Goal: Task Accomplishment & Management: Manage account settings

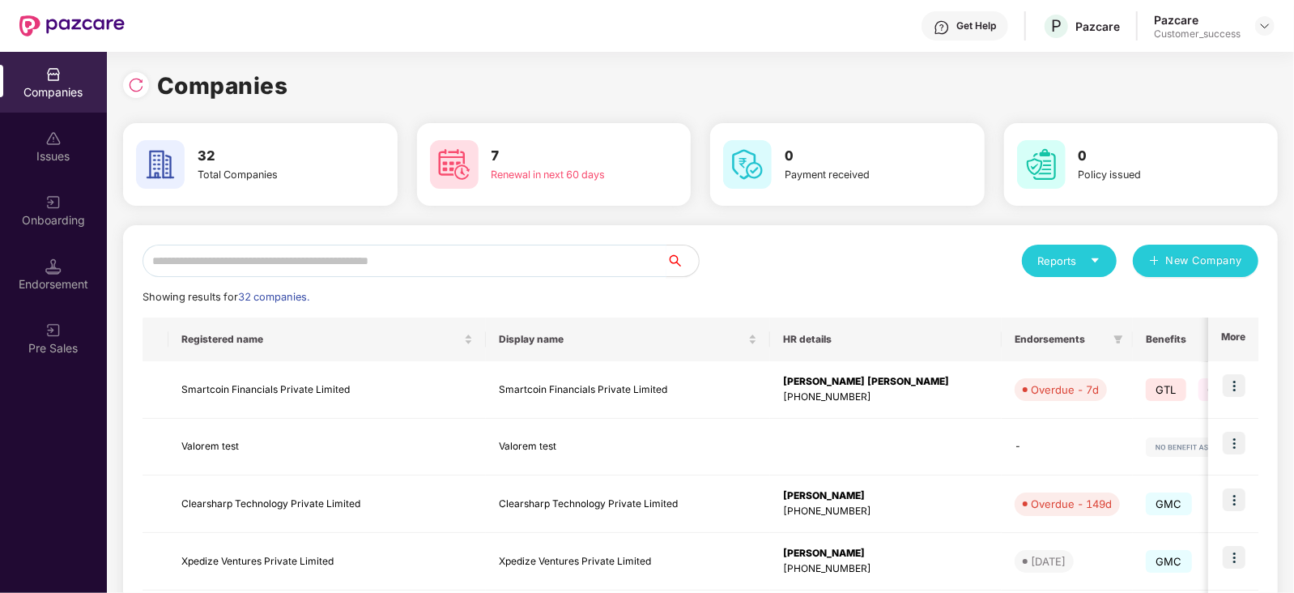
click at [512, 258] on input "text" at bounding box center [404, 260] width 524 height 32
click at [1261, 31] on img at bounding box center [1264, 25] width 13 height 13
click at [1189, 83] on div "Logout" at bounding box center [1190, 95] width 210 height 32
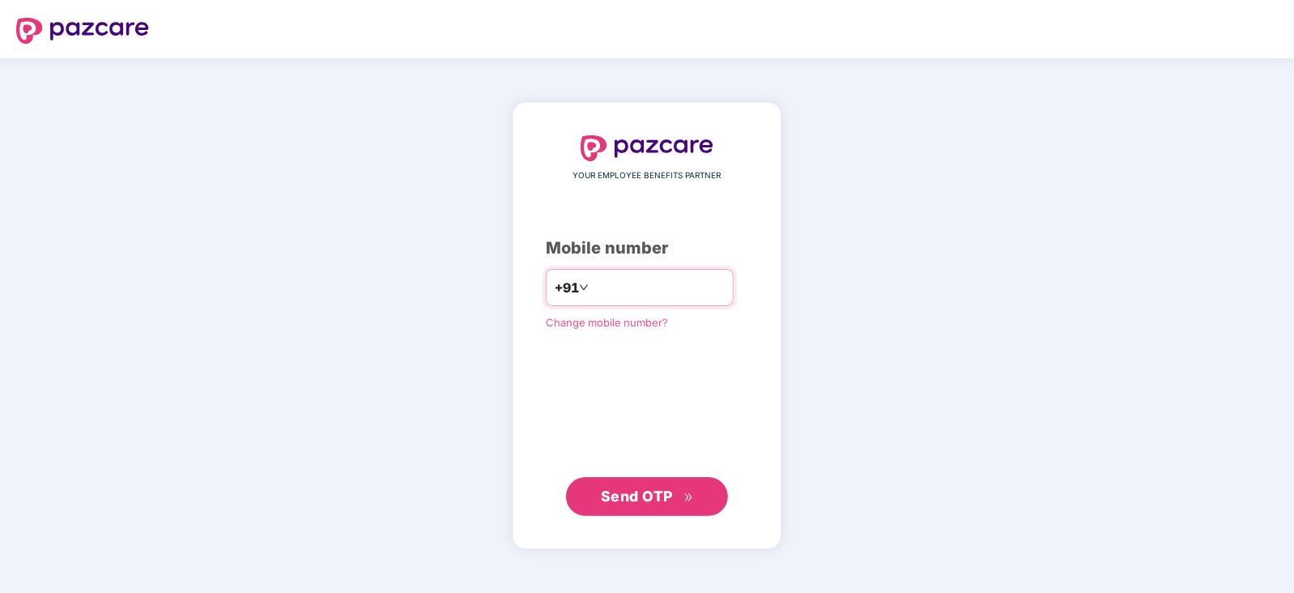
click at [612, 289] on input "number" at bounding box center [658, 287] width 133 height 26
type input "**********"
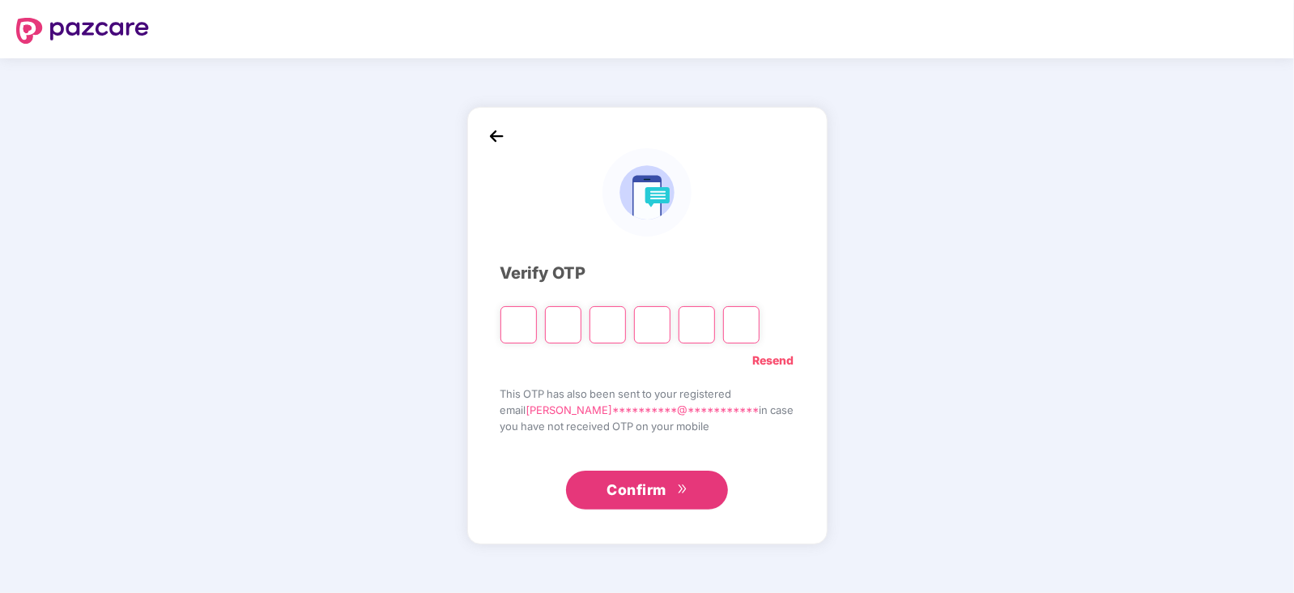
paste input "*"
type input "*"
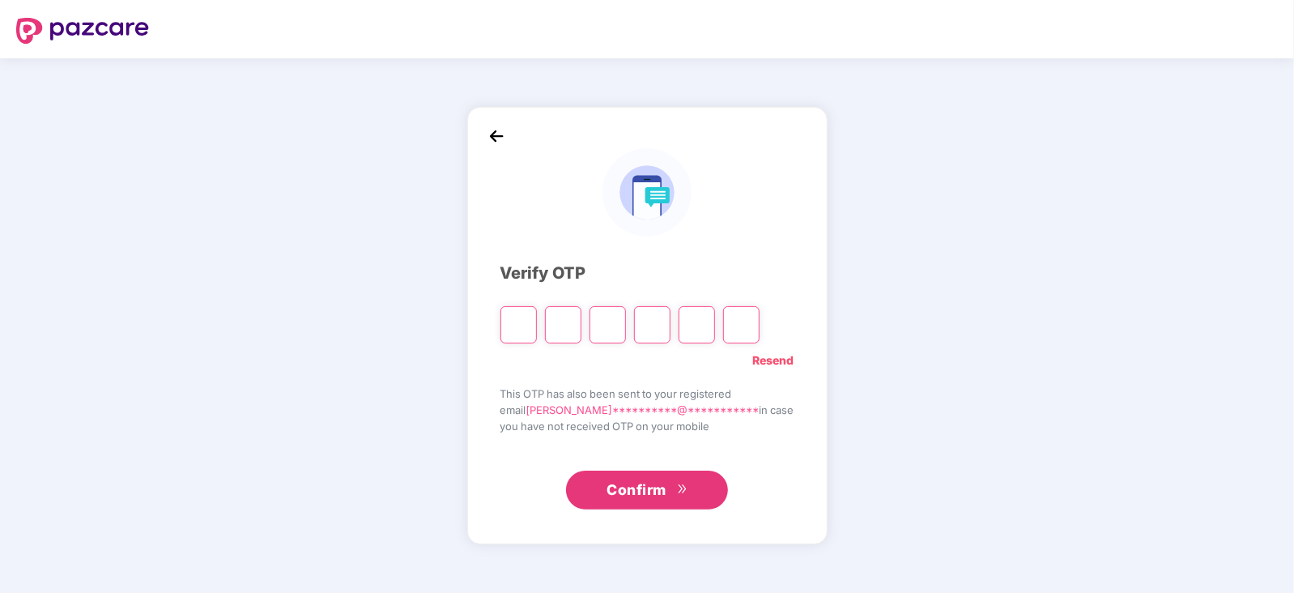
type input "*"
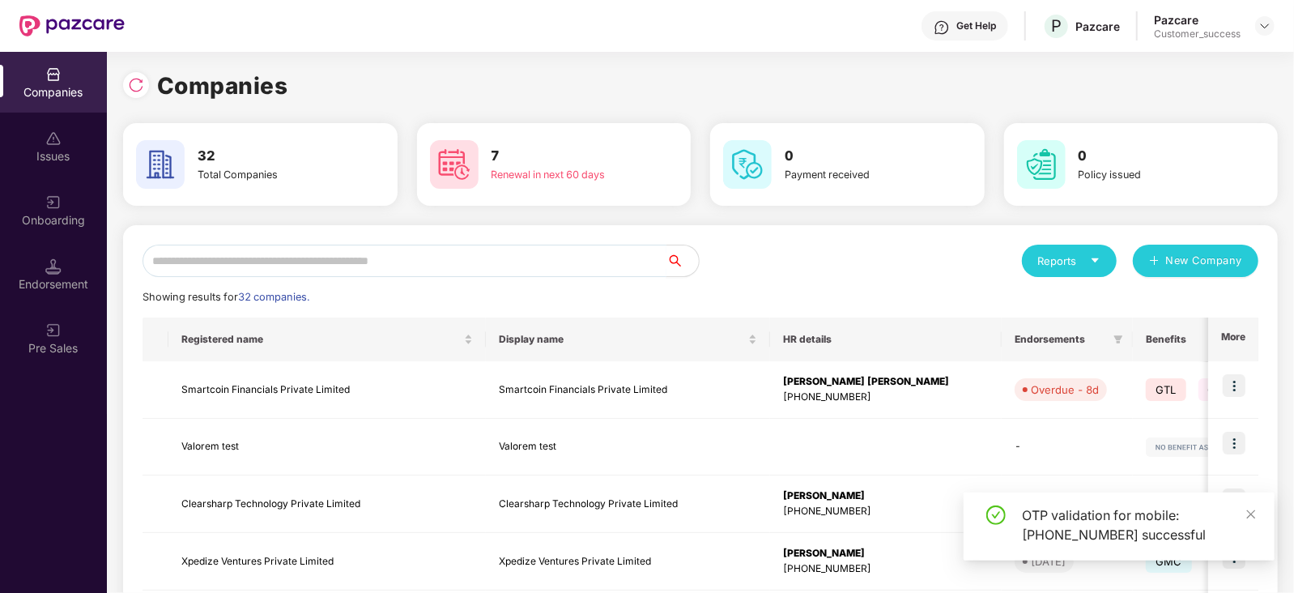
click at [555, 259] on input "text" at bounding box center [404, 260] width 524 height 32
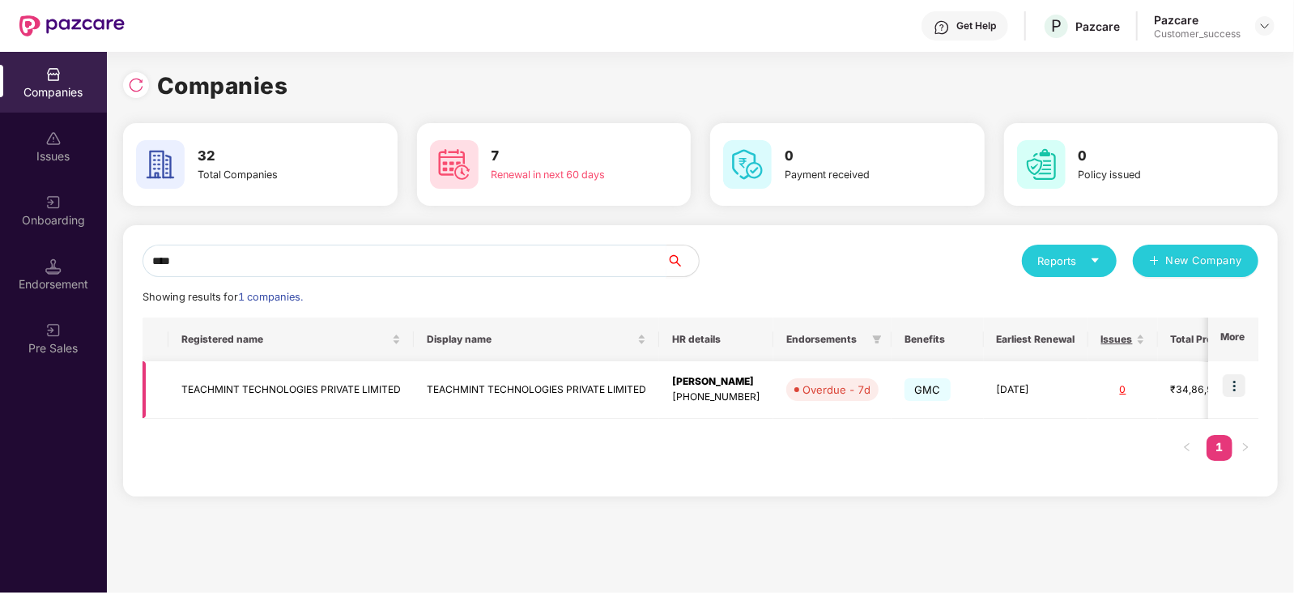
type input "****"
click at [1233, 382] on img at bounding box center [1233, 385] width 23 height 23
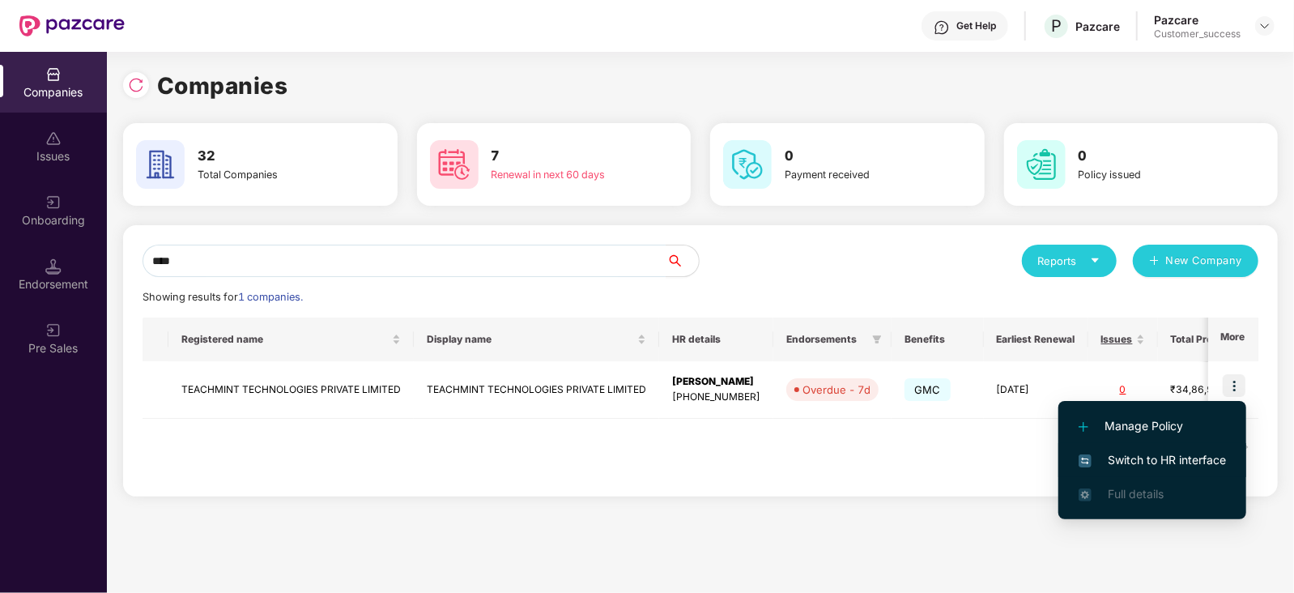
click at [1210, 460] on span "Switch to HR interface" at bounding box center [1151, 460] width 147 height 18
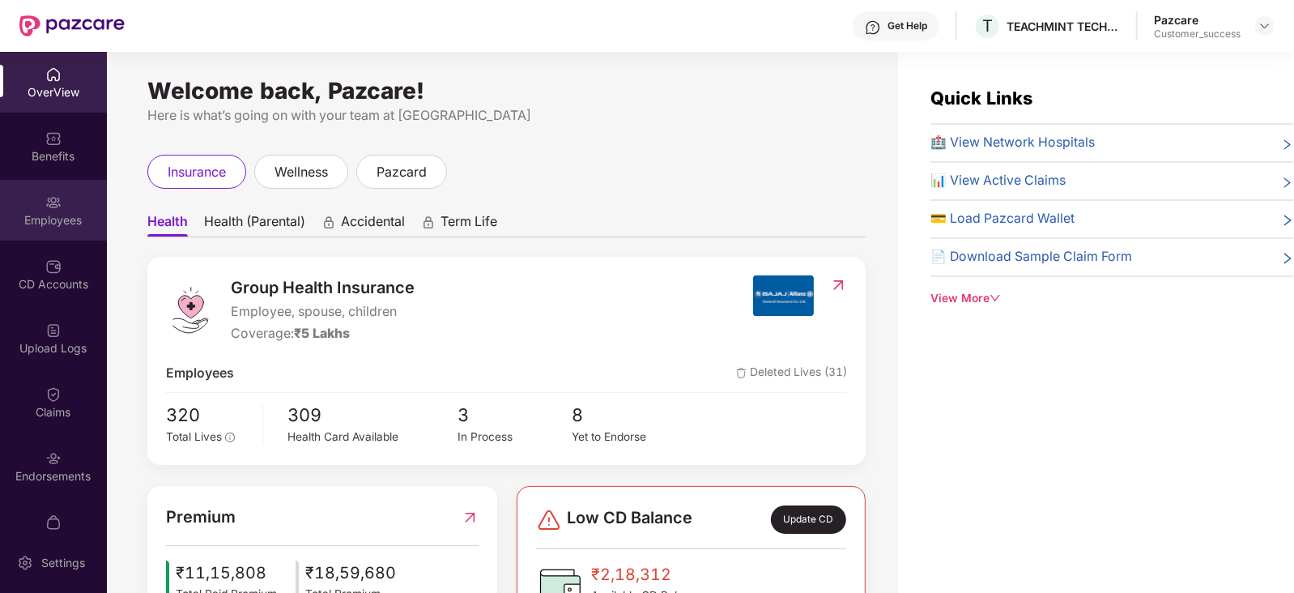
click at [21, 228] on div "Employees" at bounding box center [53, 210] width 107 height 61
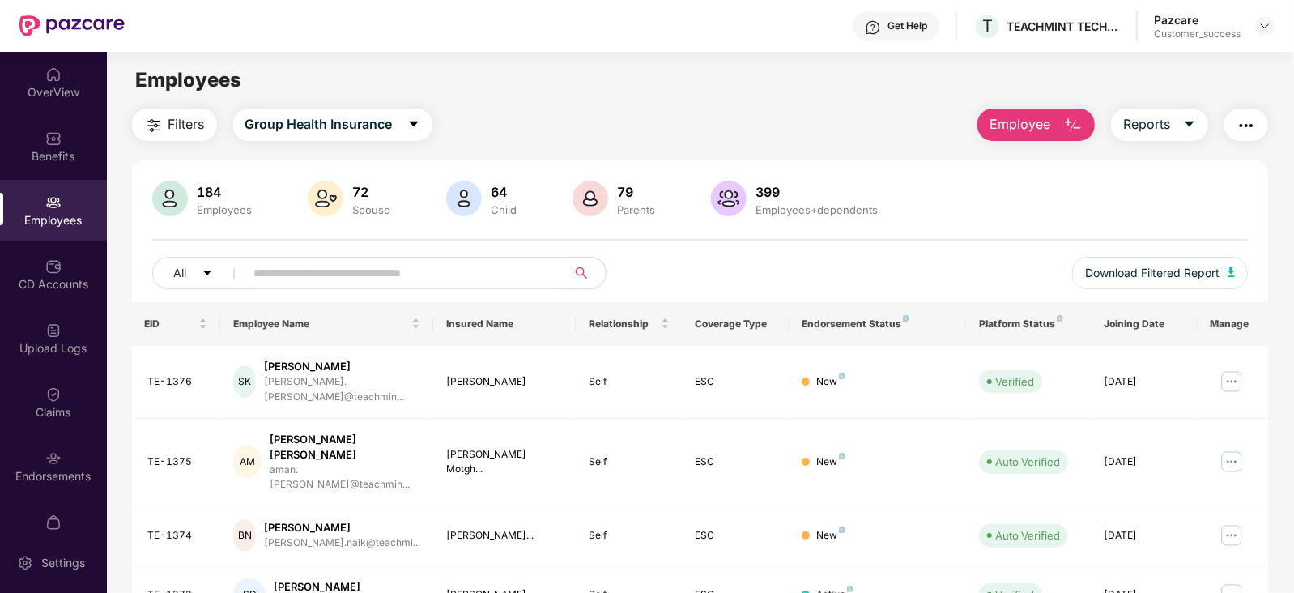
click at [328, 261] on input "text" at bounding box center [399, 273] width 291 height 24
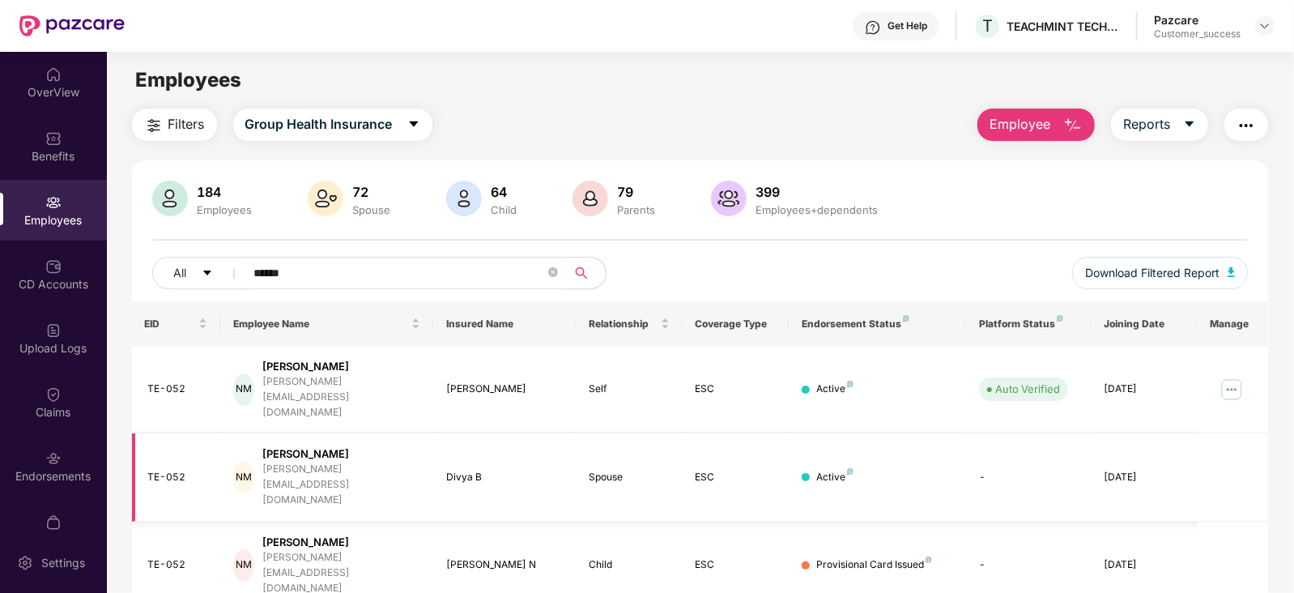
scroll to position [52, 0]
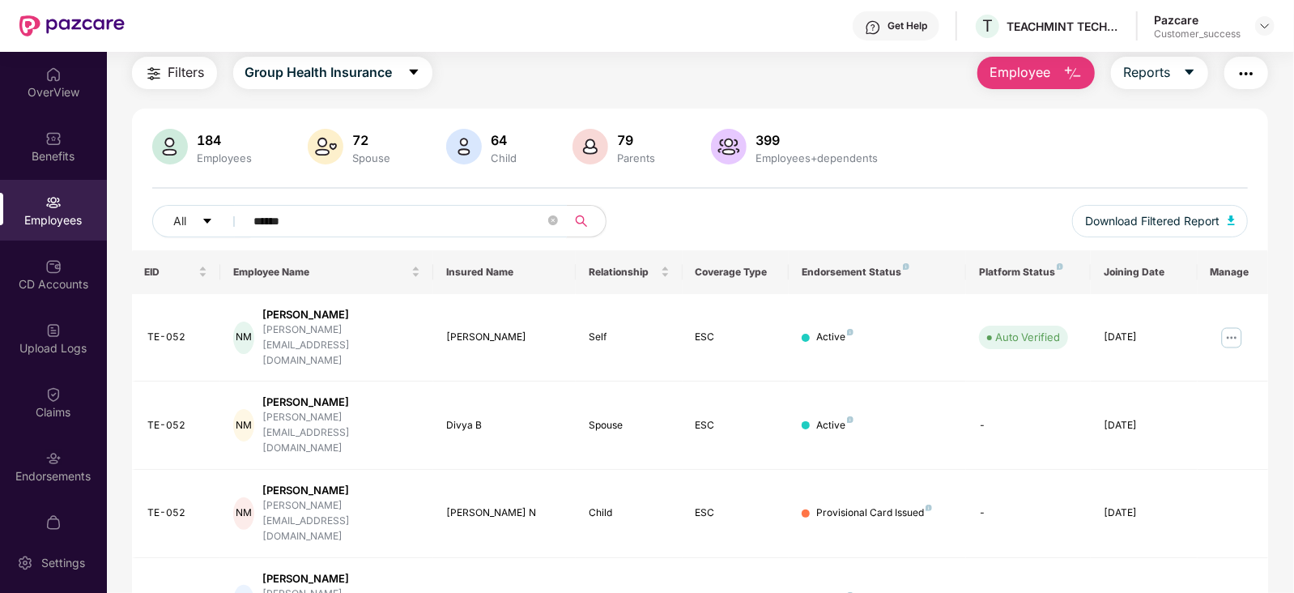
type input "******"
click at [1239, 325] on img at bounding box center [1231, 338] width 26 height 26
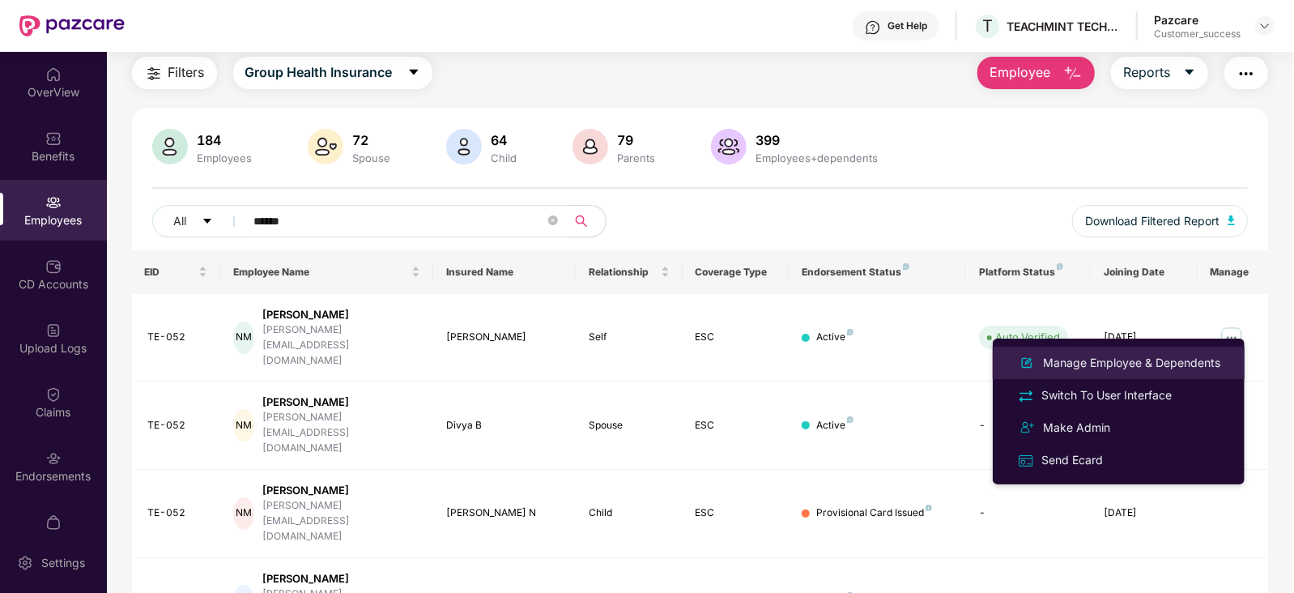
click at [1044, 363] on div "Manage Employee & Dependents" at bounding box center [1131, 363] width 184 height 18
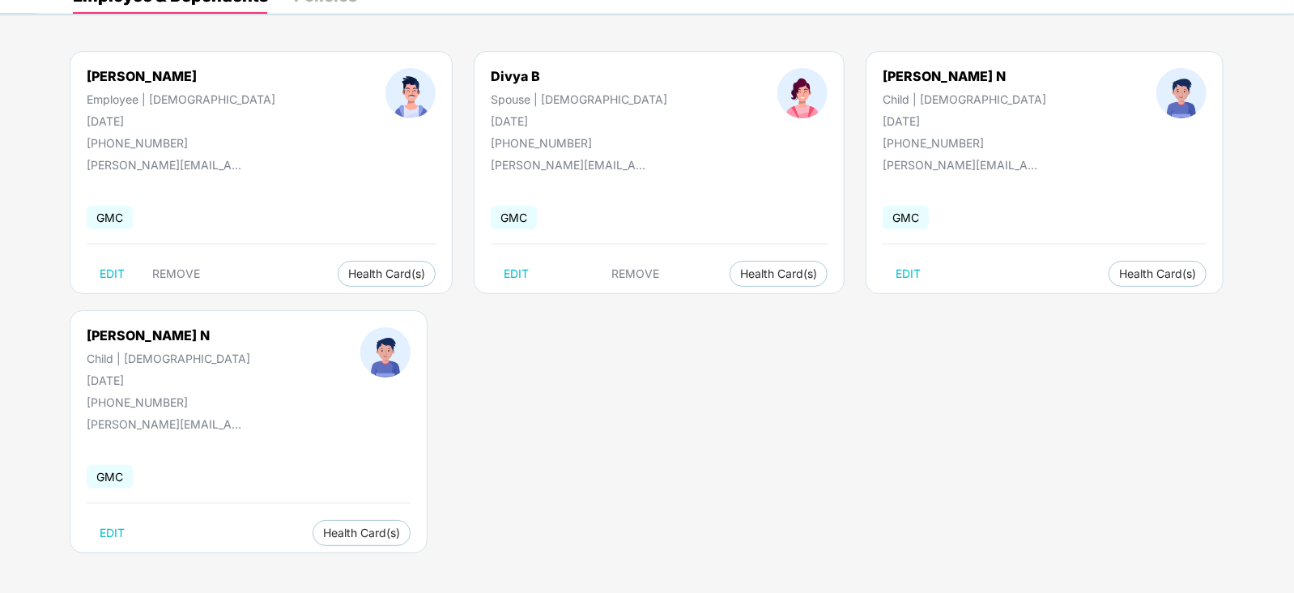
scroll to position [99, 0]
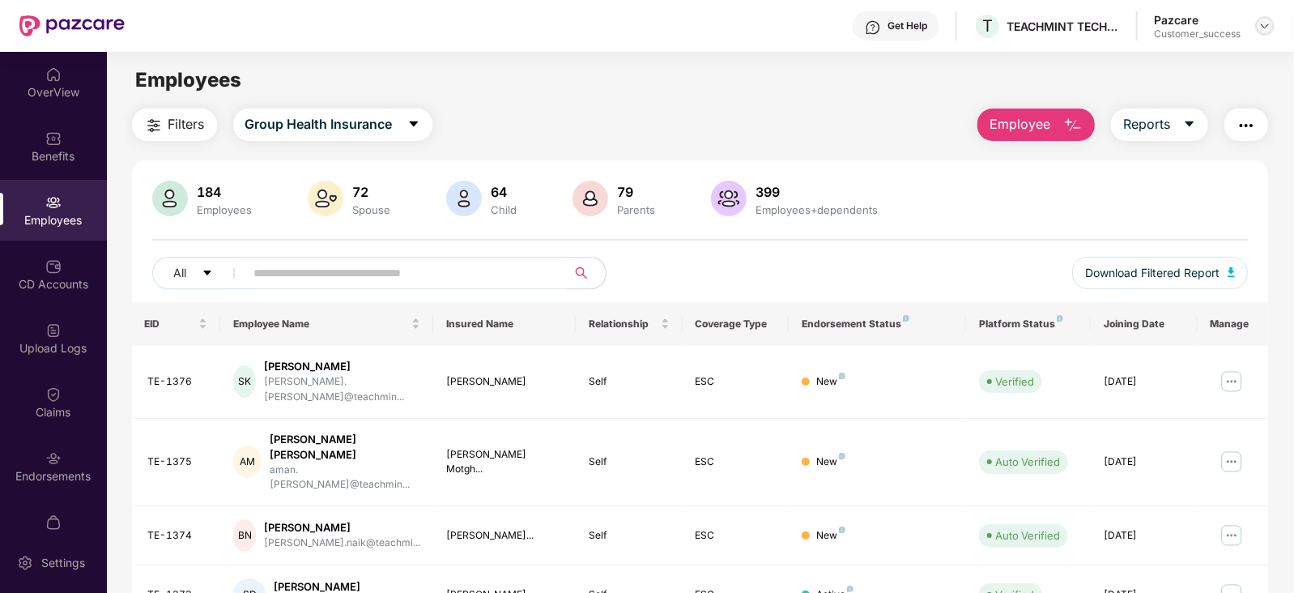
click at [1265, 32] on img at bounding box center [1264, 25] width 13 height 13
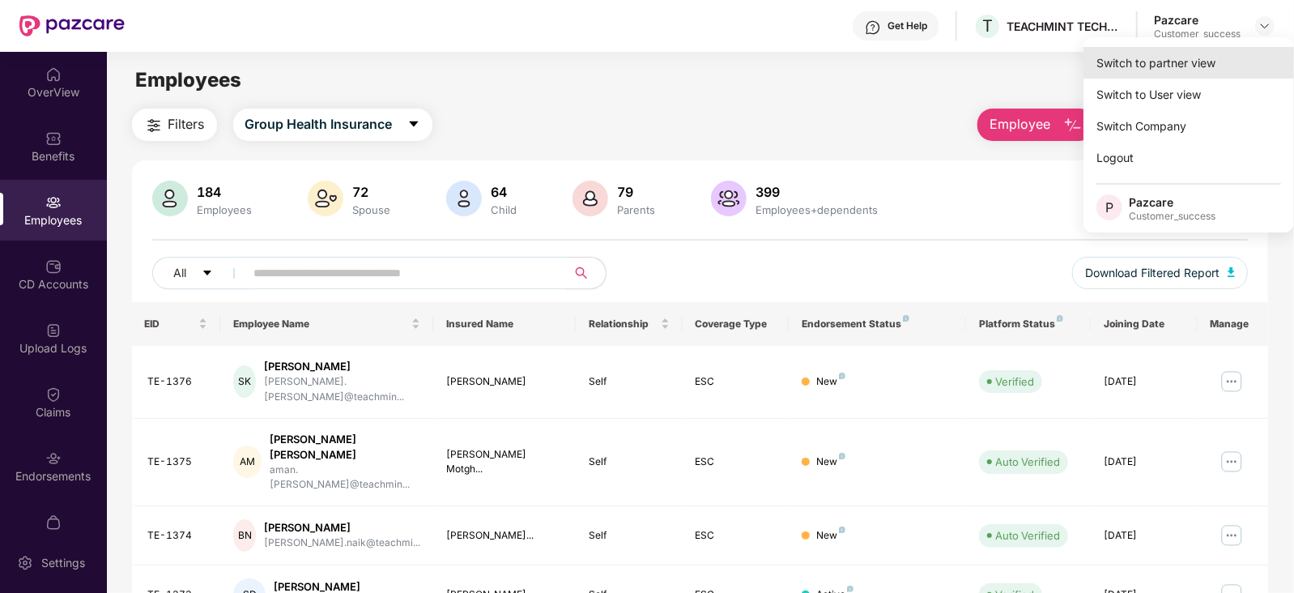
click at [1197, 58] on div "Switch to partner view" at bounding box center [1188, 63] width 210 height 32
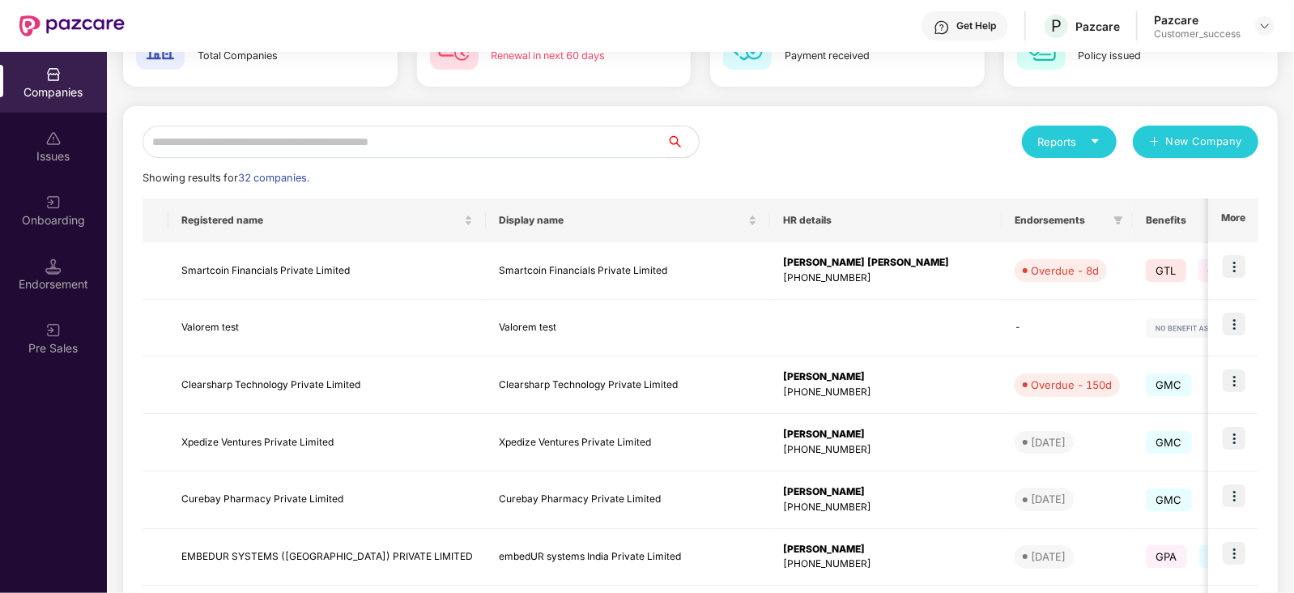
click at [531, 134] on input "text" at bounding box center [404, 141] width 524 height 32
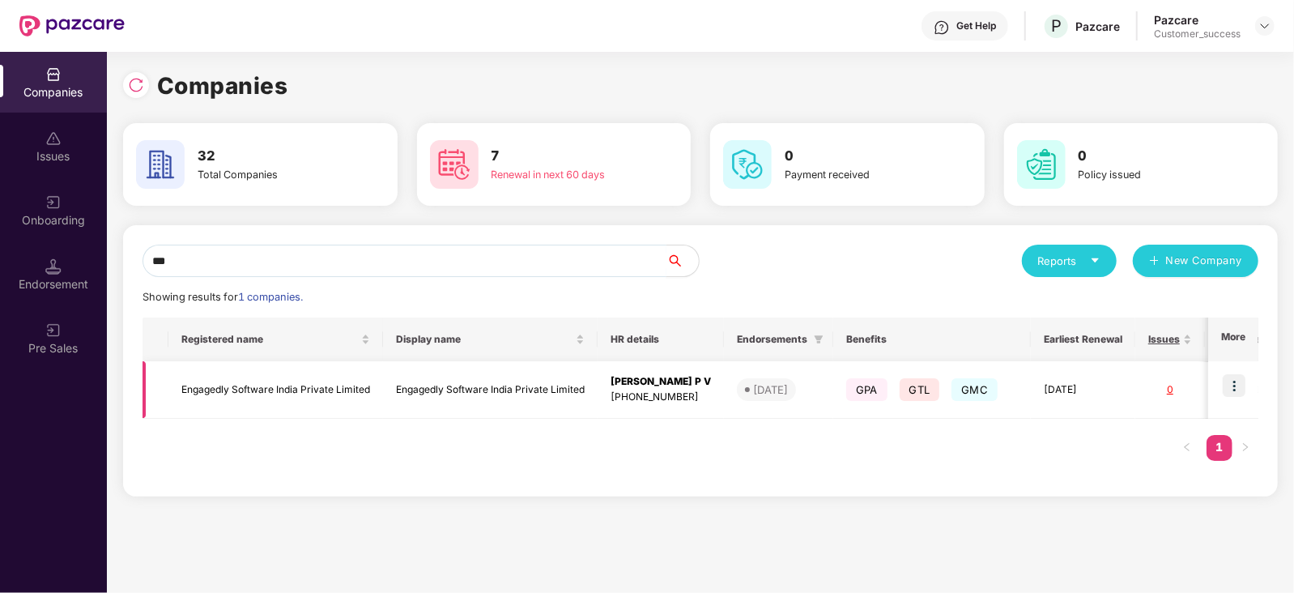
type input "***"
click at [1248, 385] on td at bounding box center [1233, 389] width 50 height 57
click at [580, 249] on input "***" at bounding box center [404, 260] width 524 height 32
click at [248, 368] on td "Engagedly Software India Private Limited" at bounding box center [275, 389] width 215 height 57
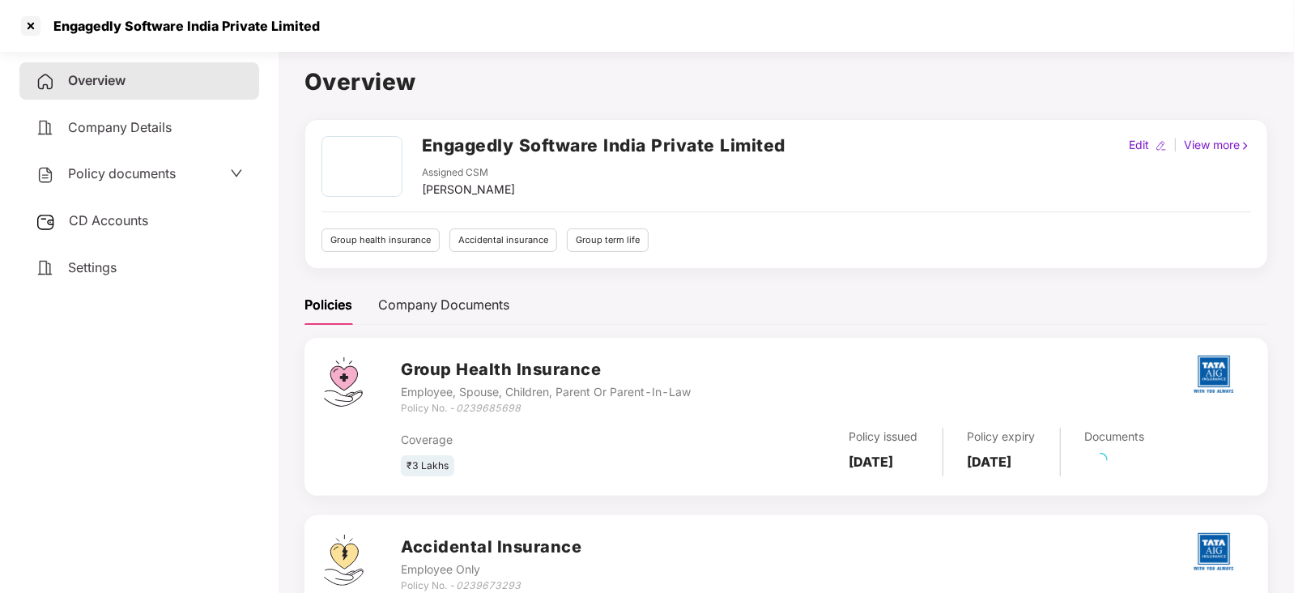
click at [114, 188] on div "Policy documents" at bounding box center [139, 173] width 240 height 37
click at [136, 173] on span "Policy documents" at bounding box center [122, 173] width 108 height 16
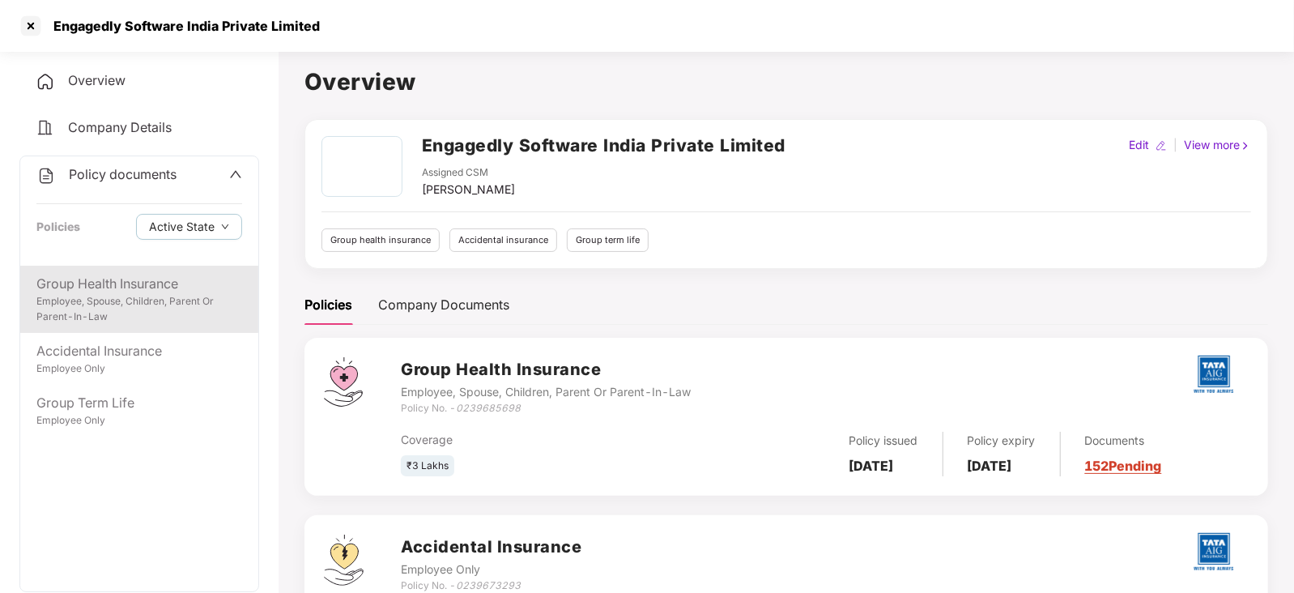
click at [121, 309] on div "Employee, Spouse, Children, Parent Or Parent-In-Law" at bounding box center [139, 309] width 206 height 31
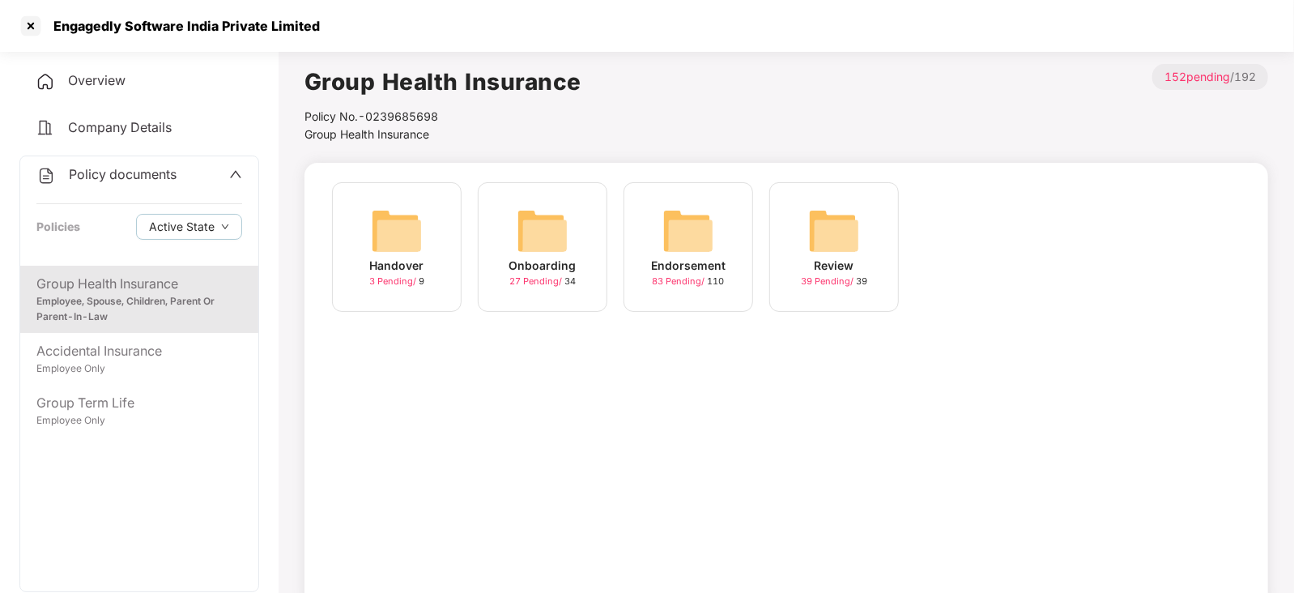
click at [542, 254] on img at bounding box center [543, 231] width 52 height 52
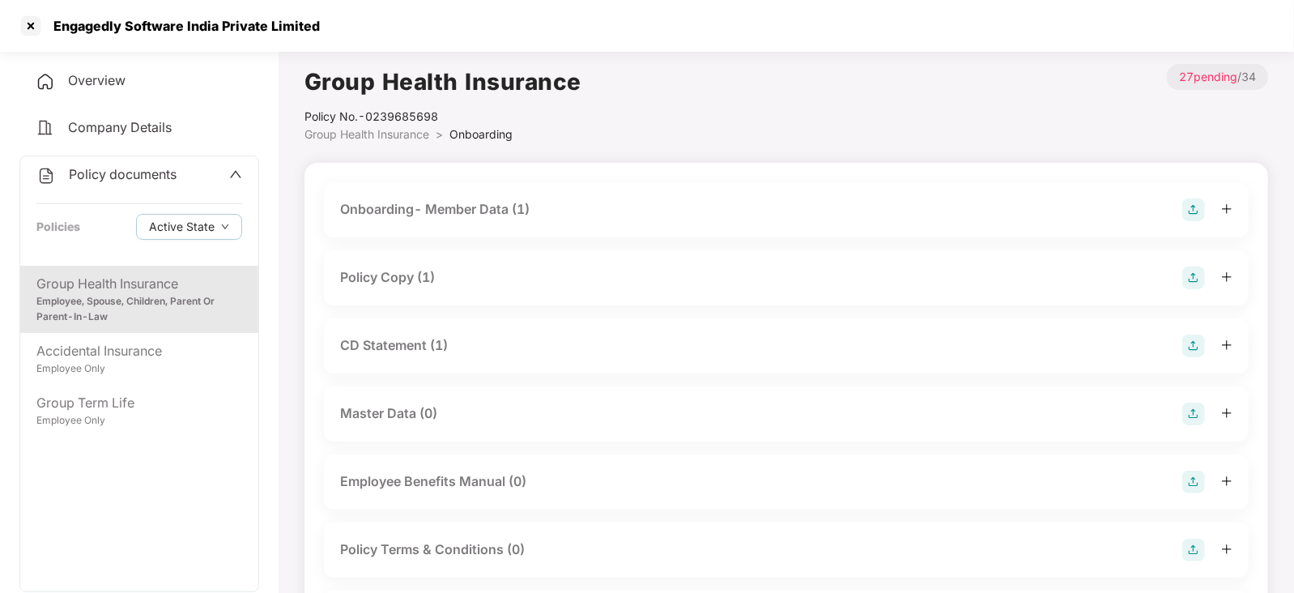
click at [389, 277] on div "Policy Copy (1)" at bounding box center [387, 277] width 95 height 20
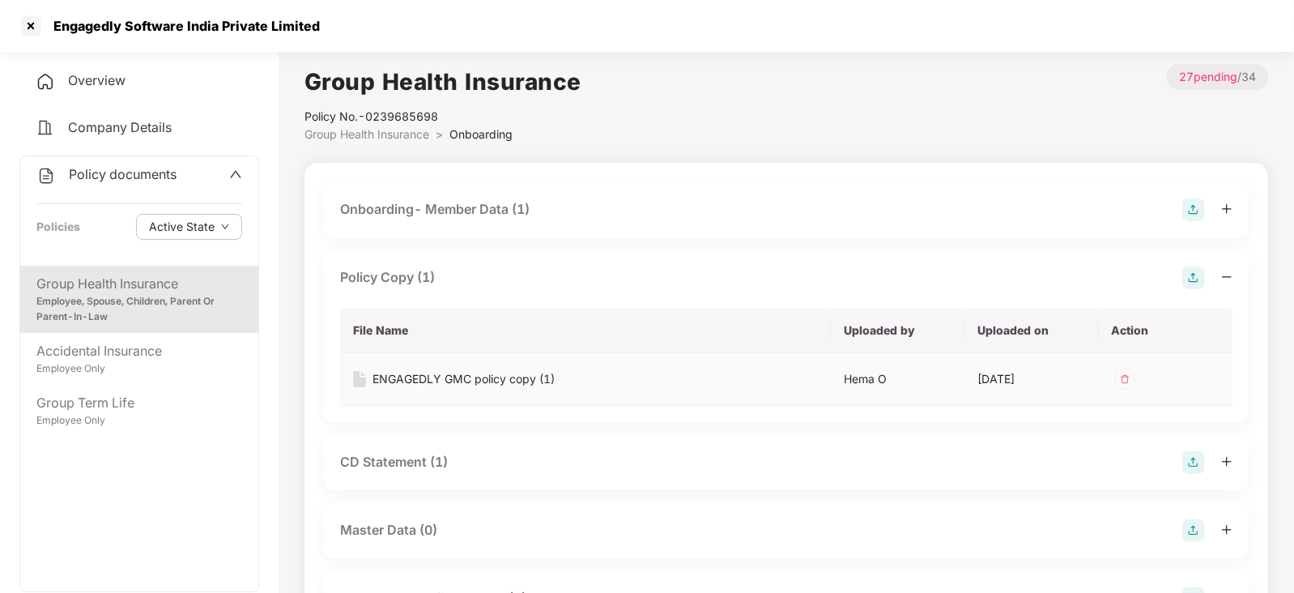
click at [403, 382] on div "ENGAGEDLY GMC policy copy (1)" at bounding box center [463, 379] width 182 height 18
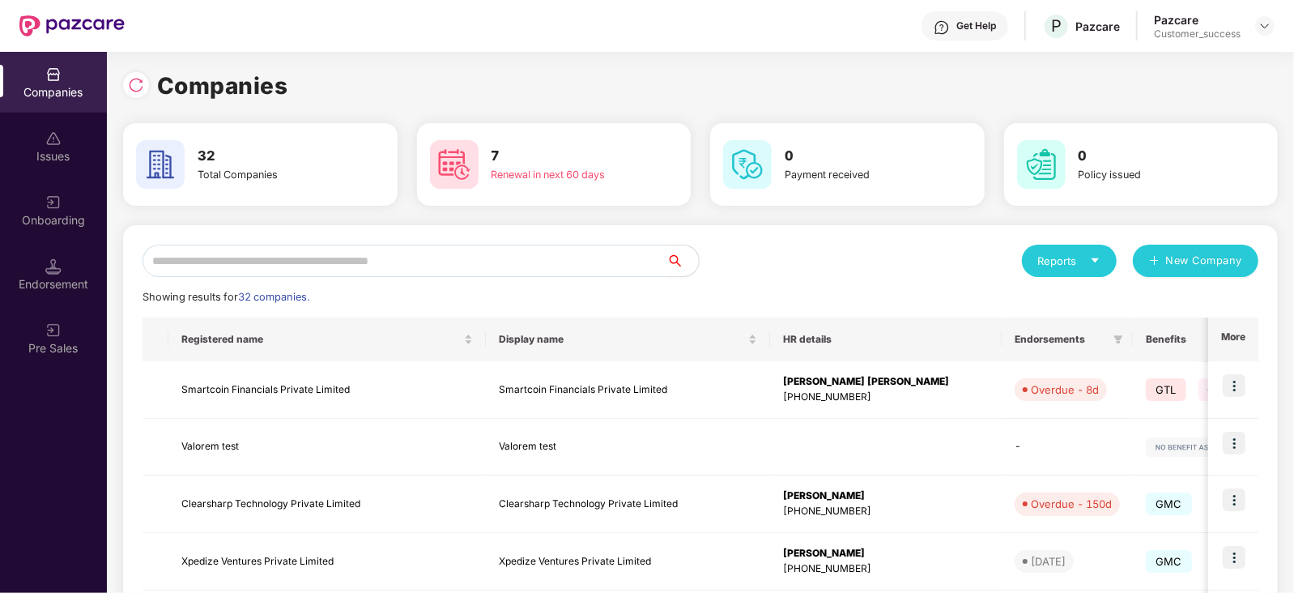
click at [425, 262] on input "text" at bounding box center [404, 260] width 524 height 32
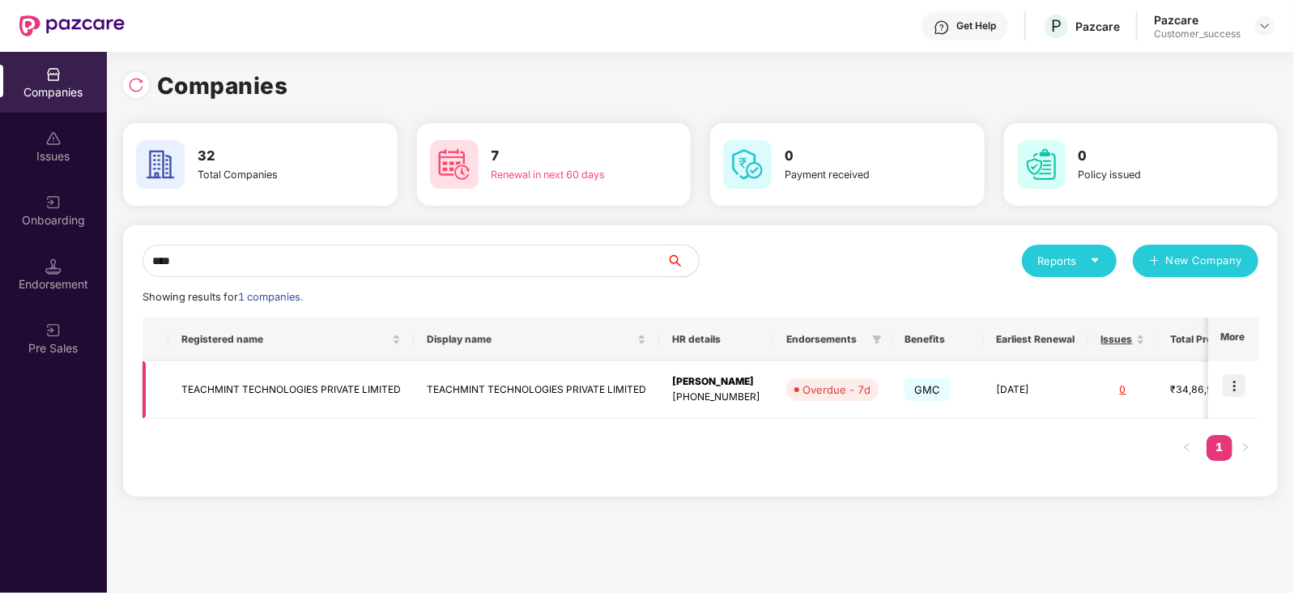
type input "****"
click at [1235, 386] on img at bounding box center [1233, 385] width 23 height 23
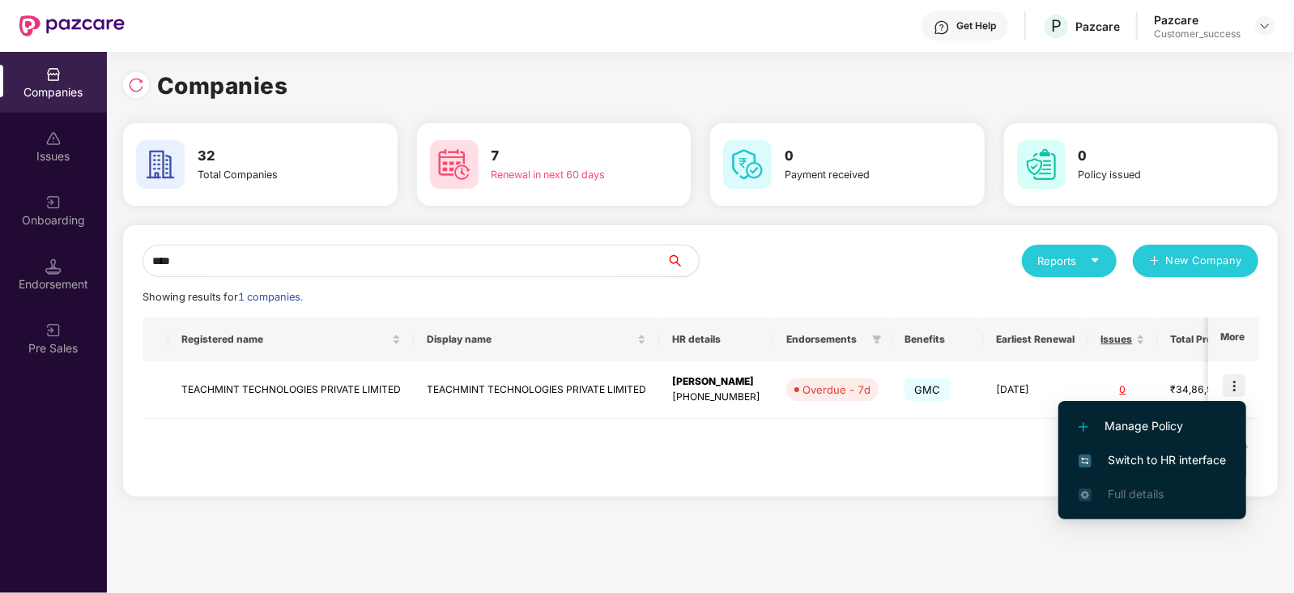
click at [1142, 461] on span "Switch to HR interface" at bounding box center [1151, 460] width 147 height 18
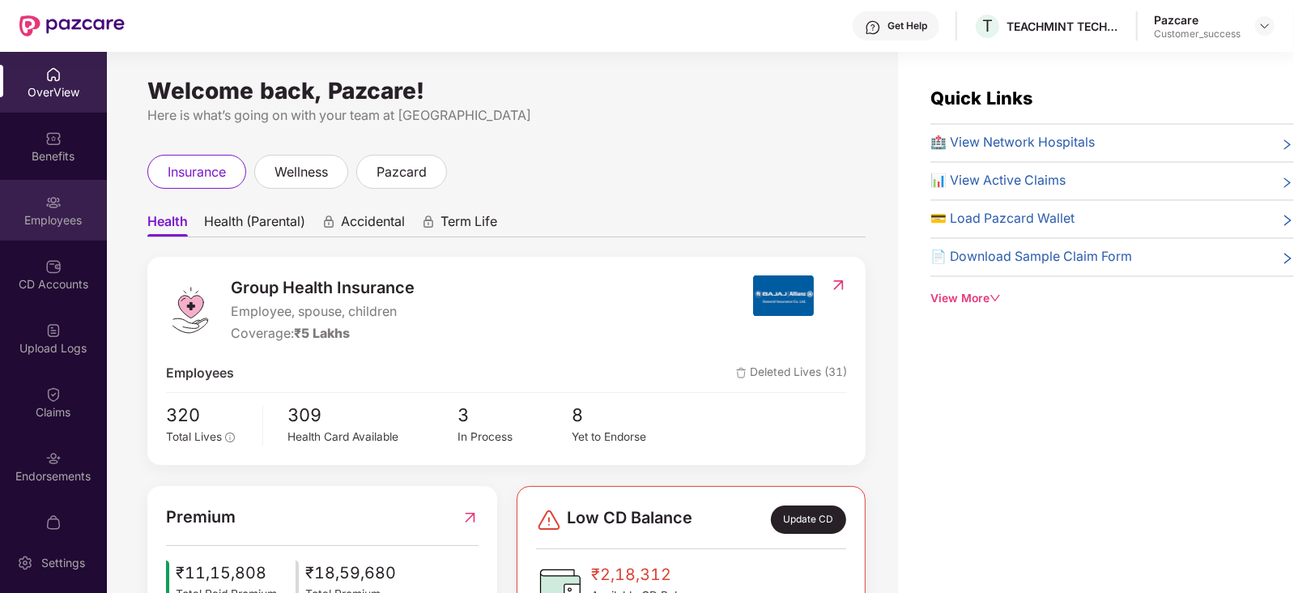
click at [55, 207] on img at bounding box center [53, 202] width 16 height 16
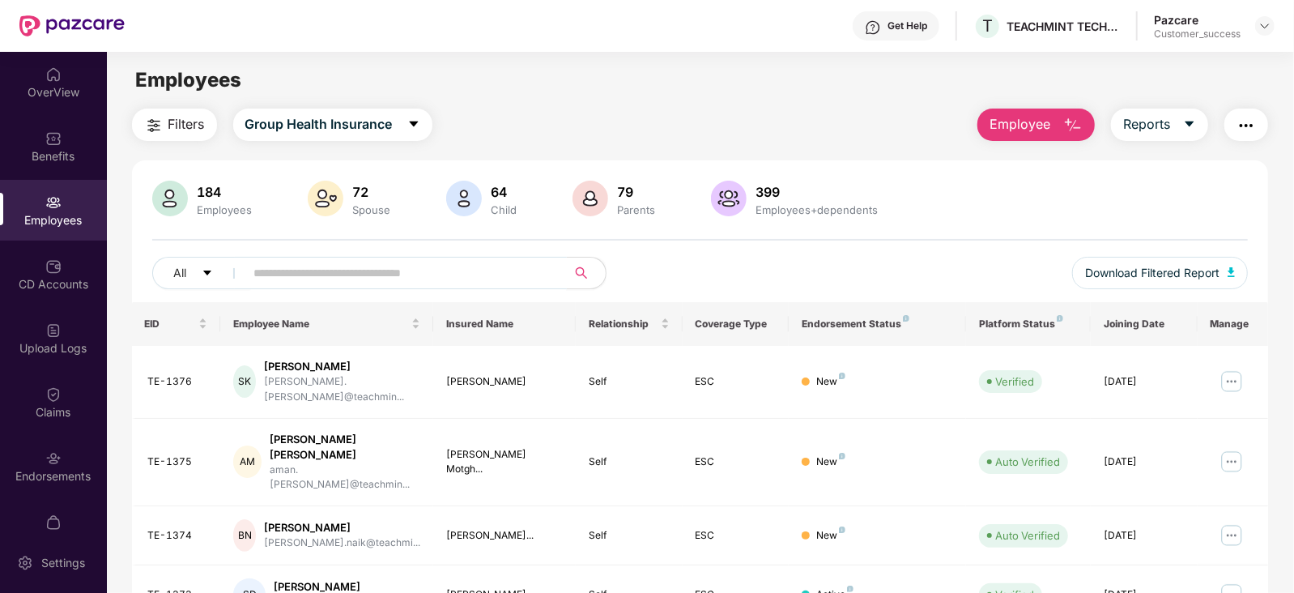
click at [420, 276] on input "text" at bounding box center [399, 273] width 291 height 24
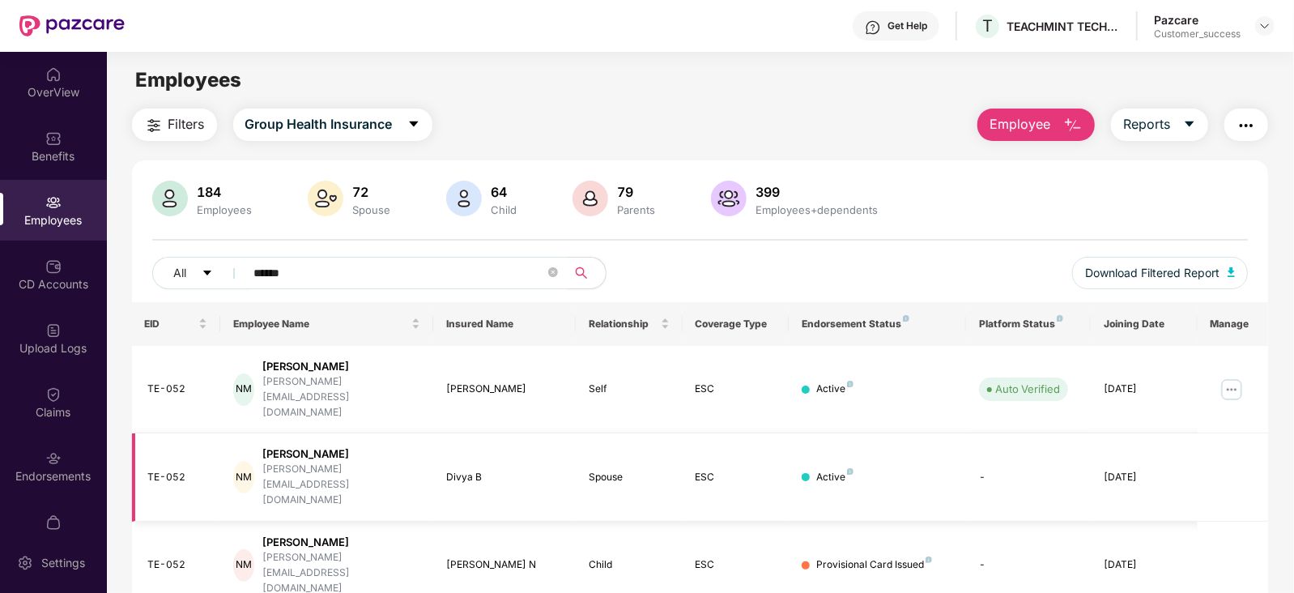
scroll to position [52, 0]
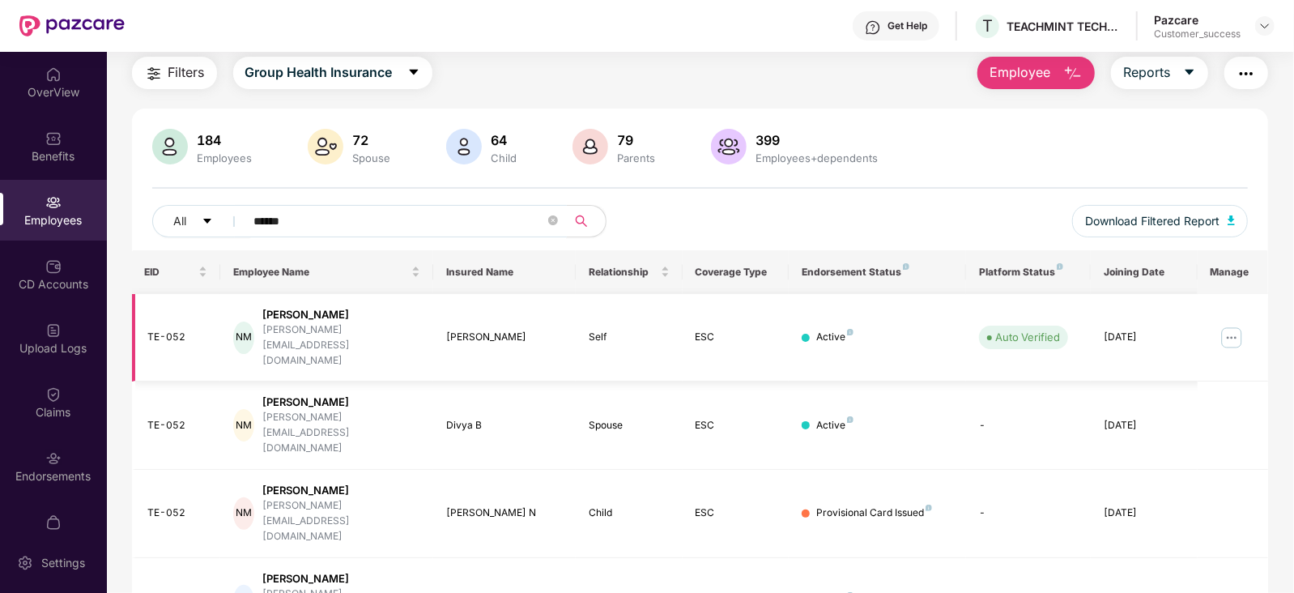
type input "******"
click at [1227, 326] on img at bounding box center [1231, 338] width 26 height 26
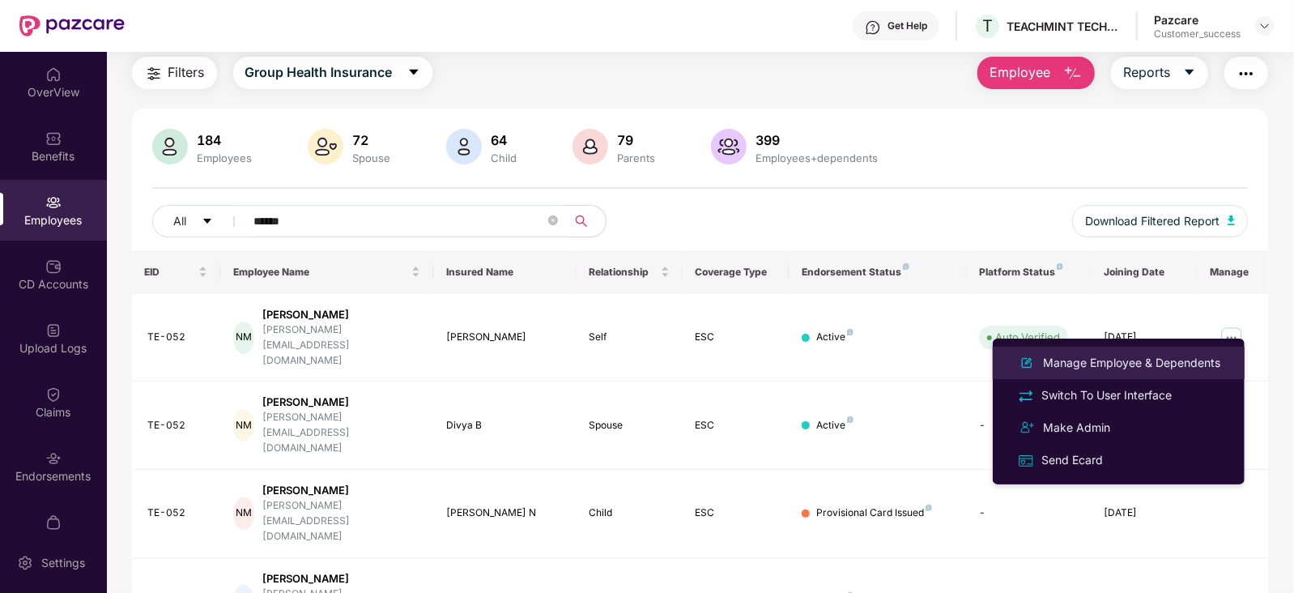
click at [1170, 357] on div "Manage Employee & Dependents" at bounding box center [1131, 363] width 184 height 18
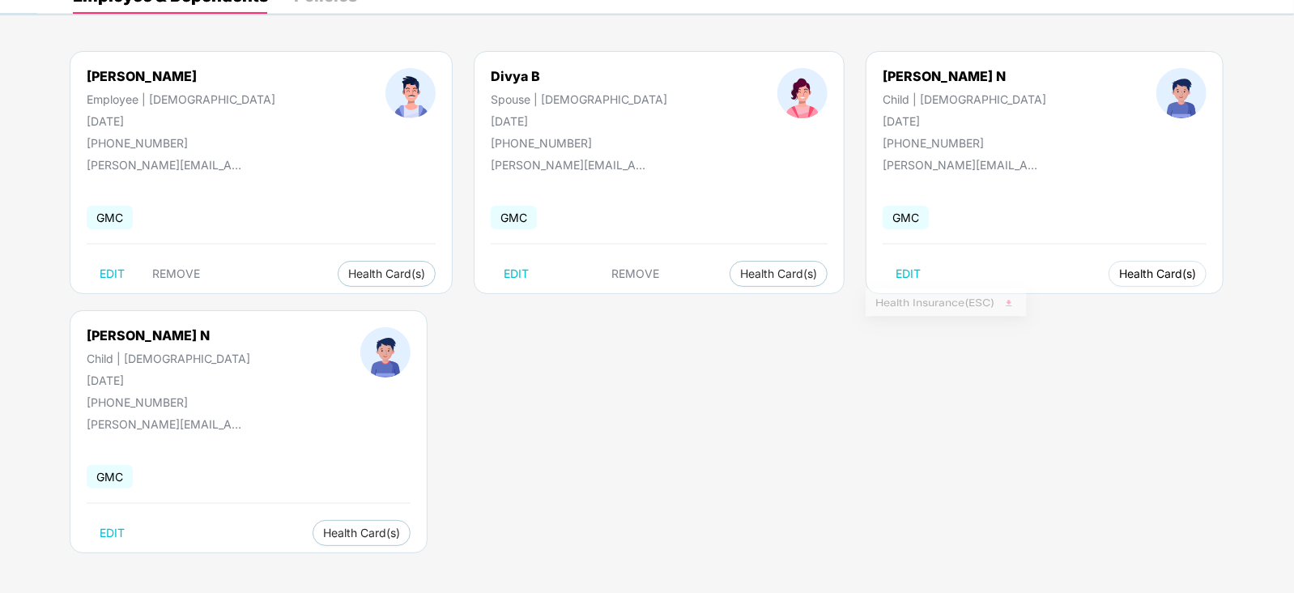
scroll to position [99, 0]
click at [1119, 271] on span "Health Card(s)" at bounding box center [1157, 273] width 77 height 8
click at [920, 306] on span "Health Insurance(ESC)" at bounding box center [946, 304] width 142 height 18
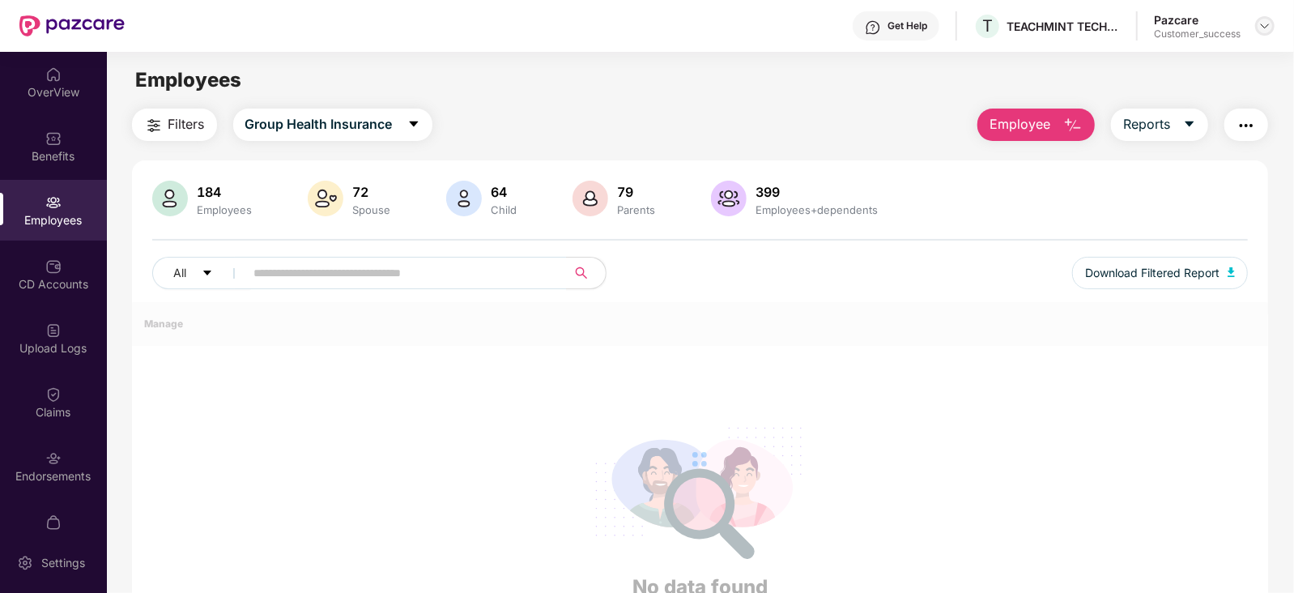
click at [1267, 26] on img at bounding box center [1264, 25] width 13 height 13
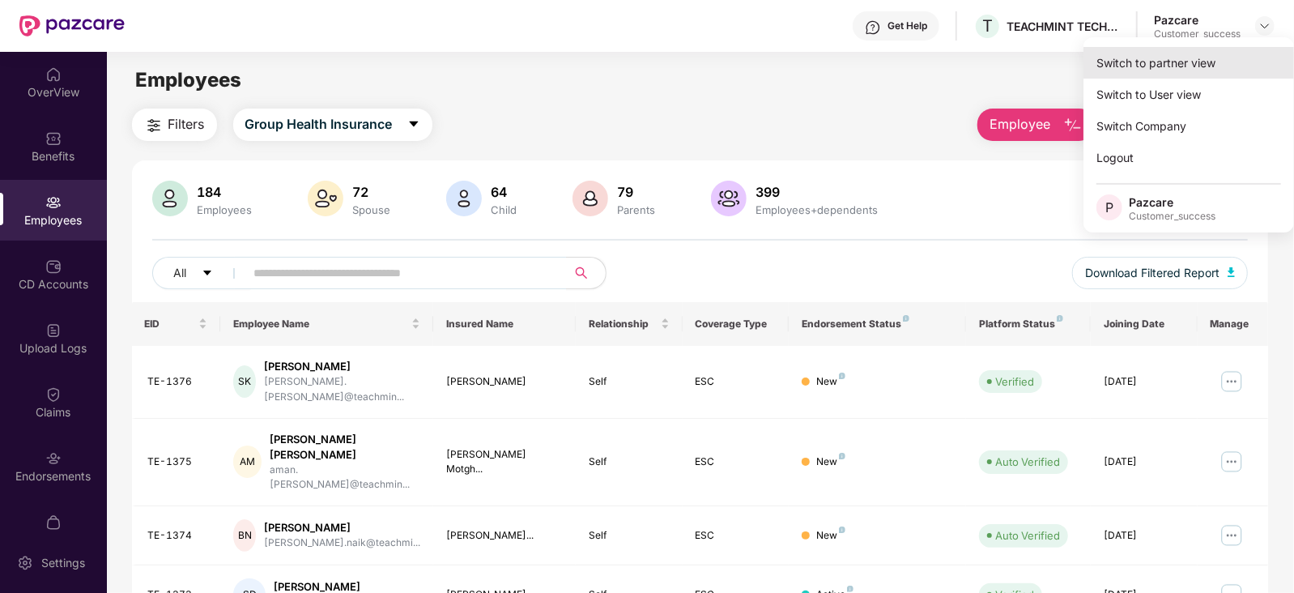
click at [1179, 66] on div "Switch to partner view" at bounding box center [1188, 63] width 210 height 32
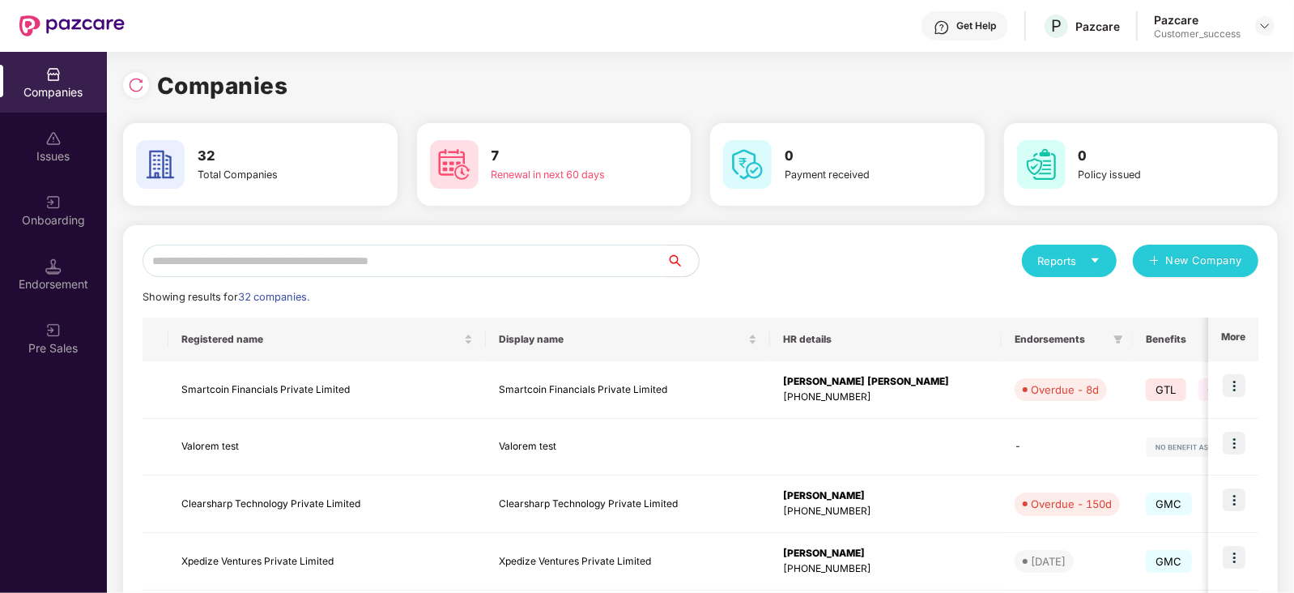
click at [440, 257] on input "text" at bounding box center [404, 260] width 524 height 32
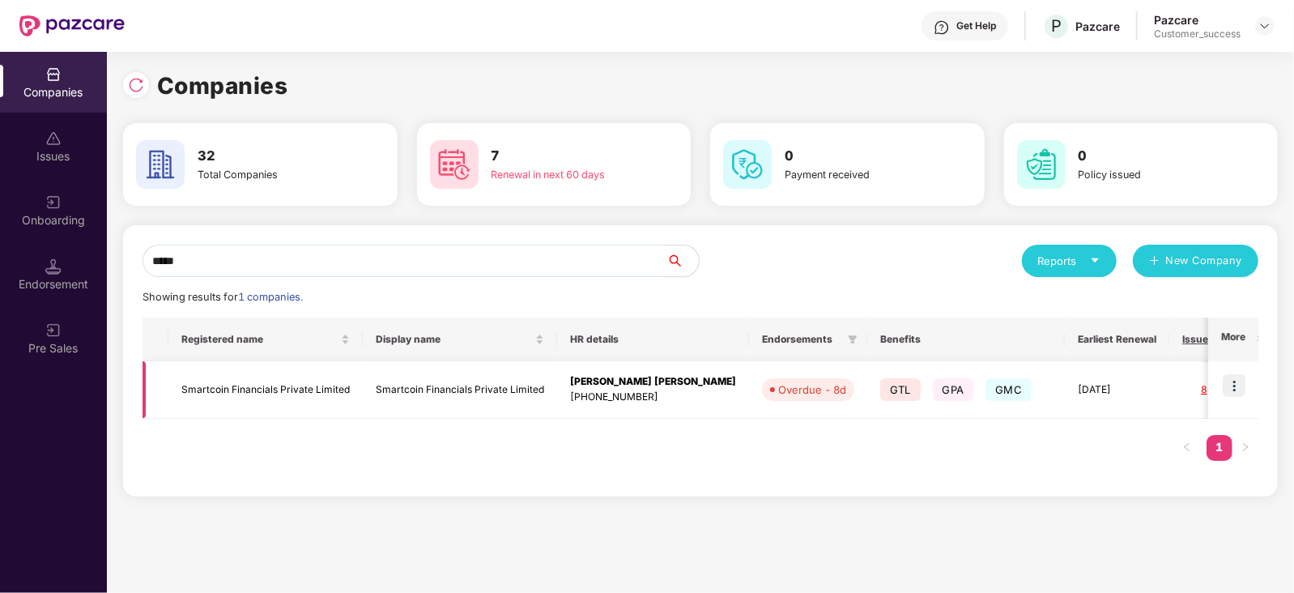
type input "*****"
click at [1239, 384] on img at bounding box center [1233, 385] width 23 height 23
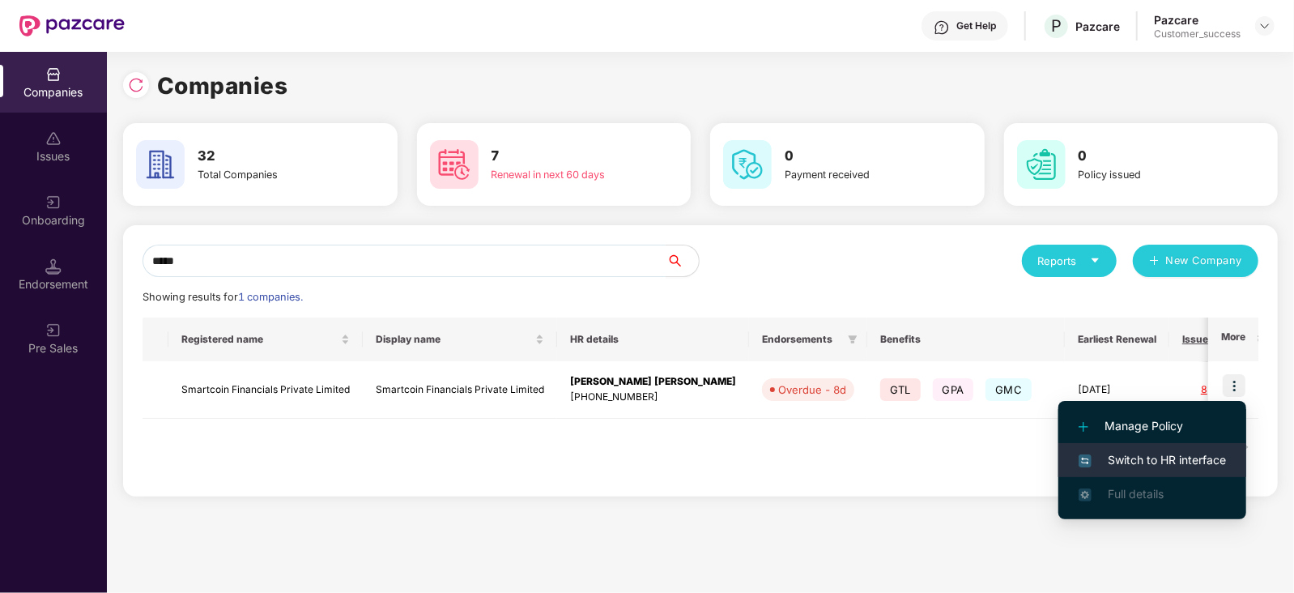
click at [1167, 459] on span "Switch to HR interface" at bounding box center [1151, 460] width 147 height 18
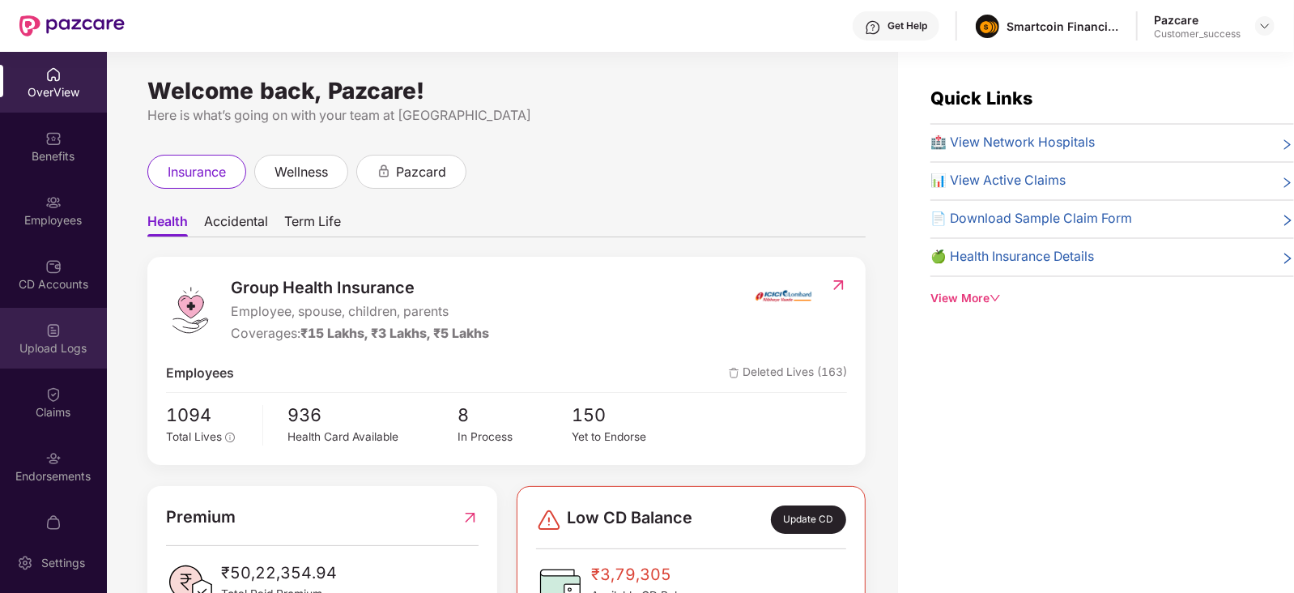
click at [68, 341] on div "Upload Logs" at bounding box center [53, 348] width 107 height 16
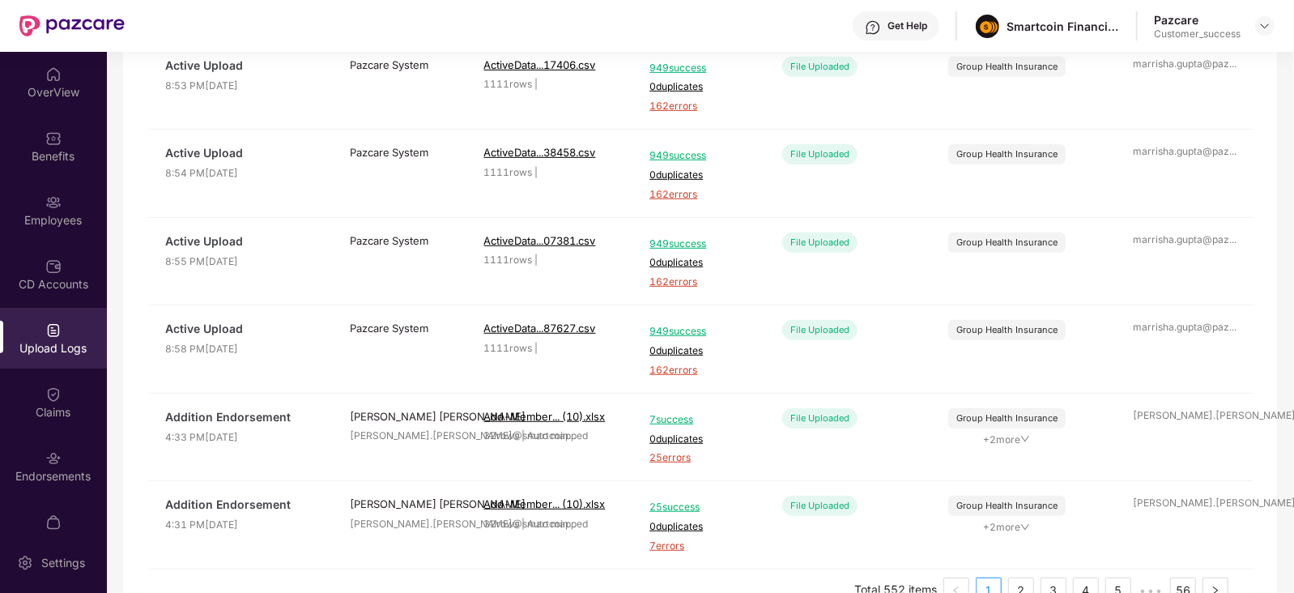
scroll to position [580, 0]
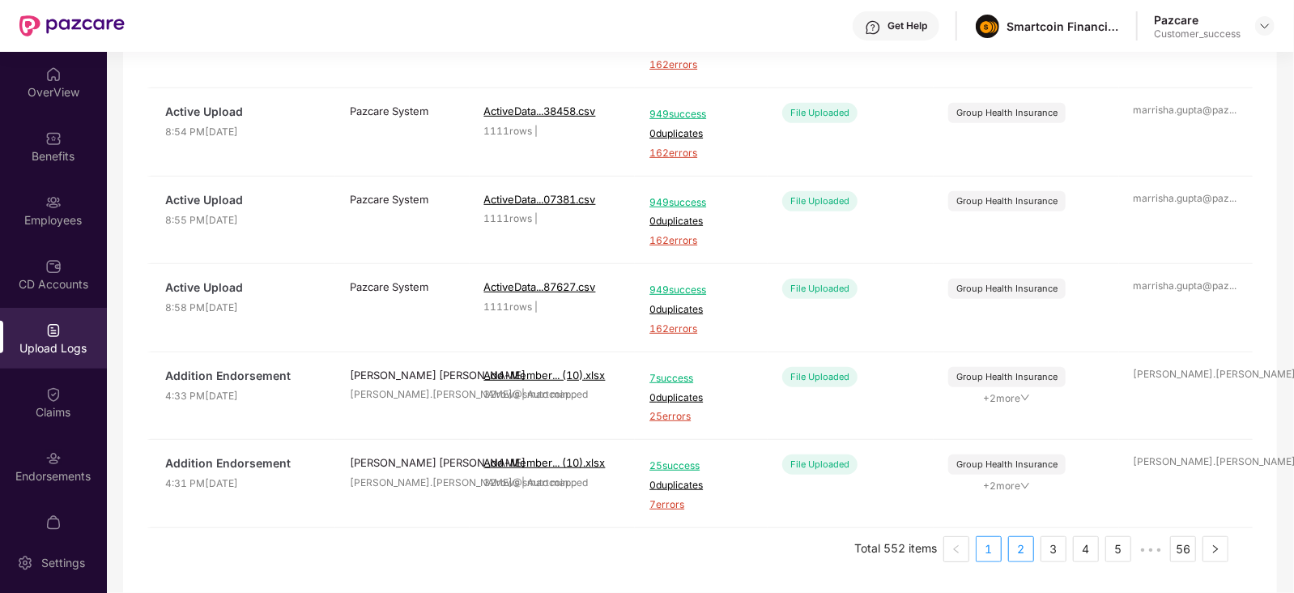
click at [1020, 554] on link "2" at bounding box center [1021, 549] width 24 height 24
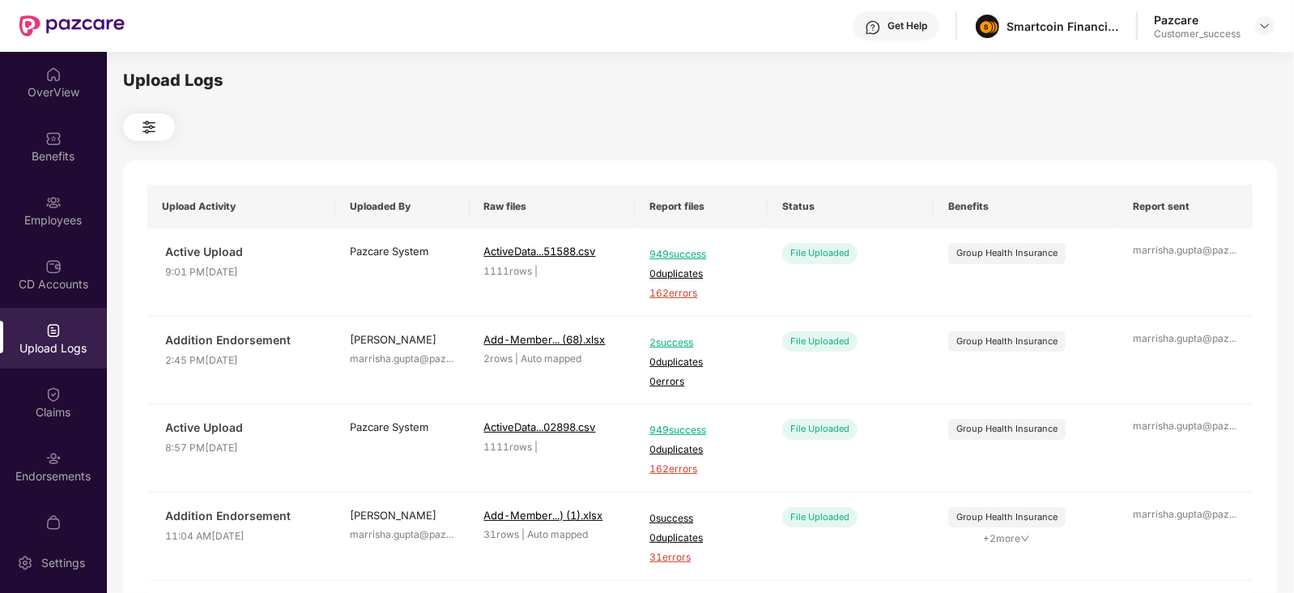
scroll to position [109, 0]
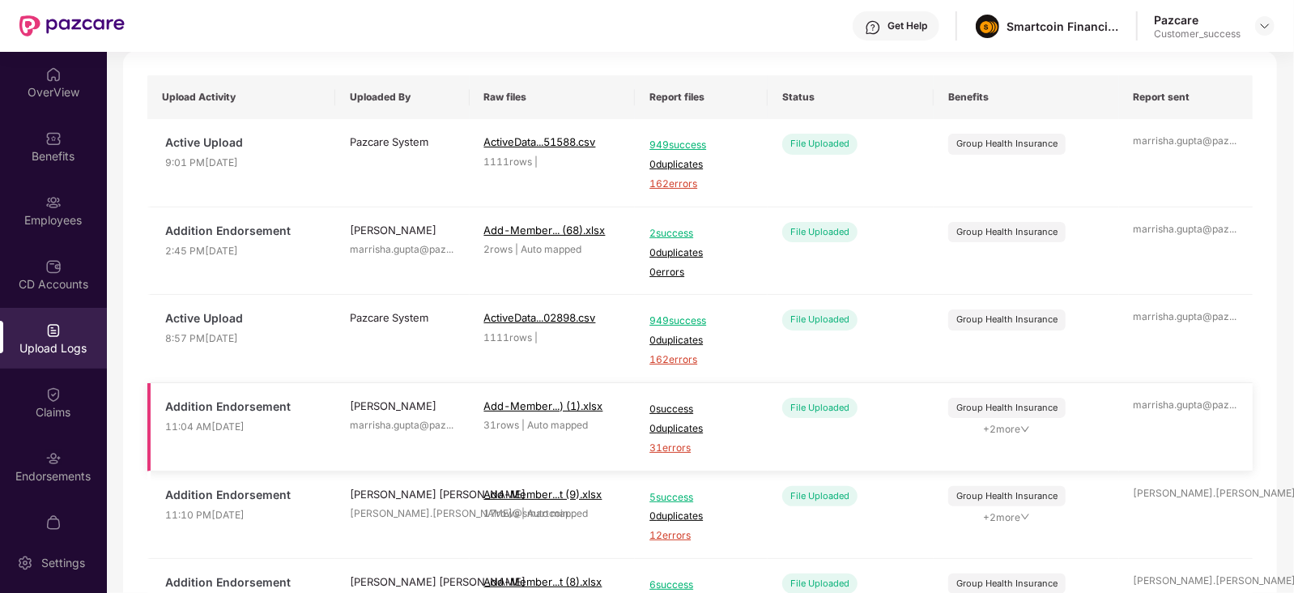
click at [661, 449] on span "31 errors" at bounding box center [701, 447] width 104 height 15
click at [55, 202] on img at bounding box center [53, 202] width 16 height 16
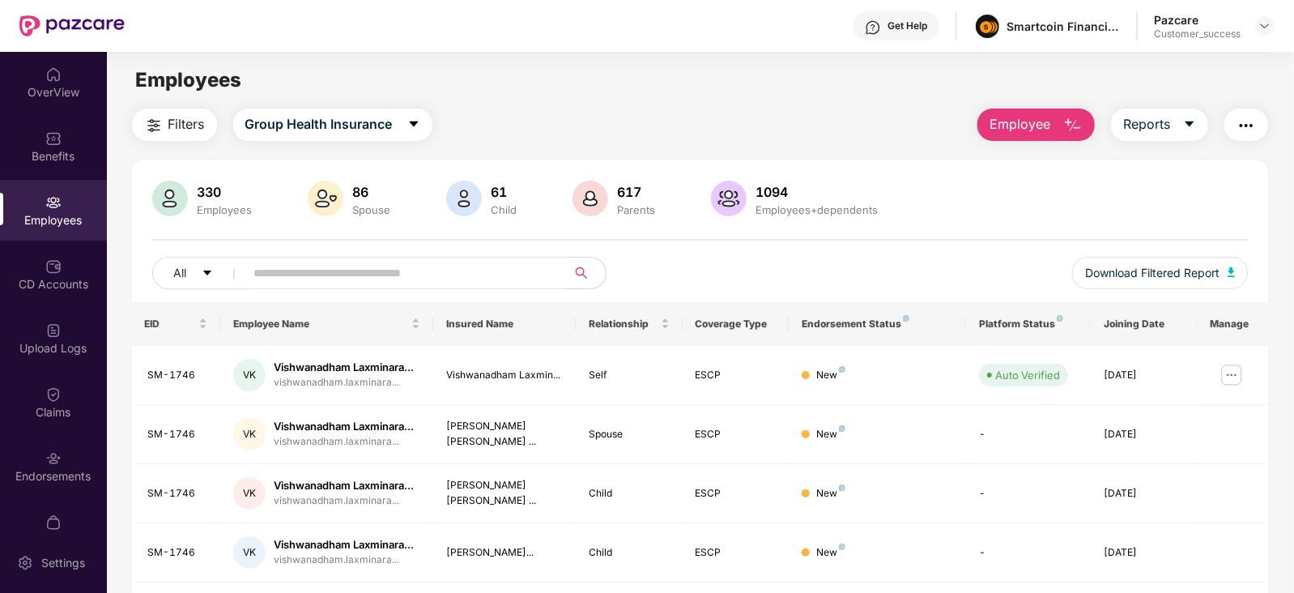
click at [1042, 123] on span "Employee" at bounding box center [1019, 124] width 61 height 20
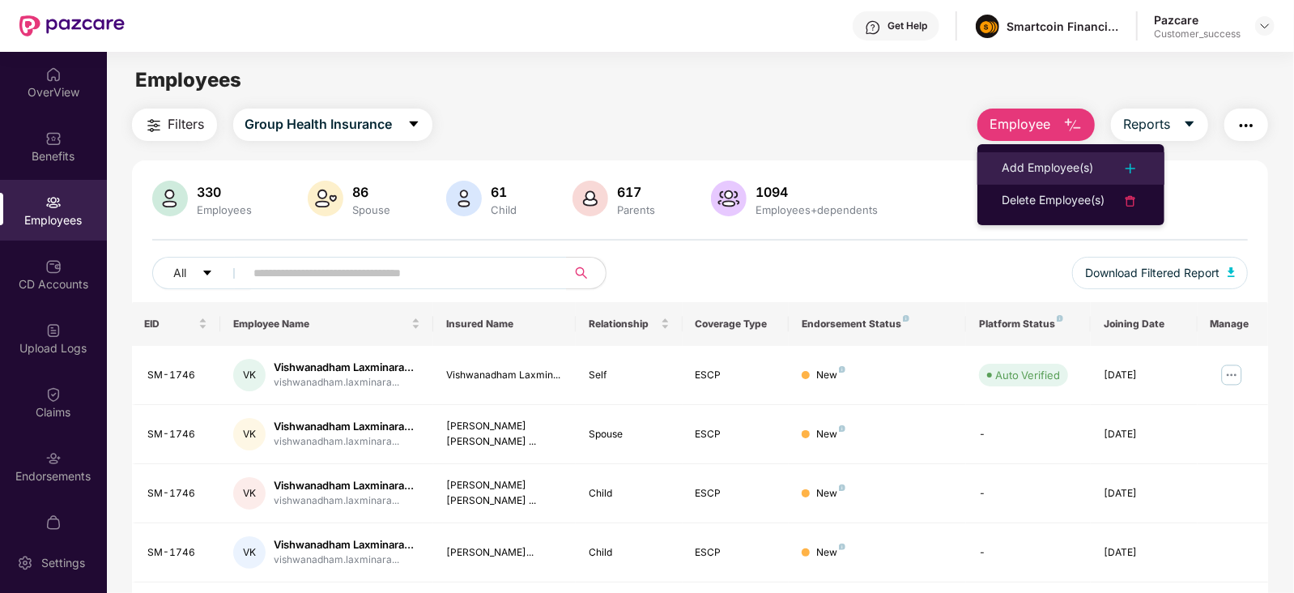
click at [1052, 162] on div "Add Employee(s)" at bounding box center [1046, 168] width 91 height 19
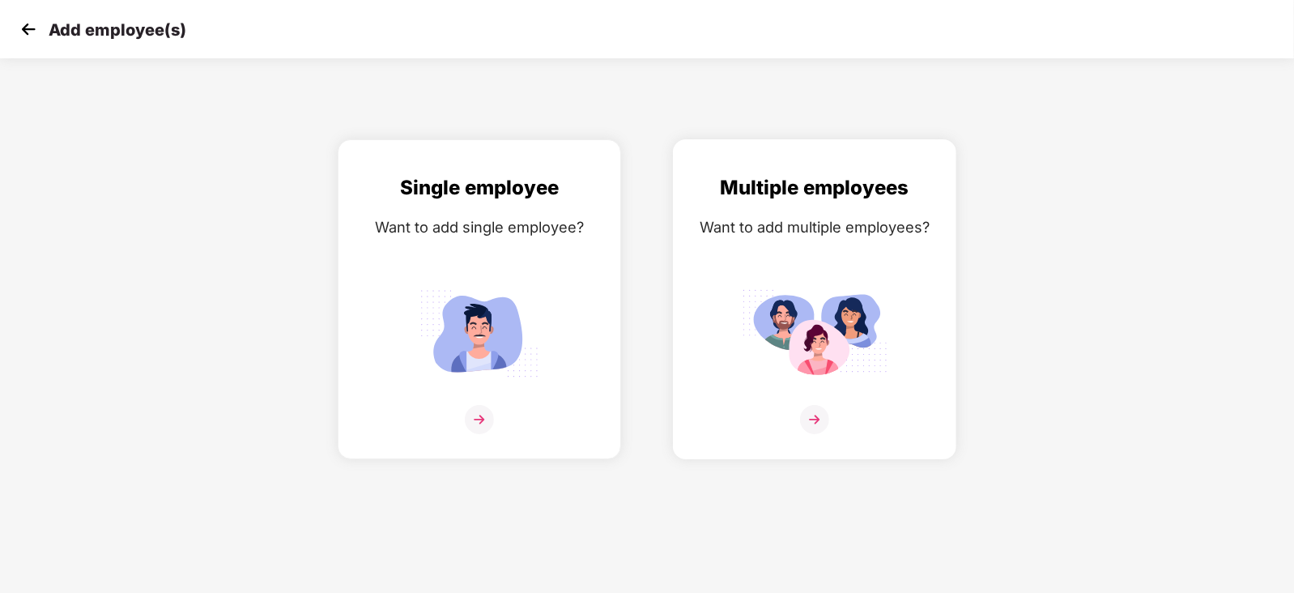
click at [835, 318] on img at bounding box center [815, 333] width 146 height 101
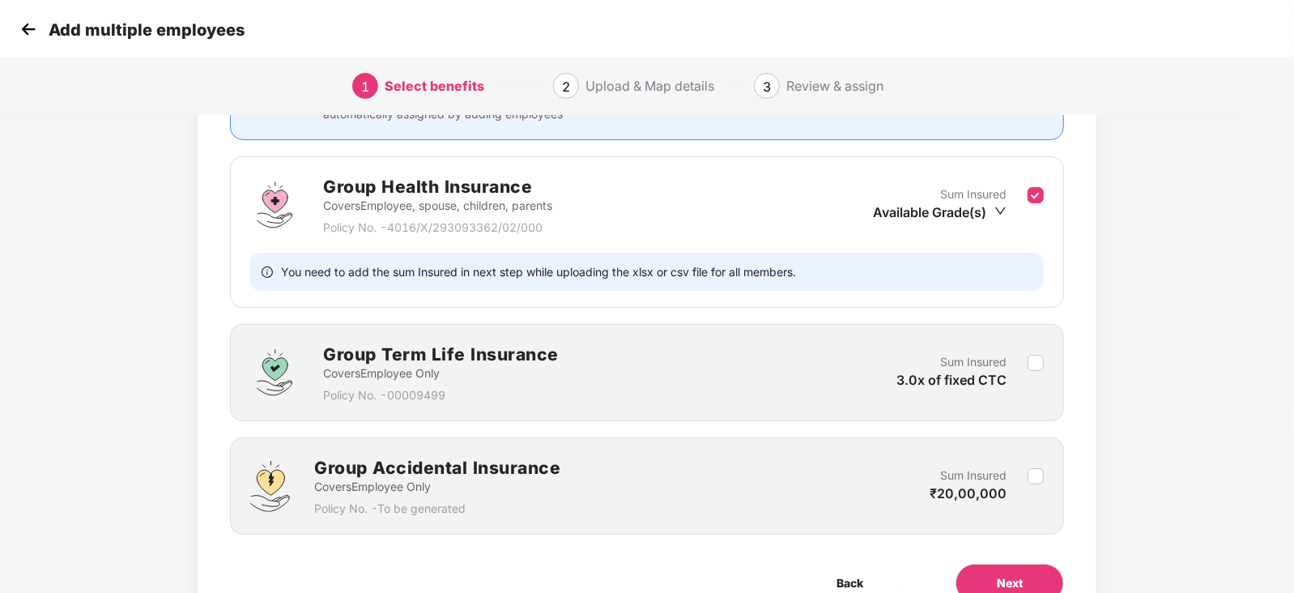
scroll to position [267, 0]
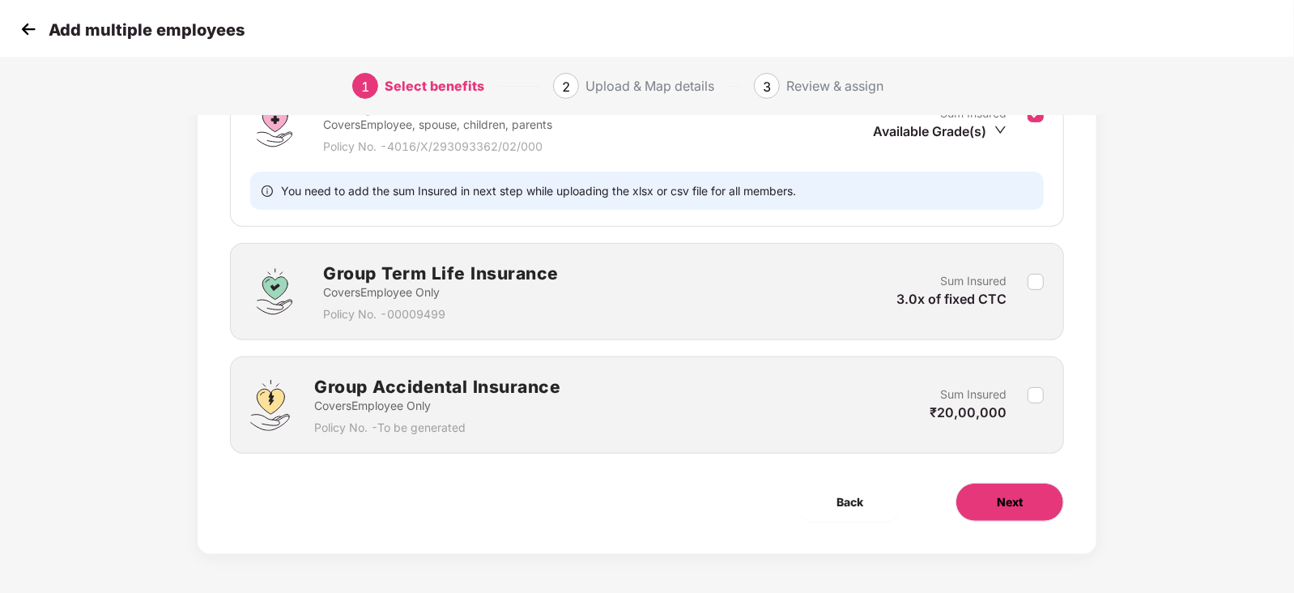
click at [979, 500] on button "Next" at bounding box center [1009, 502] width 108 height 39
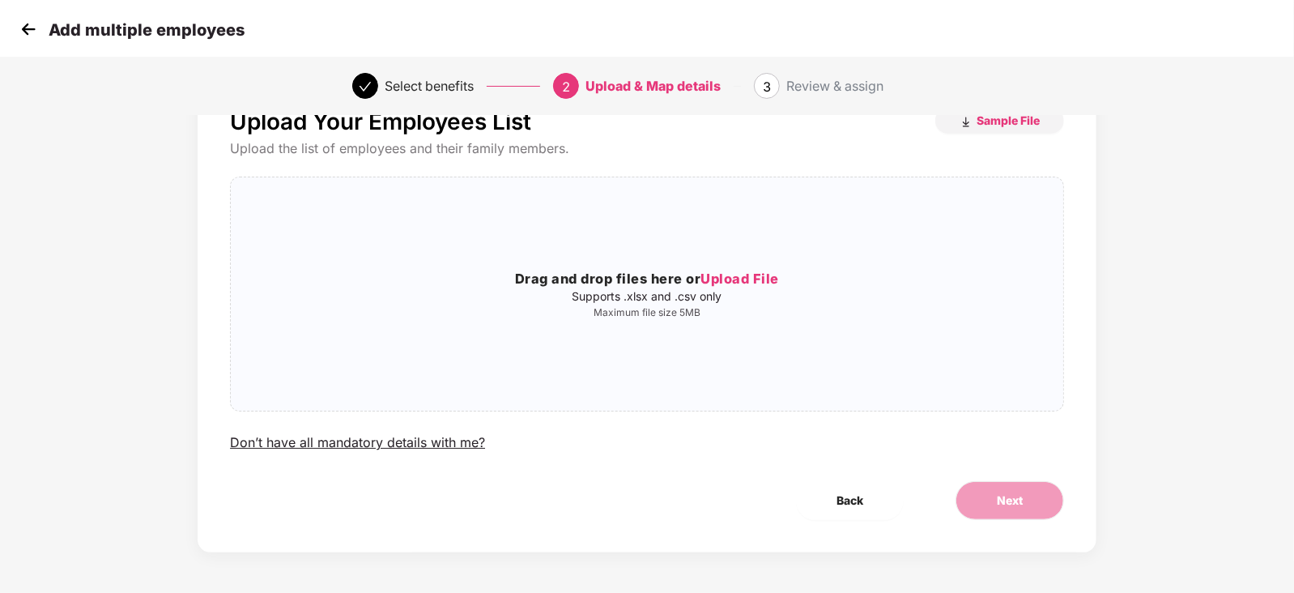
scroll to position [0, 0]
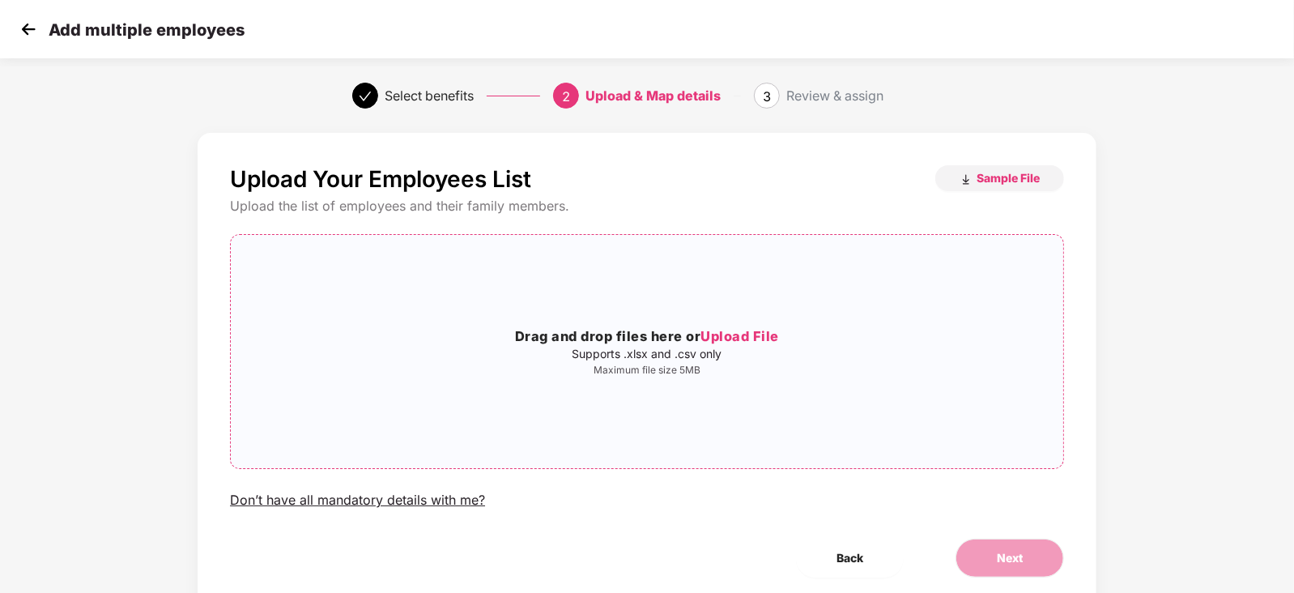
click at [797, 339] on h3 "Drag and drop files here or Upload File" at bounding box center [647, 336] width 832 height 21
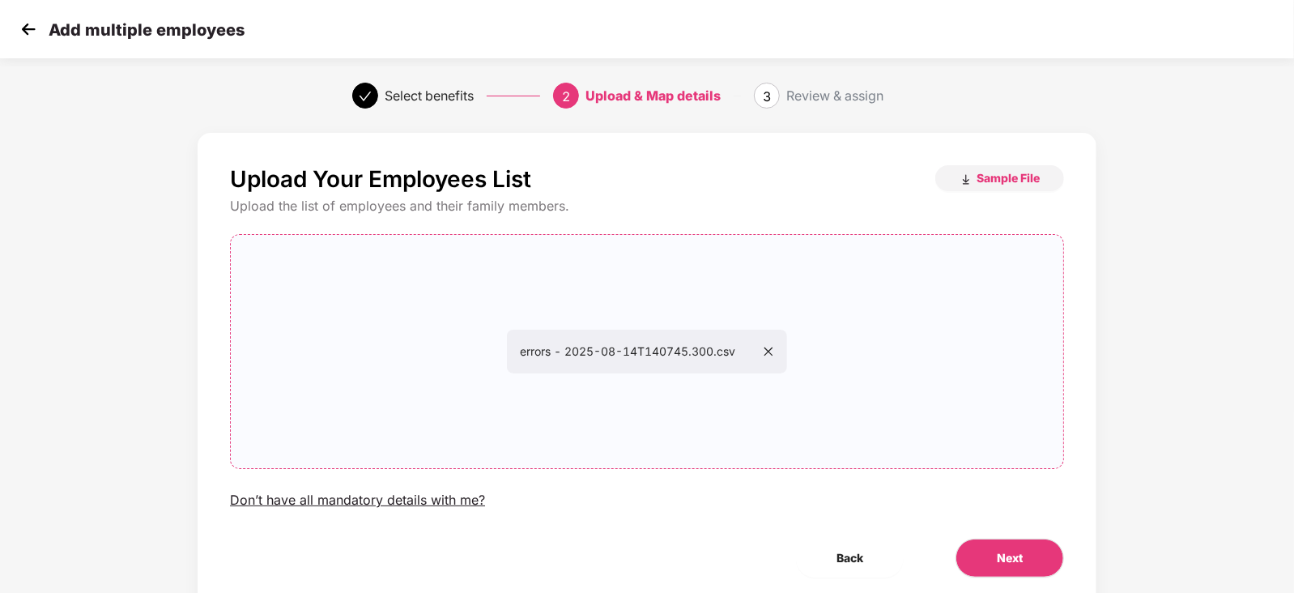
scroll to position [57, 0]
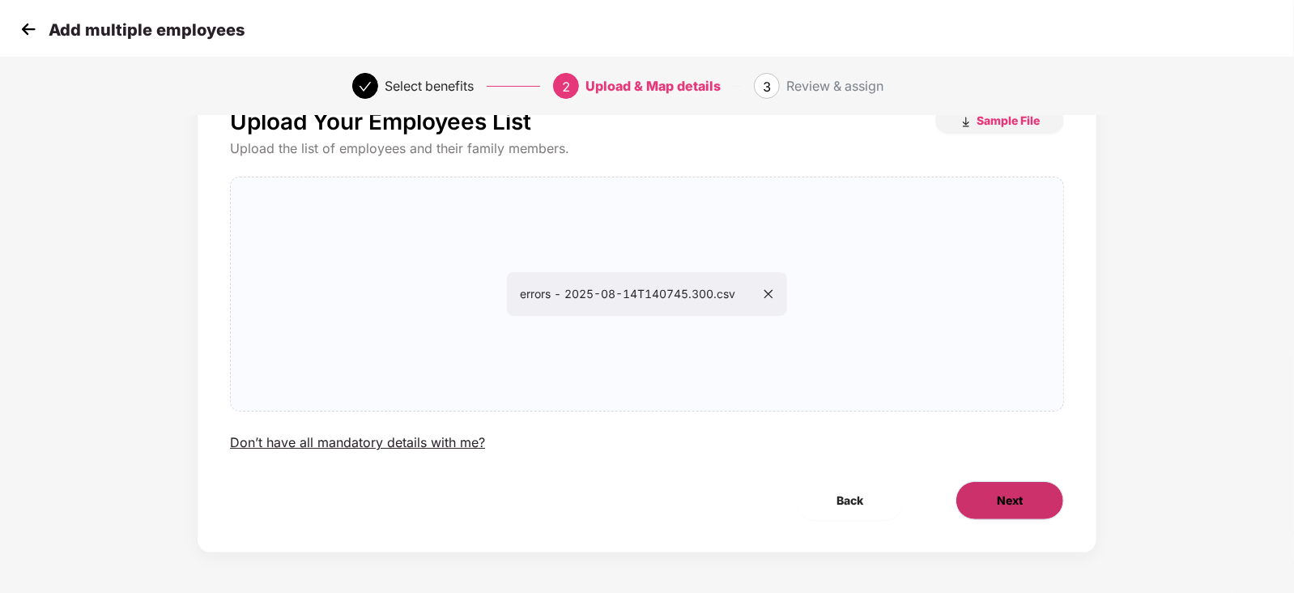
drag, startPoint x: 1024, startPoint y: 520, endPoint x: 1048, endPoint y: 482, distance: 44.7
click at [1048, 482] on div "Upload Your Employees List Sample File Upload the list of employees and their f…" at bounding box center [647, 313] width 899 height 477
click at [1048, 482] on button "Next" at bounding box center [1009, 500] width 108 height 39
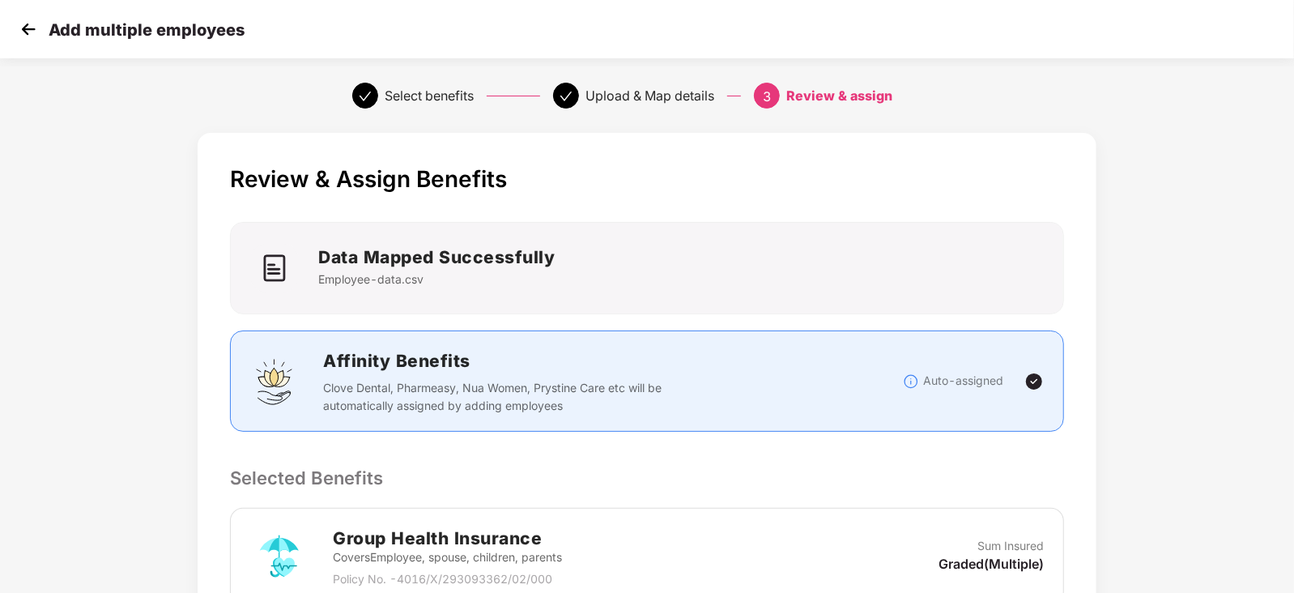
scroll to position [308, 0]
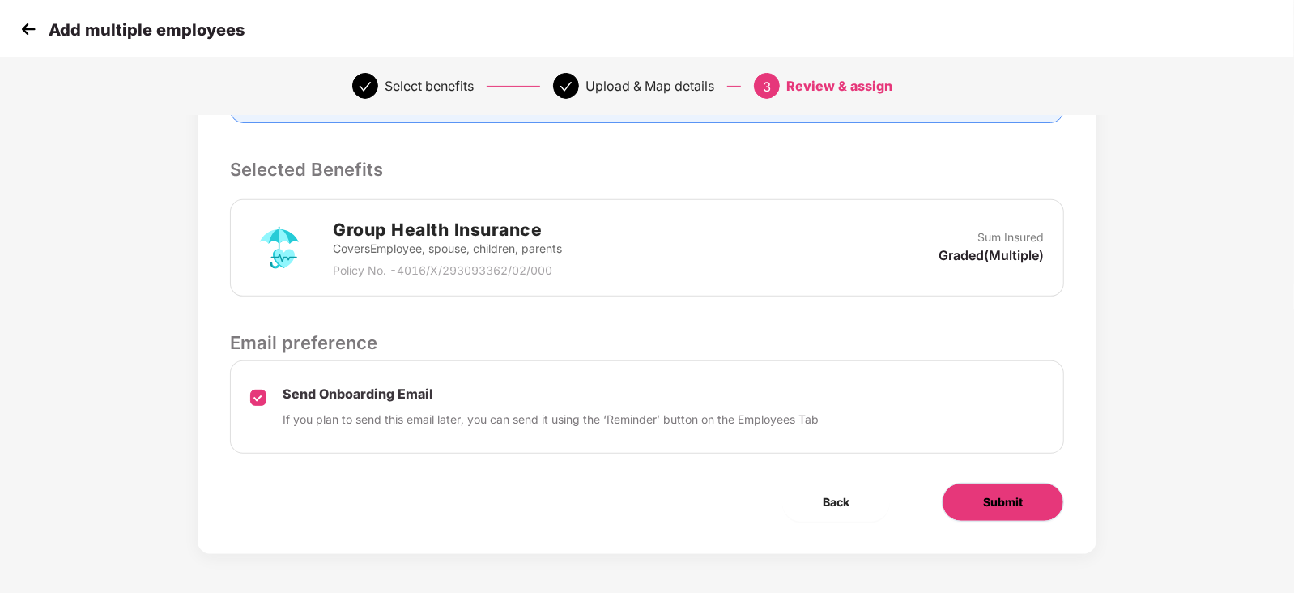
click at [1015, 509] on button "Submit" at bounding box center [1003, 502] width 122 height 39
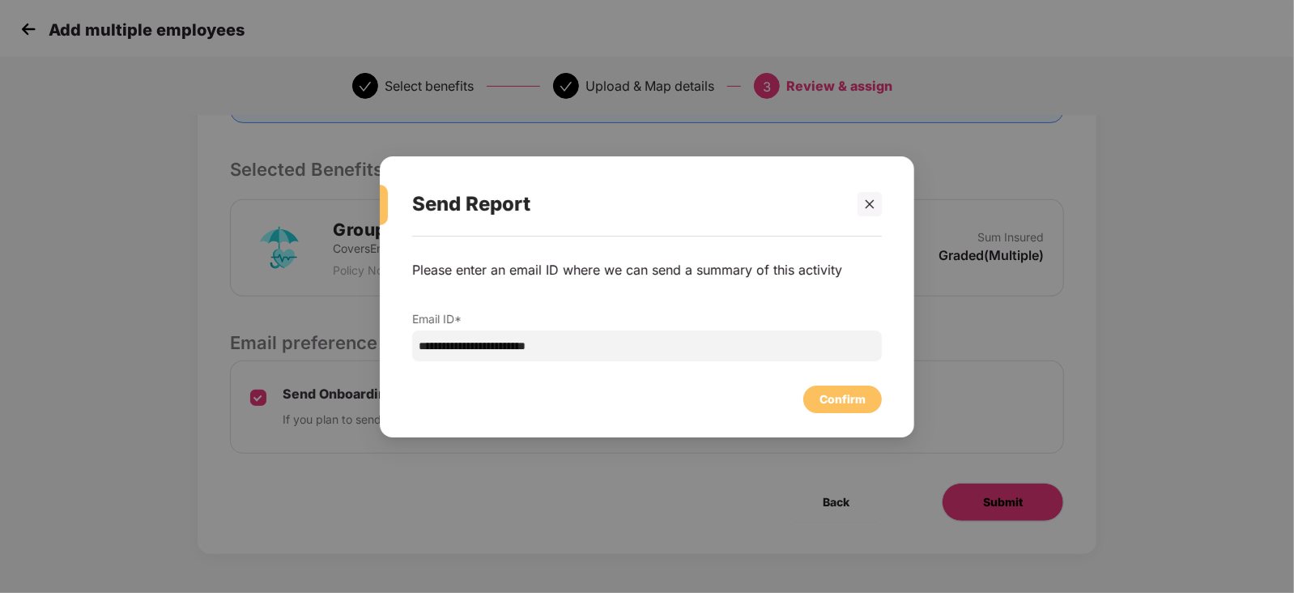
scroll to position [0, 0]
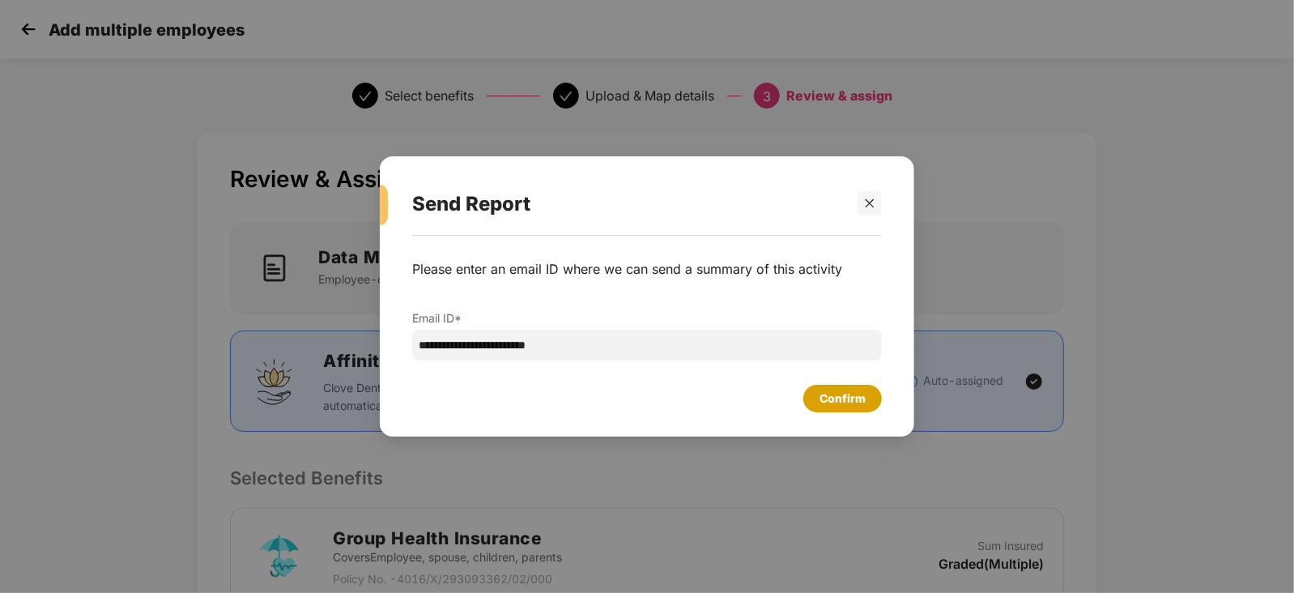
click at [821, 394] on div "Confirm" at bounding box center [842, 398] width 46 height 18
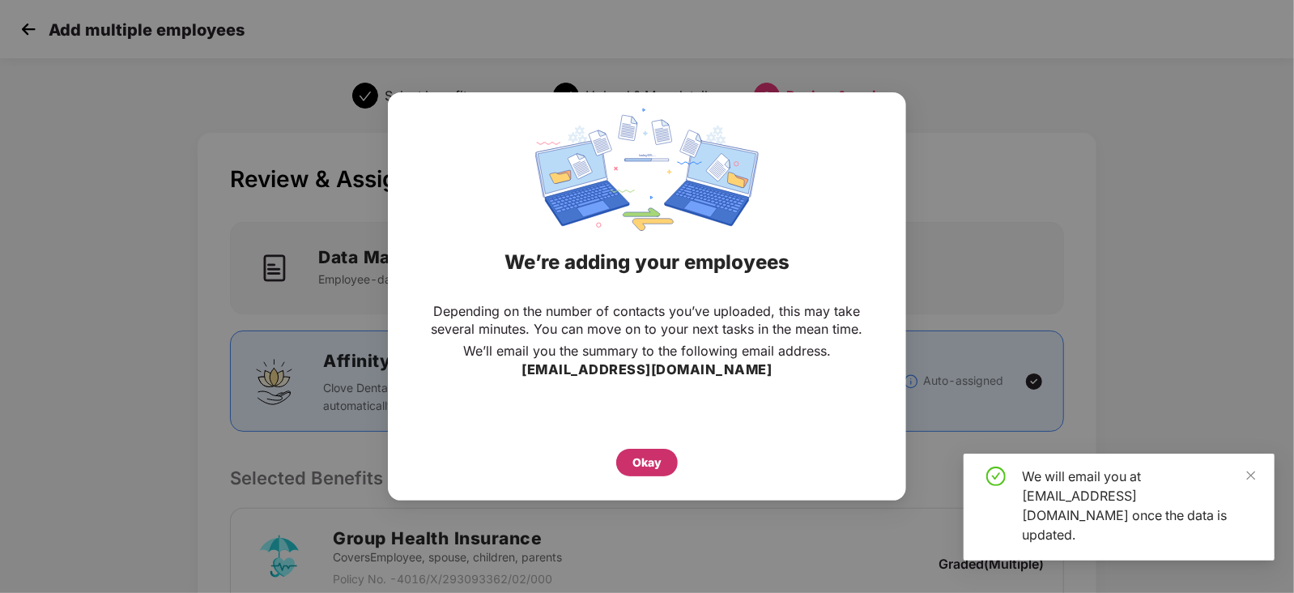
click at [660, 462] on div "Okay" at bounding box center [646, 462] width 29 height 18
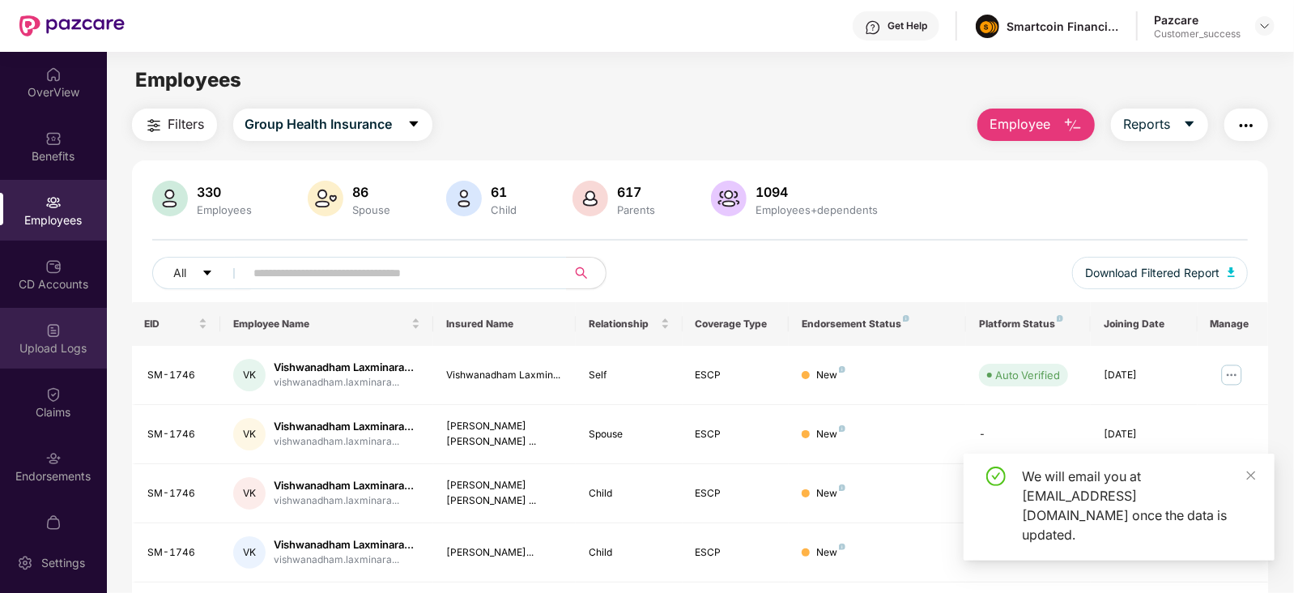
click at [56, 335] on img at bounding box center [53, 330] width 16 height 16
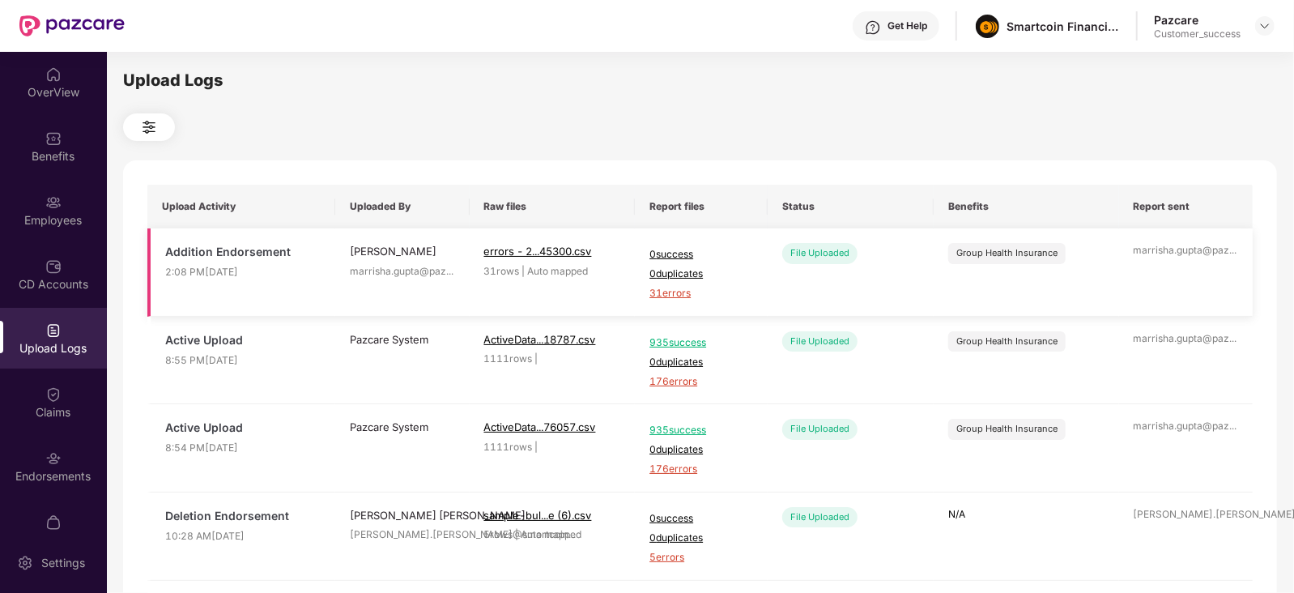
click at [676, 299] on span "31 errors" at bounding box center [701, 293] width 104 height 15
click at [45, 204] on img at bounding box center [53, 202] width 16 height 16
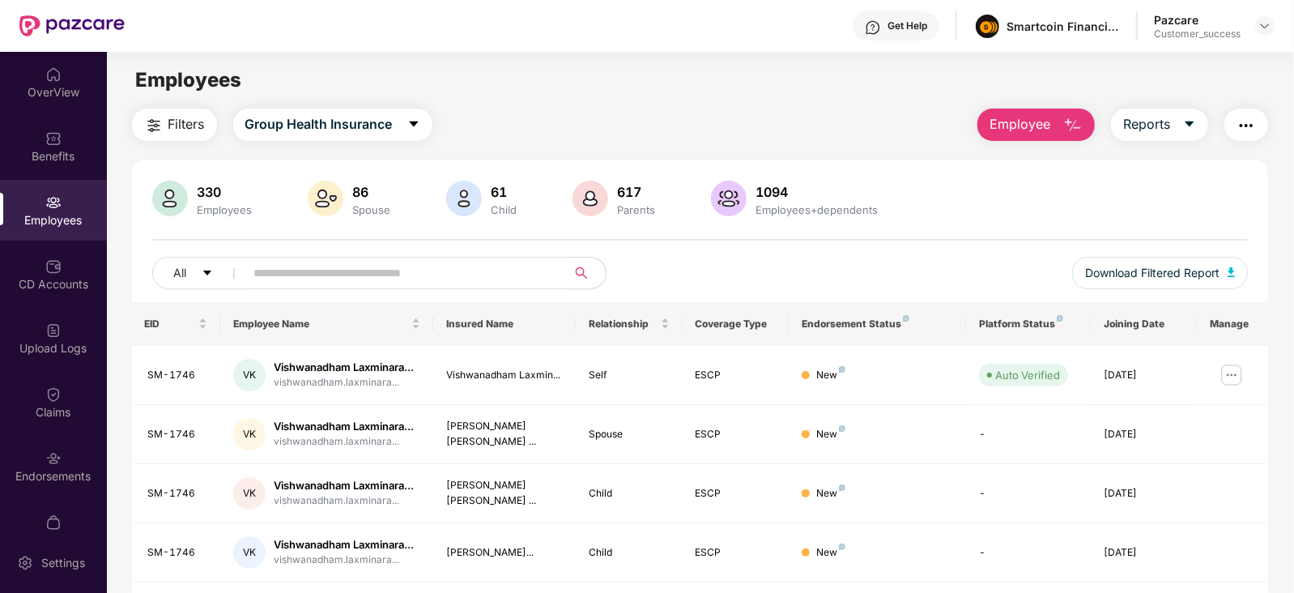
click at [1061, 115] on button "Employee" at bounding box center [1035, 124] width 117 height 32
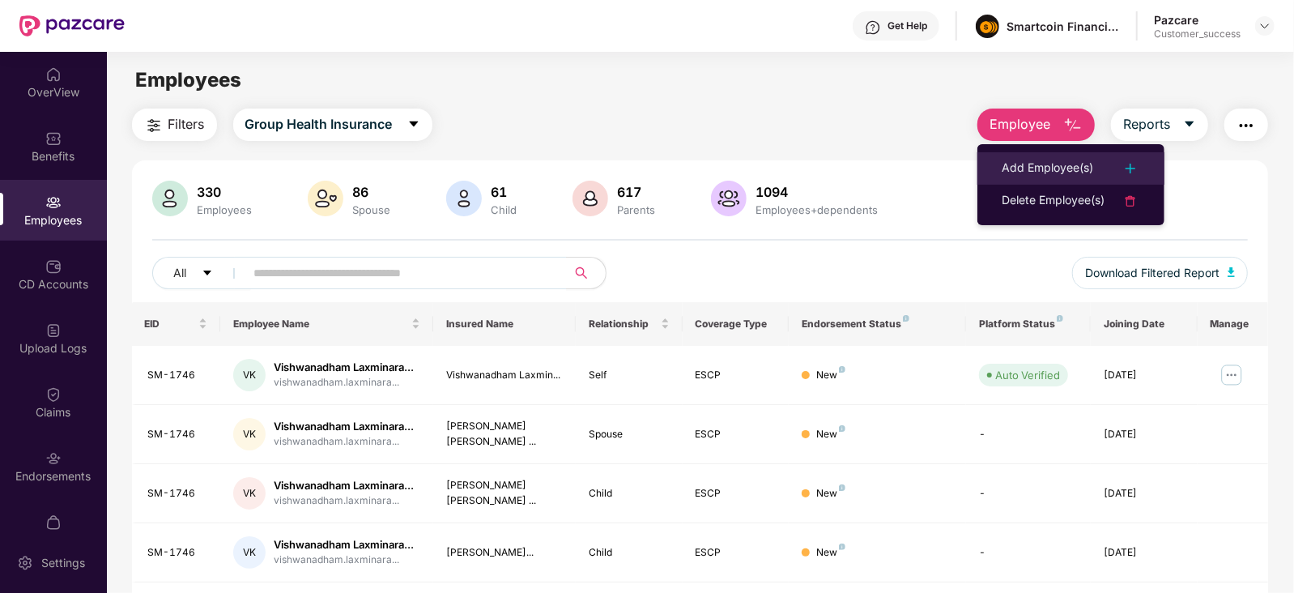
click at [1069, 170] on div "Add Employee(s)" at bounding box center [1046, 168] width 91 height 19
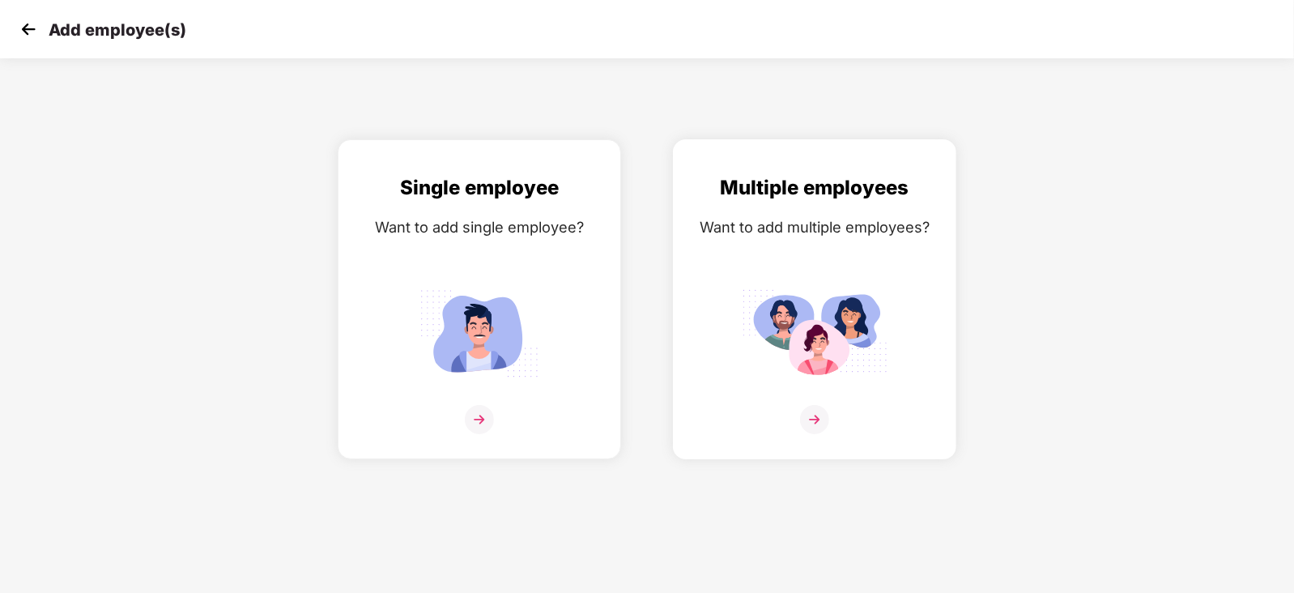
click at [866, 310] on img at bounding box center [815, 333] width 146 height 101
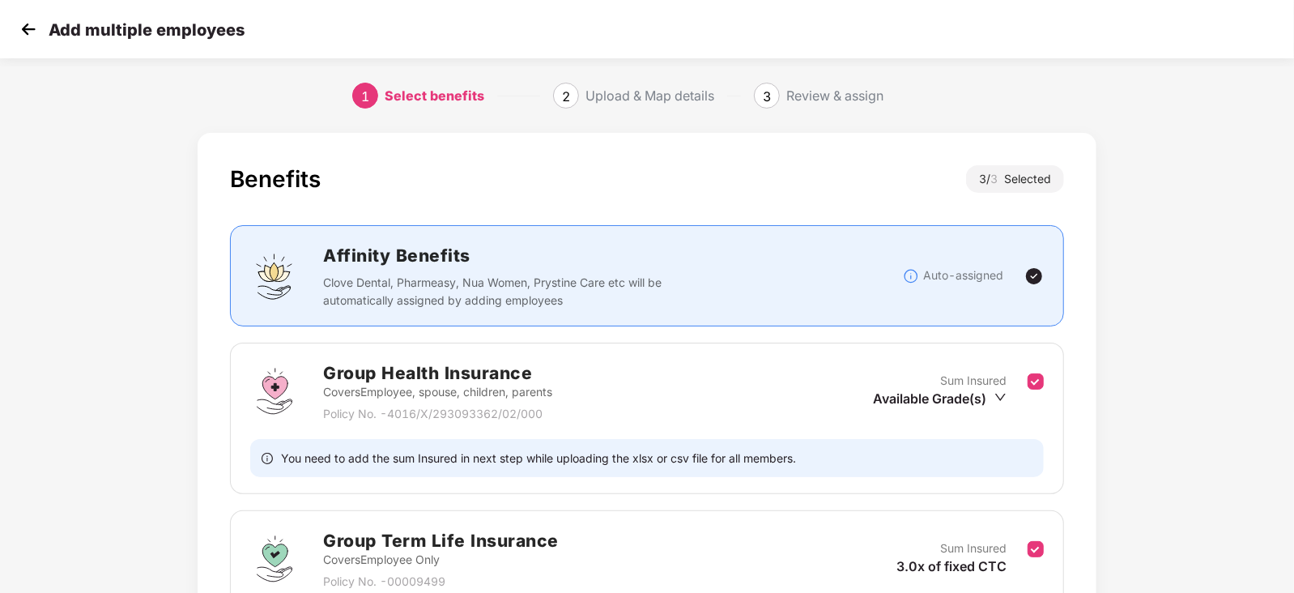
scroll to position [267, 0]
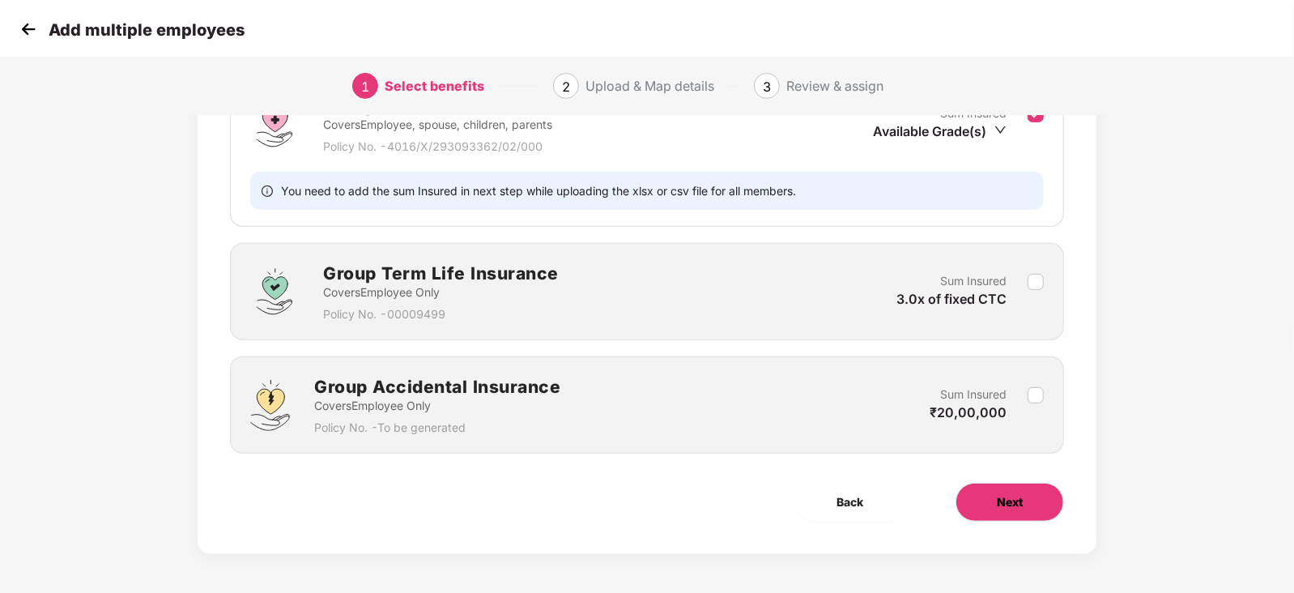
click at [1002, 500] on span "Next" at bounding box center [1010, 502] width 26 height 18
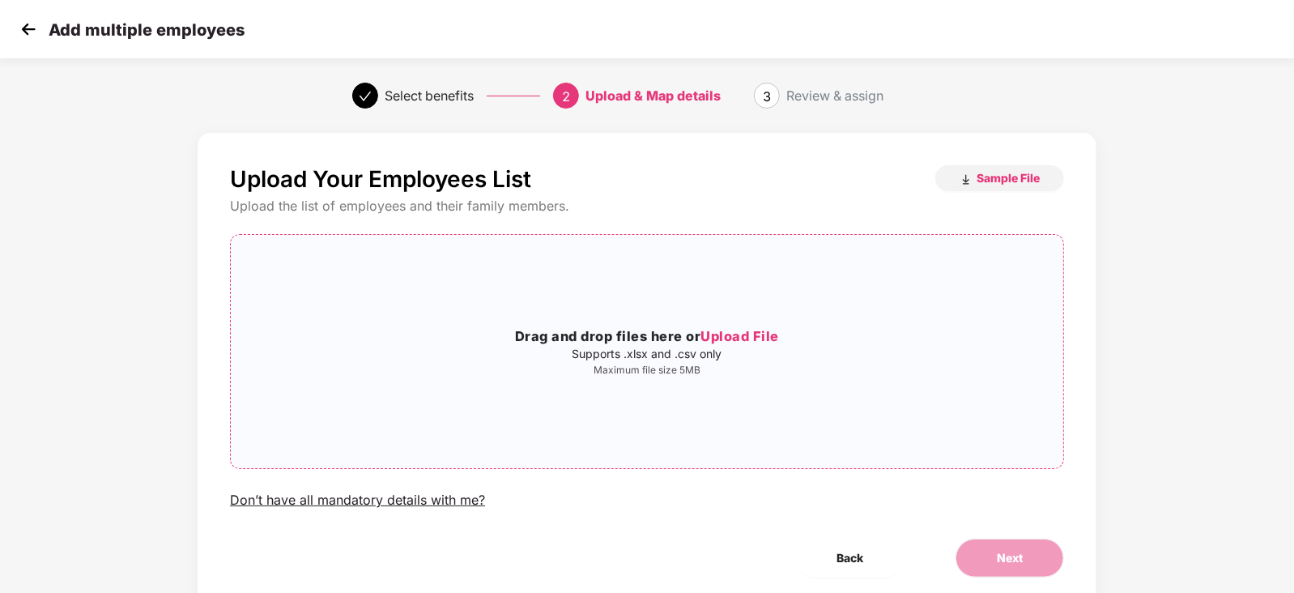
click at [695, 312] on div "Drag and drop files here or Upload File Supports .xlsx and .csv only Maximum fi…" at bounding box center [647, 351] width 832 height 207
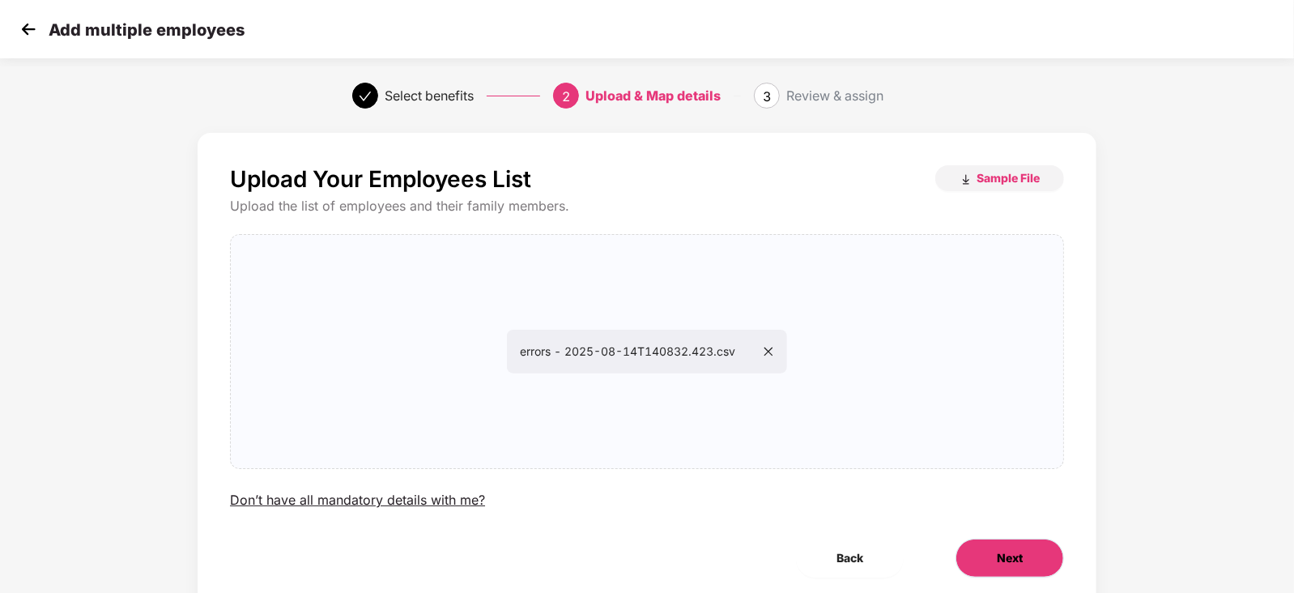
click at [990, 552] on button "Next" at bounding box center [1009, 557] width 108 height 39
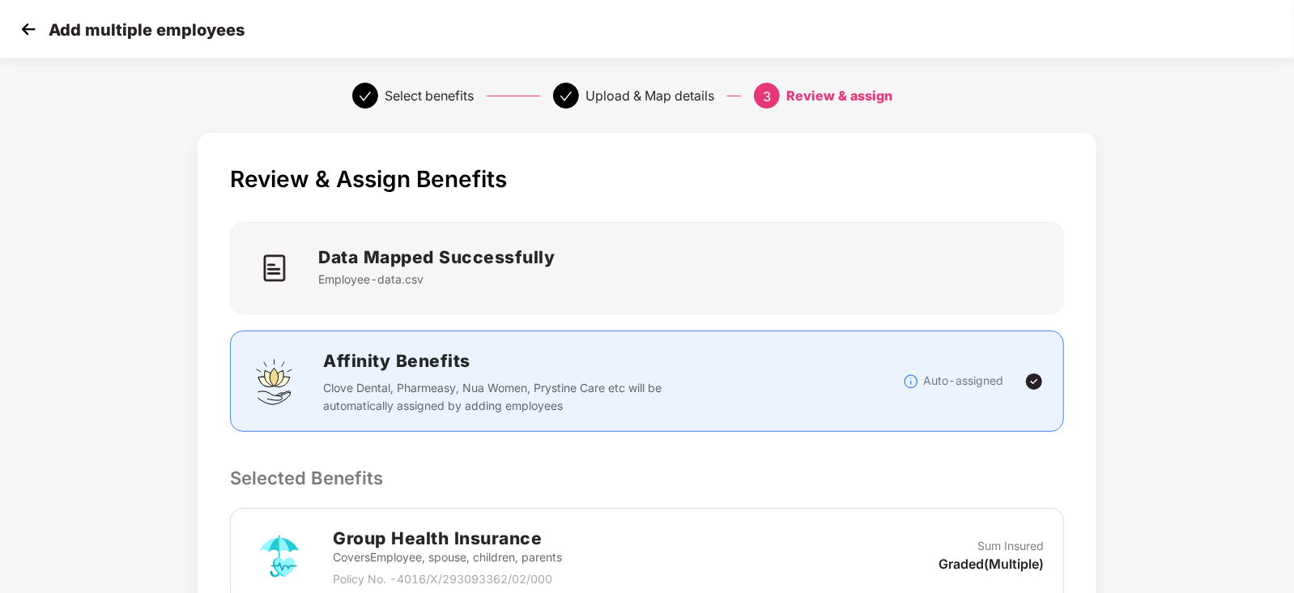
scroll to position [308, 0]
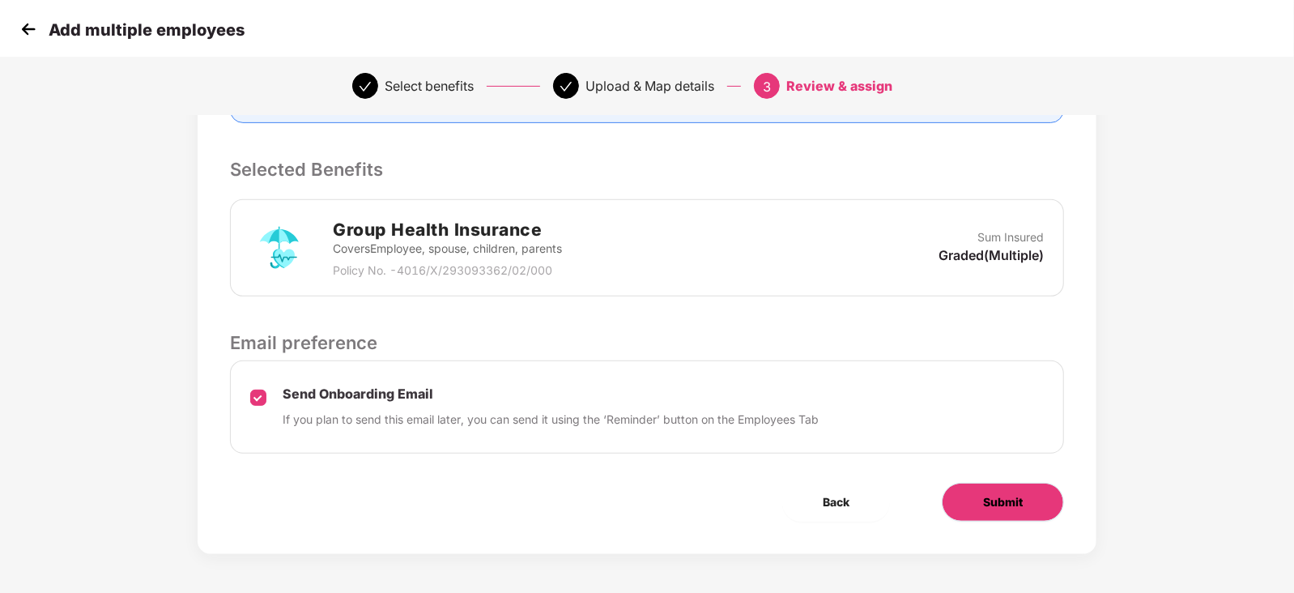
click at [1004, 493] on span "Submit" at bounding box center [1003, 502] width 40 height 18
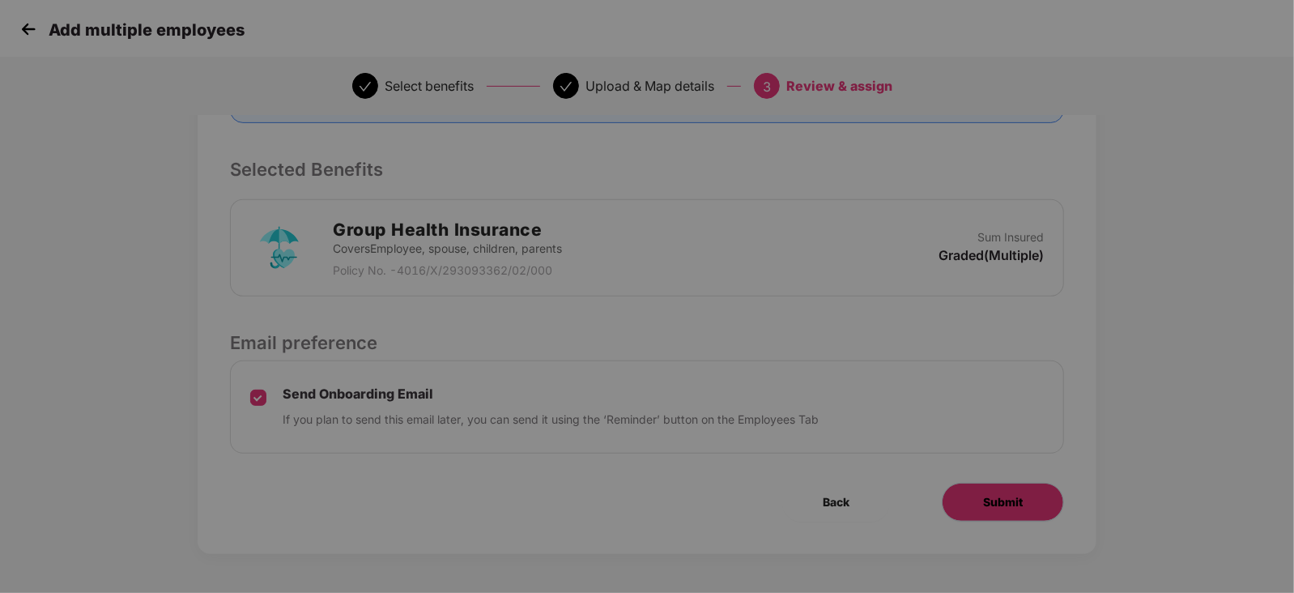
scroll to position [0, 0]
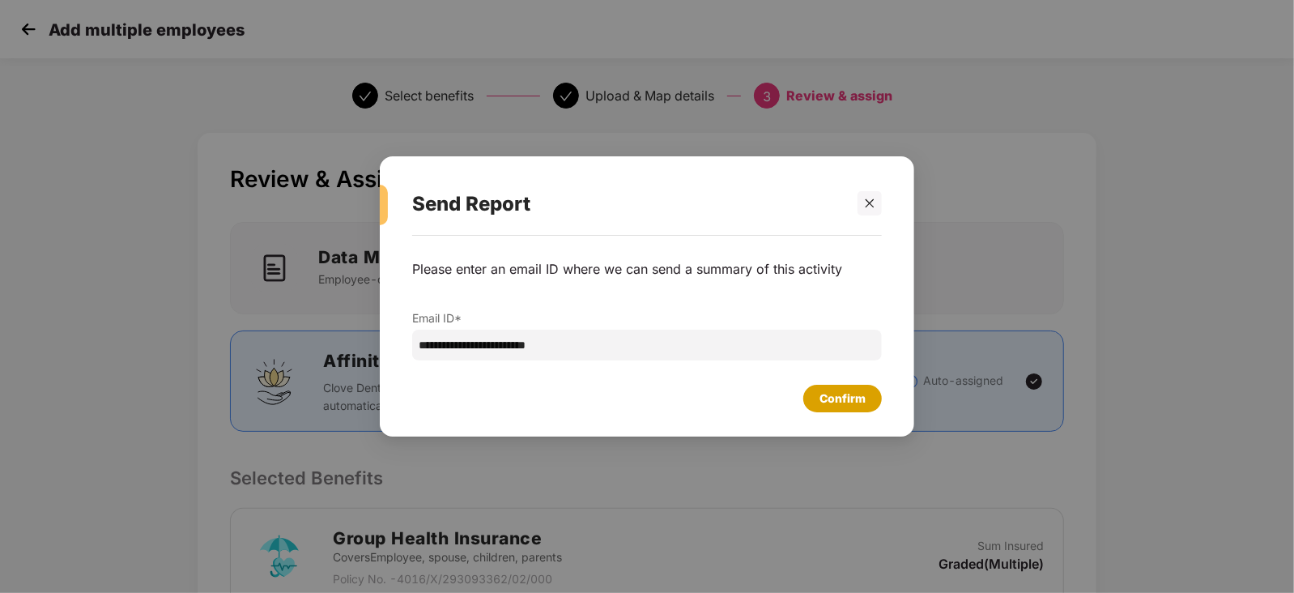
click at [829, 406] on div "Confirm" at bounding box center [842, 398] width 46 height 18
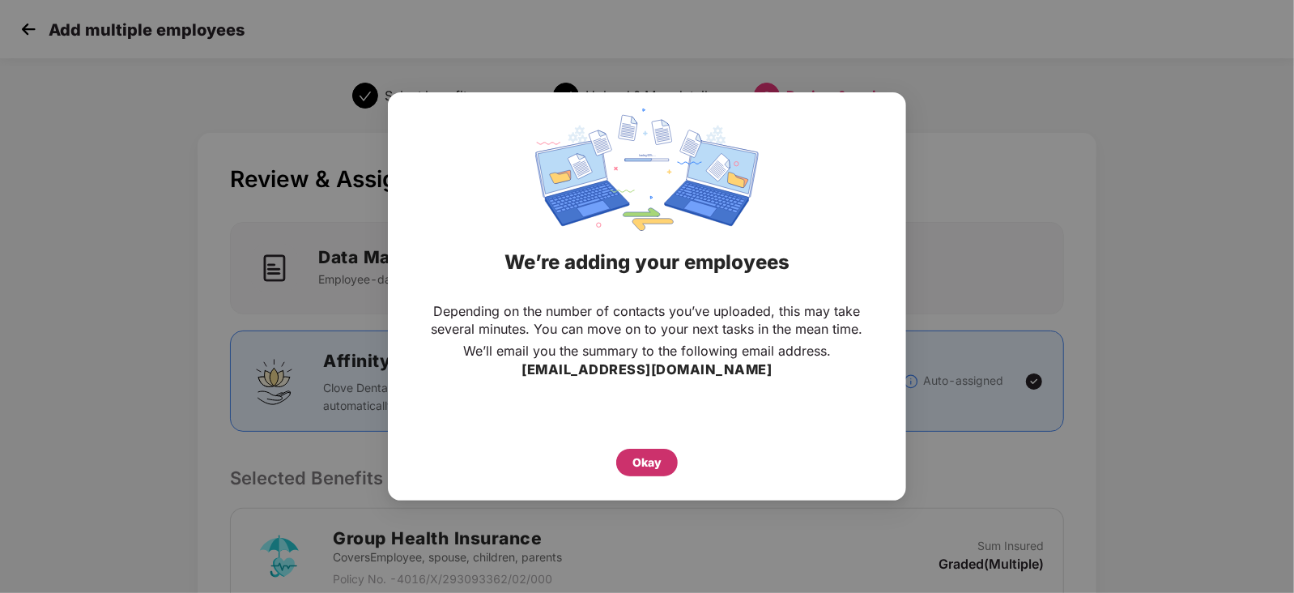
click at [650, 474] on div "Okay" at bounding box center [647, 463] width 62 height 28
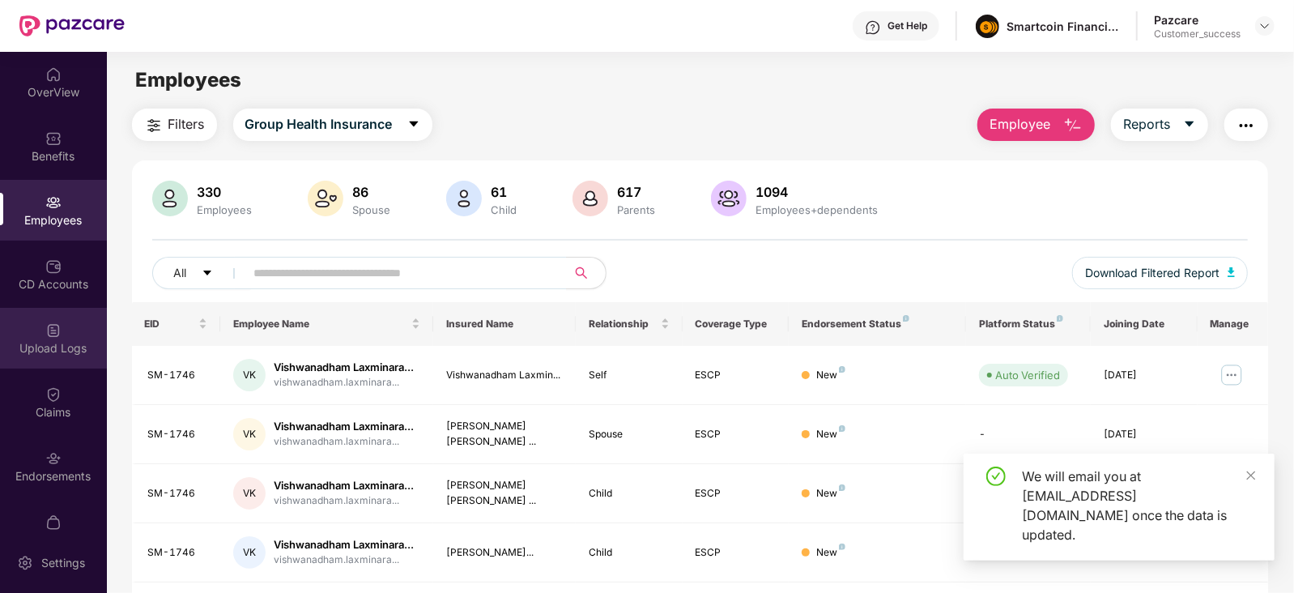
click at [74, 342] on div "Upload Logs" at bounding box center [53, 348] width 107 height 16
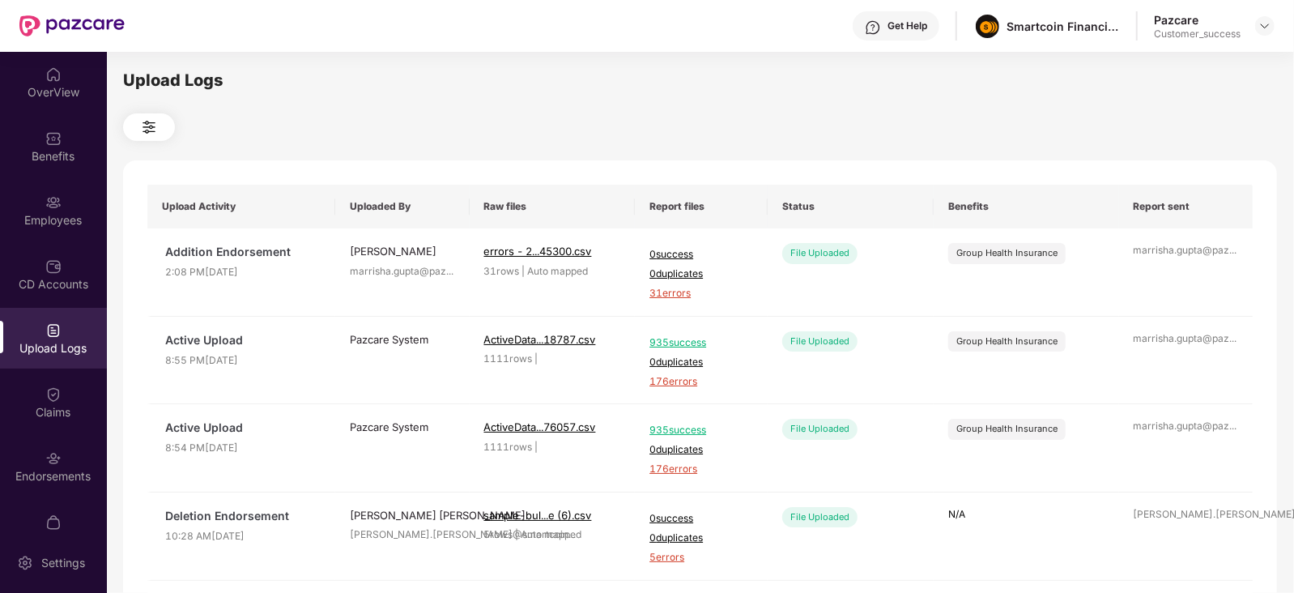
click at [54, 328] on img at bounding box center [53, 330] width 16 height 16
click at [56, 214] on div "Employees" at bounding box center [53, 220] width 107 height 16
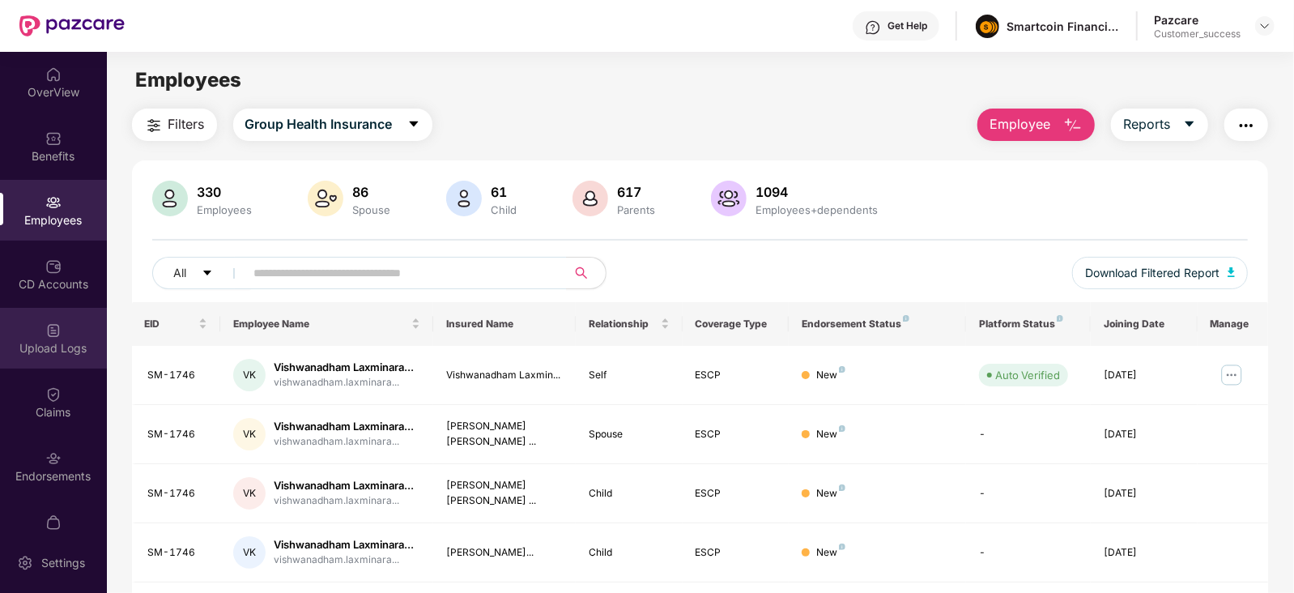
click at [62, 352] on div "Upload Logs" at bounding box center [53, 348] width 107 height 16
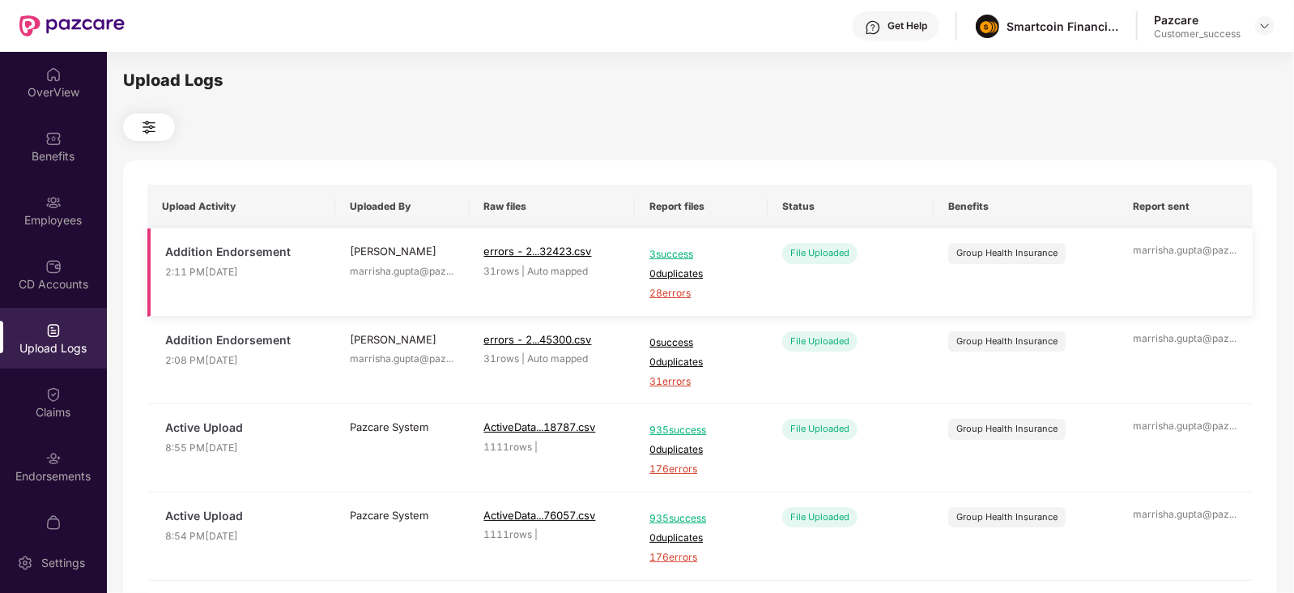
click at [660, 294] on span "28 errors" at bounding box center [701, 293] width 104 height 15
click at [36, 231] on div "Employees" at bounding box center [53, 210] width 107 height 61
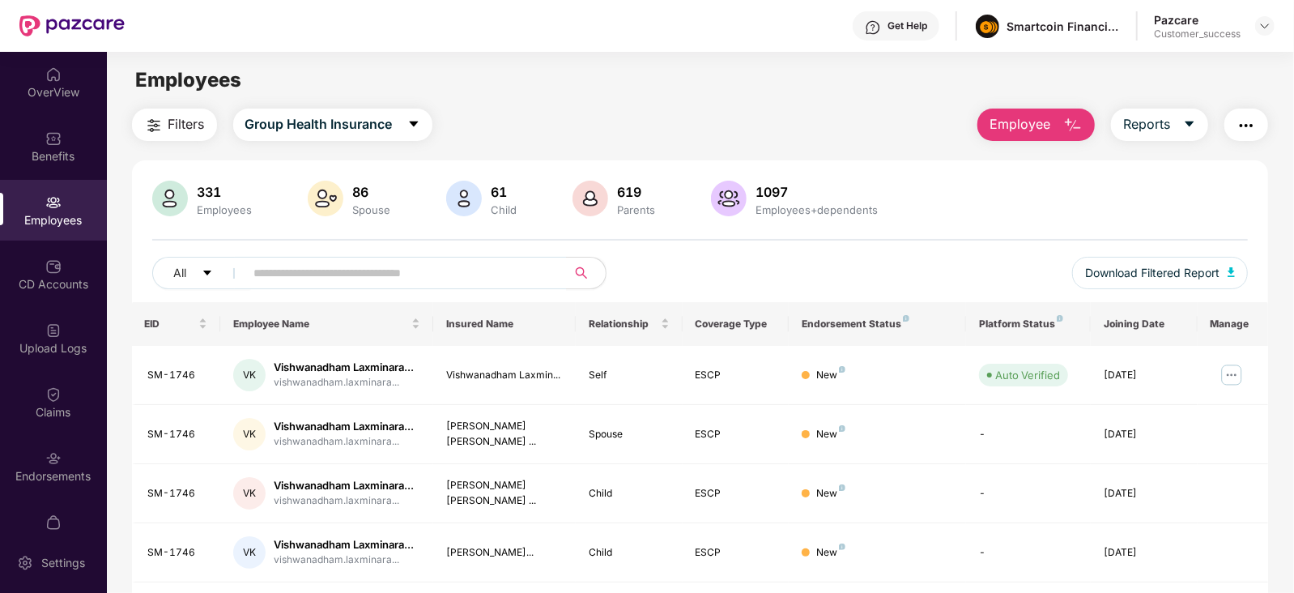
click at [1052, 124] on button "Employee" at bounding box center [1035, 124] width 117 height 32
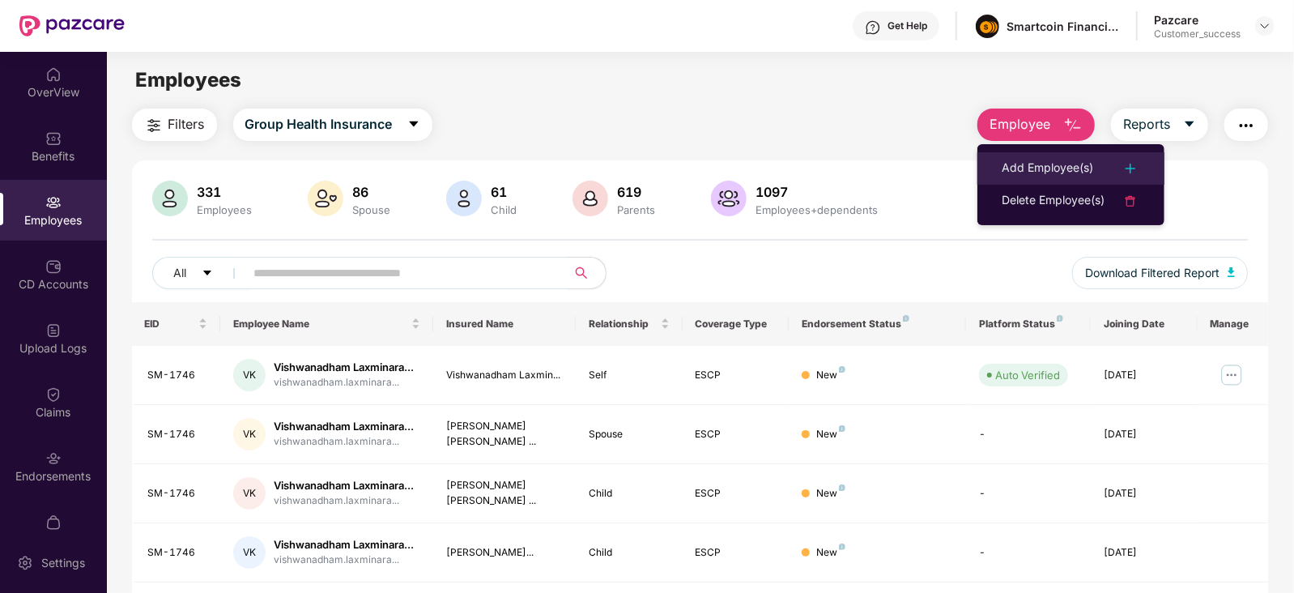
click at [1022, 164] on div "Add Employee(s)" at bounding box center [1046, 168] width 91 height 19
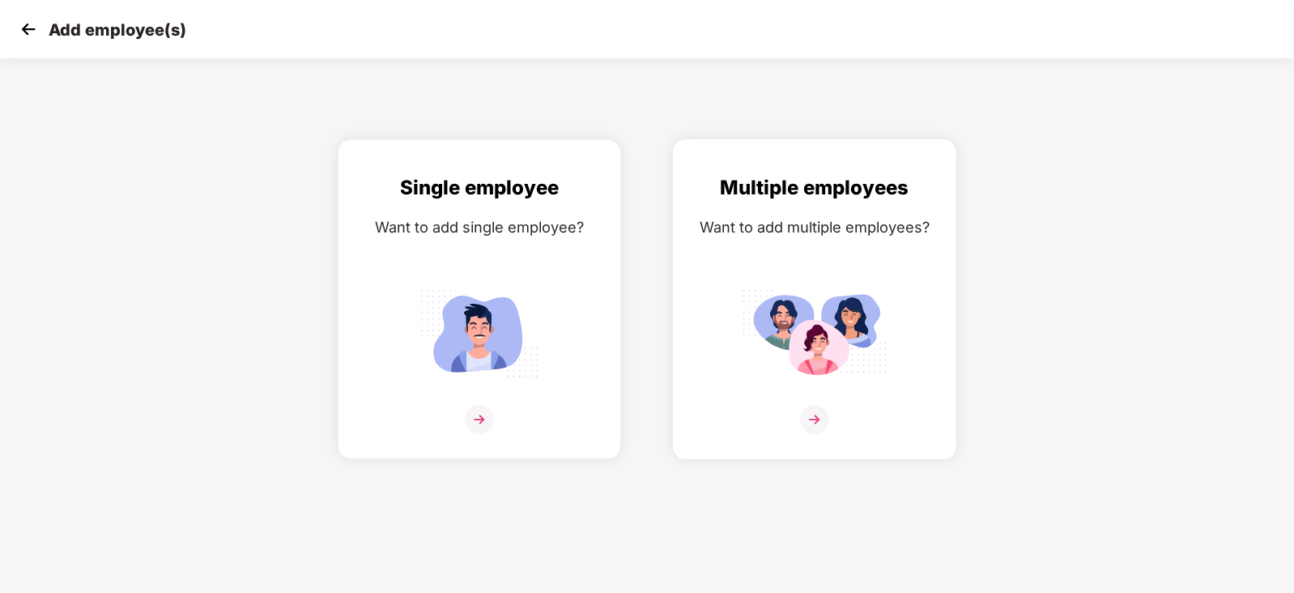
click at [848, 274] on div "Multiple employees Want to add multiple employees?" at bounding box center [814, 313] width 249 height 282
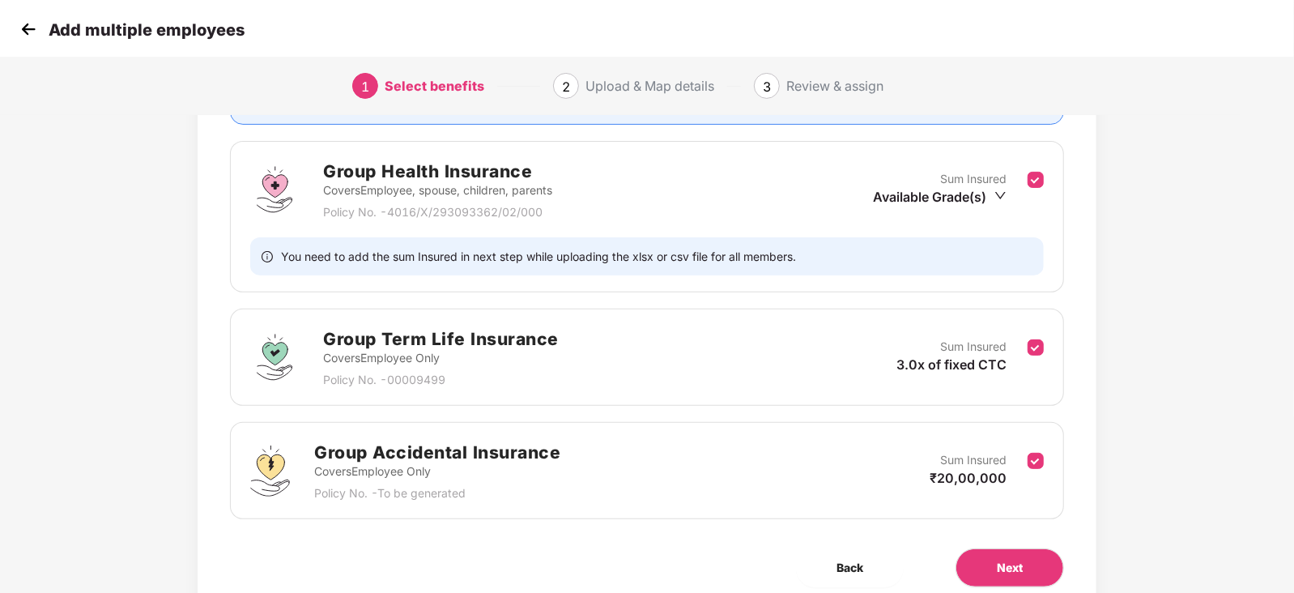
scroll to position [206, 0]
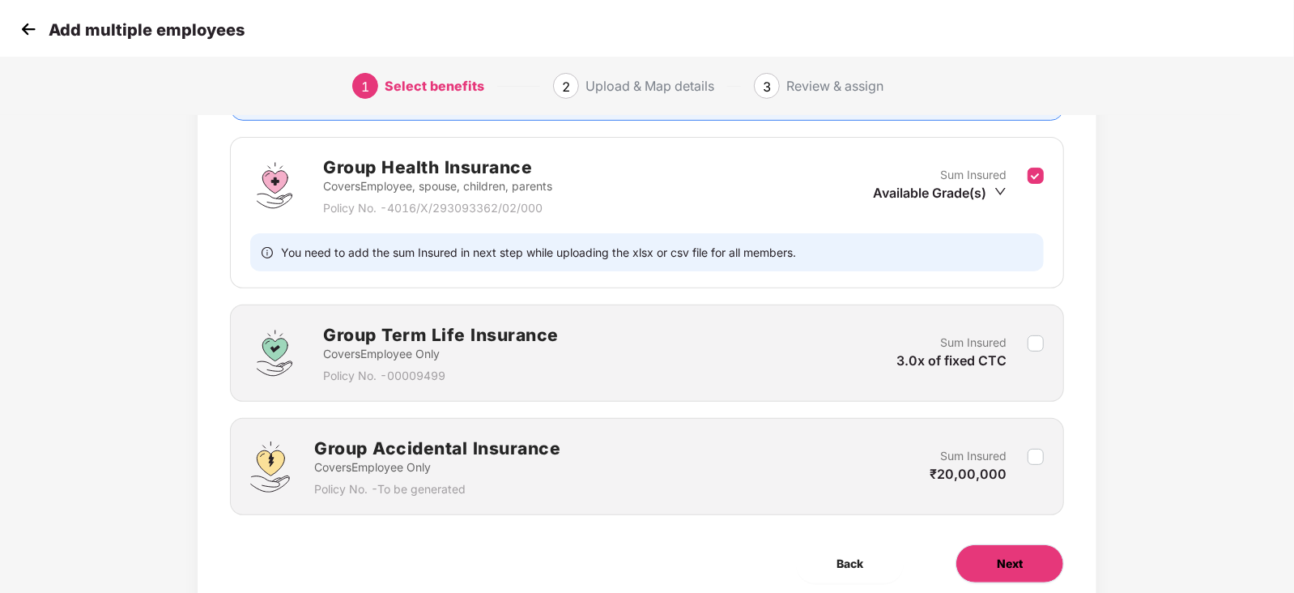
click at [1005, 562] on span "Next" at bounding box center [1010, 564] width 26 height 18
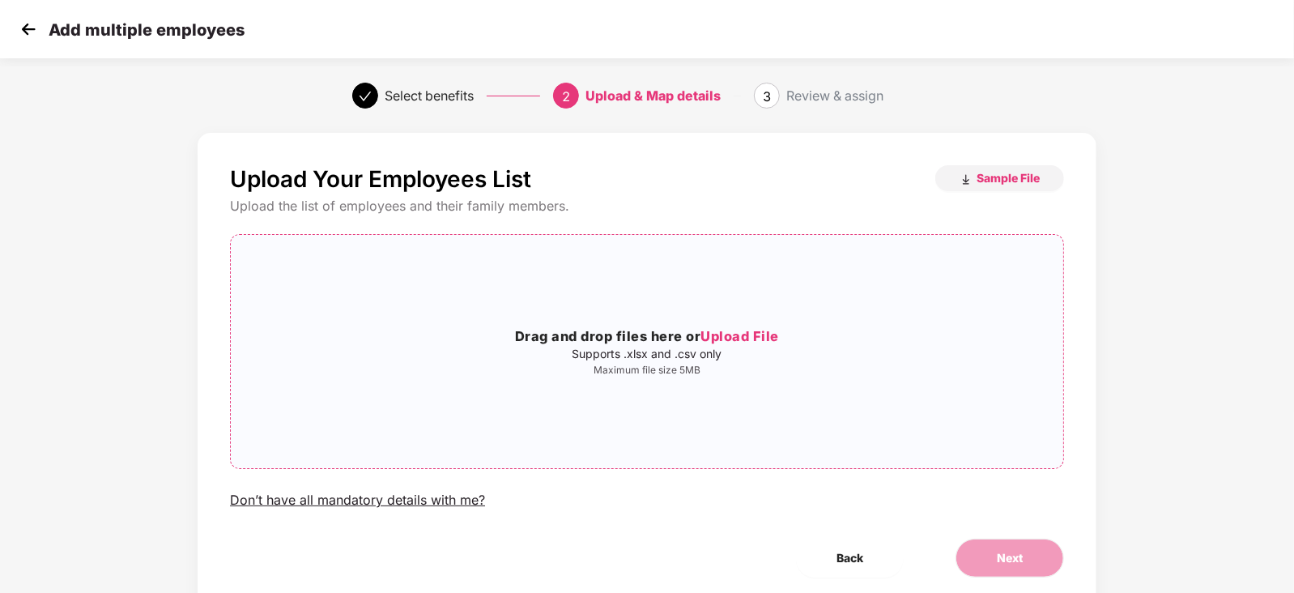
click at [694, 317] on div "Drag and drop files here or Upload File Supports .xlsx and .csv only Maximum fi…" at bounding box center [647, 351] width 832 height 207
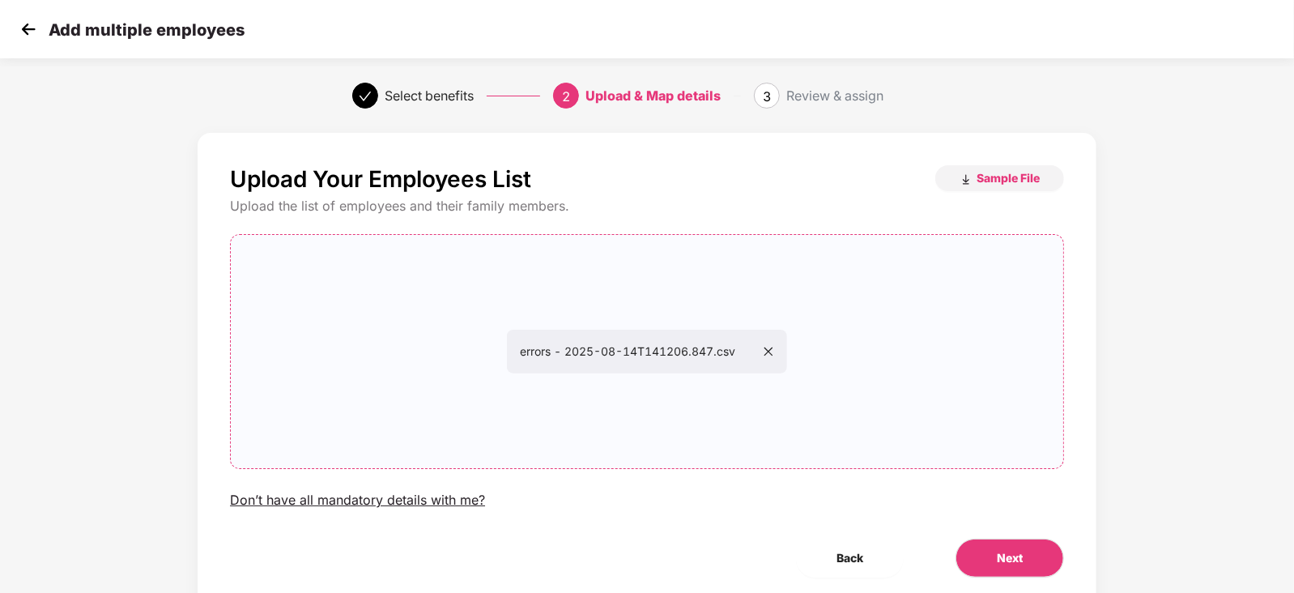
scroll to position [57, 0]
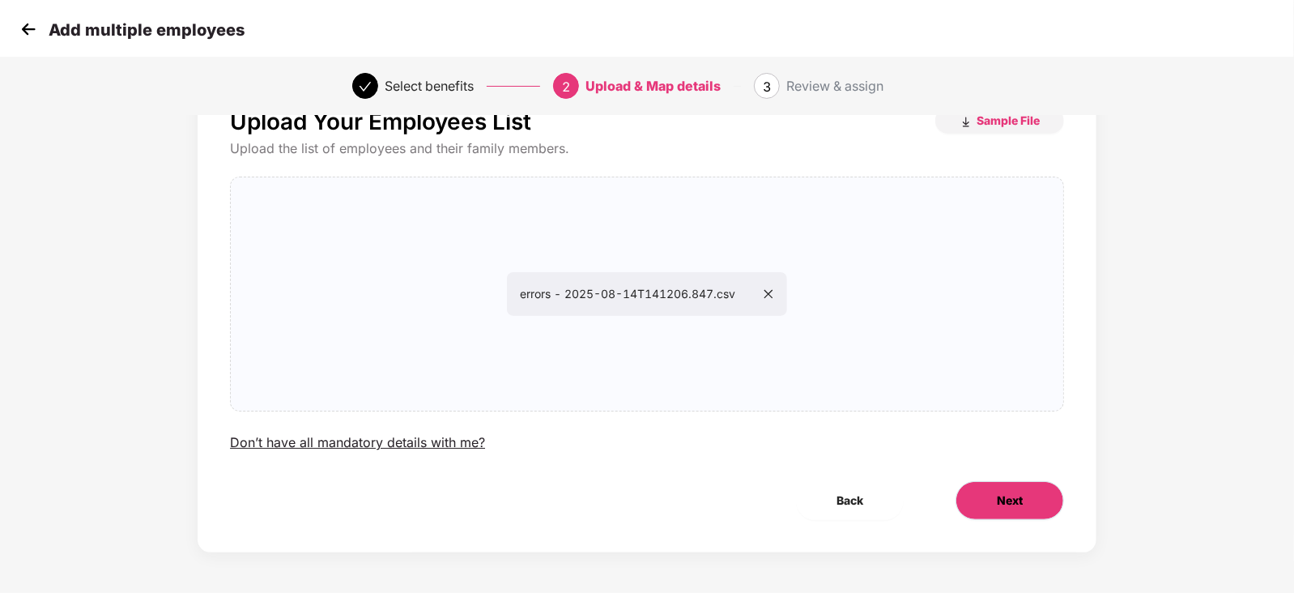
click at [1008, 515] on button "Next" at bounding box center [1009, 500] width 108 height 39
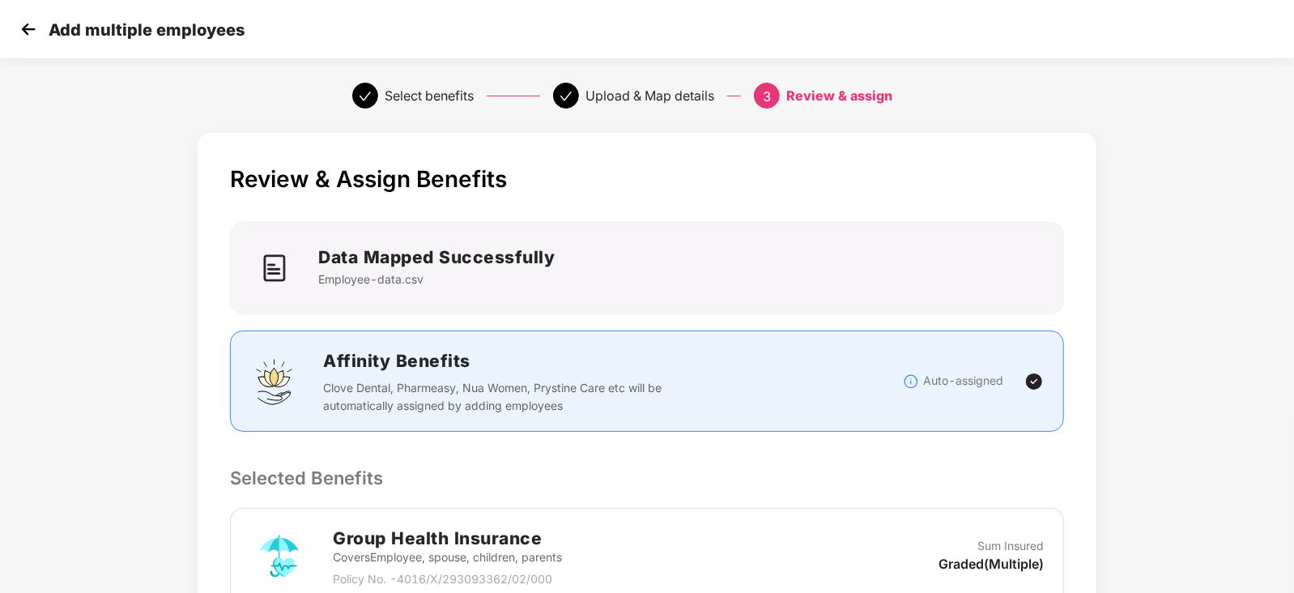
scroll to position [308, 0]
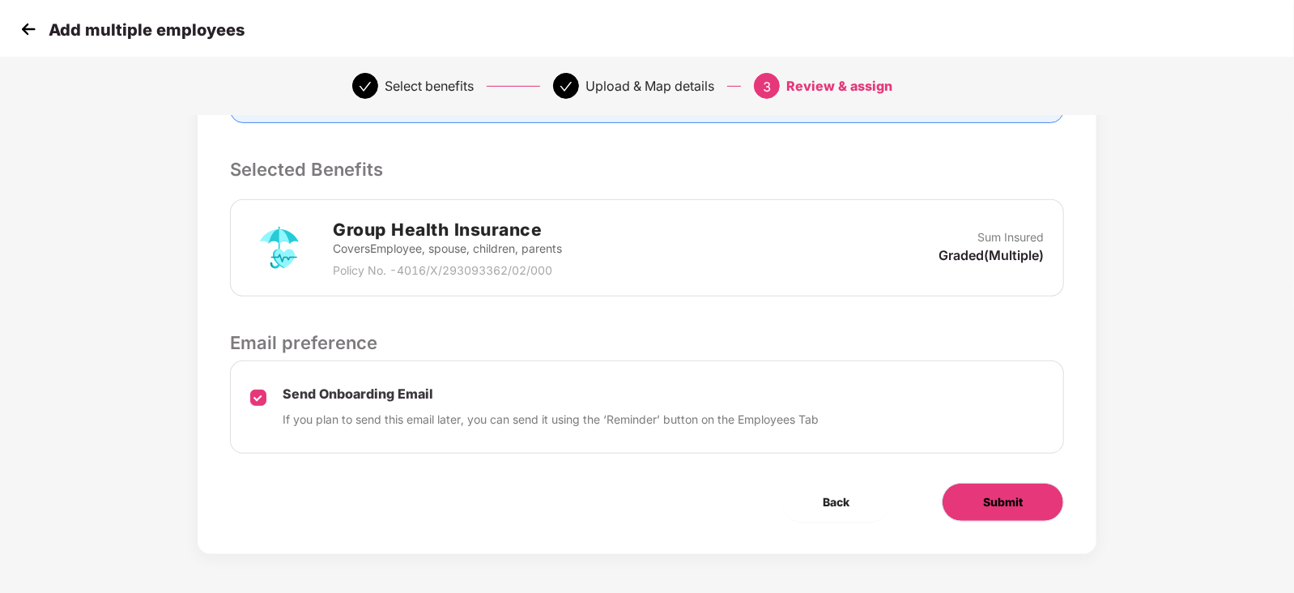
click at [980, 497] on button "Submit" at bounding box center [1003, 502] width 122 height 39
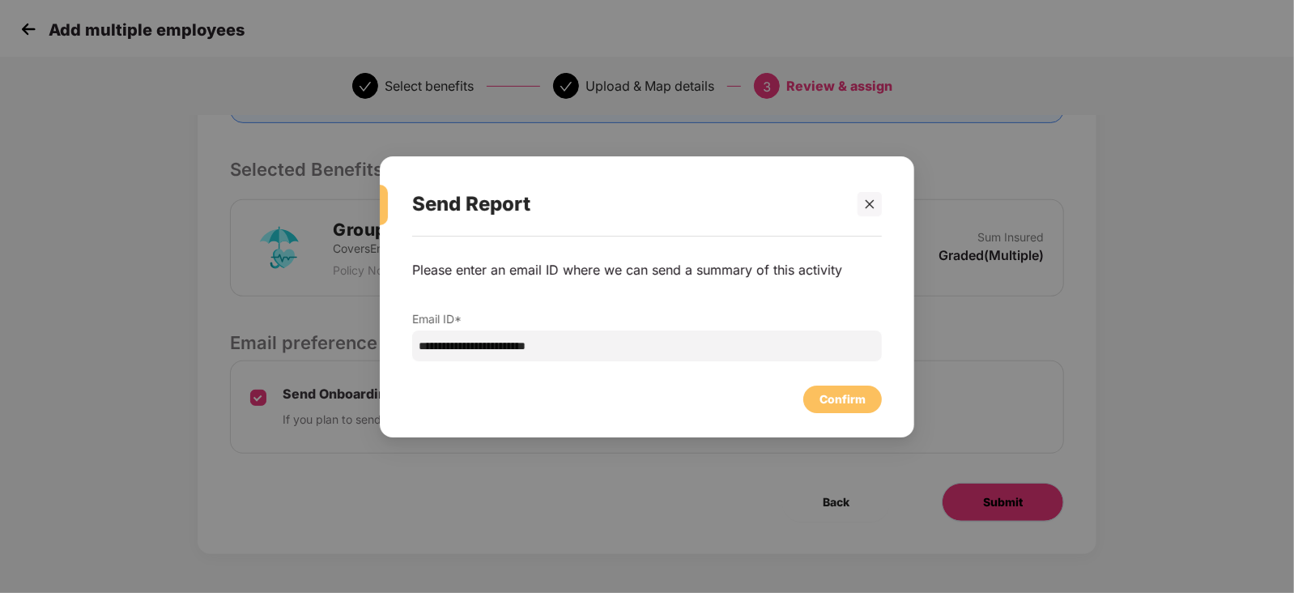
scroll to position [0, 0]
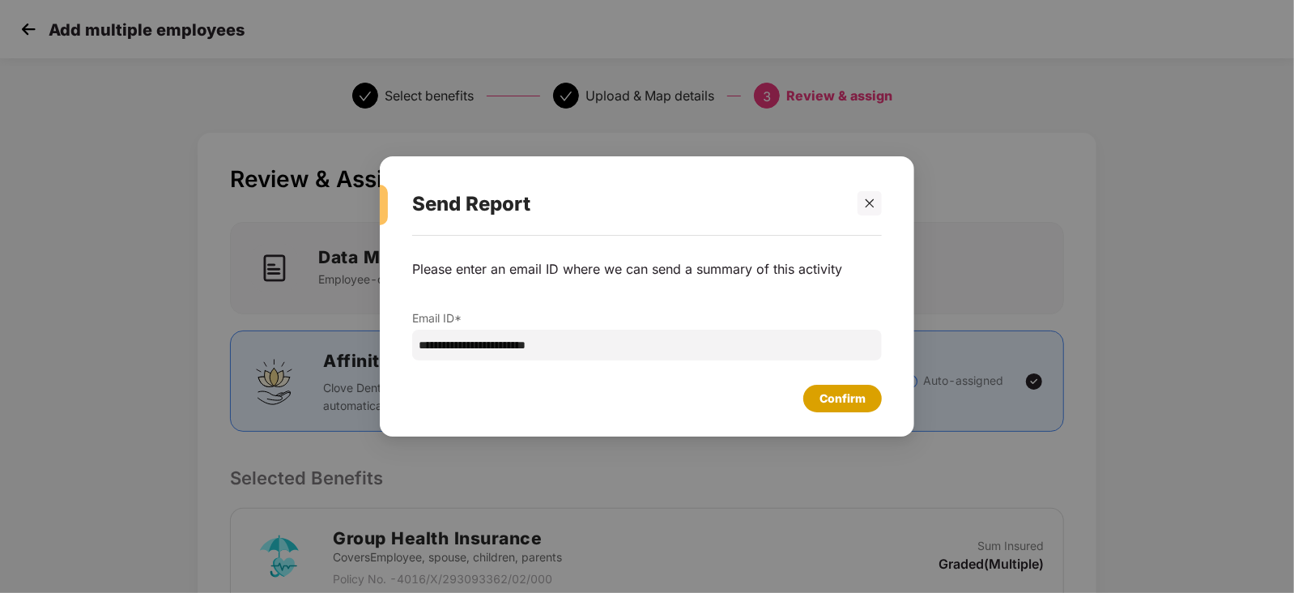
click at [842, 393] on div "Confirm" at bounding box center [842, 398] width 46 height 18
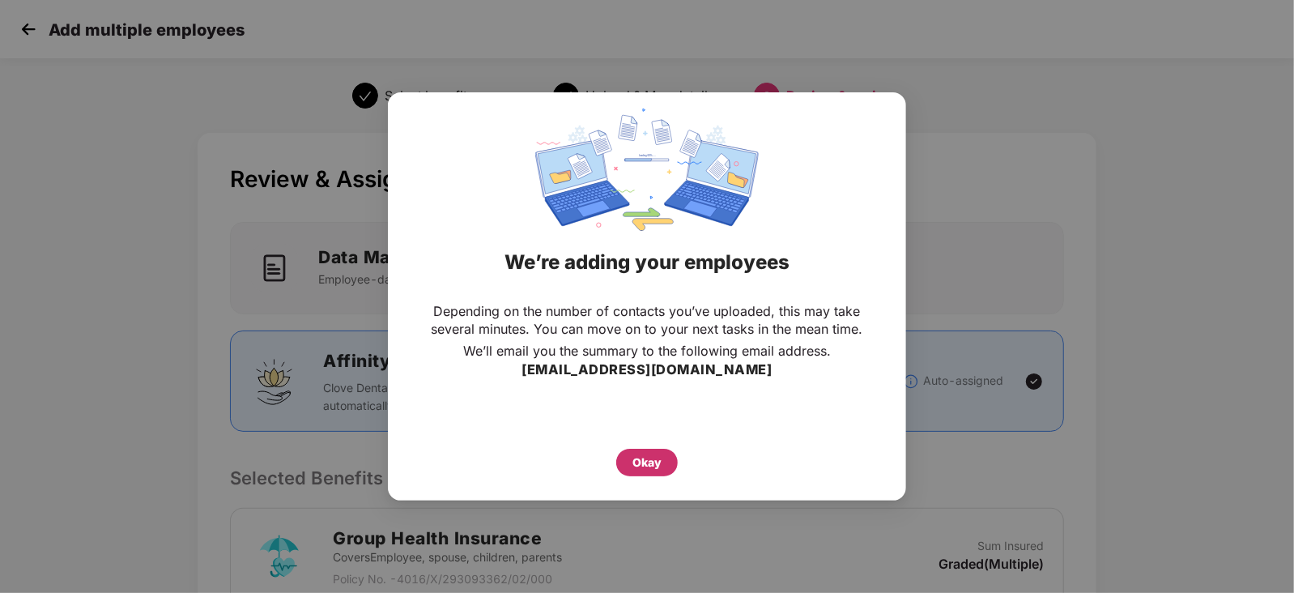
click at [663, 452] on div "Okay" at bounding box center [647, 463] width 62 height 28
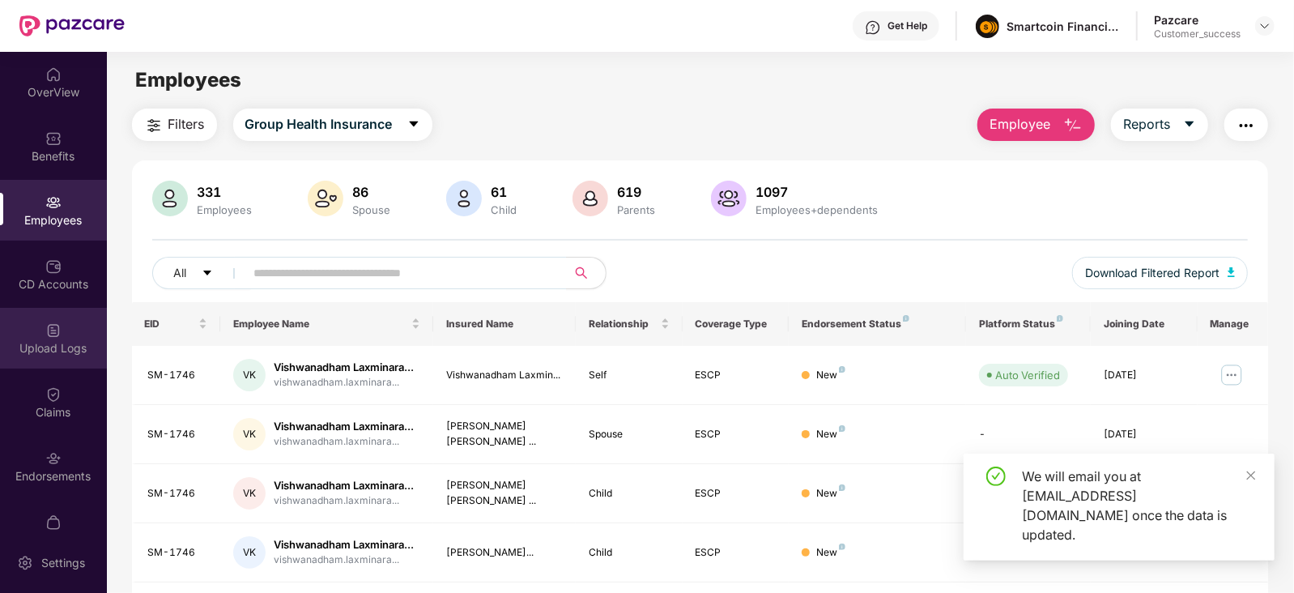
click at [60, 347] on div "Upload Logs" at bounding box center [53, 348] width 107 height 16
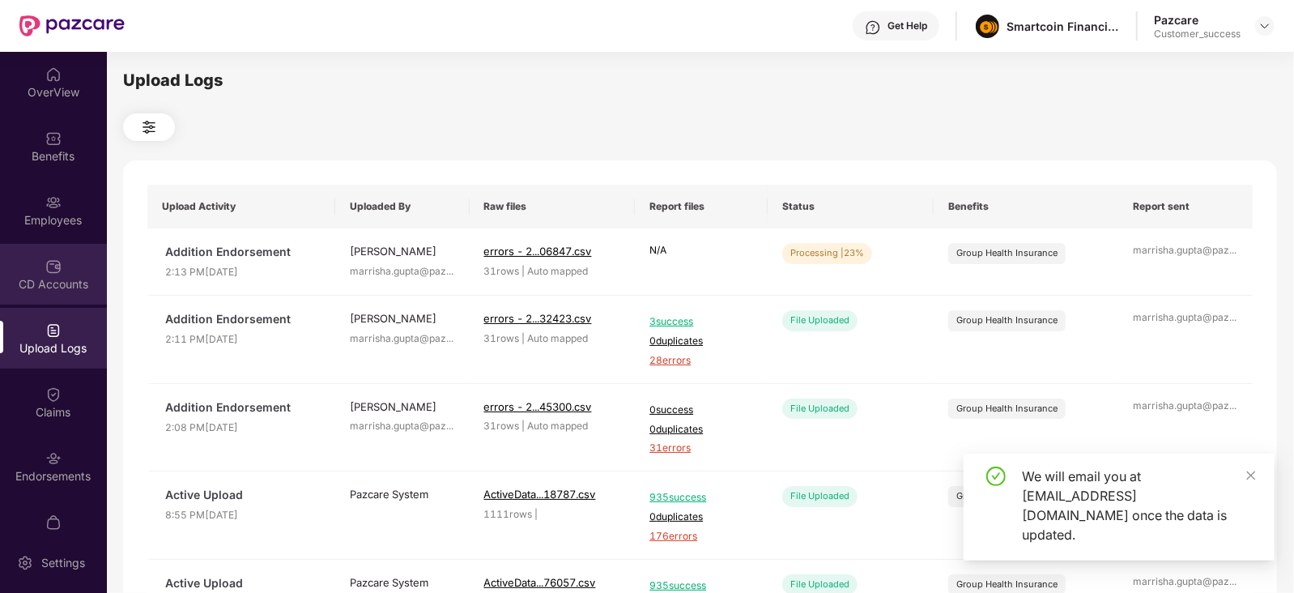
click at [56, 287] on div "CD Accounts" at bounding box center [53, 284] width 107 height 16
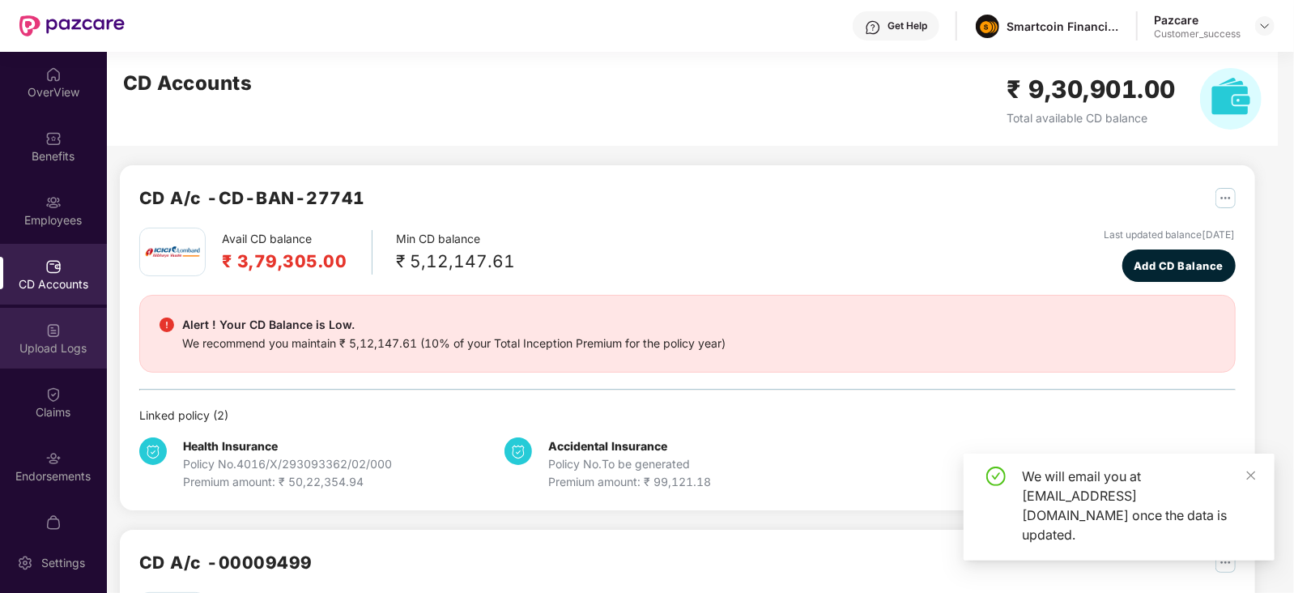
click at [56, 338] on img at bounding box center [53, 330] width 16 height 16
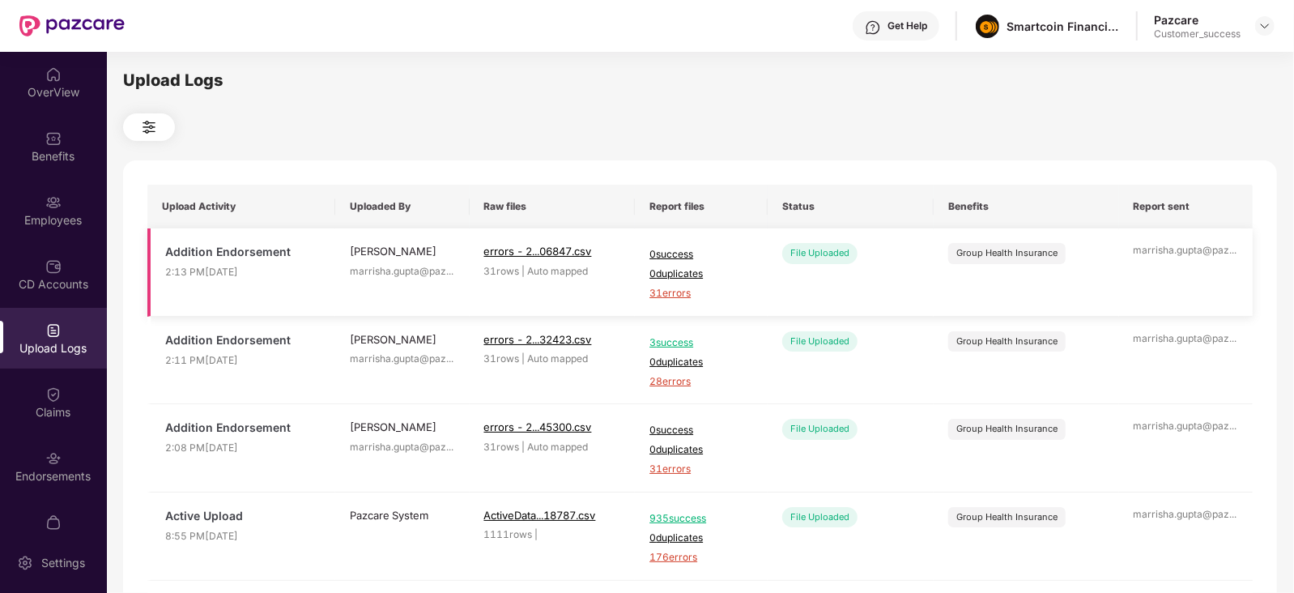
click at [663, 294] on span "31 errors" at bounding box center [701, 293] width 104 height 15
click at [50, 226] on div "Employees" at bounding box center [53, 220] width 107 height 16
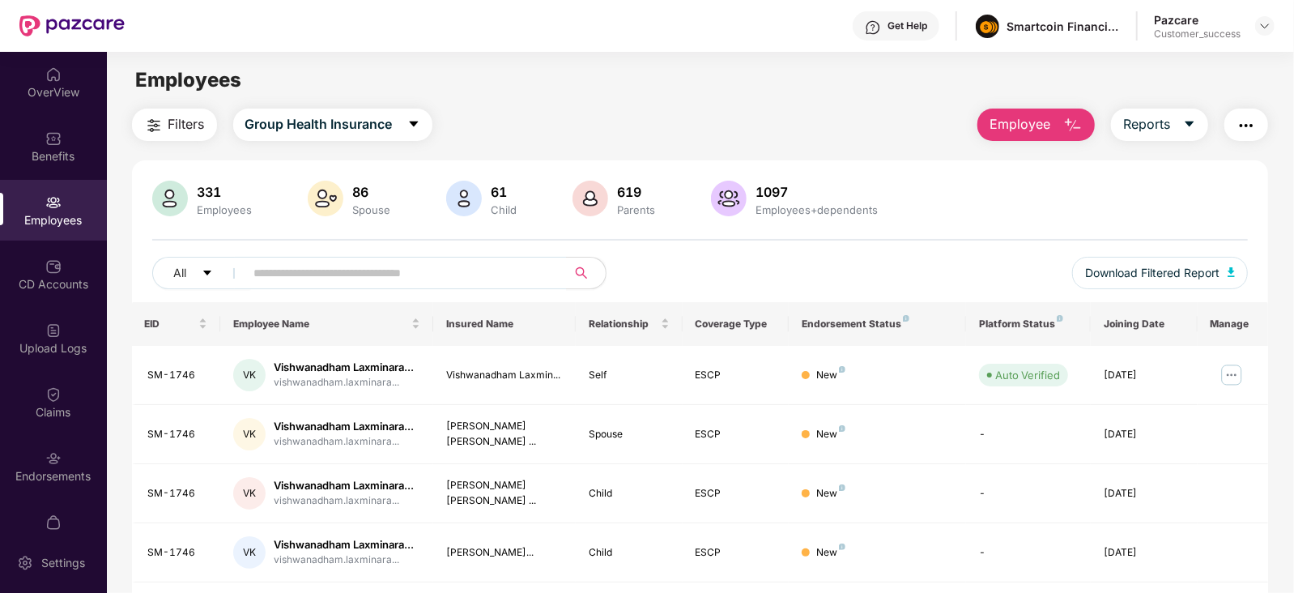
click at [1056, 130] on button "Employee" at bounding box center [1035, 124] width 117 height 32
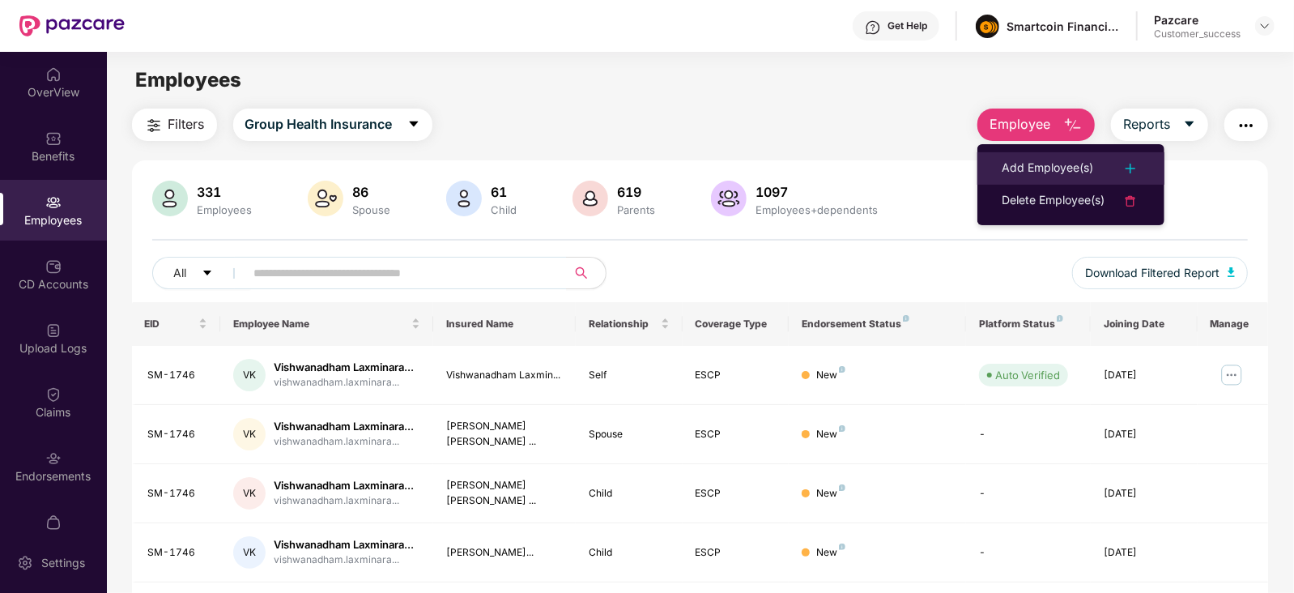
click at [1083, 157] on li "Add Employee(s)" at bounding box center [1070, 168] width 187 height 32
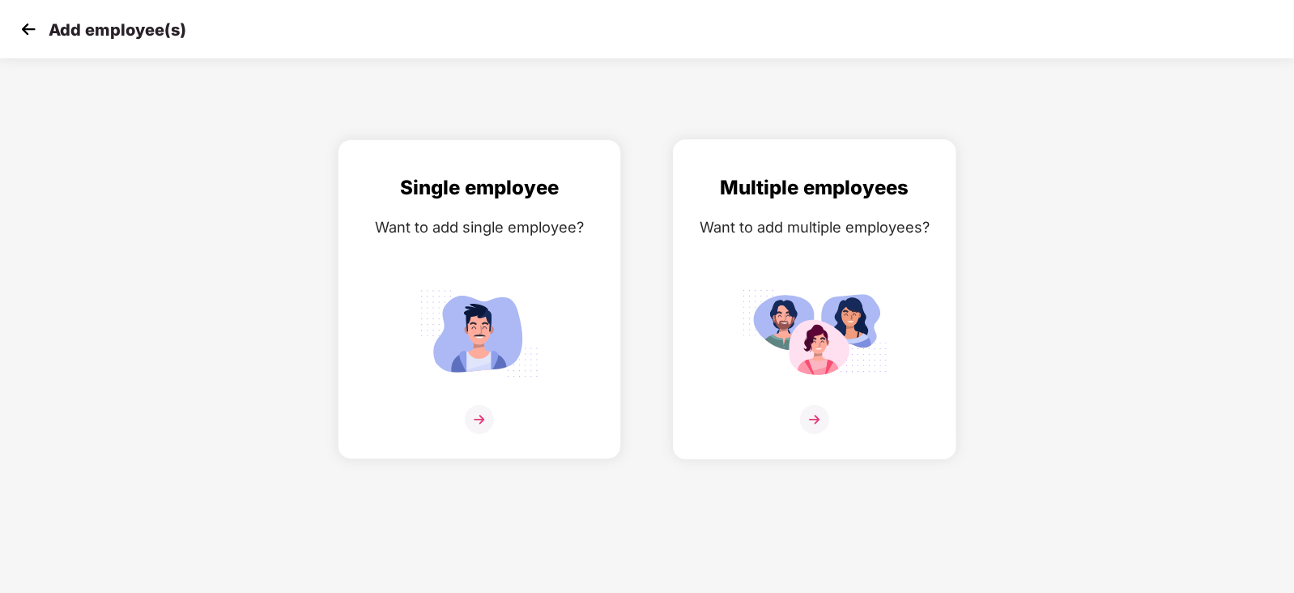
click at [822, 351] on img at bounding box center [815, 333] width 146 height 101
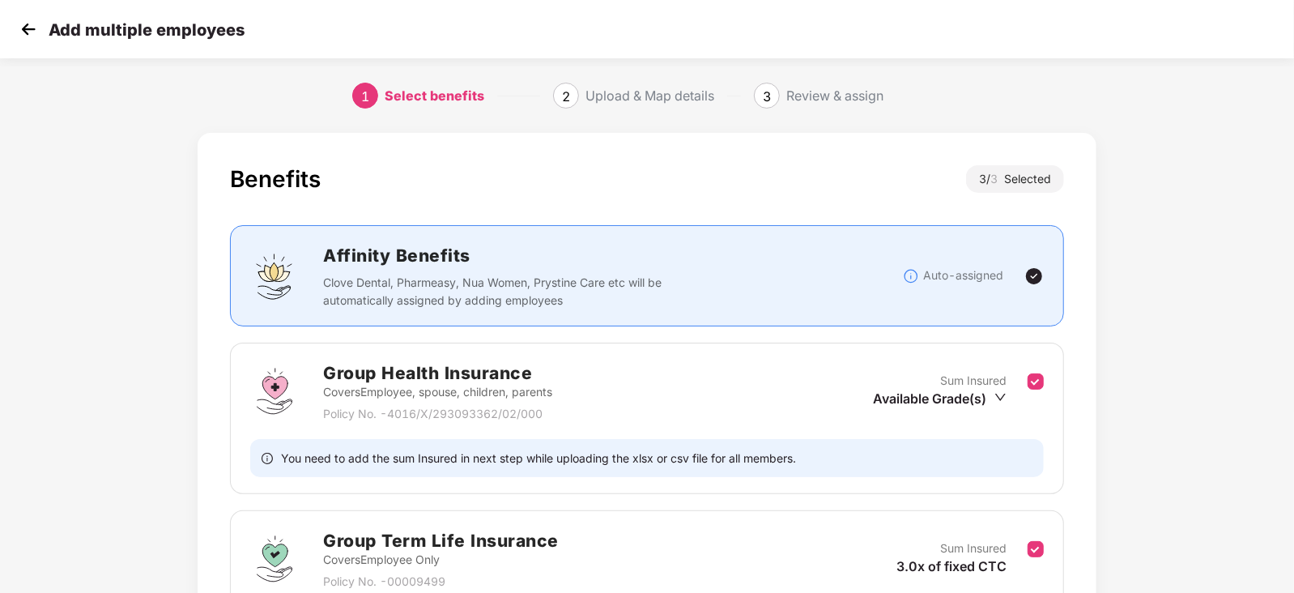
scroll to position [267, 0]
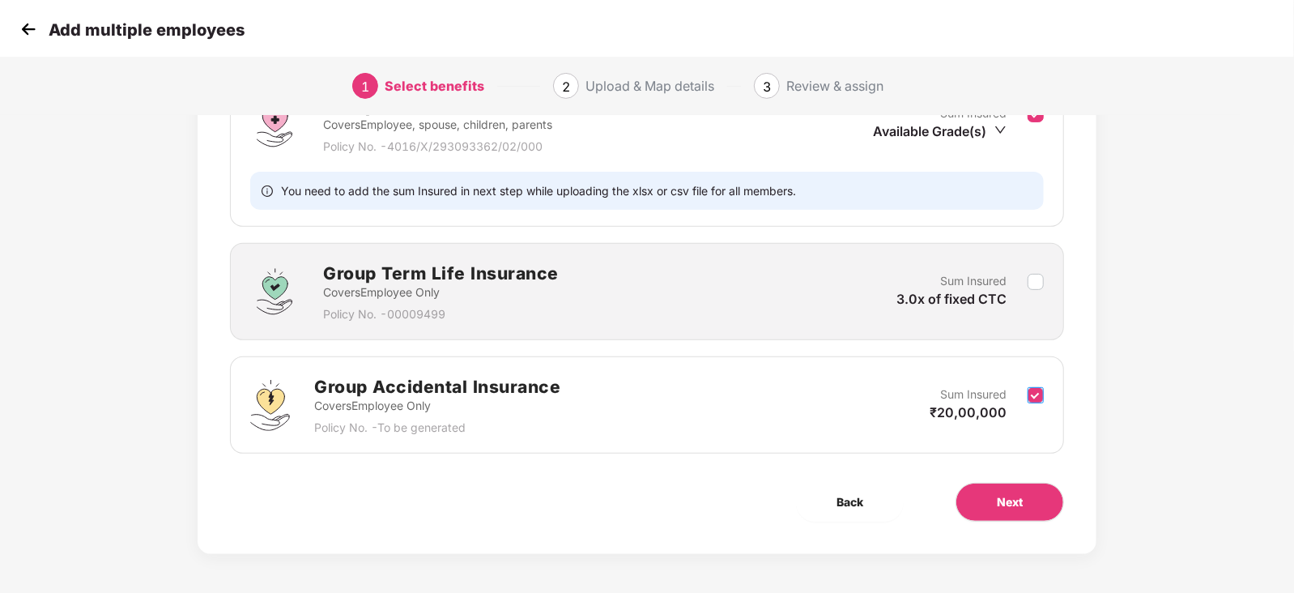
click at [1036, 385] on label at bounding box center [1035, 405] width 16 height 40
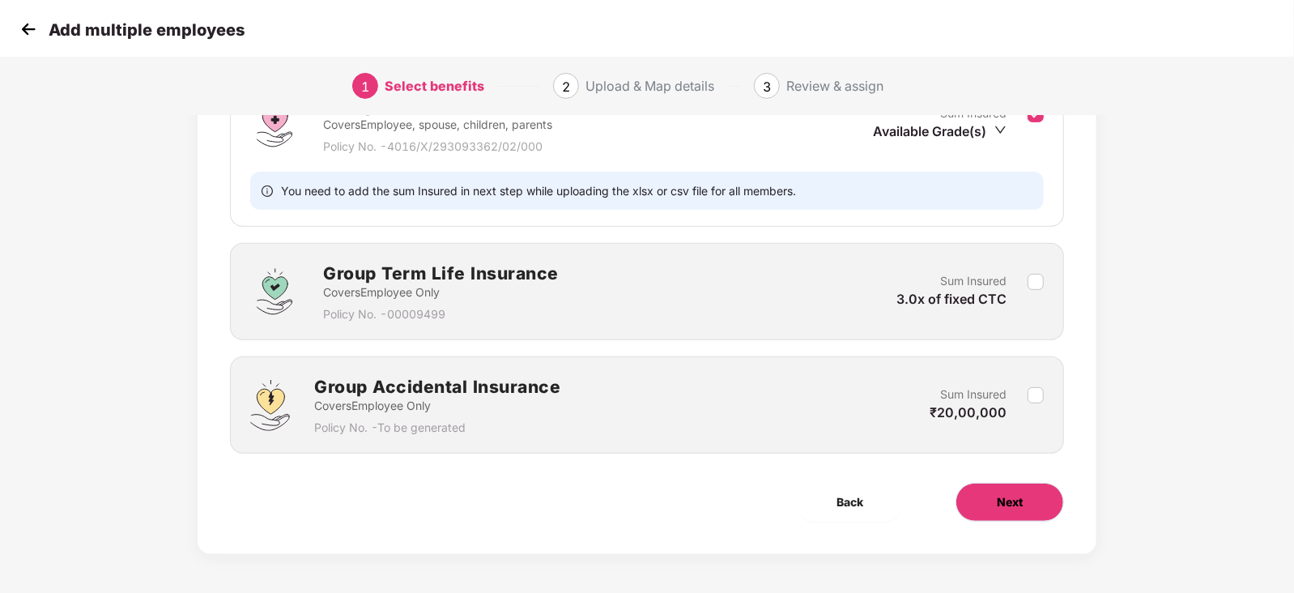
click at [1008, 486] on button "Next" at bounding box center [1009, 502] width 108 height 39
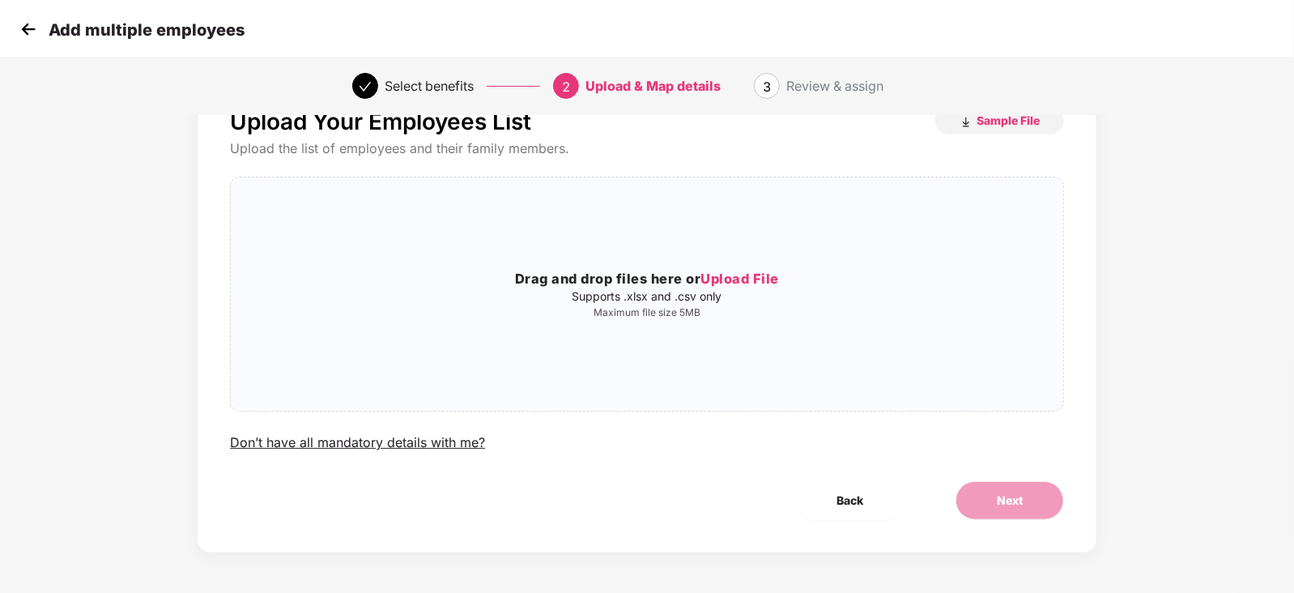
scroll to position [0, 0]
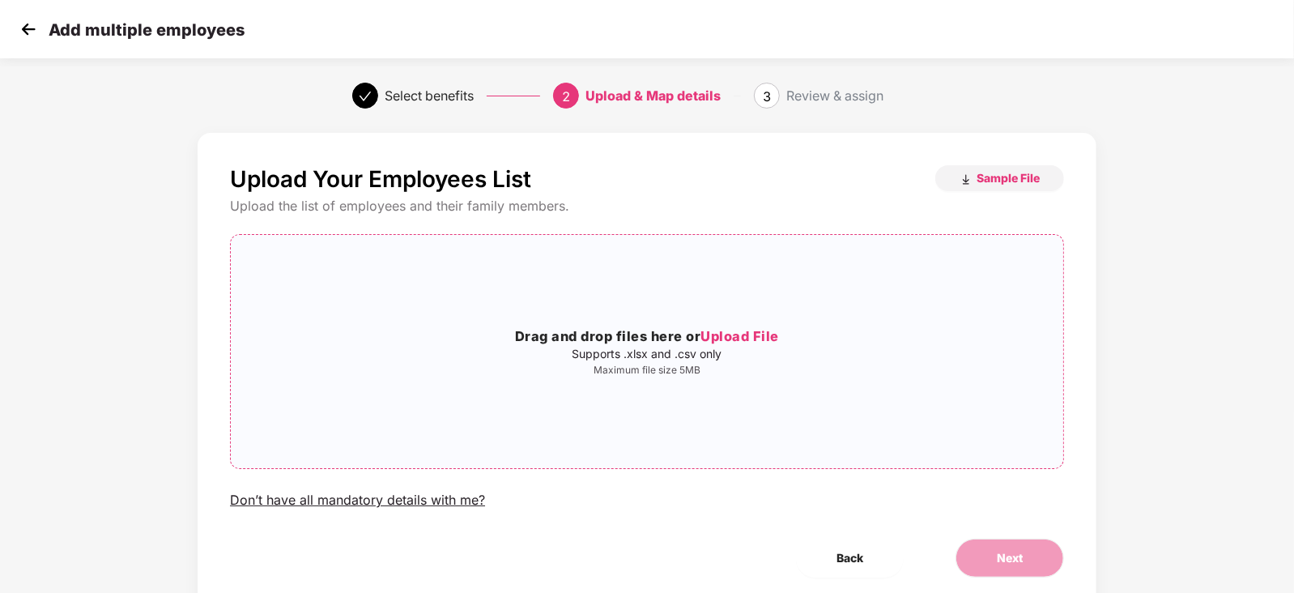
click at [674, 353] on p "Supports .xlsx and .csv only" at bounding box center [647, 353] width 832 height 13
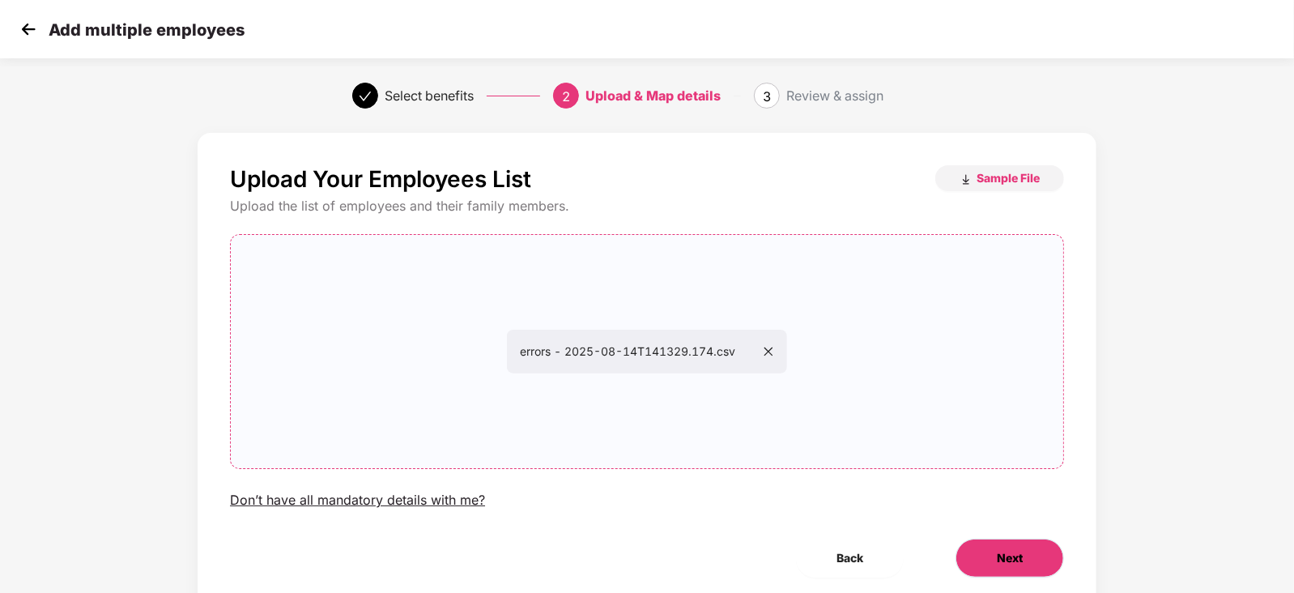
click at [1038, 572] on button "Next" at bounding box center [1009, 557] width 108 height 39
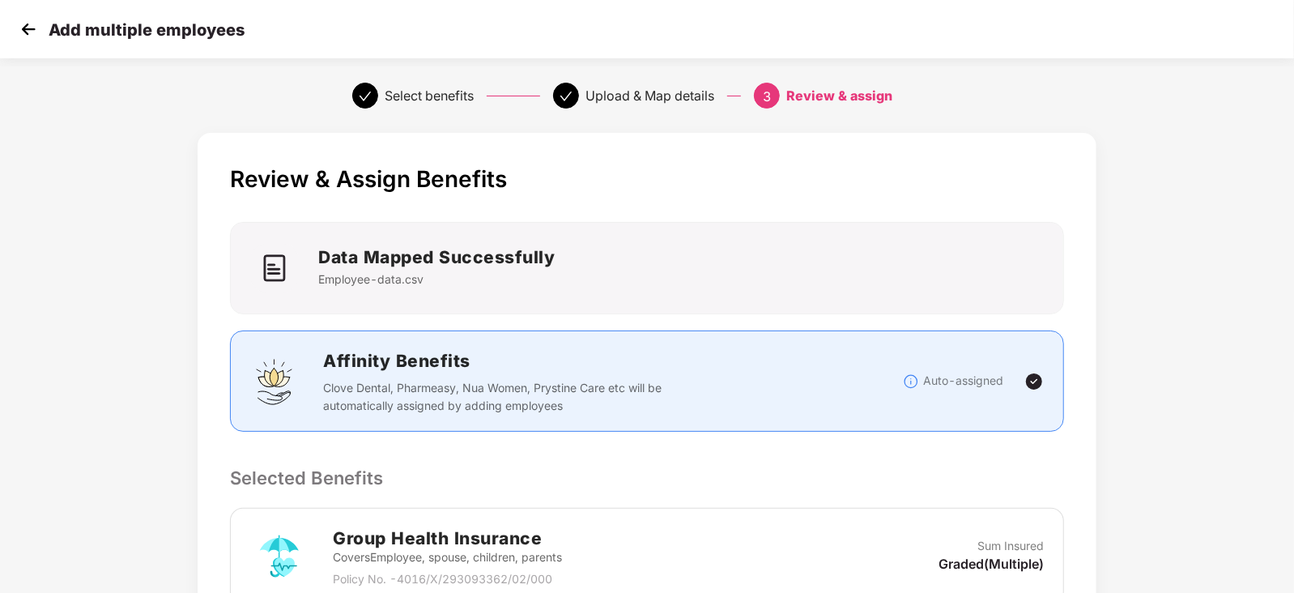
scroll to position [308, 0]
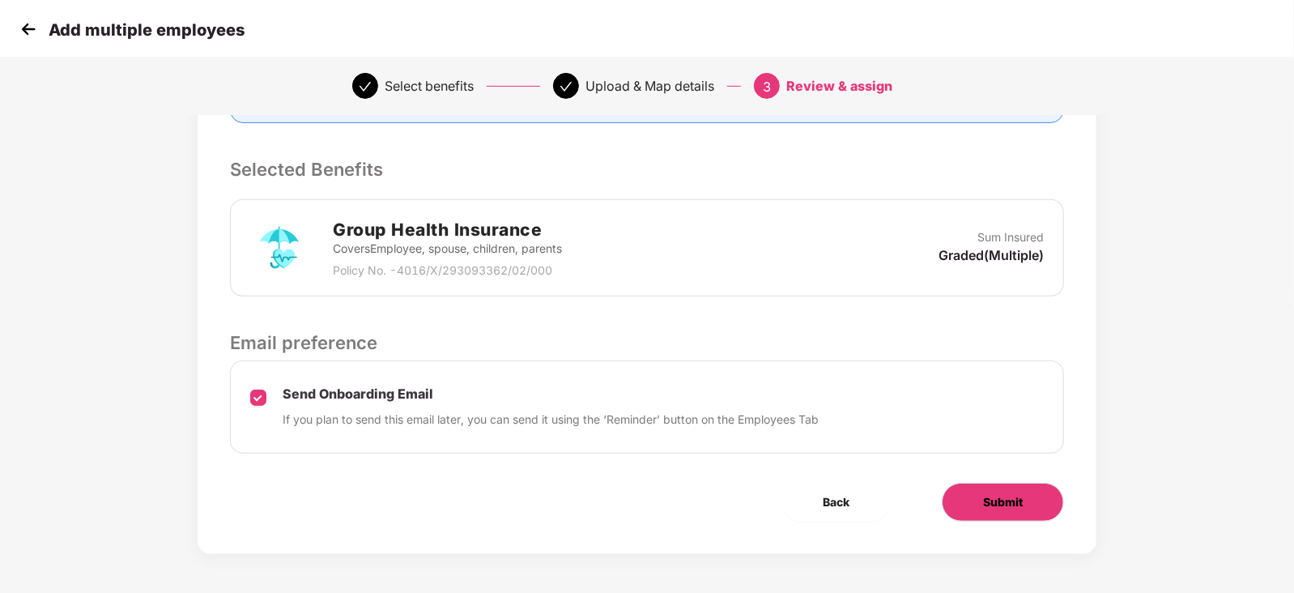
click at [995, 515] on button "Submit" at bounding box center [1003, 502] width 122 height 39
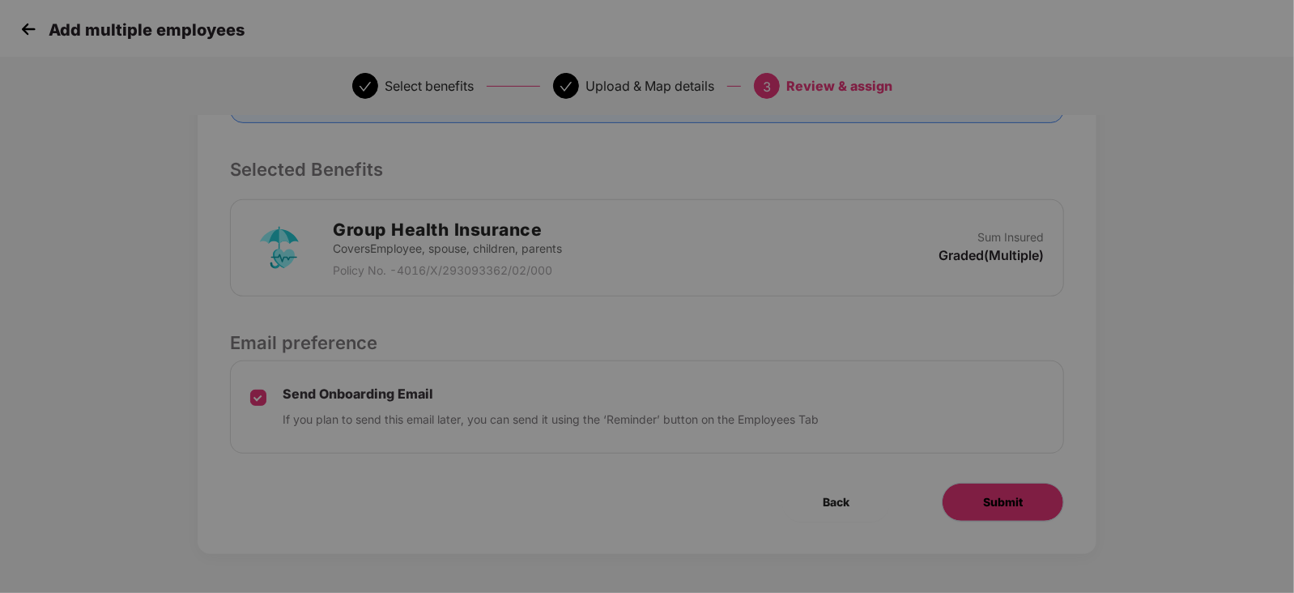
scroll to position [0, 0]
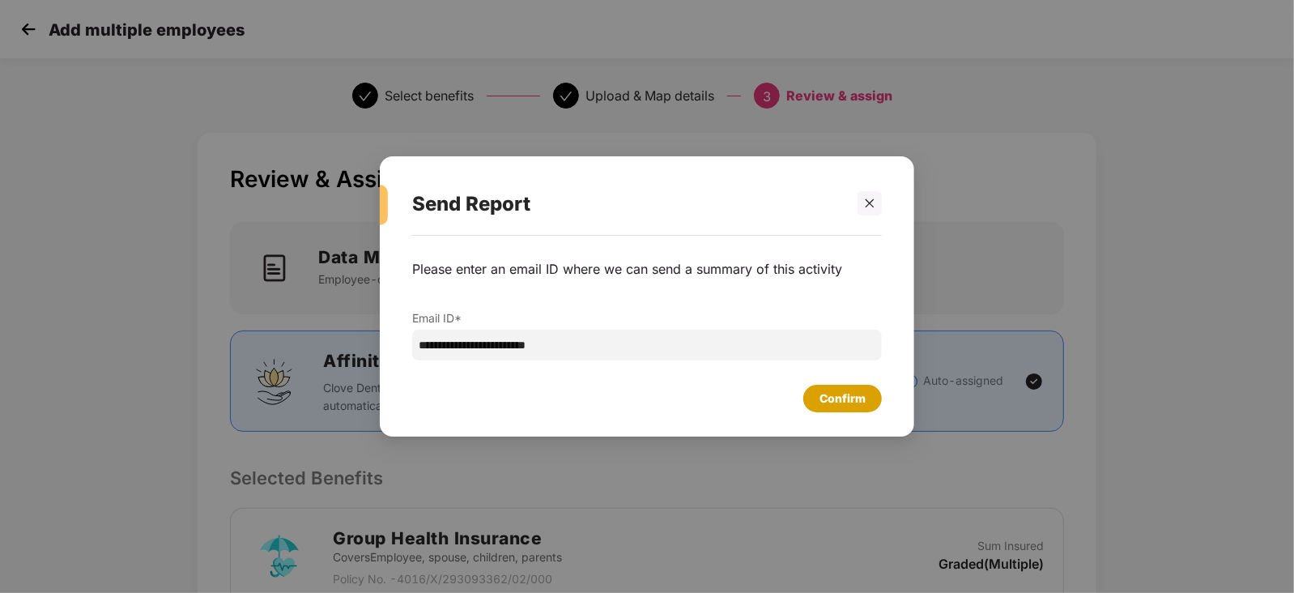
click at [835, 398] on div "Confirm" at bounding box center [842, 398] width 46 height 18
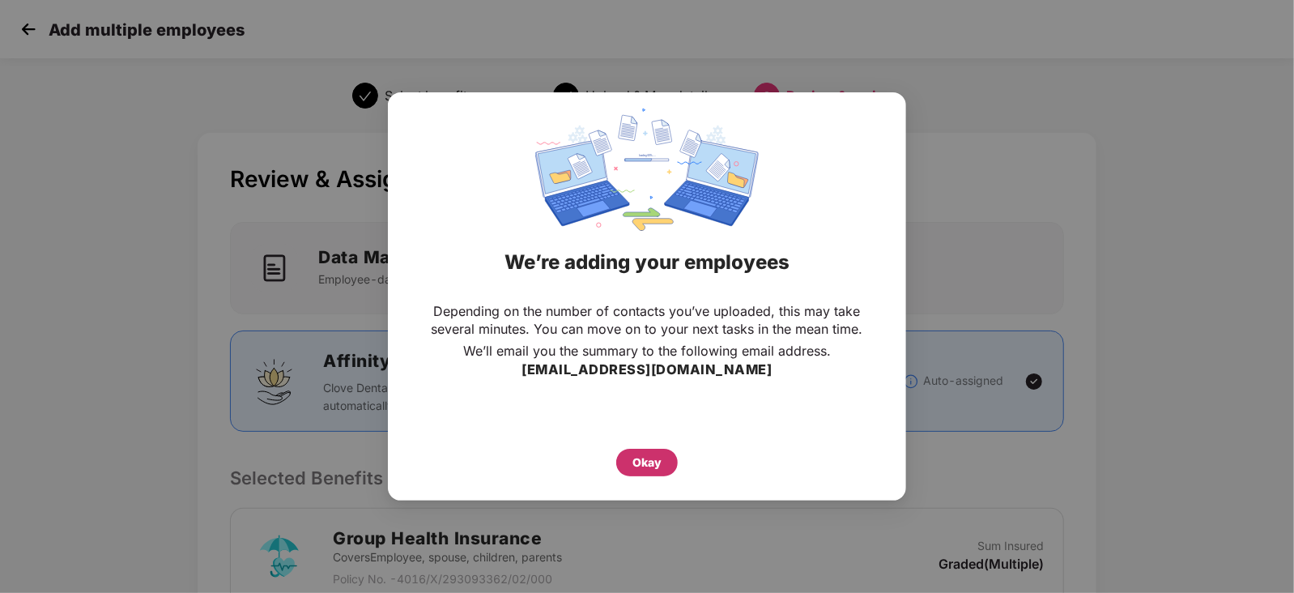
click at [647, 449] on div "Okay" at bounding box center [647, 463] width 62 height 28
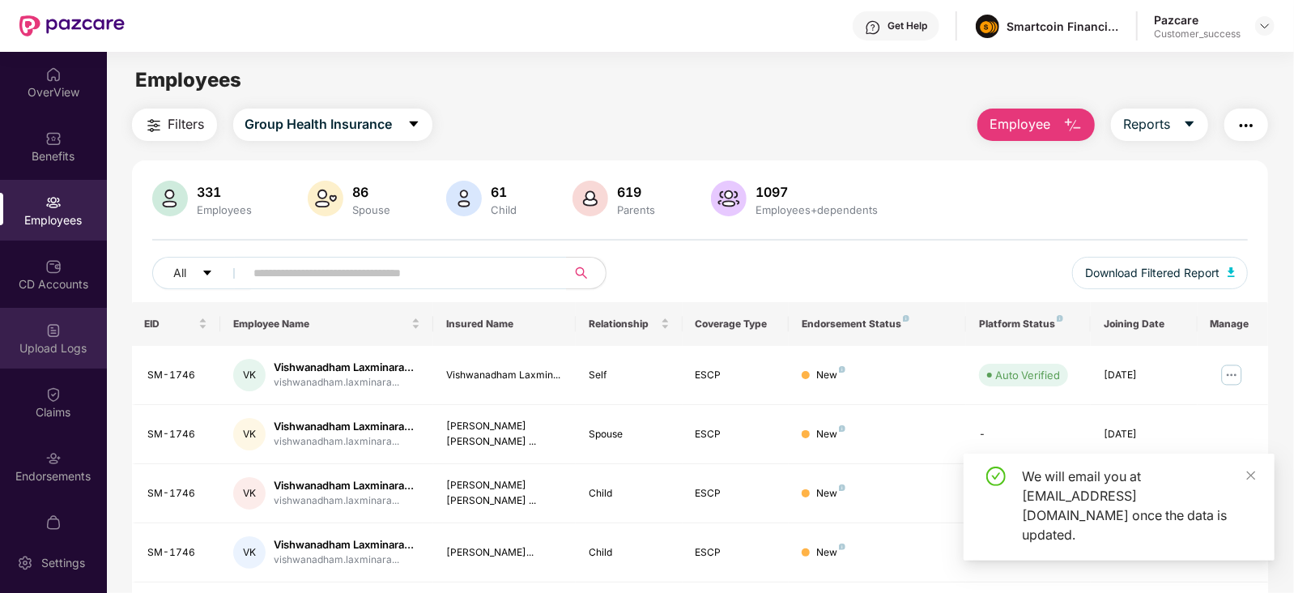
click at [73, 324] on div "Upload Logs" at bounding box center [53, 338] width 107 height 61
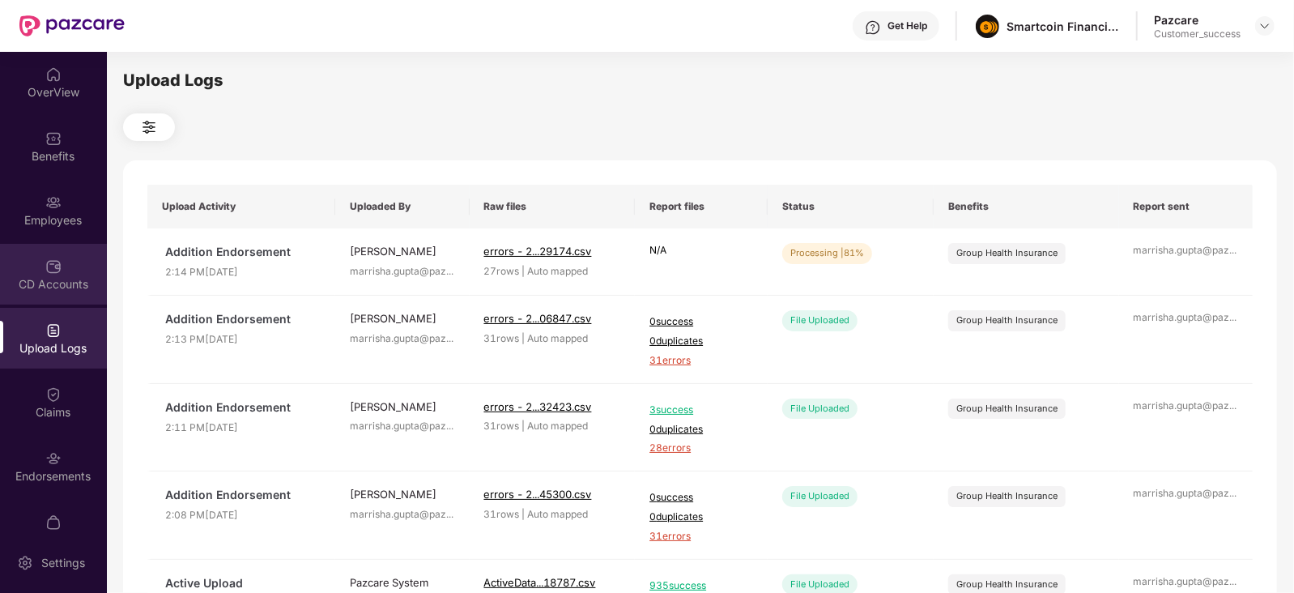
click at [53, 266] on img at bounding box center [53, 266] width 16 height 16
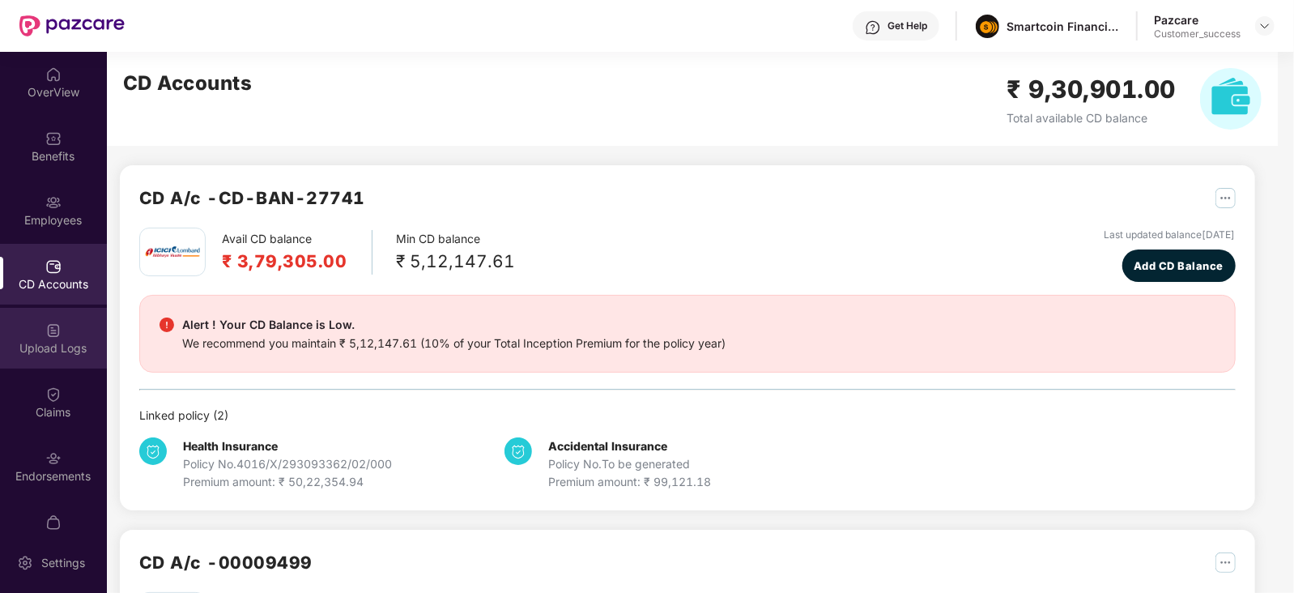
click at [60, 334] on div "Upload Logs" at bounding box center [53, 338] width 107 height 61
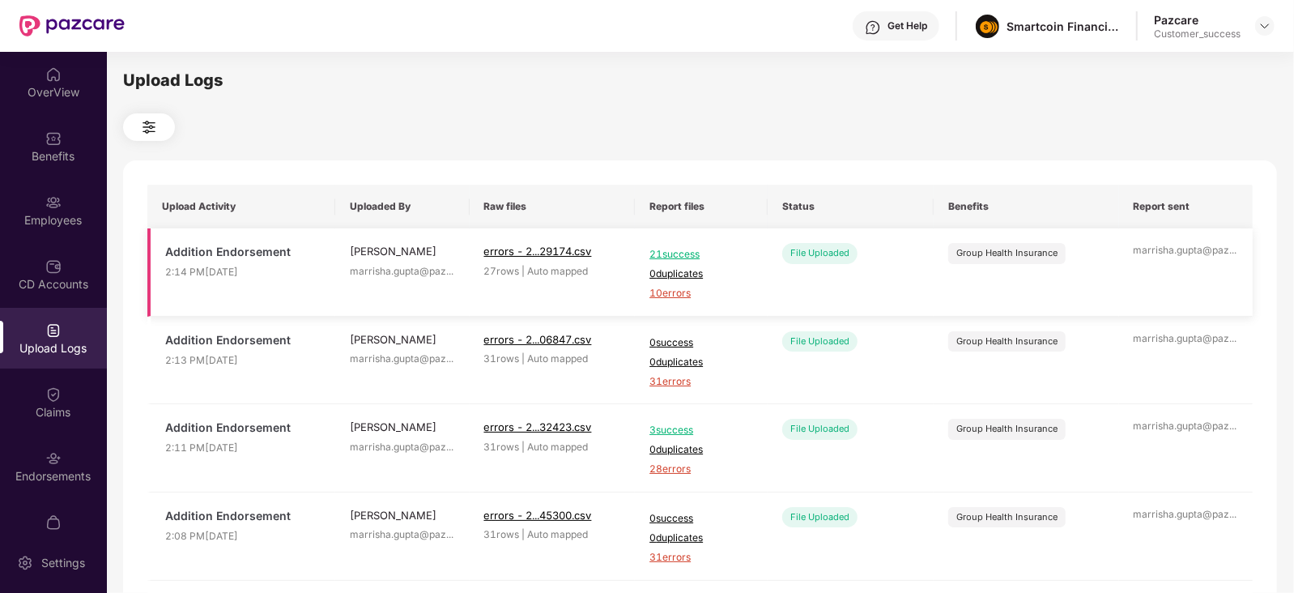
click at [658, 293] on span "10 errors" at bounding box center [701, 293] width 104 height 15
click at [53, 286] on div "CD Accounts" at bounding box center [53, 284] width 107 height 16
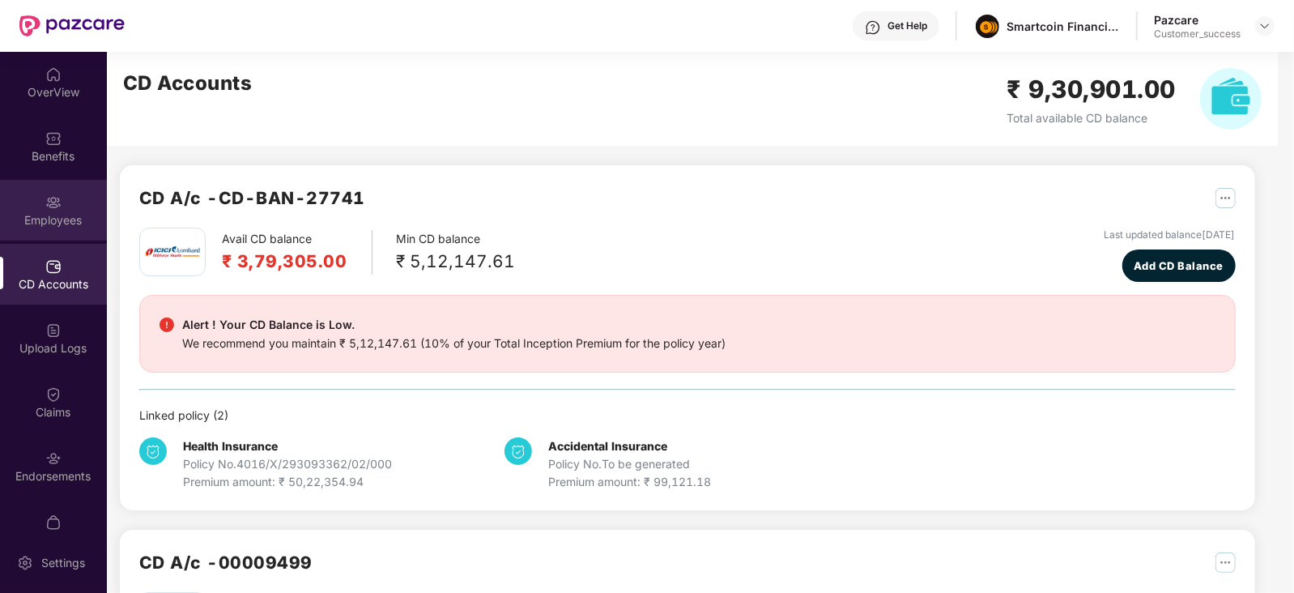
click at [61, 224] on div "Employees" at bounding box center [53, 220] width 107 height 16
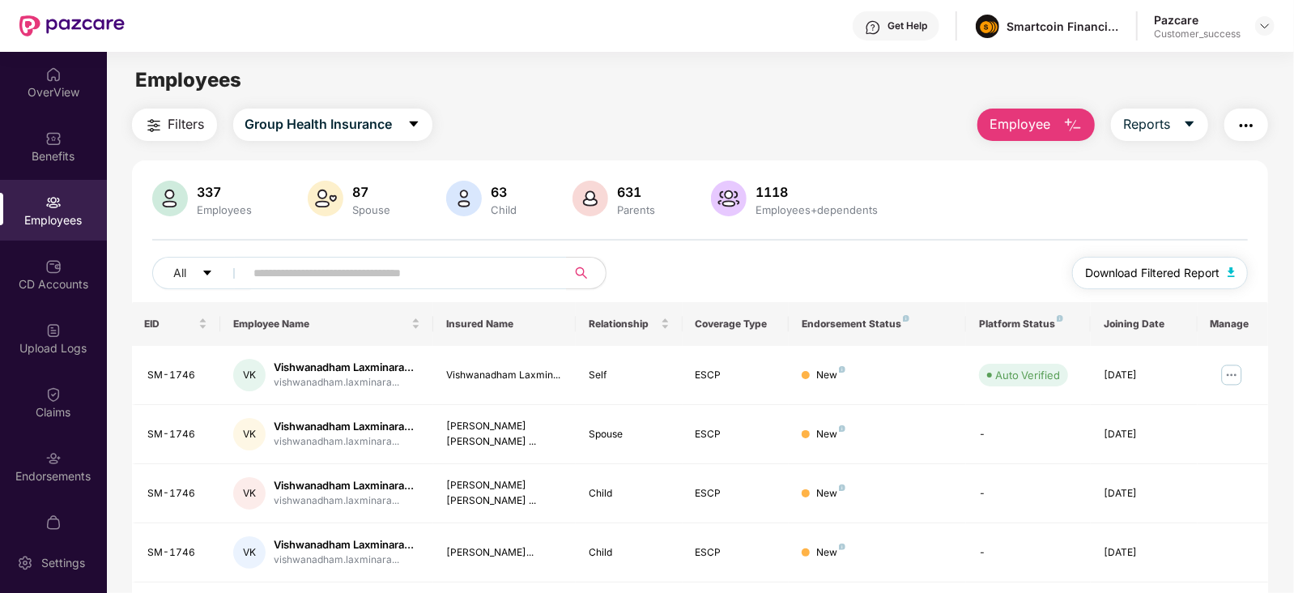
click at [1148, 271] on span "Download Filtered Report" at bounding box center [1152, 273] width 134 height 18
click at [45, 457] on img at bounding box center [53, 458] width 16 height 16
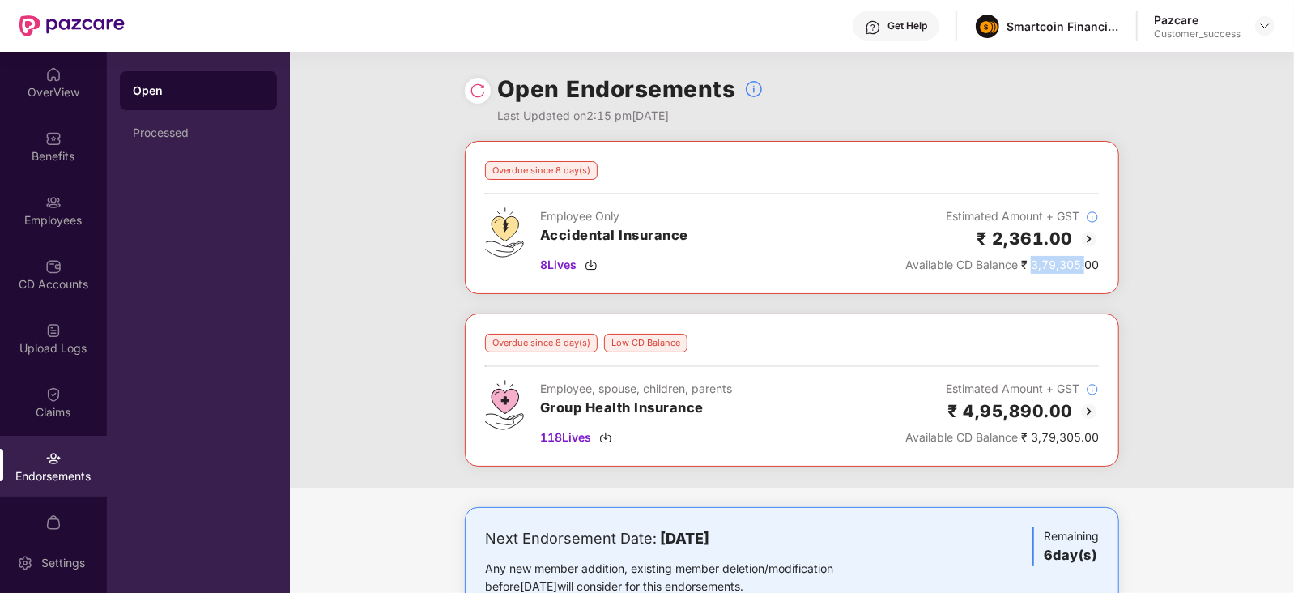
drag, startPoint x: 1029, startPoint y: 265, endPoint x: 1082, endPoint y: 267, distance: 52.7
click at [1082, 267] on div "Available CD Balance ₹ 3,79,305.00" at bounding box center [1001, 265] width 193 height 18
copy div "3,79,305."
click at [1092, 234] on img at bounding box center [1088, 238] width 19 height 19
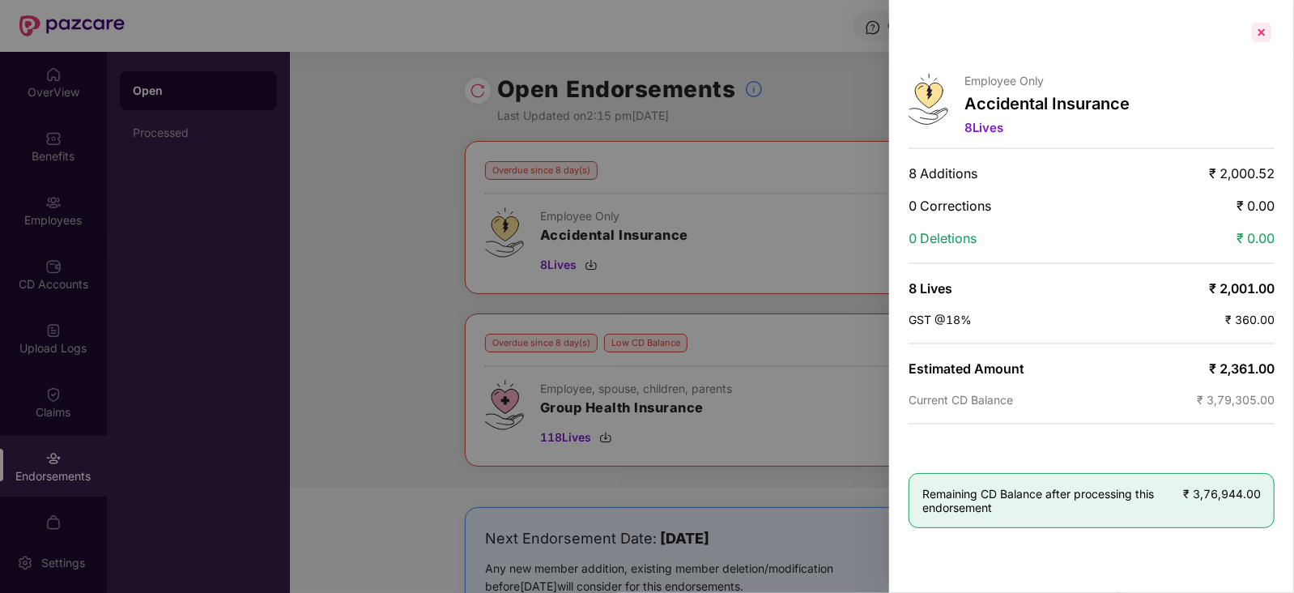
click at [1263, 31] on div at bounding box center [1261, 32] width 26 height 26
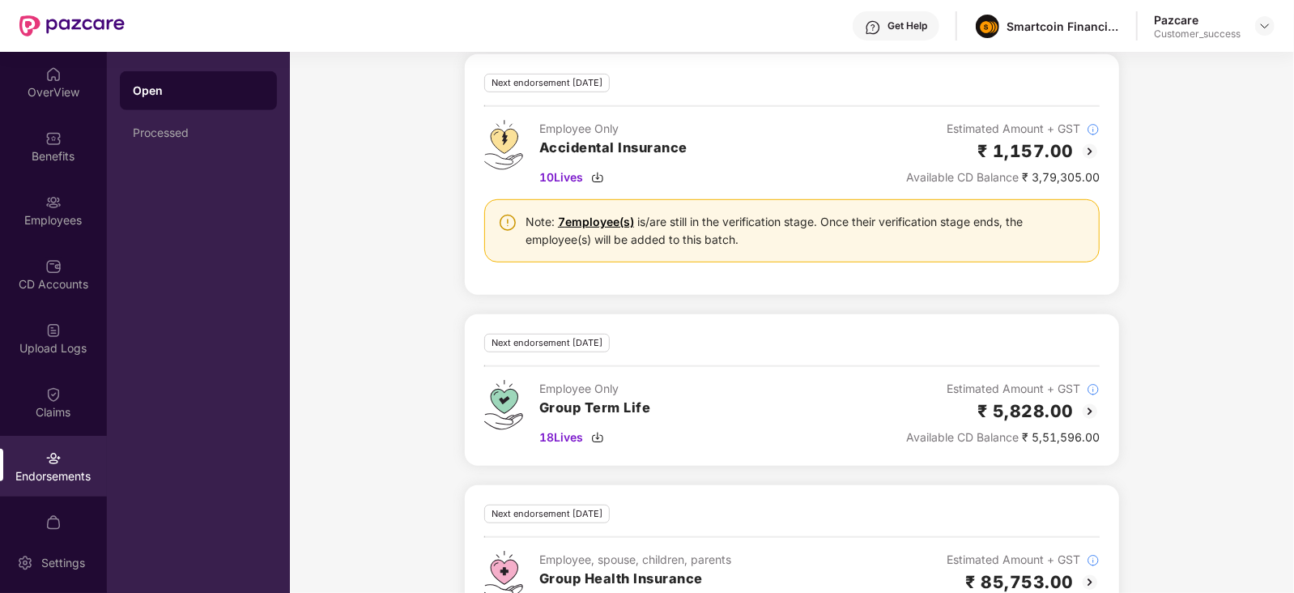
scroll to position [653, 0]
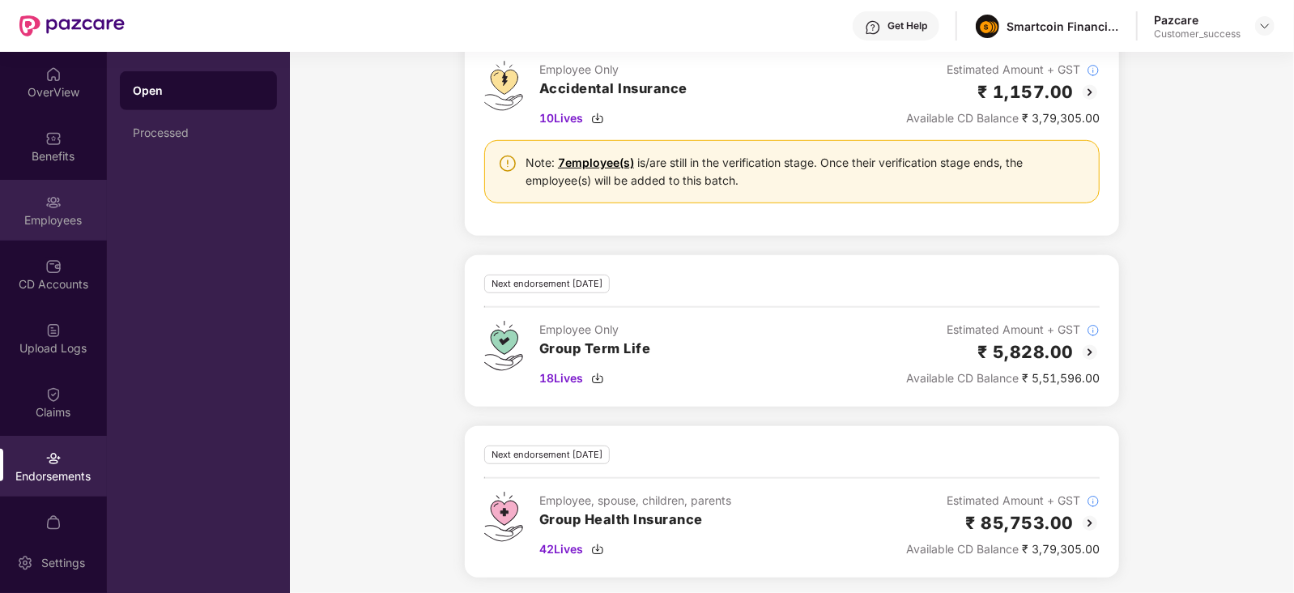
click at [53, 212] on div "Employees" at bounding box center [53, 220] width 107 height 16
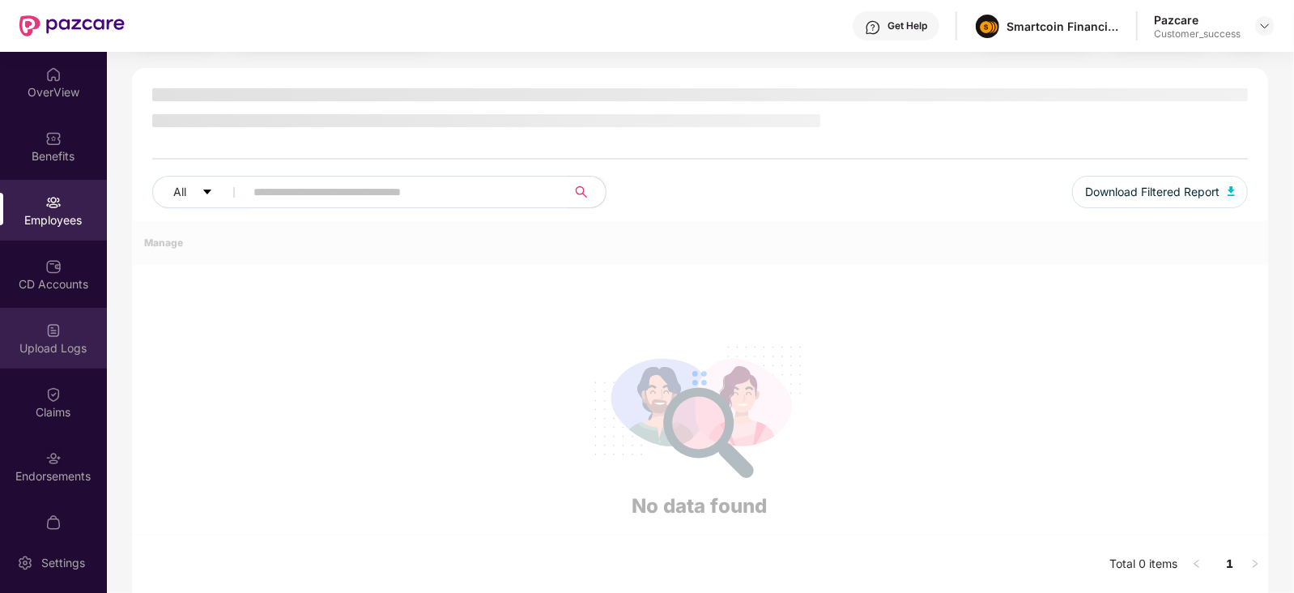
scroll to position [400, 0]
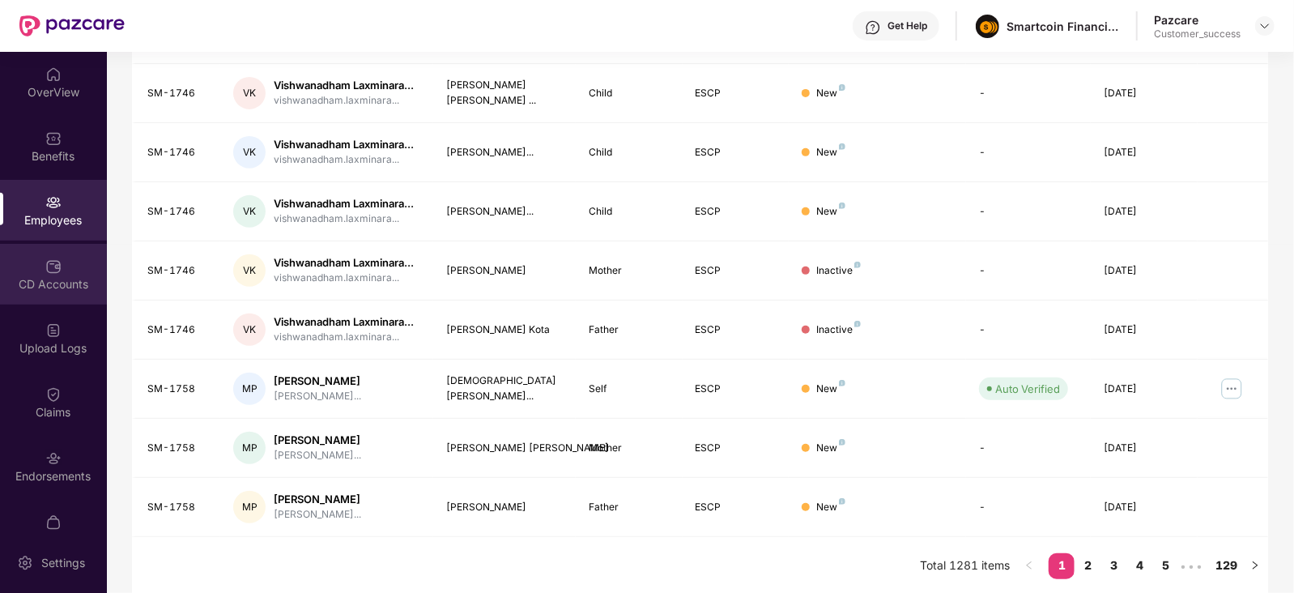
click at [54, 299] on div "CD Accounts" at bounding box center [53, 274] width 107 height 61
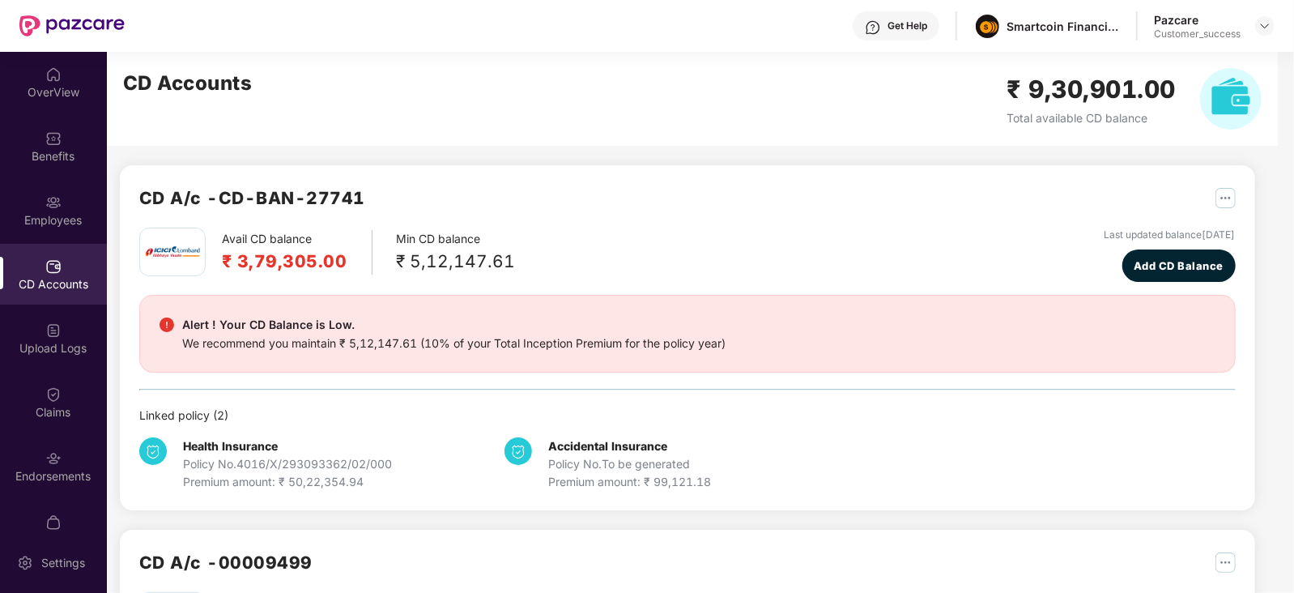
scroll to position [0, 0]
click at [1261, 32] on img at bounding box center [1264, 25] width 13 height 13
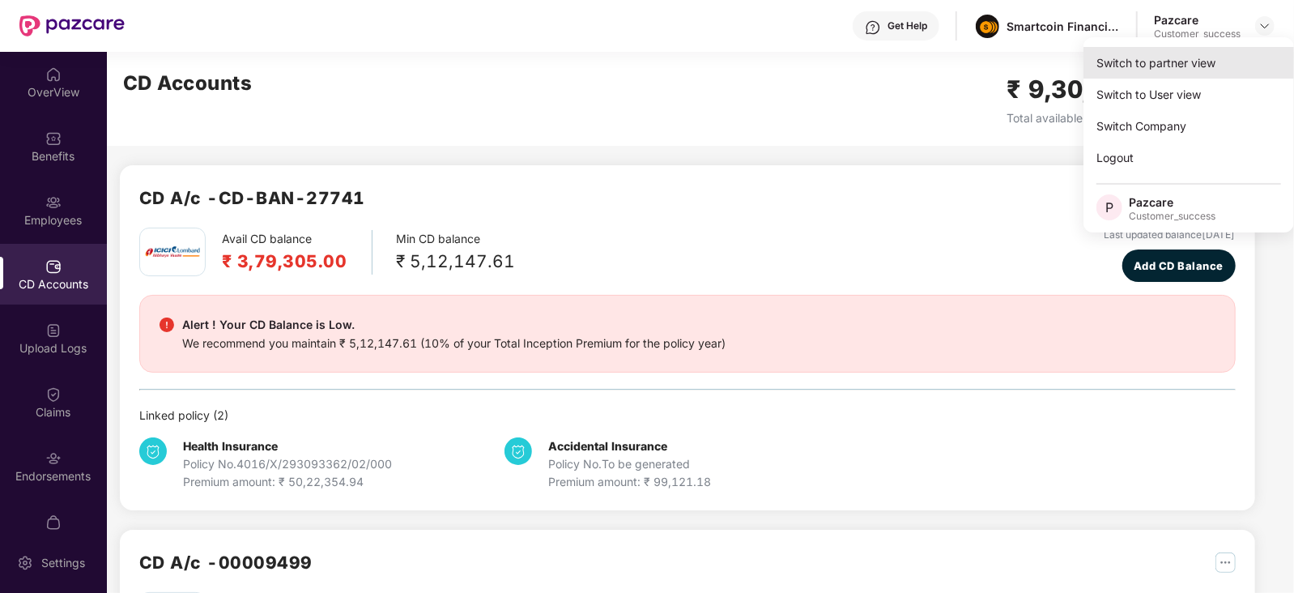
click at [1158, 64] on div "Switch to partner view" at bounding box center [1188, 63] width 210 height 32
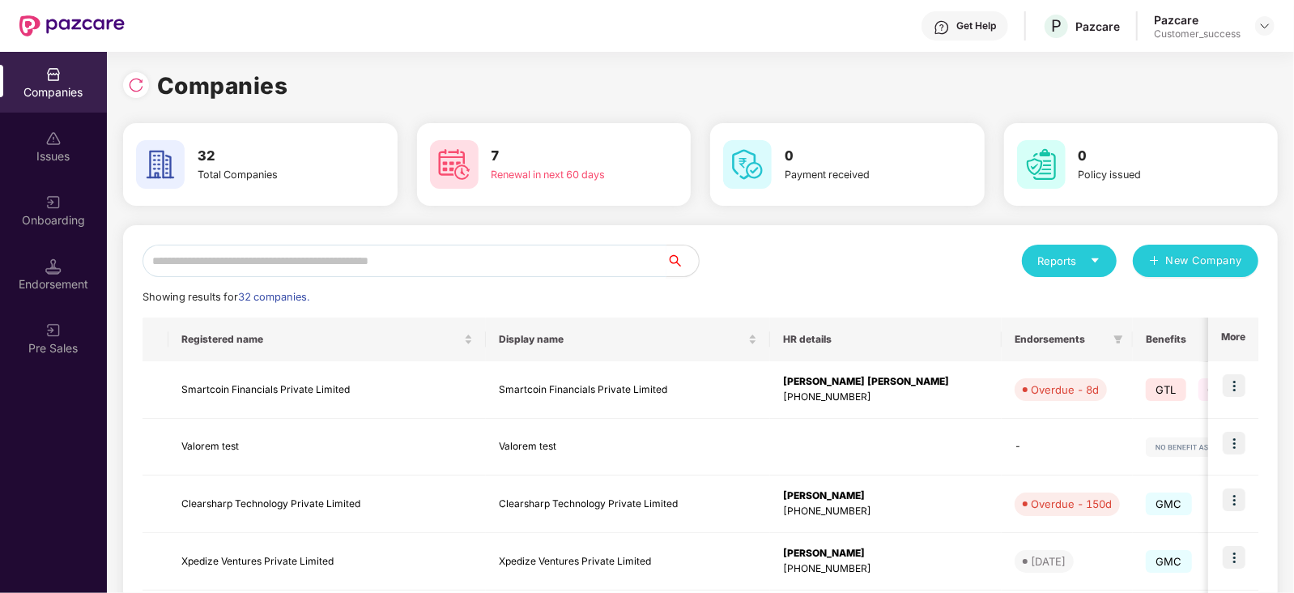
click at [291, 257] on input "text" at bounding box center [404, 260] width 524 height 32
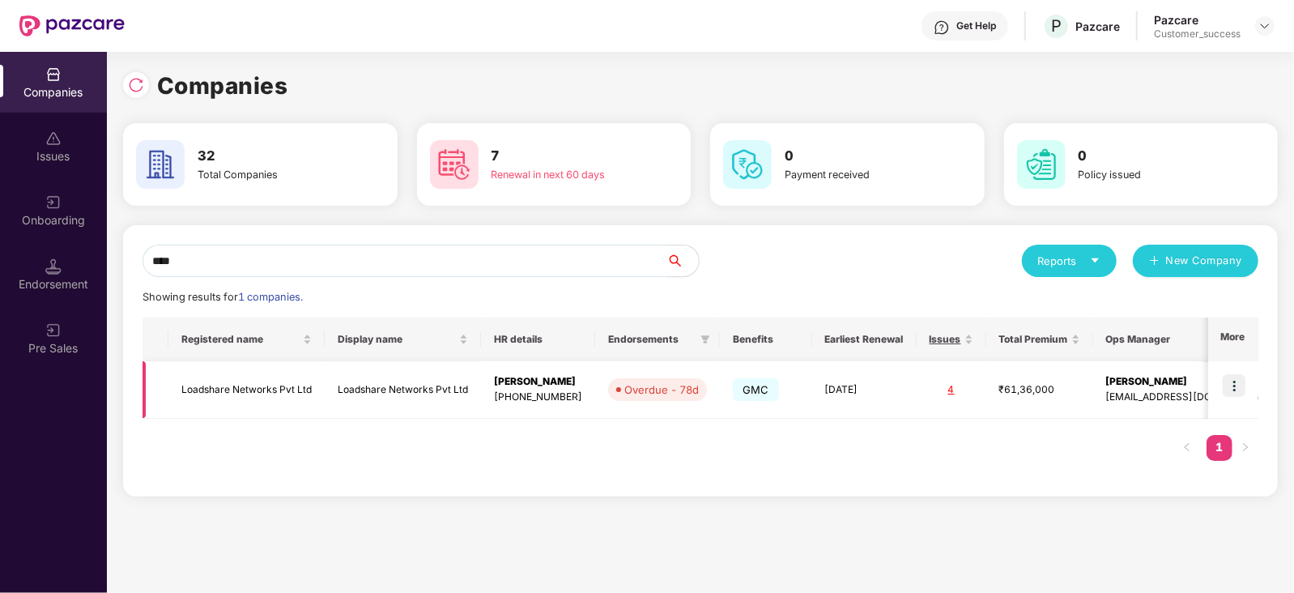
type input "****"
click at [1221, 394] on td at bounding box center [1233, 389] width 50 height 57
click at [1235, 390] on img at bounding box center [1233, 385] width 23 height 23
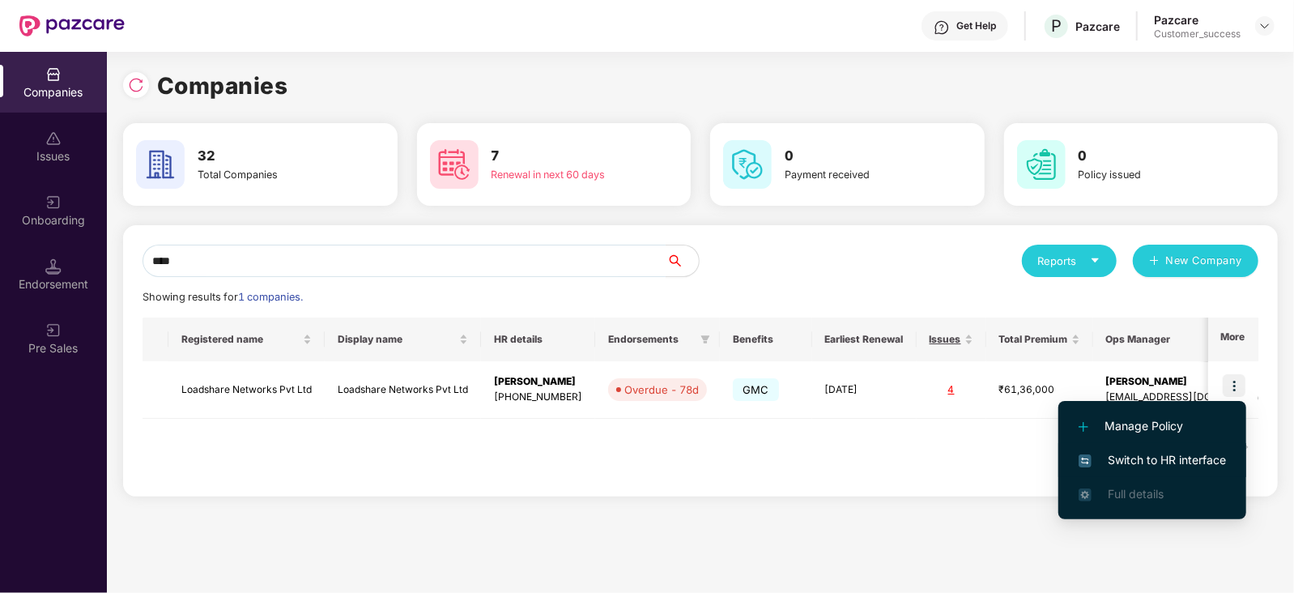
click at [1147, 468] on span "Switch to HR interface" at bounding box center [1151, 460] width 147 height 18
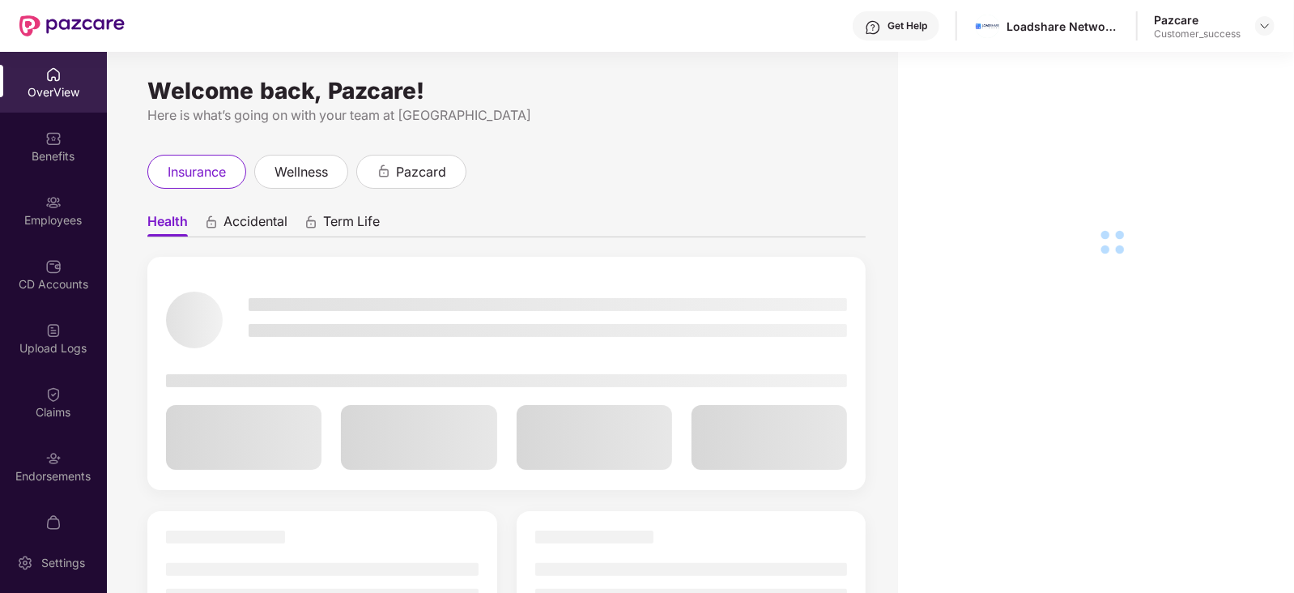
click at [62, 198] on div "Employees" at bounding box center [53, 210] width 107 height 61
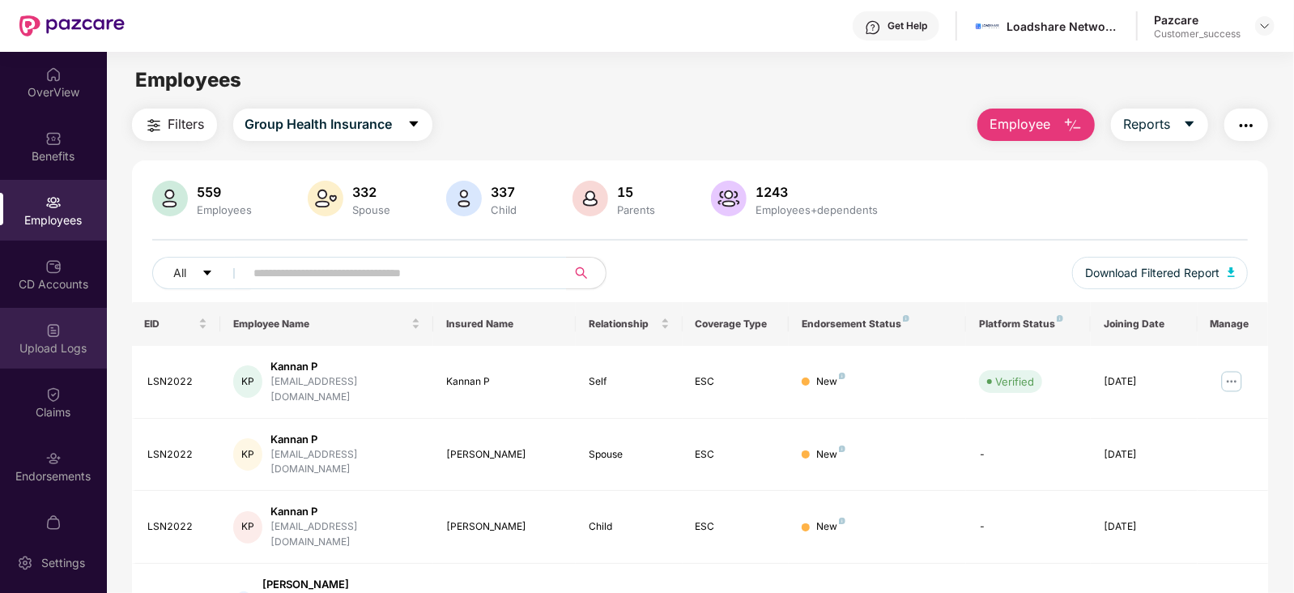
click at [65, 353] on div "Upload Logs" at bounding box center [53, 348] width 107 height 16
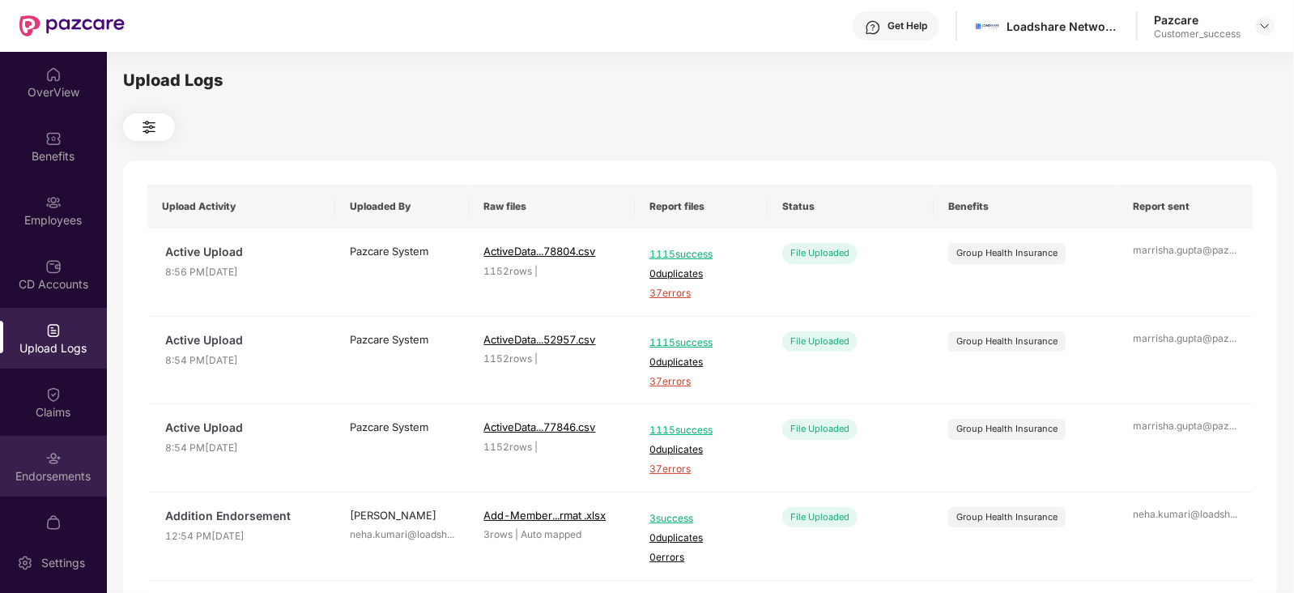
click at [40, 468] on div "Endorsements" at bounding box center [53, 476] width 107 height 16
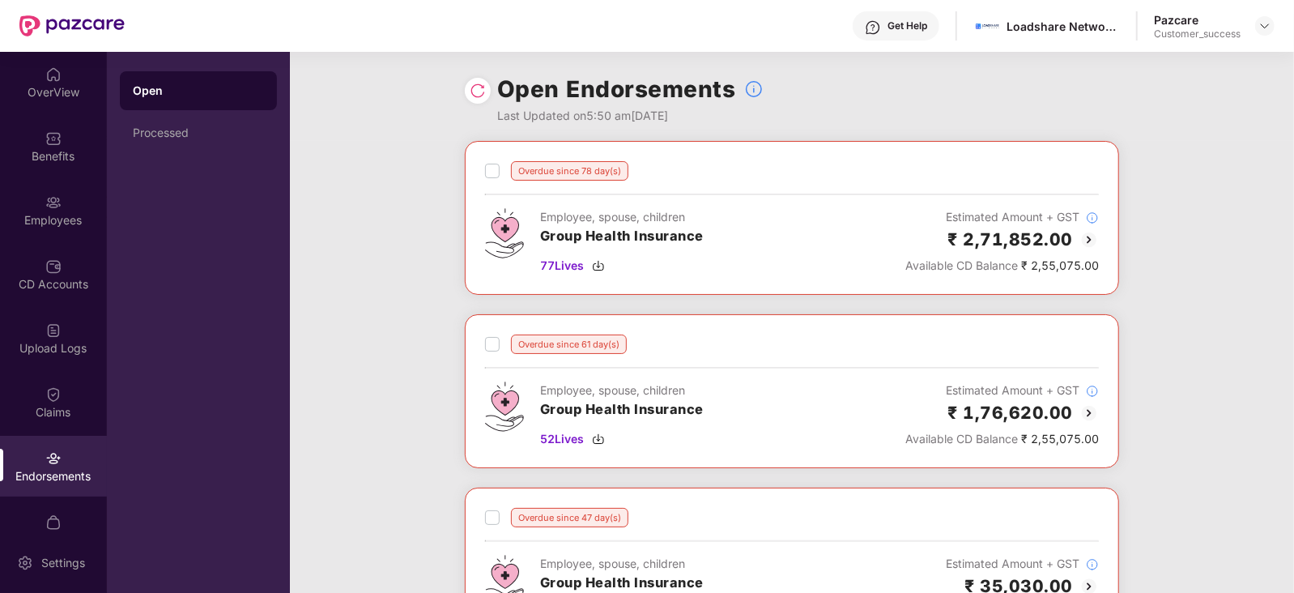
scroll to position [42, 0]
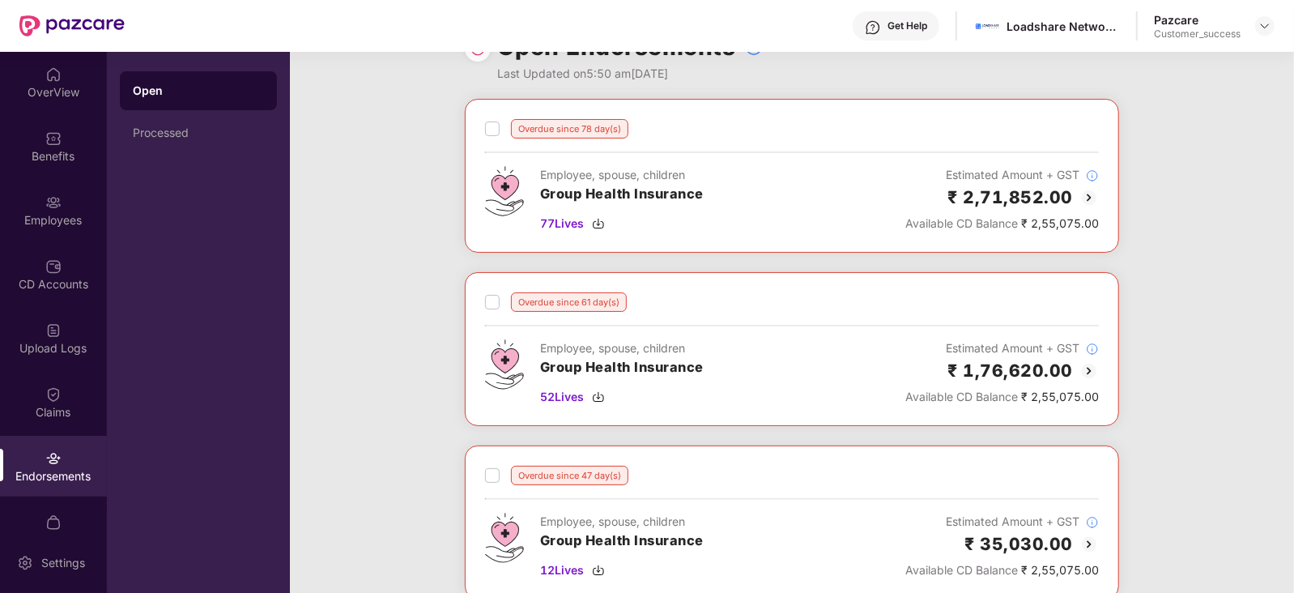
click at [1092, 191] on img at bounding box center [1088, 197] width 19 height 19
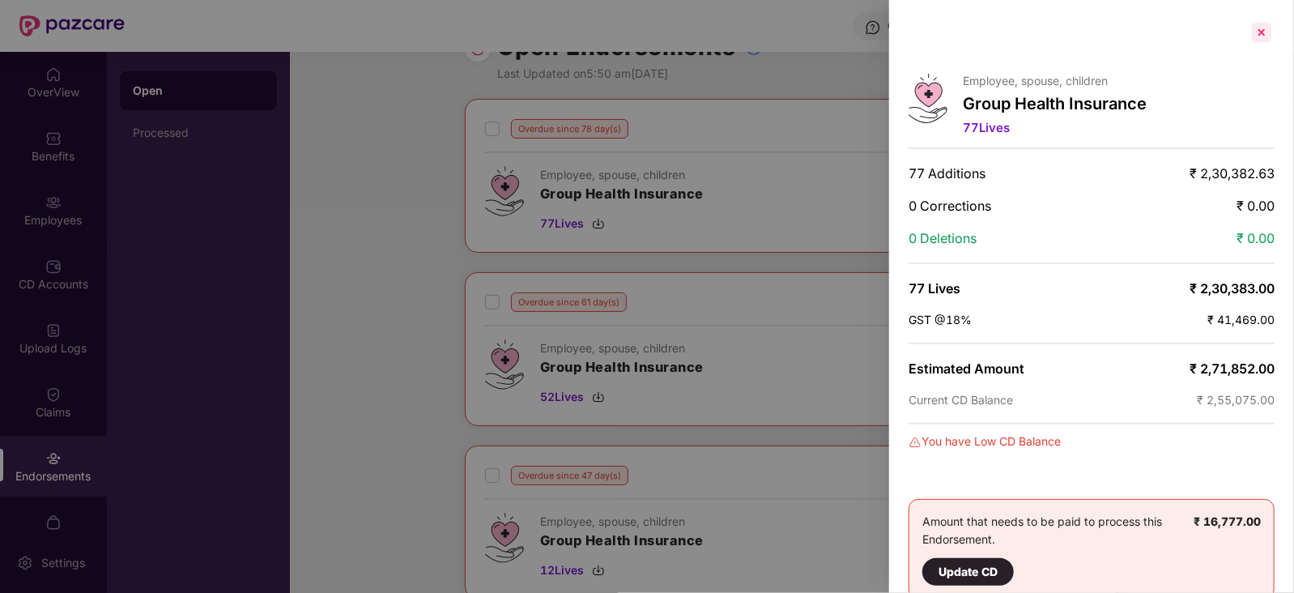
click at [1255, 29] on div at bounding box center [1261, 32] width 26 height 26
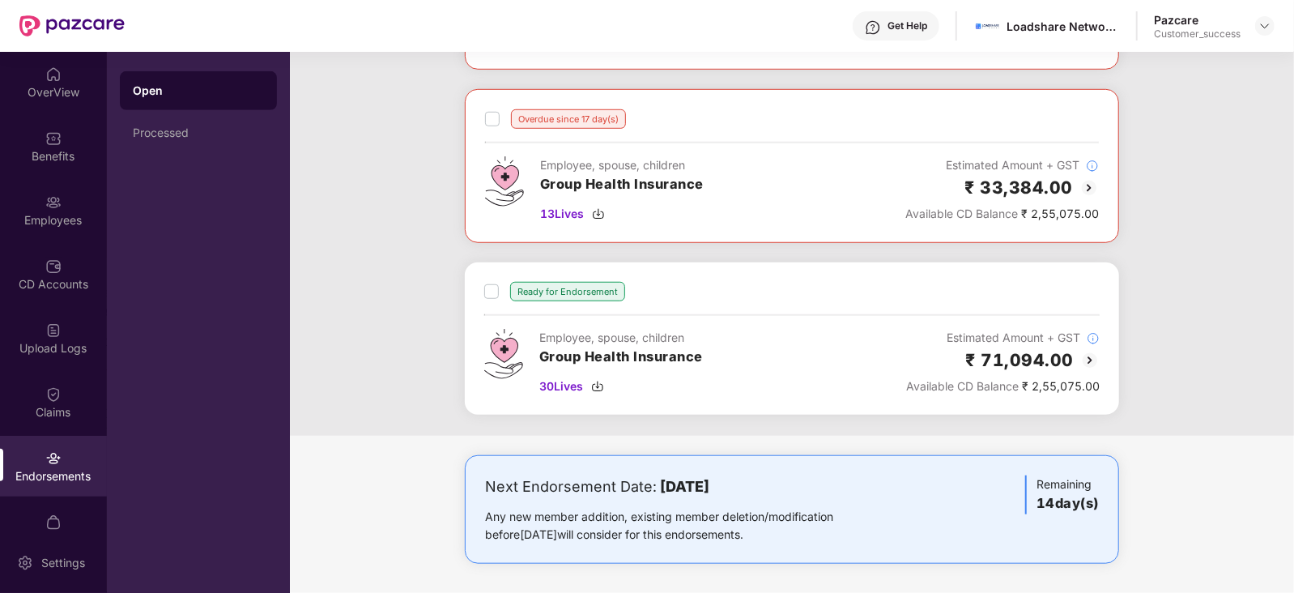
scroll to position [441, 0]
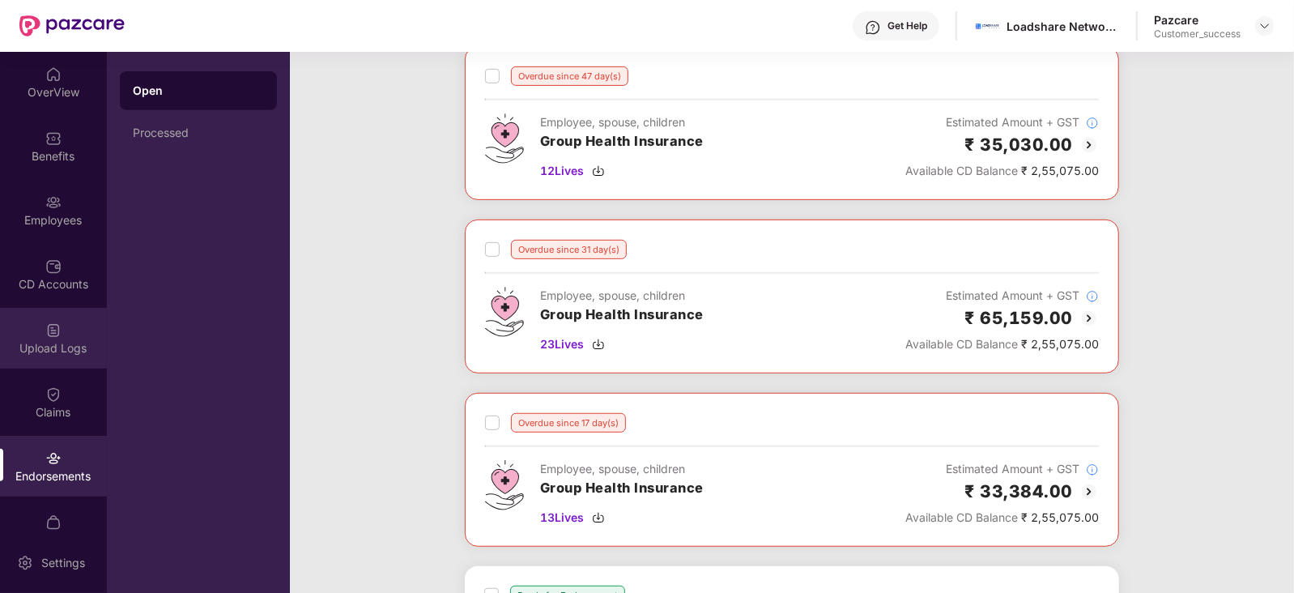
click at [40, 338] on div "Upload Logs" at bounding box center [53, 338] width 107 height 61
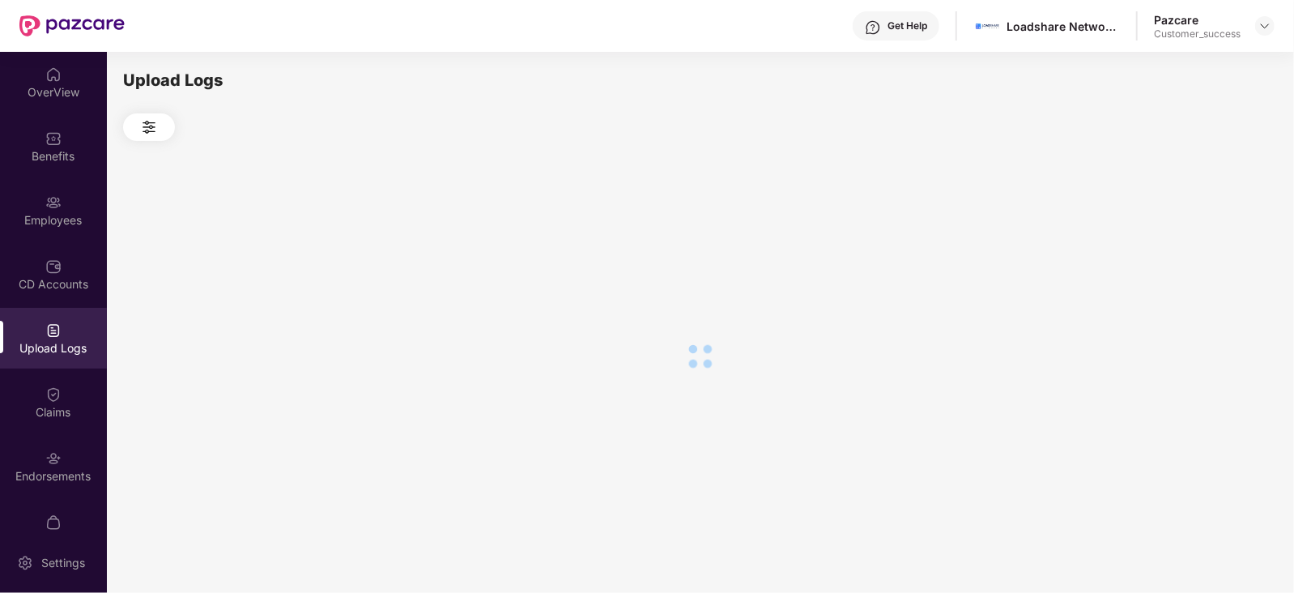
scroll to position [0, 0]
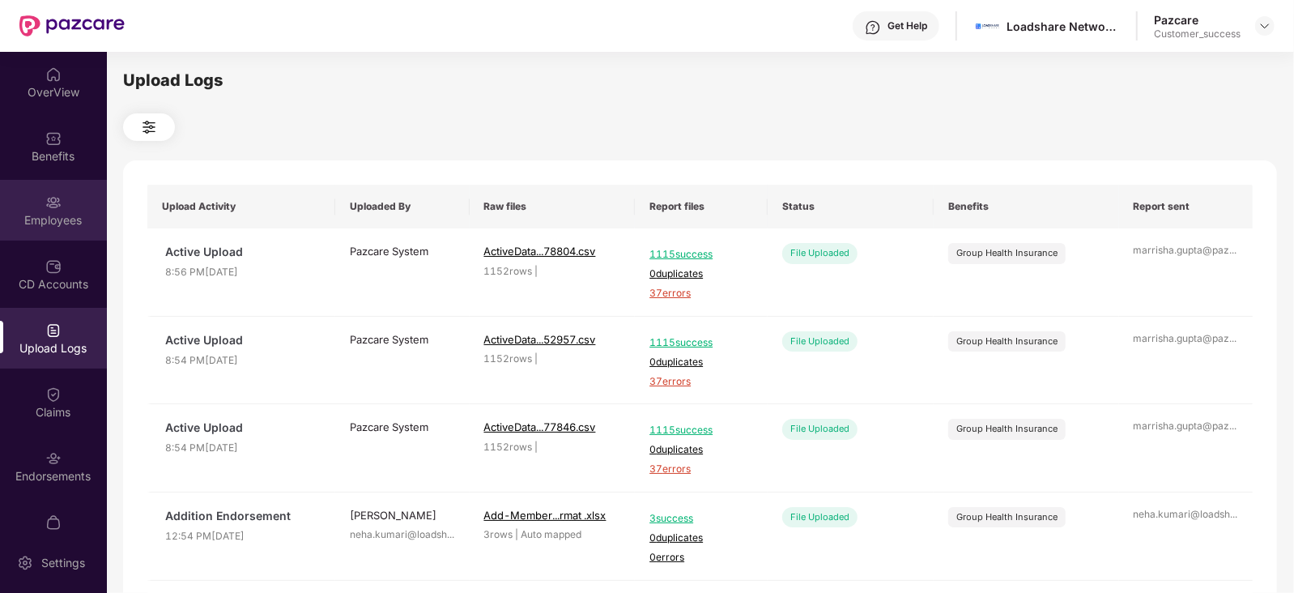
click at [50, 220] on div "Employees" at bounding box center [53, 220] width 107 height 16
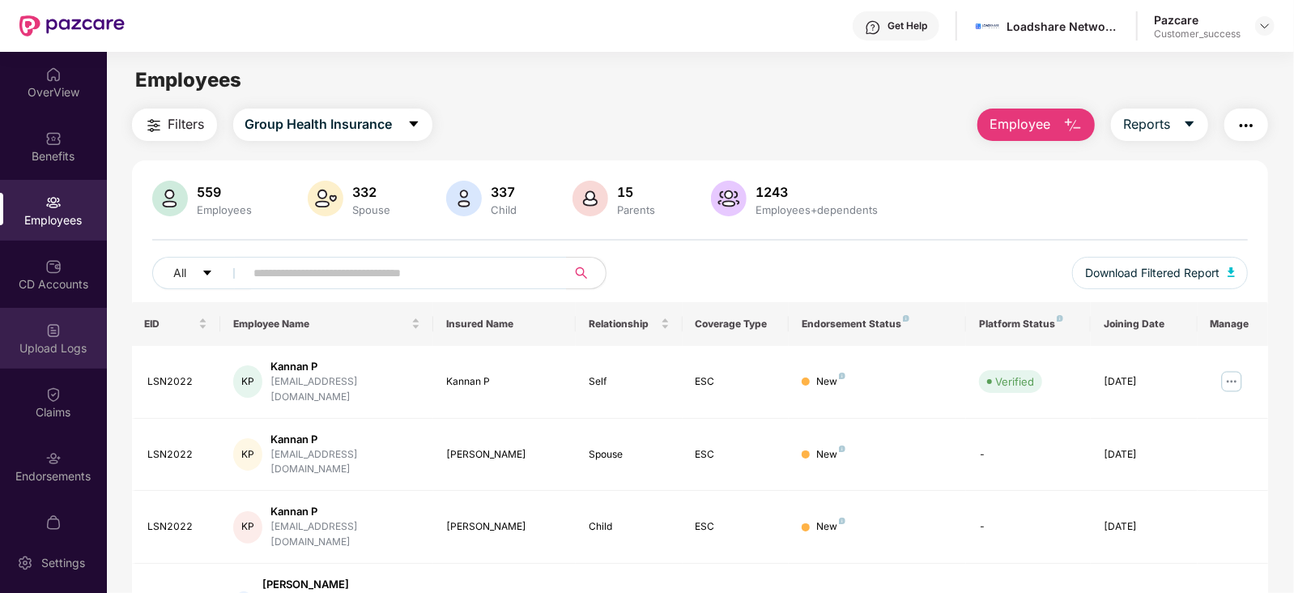
click at [61, 321] on div "Upload Logs" at bounding box center [53, 338] width 107 height 61
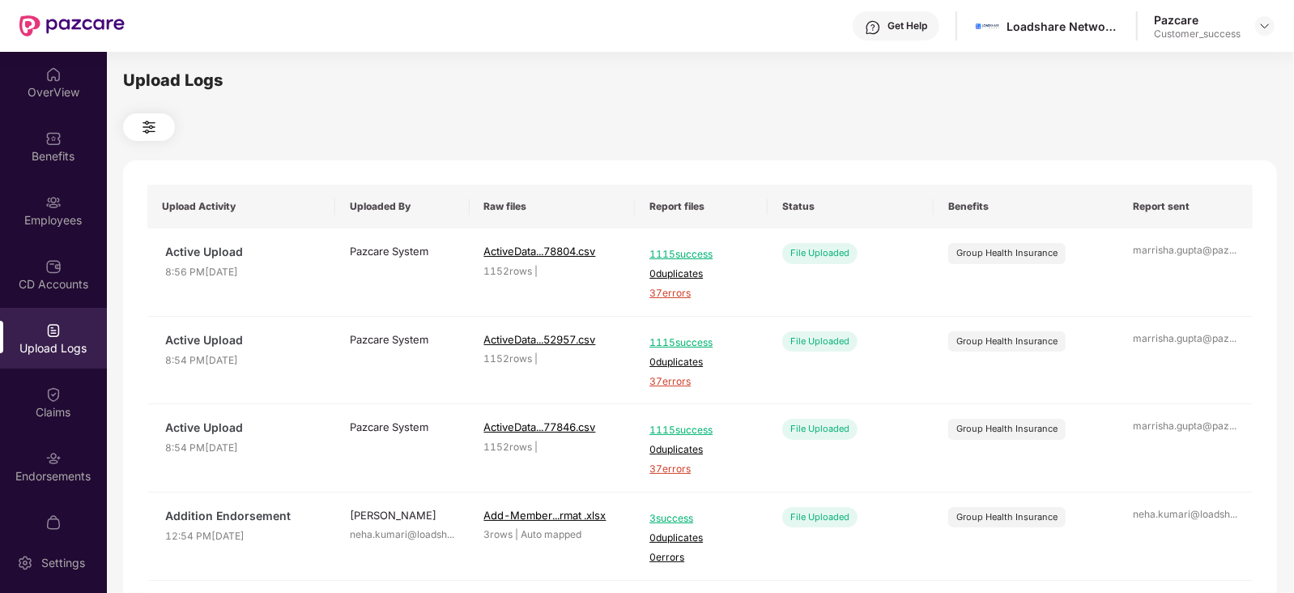
click at [36, 240] on div "OverView Benefits Employees CD Accounts Upload Logs Claims Endorsements My Orde…" at bounding box center [53, 292] width 107 height 480
click at [49, 269] on img at bounding box center [53, 266] width 16 height 16
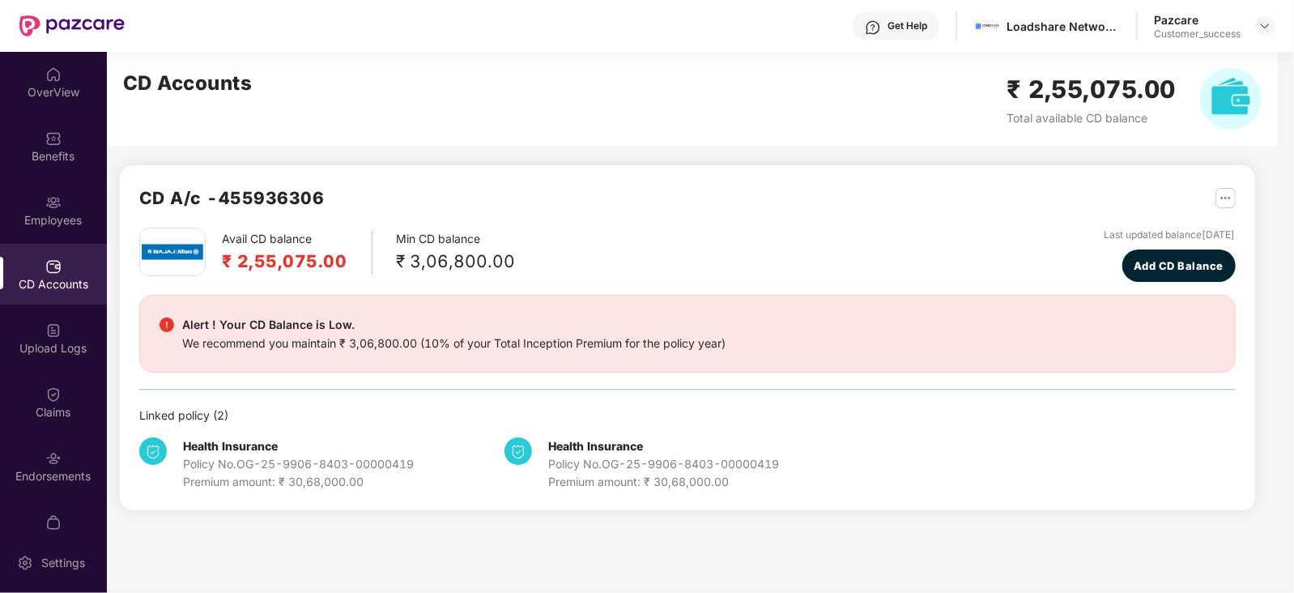
click at [516, 191] on div "CD A/c - 455936306" at bounding box center [687, 206] width 1096 height 43
click at [1263, 24] on img at bounding box center [1264, 25] width 13 height 13
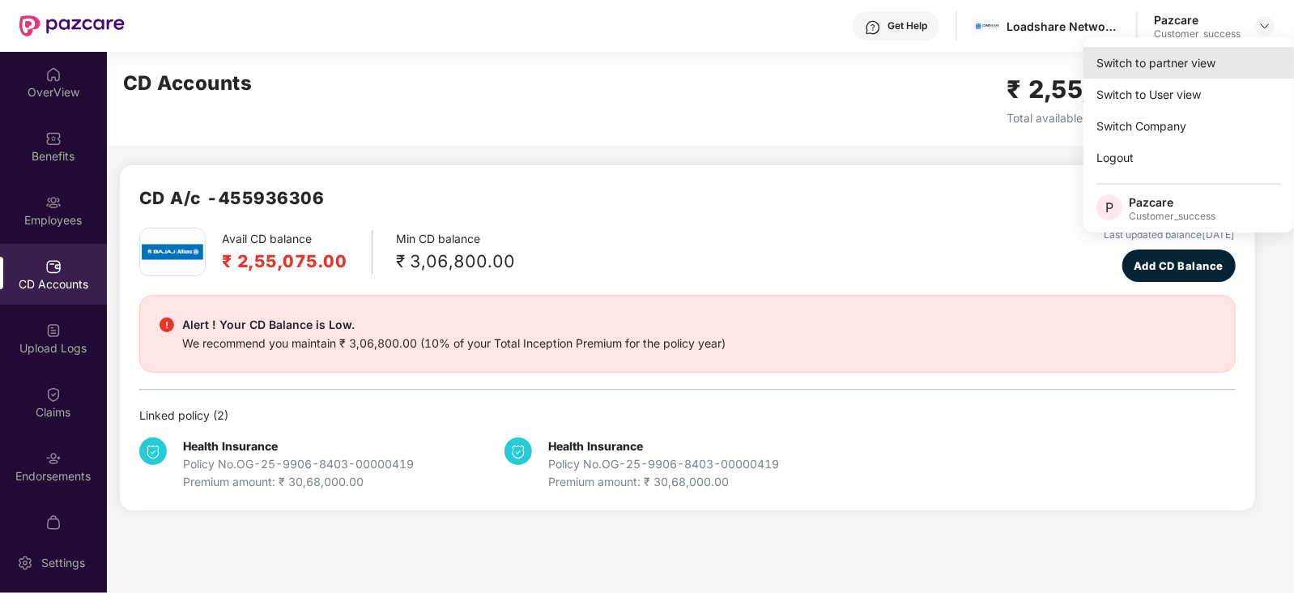
click at [1231, 62] on div "Switch to partner view" at bounding box center [1188, 63] width 210 height 32
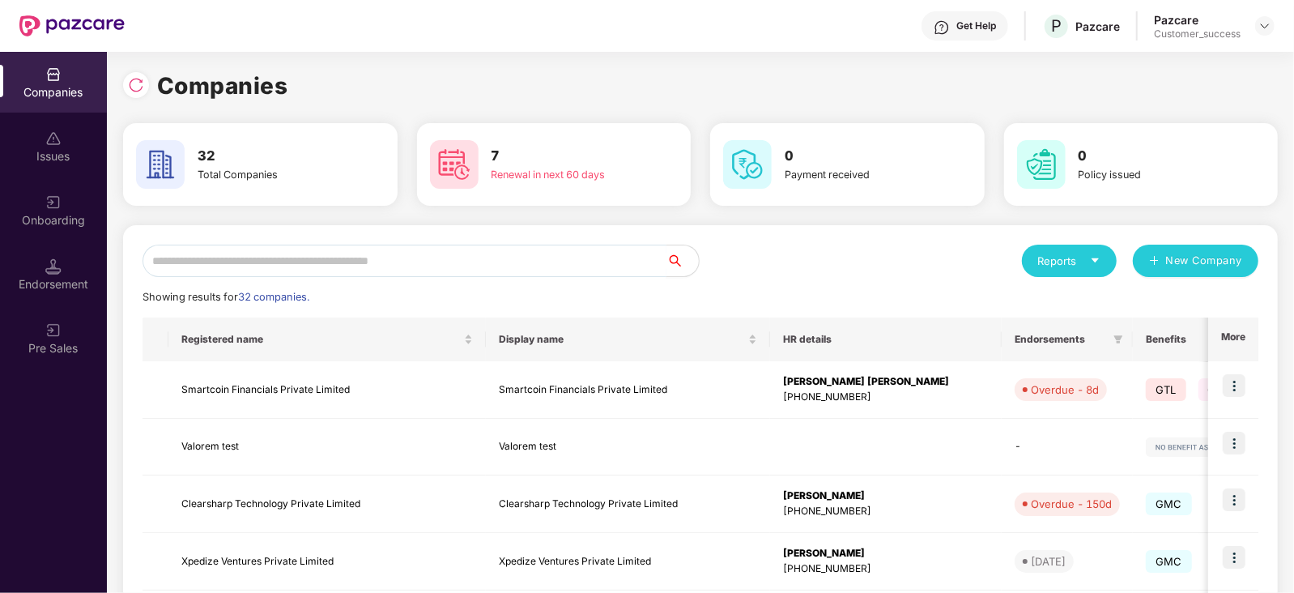
click at [524, 249] on input "text" at bounding box center [404, 260] width 524 height 32
click at [382, 249] on input "text" at bounding box center [404, 260] width 524 height 32
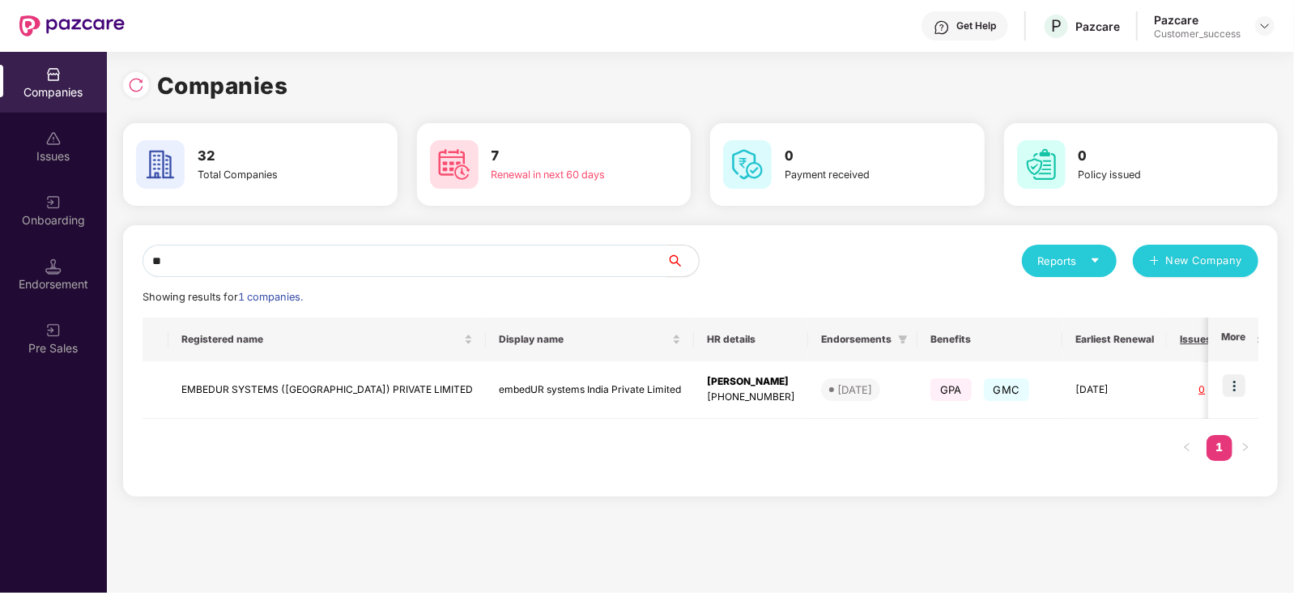
type input "*"
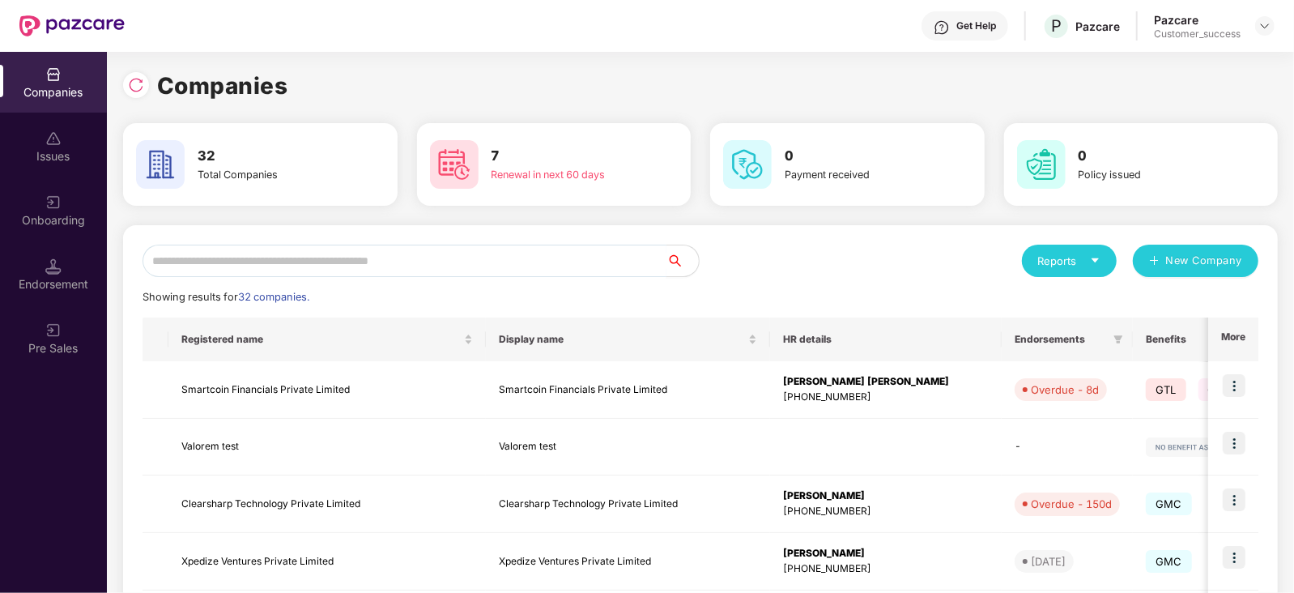
click at [487, 259] on input "text" at bounding box center [404, 260] width 524 height 32
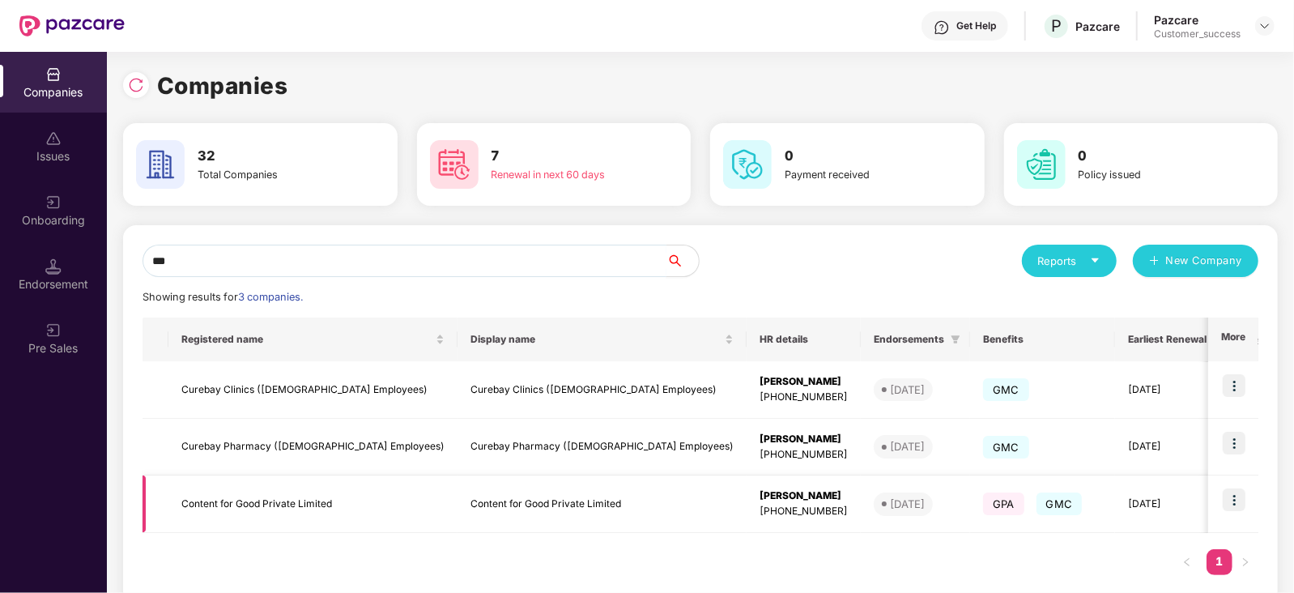
type input "***"
click at [1232, 497] on img at bounding box center [1233, 499] width 23 height 23
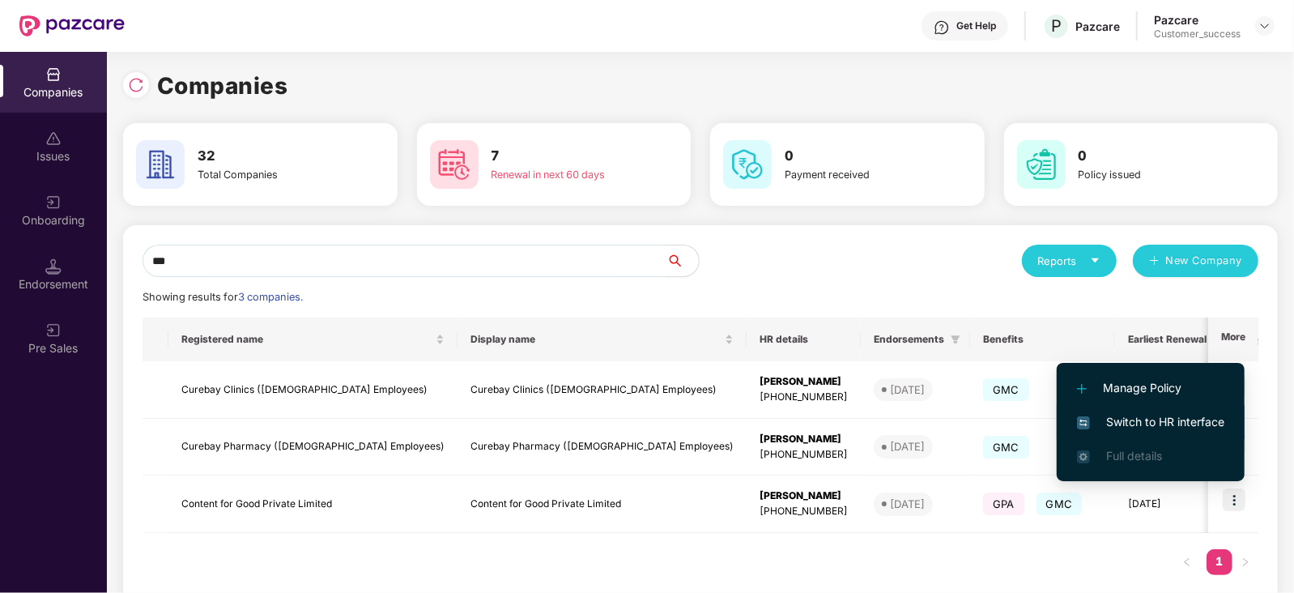
click at [1190, 419] on span "Switch to HR interface" at bounding box center [1150, 422] width 147 height 18
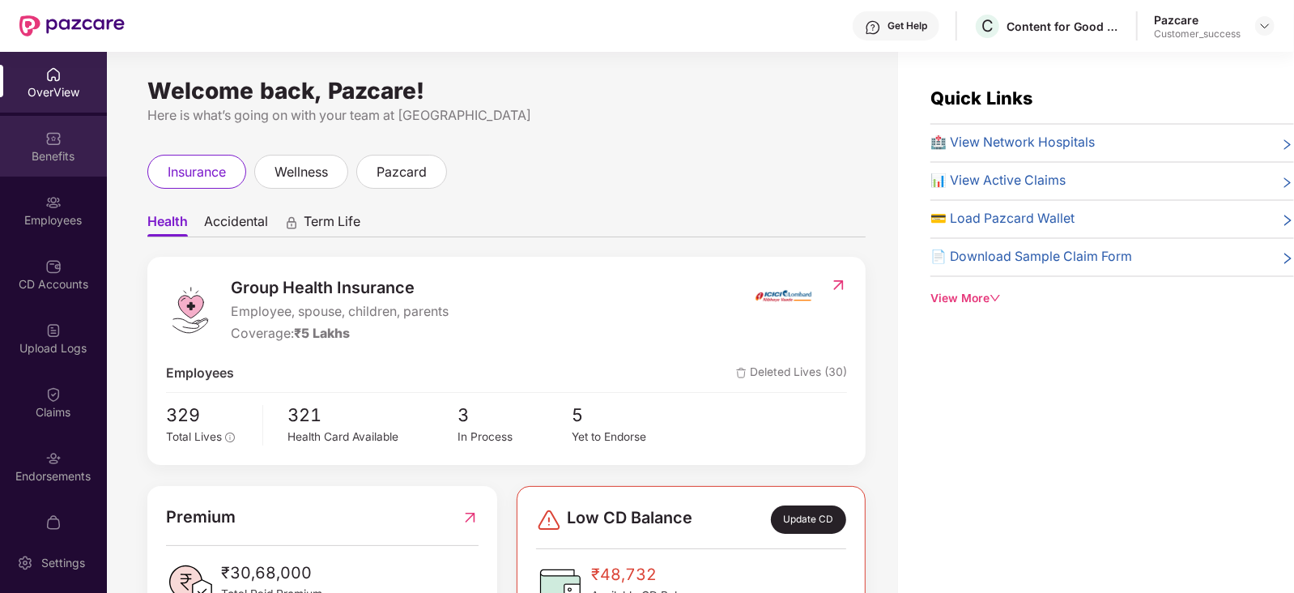
click at [56, 139] on img at bounding box center [53, 138] width 16 height 16
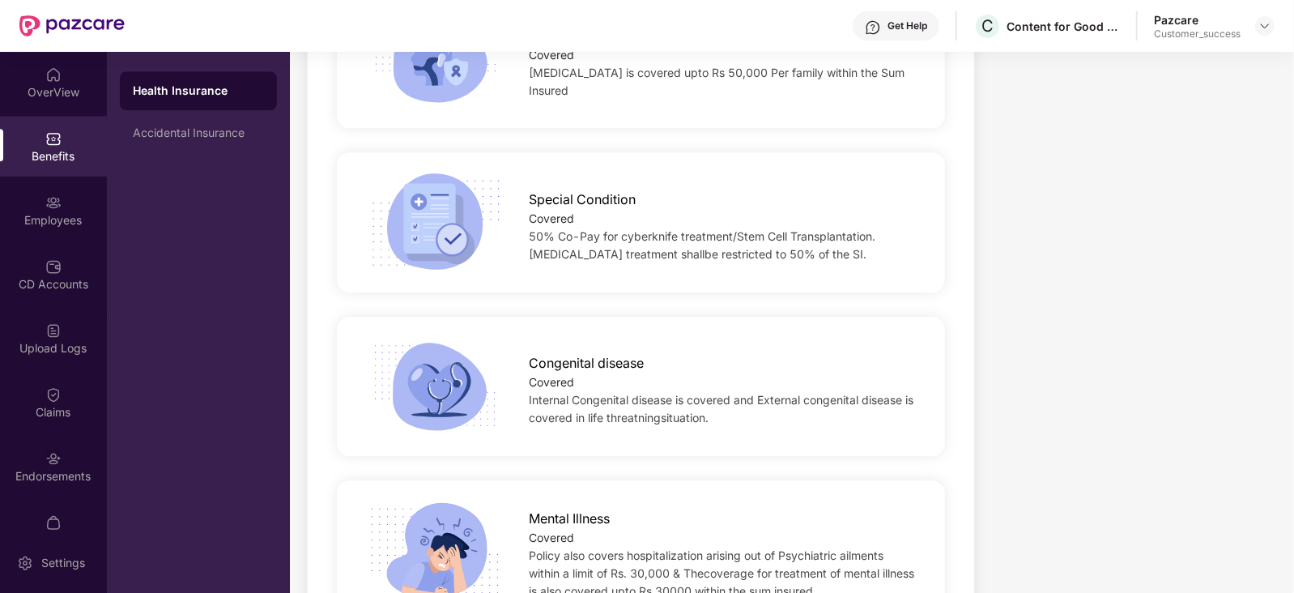
scroll to position [2647, 0]
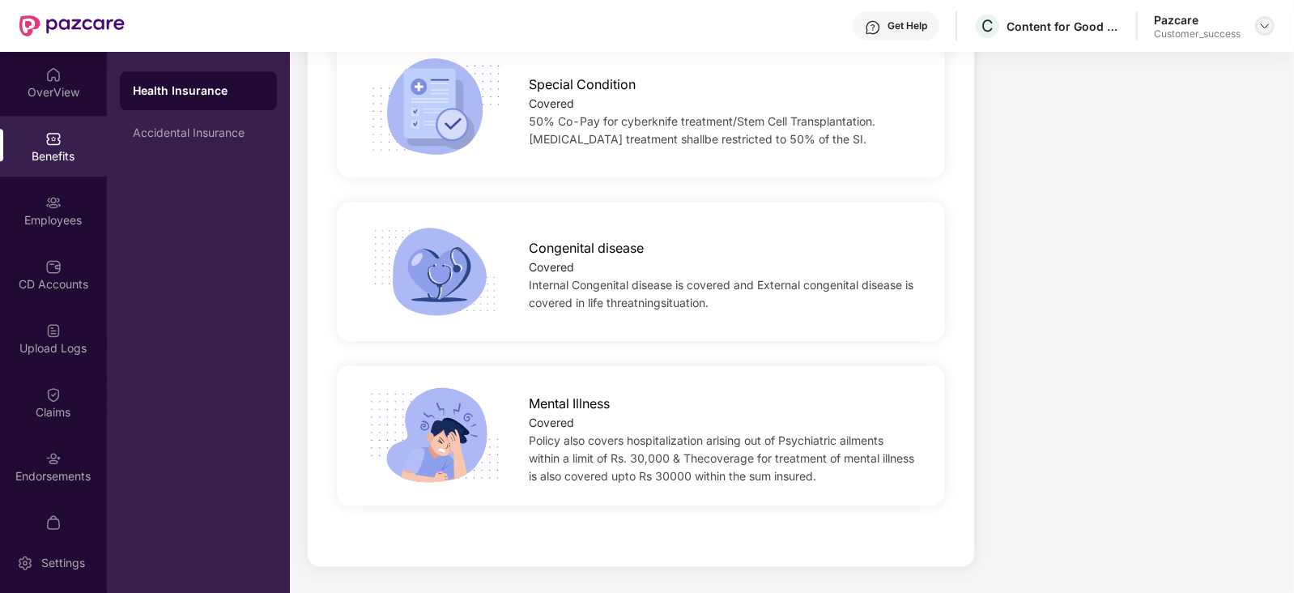
click at [1264, 25] on img at bounding box center [1264, 25] width 13 height 13
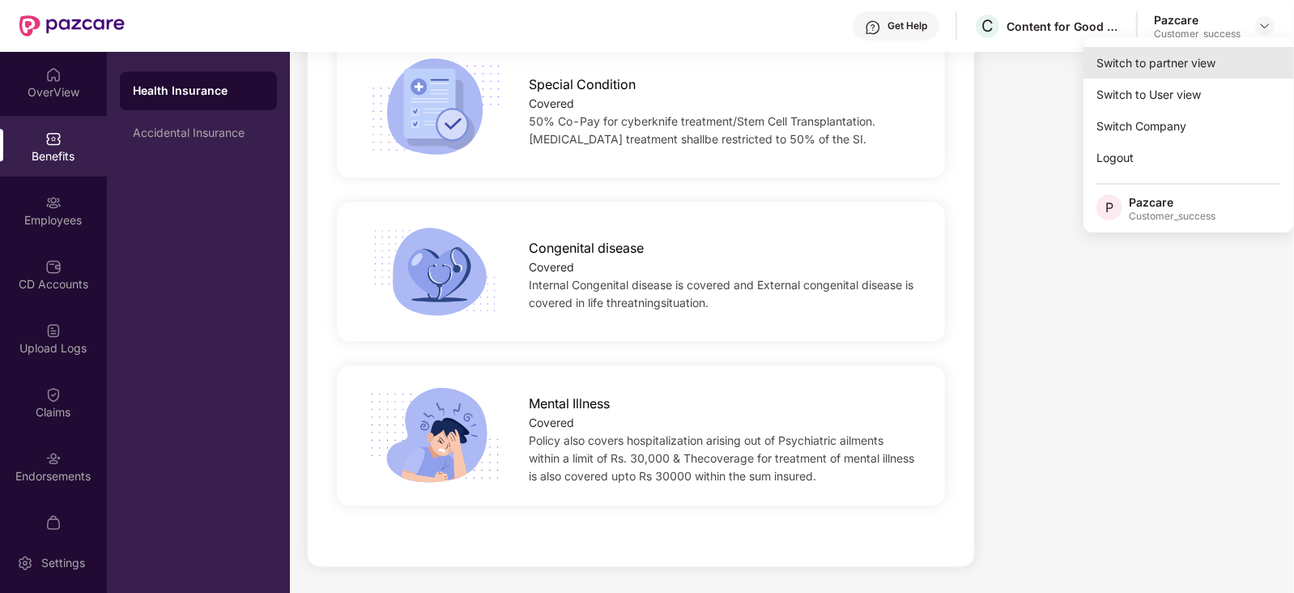
click at [1183, 57] on div "Switch to partner view" at bounding box center [1188, 63] width 210 height 32
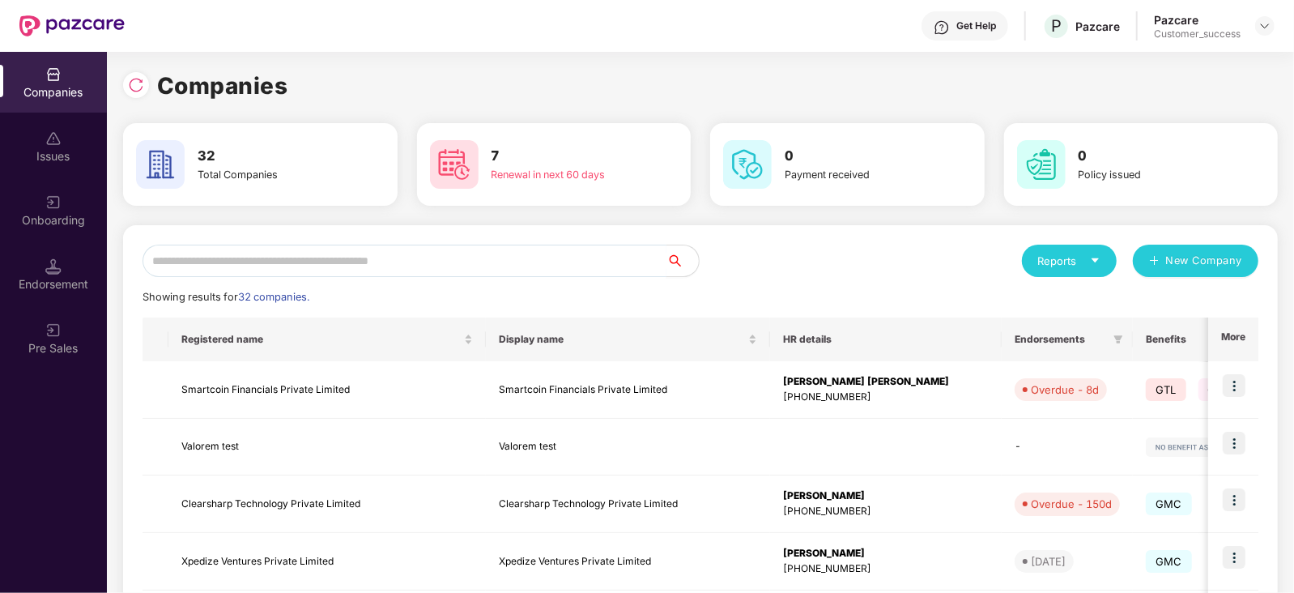
click at [415, 265] on input "text" at bounding box center [404, 260] width 524 height 32
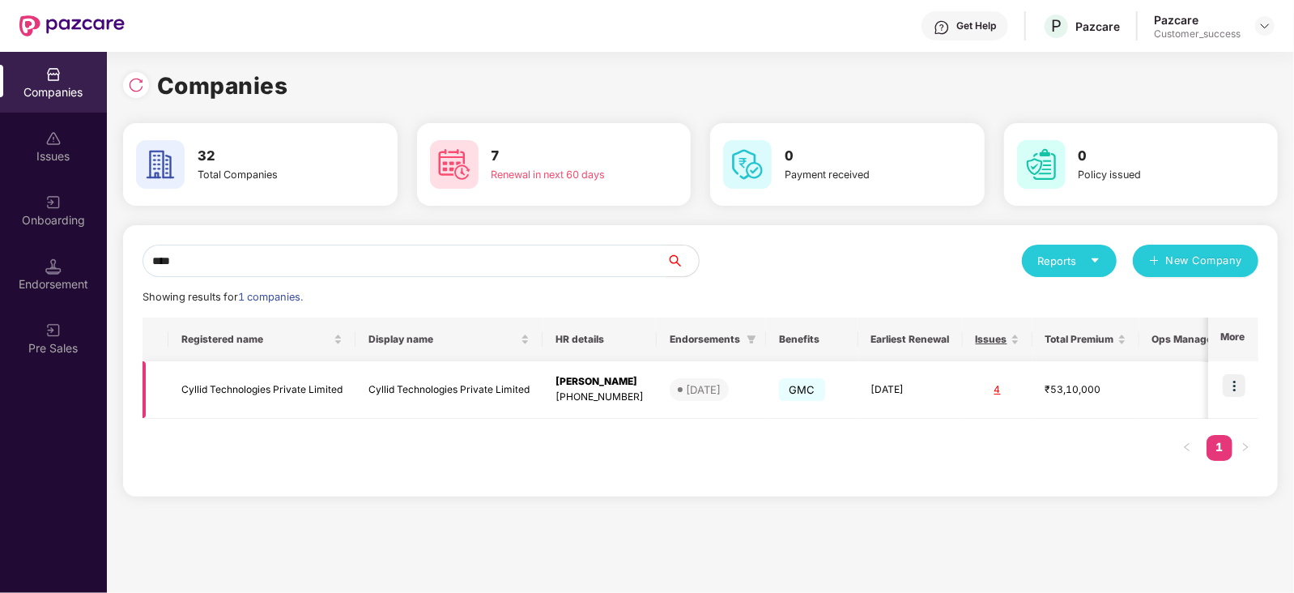
type input "****"
click at [1228, 389] on img at bounding box center [1233, 385] width 23 height 23
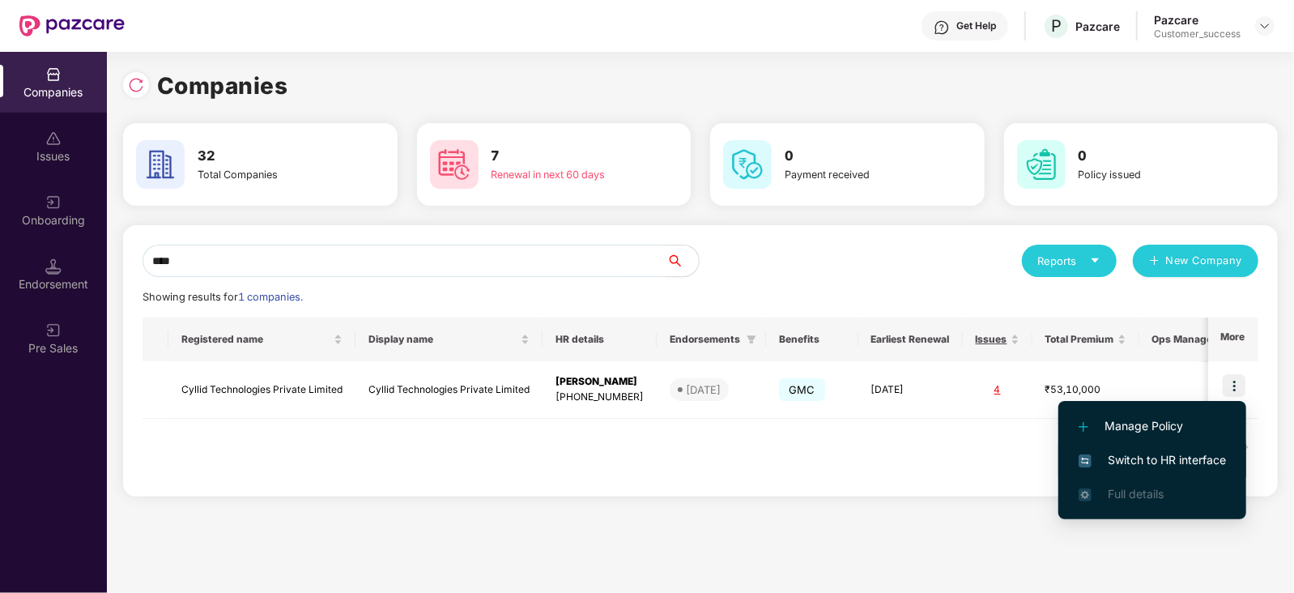
click at [1142, 459] on span "Switch to HR interface" at bounding box center [1151, 460] width 147 height 18
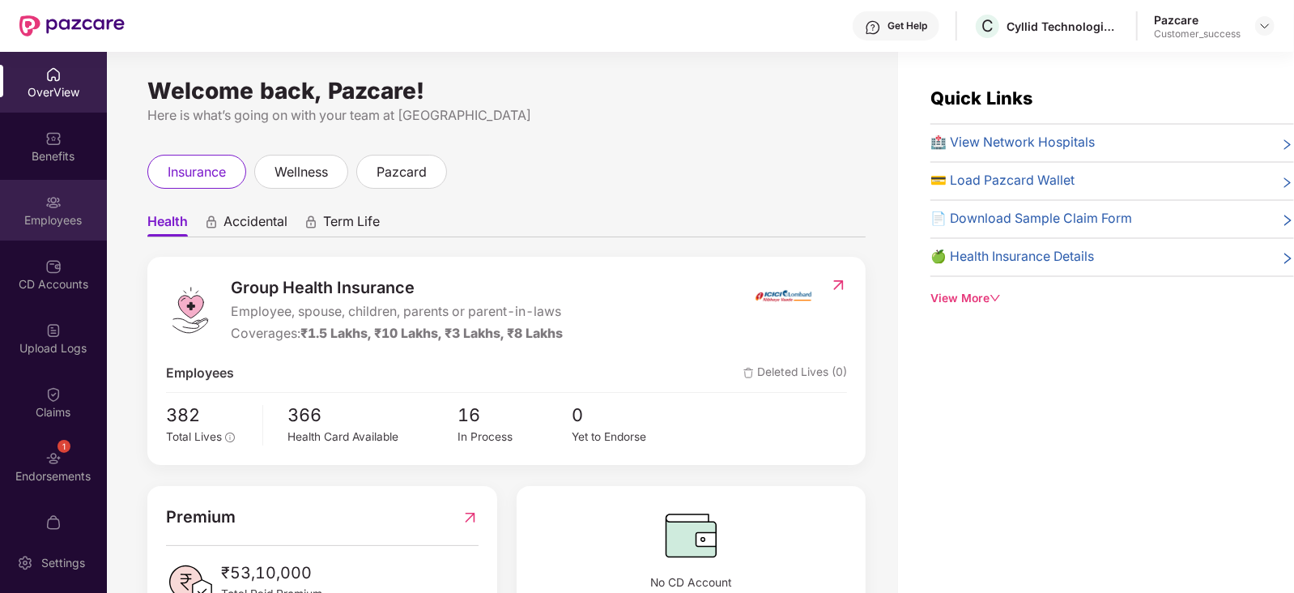
click at [62, 208] on div "Employees" at bounding box center [53, 210] width 107 height 61
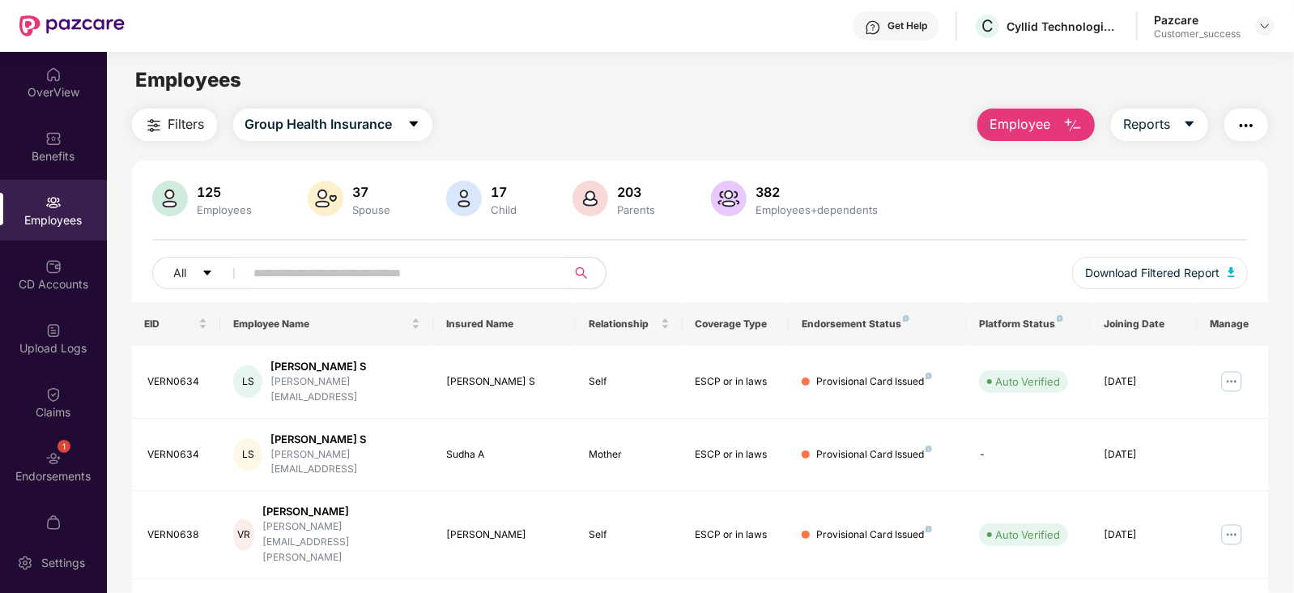
click at [363, 279] on input "text" at bounding box center [399, 273] width 291 height 24
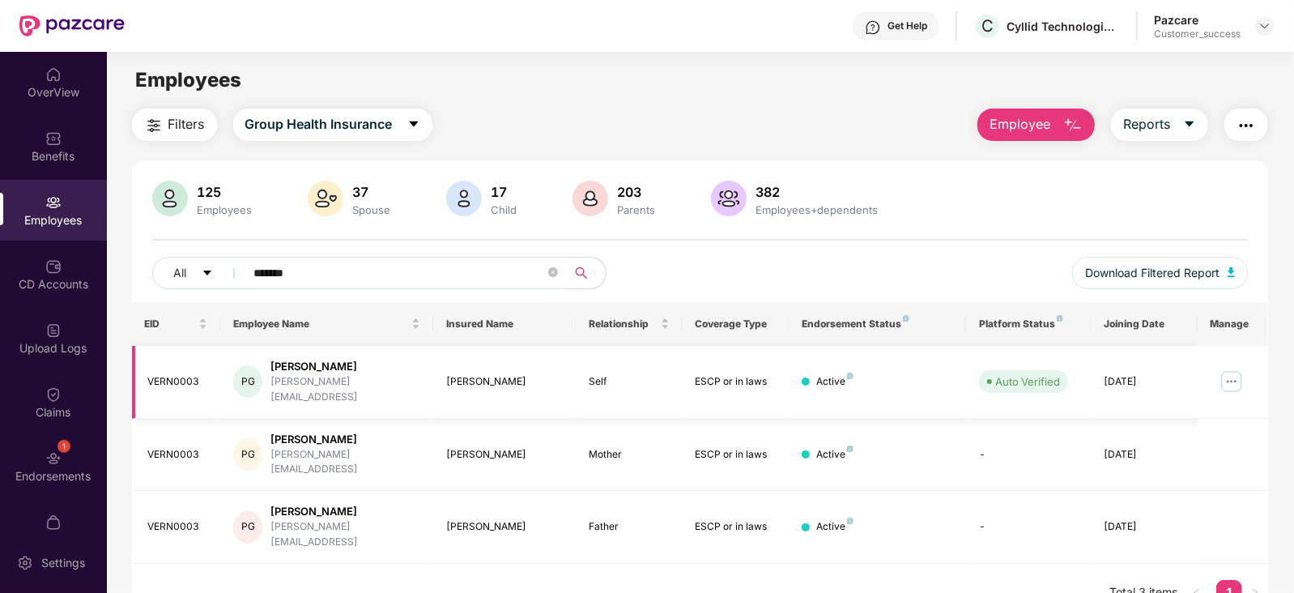
type input "*******"
click at [181, 375] on div "VERN0003" at bounding box center [178, 381] width 60 height 15
copy div "VERN0003"
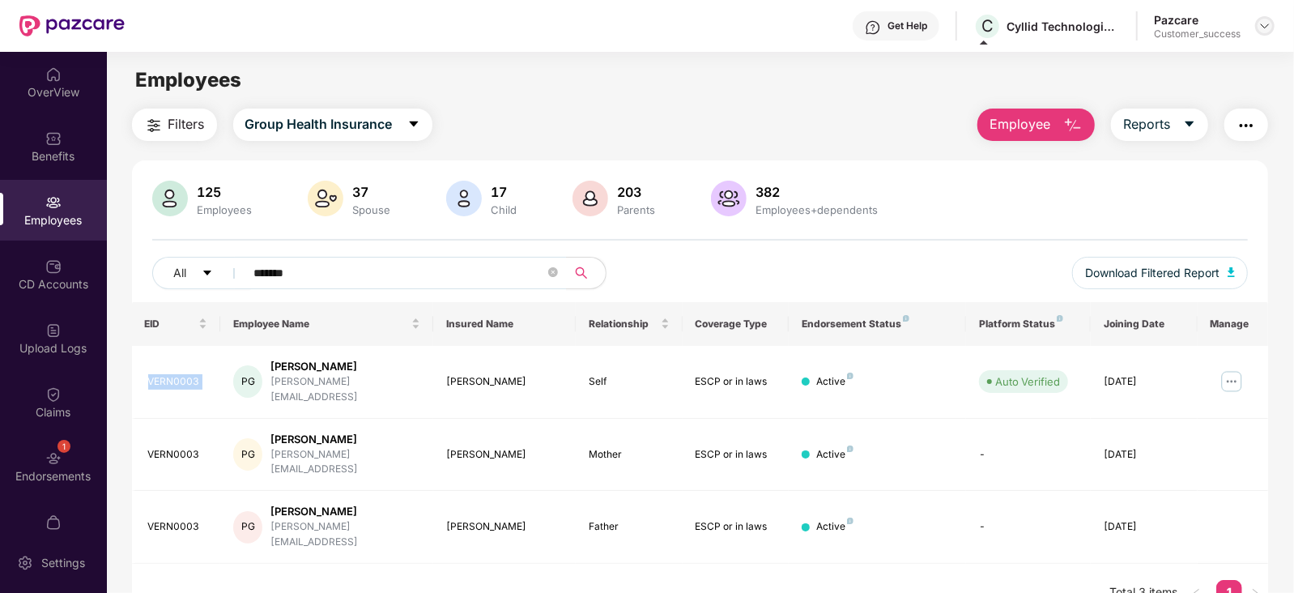
click at [1262, 32] on img at bounding box center [1264, 25] width 13 height 13
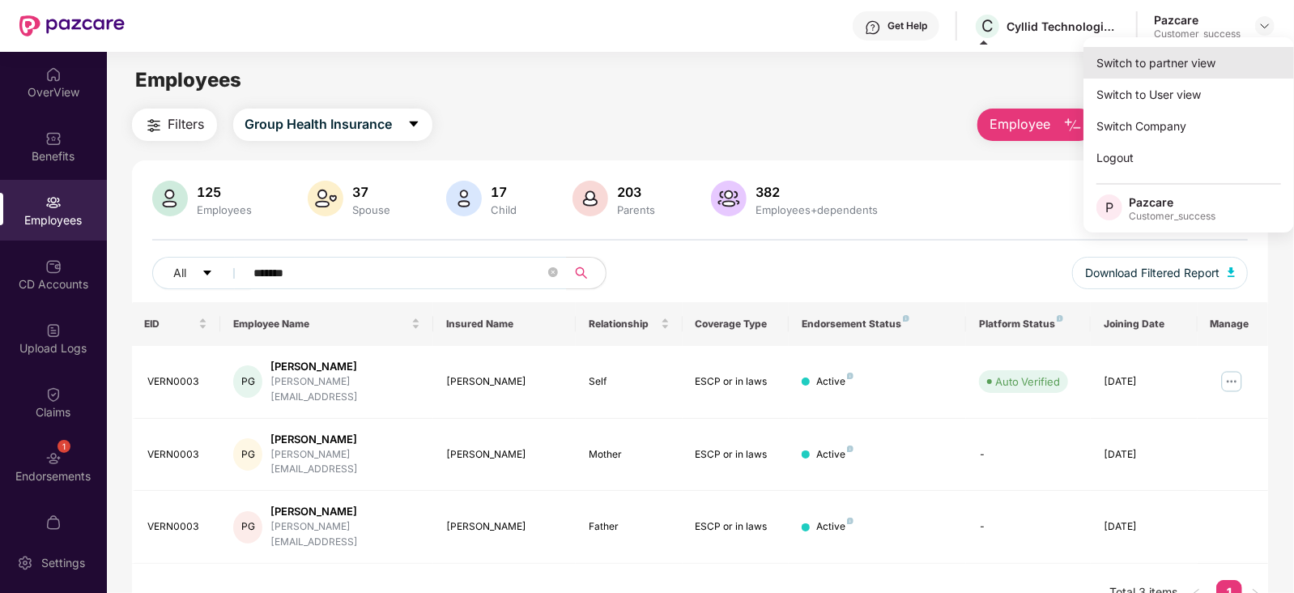
click at [1209, 56] on div "Switch to partner view" at bounding box center [1188, 63] width 210 height 32
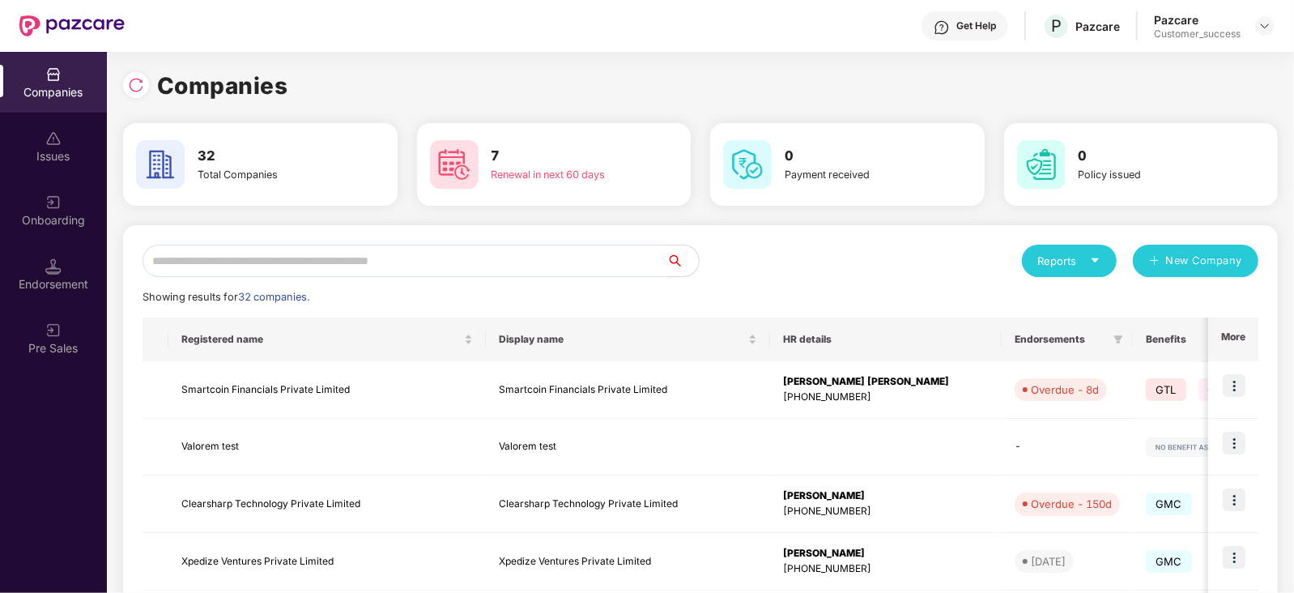
click at [327, 260] on input "text" at bounding box center [404, 260] width 524 height 32
click at [1233, 389] on img at bounding box center [1233, 385] width 23 height 23
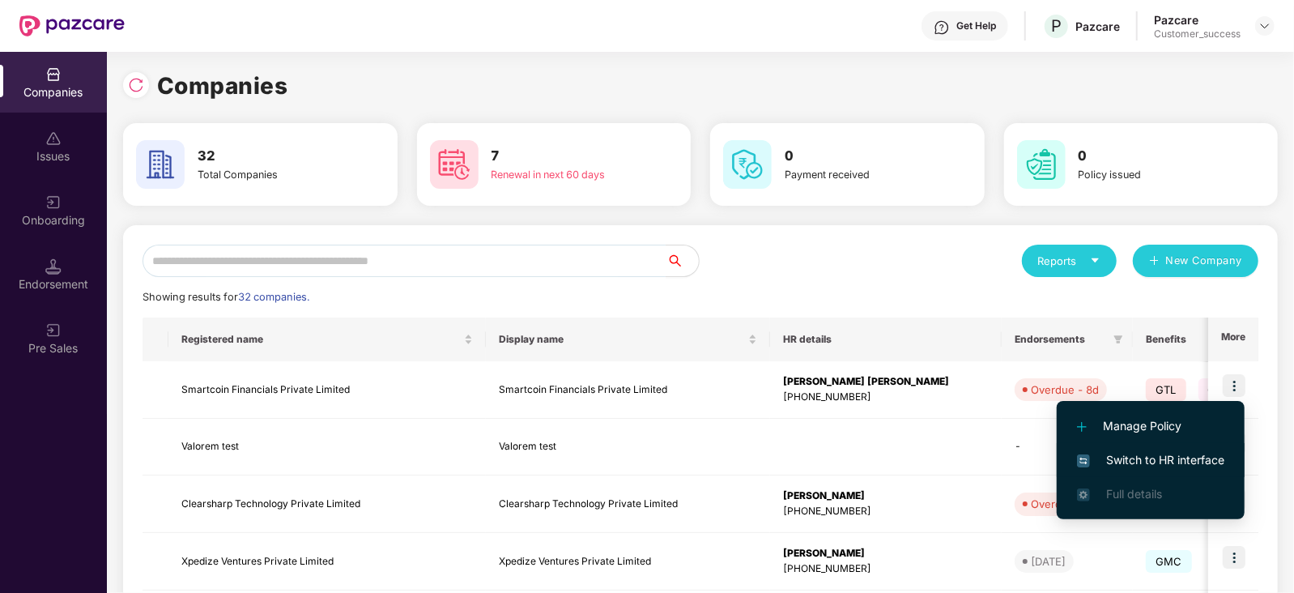
click at [1125, 459] on span "Switch to HR interface" at bounding box center [1150, 460] width 147 height 18
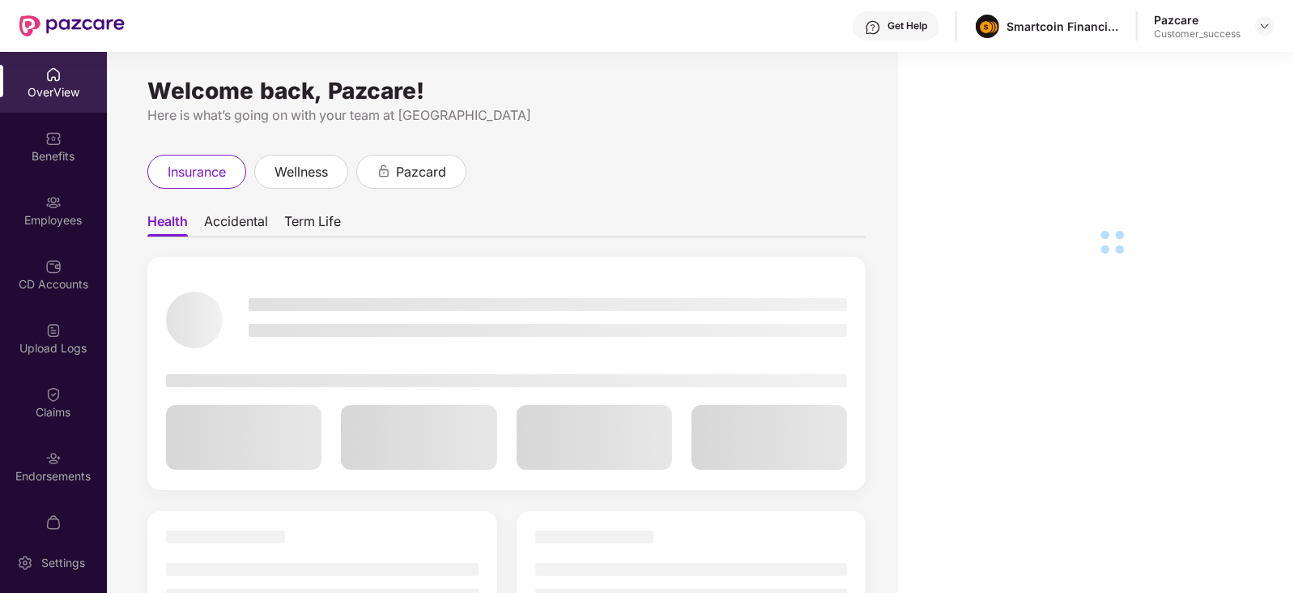
click at [70, 200] on div "Employees" at bounding box center [53, 210] width 107 height 61
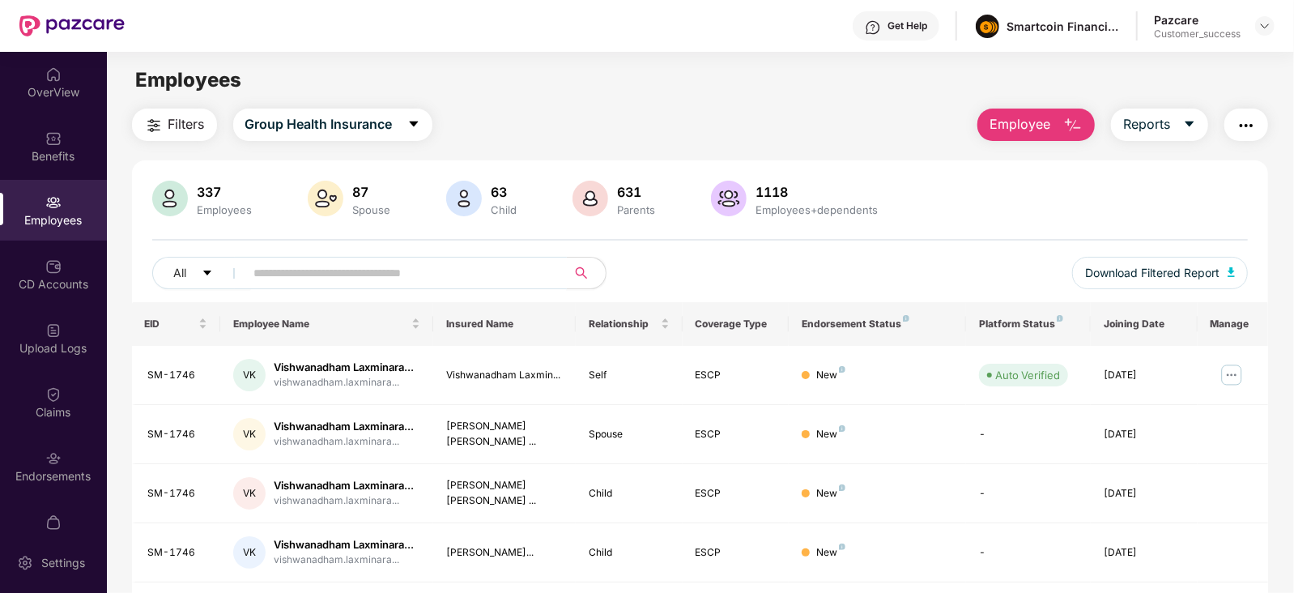
click at [403, 273] on input "text" at bounding box center [399, 273] width 291 height 24
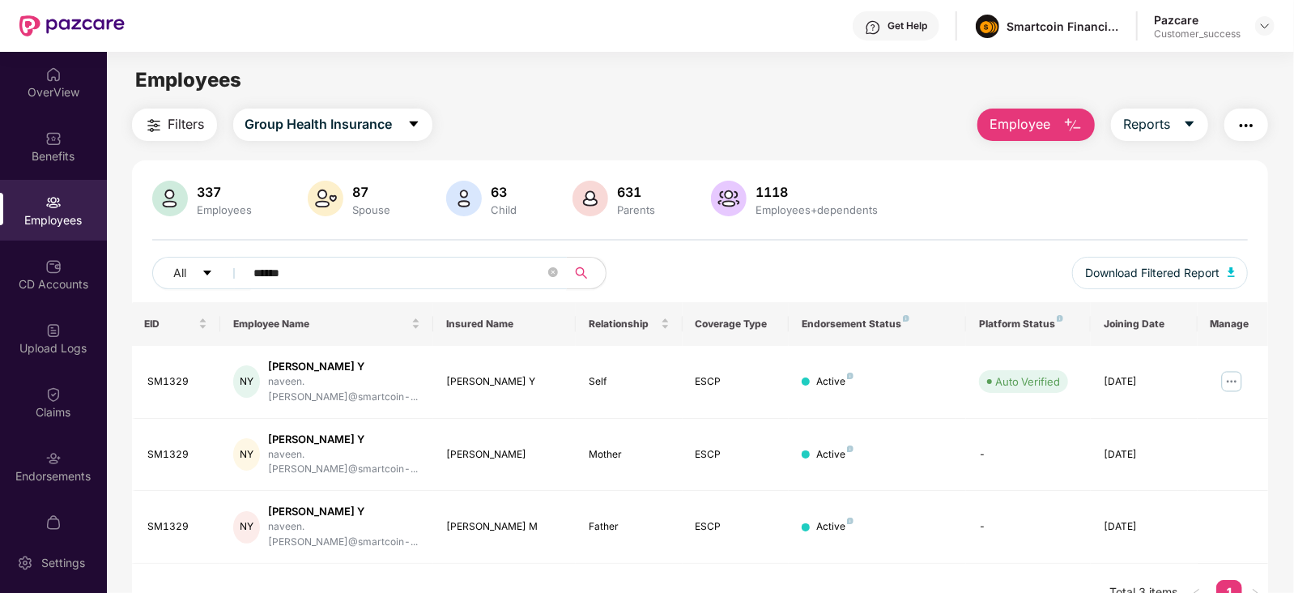
click at [506, 271] on input "******" at bounding box center [399, 273] width 291 height 24
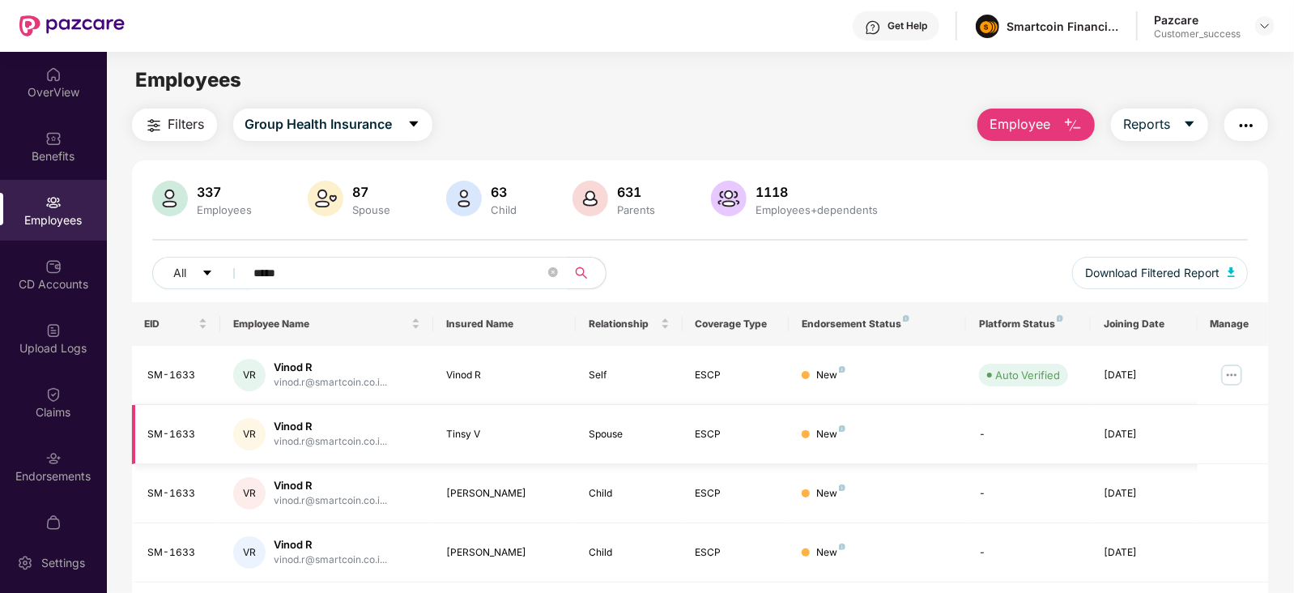
scroll to position [165, 0]
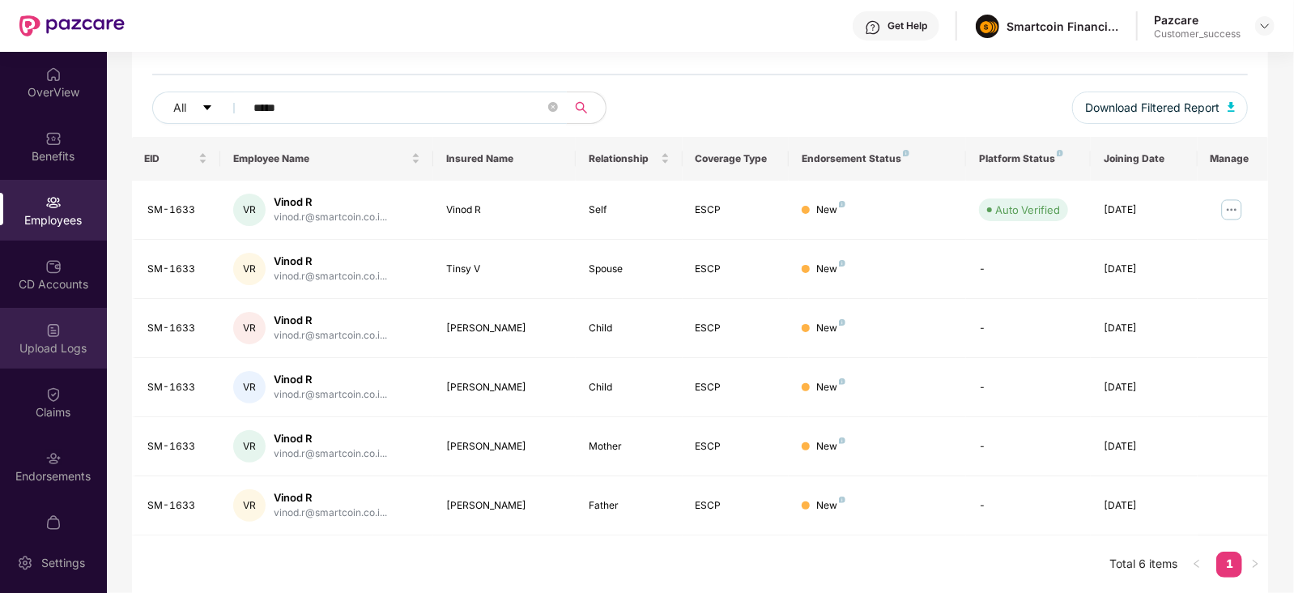
type input "*****"
click at [47, 350] on div "Upload Logs" at bounding box center [53, 348] width 107 height 16
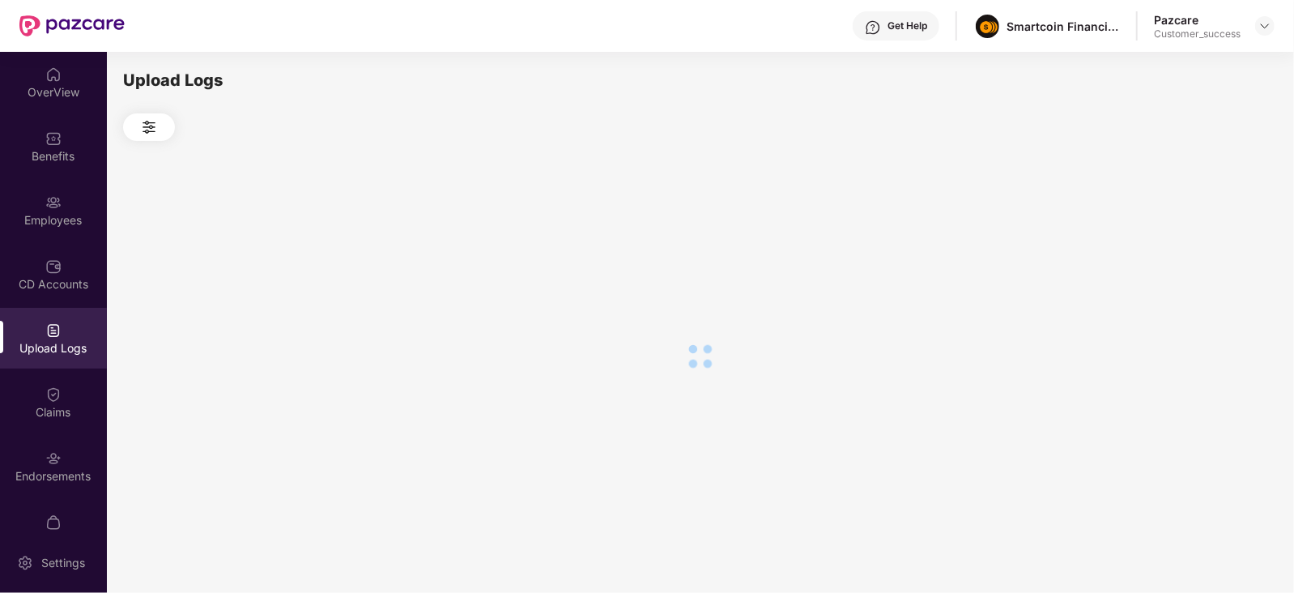
scroll to position [0, 0]
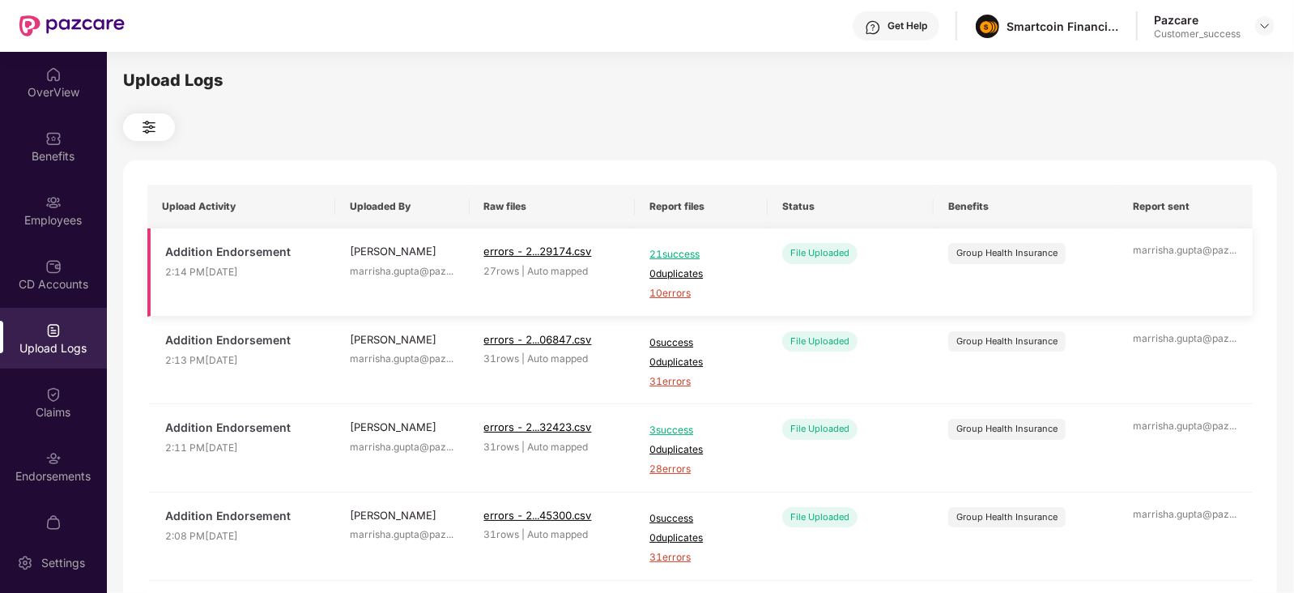
click at [667, 292] on span "10 errors" at bounding box center [701, 293] width 104 height 15
click at [53, 217] on div "Employees" at bounding box center [53, 220] width 107 height 16
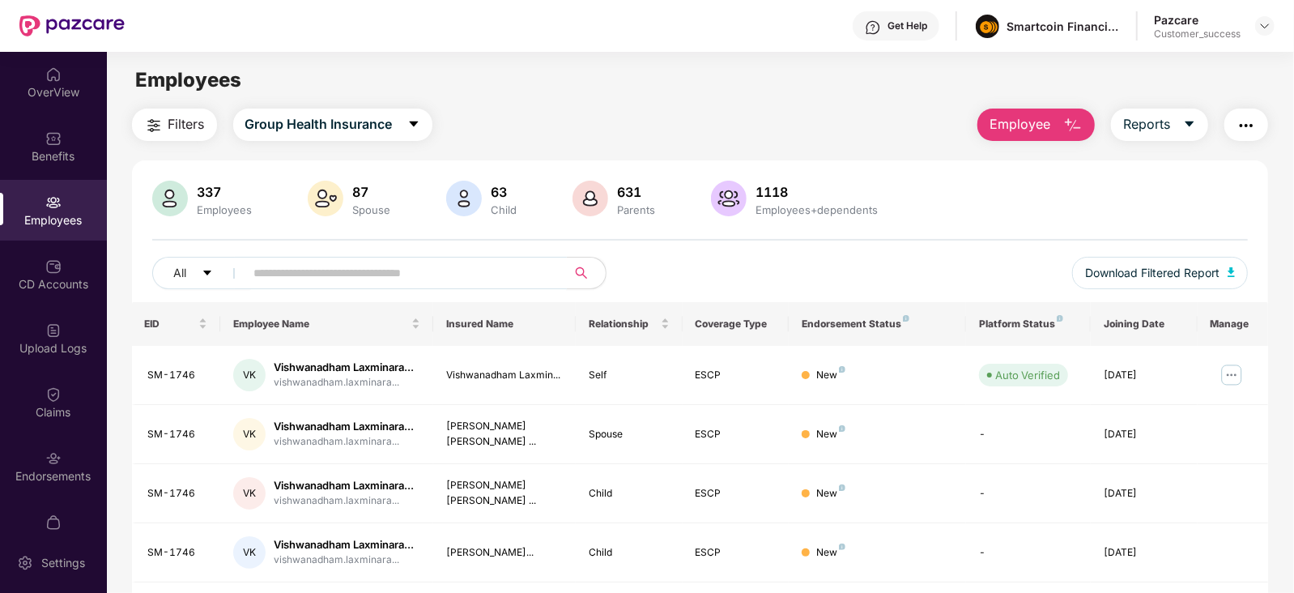
click at [332, 270] on input "text" at bounding box center [399, 273] width 291 height 24
paste input "*******"
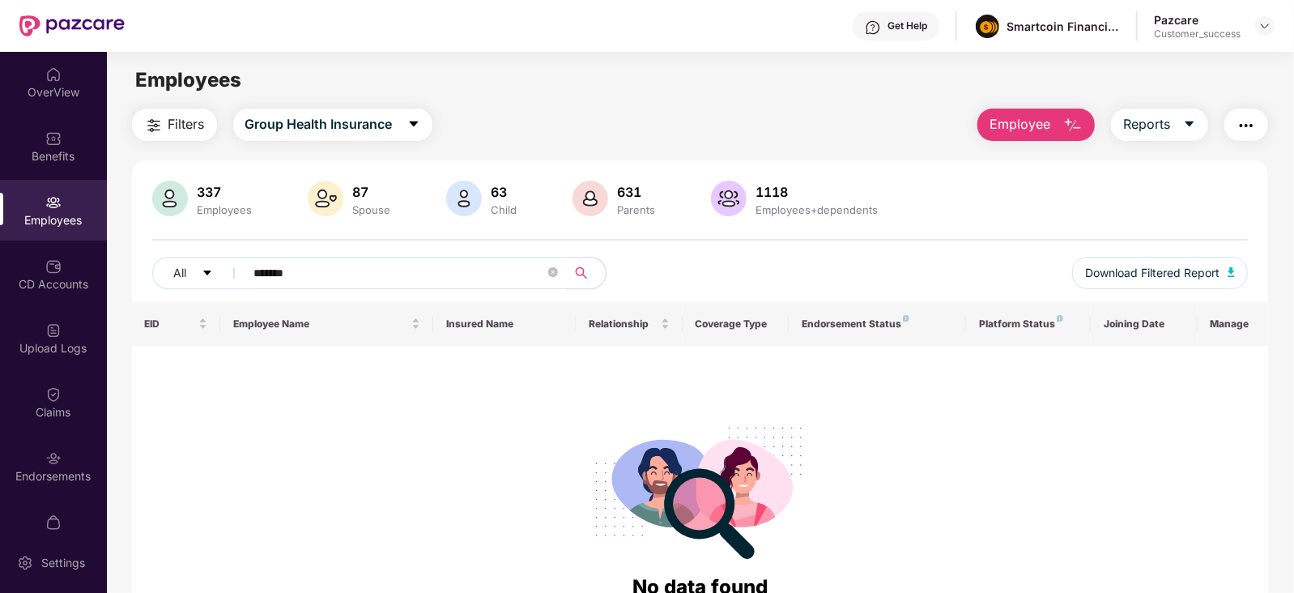
click at [279, 270] on input "*******" at bounding box center [399, 273] width 291 height 24
click at [383, 263] on input "******" at bounding box center [399, 273] width 291 height 24
paste input "**********"
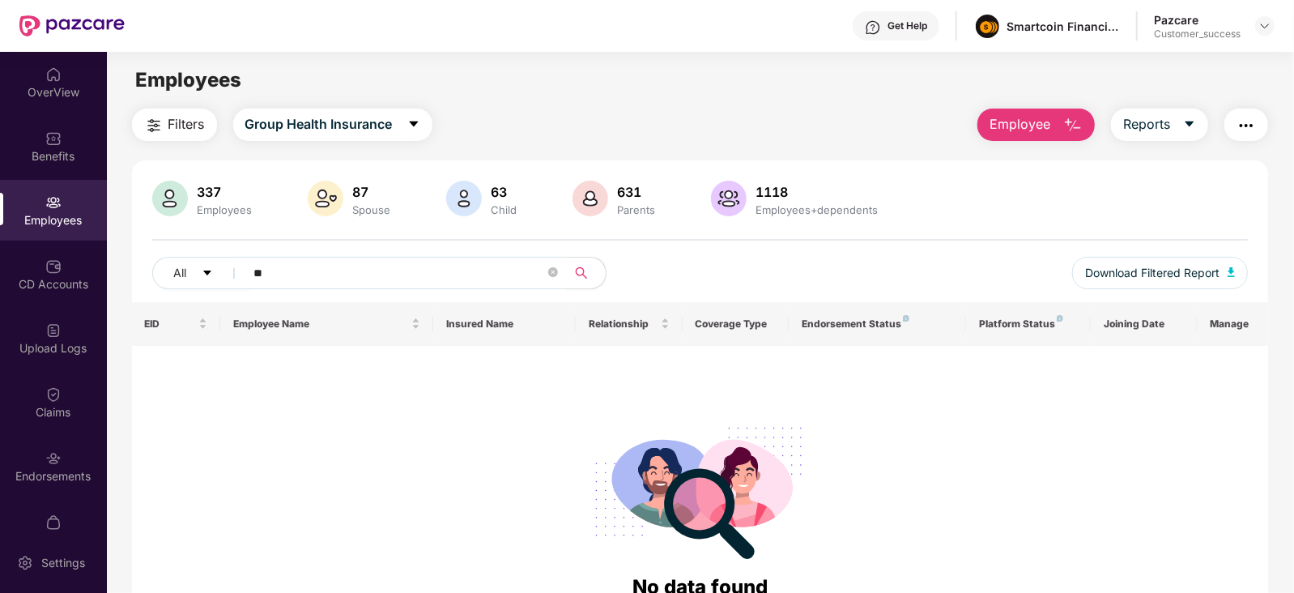
type input "*"
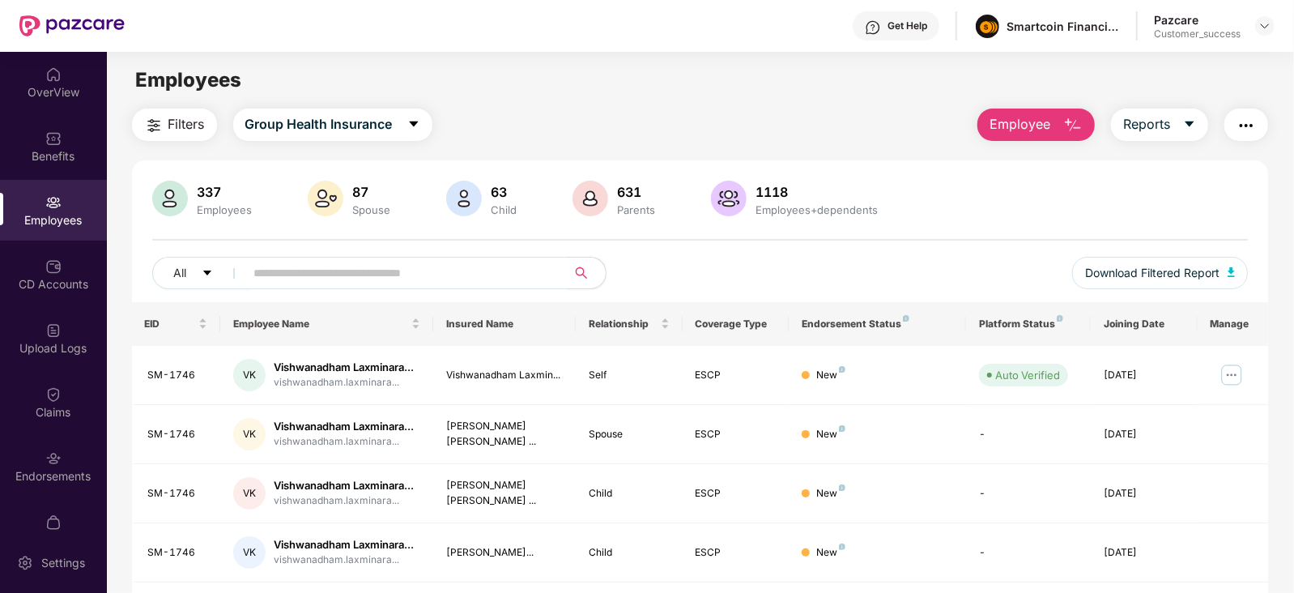
click at [1035, 128] on span "Employee" at bounding box center [1019, 124] width 61 height 20
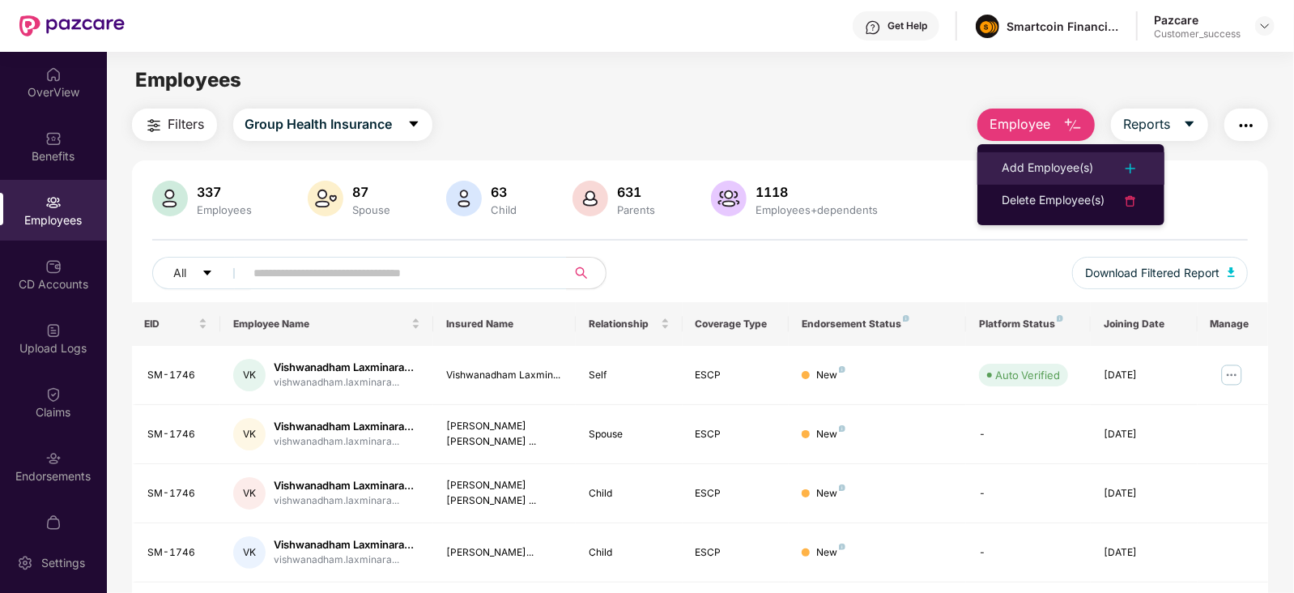
click at [1019, 178] on li "Add Employee(s)" at bounding box center [1070, 168] width 187 height 32
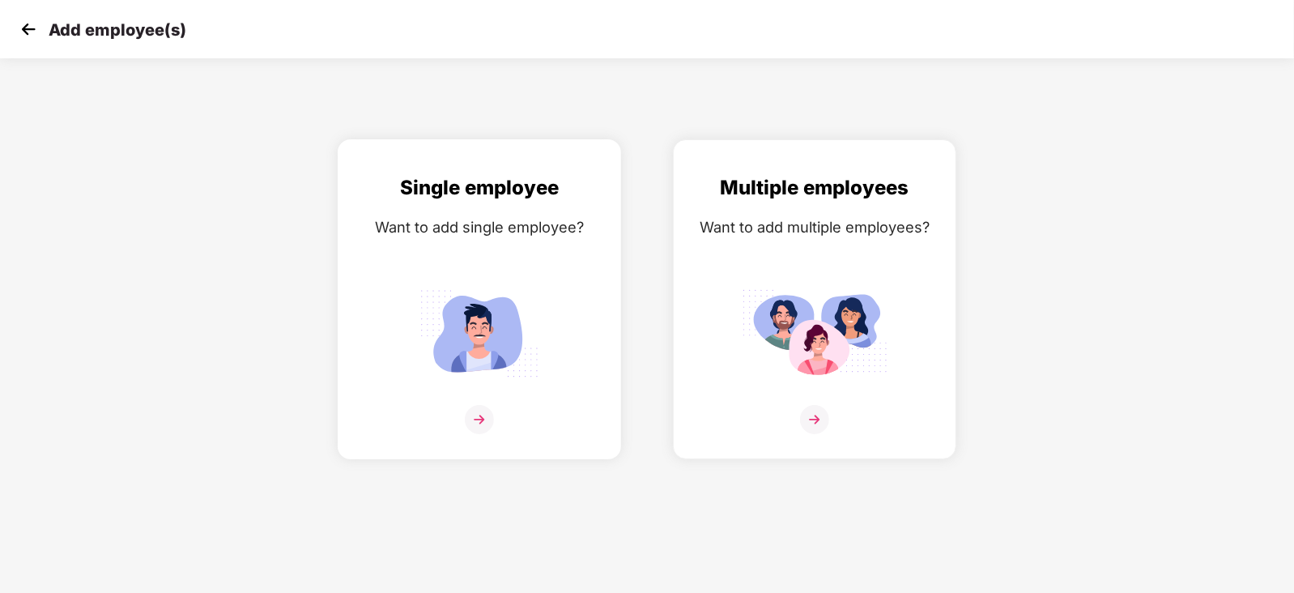
click at [430, 283] on img at bounding box center [479, 333] width 146 height 101
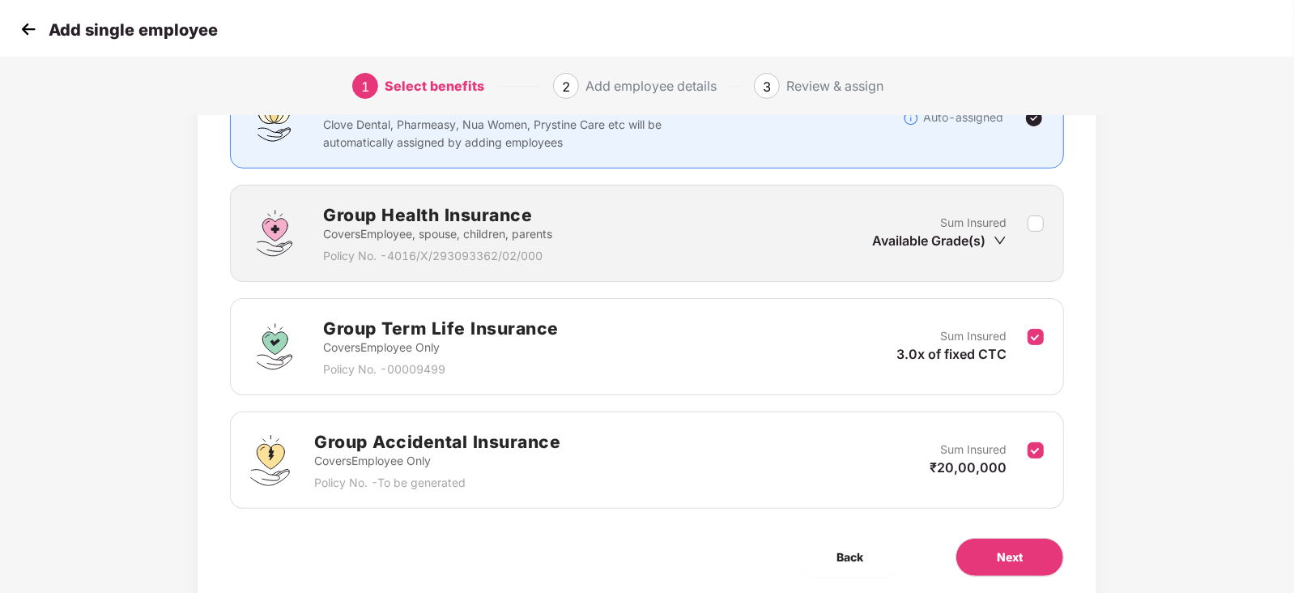
scroll to position [157, 0]
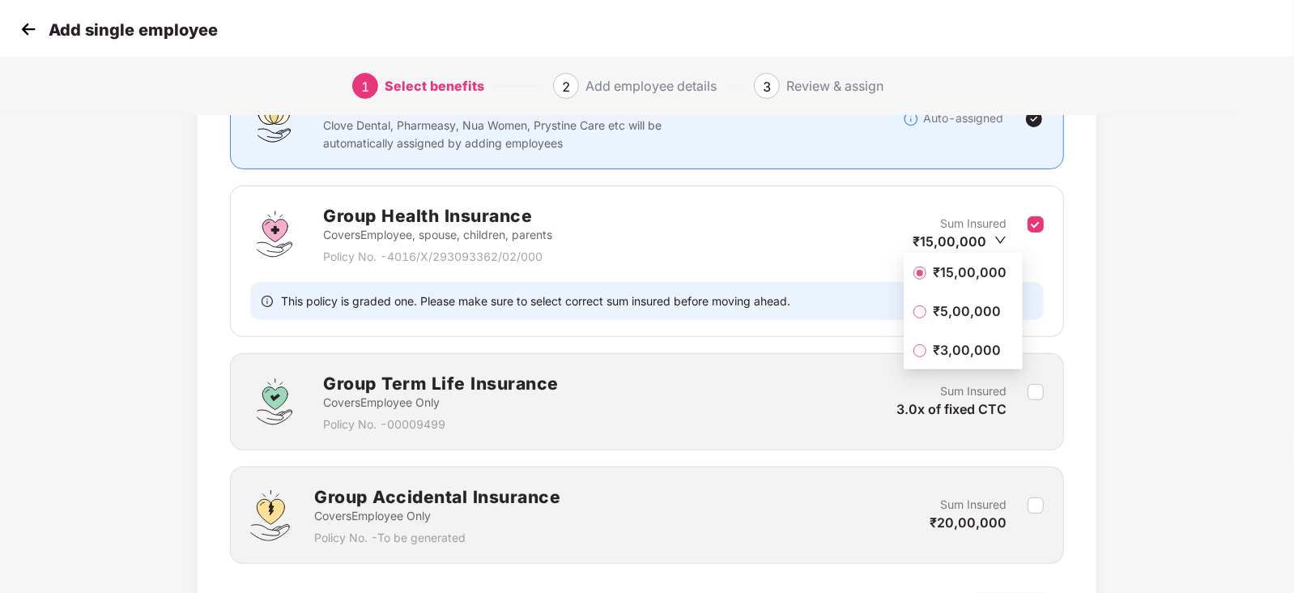
click at [931, 353] on span "₹3,00,000" at bounding box center [966, 350] width 81 height 18
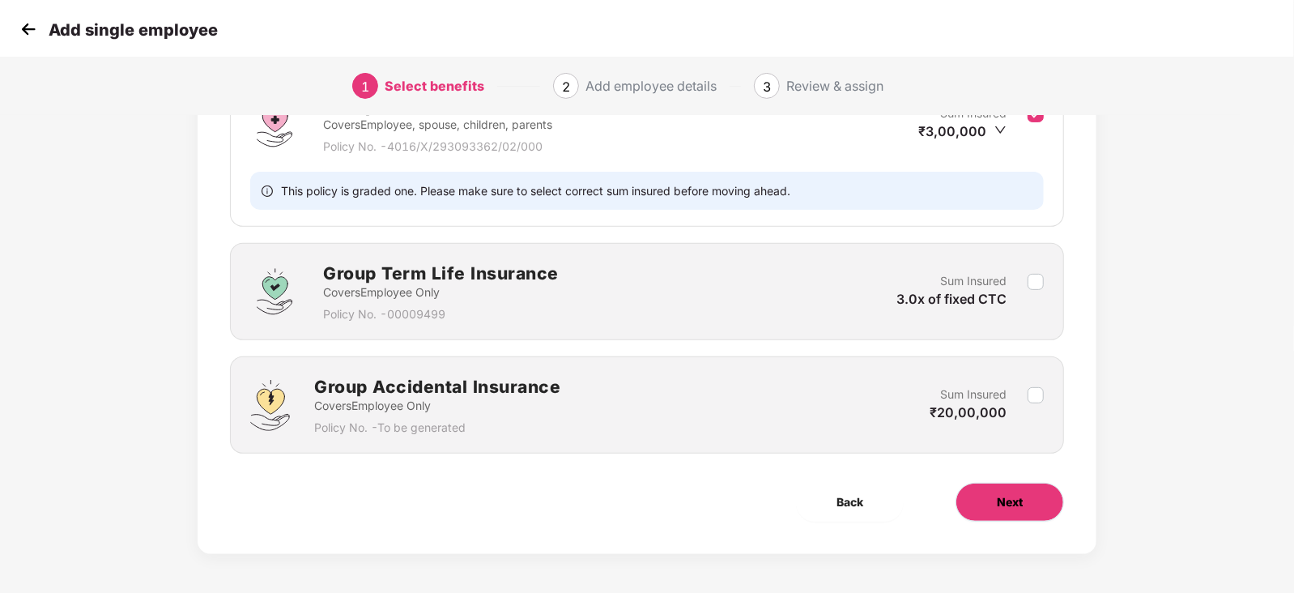
click at [1005, 504] on span "Next" at bounding box center [1010, 502] width 26 height 18
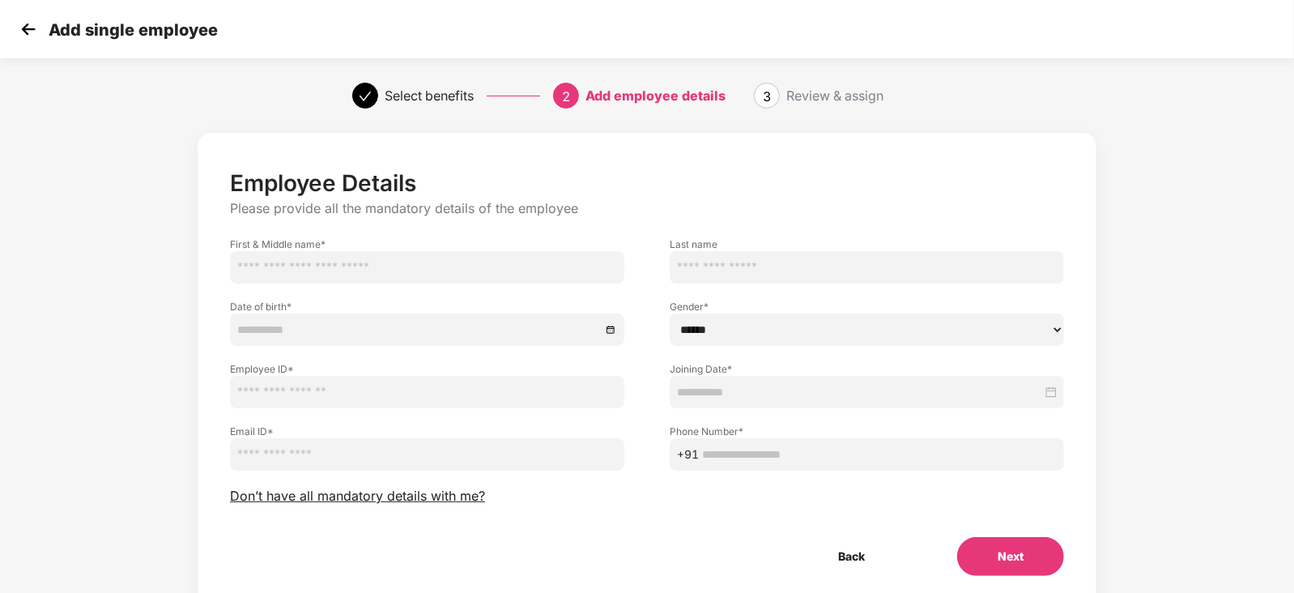
click at [452, 271] on input "text" at bounding box center [427, 267] width 394 height 32
type input "********"
click at [443, 318] on div at bounding box center [427, 329] width 394 height 32
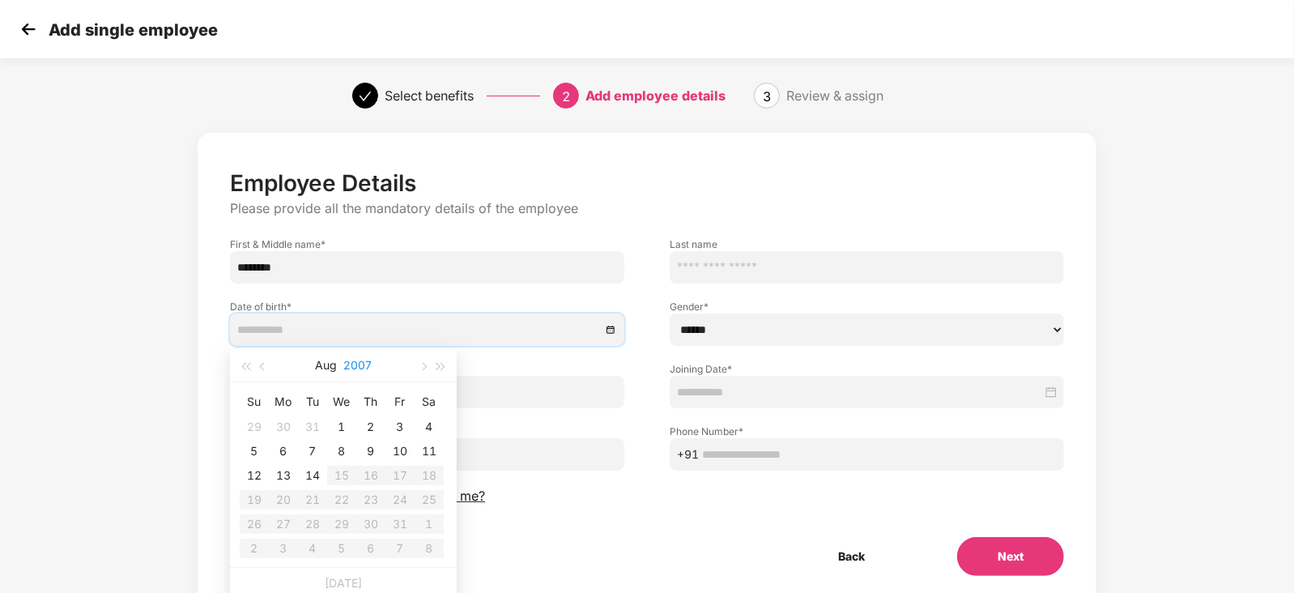
click at [351, 368] on button "2007" at bounding box center [357, 365] width 28 height 32
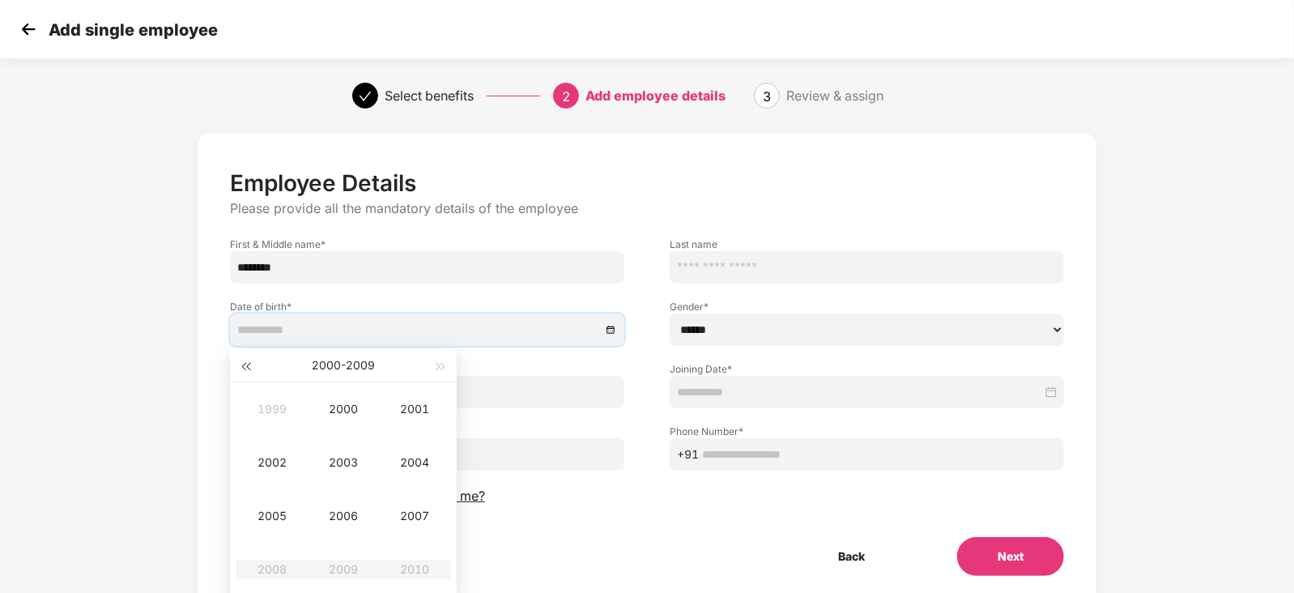
click at [242, 363] on button "button" at bounding box center [245, 365] width 18 height 32
click at [241, 362] on button "button" at bounding box center [245, 365] width 18 height 32
type input "**********"
click at [445, 365] on button "button" at bounding box center [441, 365] width 18 height 32
type input "**********"
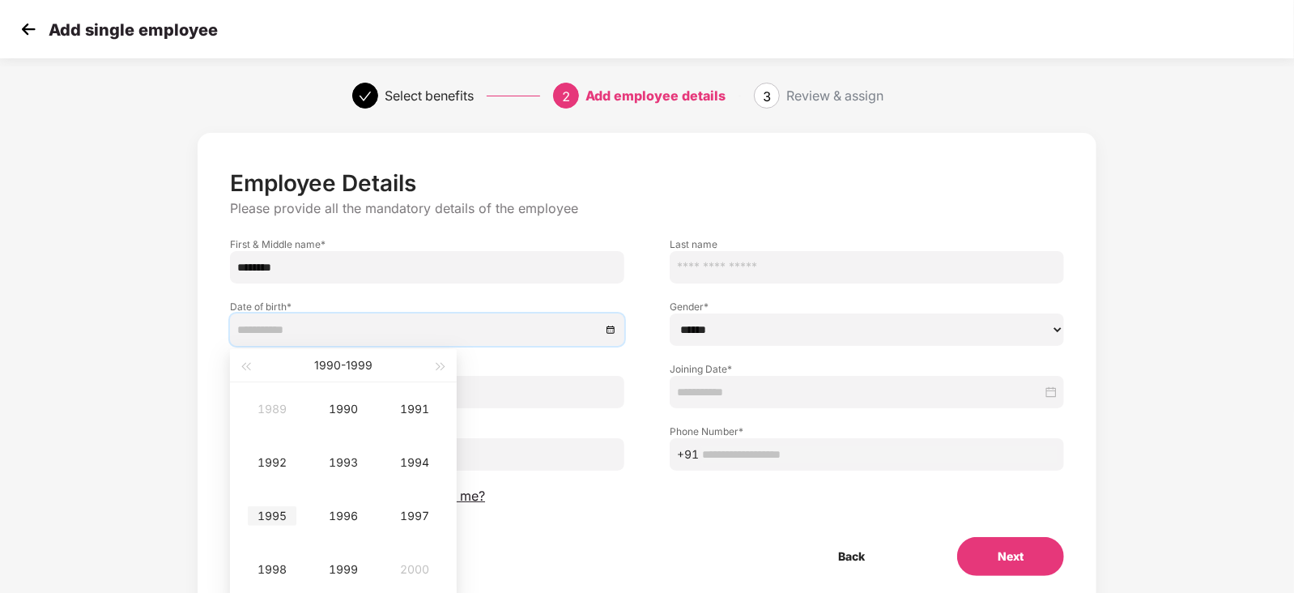
click at [285, 521] on div "1995" at bounding box center [272, 515] width 49 height 19
type input "**********"
click at [425, 405] on div "Mar" at bounding box center [414, 408] width 49 height 19
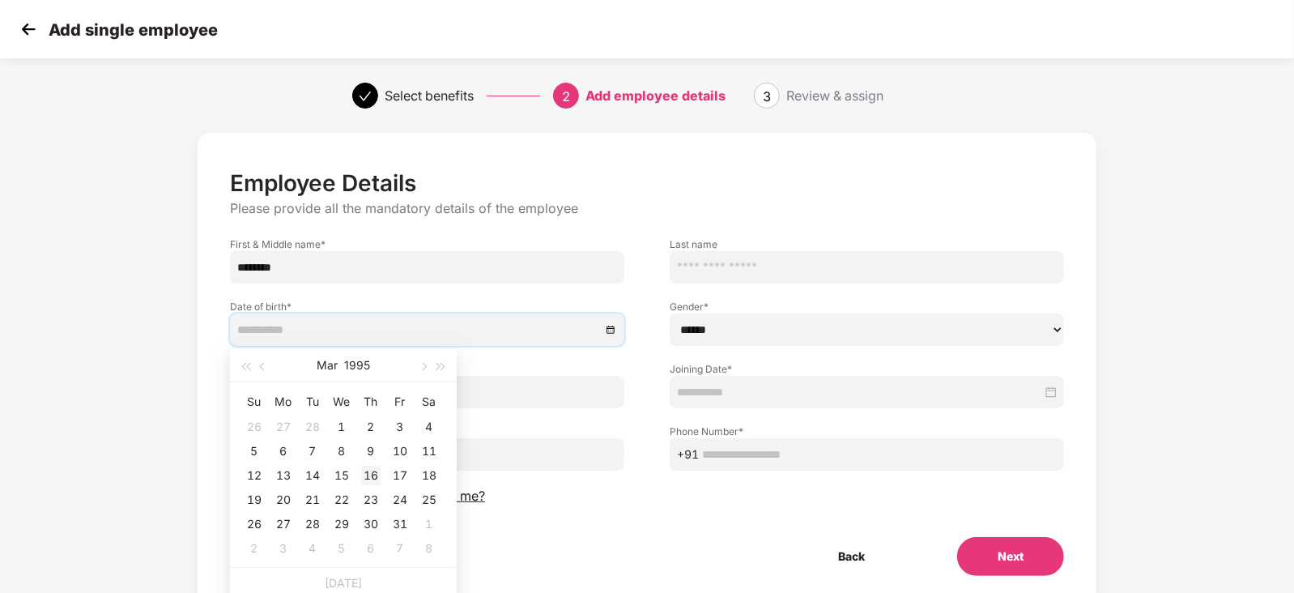
type input "**********"
click at [368, 474] on div "16" at bounding box center [370, 475] width 19 height 19
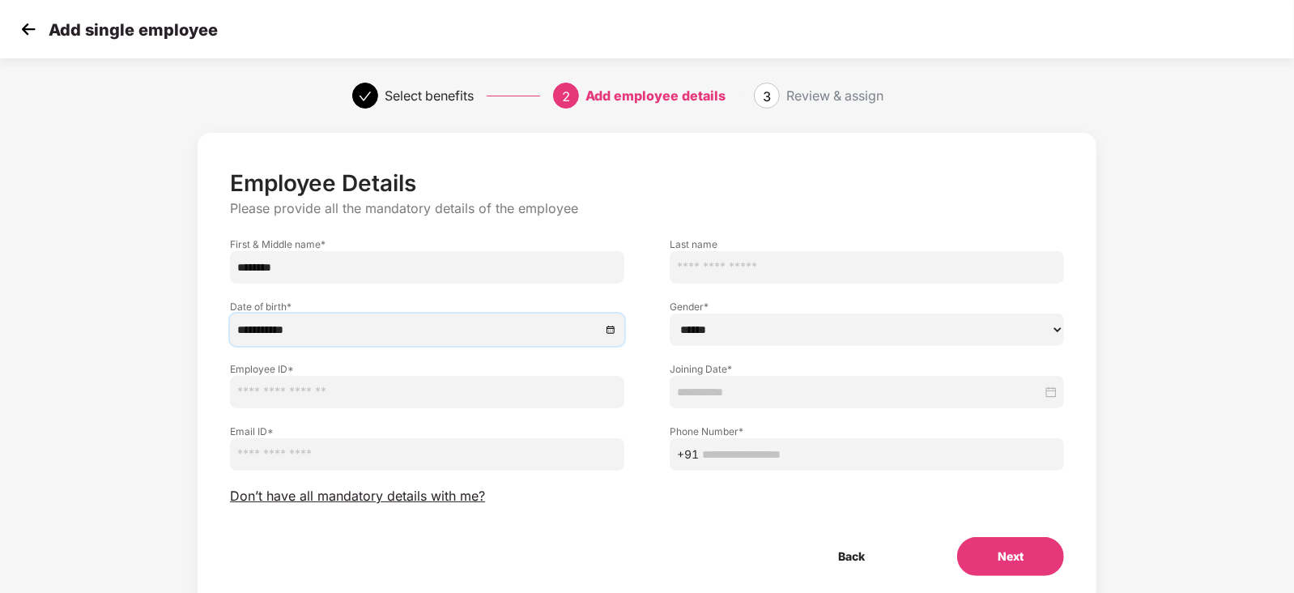
click at [741, 333] on select "****** **** ******" at bounding box center [867, 329] width 394 height 32
select select "****"
click at [670, 313] on select "****** **** ******" at bounding box center [867, 329] width 394 height 32
click at [528, 393] on input "text" at bounding box center [427, 392] width 394 height 32
paste input "*******"
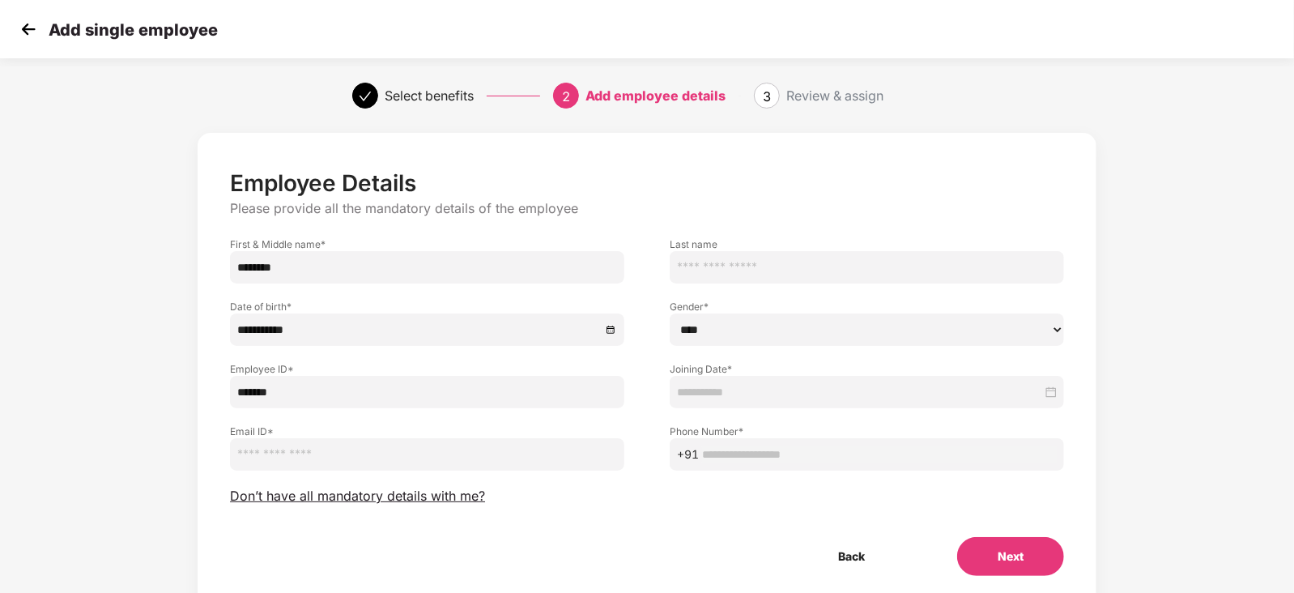
type input "*******"
click at [445, 455] on input "email" at bounding box center [427, 454] width 394 height 32
paste input "**********"
type input "**********"
click at [789, 389] on input at bounding box center [859, 392] width 365 height 18
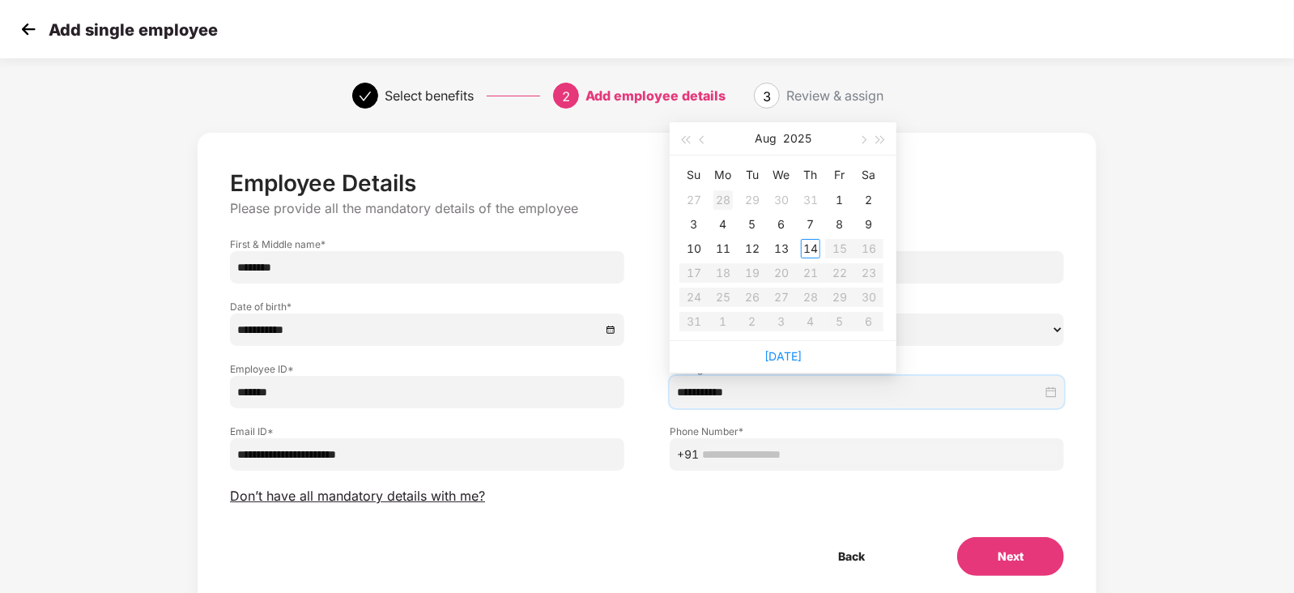
type input "**********"
click at [845, 198] on div "1" at bounding box center [839, 199] width 19 height 19
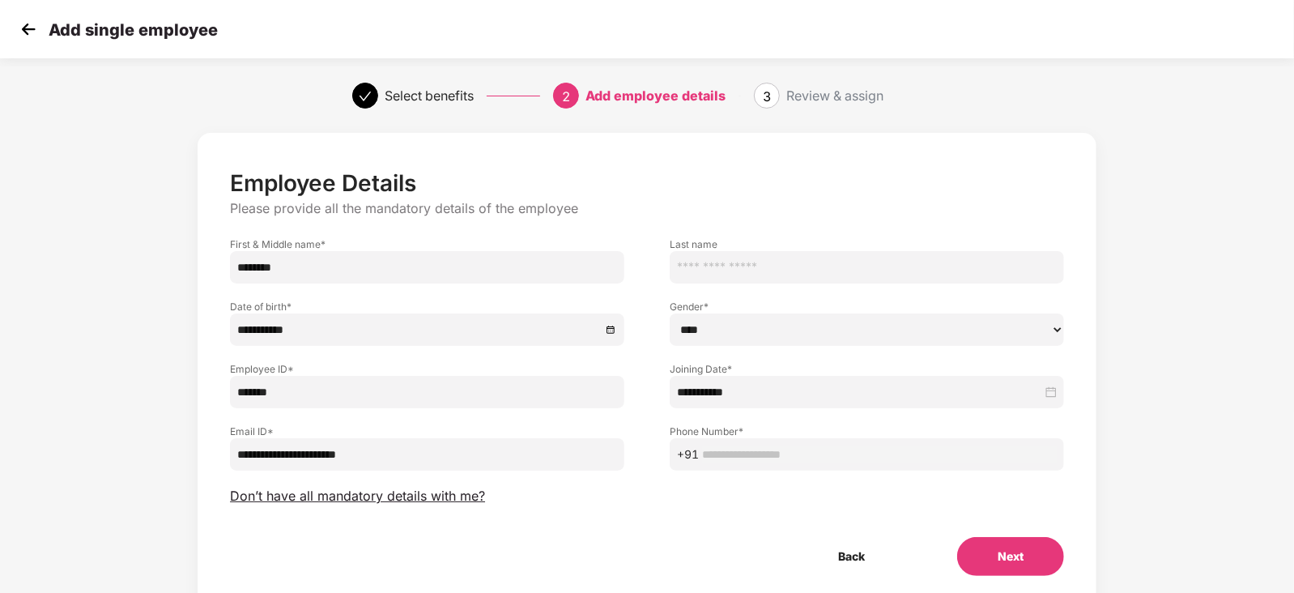
click at [793, 441] on span "+91" at bounding box center [867, 454] width 394 height 32
paste input "**********"
type input "**********"
click at [1014, 559] on button "Next" at bounding box center [1010, 556] width 107 height 39
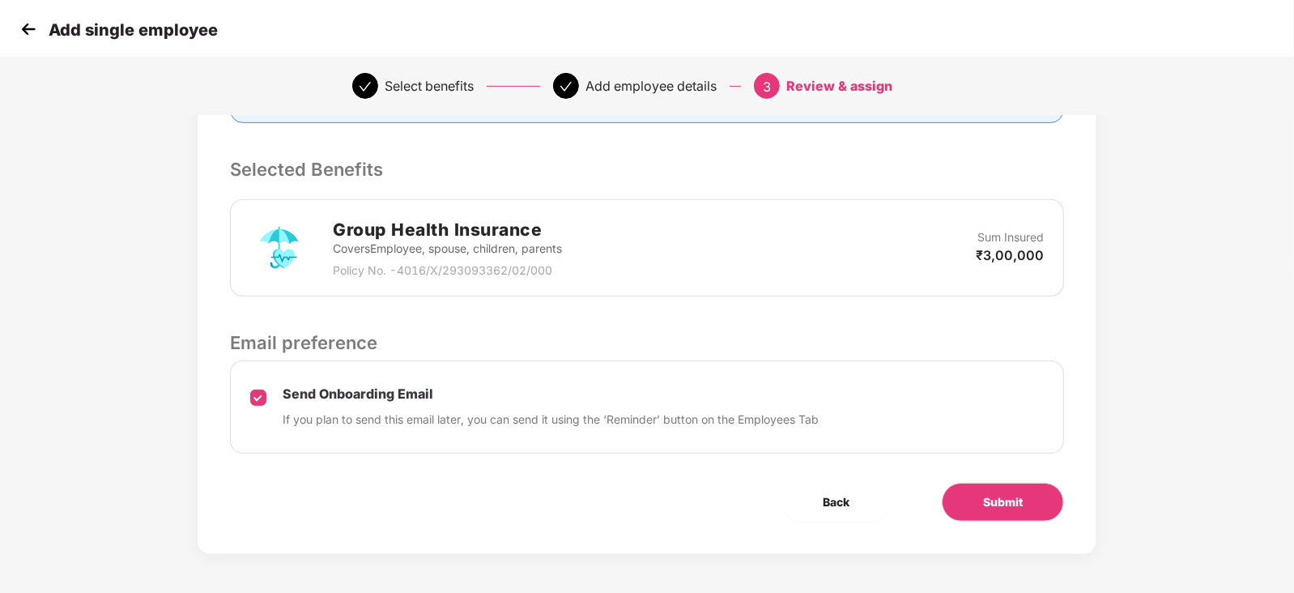
scroll to position [337, 0]
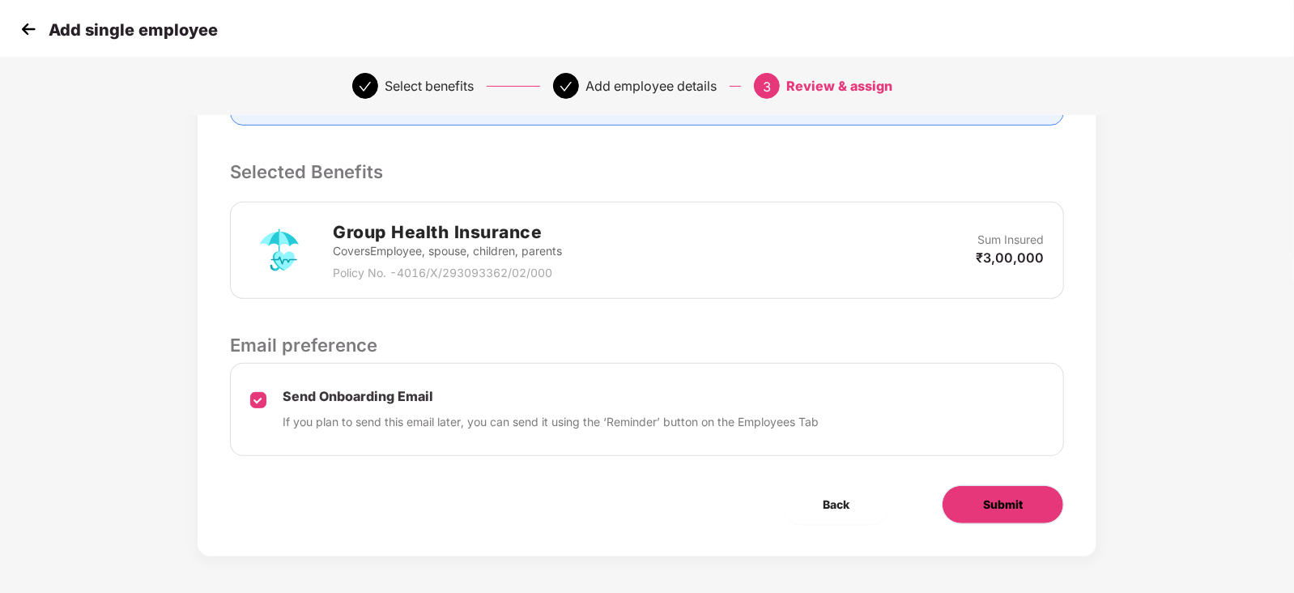
click at [985, 495] on span "Submit" at bounding box center [1003, 504] width 40 height 18
click at [1065, 362] on div "Review & Assign Benefits Name [PERSON_NAME] P Mobile No. [PHONE_NUMBER] Email I…" at bounding box center [647, 176] width 899 height 760
click at [20, 30] on img at bounding box center [28, 29] width 24 height 24
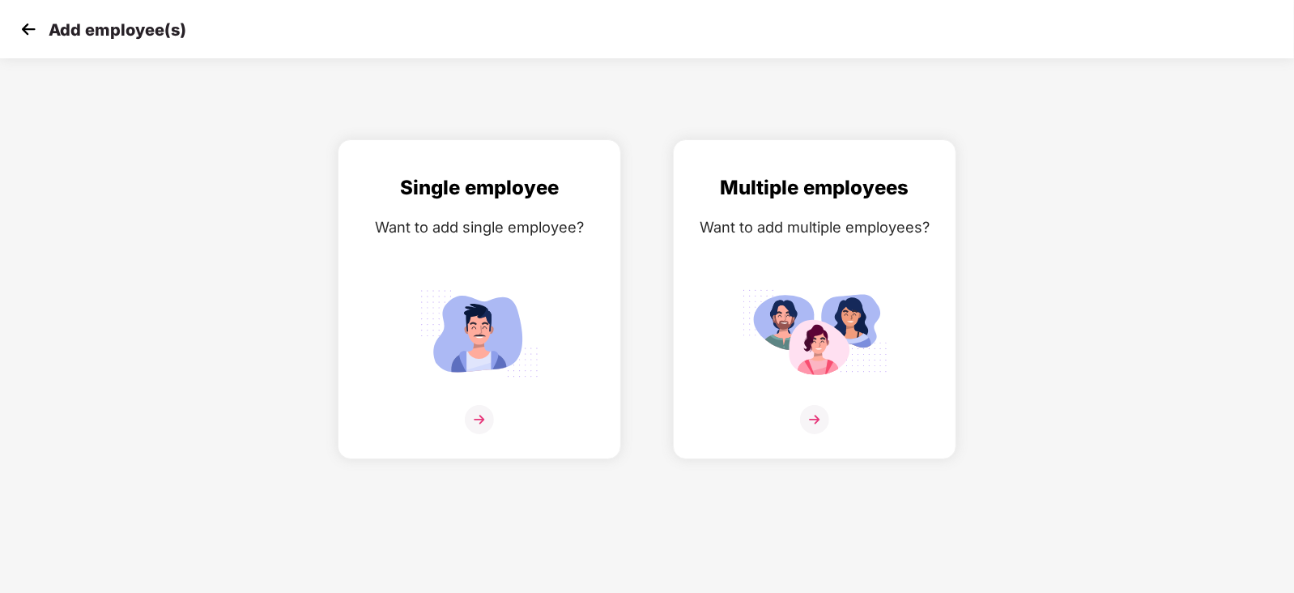
click at [19, 36] on img at bounding box center [28, 29] width 24 height 24
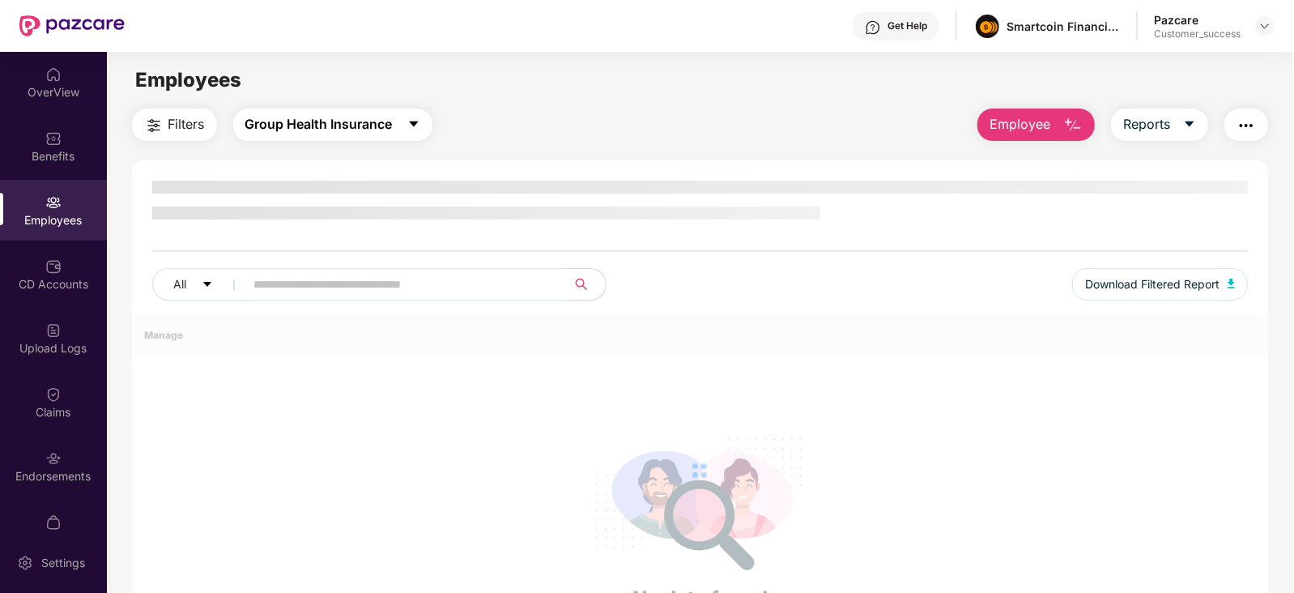
click at [269, 122] on span "Group Health Insurance" at bounding box center [318, 124] width 147 height 20
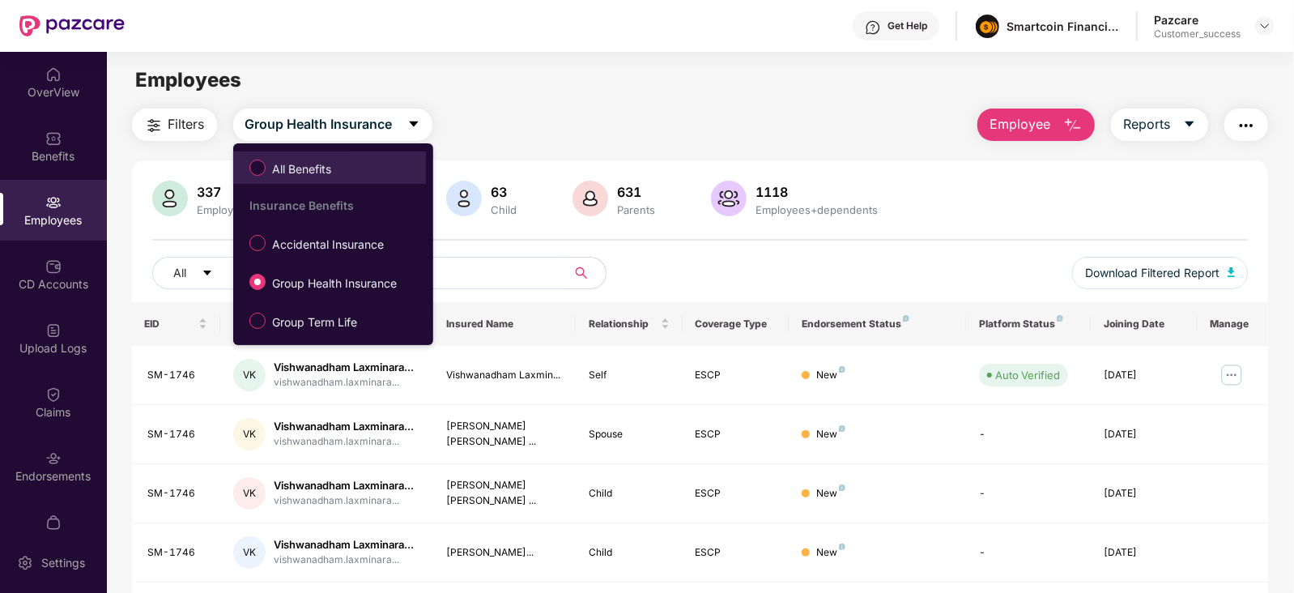
click at [326, 156] on label "All Benefits" at bounding box center [293, 168] width 104 height 28
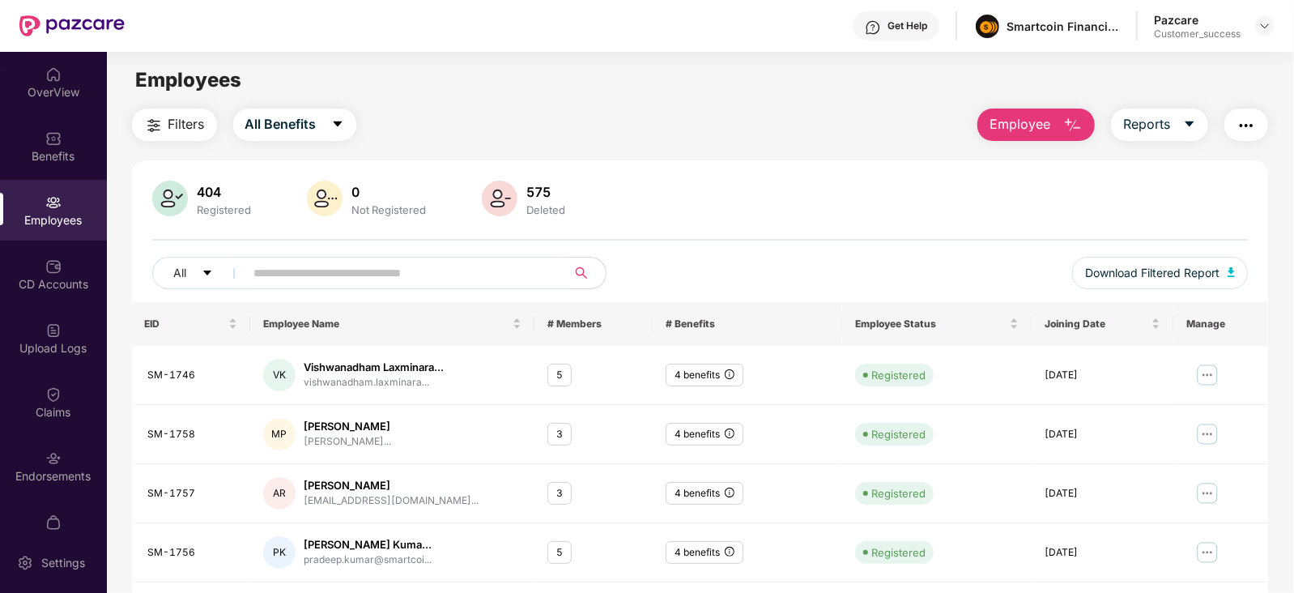
click at [440, 261] on input "text" at bounding box center [399, 273] width 291 height 24
paste input "**********"
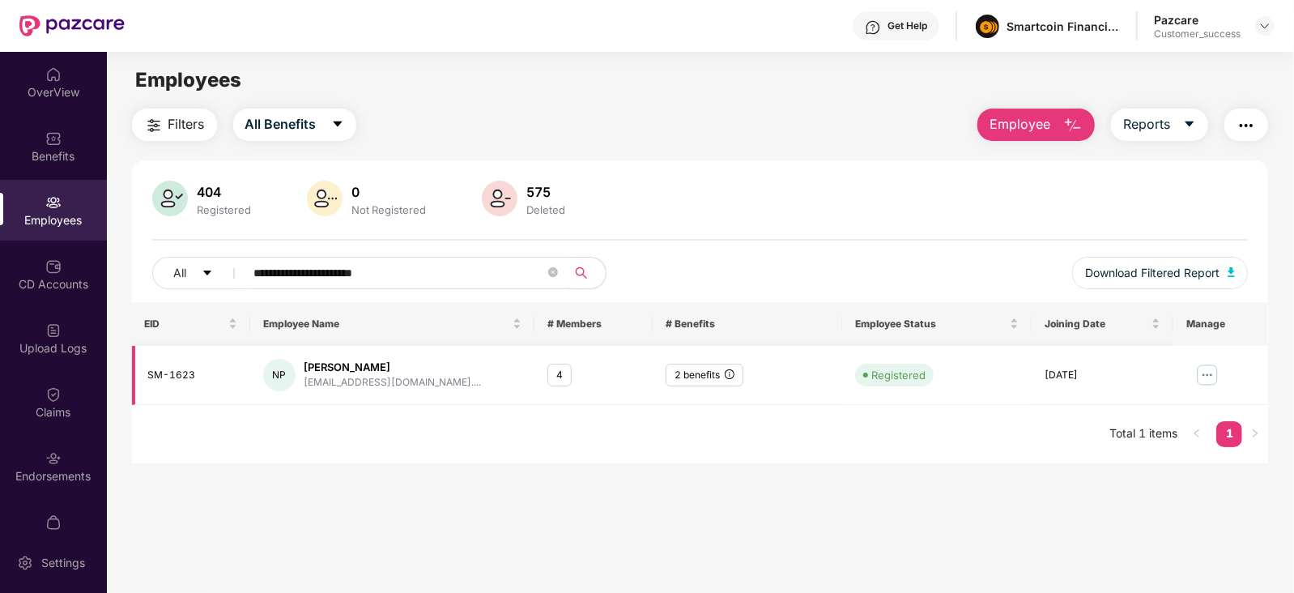
type input "**********"
click at [692, 376] on div "2 benefits" at bounding box center [704, 374] width 78 height 23
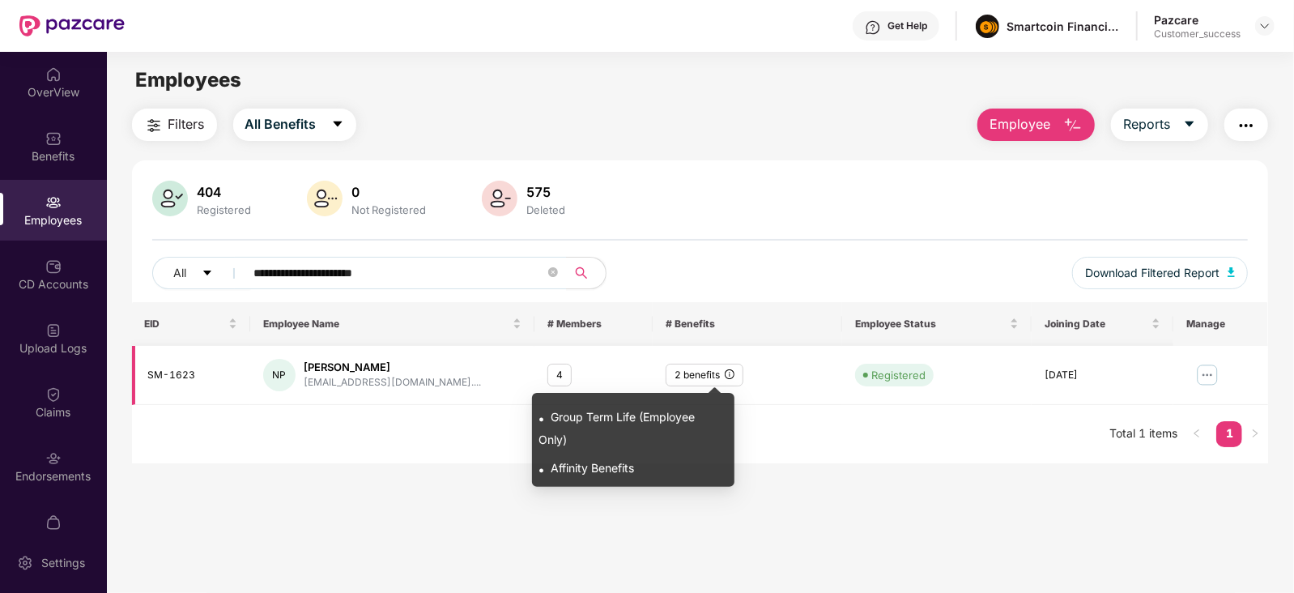
click at [729, 369] on icon "info-circle" at bounding box center [730, 374] width 10 height 10
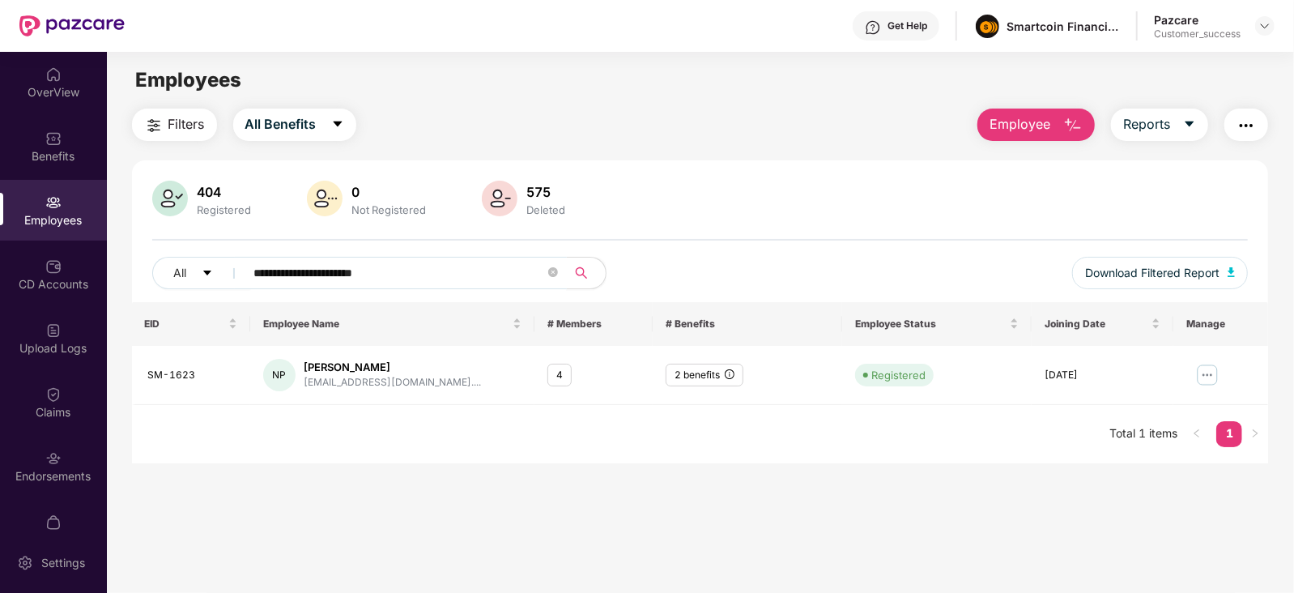
click at [415, 270] on input "**********" at bounding box center [399, 273] width 291 height 24
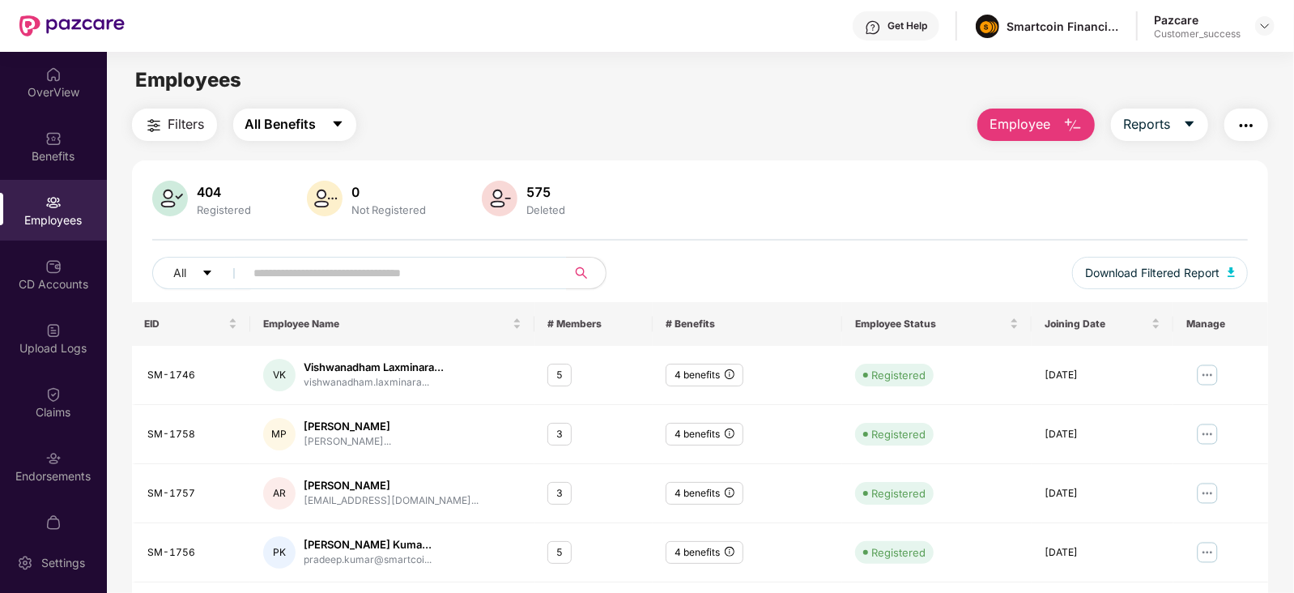
click at [278, 124] on span "All Benefits" at bounding box center [280, 124] width 71 height 20
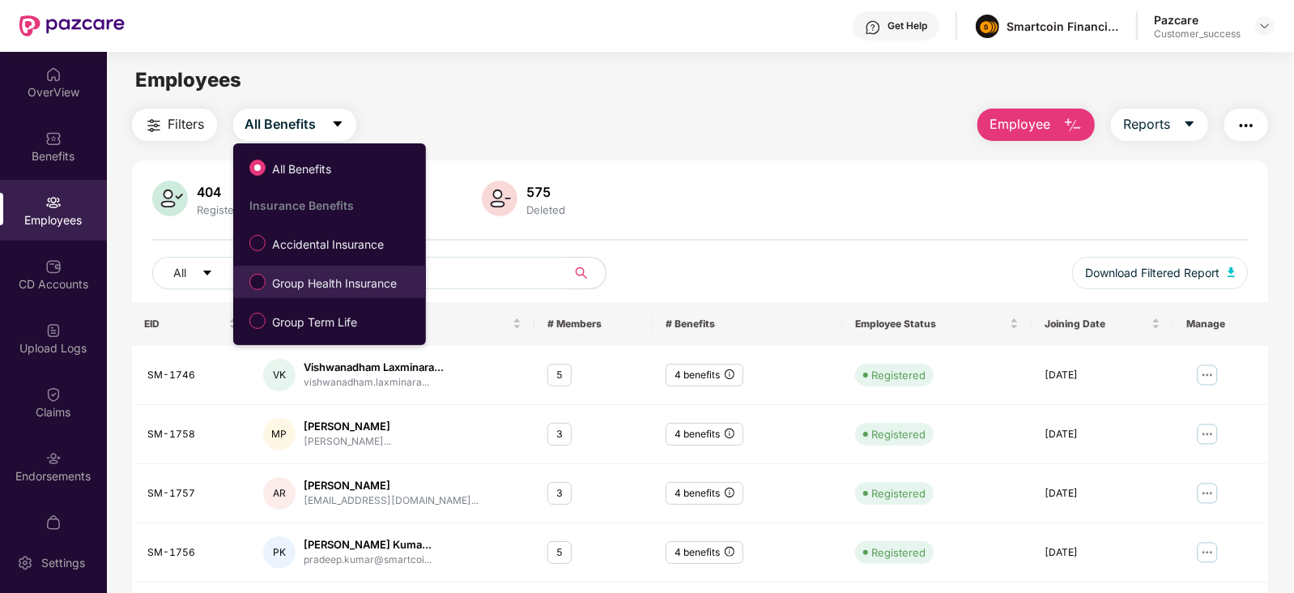
click at [291, 276] on span "Group Health Insurance" at bounding box center [335, 283] width 138 height 18
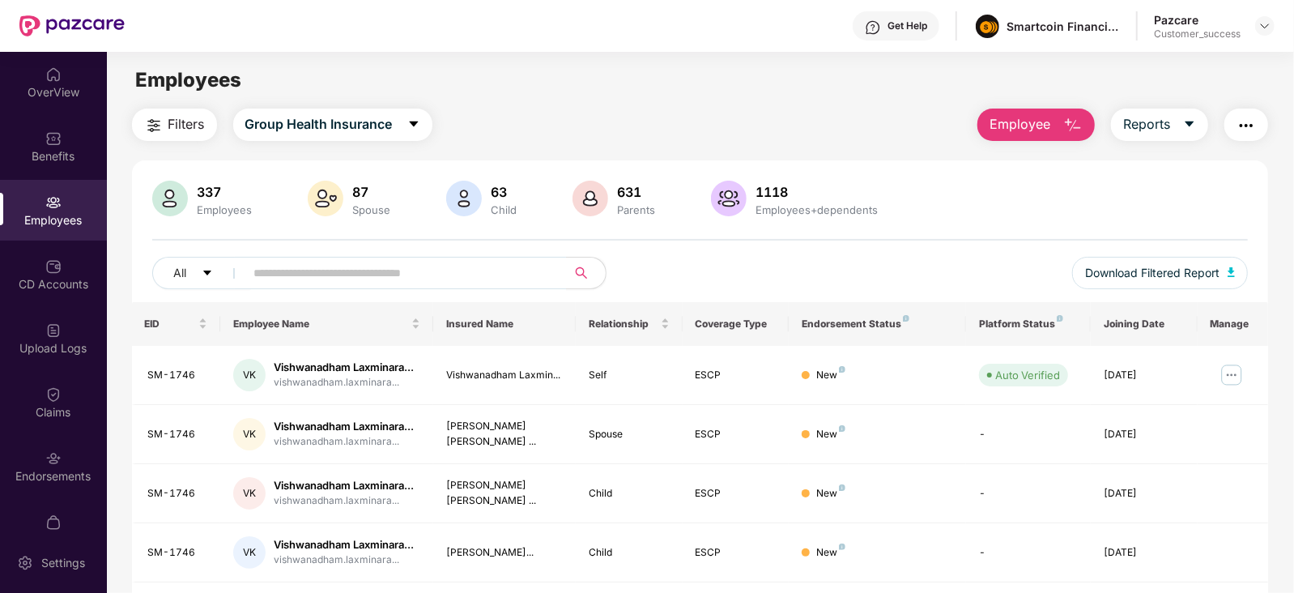
click at [1044, 123] on span "Employee" at bounding box center [1019, 124] width 61 height 20
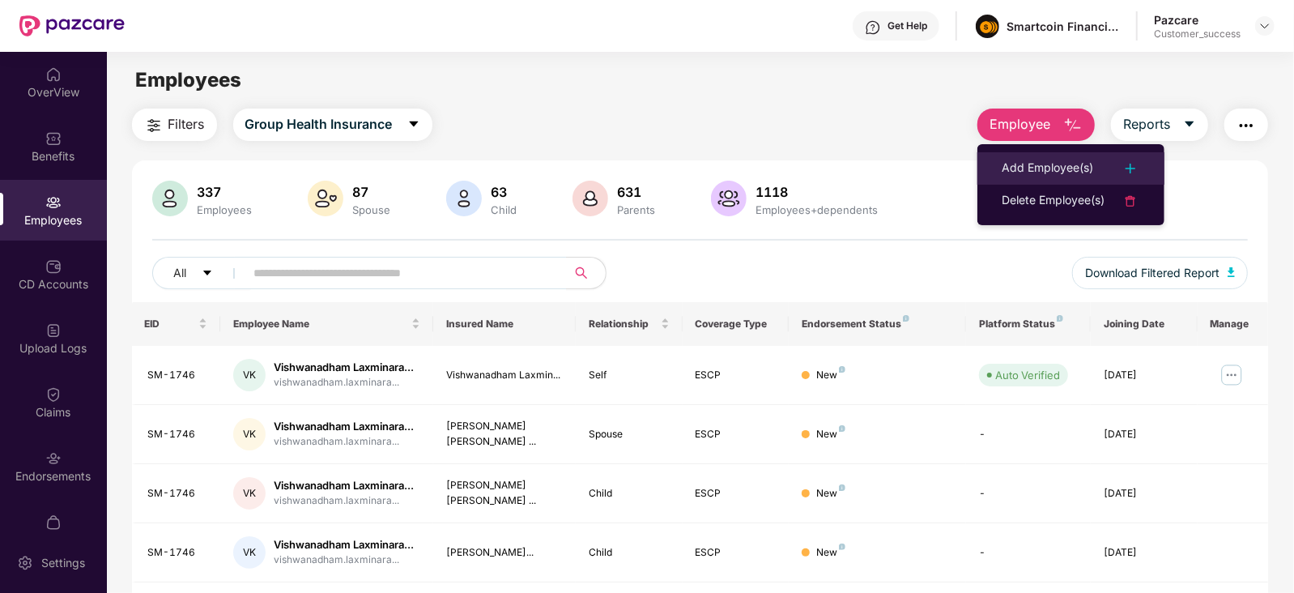
click at [1030, 168] on div "Add Employee(s)" at bounding box center [1046, 168] width 91 height 19
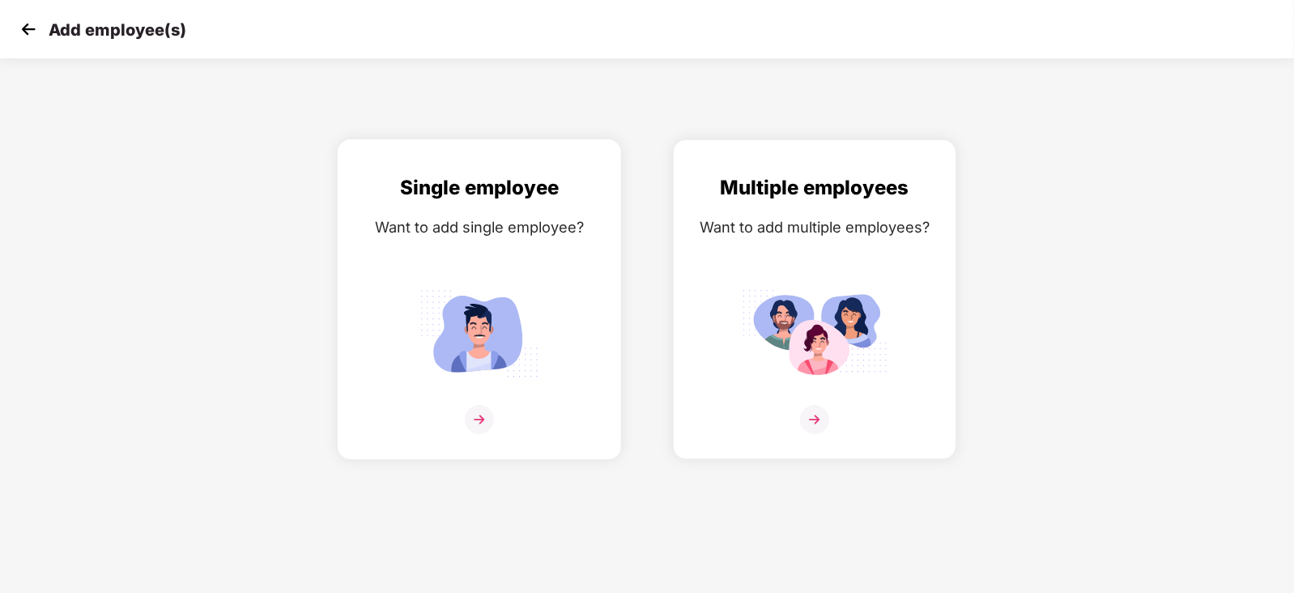
click at [500, 340] on img at bounding box center [479, 333] width 146 height 101
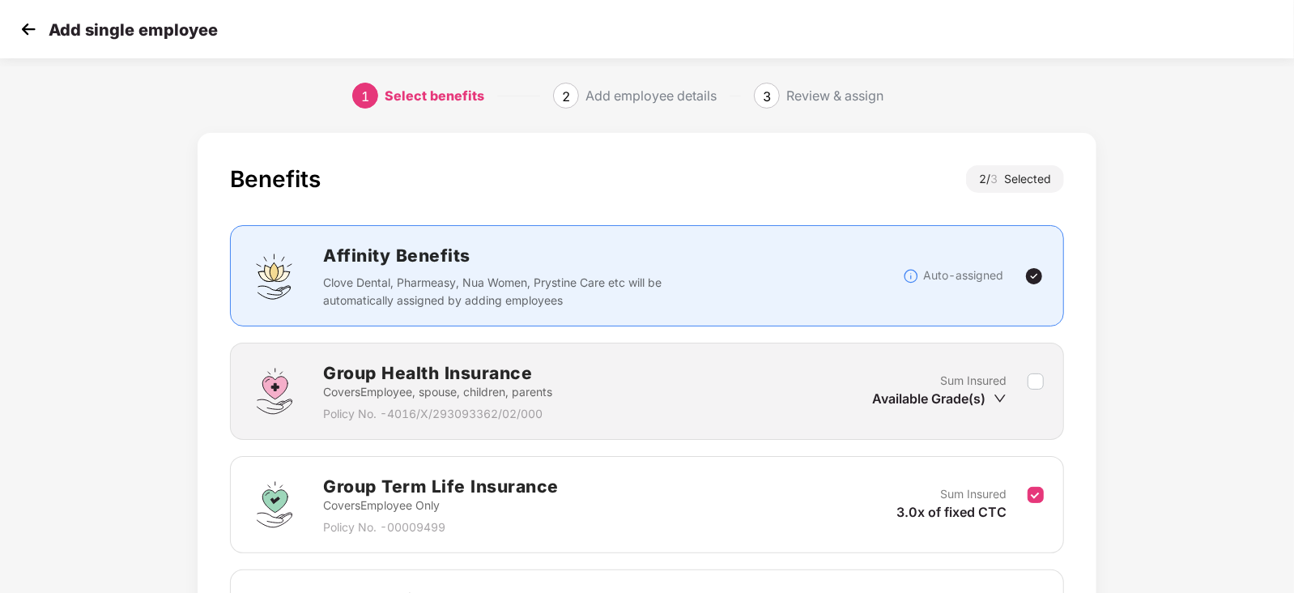
scroll to position [214, 0]
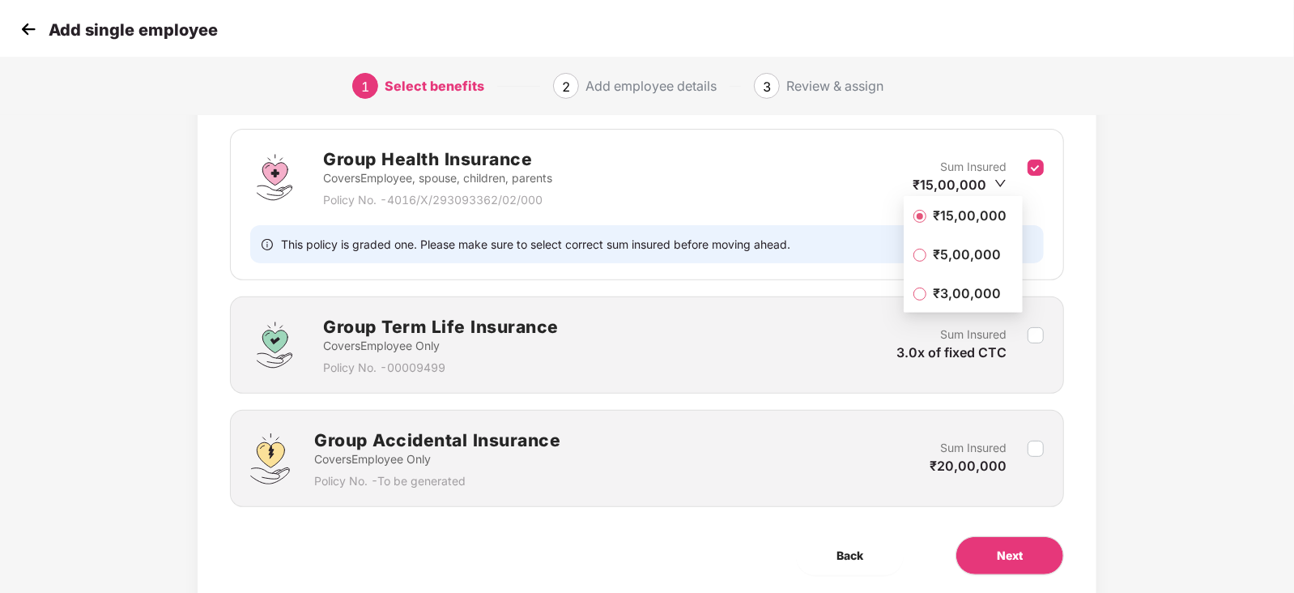
click at [939, 295] on span "₹3,00,000" at bounding box center [966, 293] width 81 height 18
click at [980, 554] on button "Next" at bounding box center [1009, 555] width 108 height 39
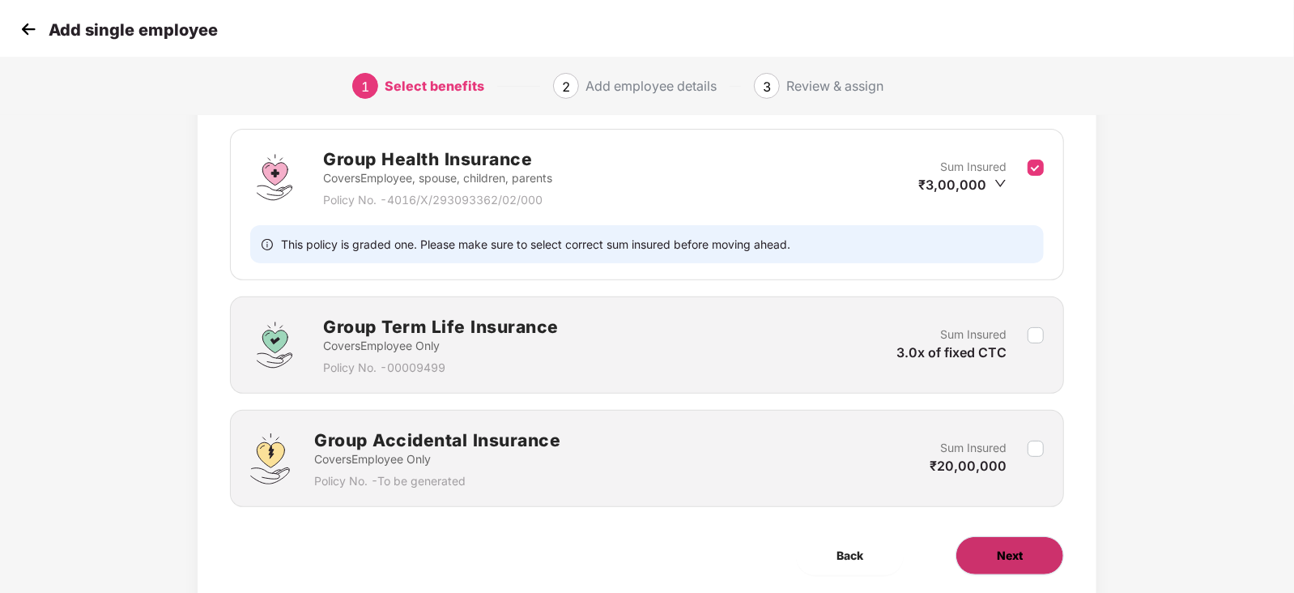
scroll to position [0, 0]
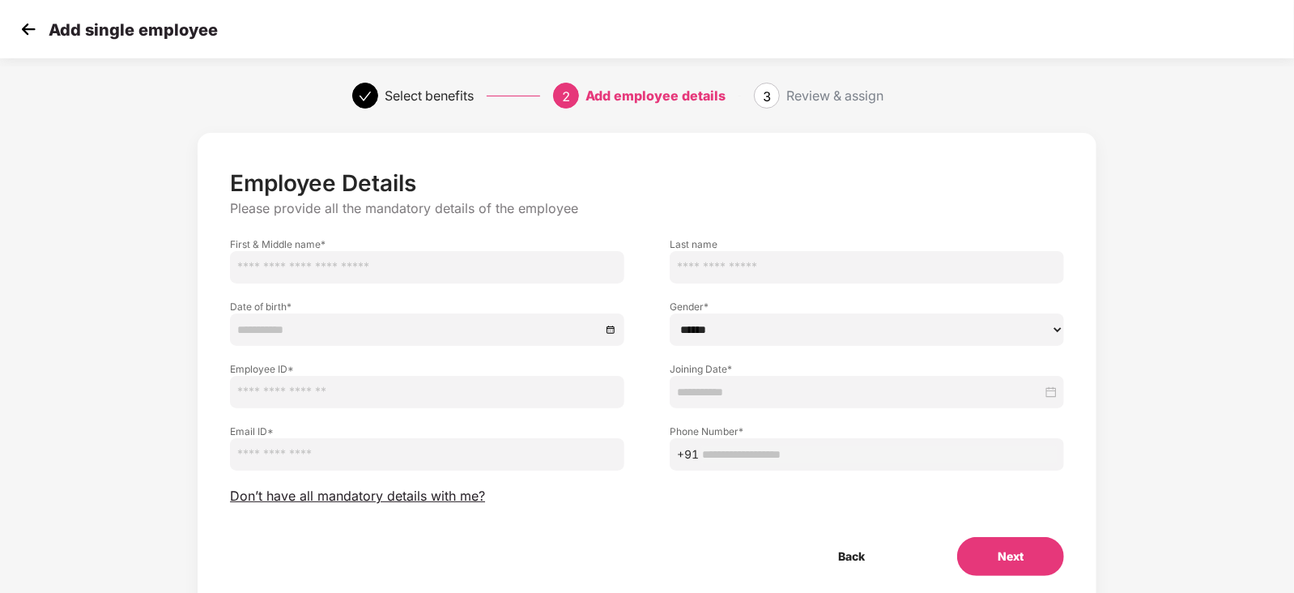
click at [434, 257] on input "text" at bounding box center [427, 267] width 394 height 32
type input "*"
type input "********"
click at [381, 342] on div at bounding box center [427, 329] width 394 height 32
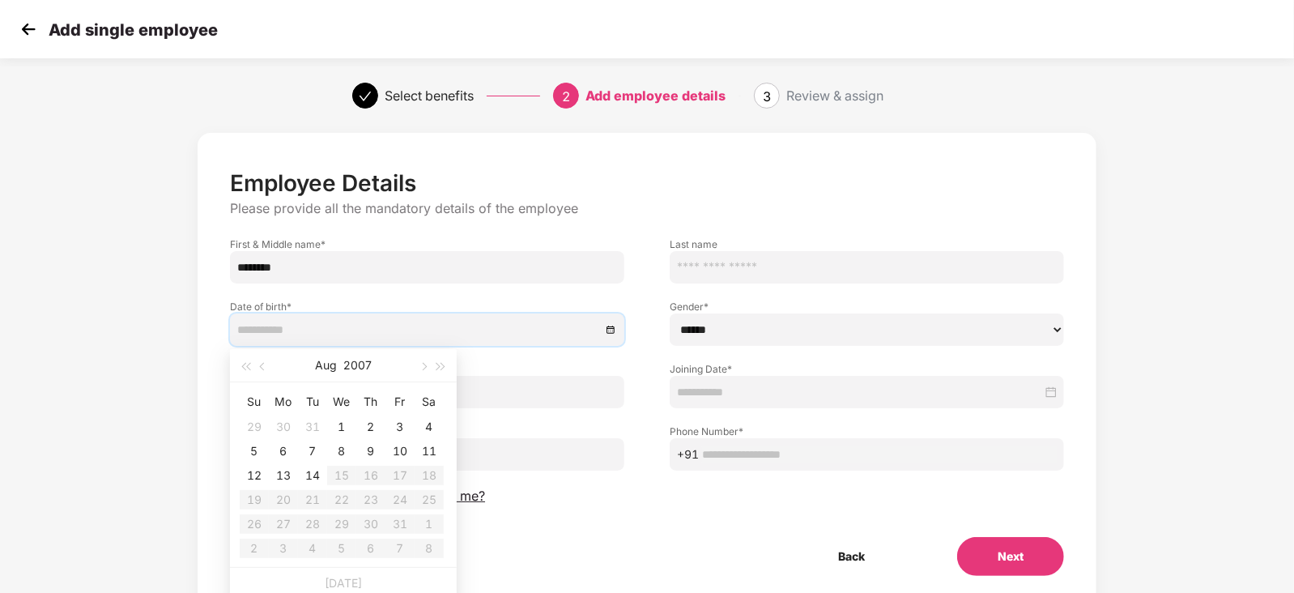
click at [28, 20] on img at bounding box center [28, 29] width 24 height 24
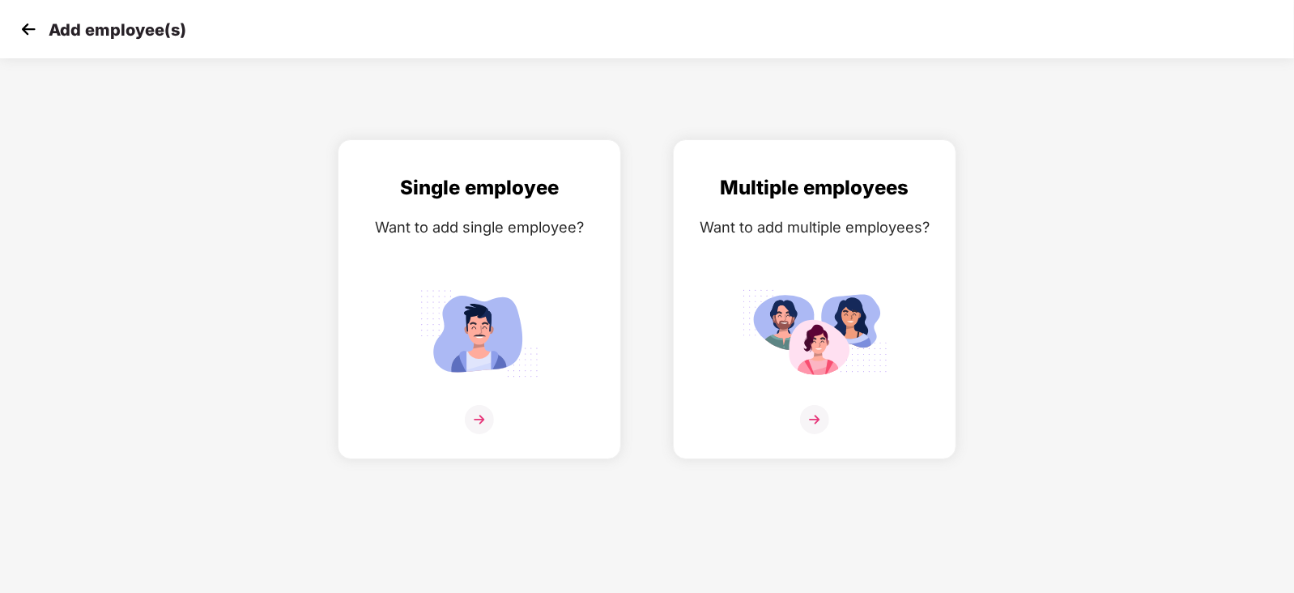
click at [16, 30] on img at bounding box center [28, 29] width 24 height 24
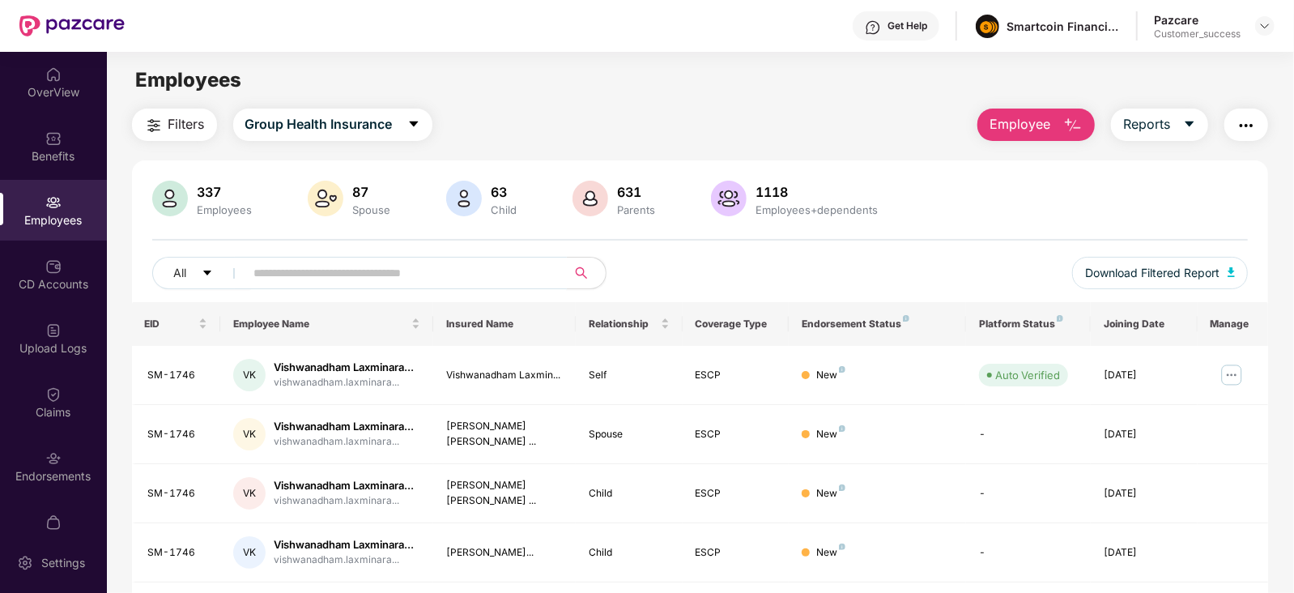
click at [390, 277] on input "text" at bounding box center [399, 273] width 291 height 24
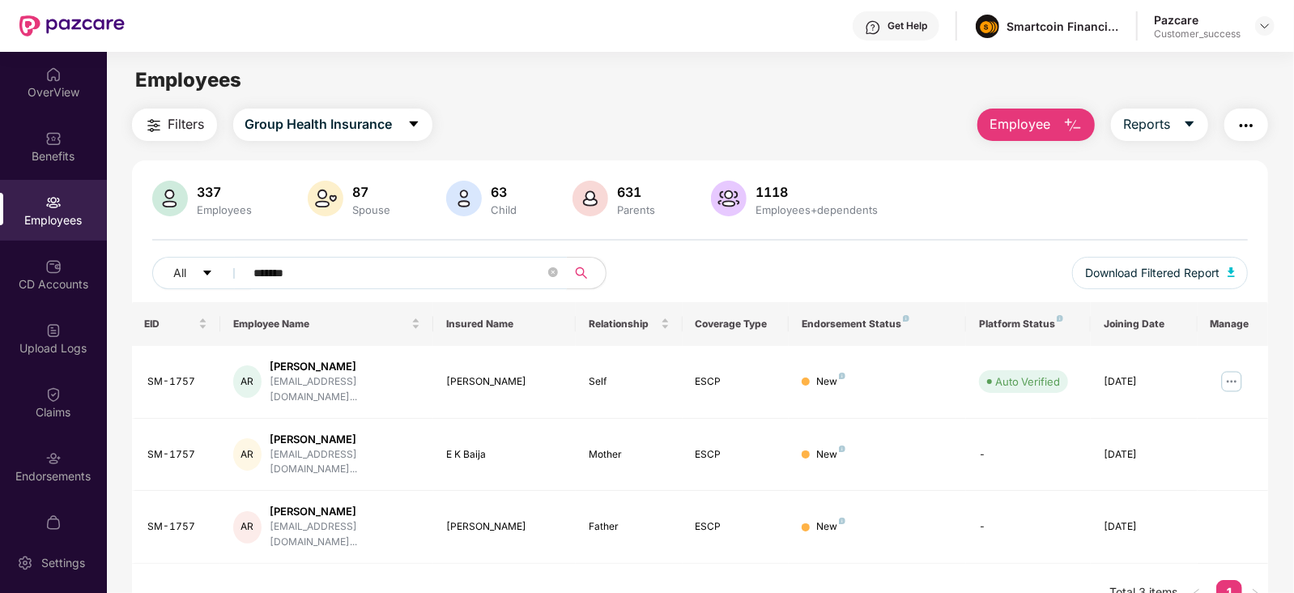
type input "*******"
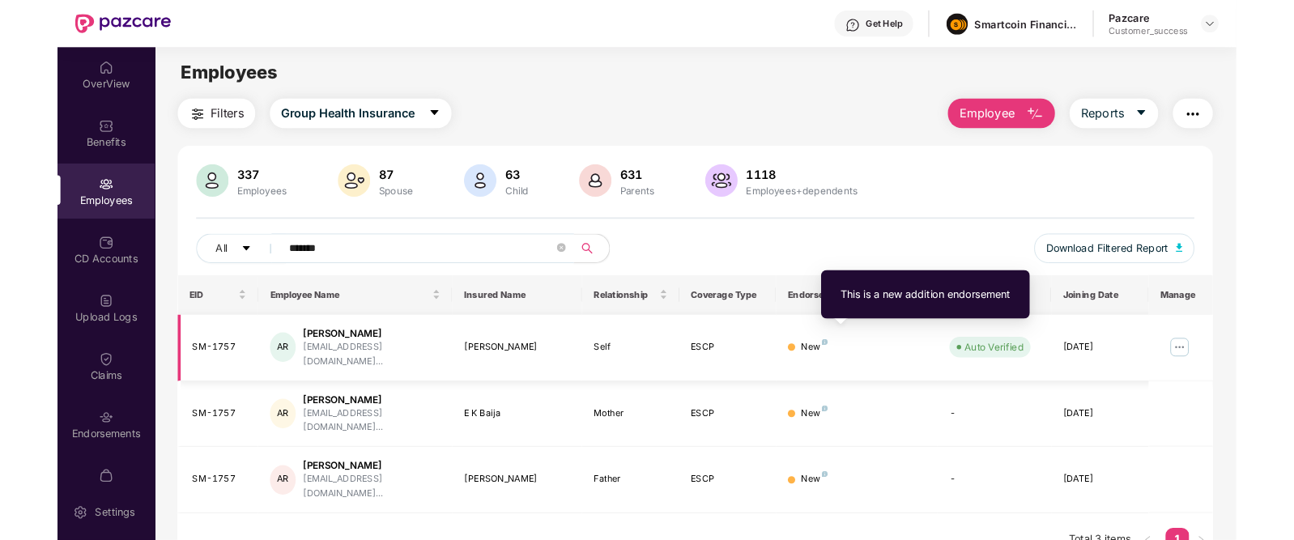
scroll to position [52, 0]
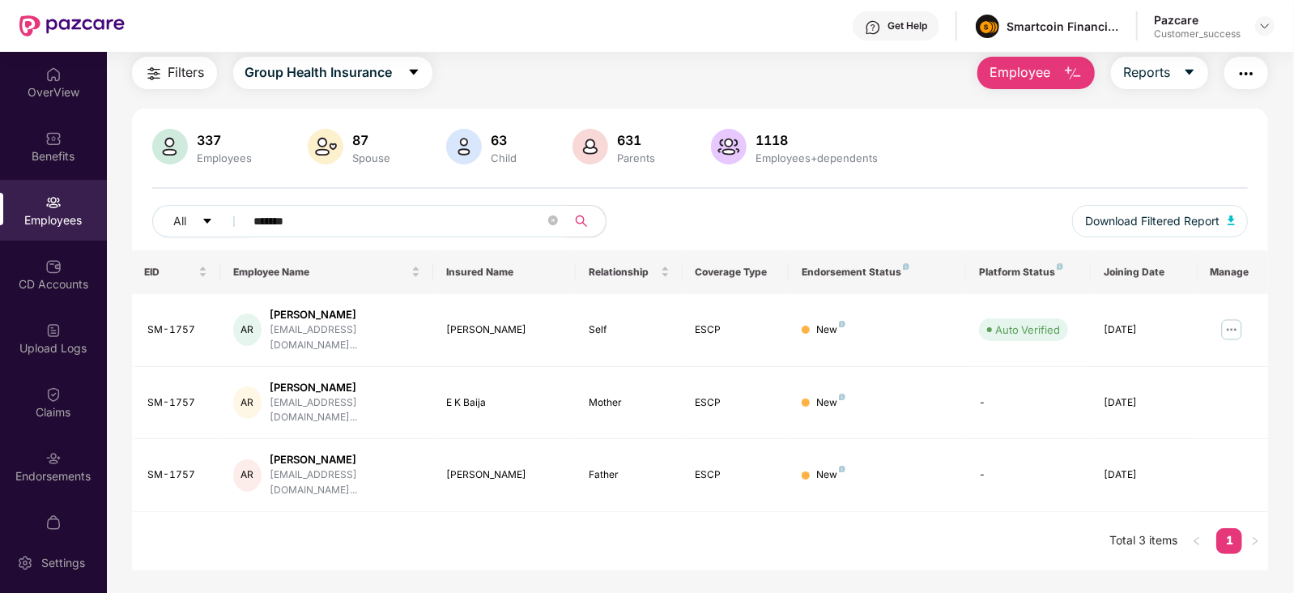
click at [348, 227] on input "*******" at bounding box center [399, 221] width 291 height 24
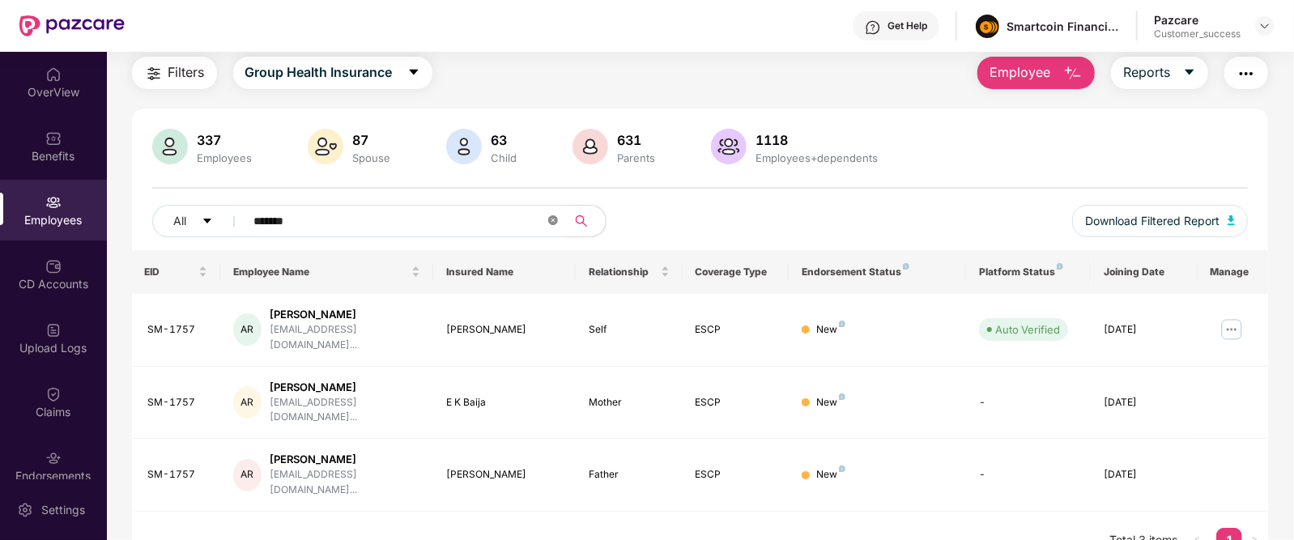
click at [551, 225] on span at bounding box center [553, 221] width 10 height 15
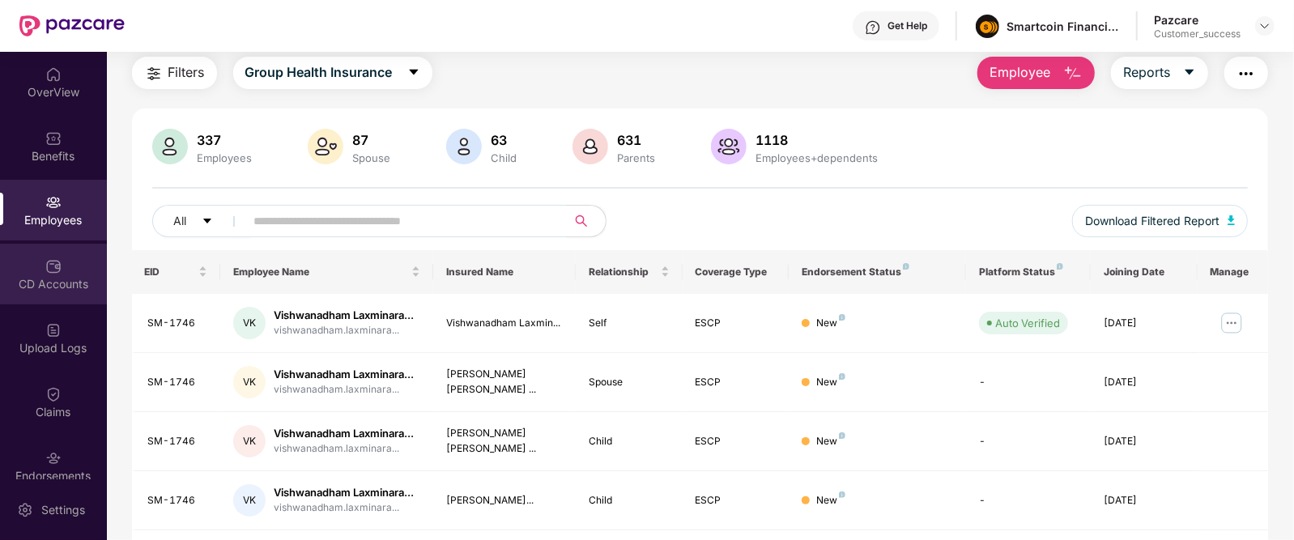
click at [48, 267] on img at bounding box center [53, 266] width 16 height 16
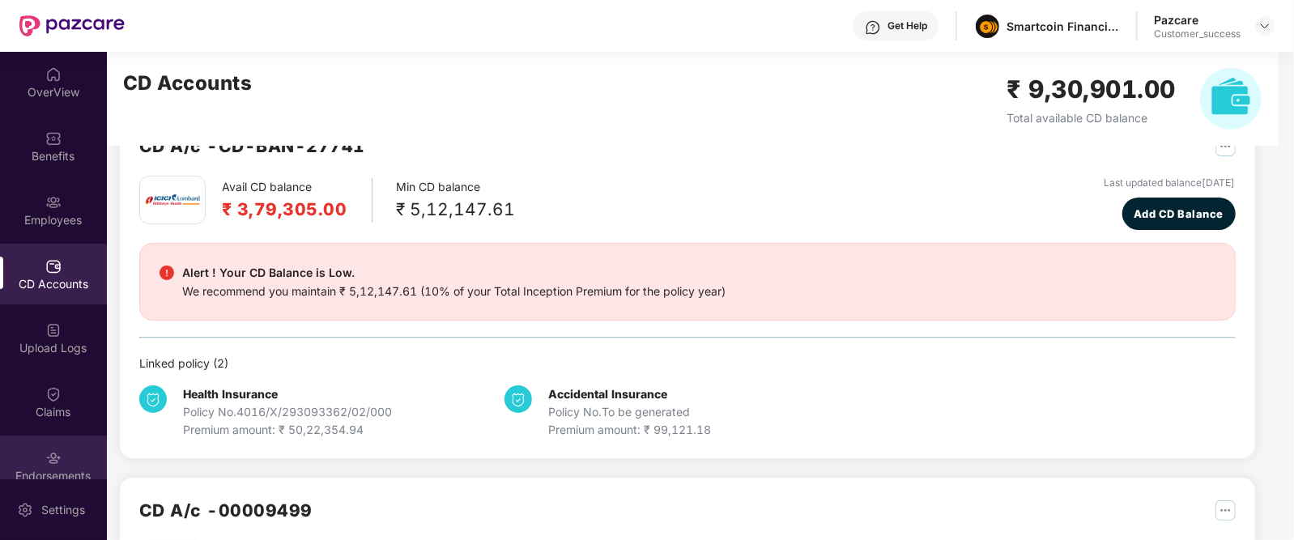
click at [53, 453] on img at bounding box center [53, 458] width 16 height 16
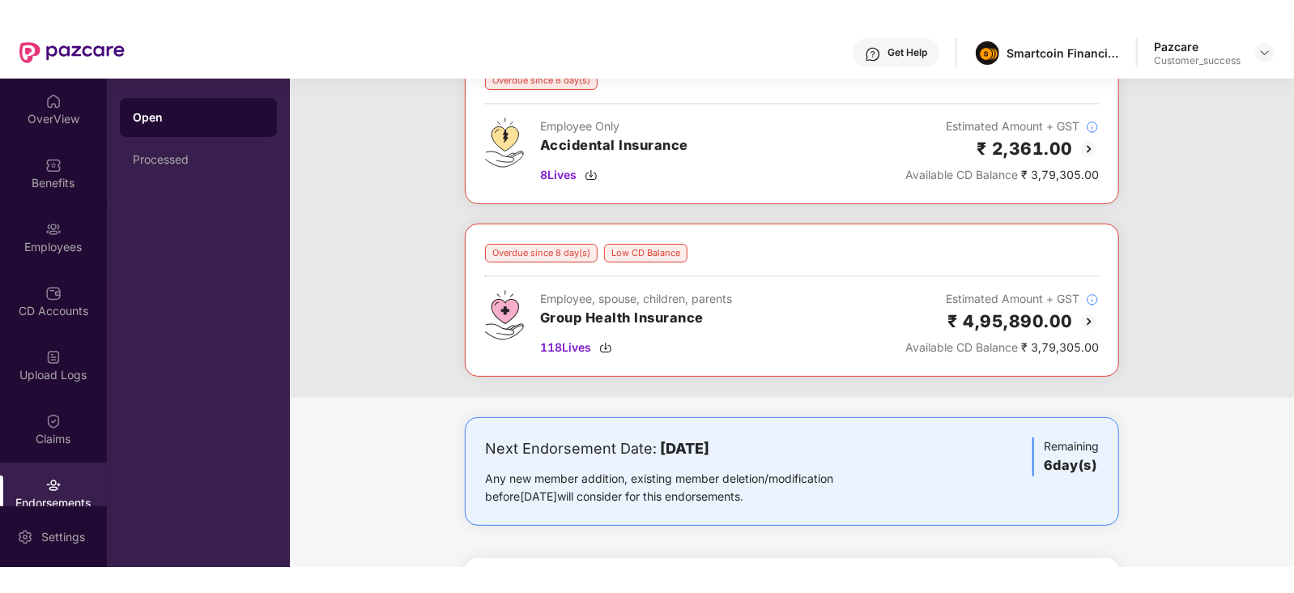
scroll to position [0, 0]
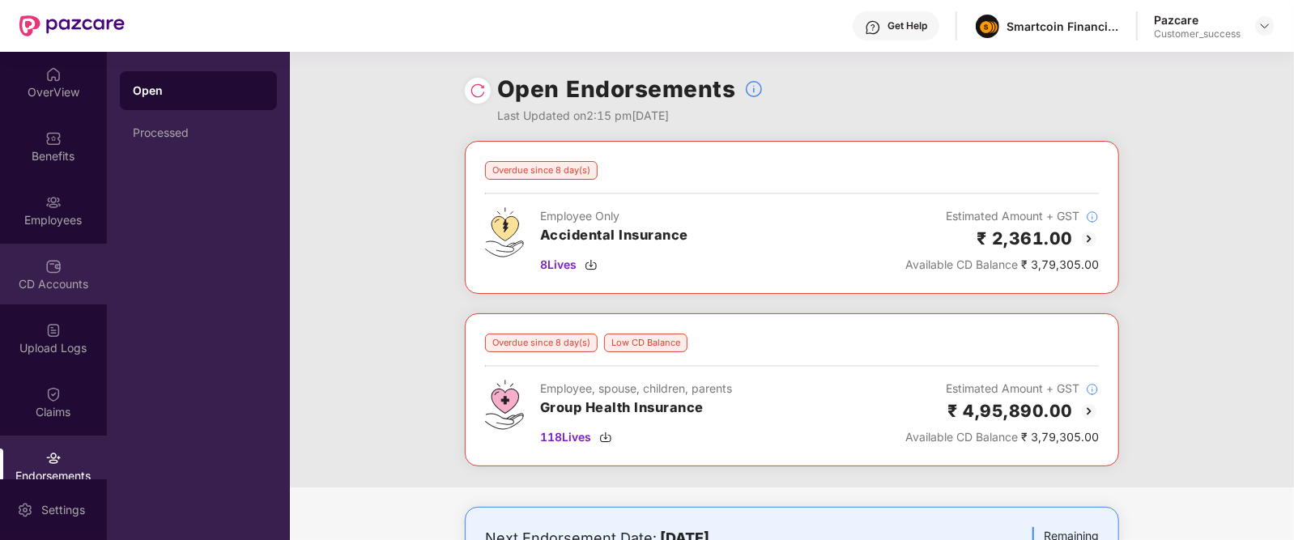
click at [45, 281] on div "CD Accounts" at bounding box center [53, 284] width 107 height 16
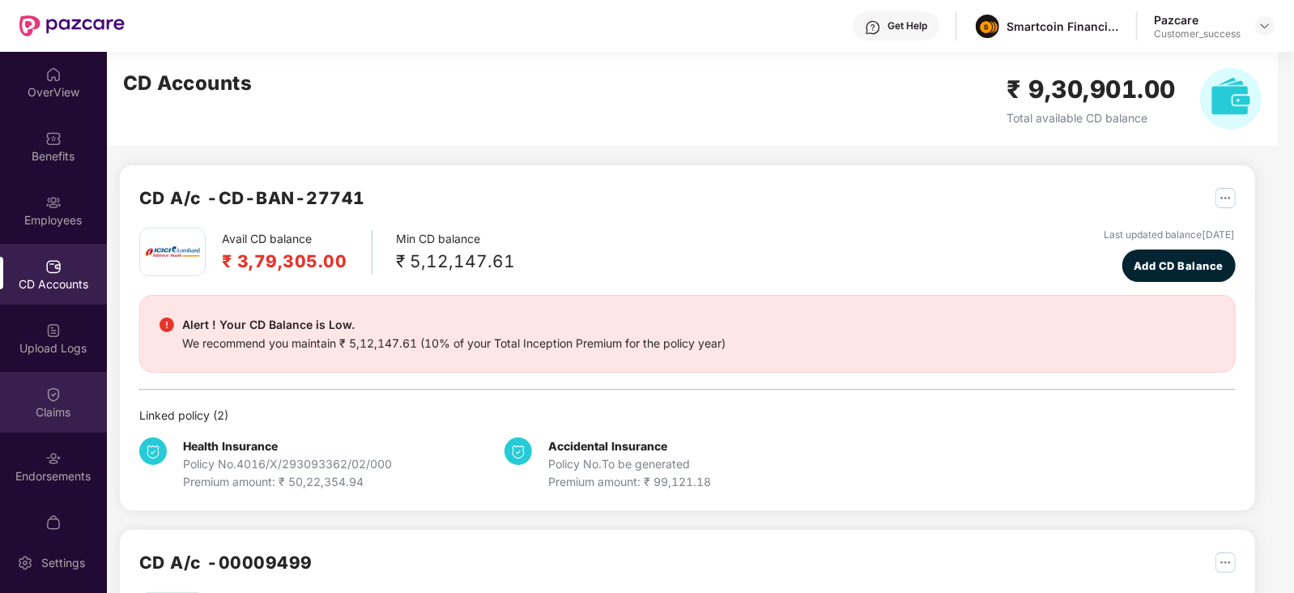
click at [41, 404] on div "Claims" at bounding box center [53, 412] width 107 height 16
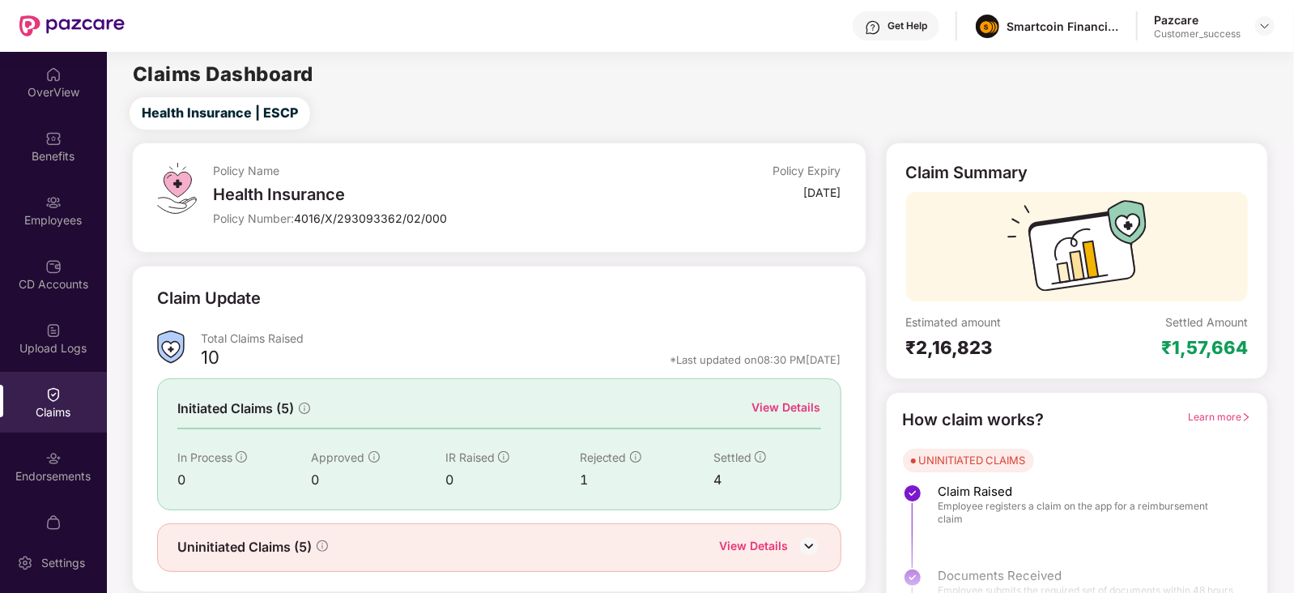
click at [785, 410] on div "View Details" at bounding box center [786, 407] width 69 height 18
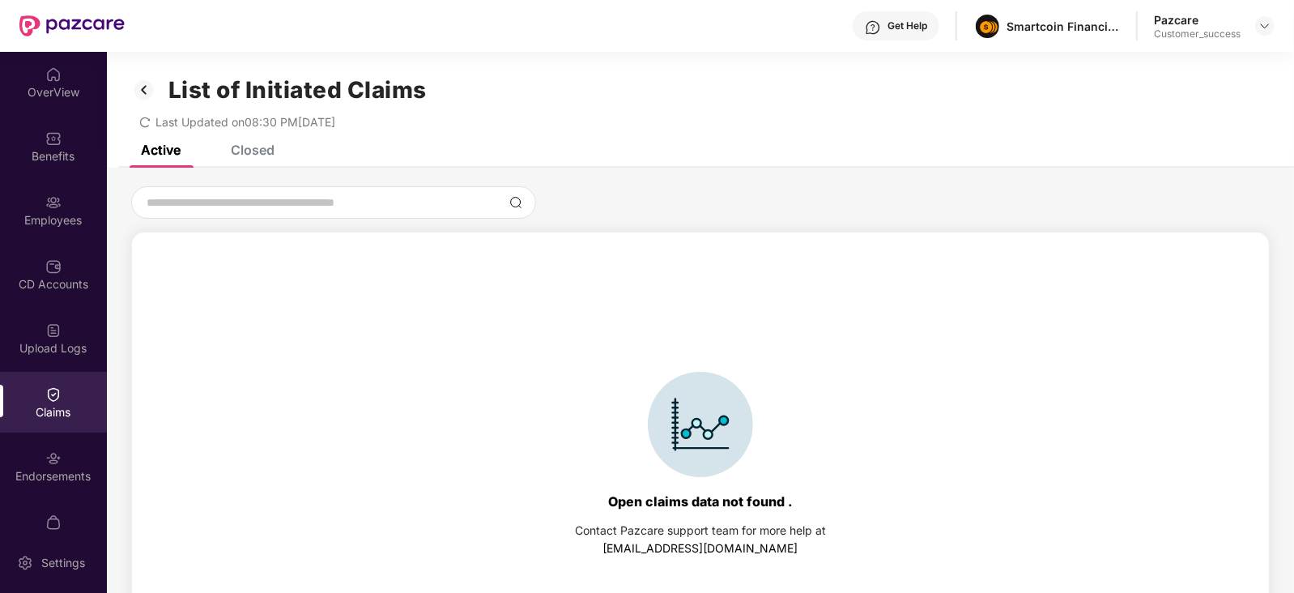
click at [253, 146] on div "Closed" at bounding box center [253, 150] width 44 height 16
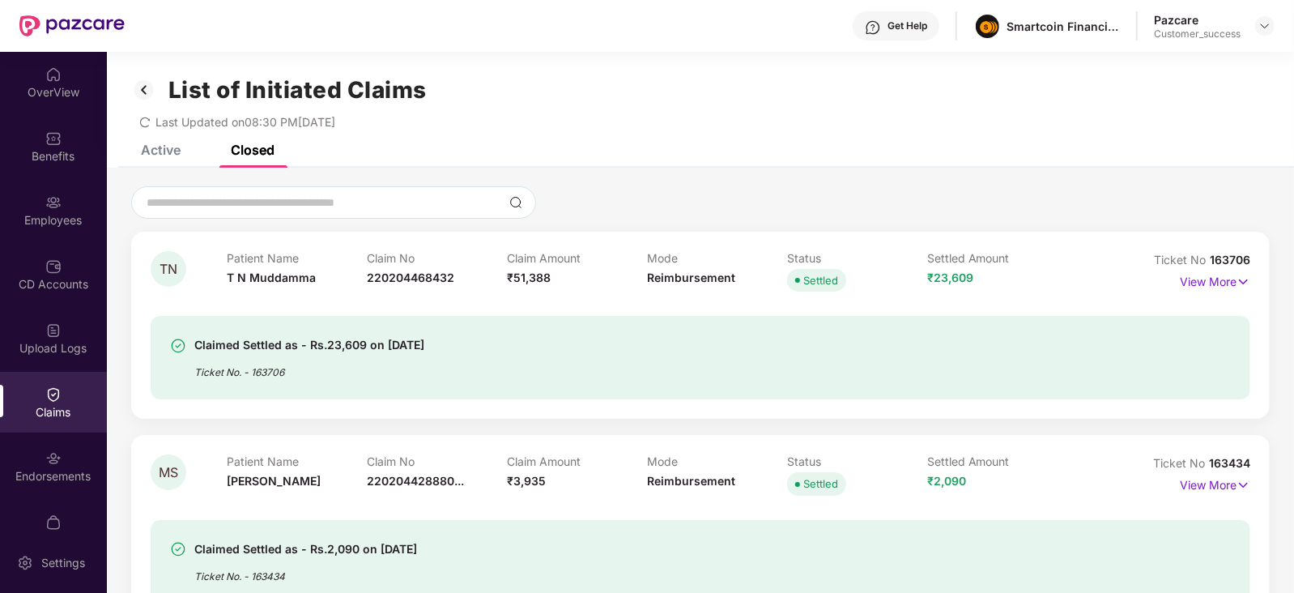
click at [149, 89] on img at bounding box center [144, 90] width 26 height 28
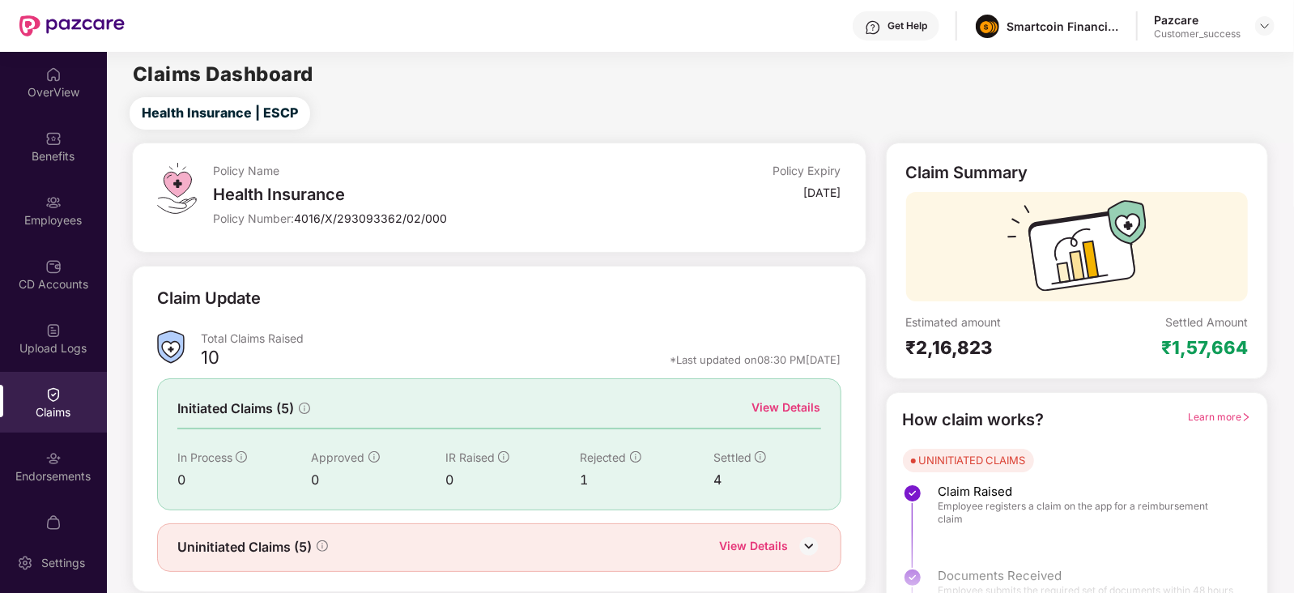
scroll to position [40, 0]
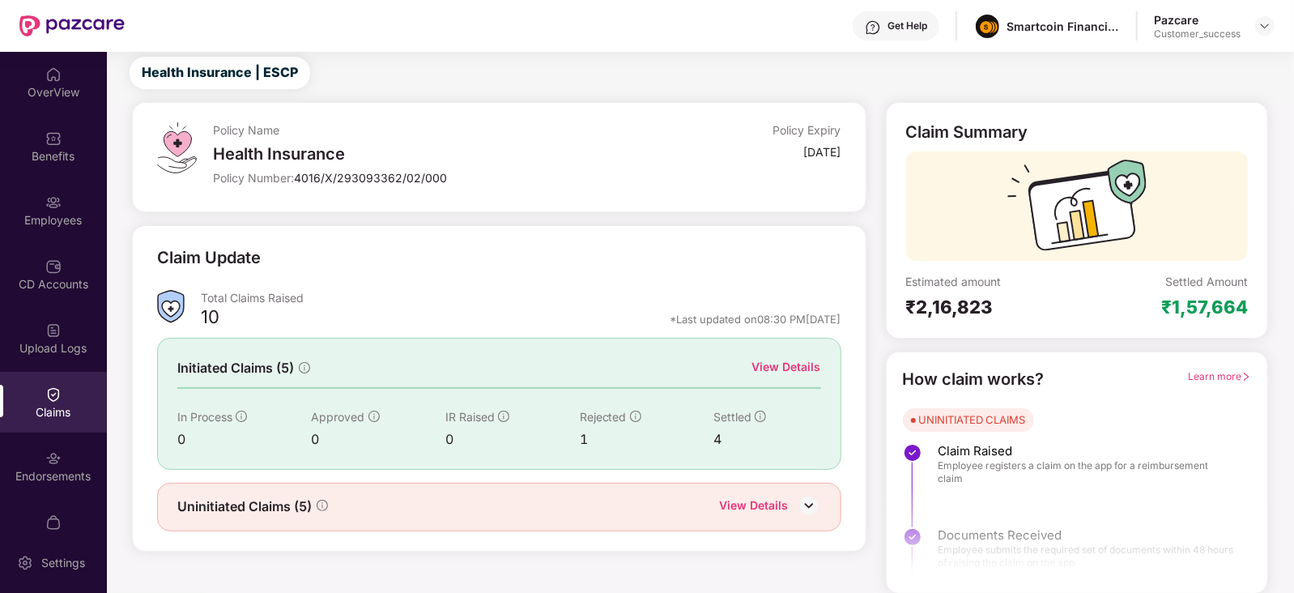
click at [771, 500] on div "View Details" at bounding box center [754, 506] width 69 height 21
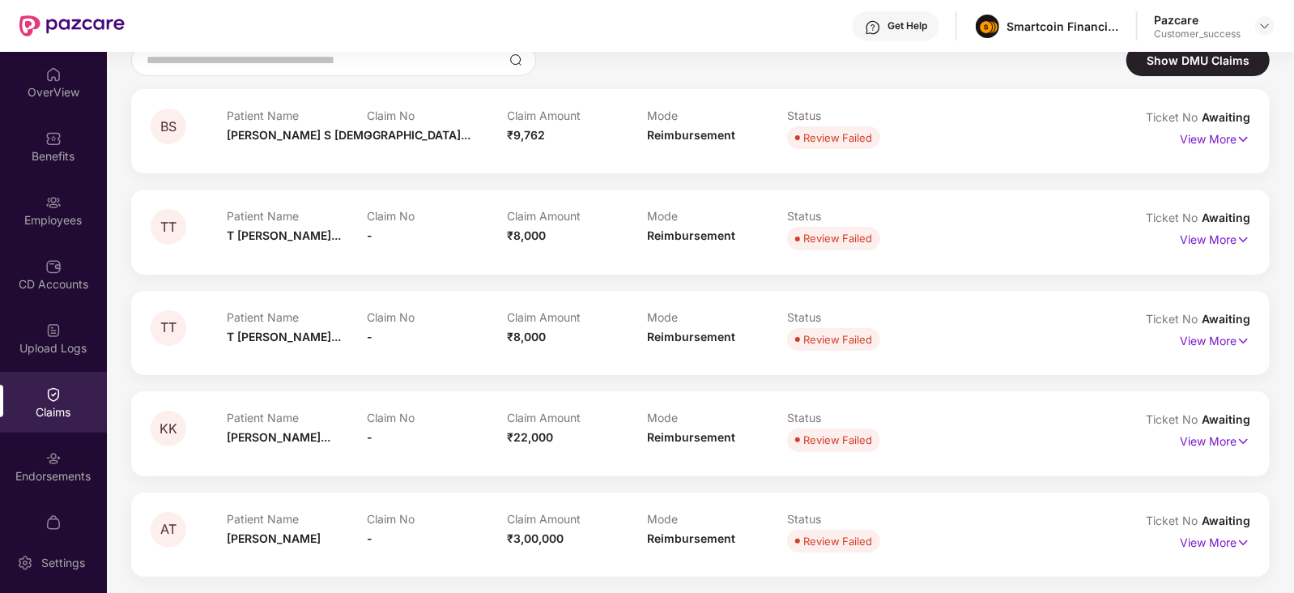
scroll to position [0, 0]
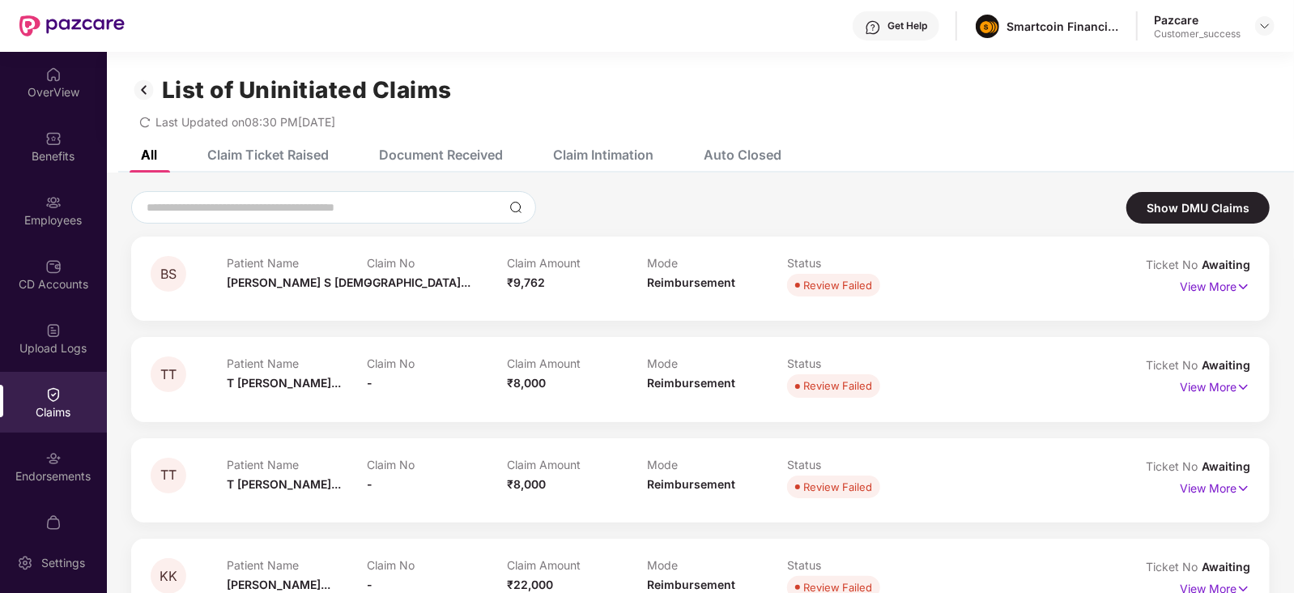
click at [153, 86] on img at bounding box center [144, 90] width 26 height 28
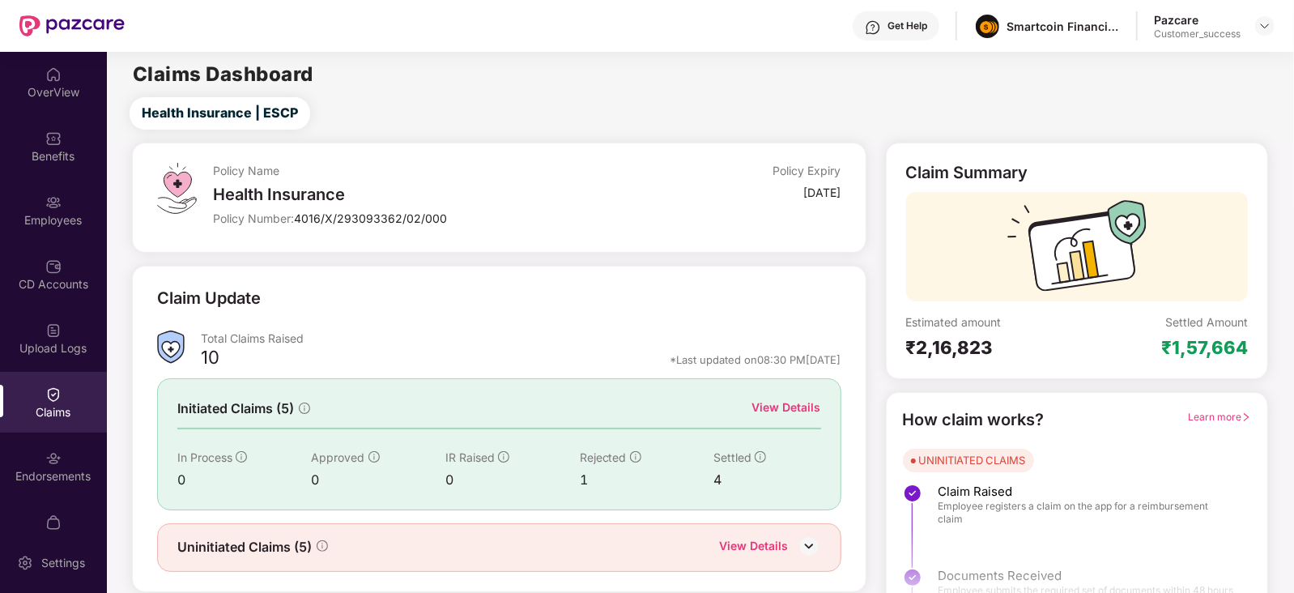
click at [795, 407] on div "View Details" at bounding box center [786, 407] width 69 height 18
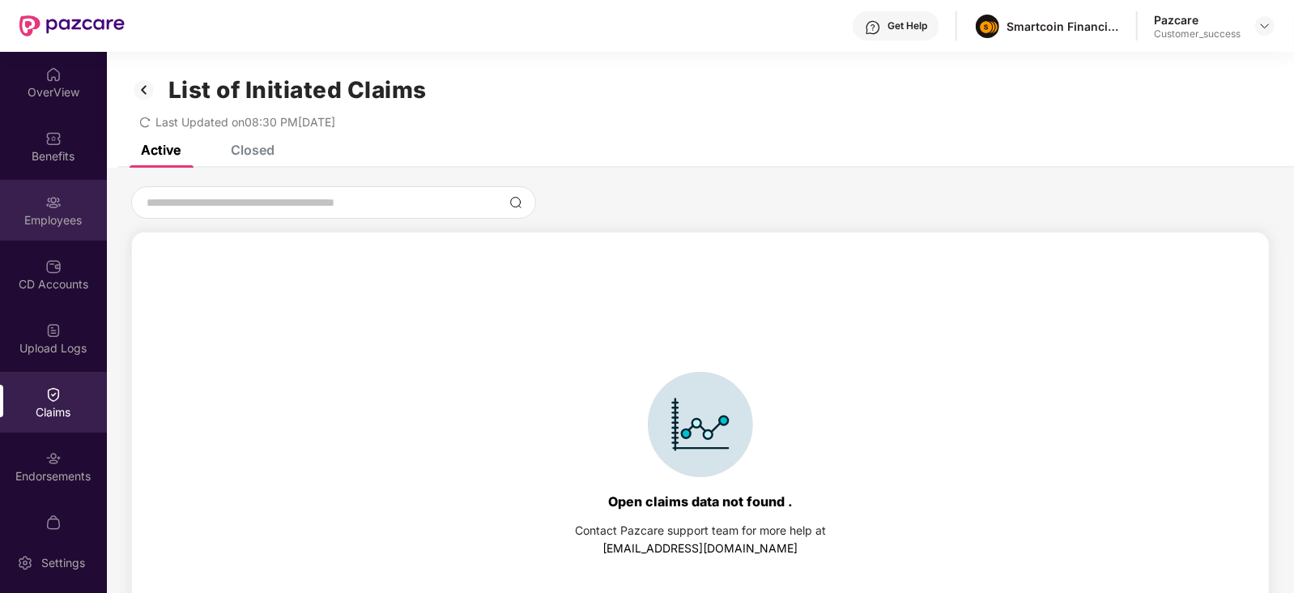
click at [18, 220] on div "Employees" at bounding box center [53, 220] width 107 height 16
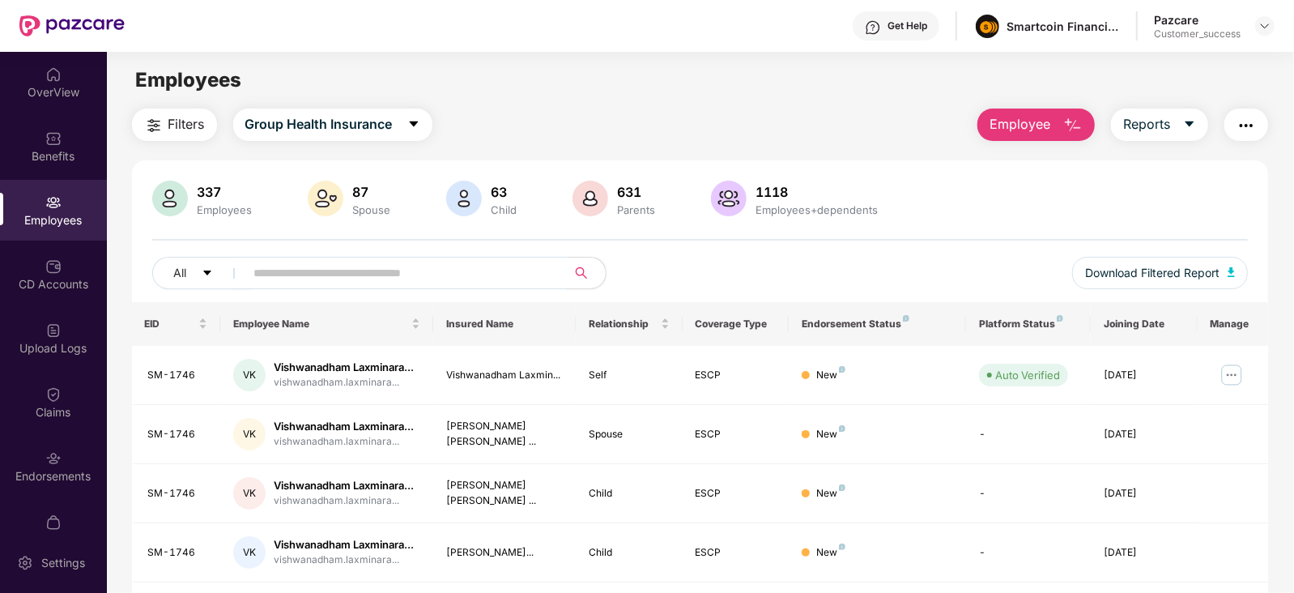
click at [328, 268] on input "text" at bounding box center [399, 273] width 291 height 24
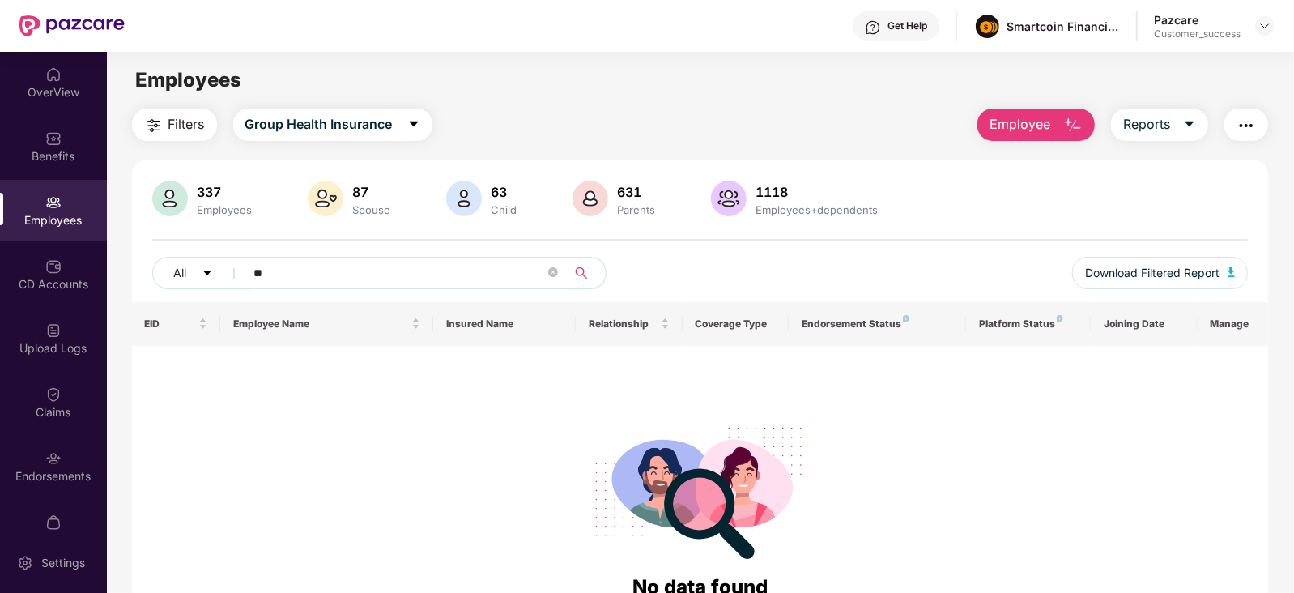
type input "*"
type input "****"
click at [1265, 23] on img at bounding box center [1264, 25] width 13 height 13
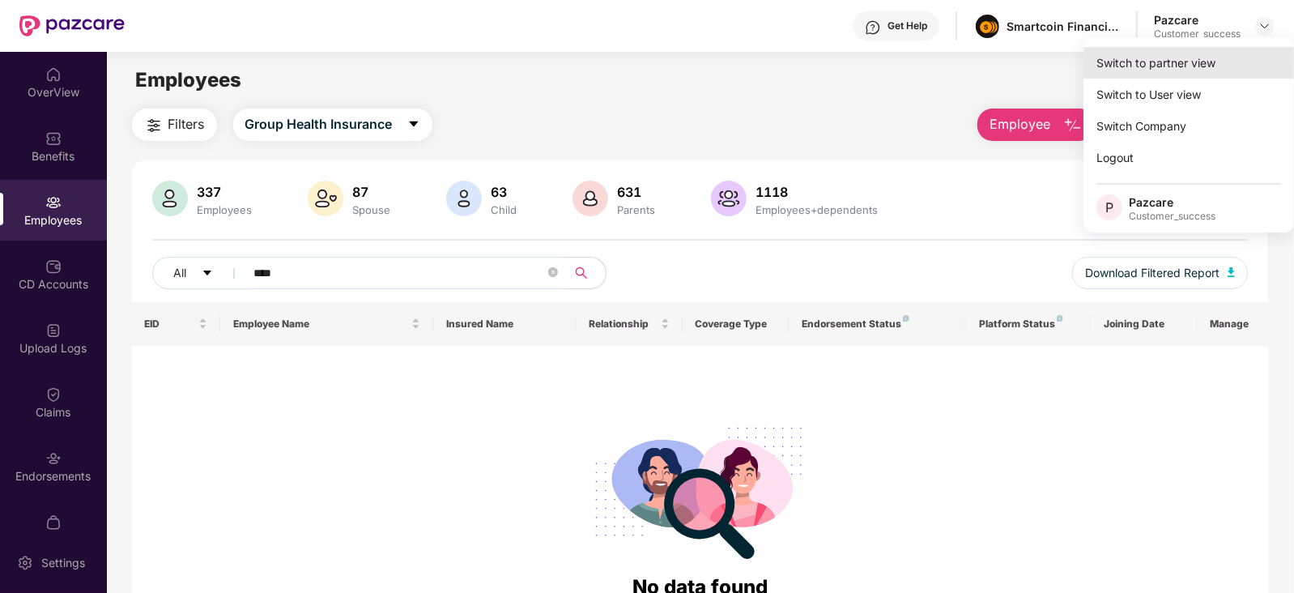
click at [1202, 53] on div "Switch to partner view" at bounding box center [1188, 63] width 210 height 32
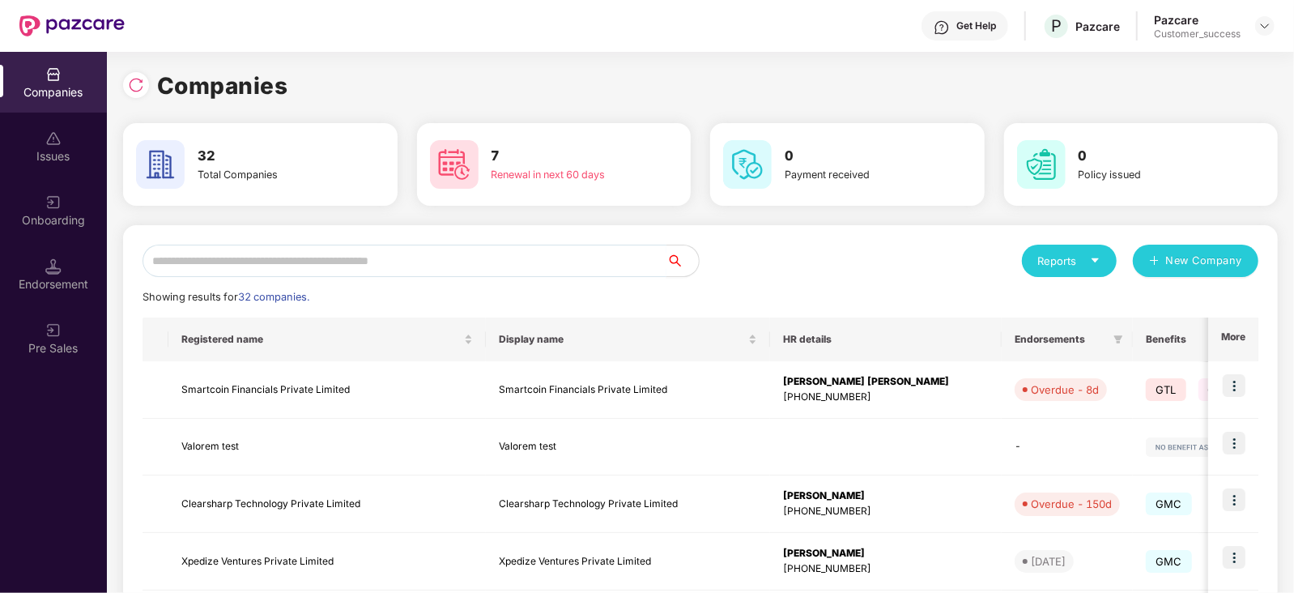
click at [345, 257] on input "text" at bounding box center [404, 260] width 524 height 32
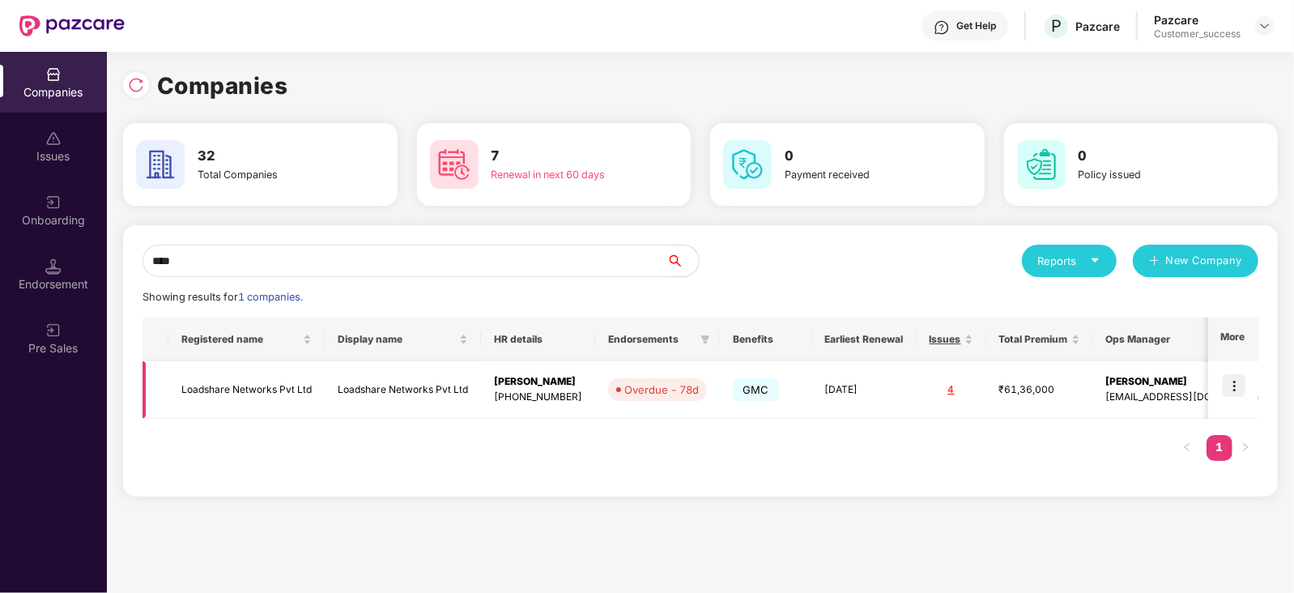
type input "****"
click at [1240, 379] on img at bounding box center [1233, 385] width 23 height 23
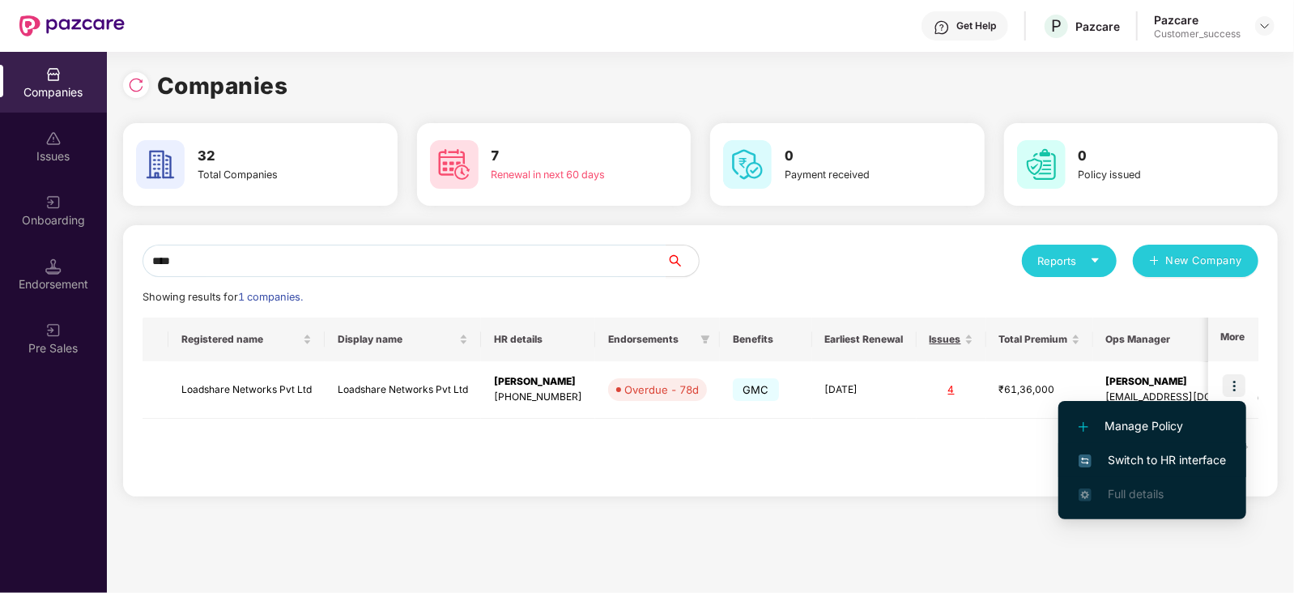
click at [1146, 460] on span "Switch to HR interface" at bounding box center [1151, 460] width 147 height 18
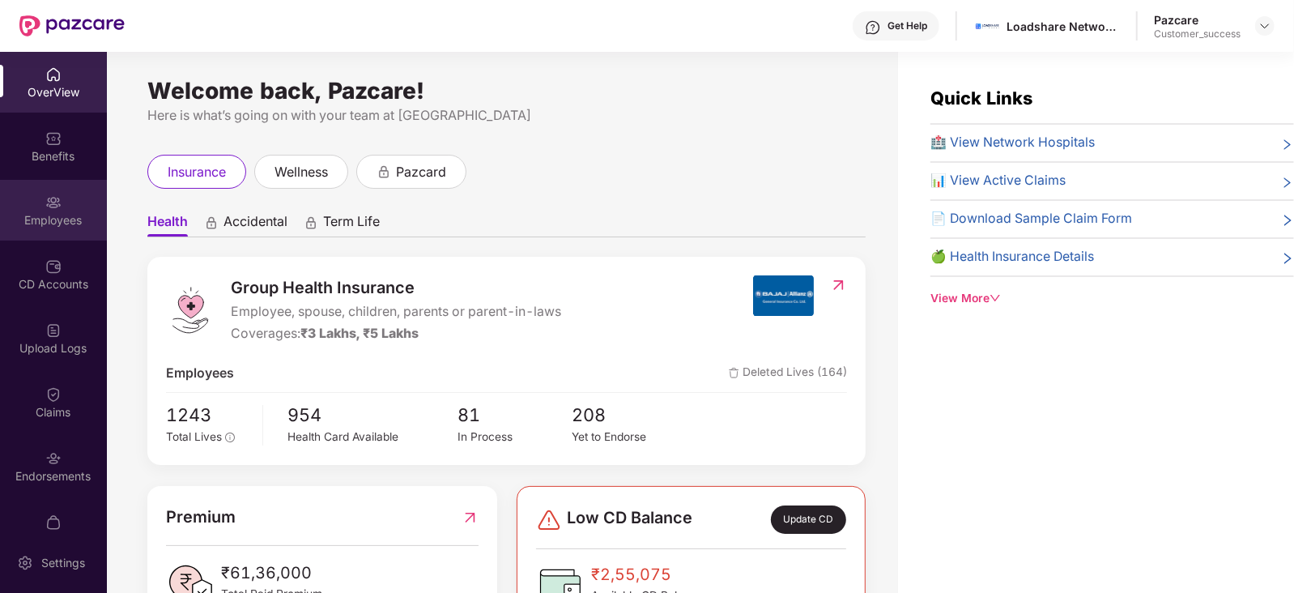
click at [35, 202] on div "Employees" at bounding box center [53, 210] width 107 height 61
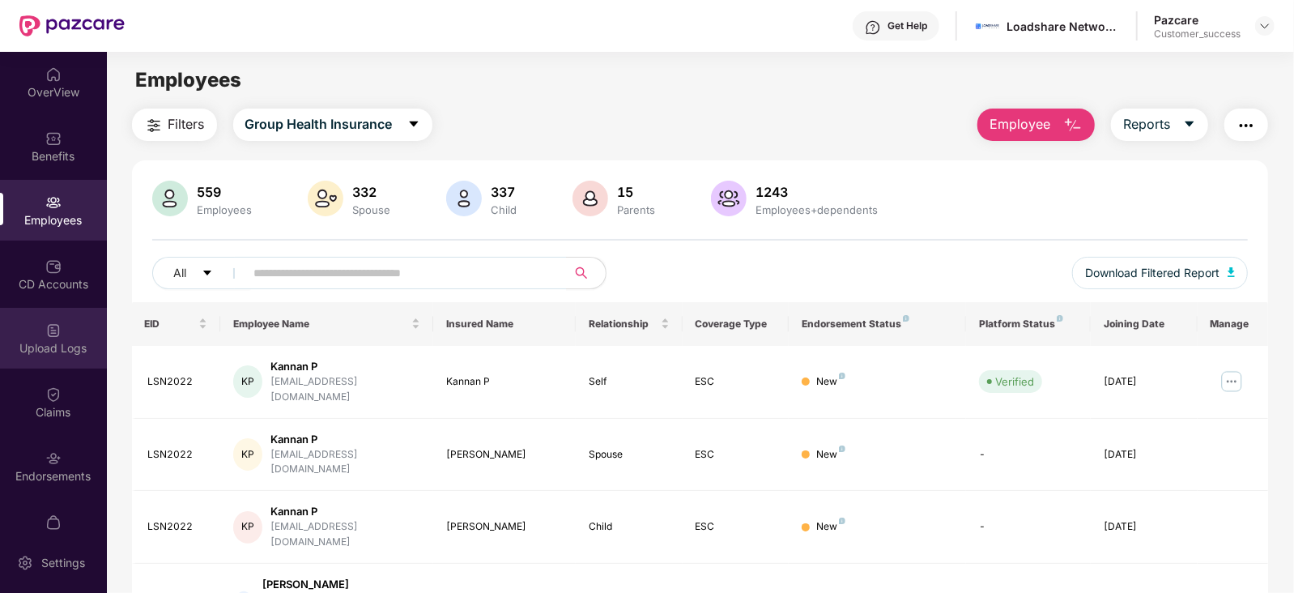
click at [66, 358] on div "Upload Logs" at bounding box center [53, 338] width 107 height 61
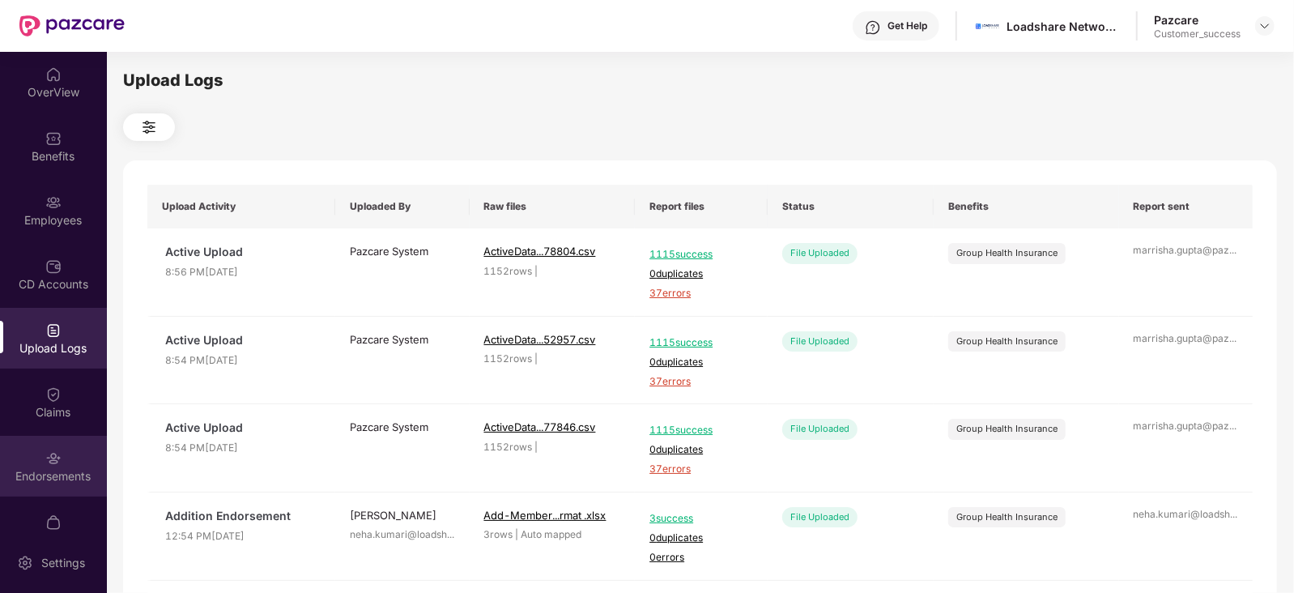
scroll to position [32, 0]
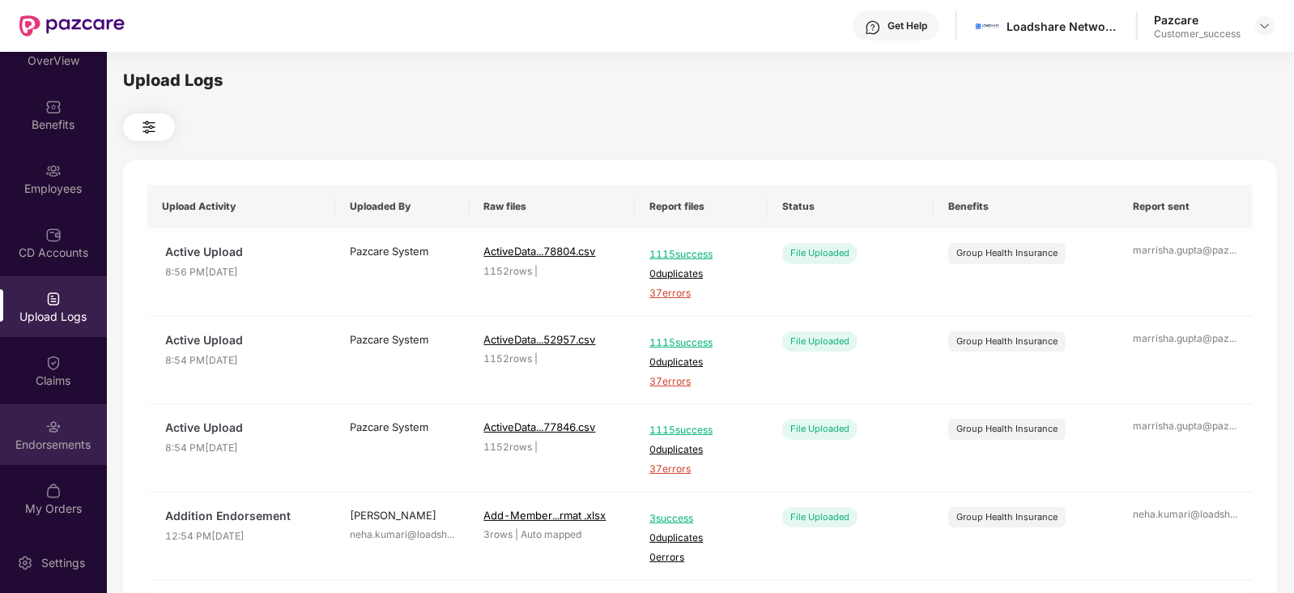
click at [83, 419] on div "Endorsements" at bounding box center [53, 434] width 107 height 61
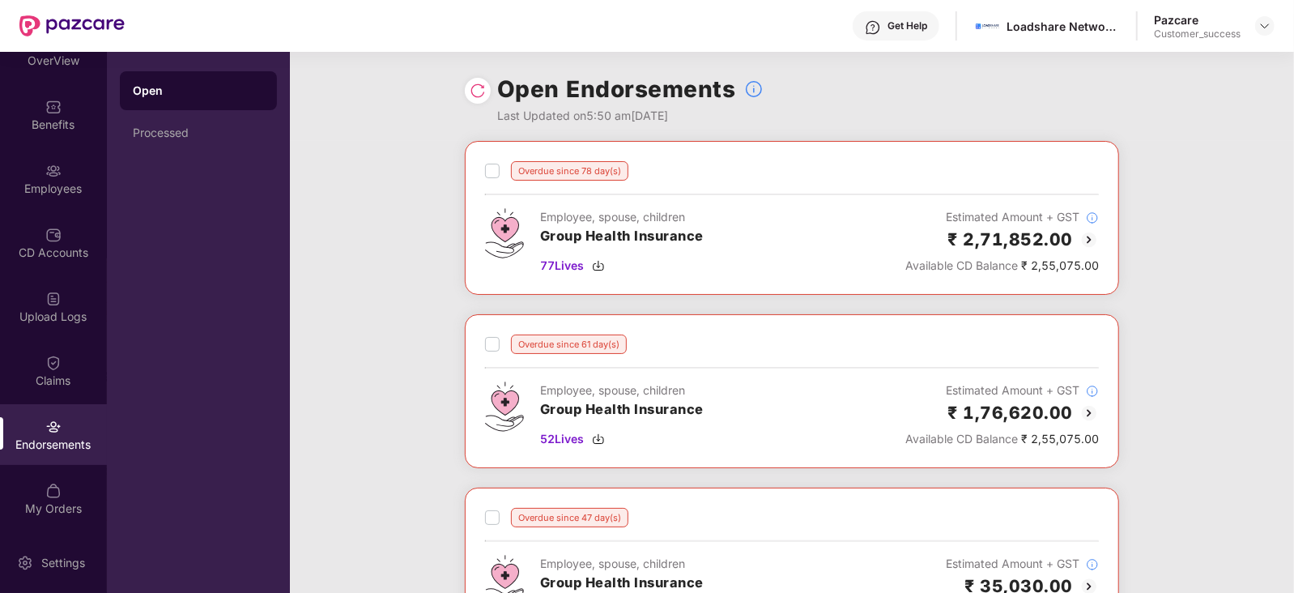
scroll to position [745, 0]
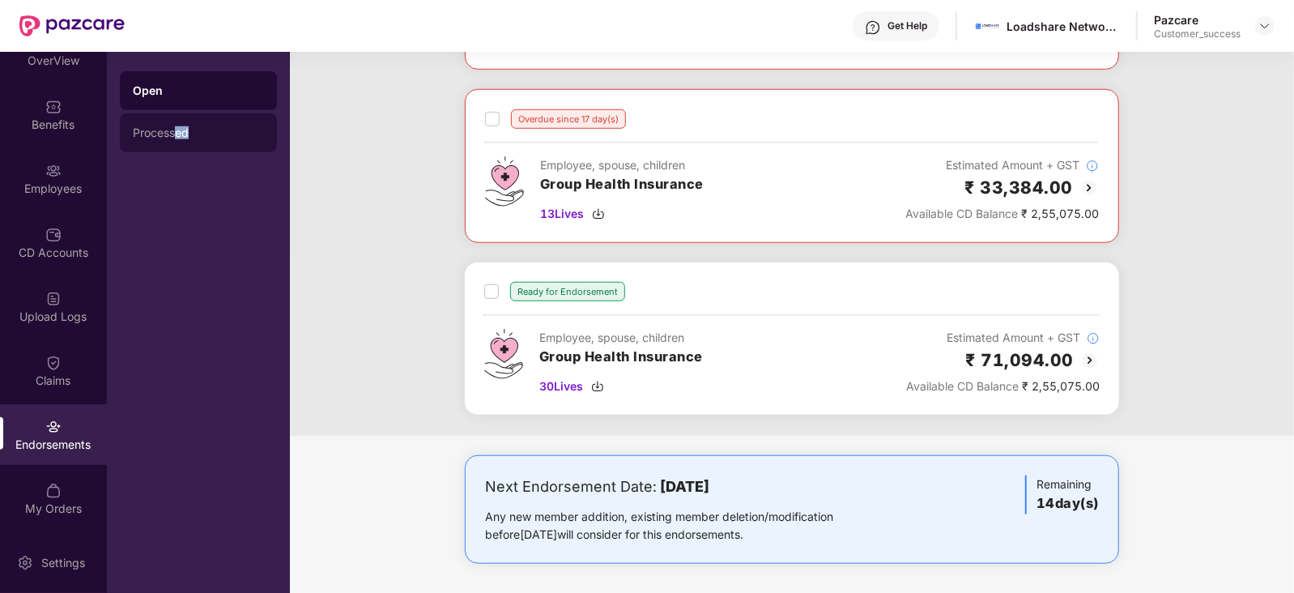
drag, startPoint x: 178, startPoint y: 155, endPoint x: 210, endPoint y: 134, distance: 38.4
click at [210, 134] on div "Open Processed" at bounding box center [198, 322] width 183 height 541
click at [210, 134] on div "Processed" at bounding box center [198, 132] width 131 height 13
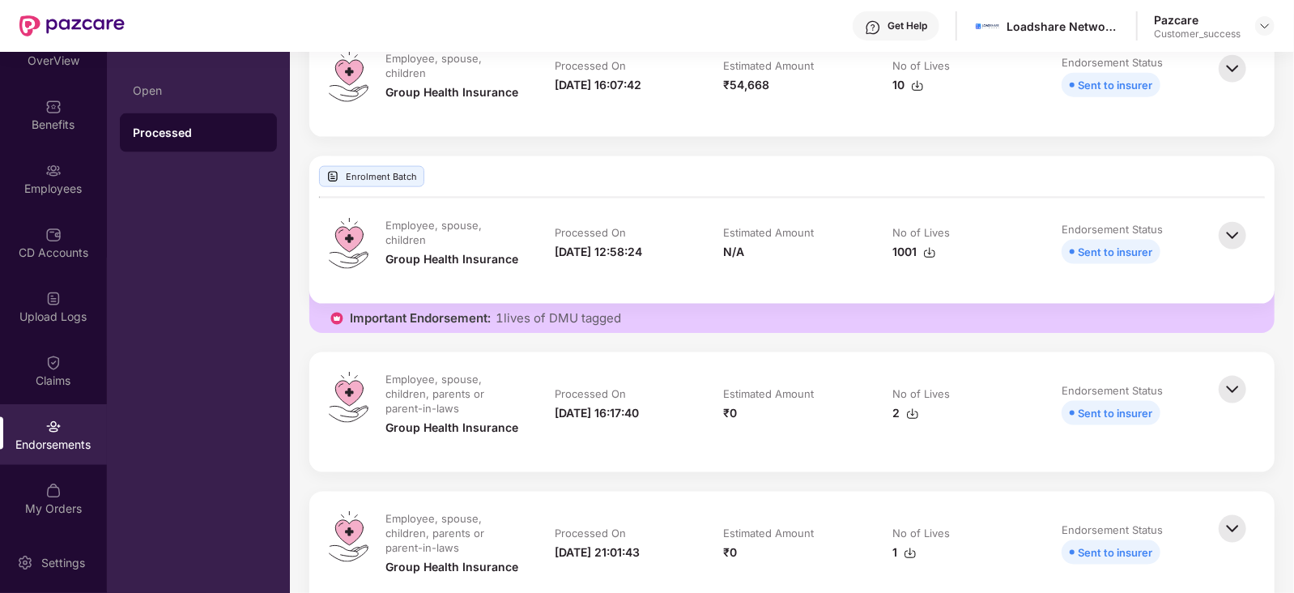
scroll to position [1394, 0]
click at [1044, 447] on td "No of Lives 2" at bounding box center [960, 413] width 169 height 81
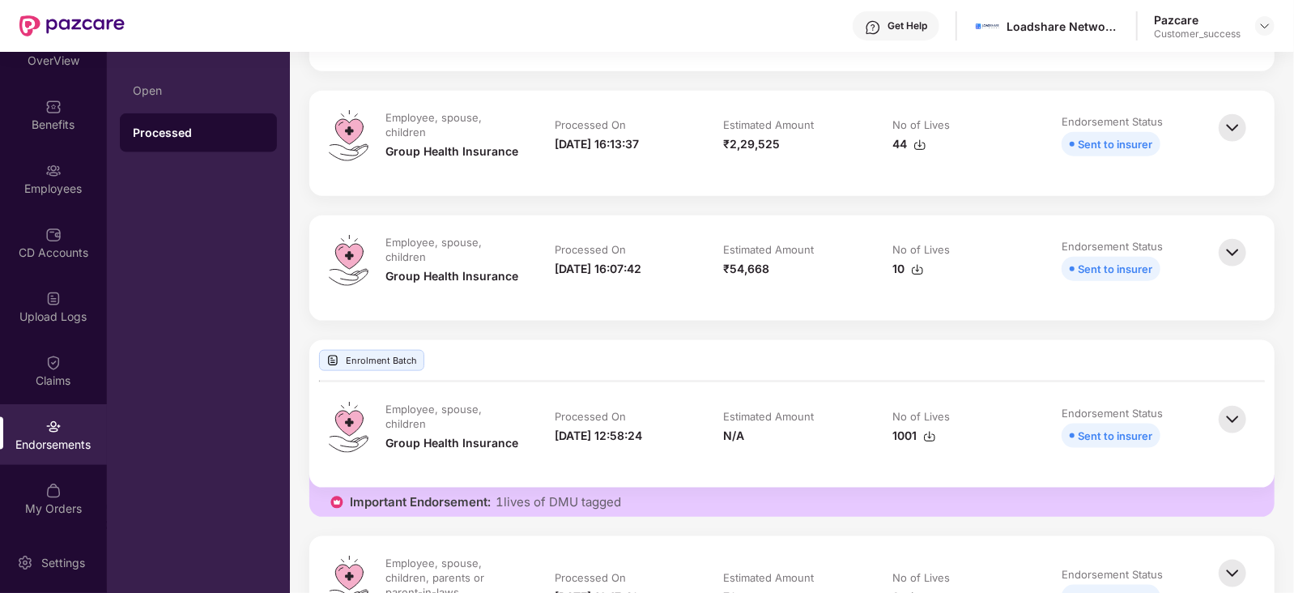
scroll to position [1211, 0]
click at [90, 164] on div "Employees" at bounding box center [53, 178] width 107 height 61
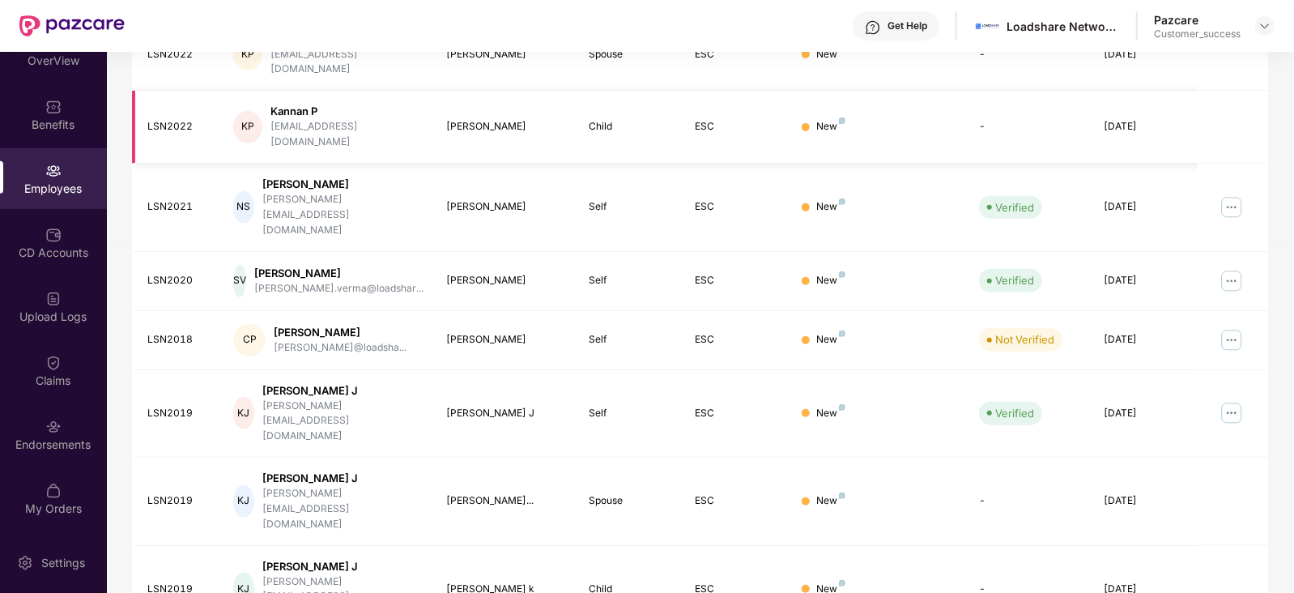
scroll to position [0, 0]
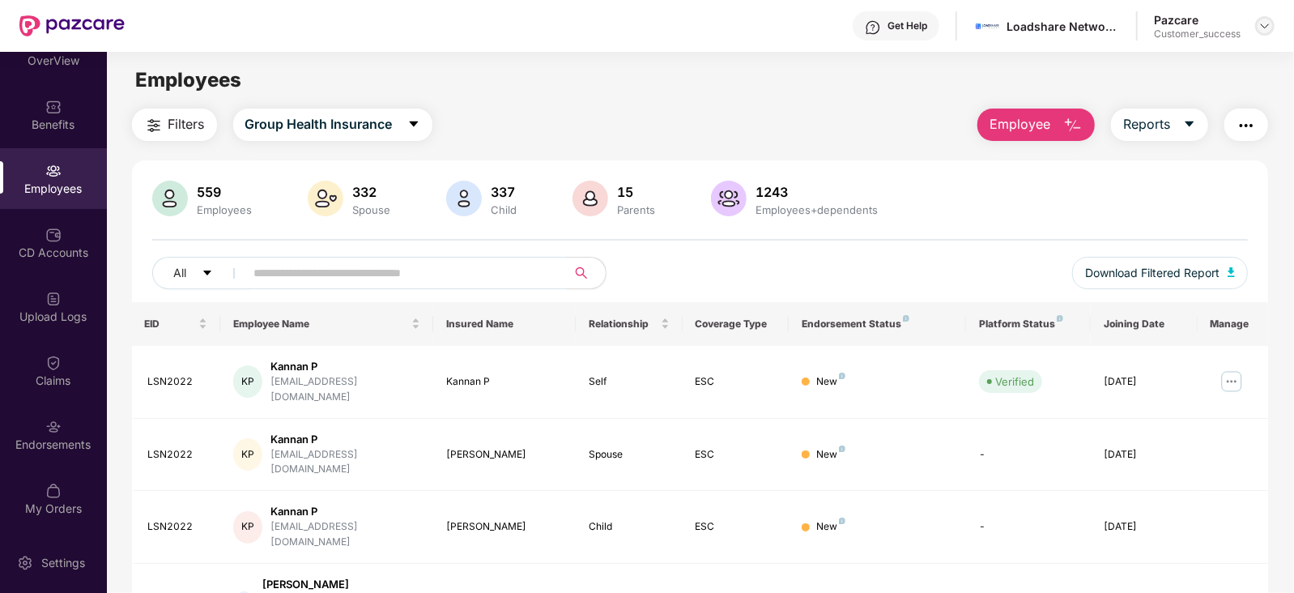
click at [1267, 23] on img at bounding box center [1264, 25] width 13 height 13
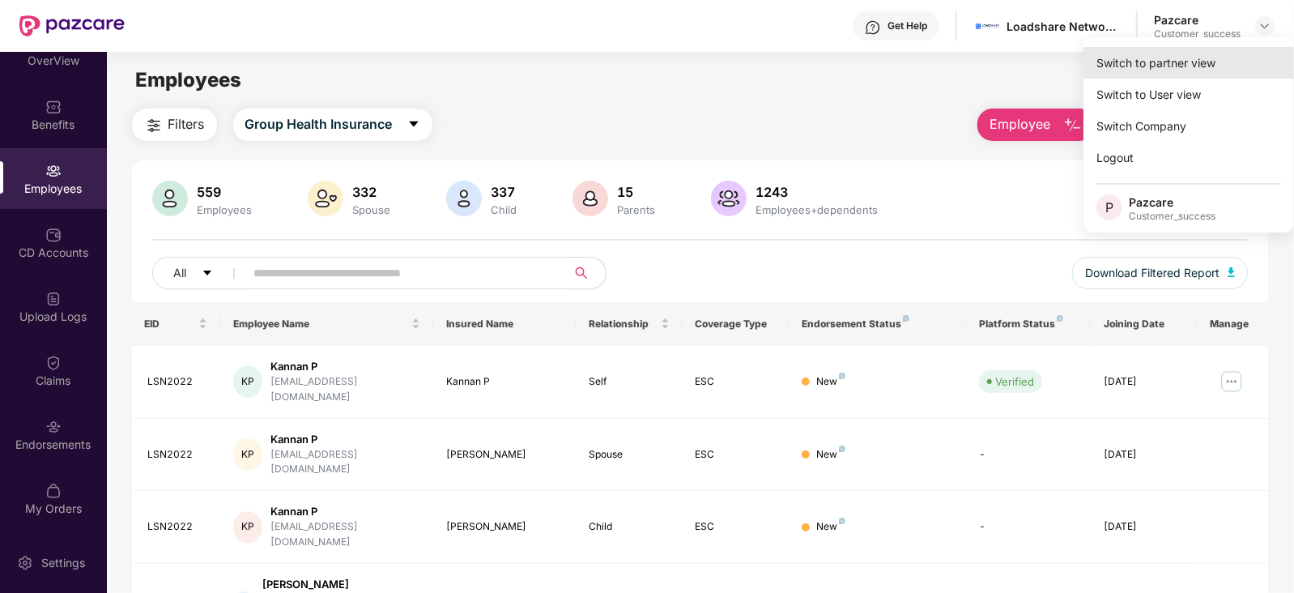
click at [1217, 54] on div "Switch to partner view" at bounding box center [1188, 63] width 210 height 32
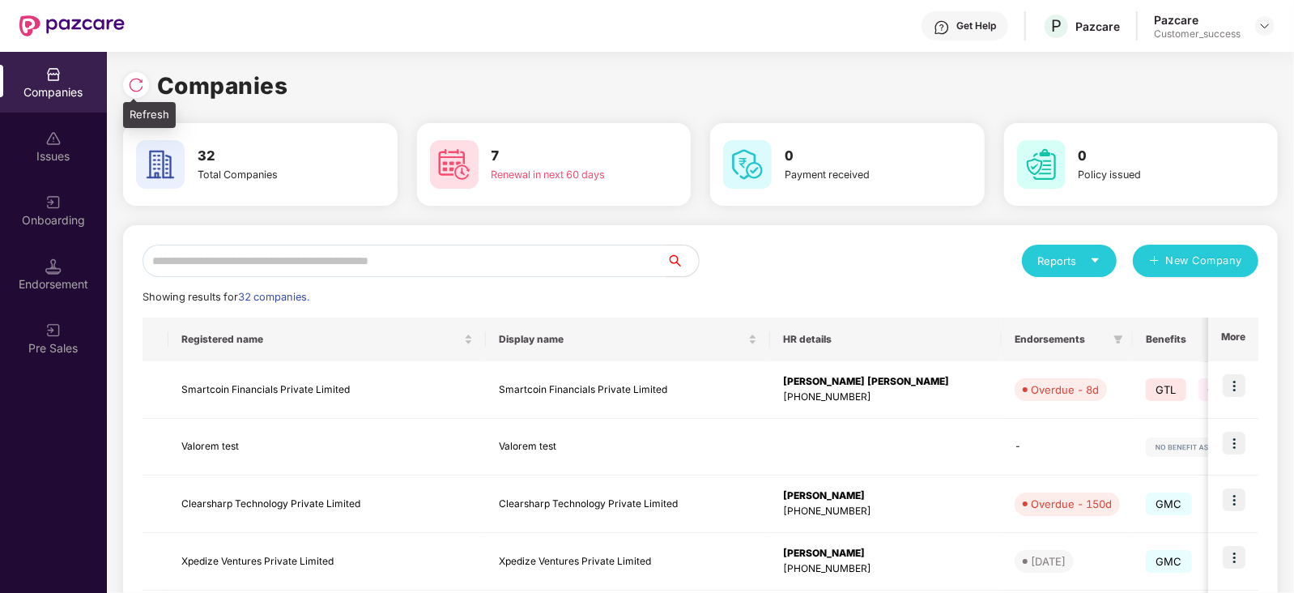
click at [139, 87] on img at bounding box center [136, 85] width 16 height 16
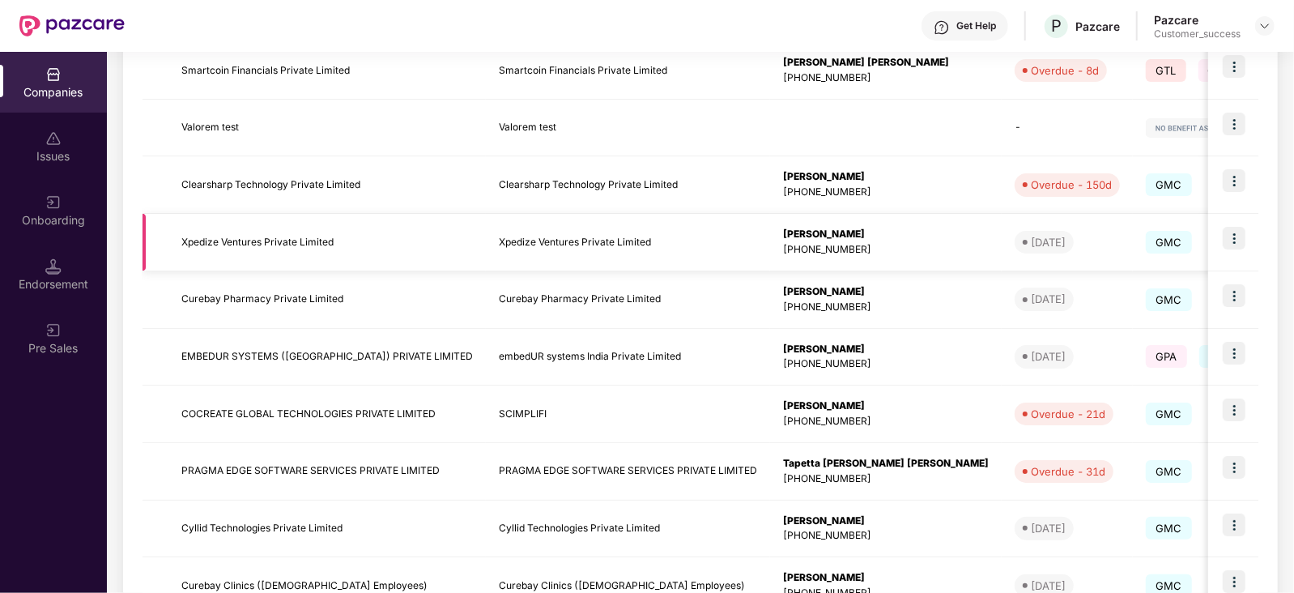
scroll to position [430, 0]
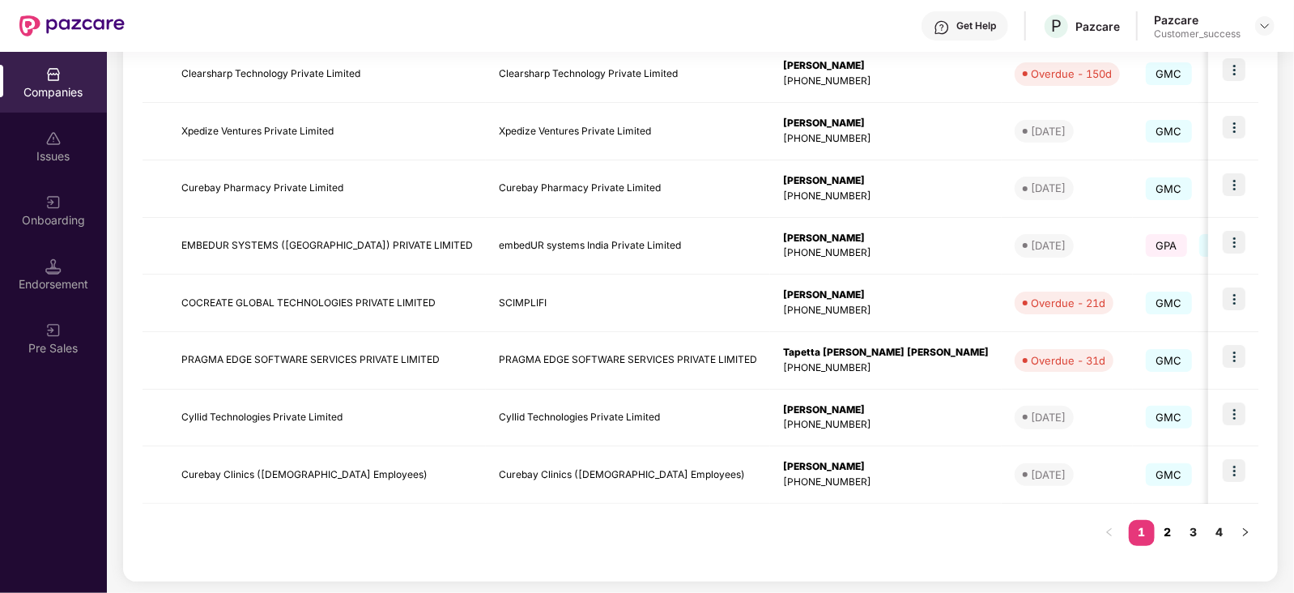
click at [1171, 532] on link "2" at bounding box center [1167, 532] width 26 height 24
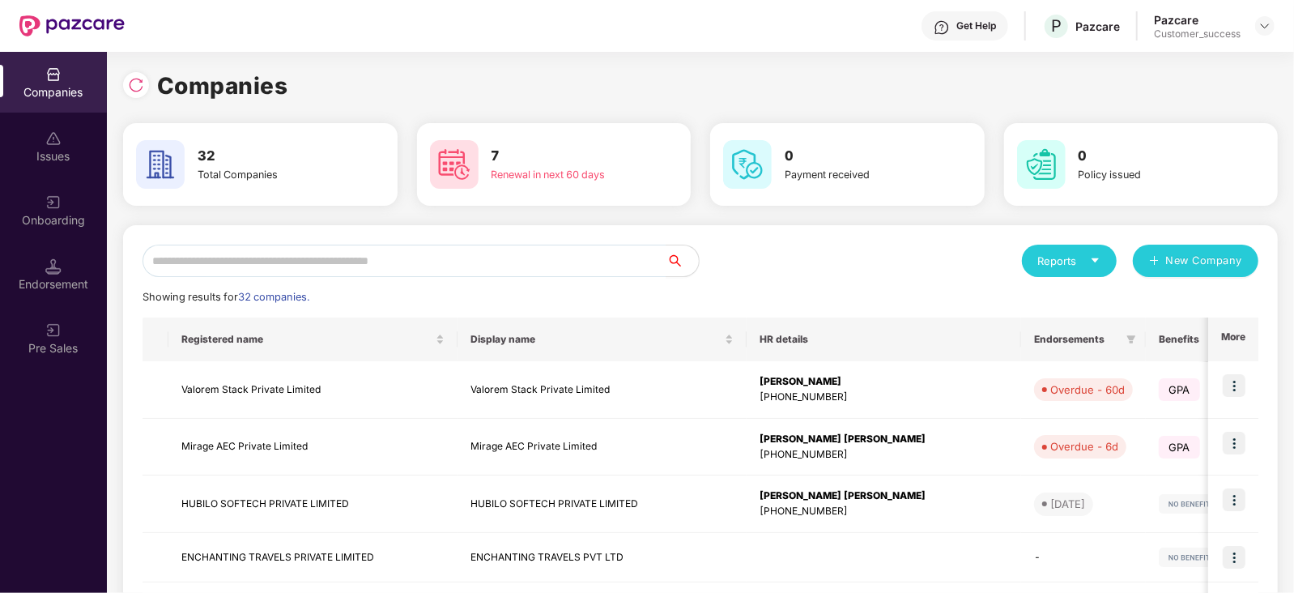
scroll to position [159, 0]
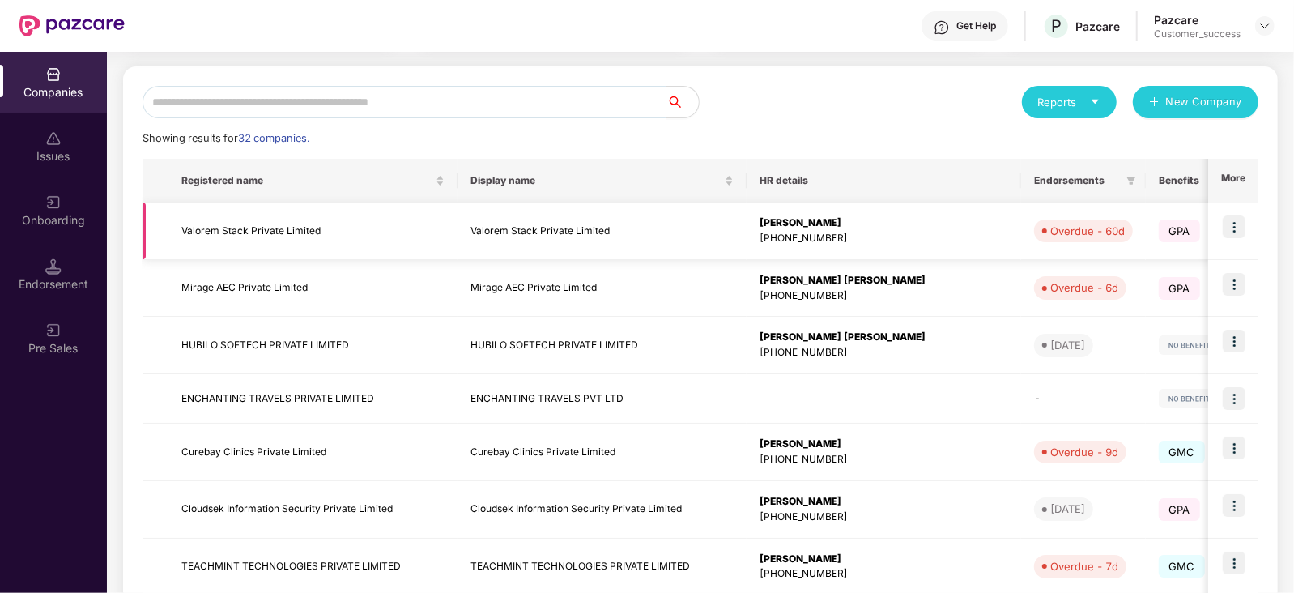
click at [1237, 215] on img at bounding box center [1233, 226] width 23 height 23
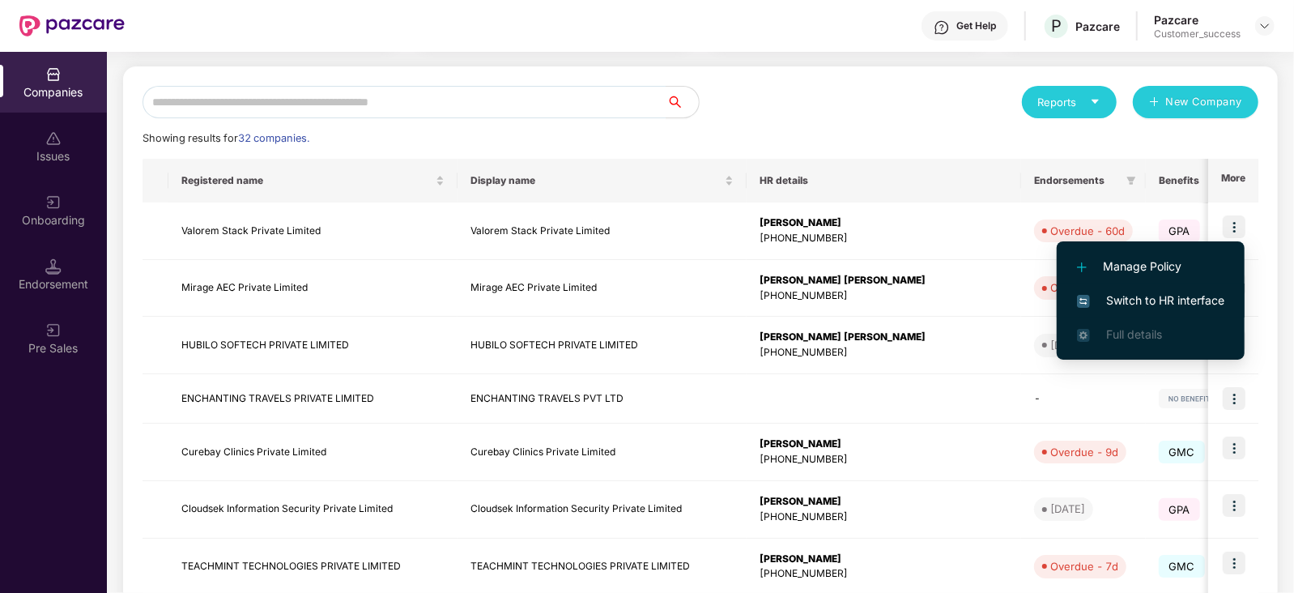
click at [1166, 298] on span "Switch to HR interface" at bounding box center [1150, 300] width 147 height 18
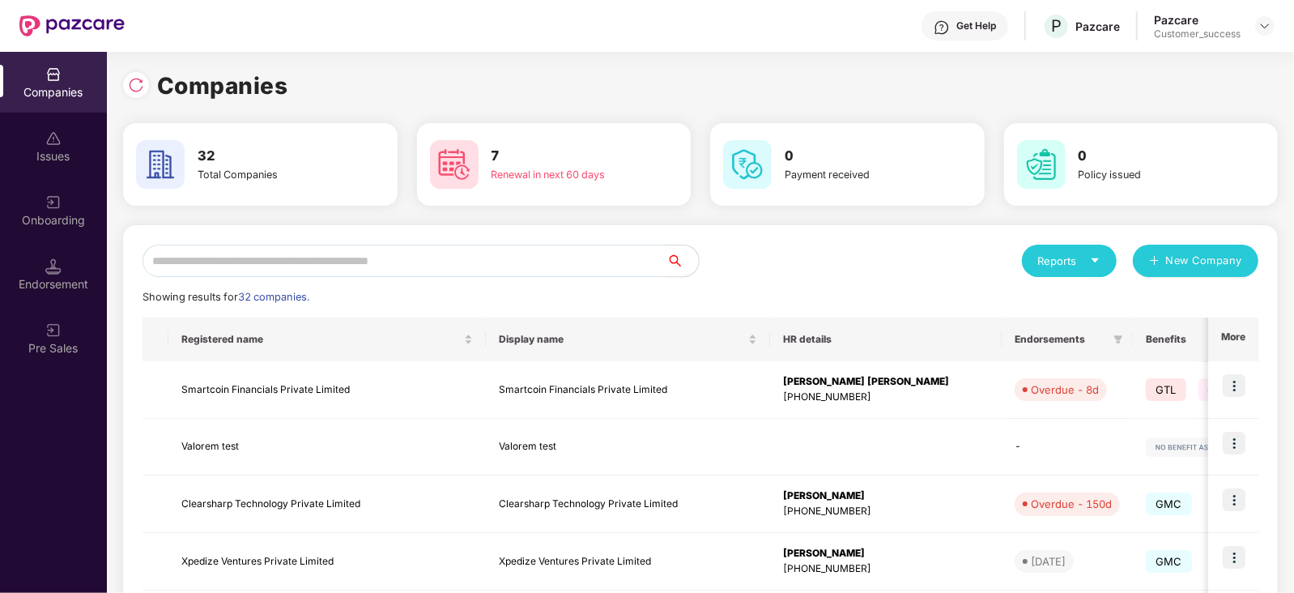
click at [492, 260] on input "text" at bounding box center [404, 260] width 524 height 32
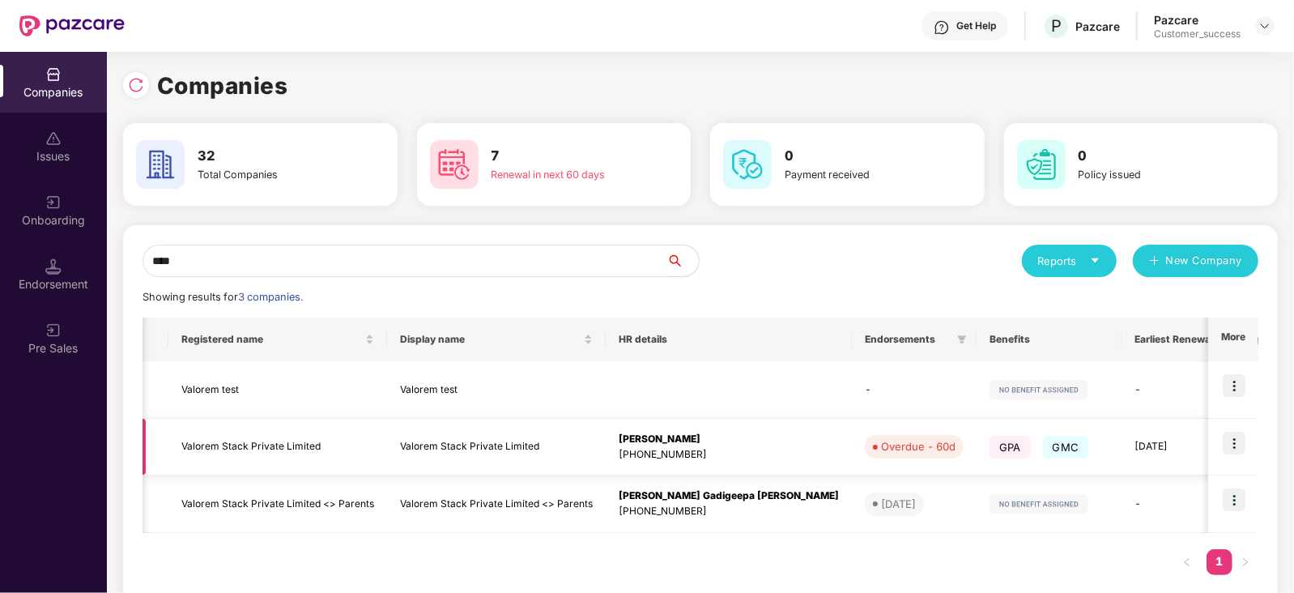
scroll to position [0, 257]
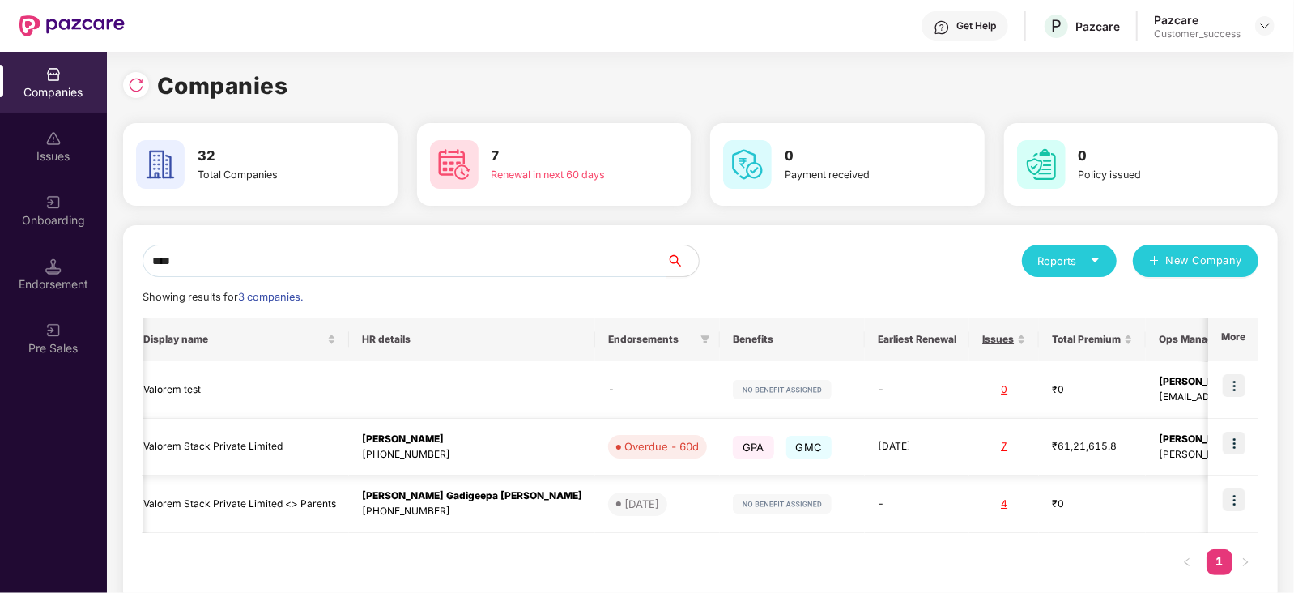
type input "****"
click at [1226, 436] on img at bounding box center [1233, 443] width 23 height 23
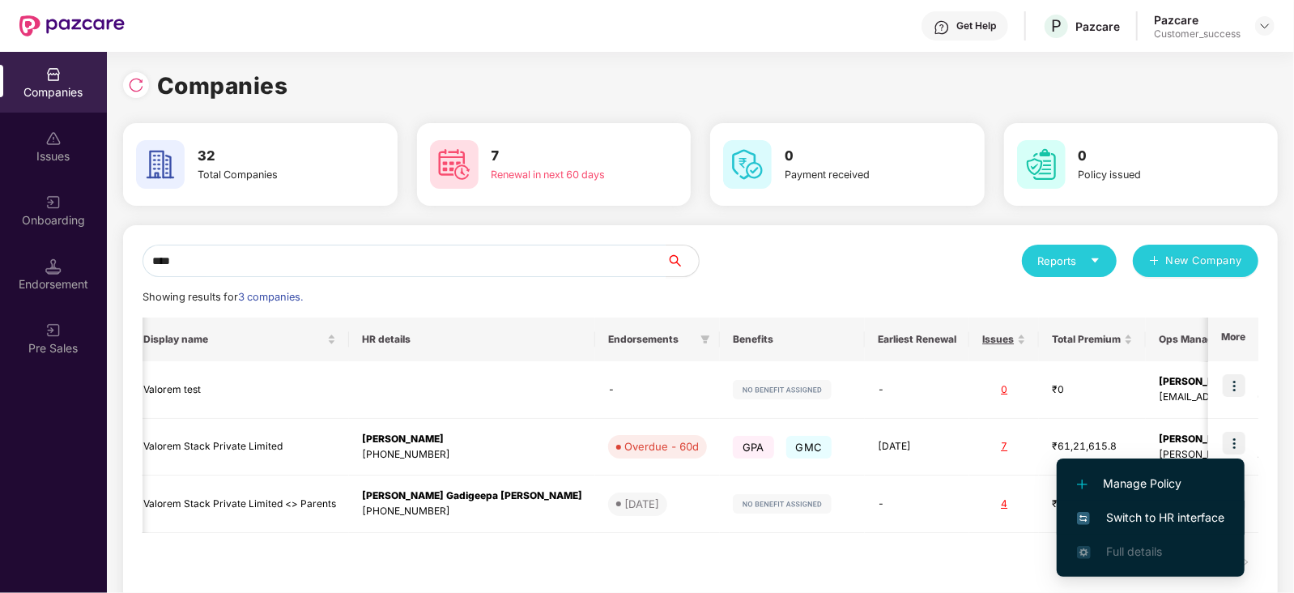
click at [1147, 500] on li "Switch to HR interface" at bounding box center [1150, 517] width 188 height 34
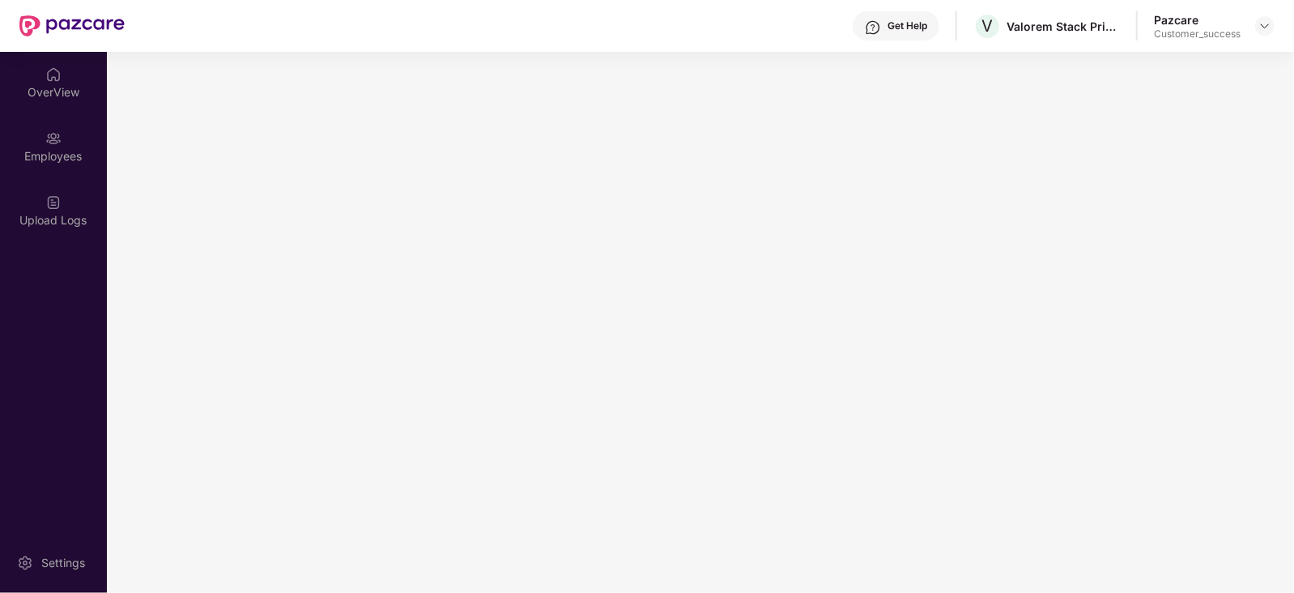
scroll to position [0, 0]
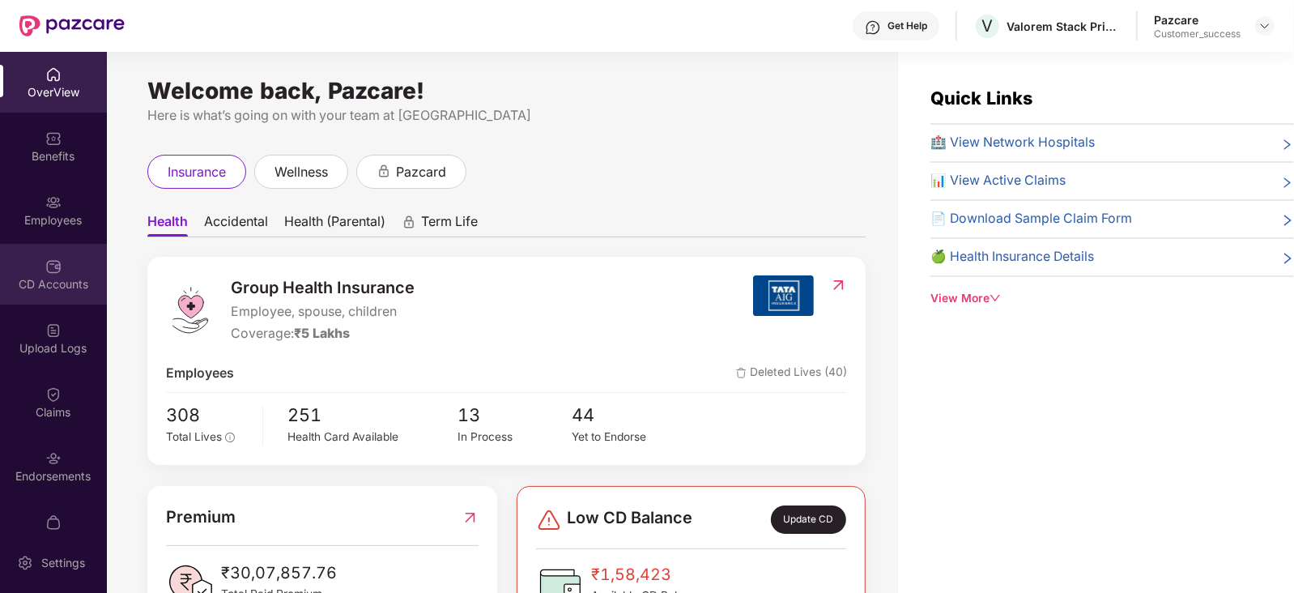
click at [45, 287] on div "CD Accounts" at bounding box center [53, 284] width 107 height 16
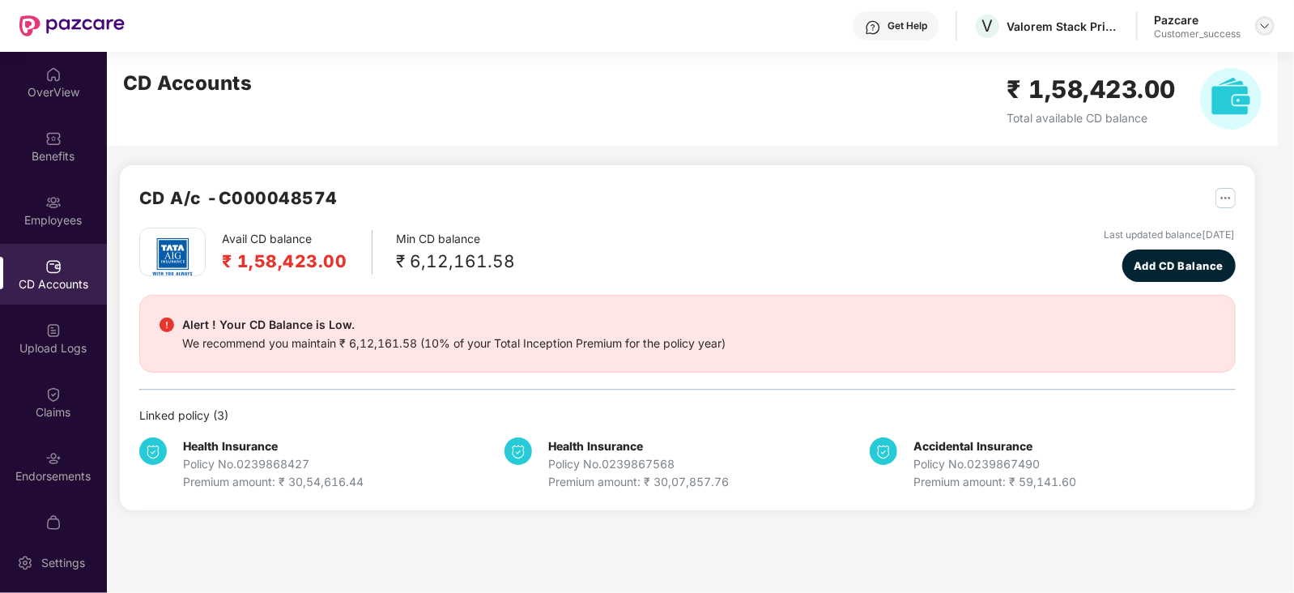
click at [1269, 22] on img at bounding box center [1264, 25] width 13 height 13
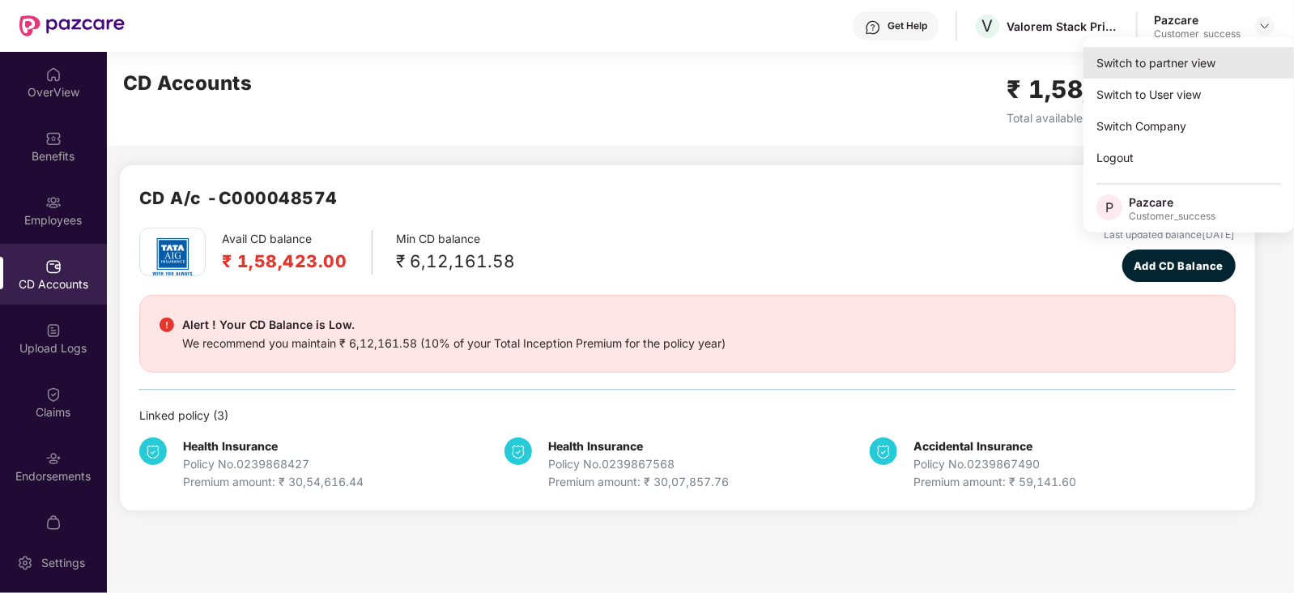
click at [1193, 69] on div "Switch to partner view" at bounding box center [1188, 63] width 210 height 32
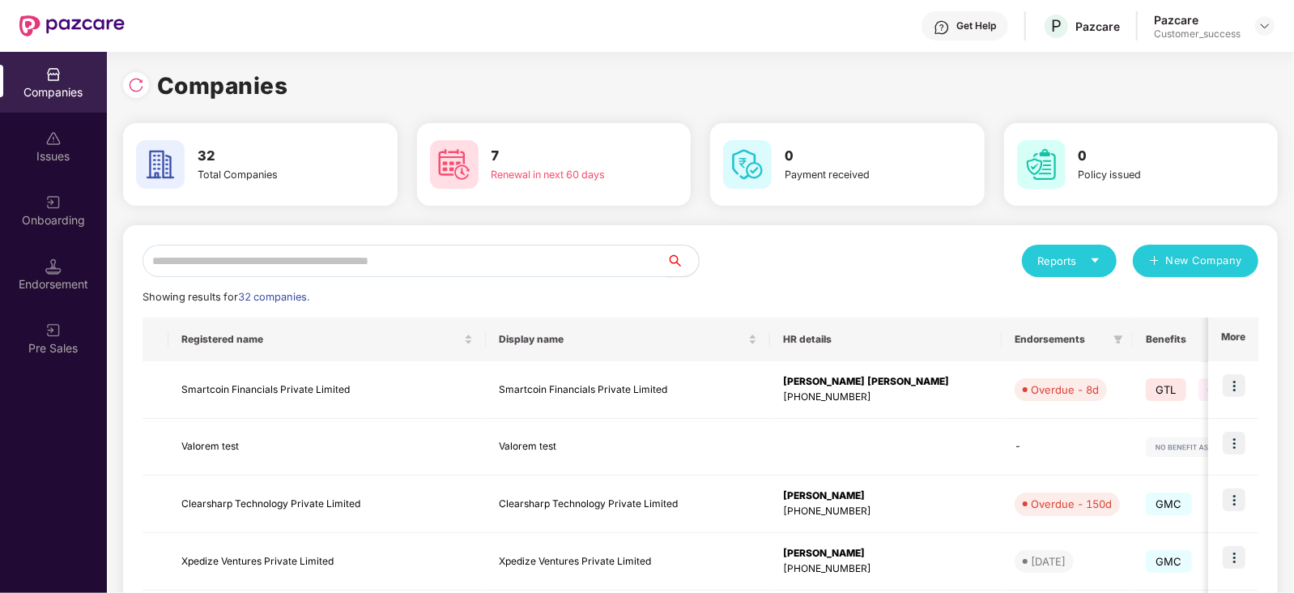
click at [376, 270] on input "text" at bounding box center [404, 260] width 524 height 32
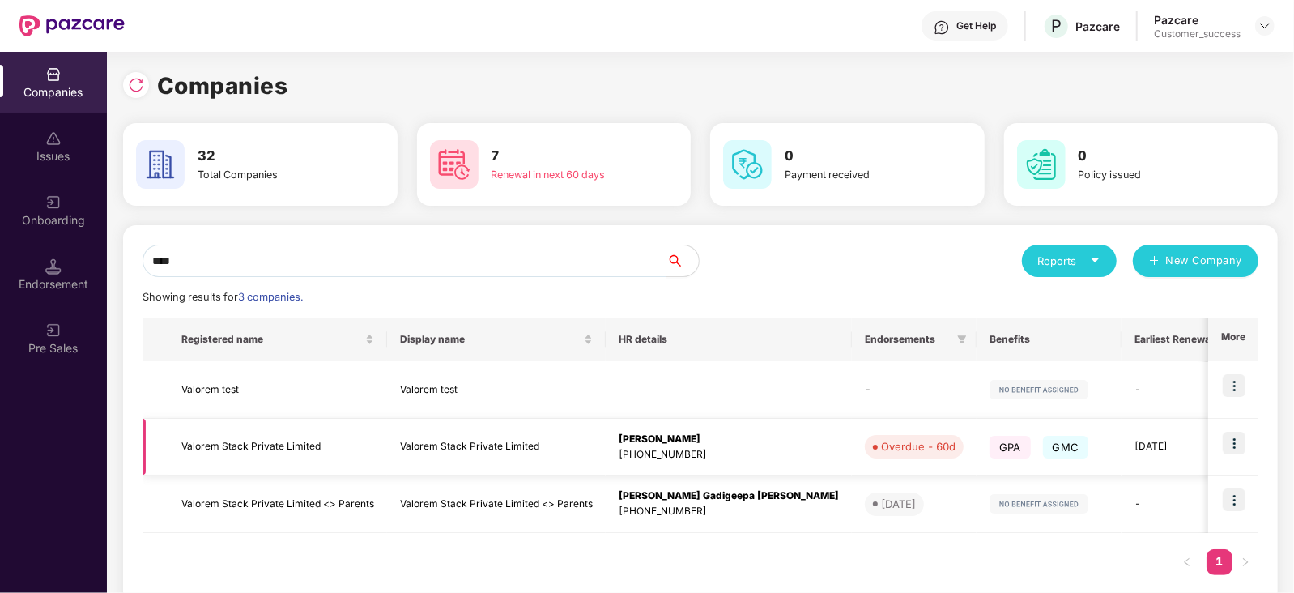
type input "****"
click at [272, 459] on td "Valorem Stack Private Limited" at bounding box center [277, 447] width 219 height 57
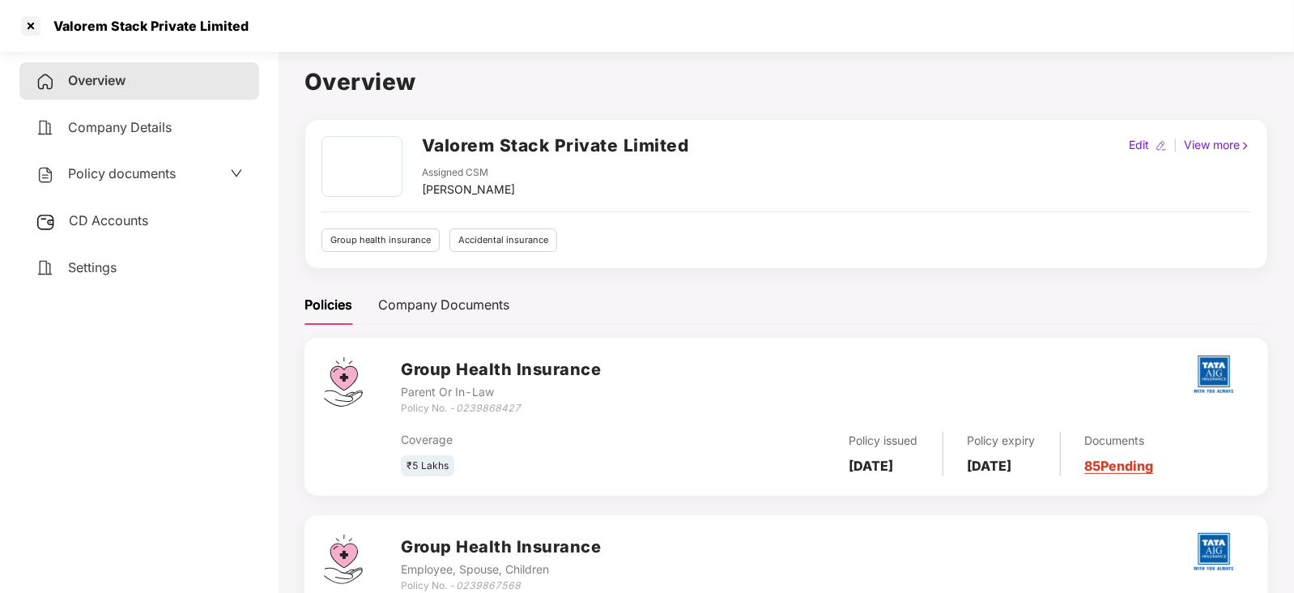
click at [152, 173] on span "Policy documents" at bounding box center [122, 173] width 108 height 16
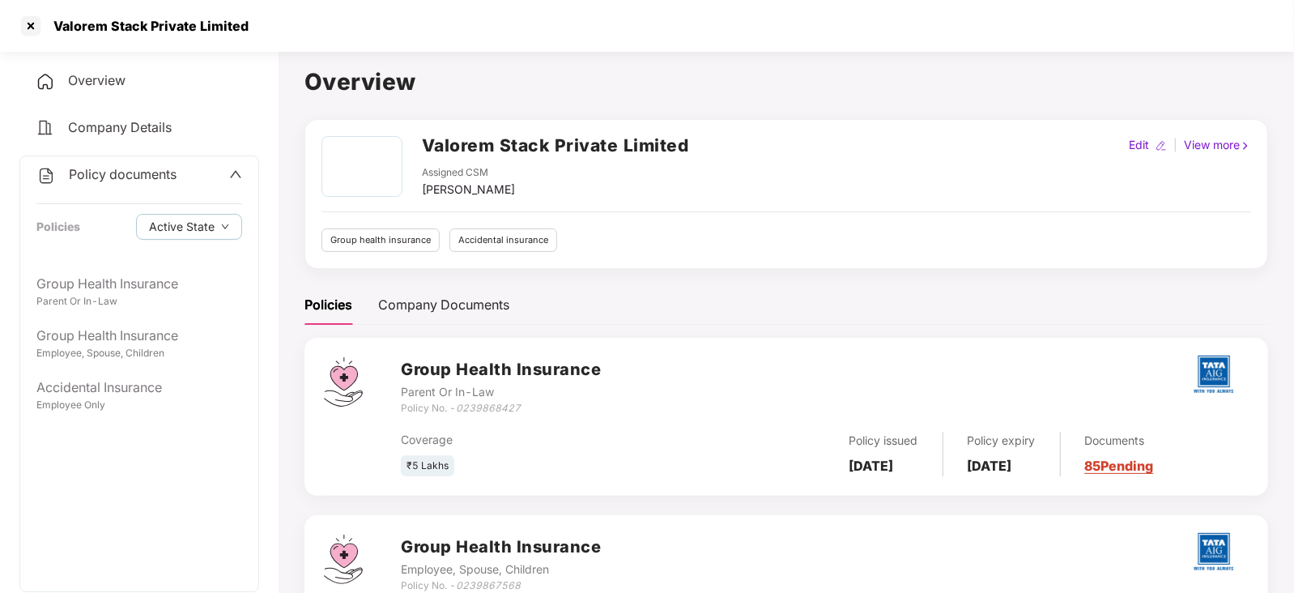
click at [219, 156] on div "Policy documents Policies Active State" at bounding box center [139, 210] width 238 height 109
click at [181, 172] on div "Policy documents" at bounding box center [139, 174] width 206 height 21
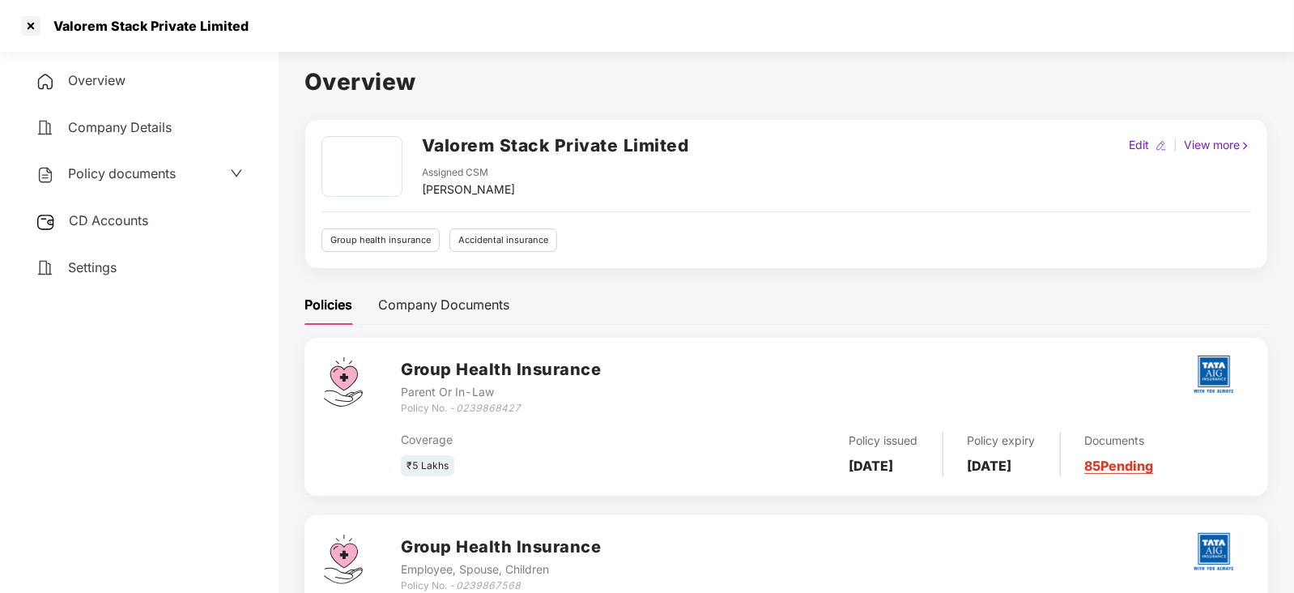
click at [114, 229] on div "CD Accounts" at bounding box center [139, 220] width 240 height 37
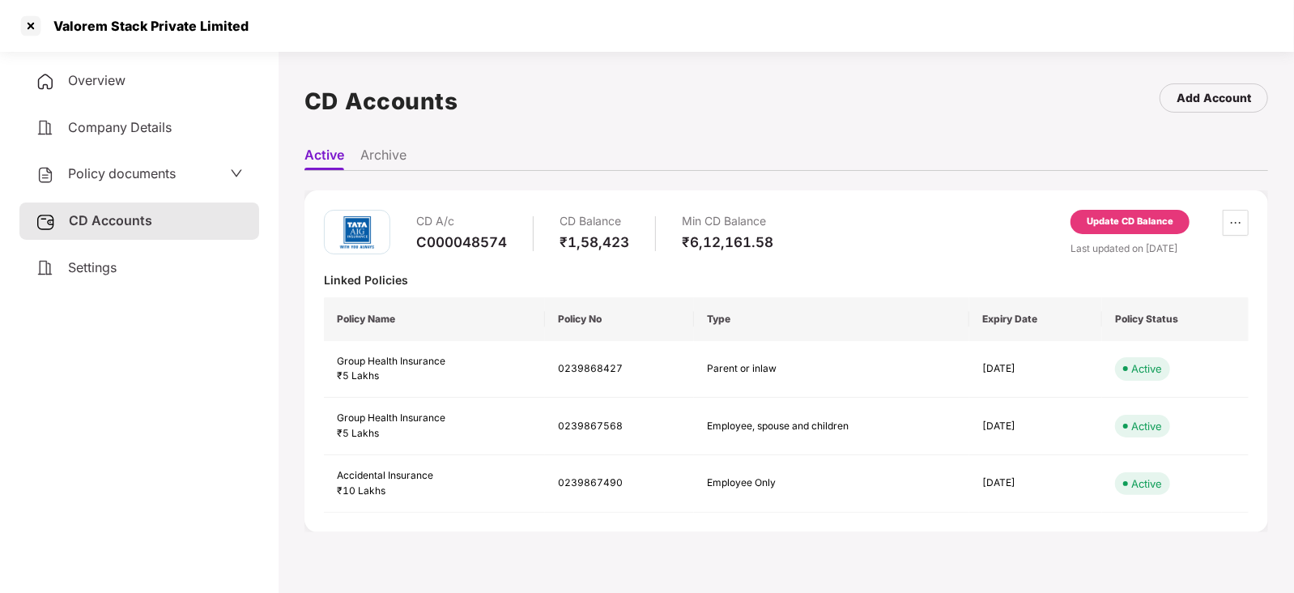
click at [1149, 216] on div "Update CD Balance" at bounding box center [1129, 222] width 87 height 15
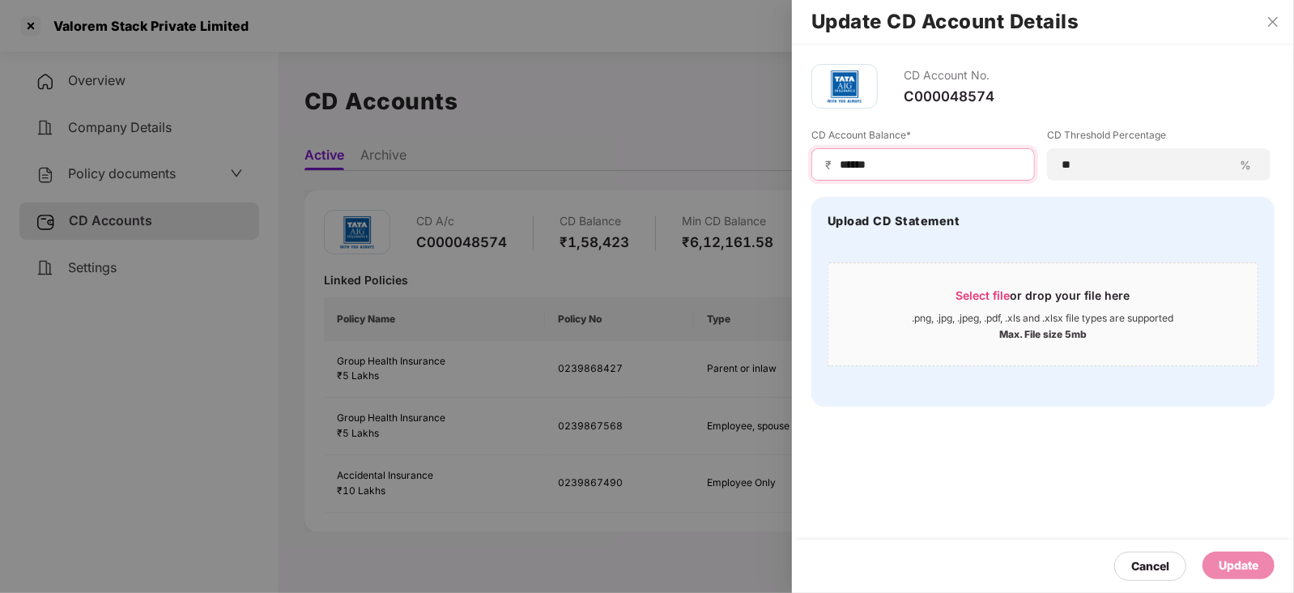
click at [928, 169] on input "******" at bounding box center [929, 164] width 183 height 17
paste input "*"
type input "*******"
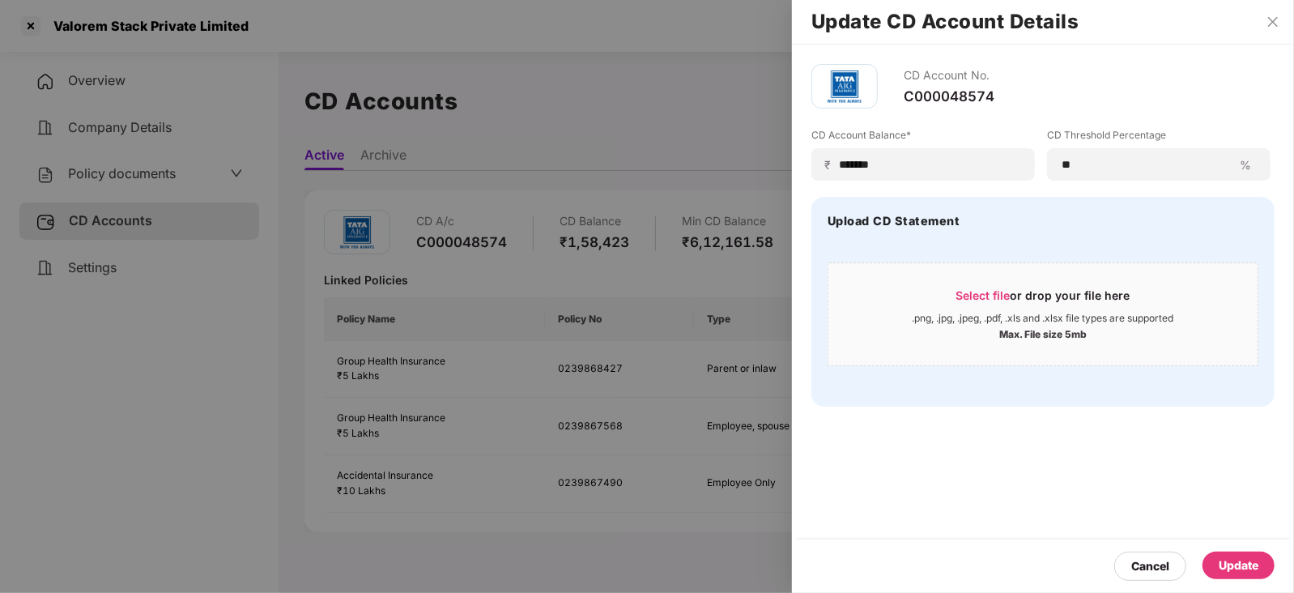
click at [1233, 553] on div "Update" at bounding box center [1238, 565] width 72 height 28
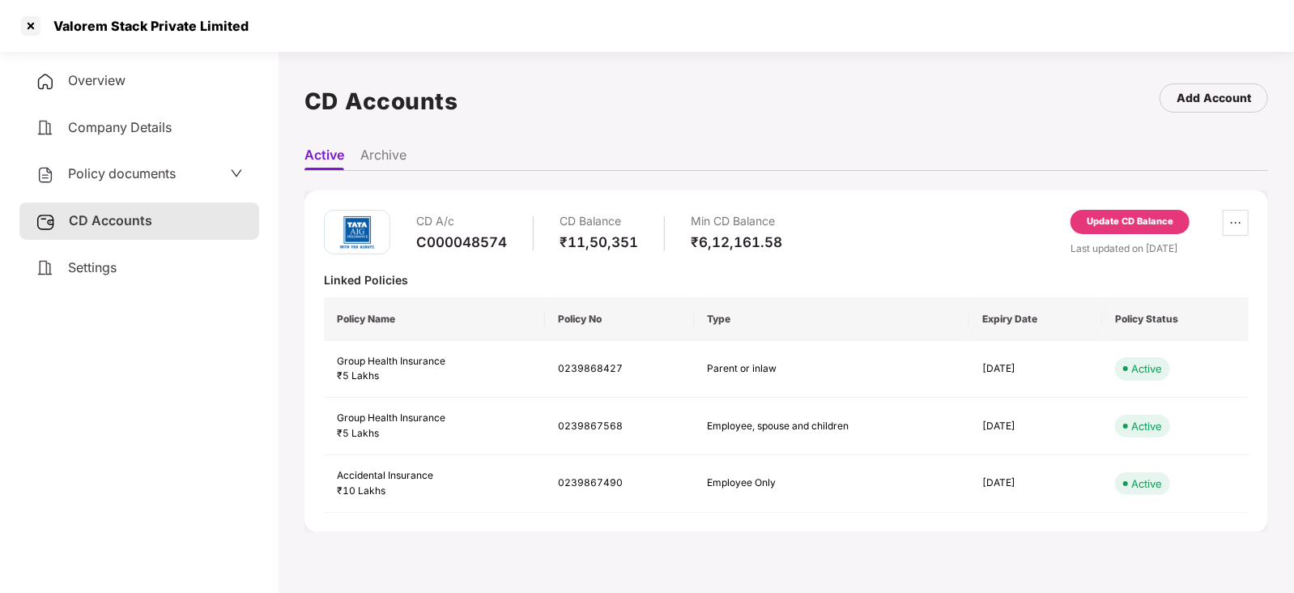
click at [1136, 218] on div "Update CD Balance" at bounding box center [1129, 222] width 87 height 15
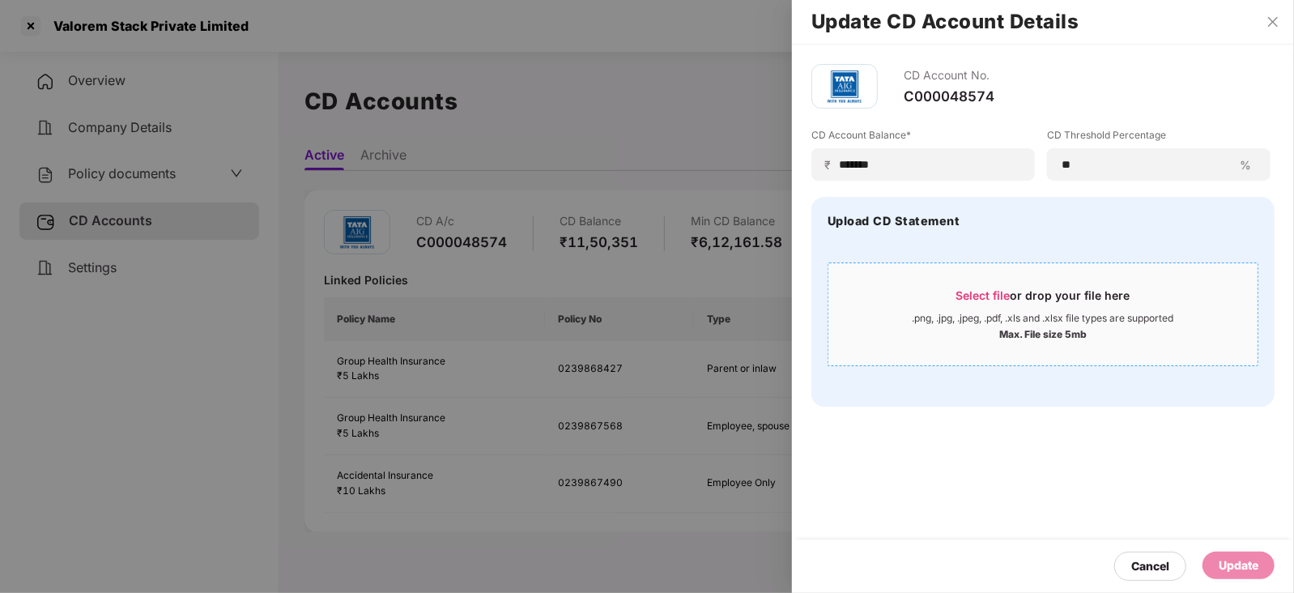
click at [1024, 312] on div ".png, .jpg, .jpeg, .pdf, .xls and .xlsx file types are supported" at bounding box center [1042, 318] width 261 height 13
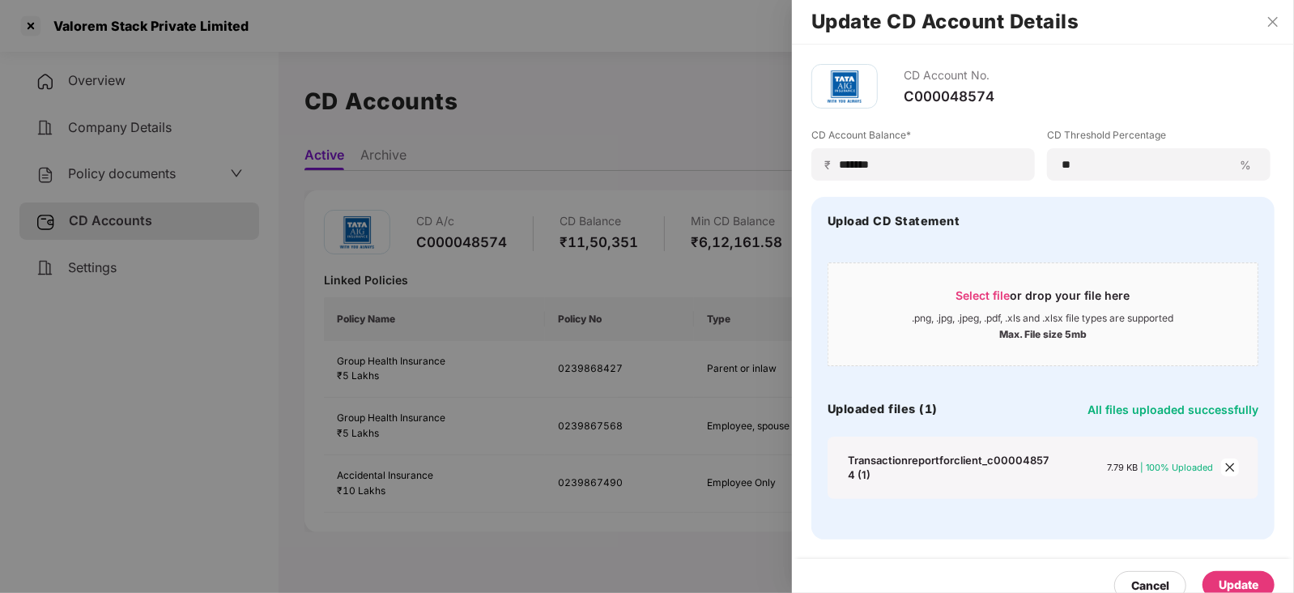
scroll to position [19, 0]
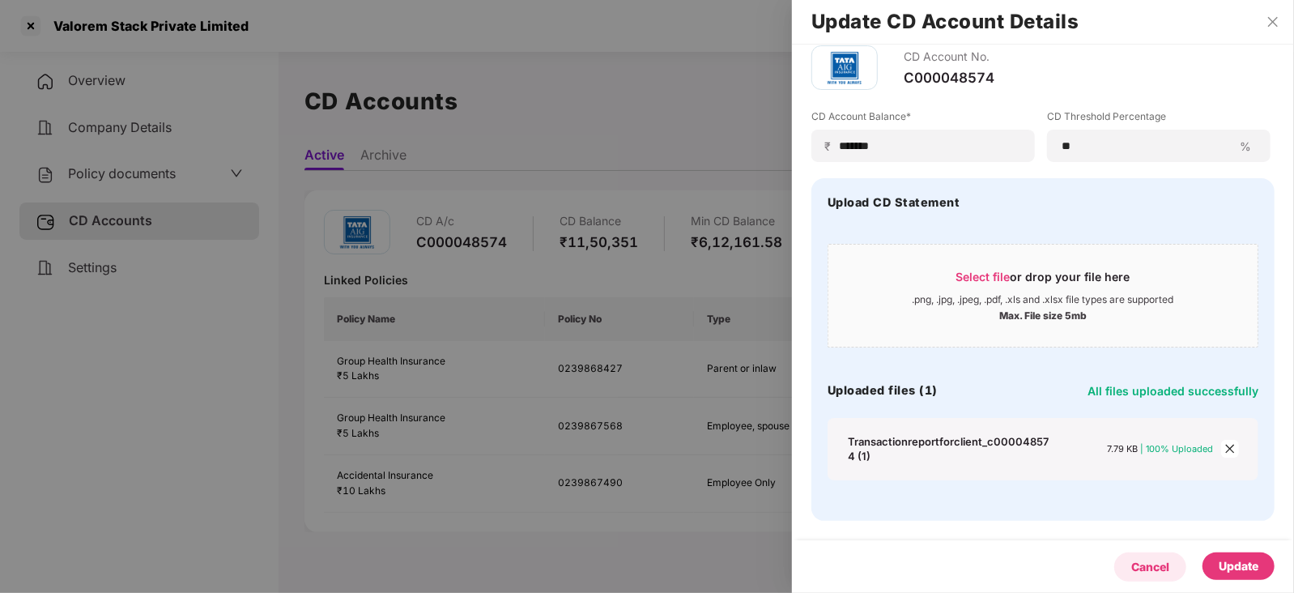
click at [1163, 570] on div "Cancel" at bounding box center [1150, 567] width 38 height 18
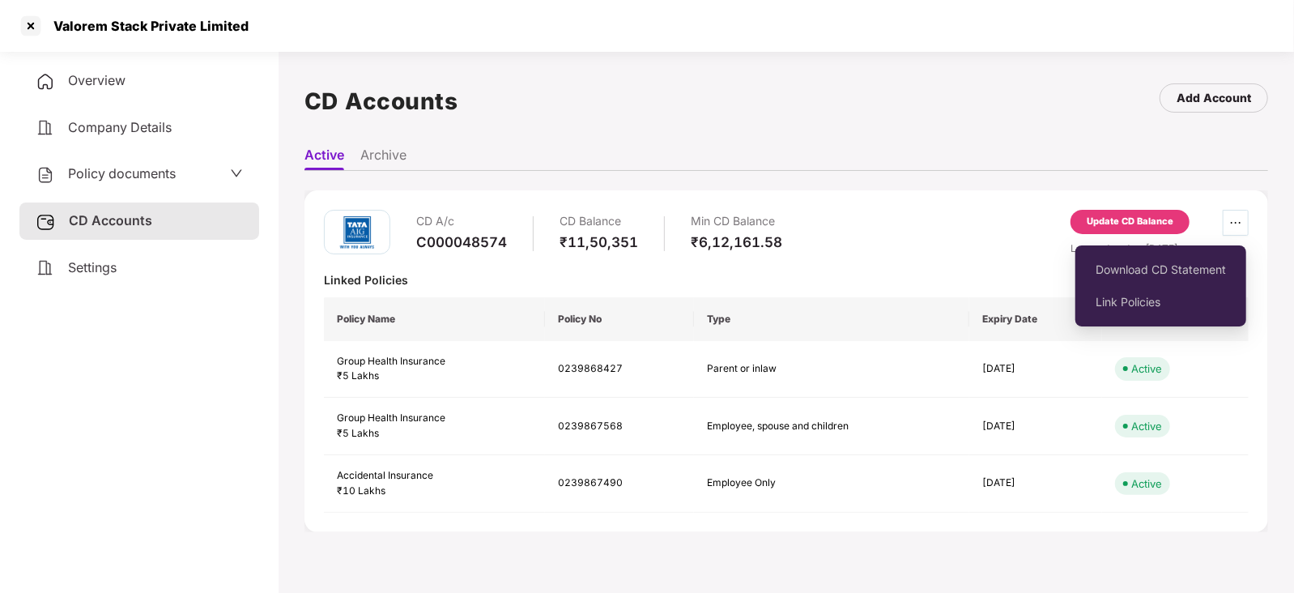
click at [1235, 223] on icon "ellipsis" at bounding box center [1235, 222] width 13 height 13
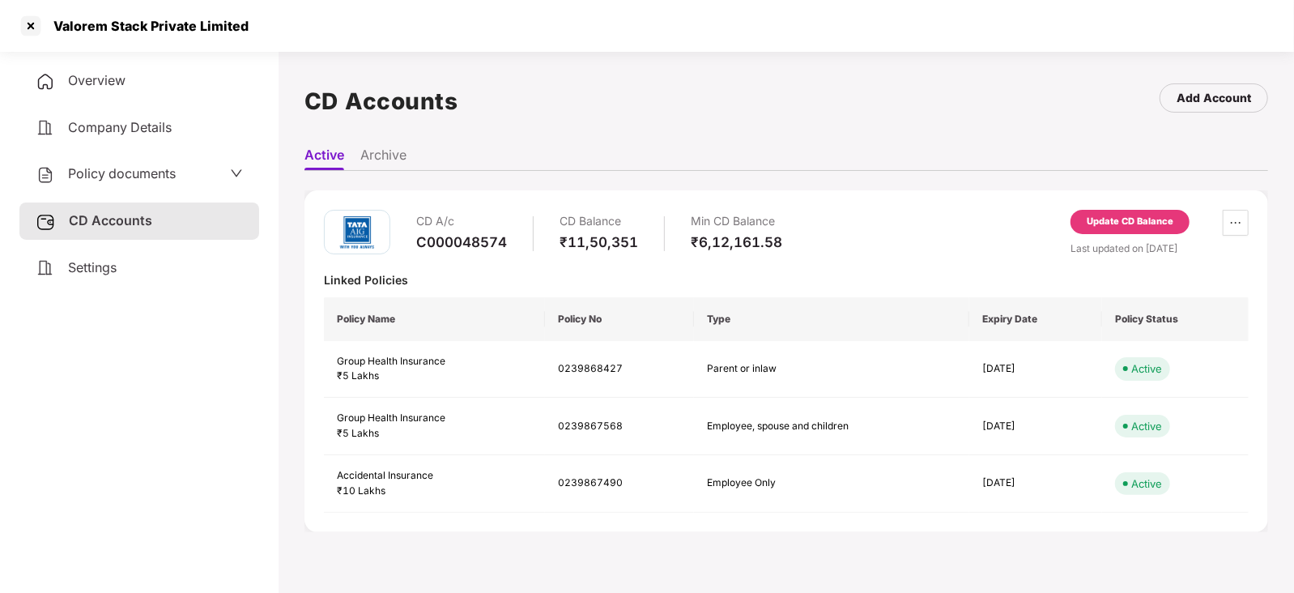
click at [786, 168] on ul "Active Archive" at bounding box center [785, 154] width 963 height 32
click at [31, 22] on div at bounding box center [31, 26] width 26 height 26
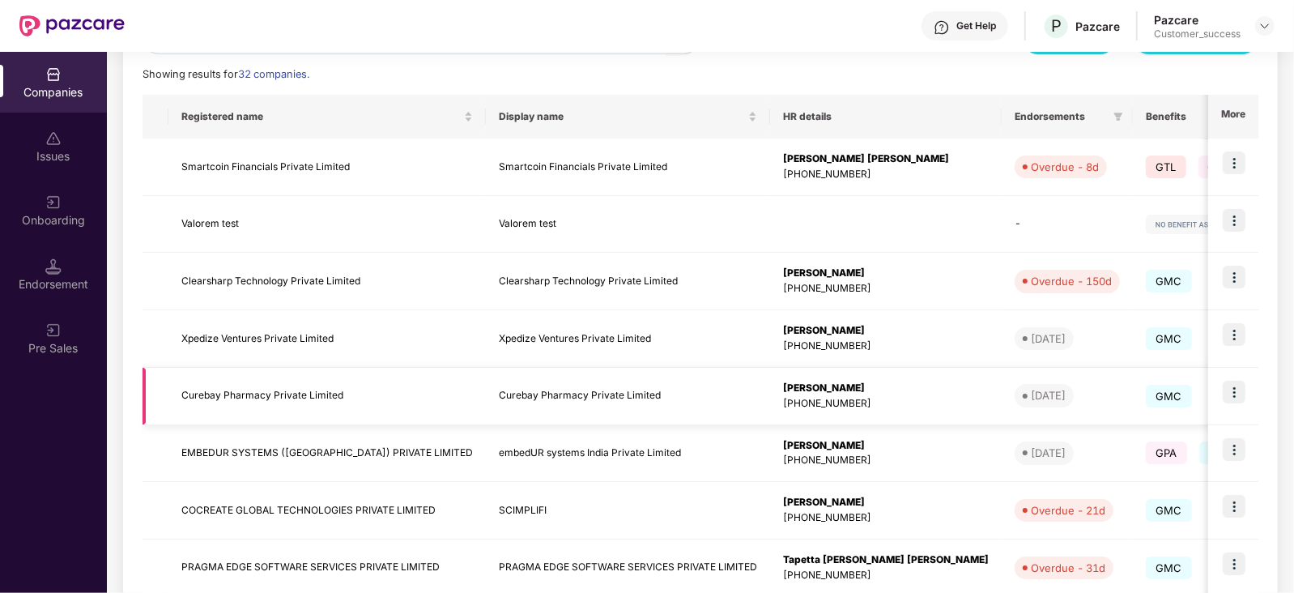
scroll to position [0, 0]
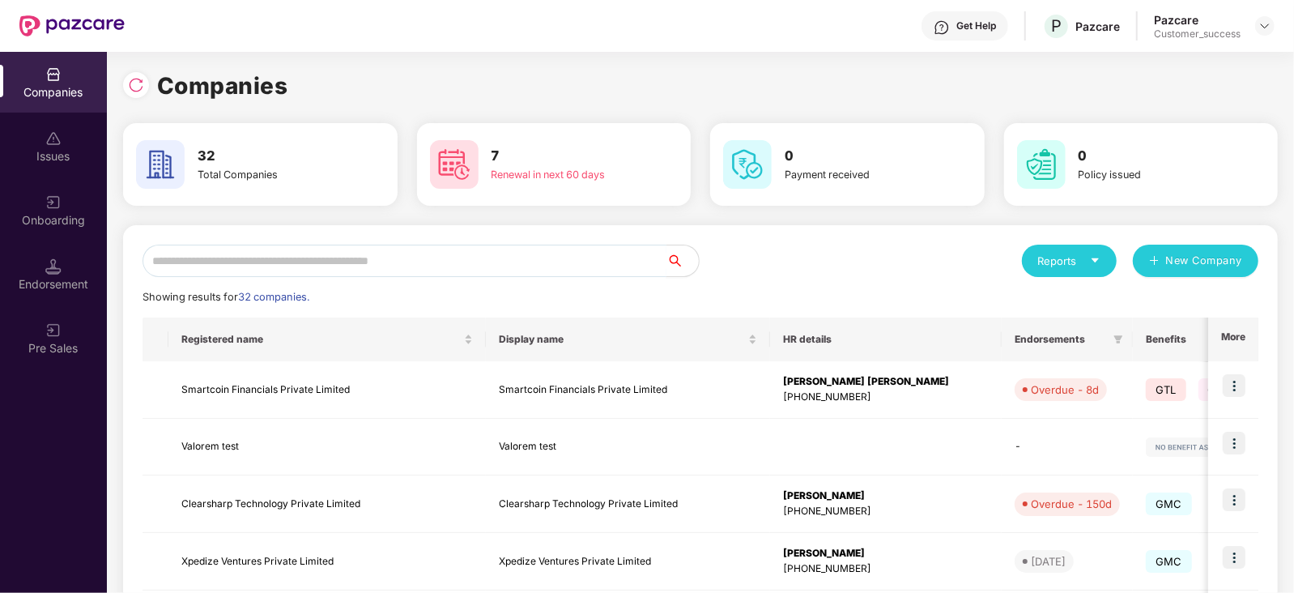
click at [477, 268] on input "text" at bounding box center [404, 260] width 524 height 32
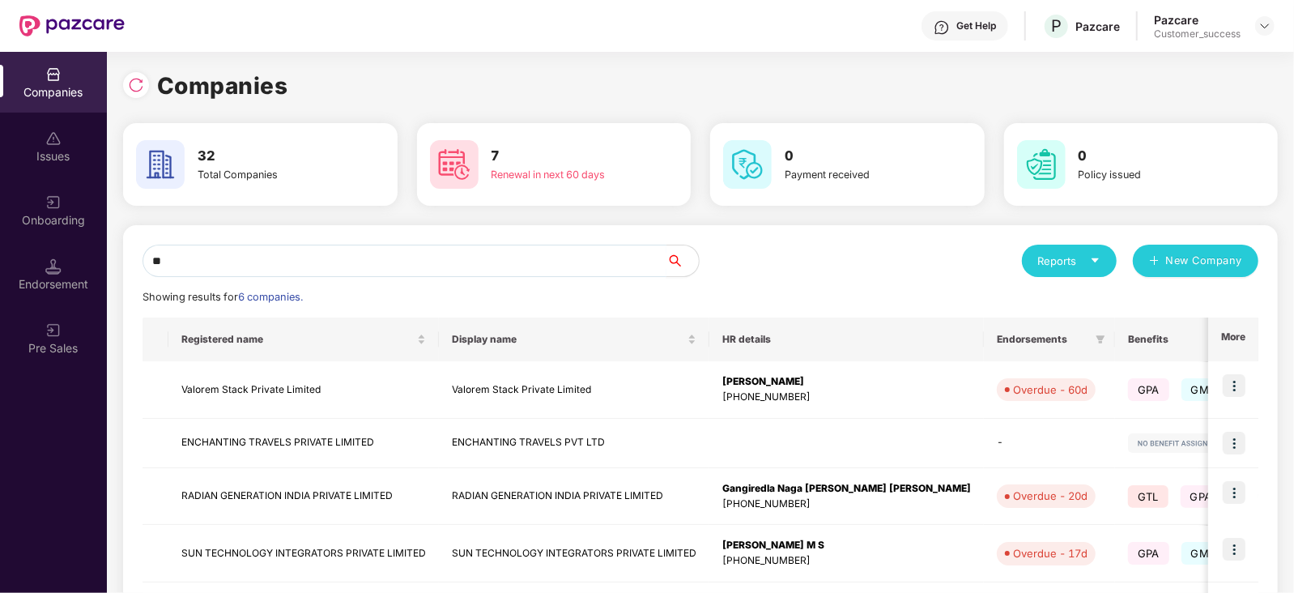
type input "***"
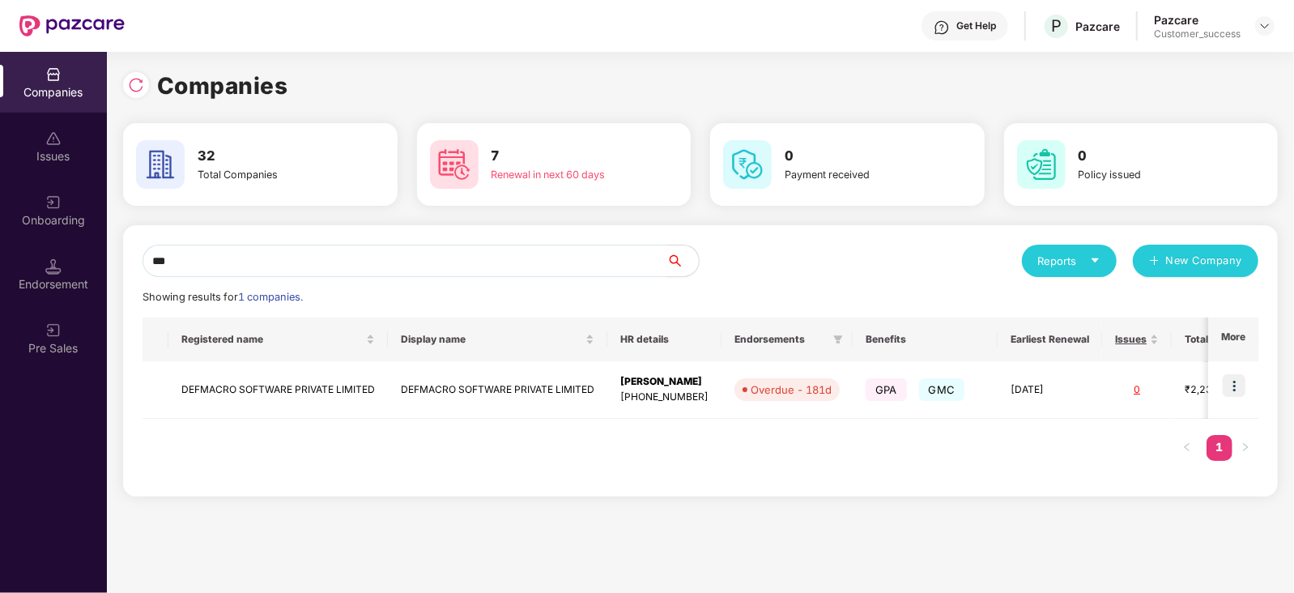
click at [510, 253] on input "***" at bounding box center [404, 260] width 524 height 32
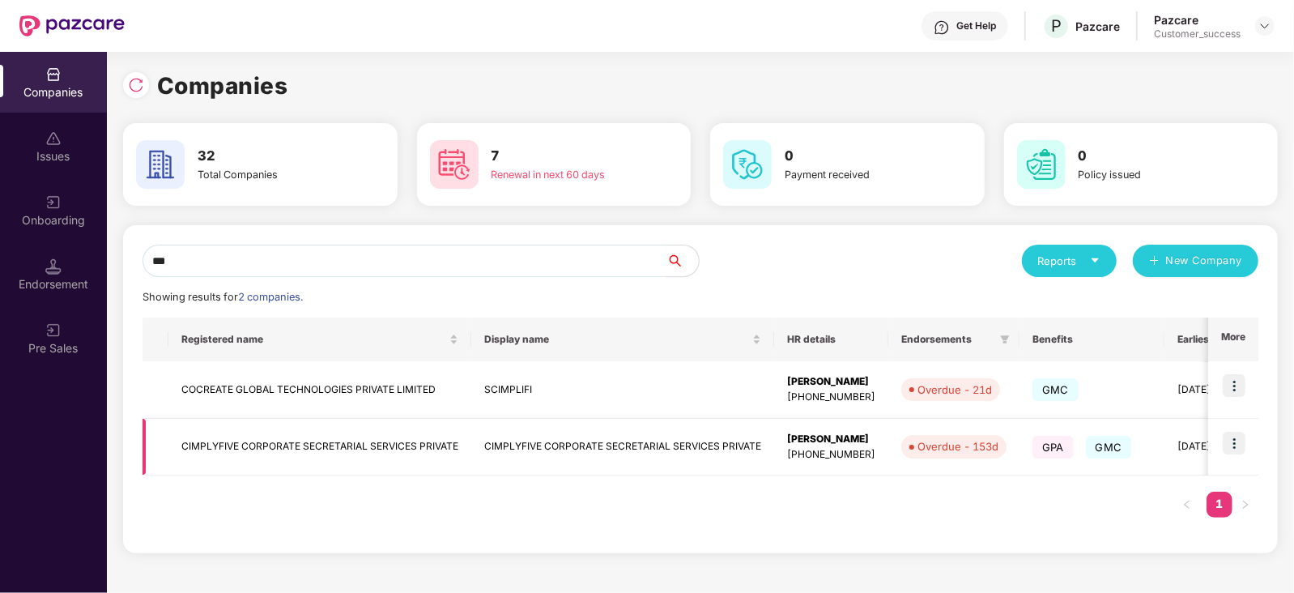
type input "***"
click at [1231, 440] on img at bounding box center [1233, 443] width 23 height 23
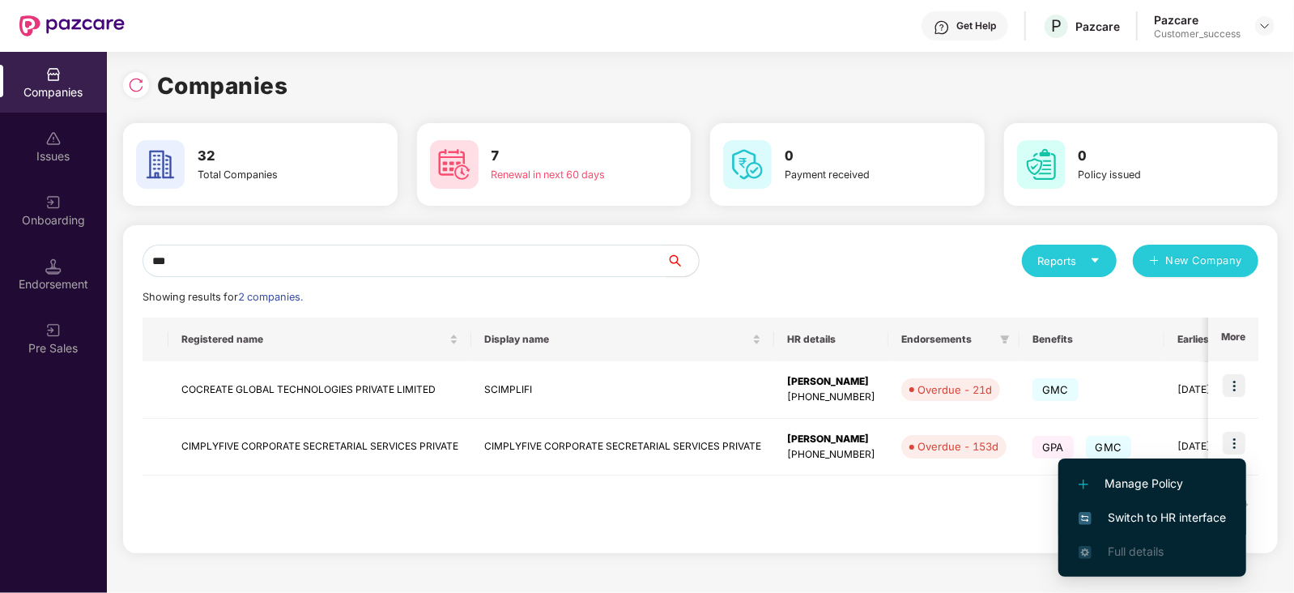
click at [1107, 518] on span "Switch to HR interface" at bounding box center [1151, 517] width 147 height 18
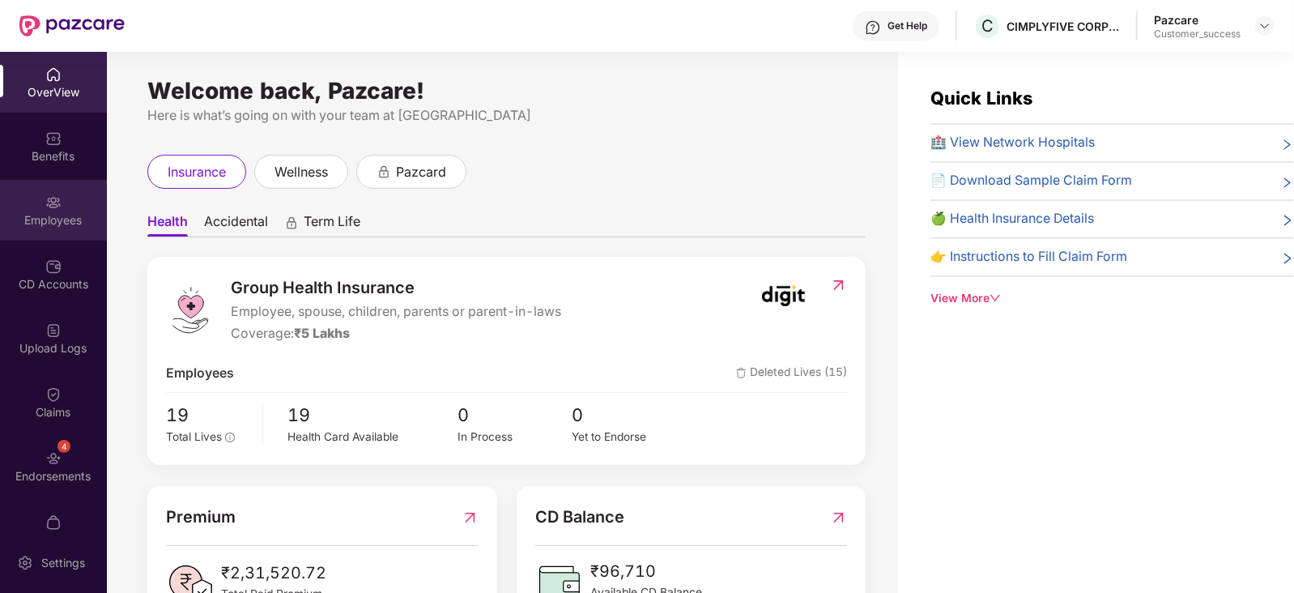
click at [0, 224] on div "Employees" at bounding box center [53, 220] width 107 height 16
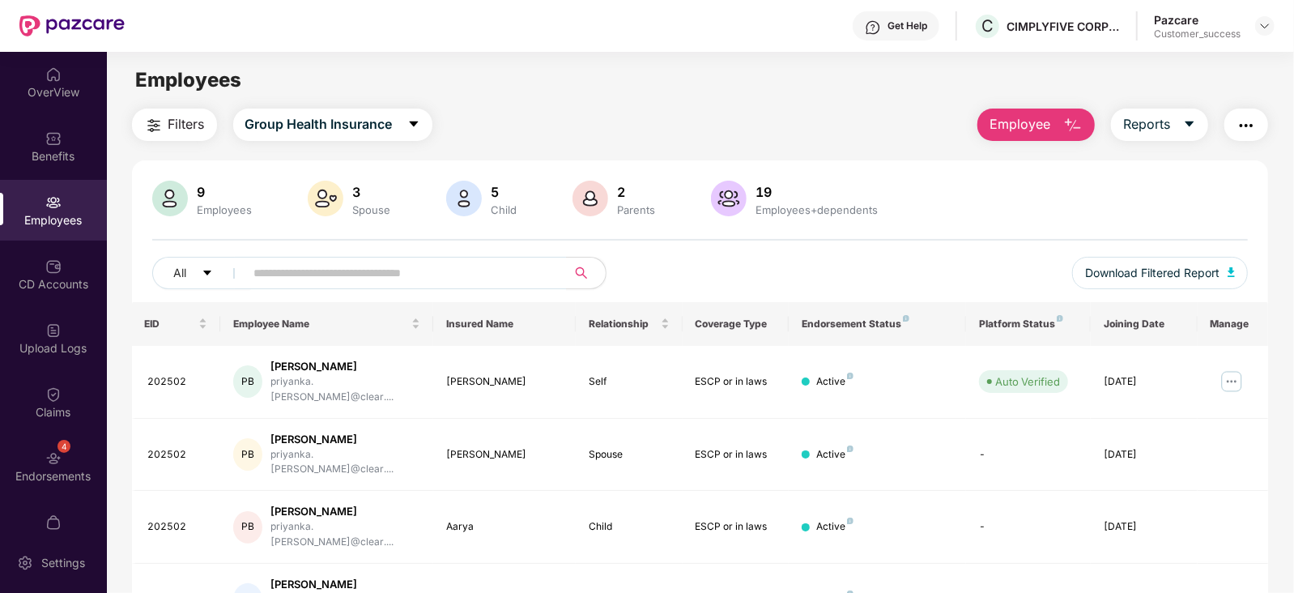
click at [1066, 134] on img "button" at bounding box center [1072, 125] width 19 height 19
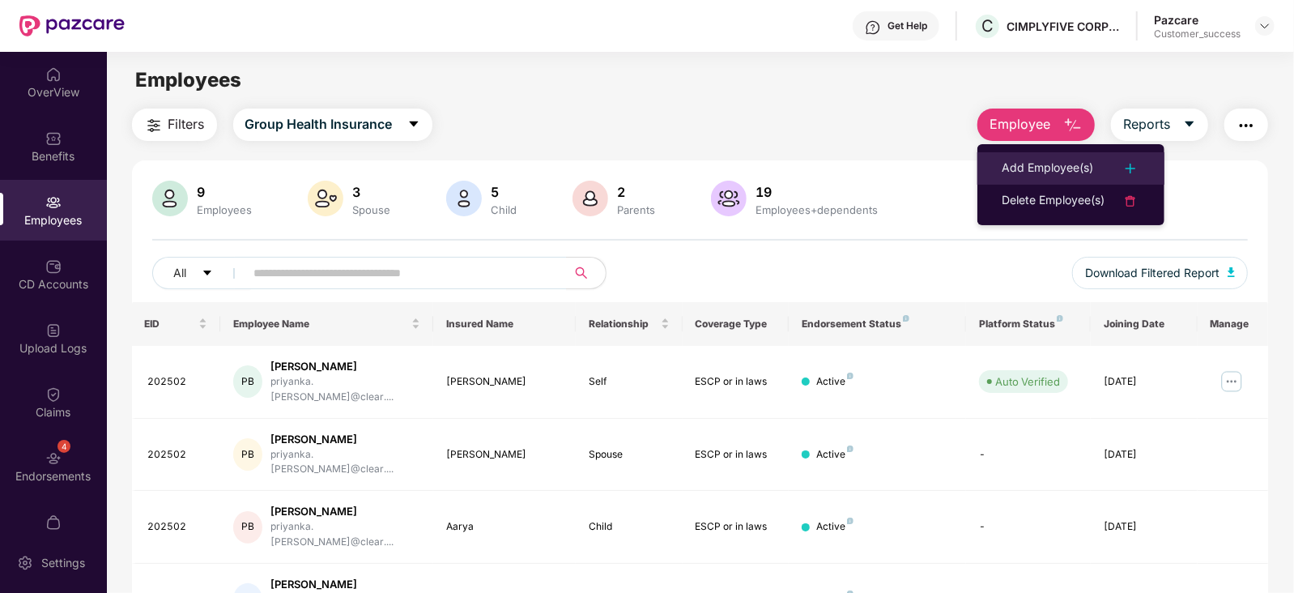
click at [1059, 168] on div "Add Employee(s)" at bounding box center [1046, 168] width 91 height 19
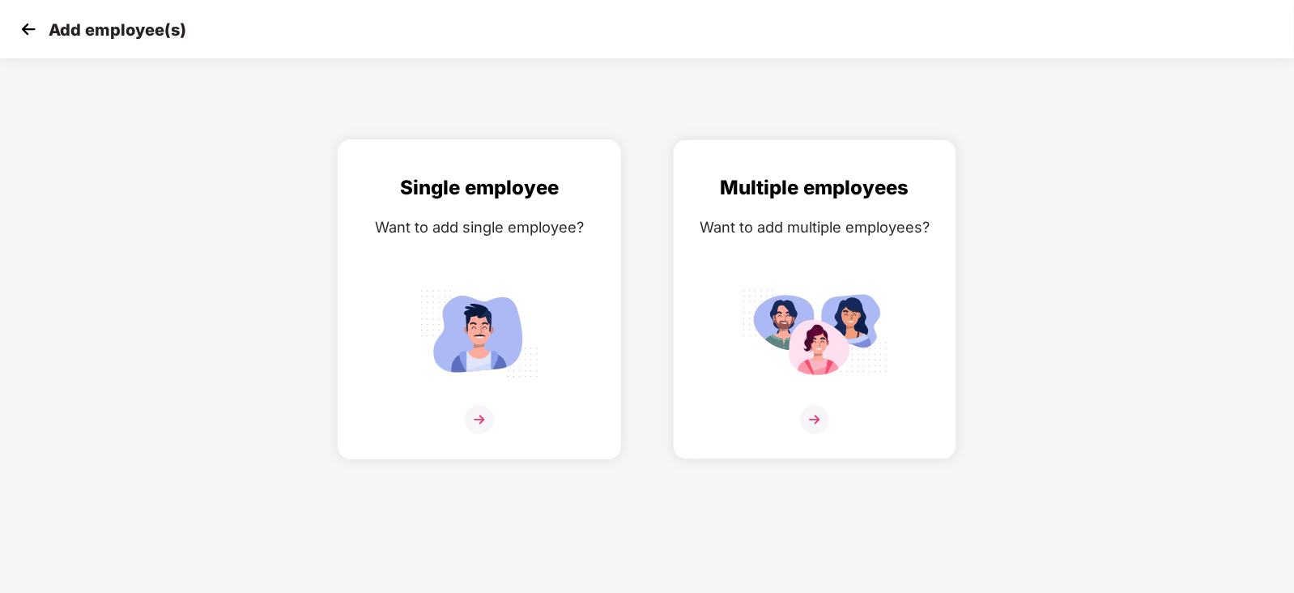
click at [484, 266] on div "Single employee Want to add single employee?" at bounding box center [479, 313] width 249 height 282
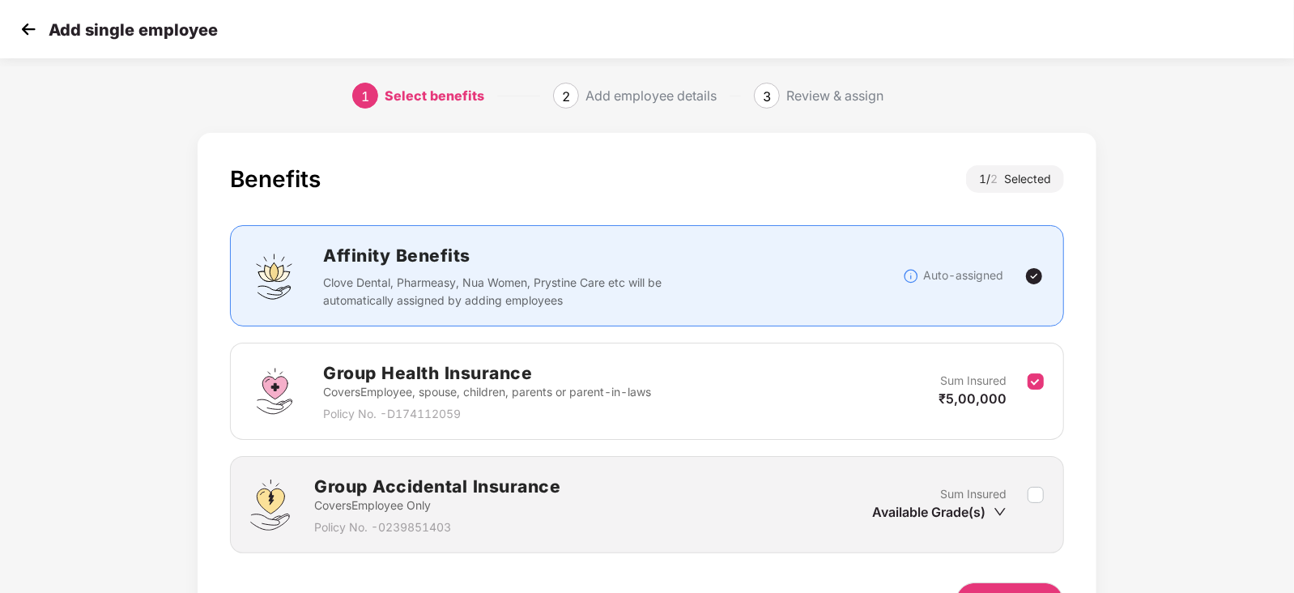
scroll to position [100, 0]
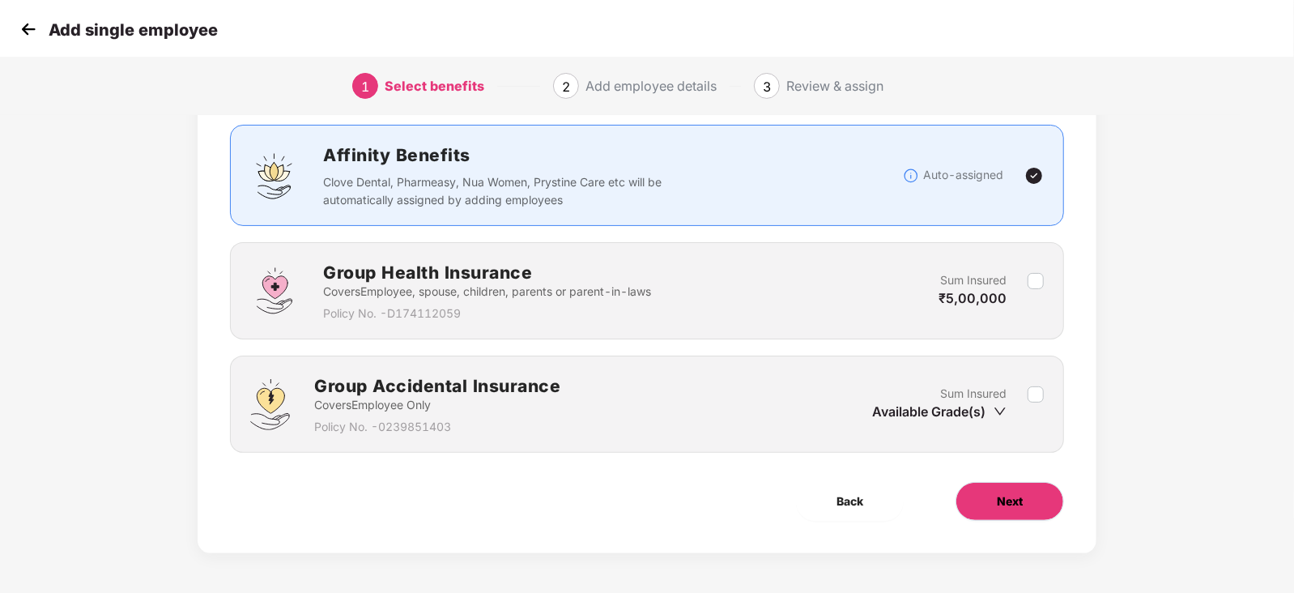
click at [1005, 508] on span "Next" at bounding box center [1010, 501] width 26 height 18
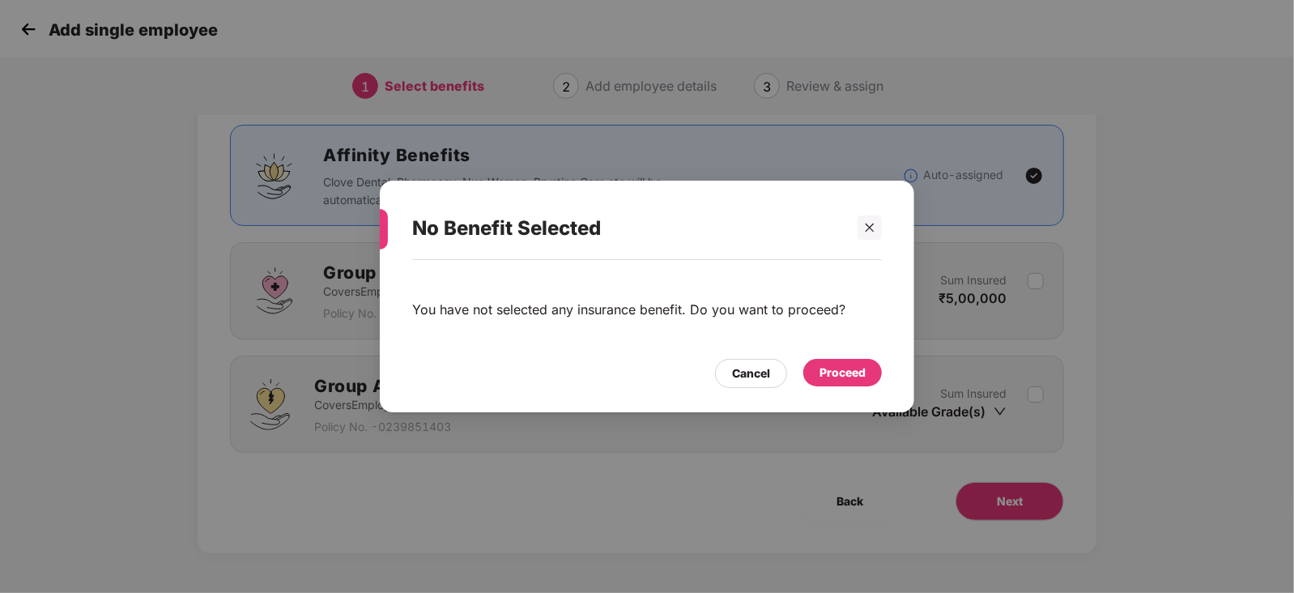
click at [853, 378] on div "Proceed" at bounding box center [842, 372] width 46 height 18
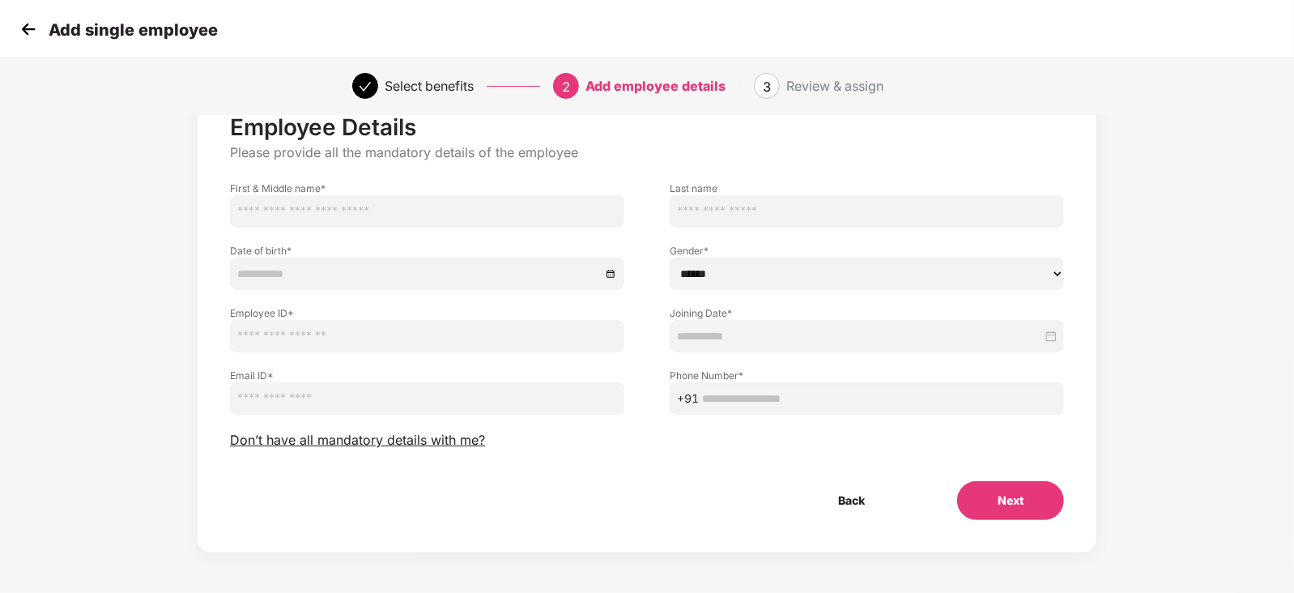
scroll to position [0, 0]
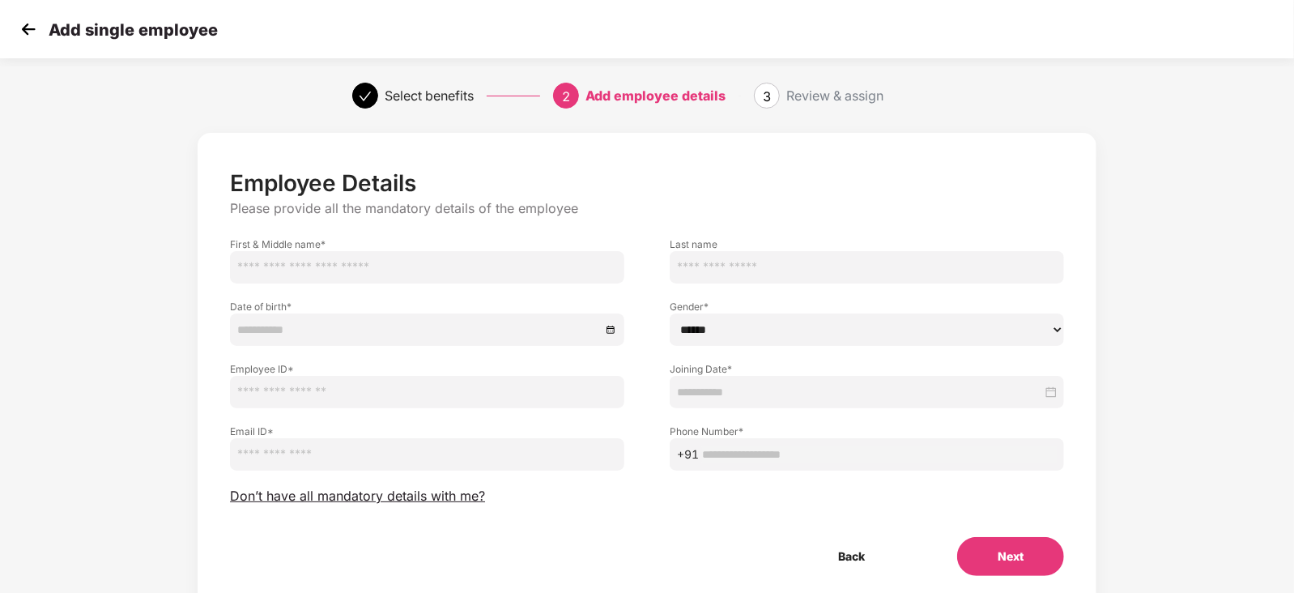
click at [388, 249] on label "First & Middle name *" at bounding box center [427, 244] width 394 height 14
click at [388, 259] on input "text" at bounding box center [427, 267] width 394 height 32
type input "**********"
click at [461, 383] on input "text" at bounding box center [427, 392] width 394 height 32
type input "*****"
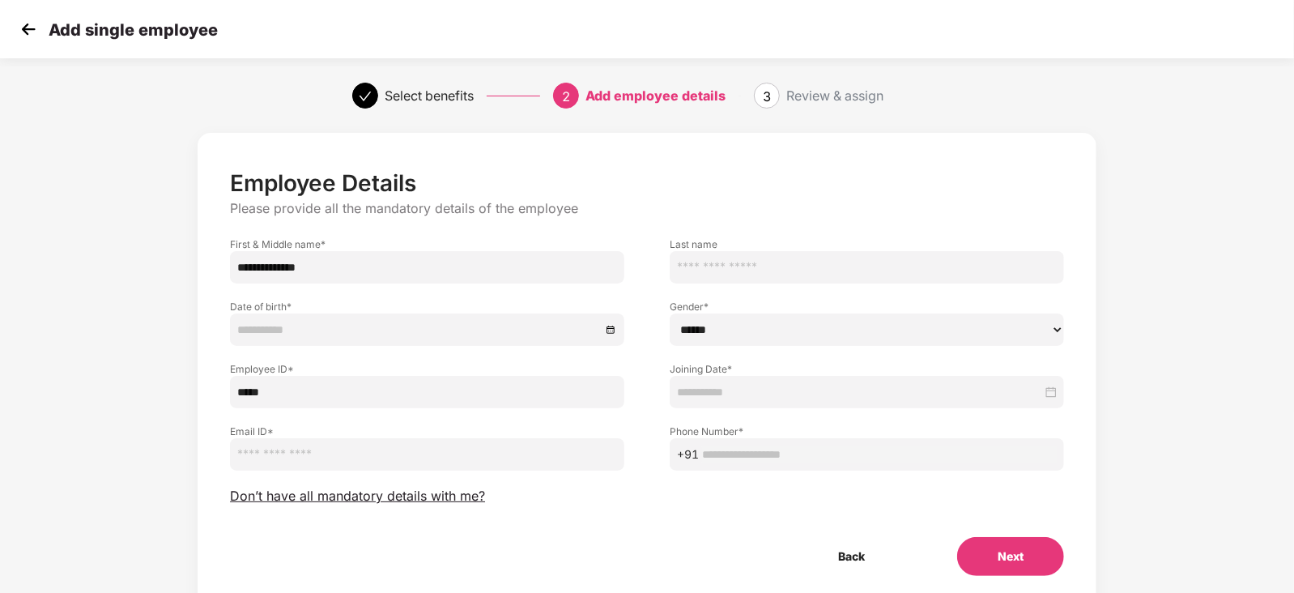
click at [789, 318] on select "****** **** ******" at bounding box center [867, 329] width 394 height 32
select select "******"
click at [670, 313] on select "****** **** ******" at bounding box center [867, 329] width 394 height 32
click at [747, 386] on input at bounding box center [859, 392] width 365 height 18
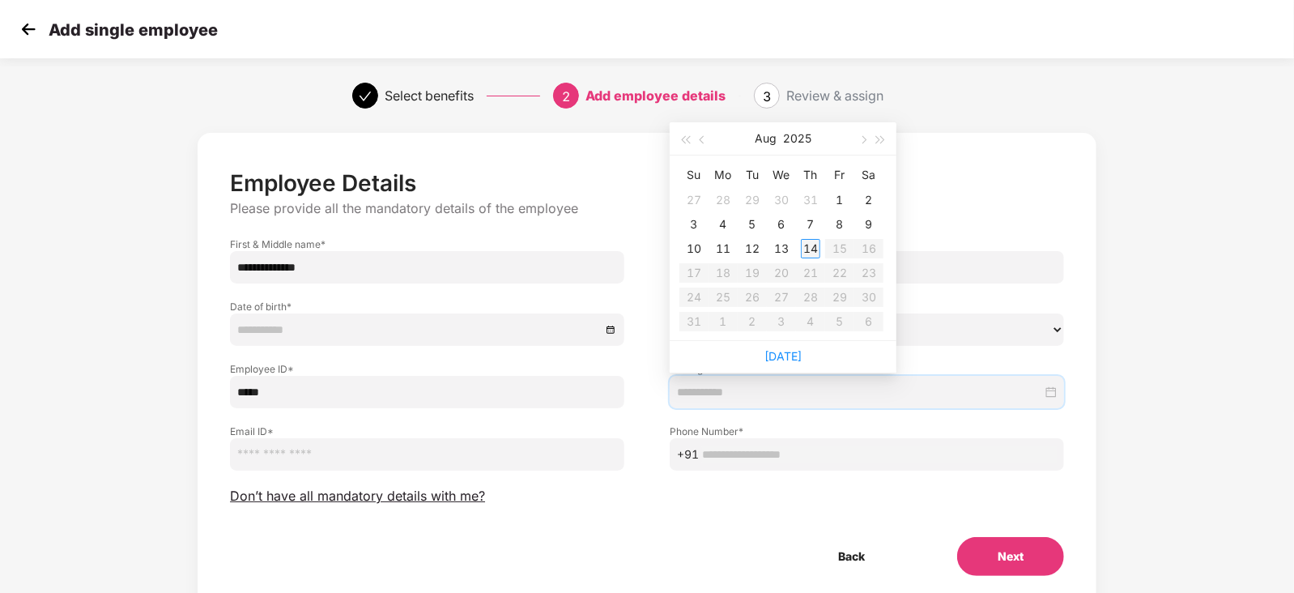
type input "**********"
click at [814, 253] on div "14" at bounding box center [810, 248] width 19 height 19
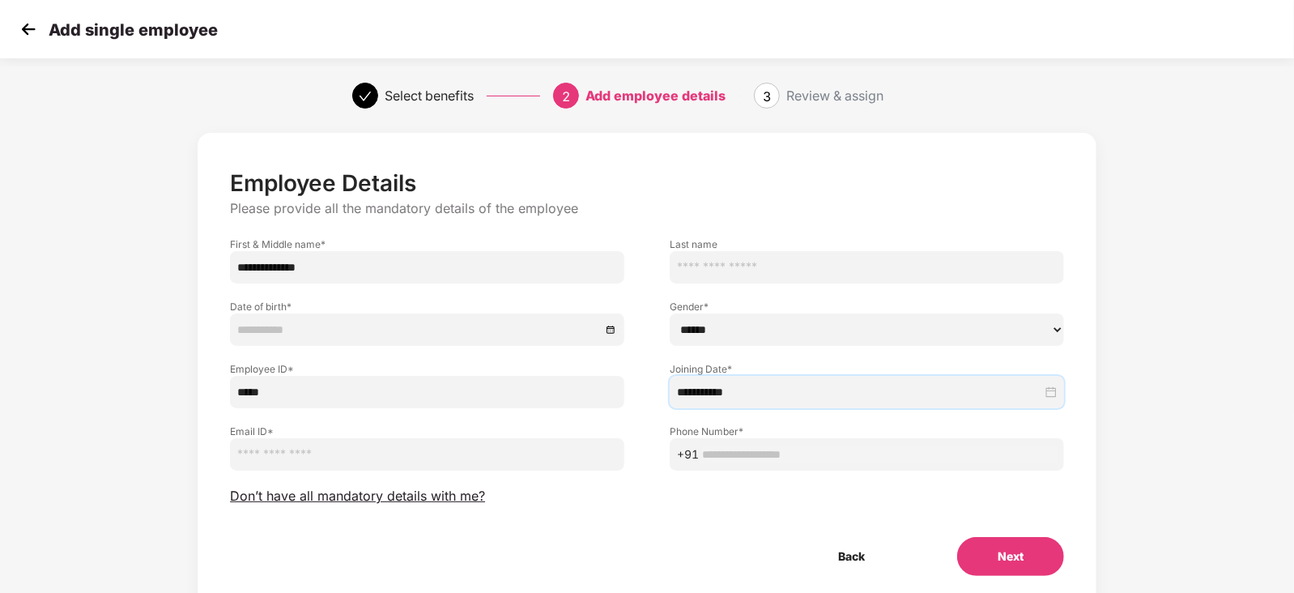
click at [487, 456] on input "email" at bounding box center [427, 454] width 394 height 32
type input "**********"
click at [742, 453] on input "text" at bounding box center [879, 454] width 355 height 18
paste input "**********"
type input "**********"
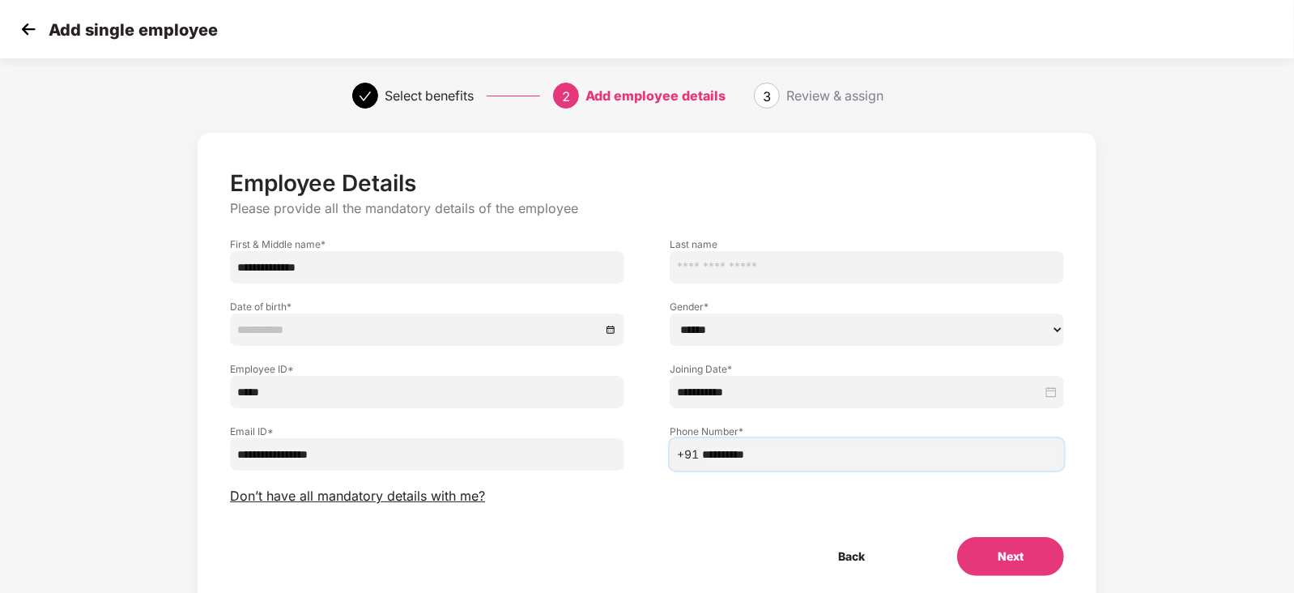
click at [1005, 556] on button "Next" at bounding box center [1010, 556] width 107 height 39
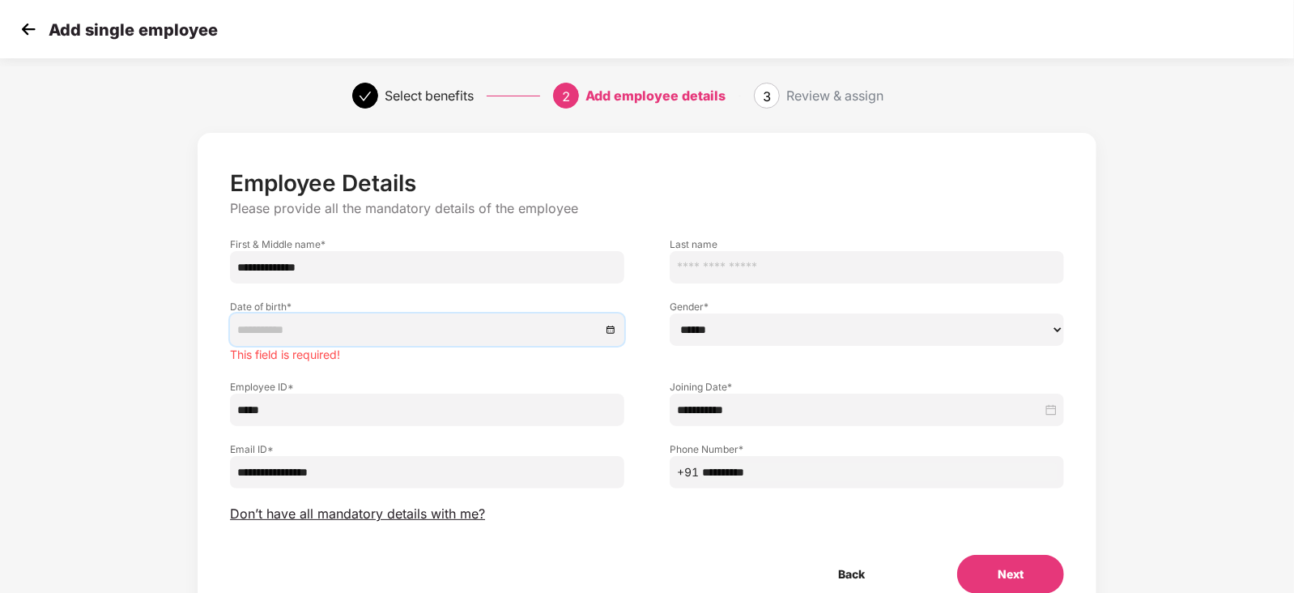
click at [374, 337] on input at bounding box center [418, 330] width 363 height 18
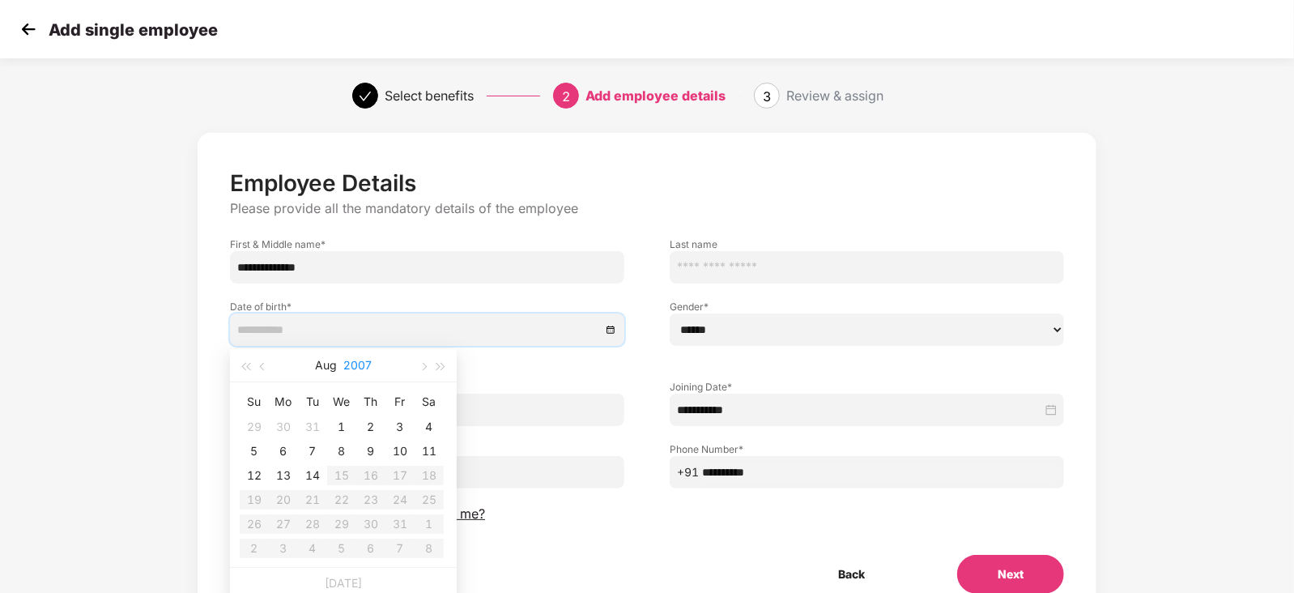
click at [361, 363] on button "2007" at bounding box center [357, 365] width 28 height 32
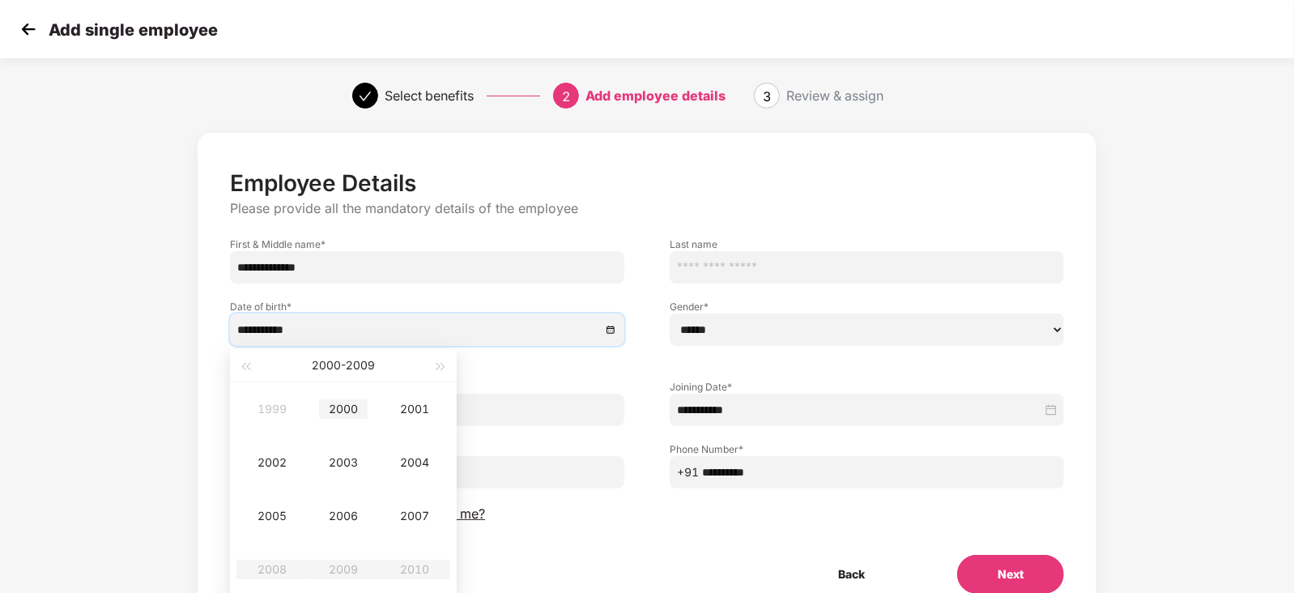
type input "**********"
click at [355, 409] on div "2000" at bounding box center [343, 408] width 49 height 19
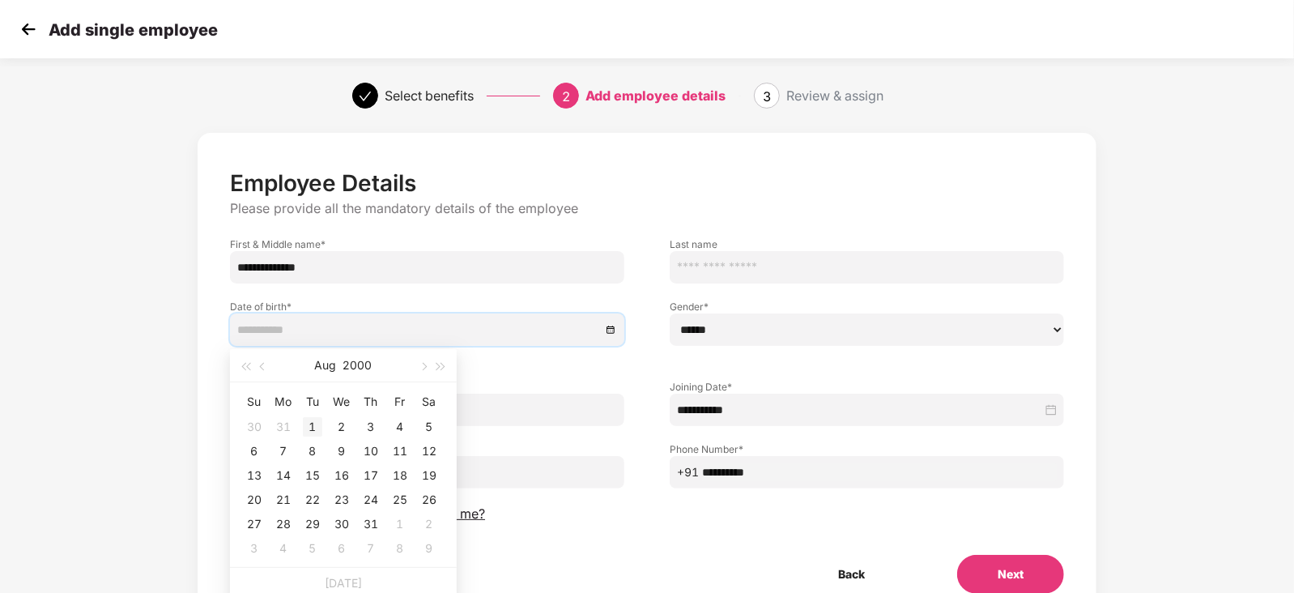
type input "**********"
click at [318, 425] on div "1" at bounding box center [312, 426] width 19 height 19
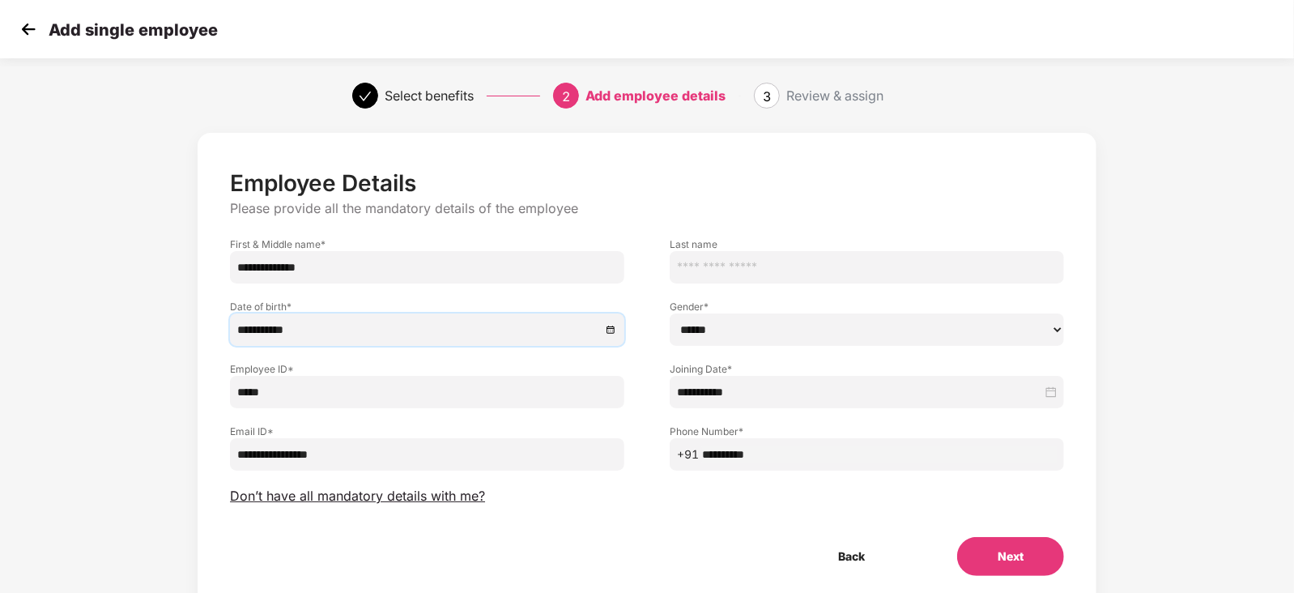
click at [1012, 541] on button "Next" at bounding box center [1010, 556] width 107 height 39
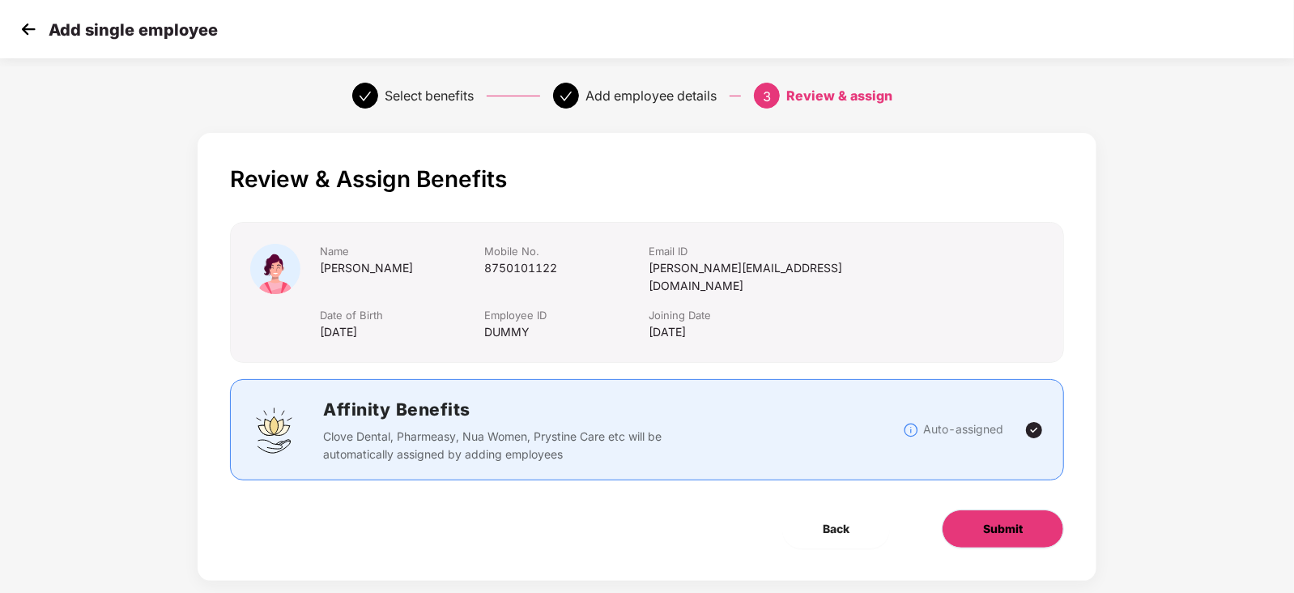
click at [992, 520] on span "Submit" at bounding box center [1003, 529] width 40 height 18
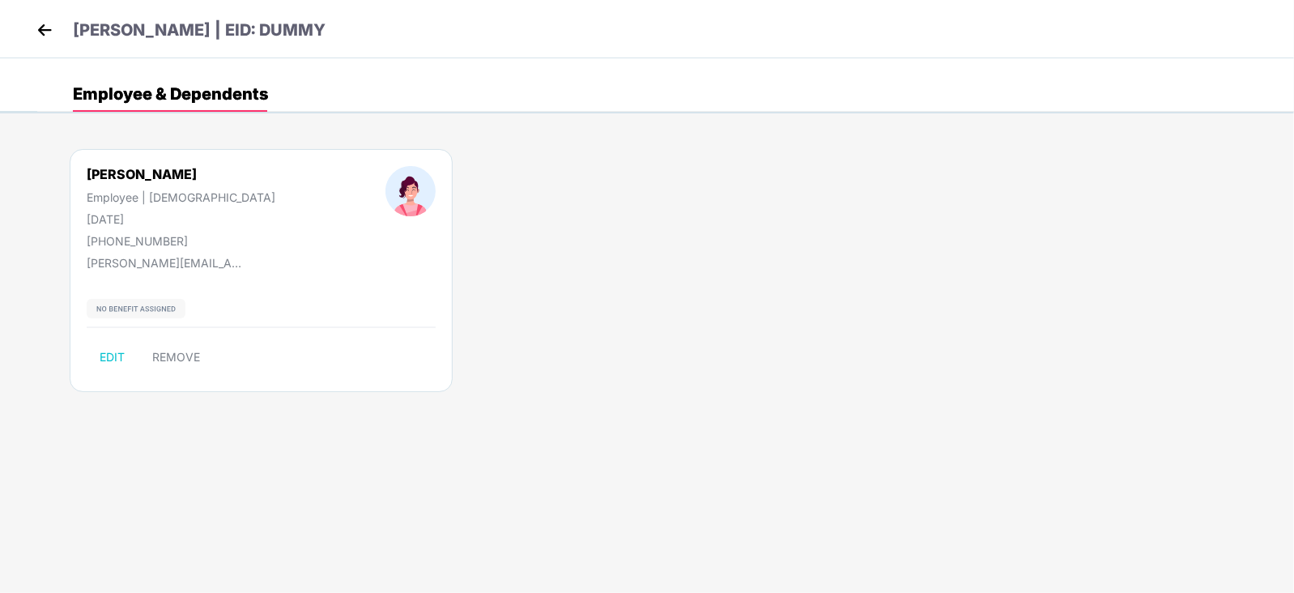
click at [29, 34] on div "[PERSON_NAME] | EID: DUMMY" at bounding box center [647, 29] width 1294 height 58
click at [35, 34] on img at bounding box center [44, 30] width 24 height 24
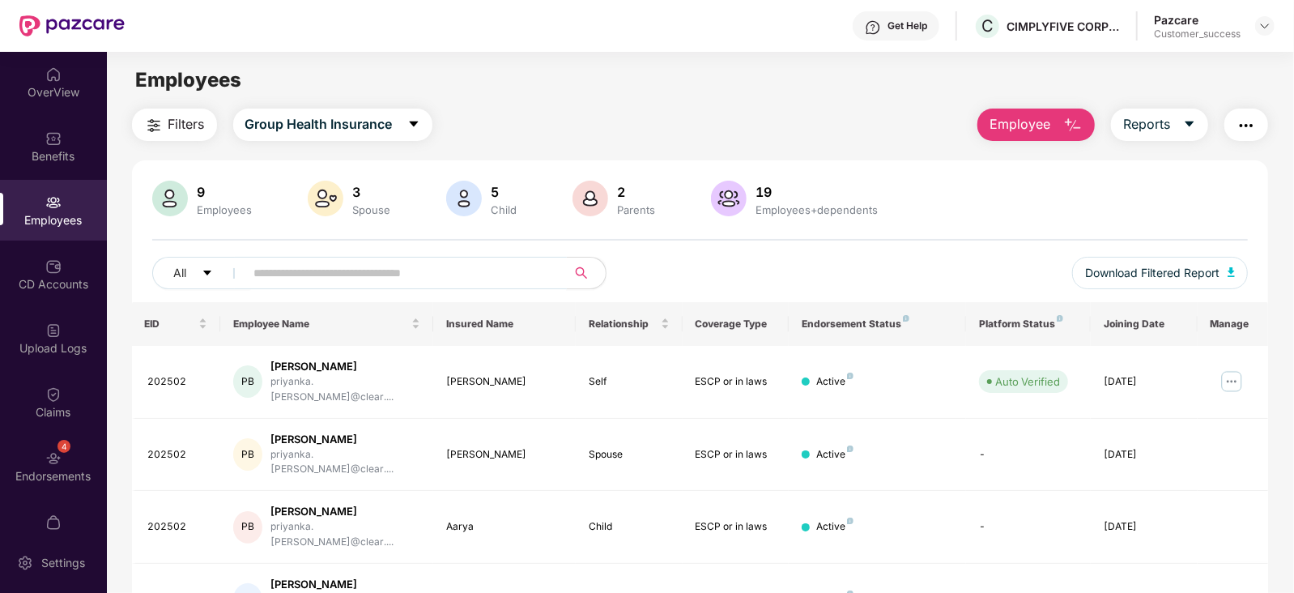
click at [503, 268] on input "text" at bounding box center [399, 273] width 291 height 24
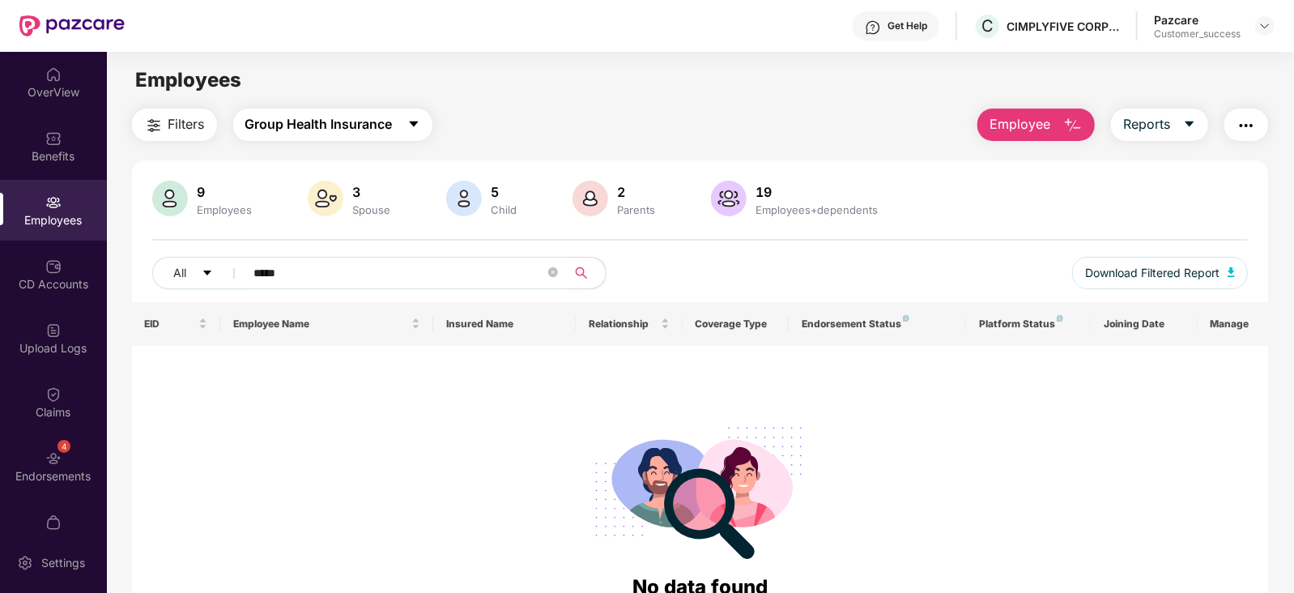
type input "*****"
click at [332, 109] on button "Group Health Insurance" at bounding box center [332, 124] width 199 height 32
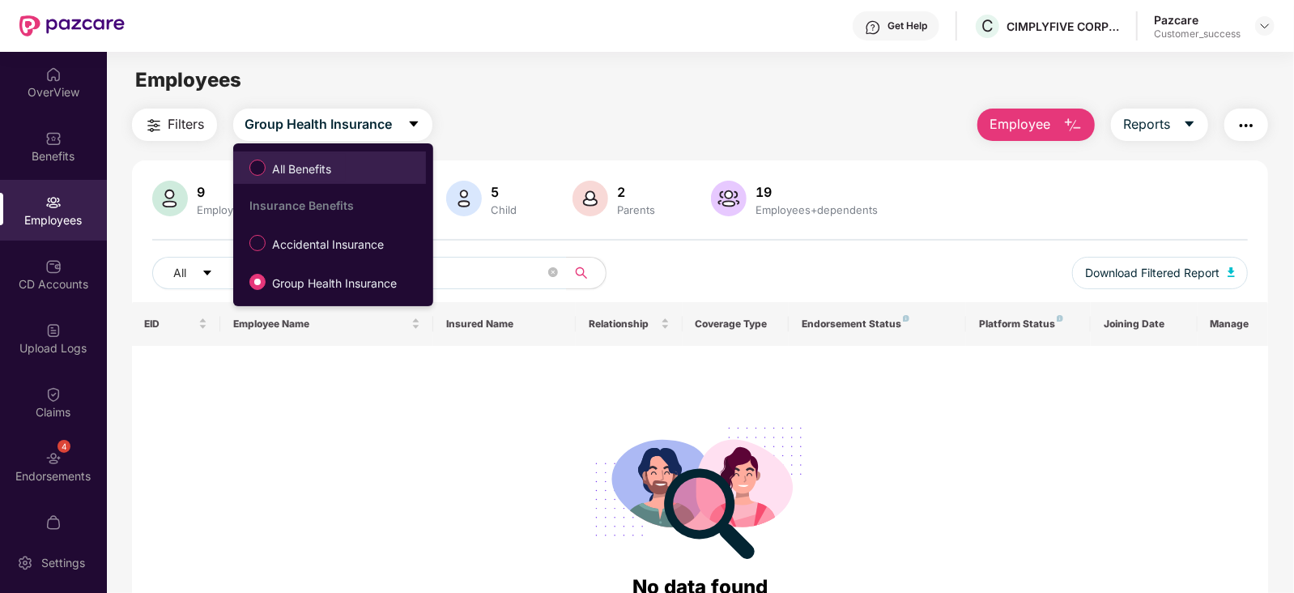
click at [291, 155] on label "All Benefits" at bounding box center [293, 168] width 104 height 28
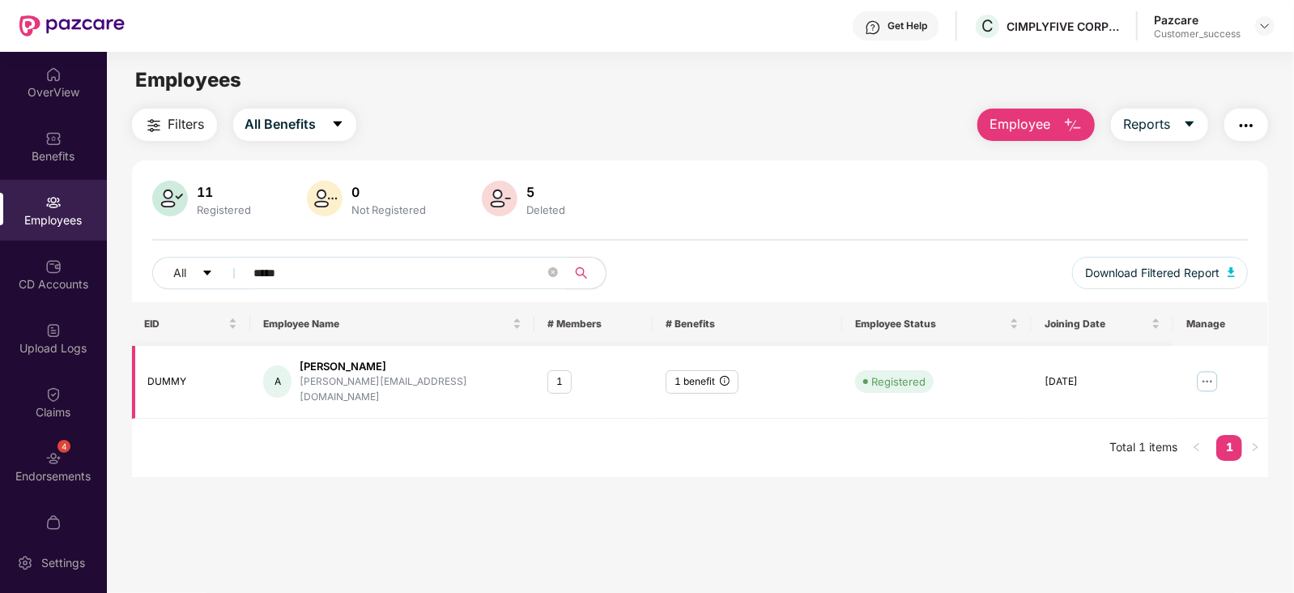
click at [1209, 378] on img at bounding box center [1207, 381] width 26 height 26
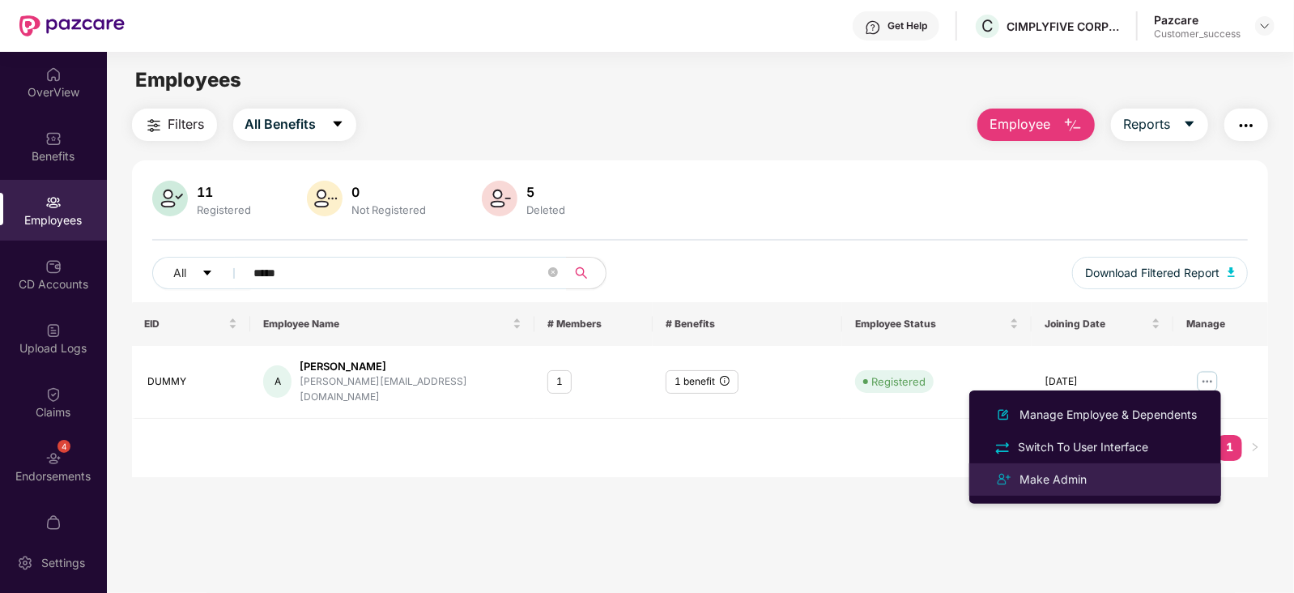
click at [1087, 480] on div "Make Admin" at bounding box center [1053, 479] width 74 height 18
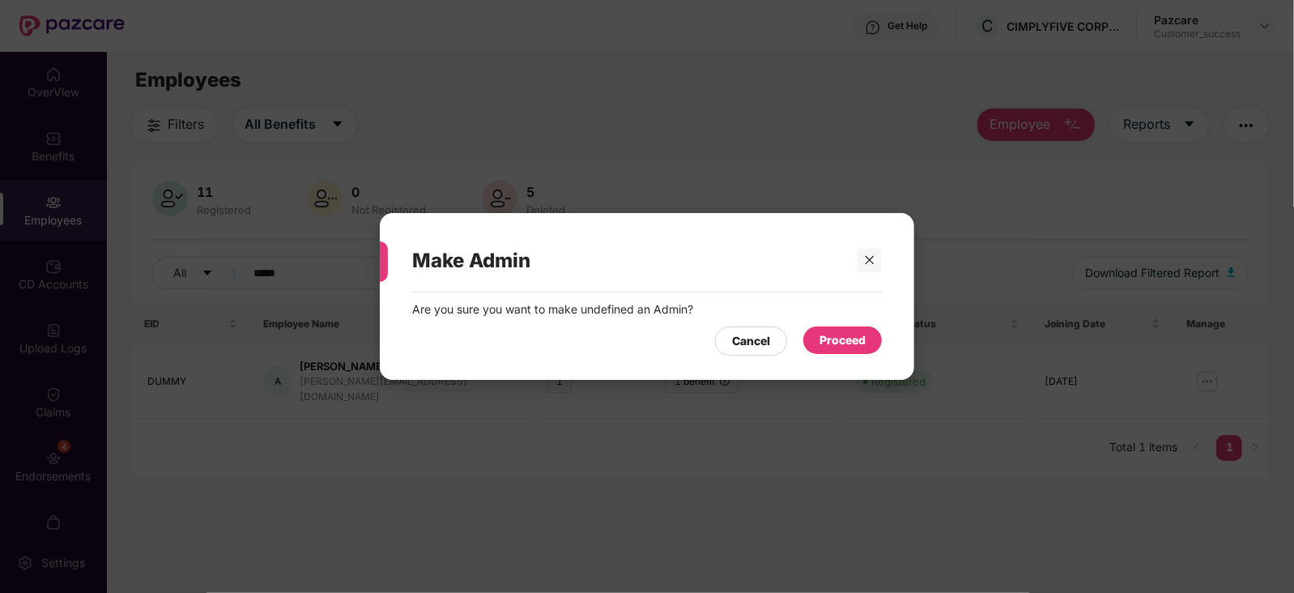
click at [836, 348] on div "Proceed" at bounding box center [842, 340] width 46 height 18
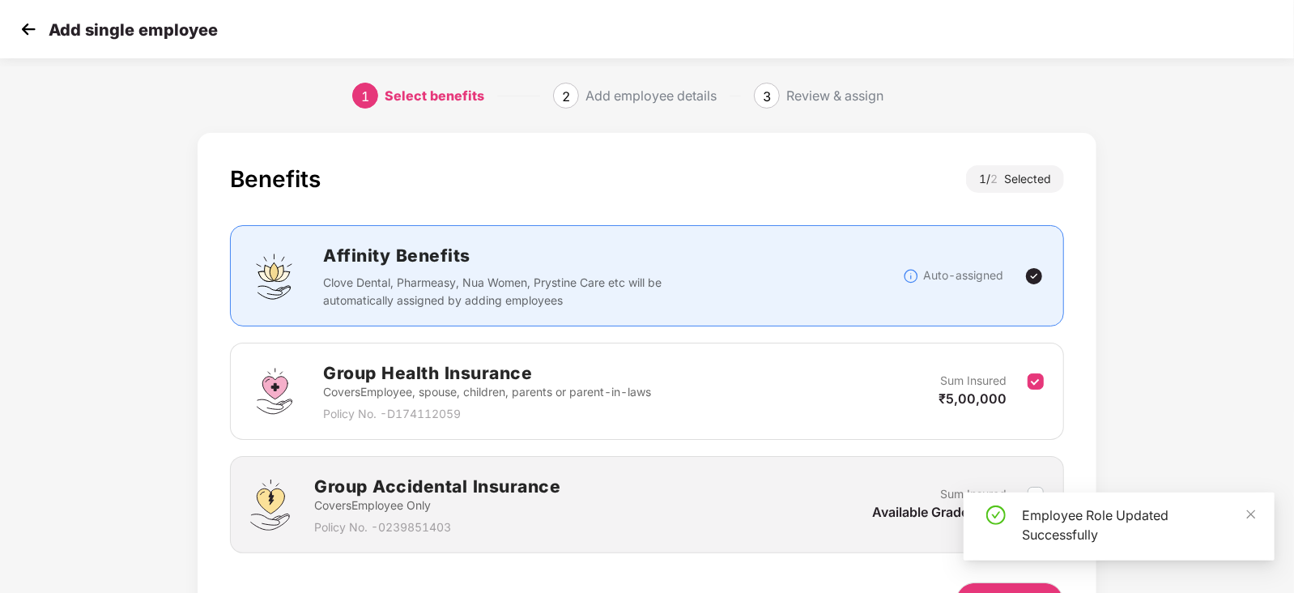
click at [38, 23] on img at bounding box center [28, 29] width 24 height 24
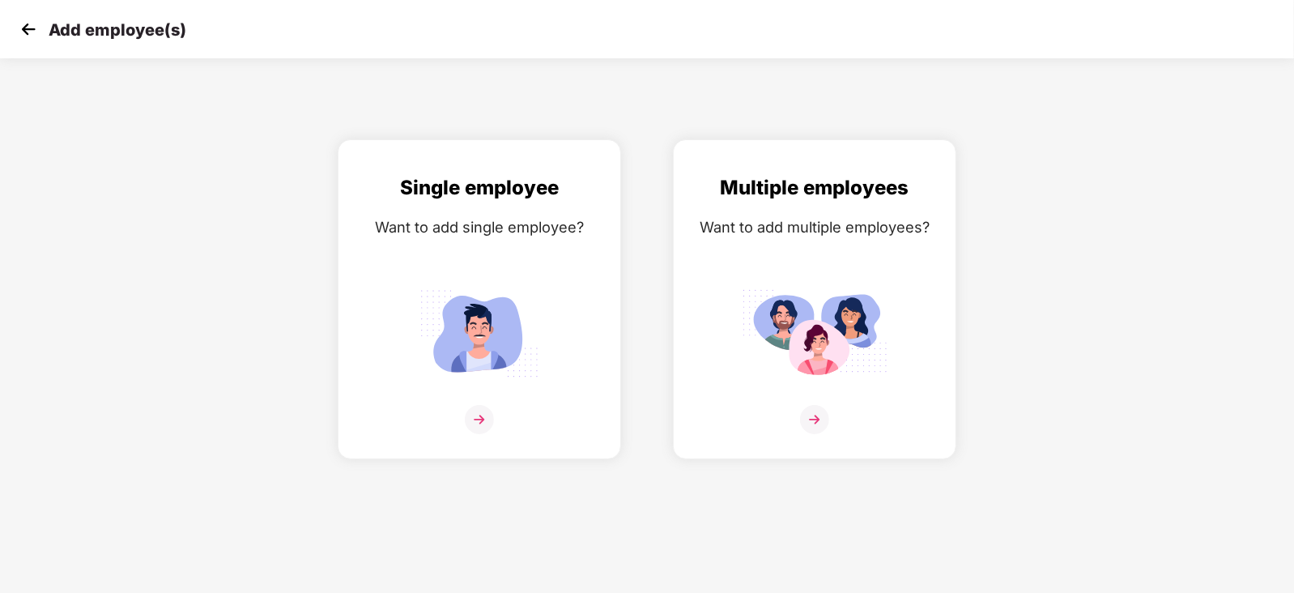
click at [32, 31] on img at bounding box center [28, 29] width 24 height 24
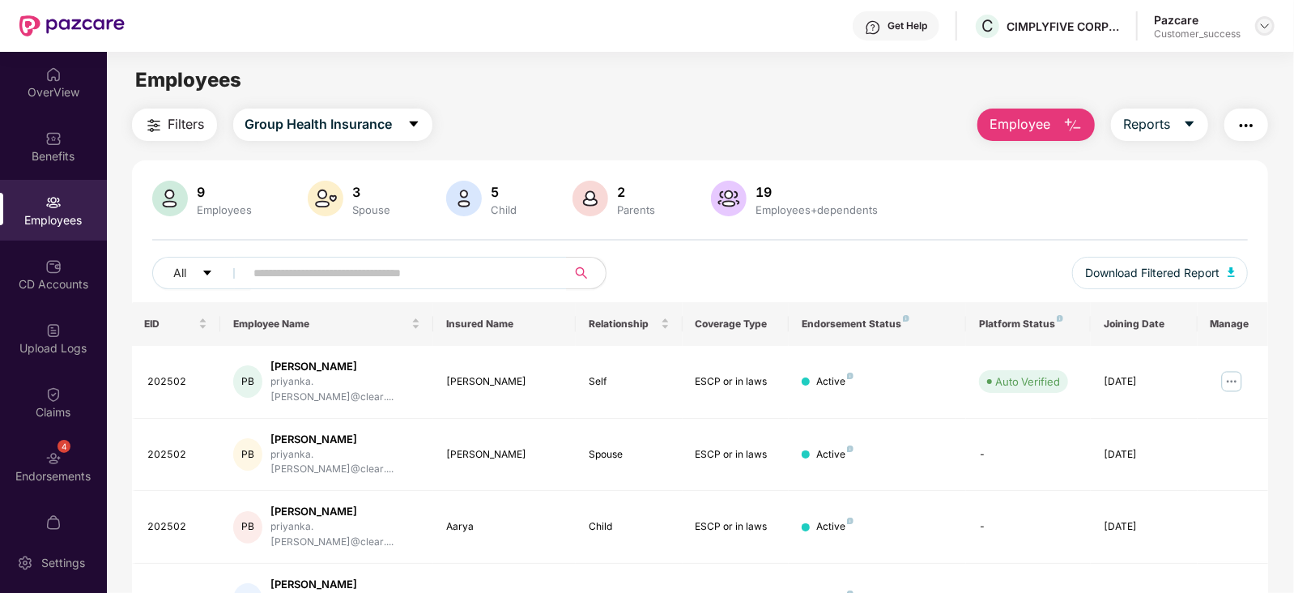
click at [1263, 26] on img at bounding box center [1264, 25] width 13 height 13
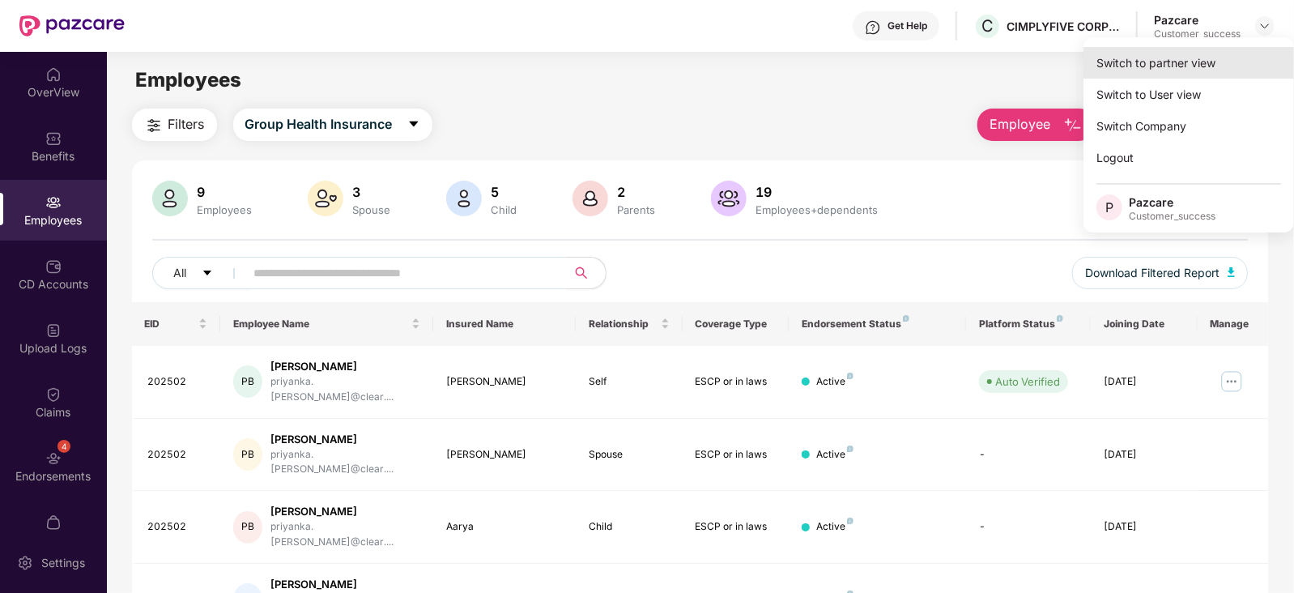
click at [1190, 62] on div "Switch to partner view" at bounding box center [1188, 63] width 210 height 32
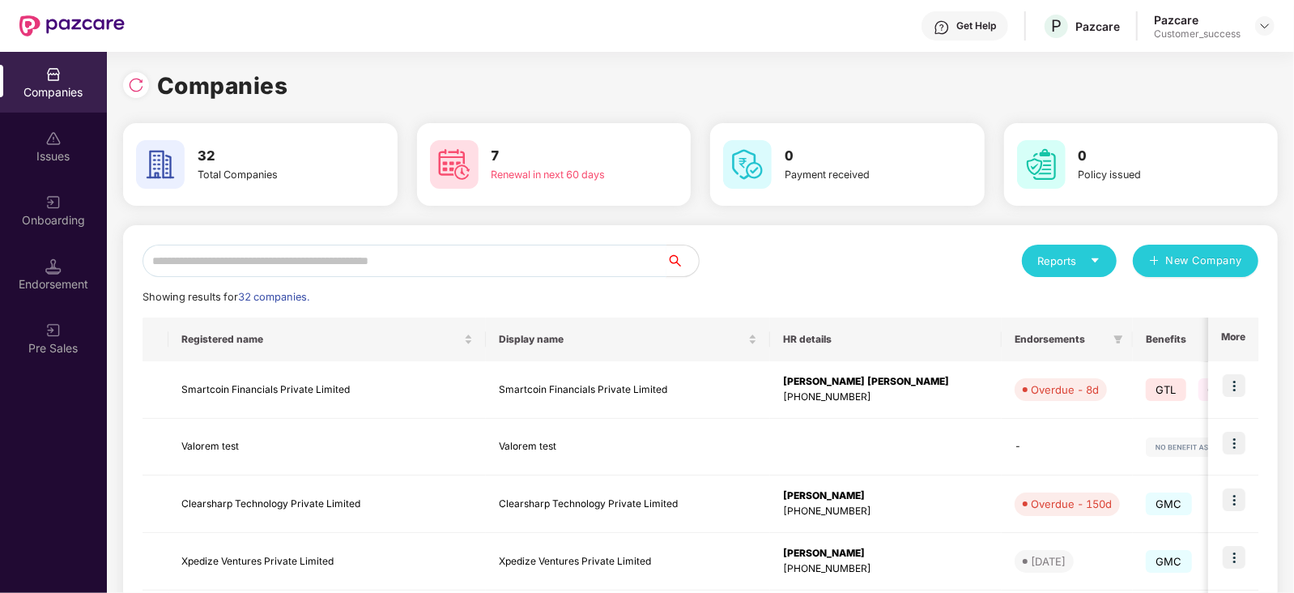
click at [498, 253] on input "text" at bounding box center [404, 260] width 524 height 32
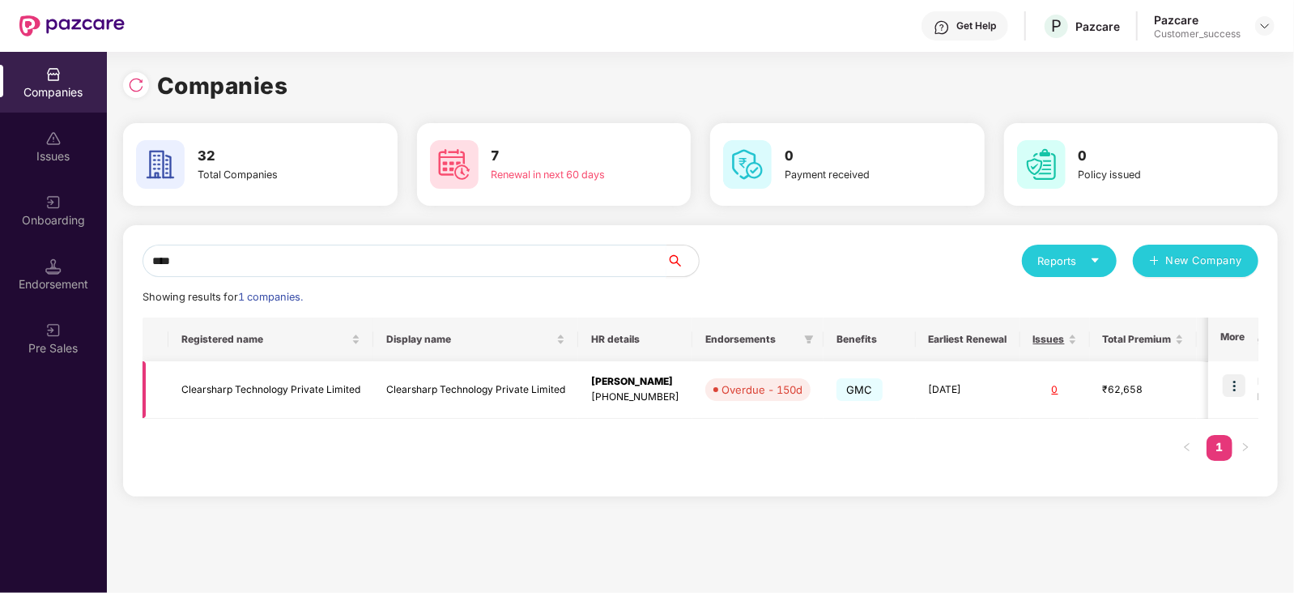
type input "****"
click at [1233, 377] on img at bounding box center [1233, 385] width 23 height 23
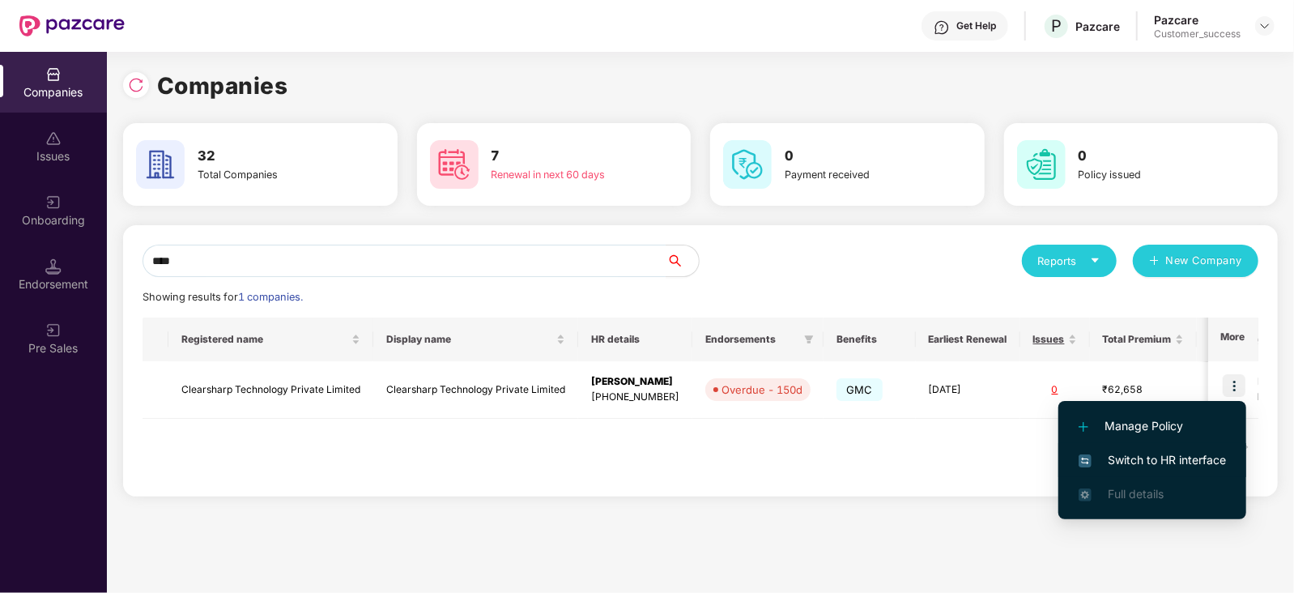
click at [1166, 457] on span "Switch to HR interface" at bounding box center [1151, 460] width 147 height 18
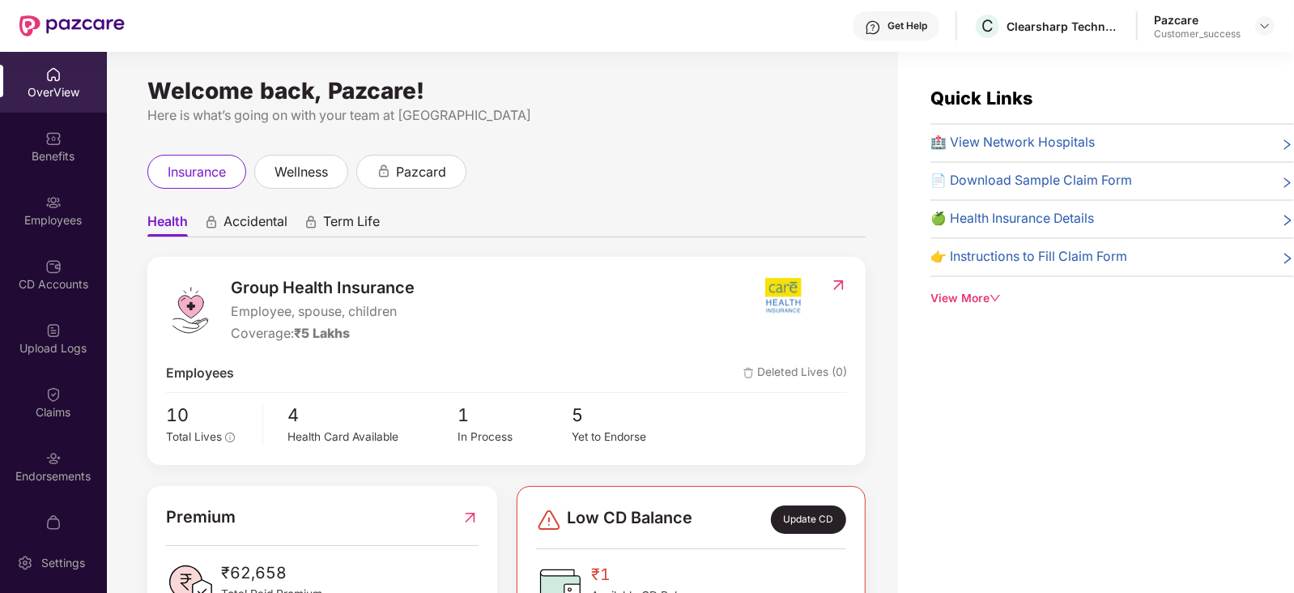
click at [45, 218] on div "Employees" at bounding box center [53, 220] width 107 height 16
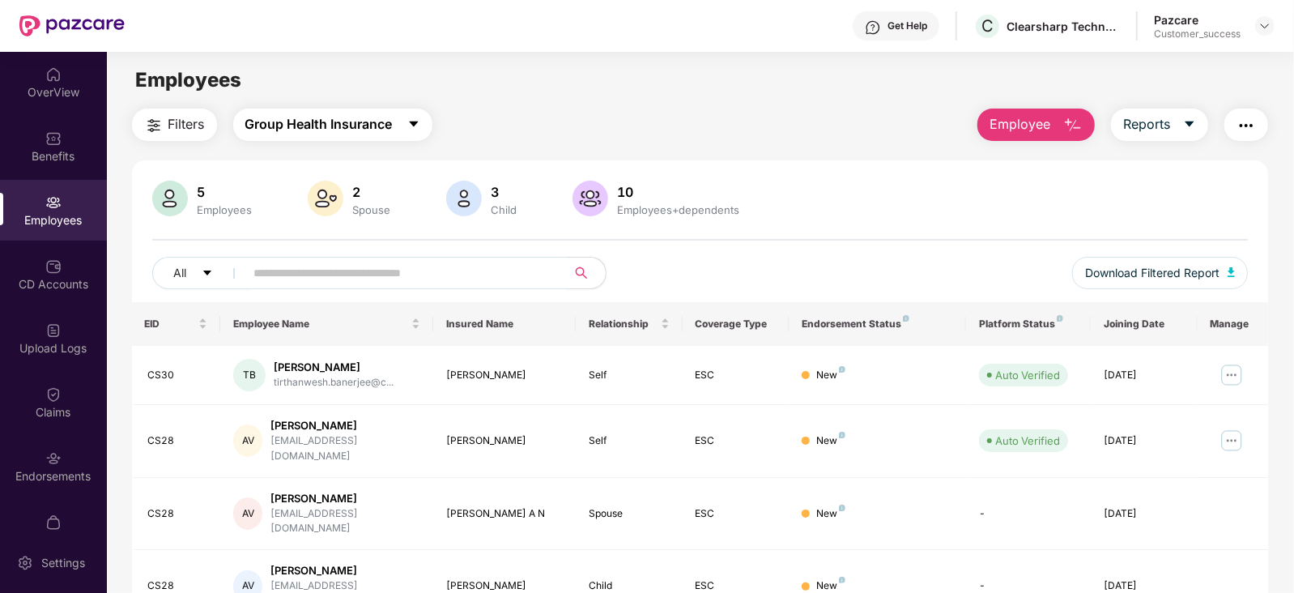
click at [389, 131] on span "Group Health Insurance" at bounding box center [318, 124] width 147 height 20
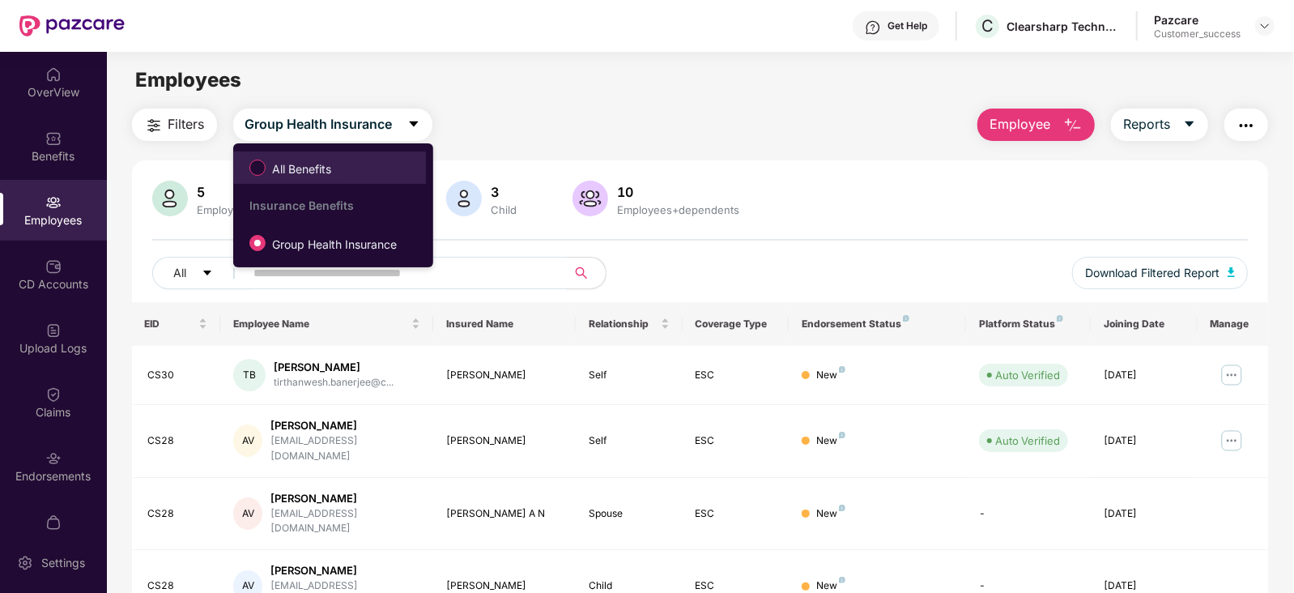
click at [316, 160] on span "All Benefits" at bounding box center [302, 169] width 72 height 18
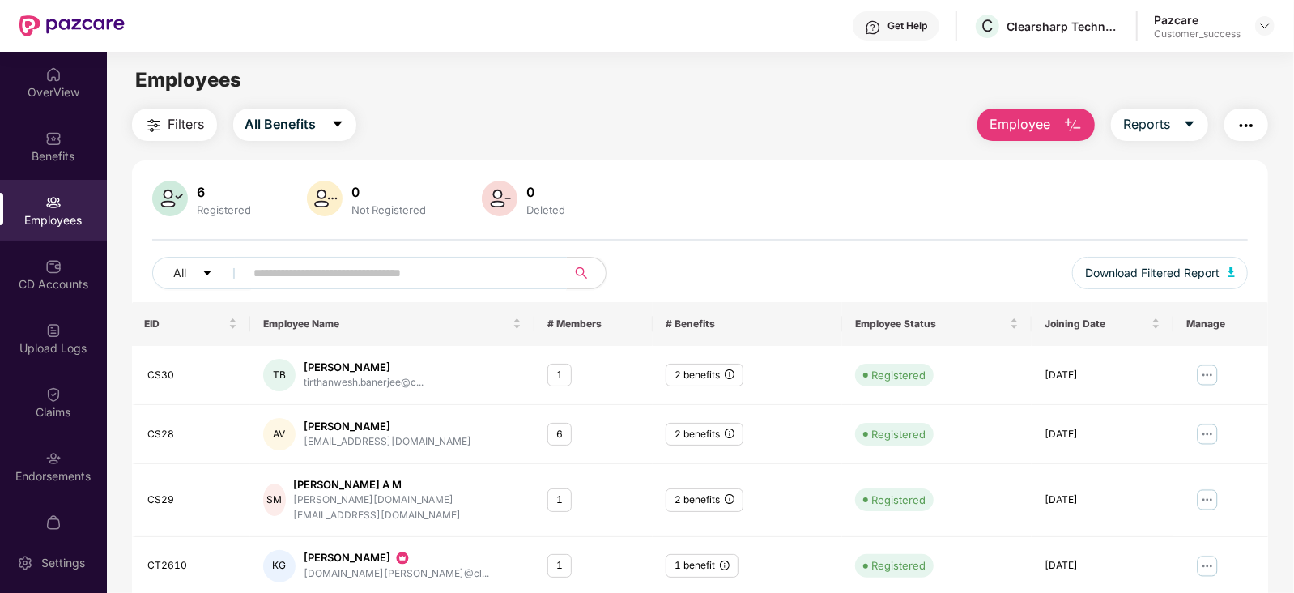
click at [341, 265] on input "text" at bounding box center [399, 273] width 291 height 24
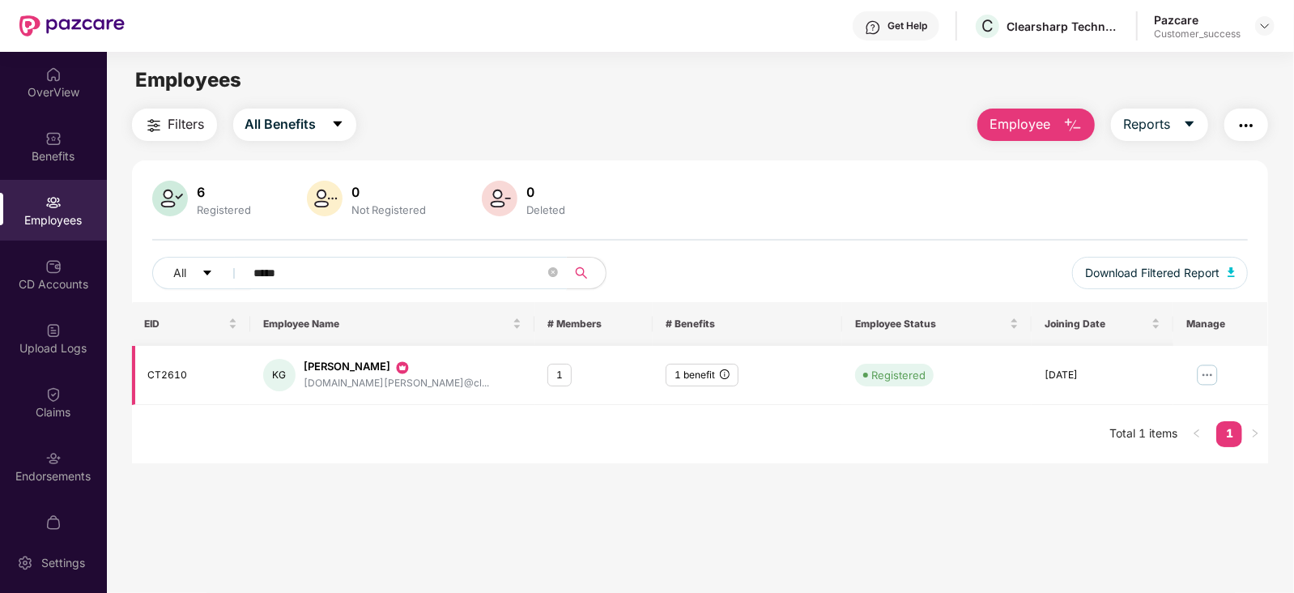
type input "*****"
click at [1210, 362] on img at bounding box center [1207, 375] width 26 height 26
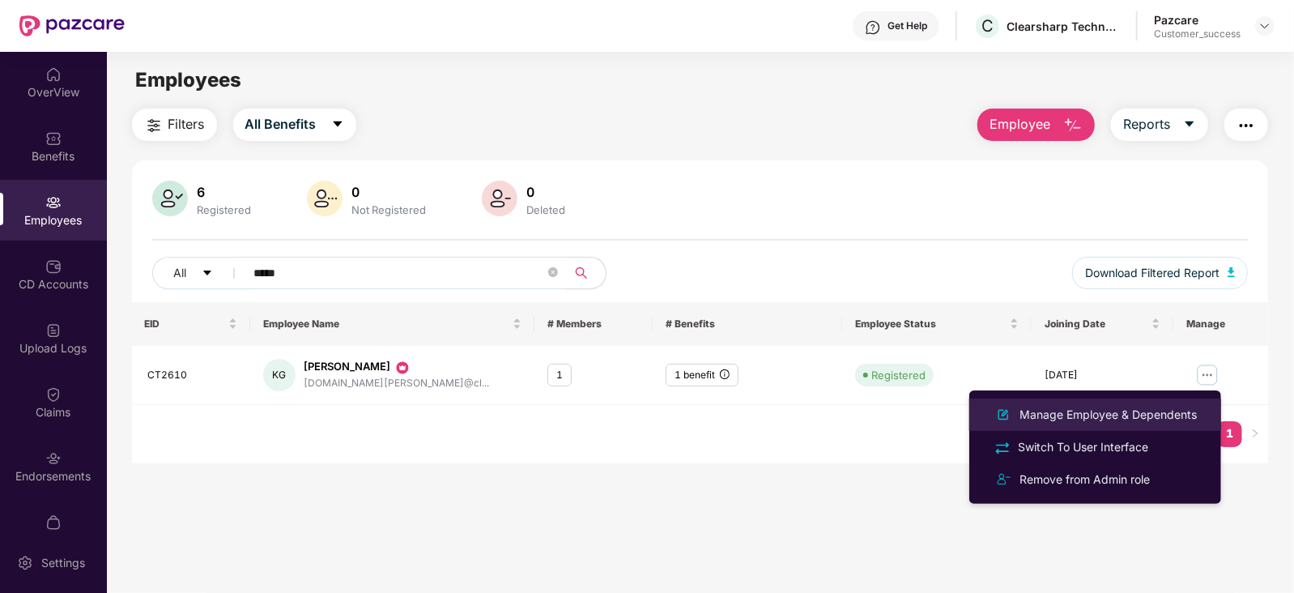
click at [1122, 402] on li "Manage Employee & Dependents" at bounding box center [1095, 414] width 252 height 32
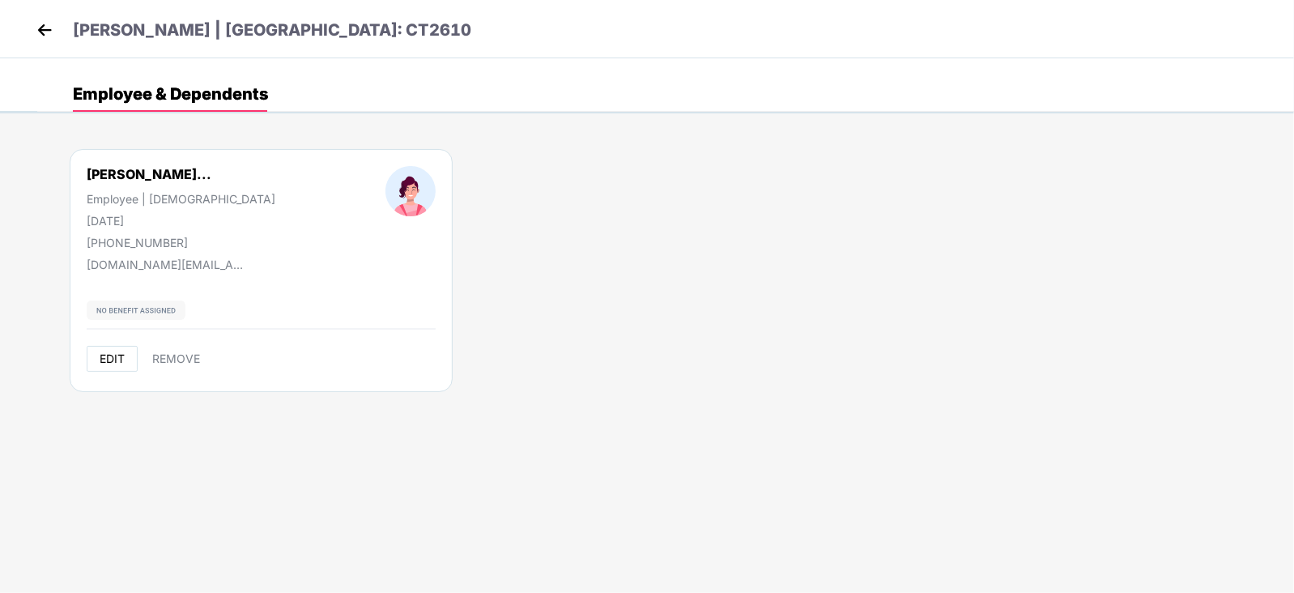
click at [113, 348] on button "EDIT" at bounding box center [112, 359] width 51 height 26
select select "******"
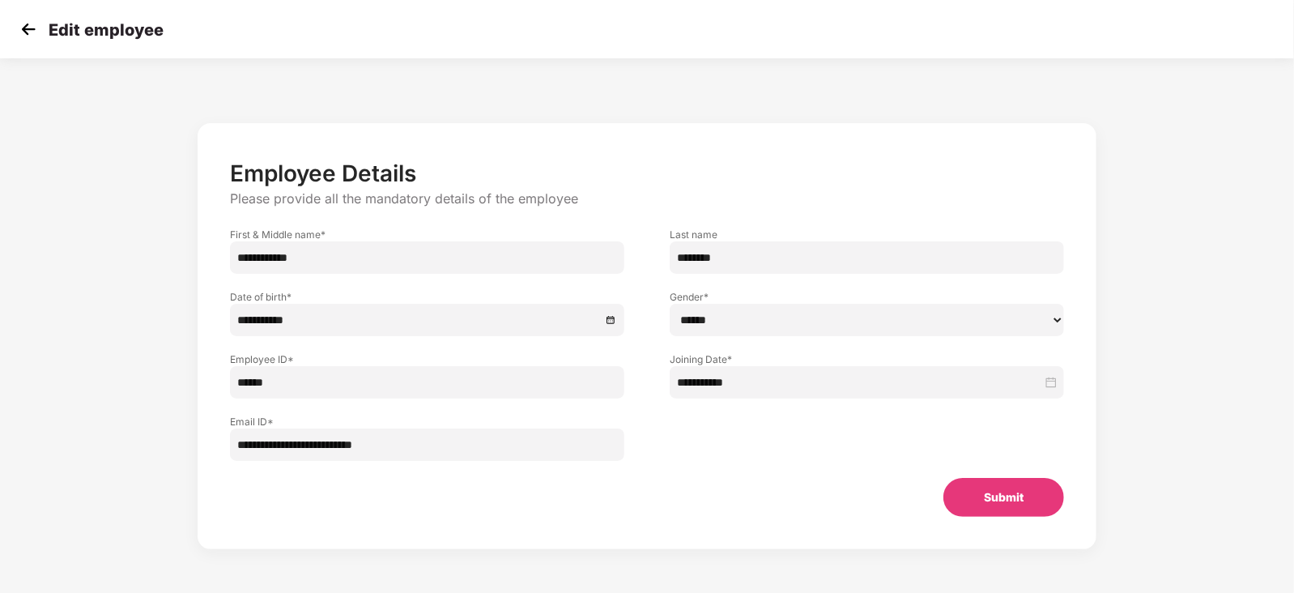
click at [419, 257] on input "**********" at bounding box center [427, 257] width 394 height 32
type input "**********"
click at [767, 262] on input "********" at bounding box center [867, 257] width 394 height 32
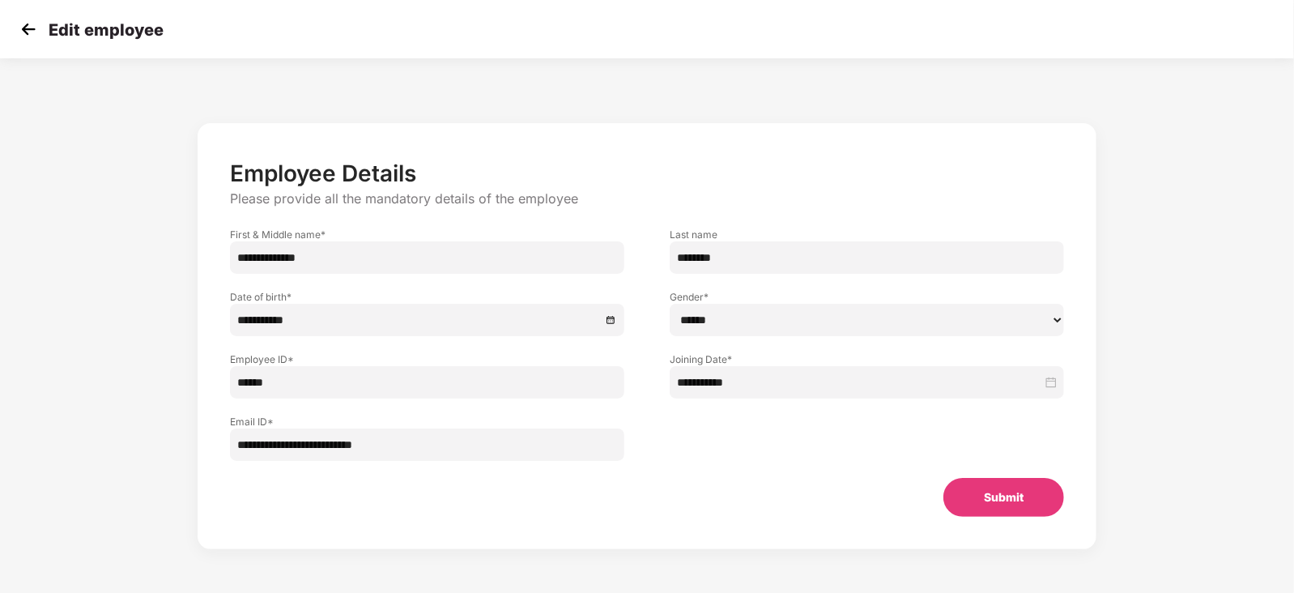
click at [767, 262] on input "********" at bounding box center [867, 257] width 394 height 32
click at [364, 453] on input "**********" at bounding box center [427, 444] width 394 height 32
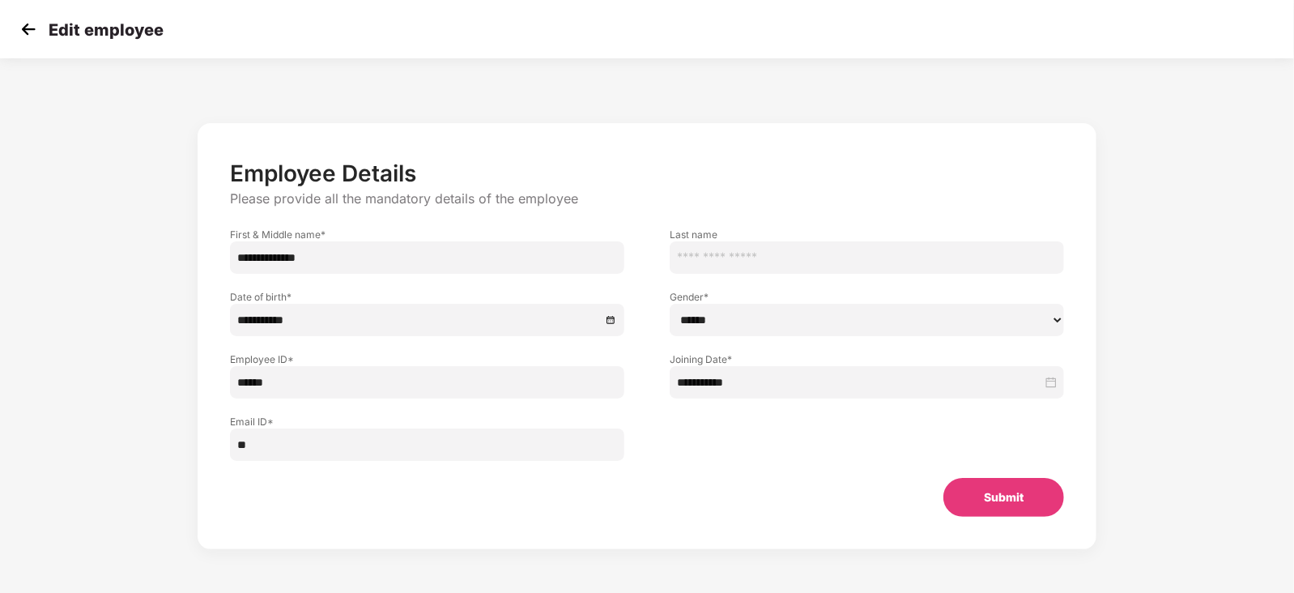
type input "*"
click at [341, 443] on input "****" at bounding box center [427, 444] width 394 height 32
paste input "**********"
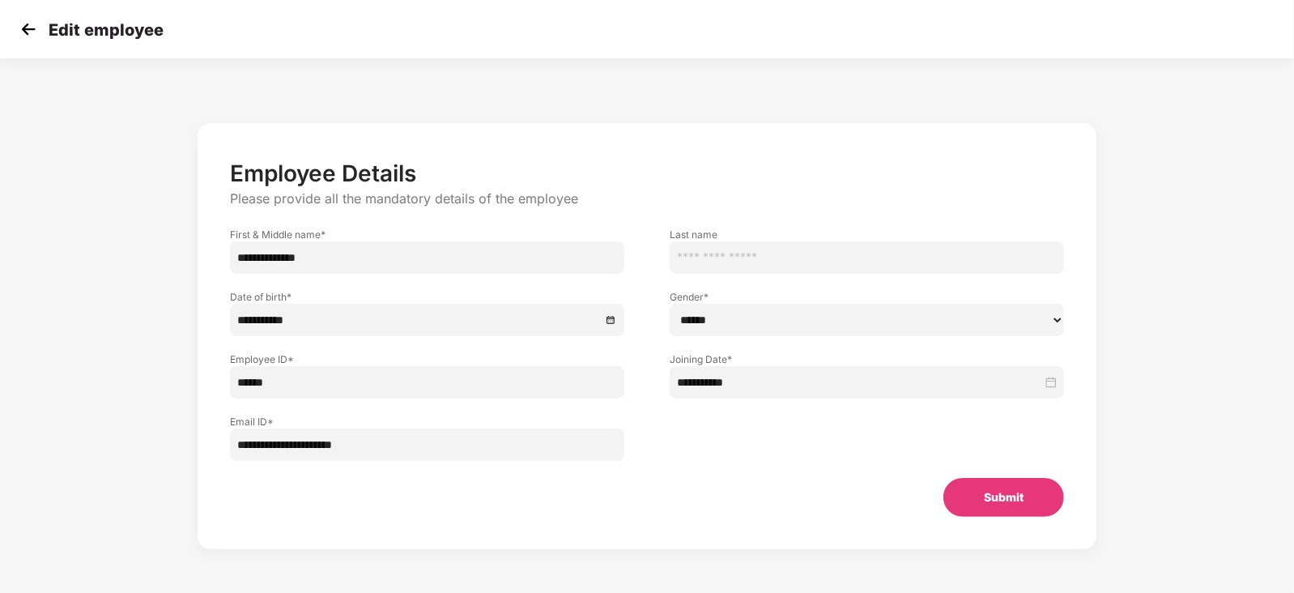
type input "**********"
click at [22, 31] on img at bounding box center [28, 29] width 24 height 24
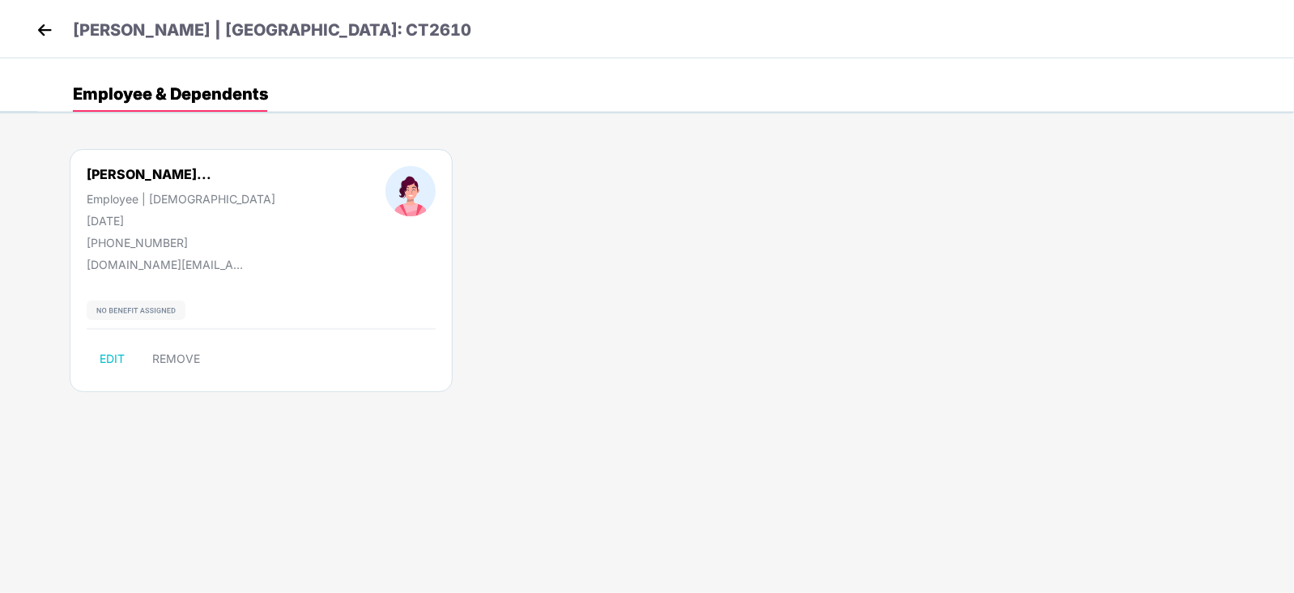
click at [22, 31] on div "[PERSON_NAME] | [GEOGRAPHIC_DATA]: CT2610" at bounding box center [647, 29] width 1294 height 58
click at [42, 32] on img at bounding box center [44, 30] width 24 height 24
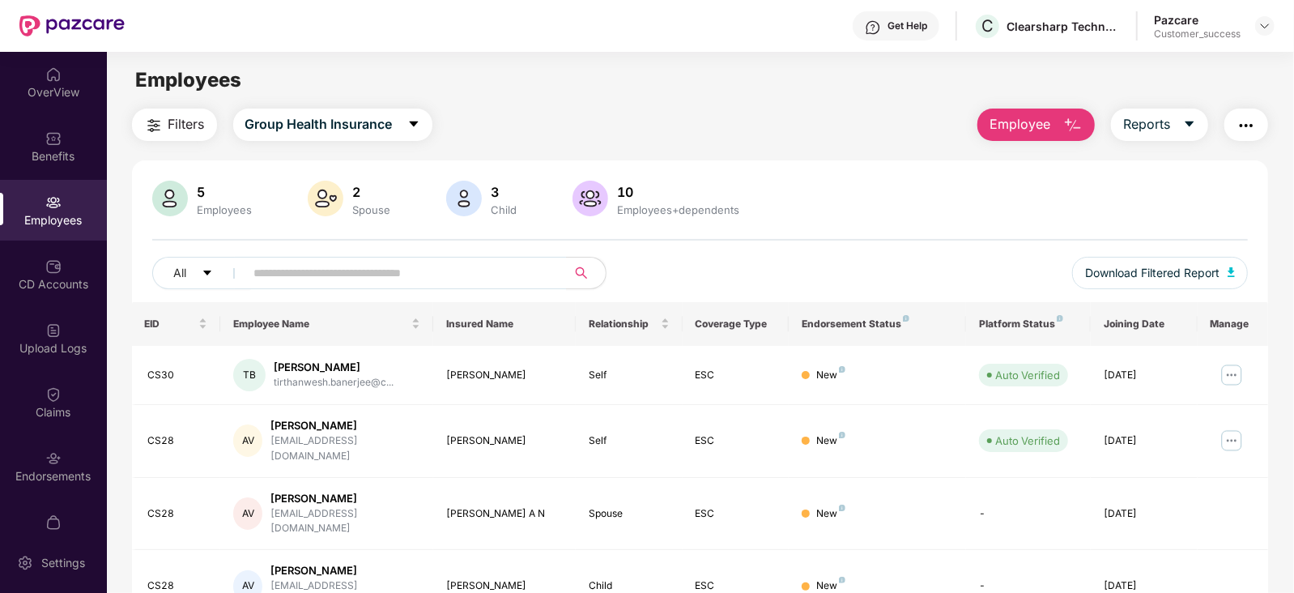
click at [1052, 119] on button "Employee" at bounding box center [1035, 124] width 117 height 32
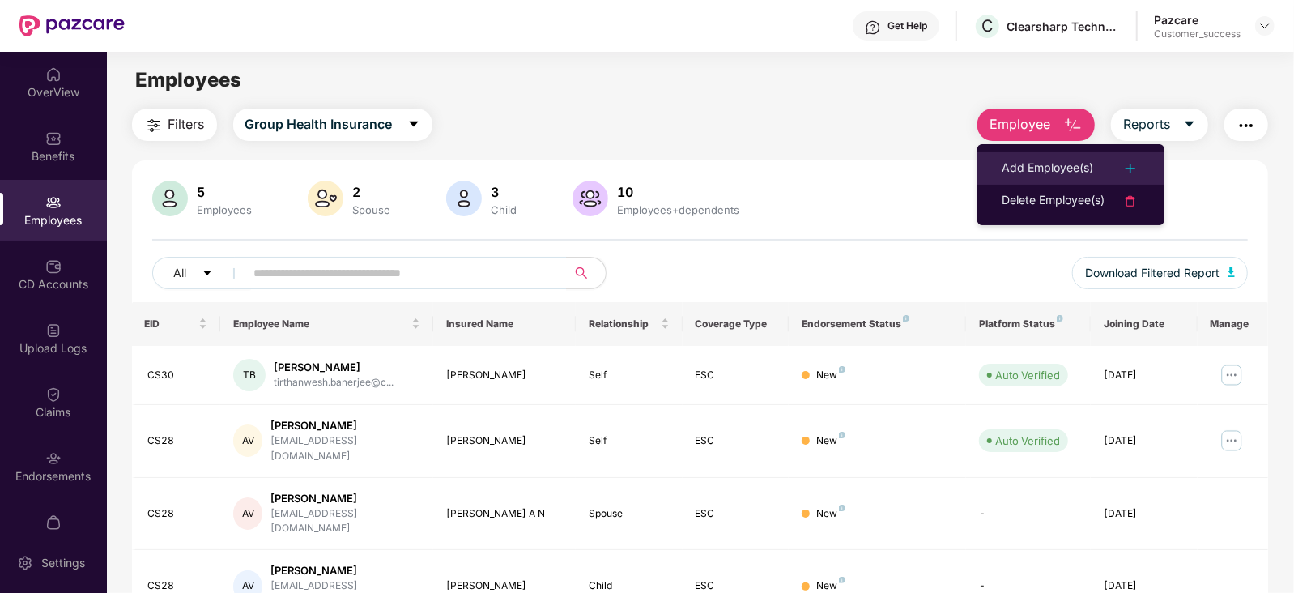
click at [1050, 178] on li "Add Employee(s)" at bounding box center [1070, 168] width 187 height 32
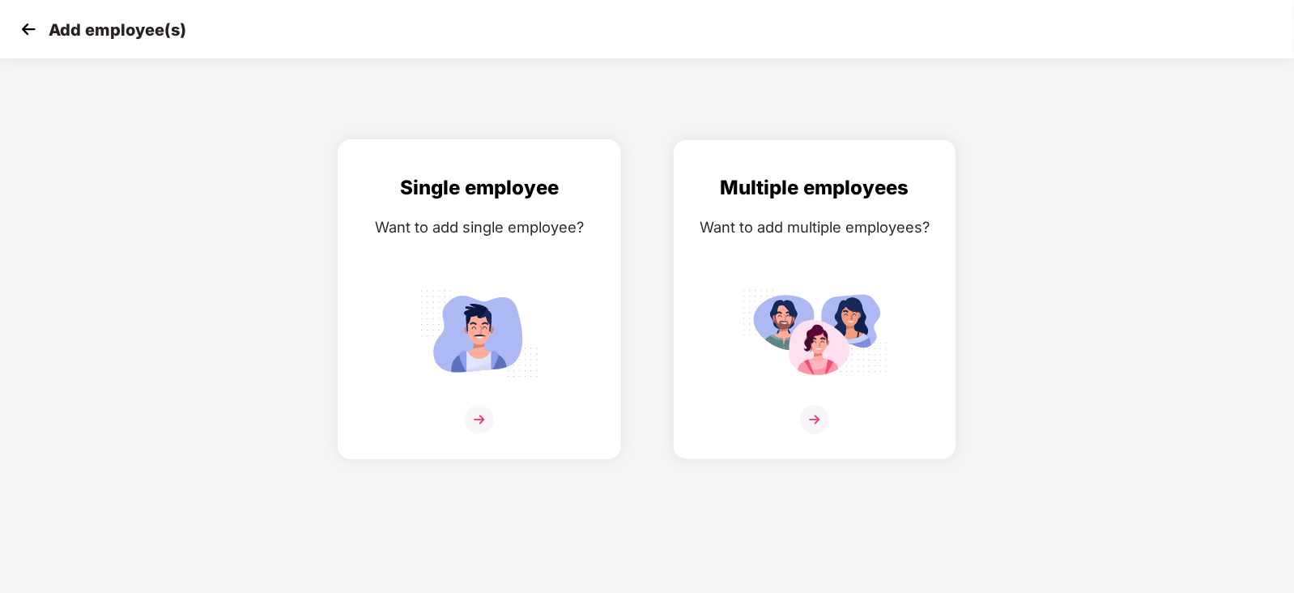
click at [501, 321] on img at bounding box center [479, 333] width 146 height 101
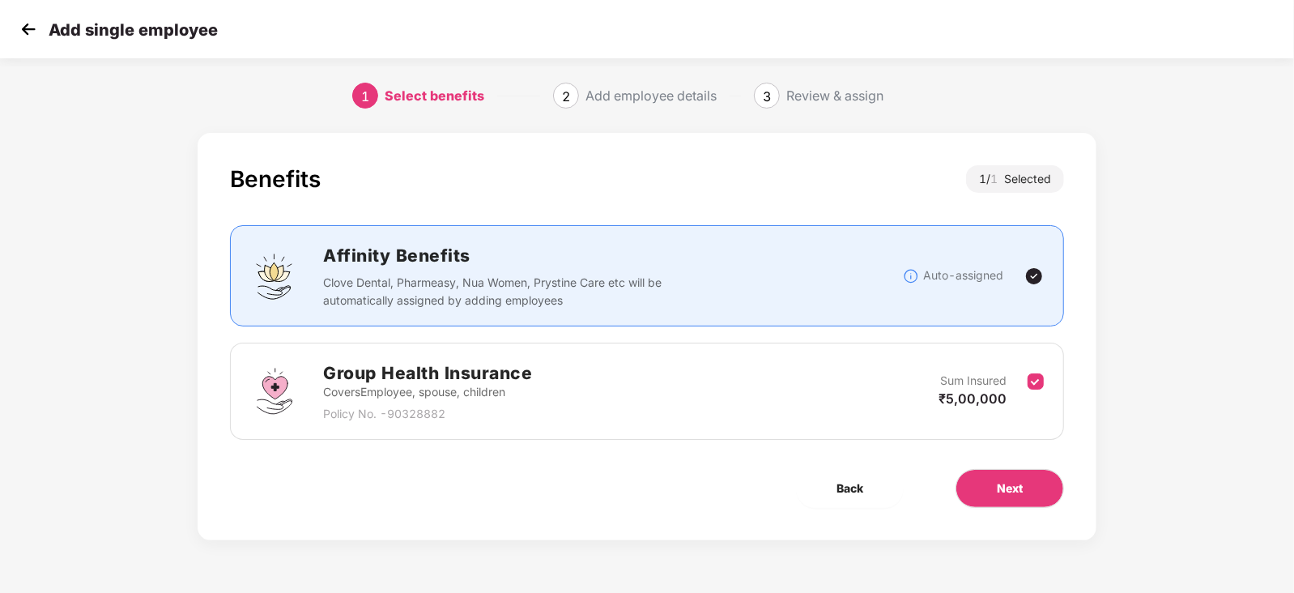
click at [1044, 372] on div "Group Health Insurance Covers Employee, spouse, children Policy No. - 90328882 …" at bounding box center [647, 390] width 834 height 97
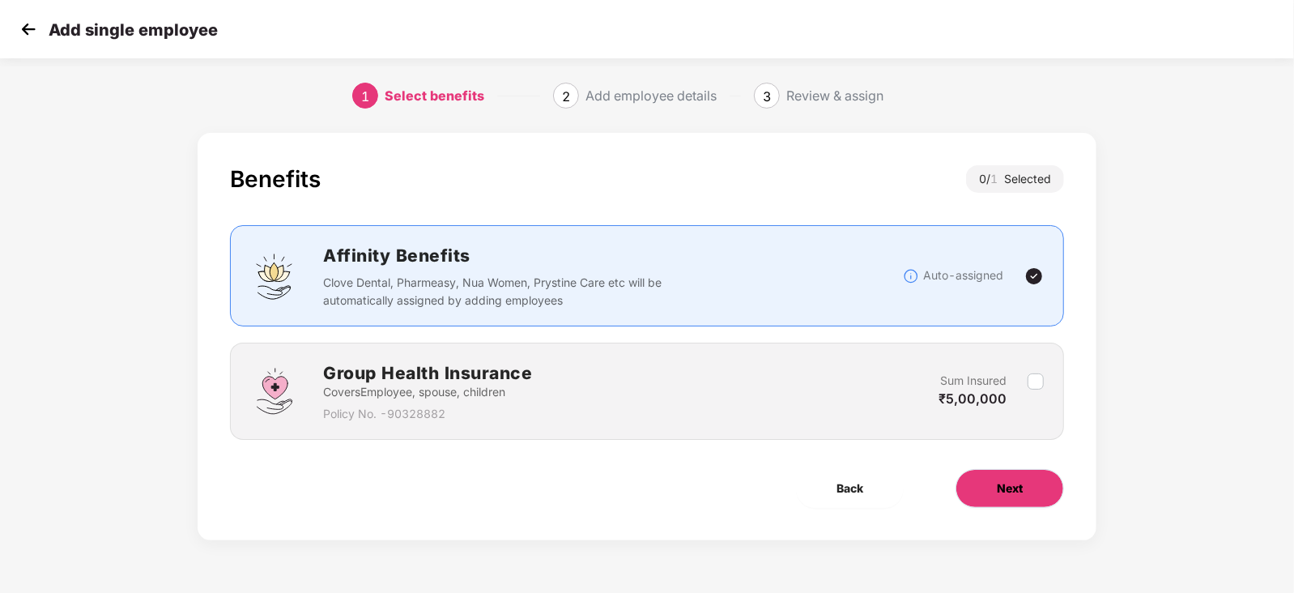
click at [1010, 475] on button "Next" at bounding box center [1009, 488] width 108 height 39
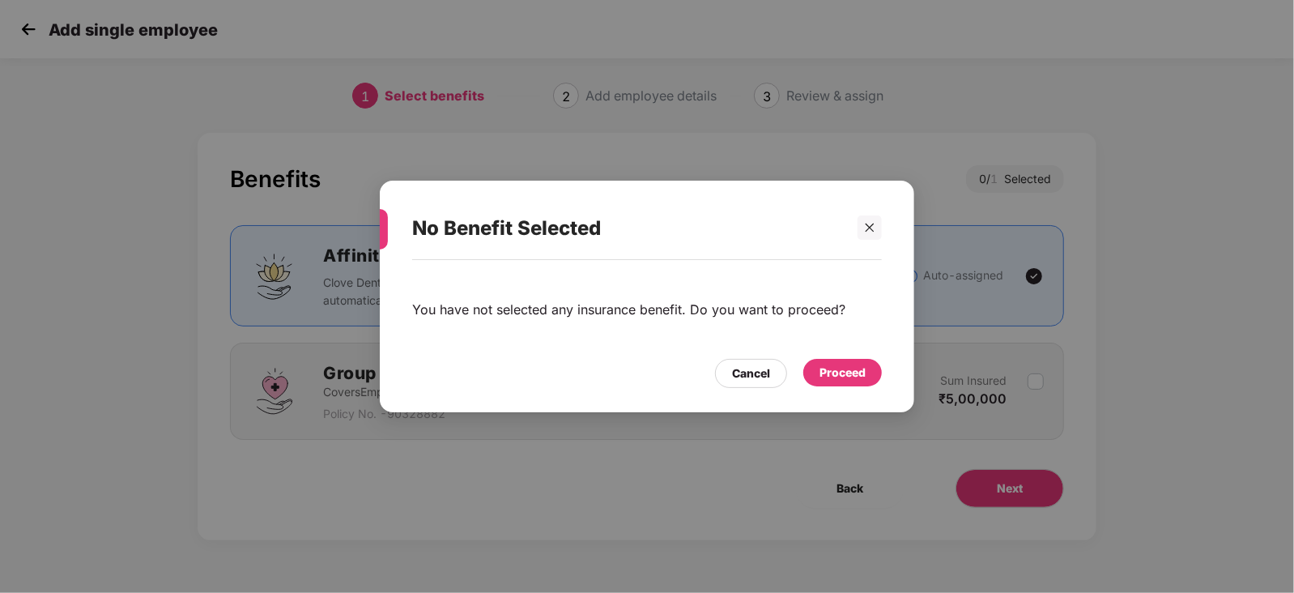
click at [848, 374] on div "Proceed" at bounding box center [842, 372] width 46 height 18
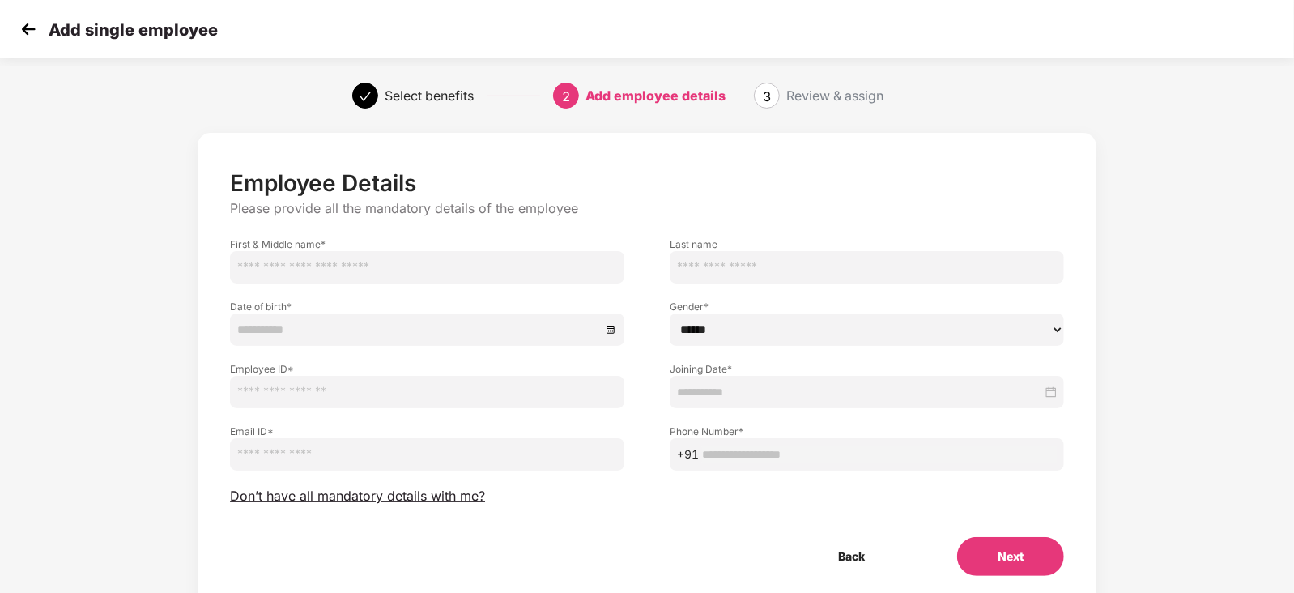
click at [427, 265] on input "text" at bounding box center [427, 267] width 394 height 32
type input "**********"
click at [384, 331] on input at bounding box center [418, 330] width 363 height 18
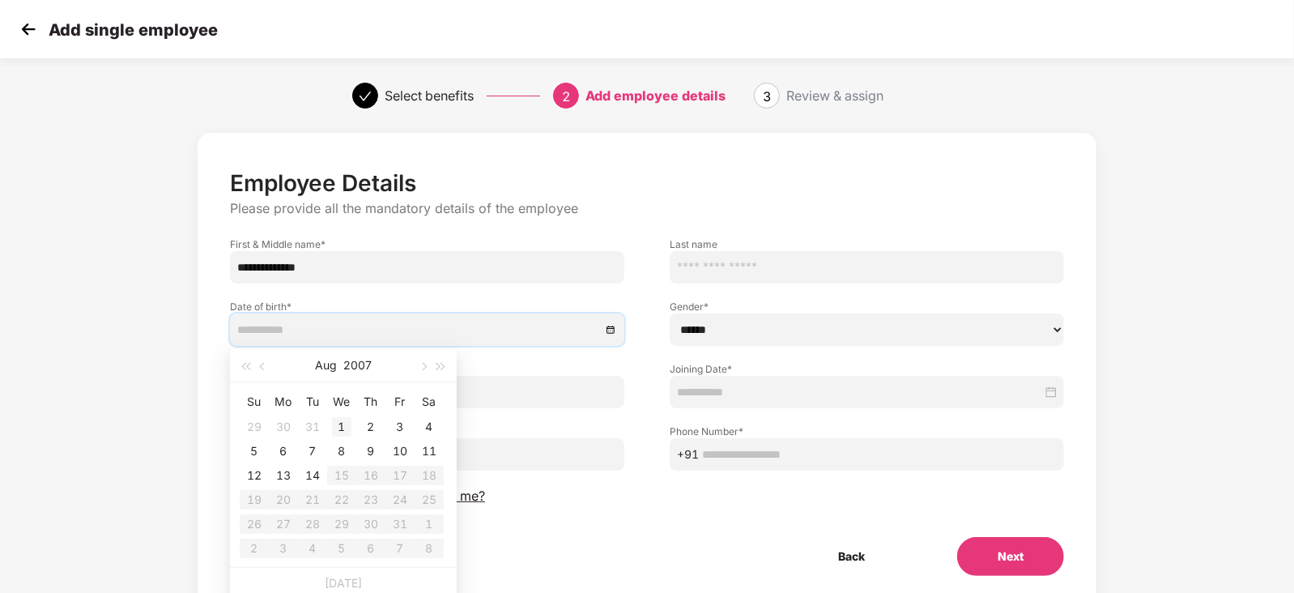
type input "**********"
click at [339, 429] on div "1" at bounding box center [341, 426] width 19 height 19
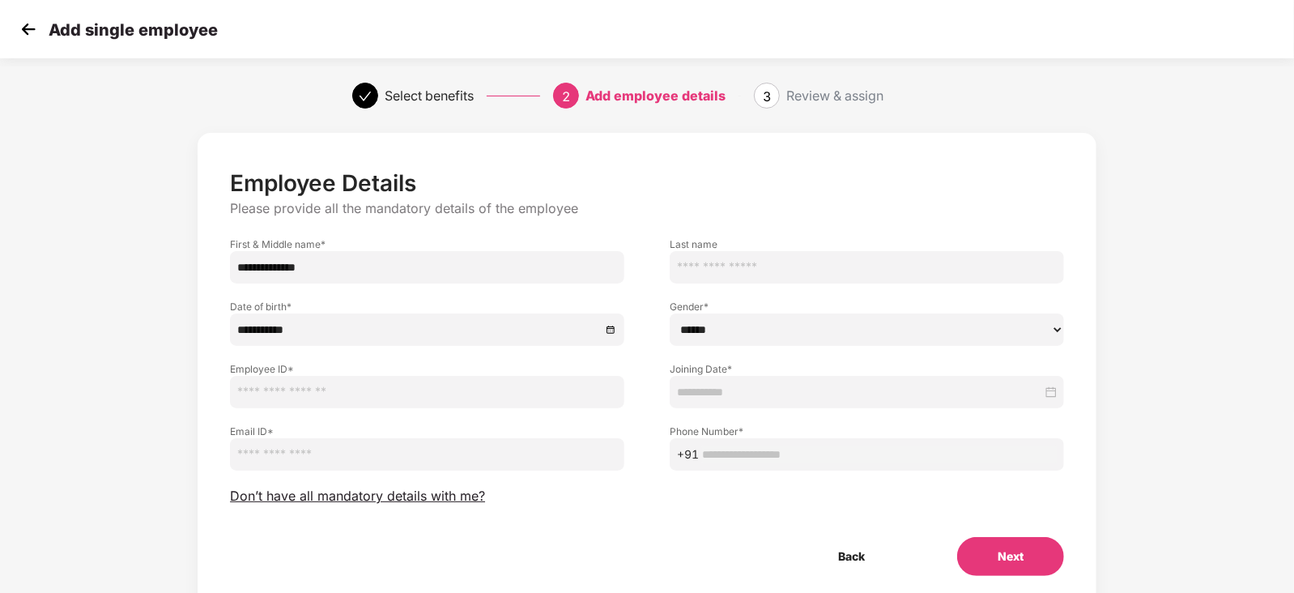
click at [716, 325] on select "****** **** ******" at bounding box center [867, 329] width 394 height 32
select select "******"
click at [670, 313] on select "****** **** ******" at bounding box center [867, 329] width 394 height 32
click at [478, 410] on div "Email ID *" at bounding box center [427, 439] width 440 height 62
click at [510, 378] on input "text" at bounding box center [427, 392] width 394 height 32
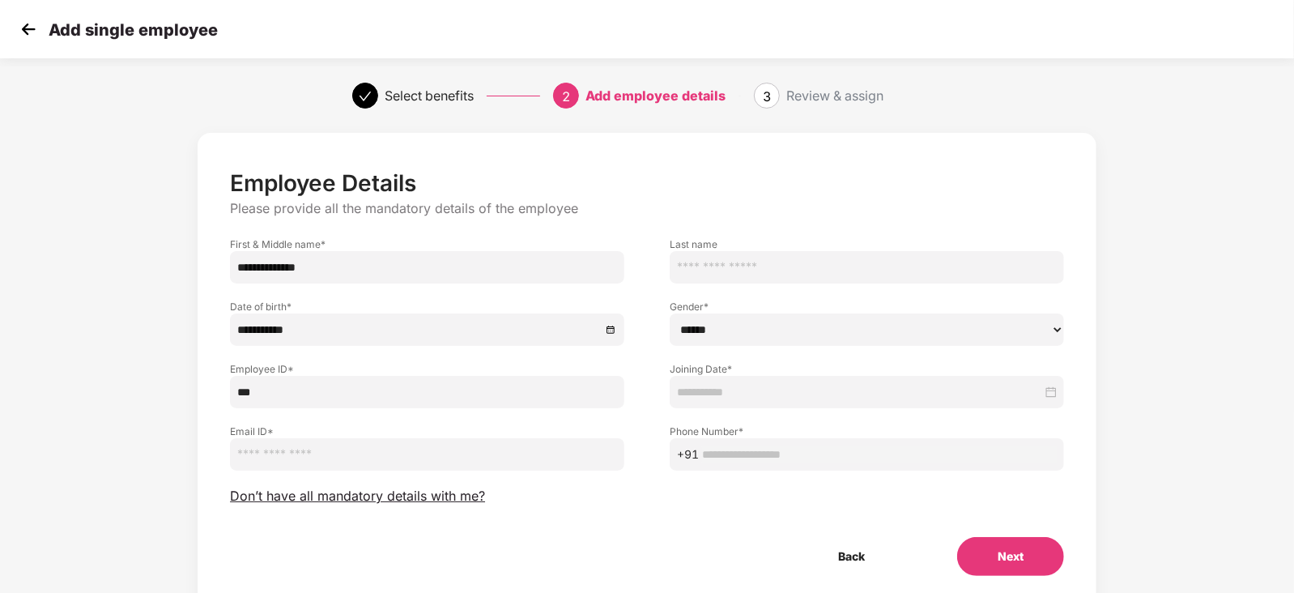
type input "*****"
click at [755, 396] on input at bounding box center [859, 392] width 365 height 18
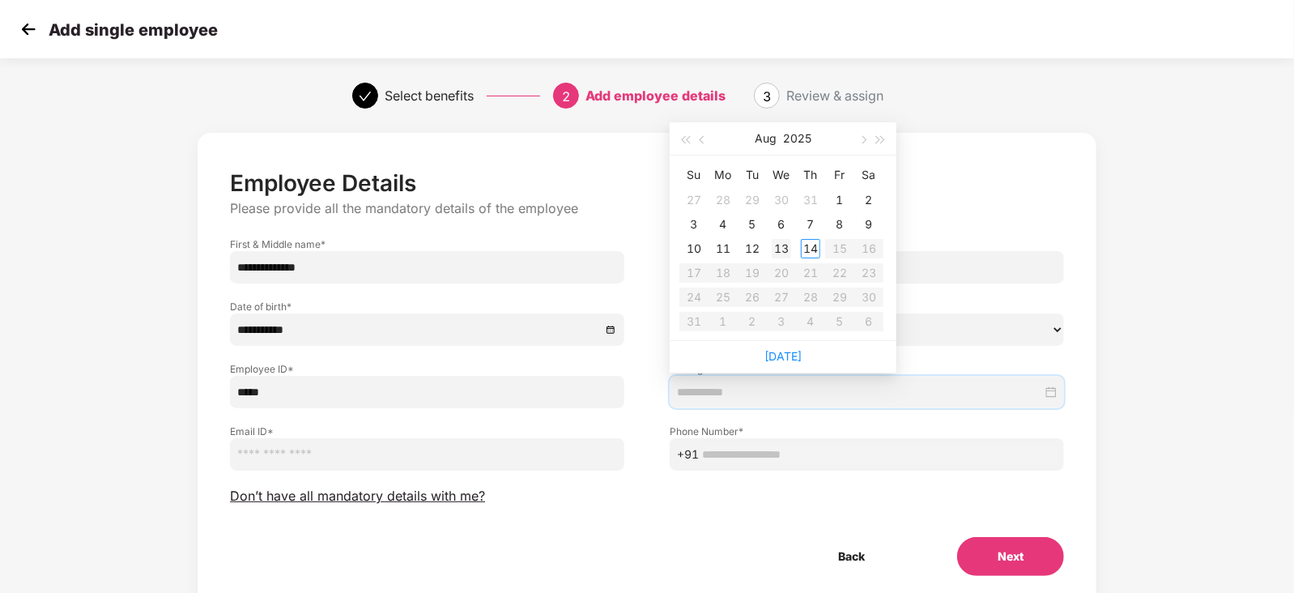
type input "**********"
click at [780, 243] on div "13" at bounding box center [781, 248] width 19 height 19
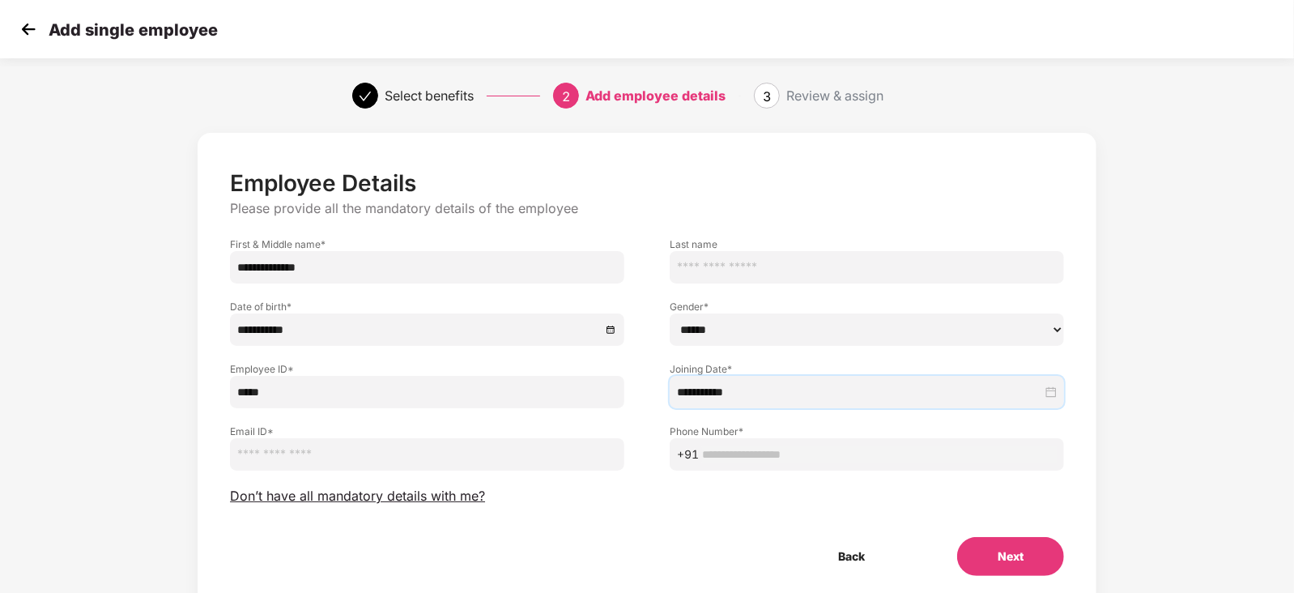
click at [420, 446] on input "email" at bounding box center [427, 454] width 394 height 32
paste input "**********"
type input "**********"
click at [733, 438] on span "+91" at bounding box center [867, 454] width 394 height 32
paste input "**********"
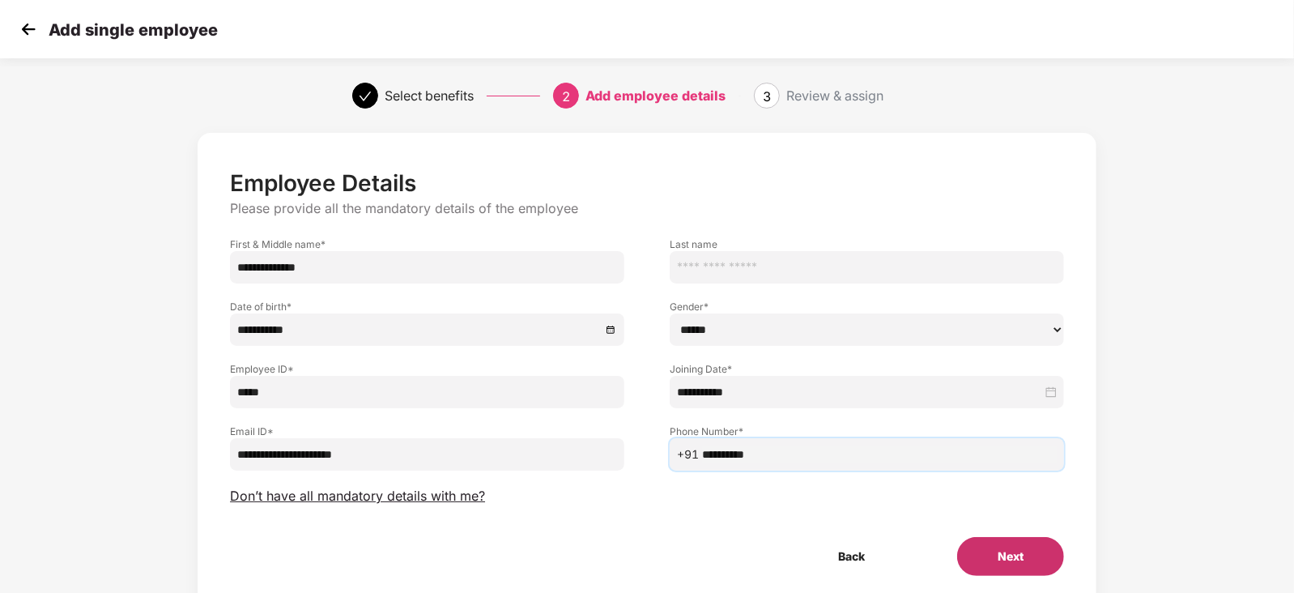
type input "**********"
click at [1010, 546] on button "Next" at bounding box center [1010, 556] width 107 height 39
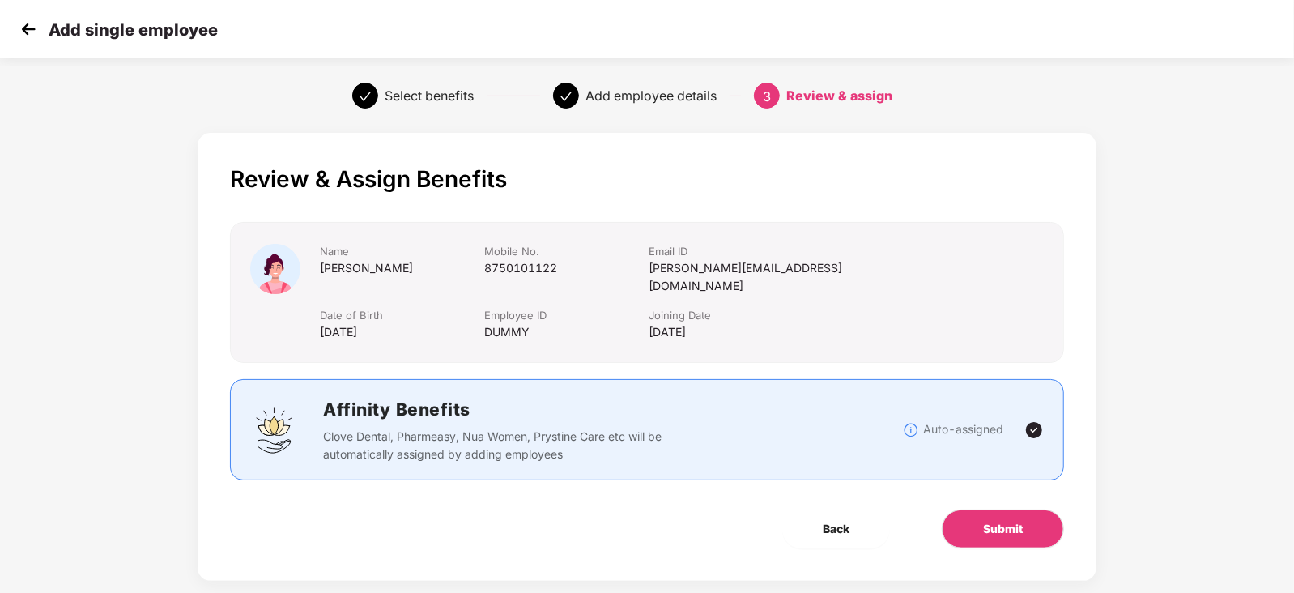
click at [993, 473] on div "Review & Assign Benefits Name [PERSON_NAME] Mobile No. [PHONE_NUMBER] Email ID …" at bounding box center [647, 357] width 899 height 448
click at [996, 520] on span "Submit" at bounding box center [1003, 529] width 40 height 18
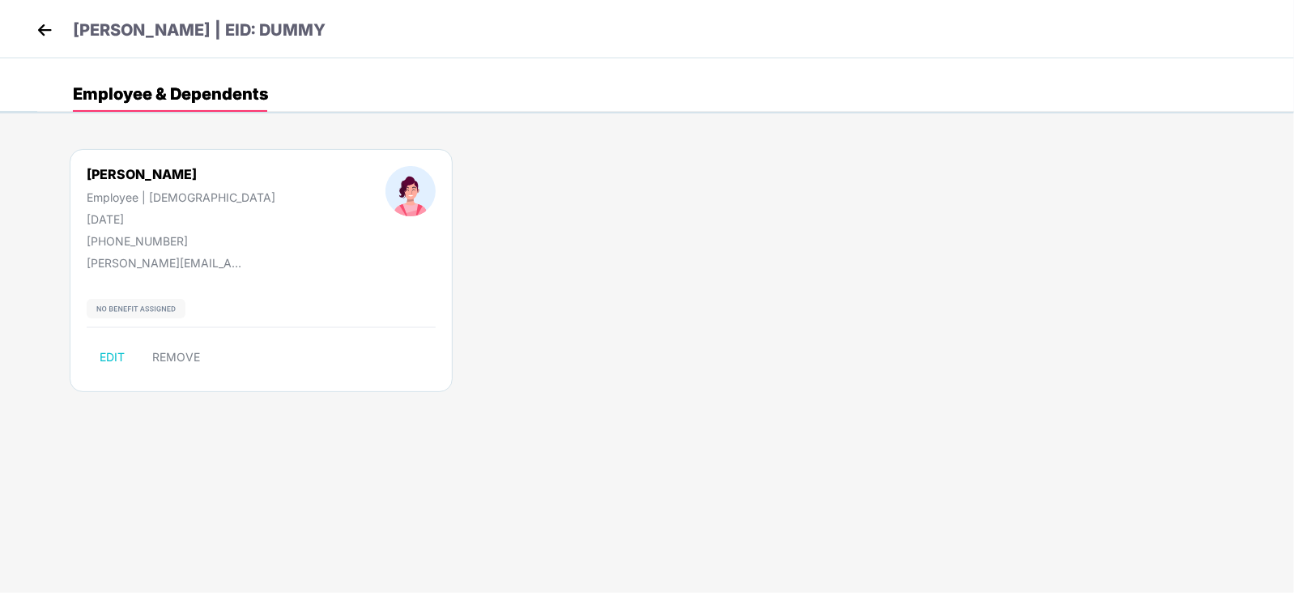
click at [47, 23] on img at bounding box center [44, 30] width 24 height 24
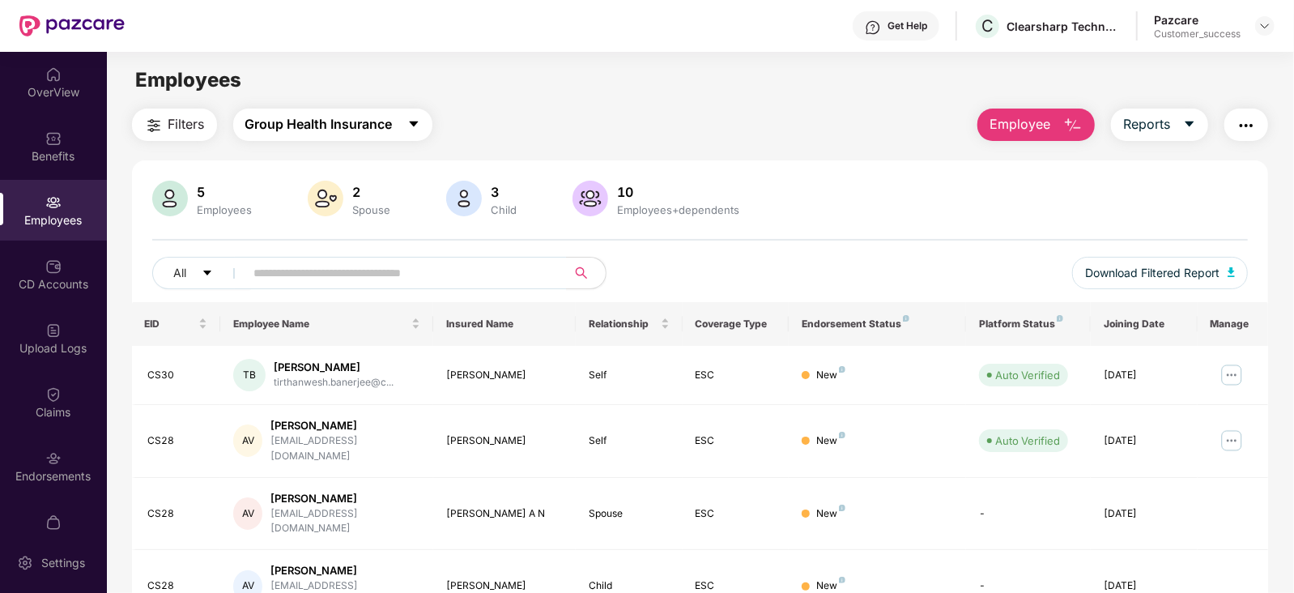
click at [327, 123] on span "Group Health Insurance" at bounding box center [318, 124] width 147 height 20
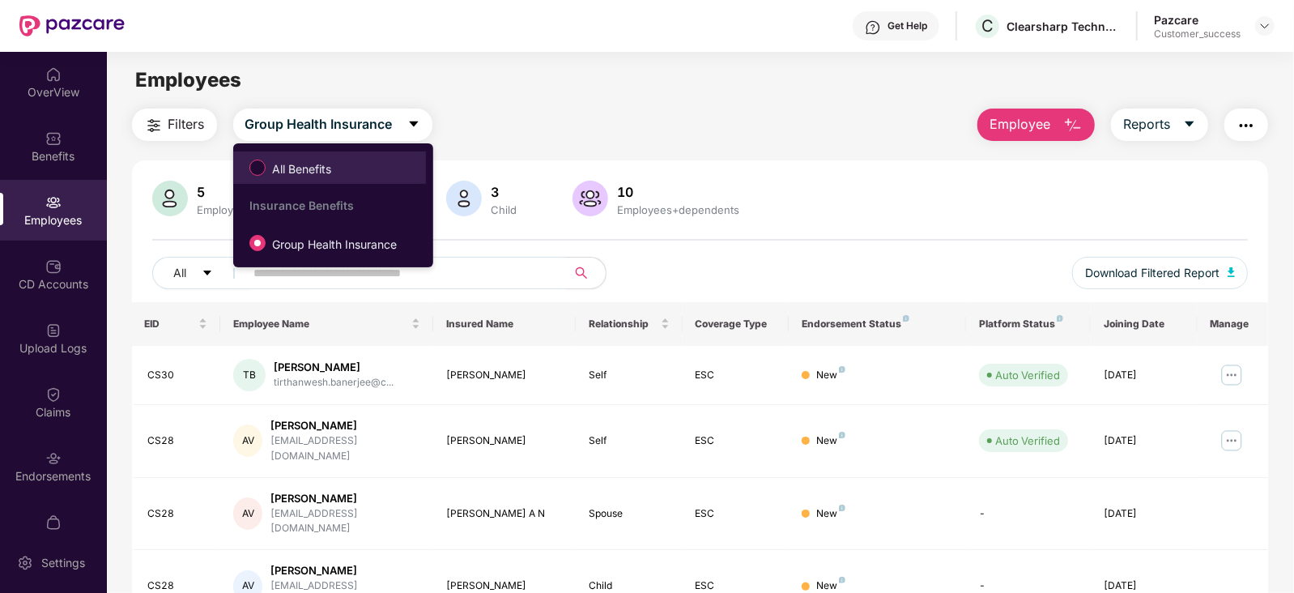
click at [305, 158] on label "All Benefits" at bounding box center [293, 168] width 104 height 28
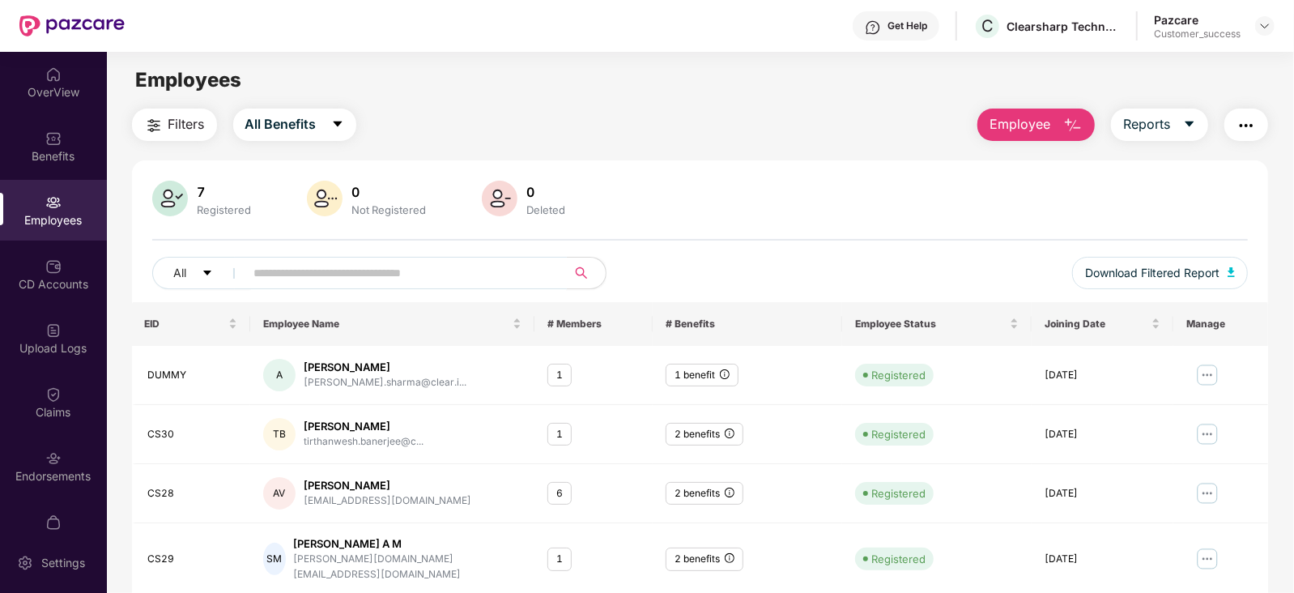
click at [312, 267] on input "text" at bounding box center [399, 273] width 291 height 24
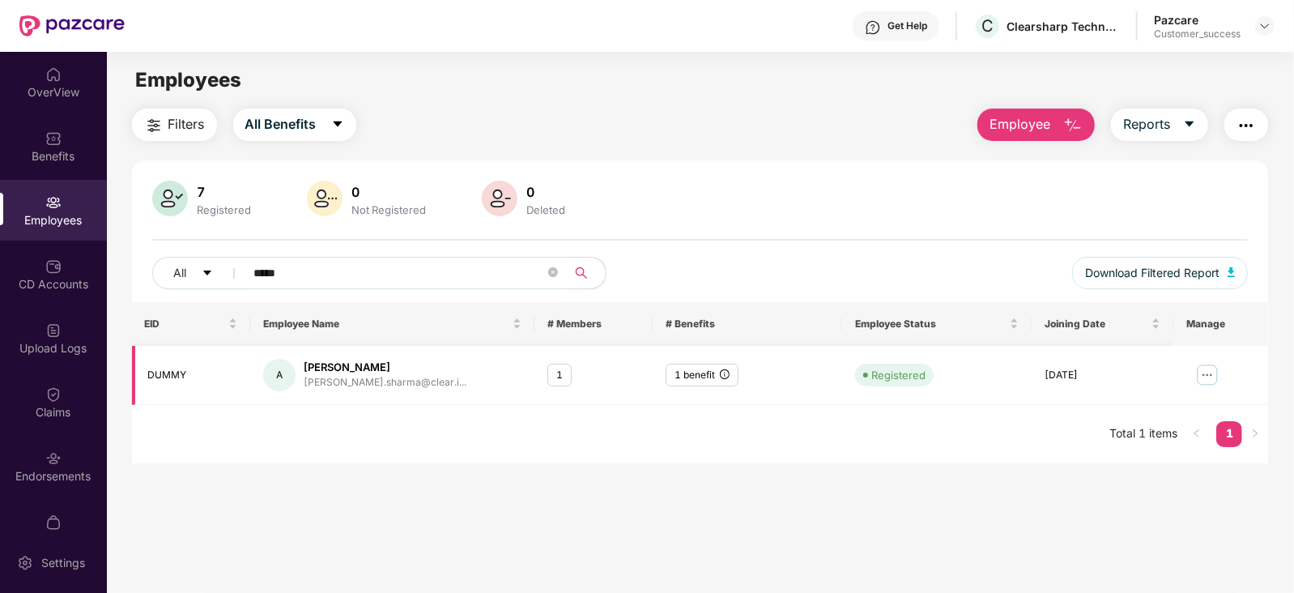
type input "*****"
click at [1202, 376] on img at bounding box center [1207, 375] width 26 height 26
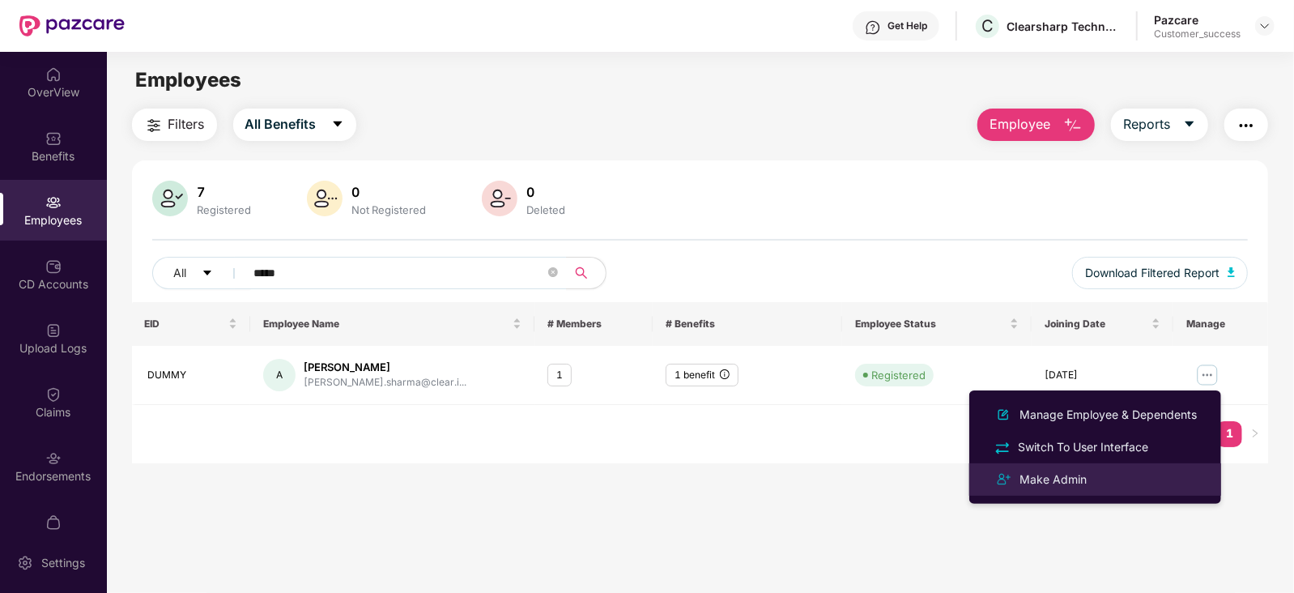
click at [1086, 471] on div "Make Admin" at bounding box center [1053, 479] width 74 height 18
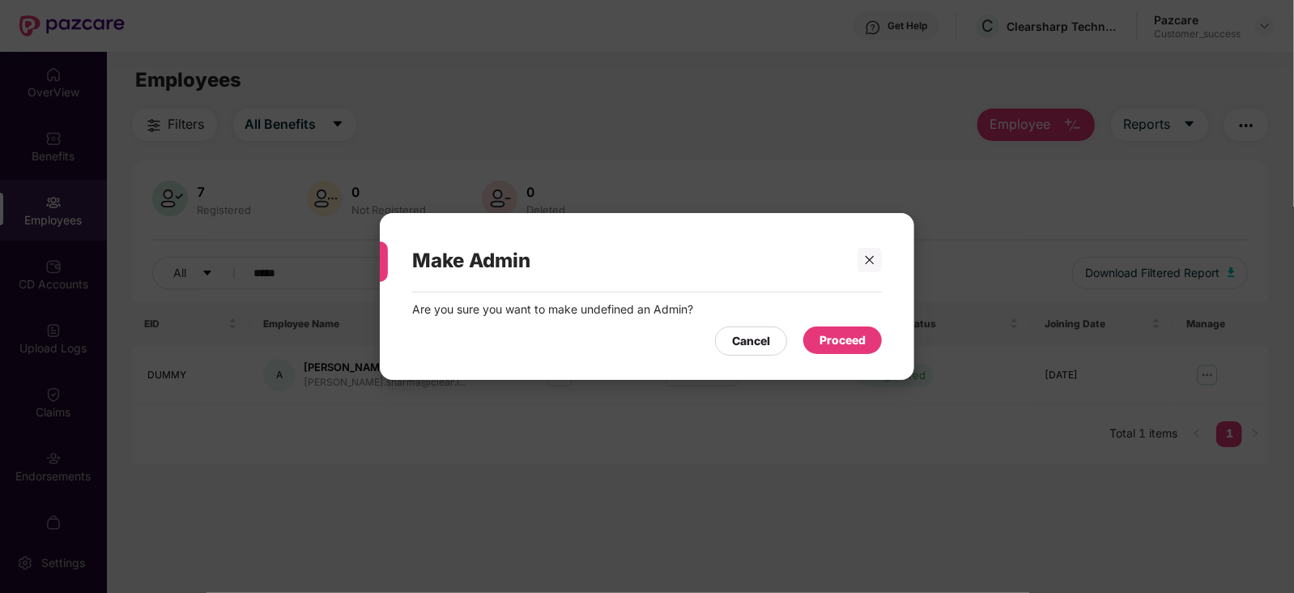
click at [858, 338] on div "Proceed" at bounding box center [842, 340] width 46 height 18
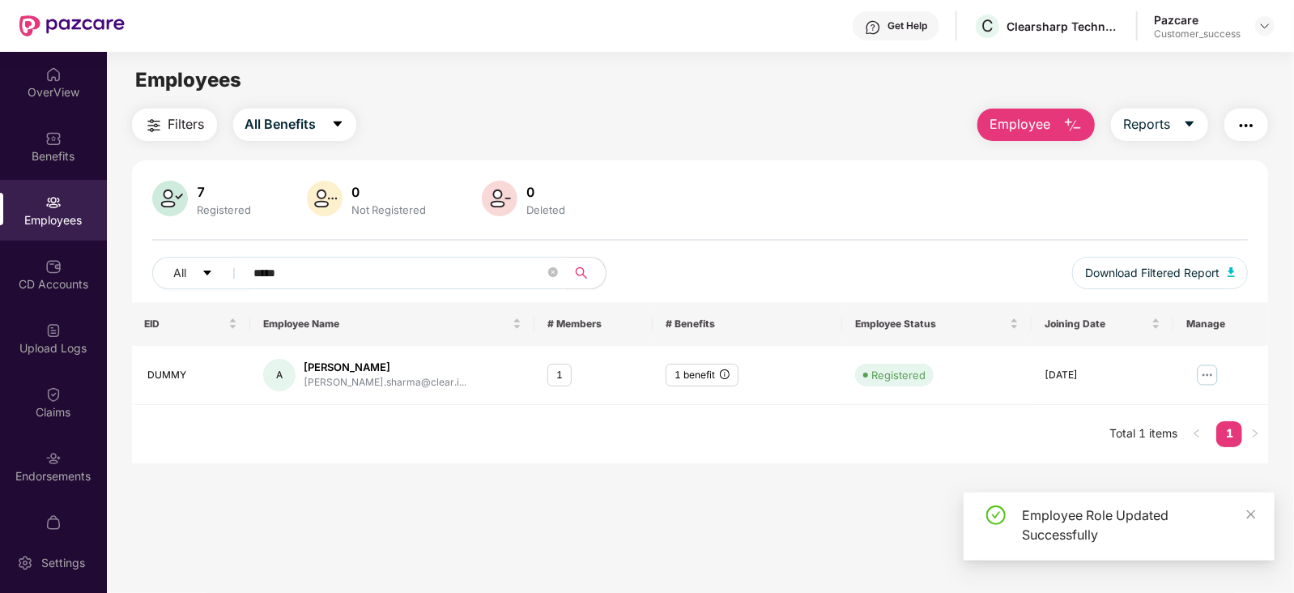
click at [1266, 36] on div "Pazcare Customer_success" at bounding box center [1214, 26] width 121 height 28
click at [1265, 14] on div "Pazcare Customer_success" at bounding box center [1214, 26] width 121 height 28
click at [1265, 25] on img at bounding box center [1264, 25] width 13 height 13
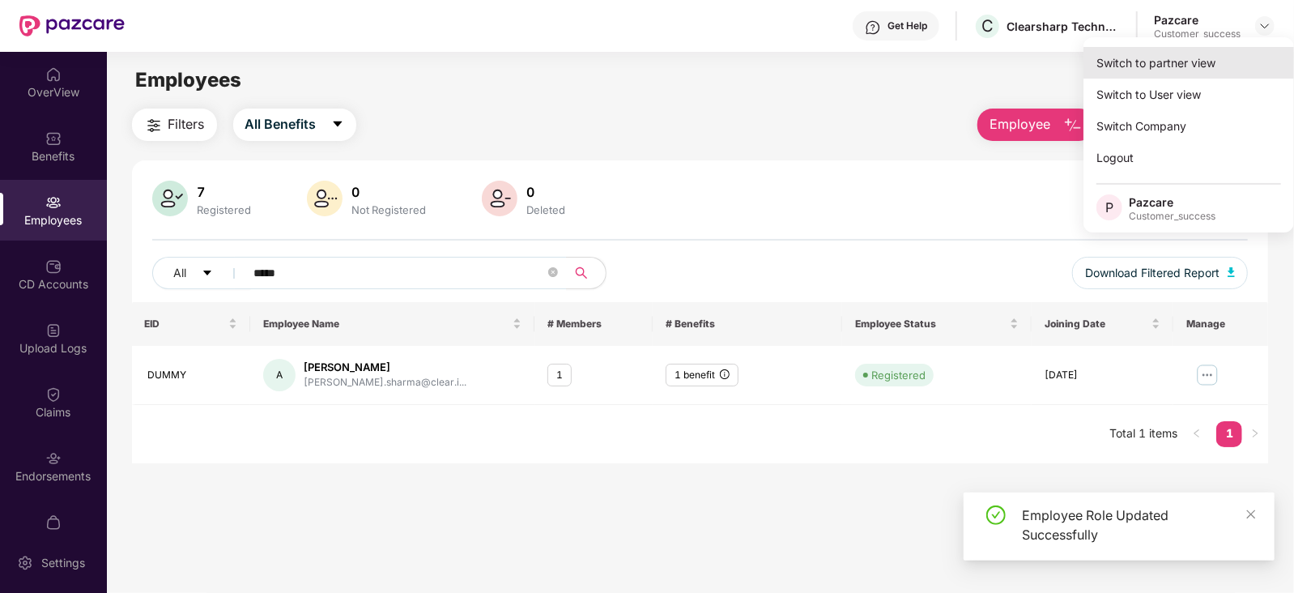
click at [1193, 62] on div "Switch to partner view" at bounding box center [1188, 63] width 210 height 32
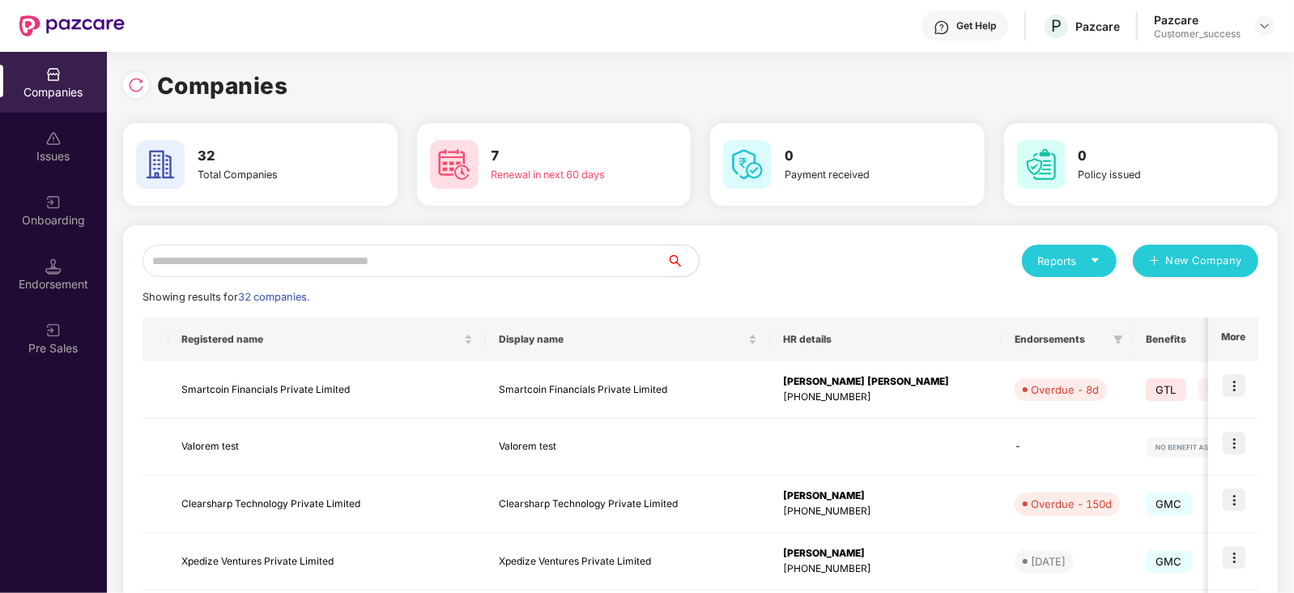
click at [402, 263] on input "text" at bounding box center [404, 260] width 524 height 32
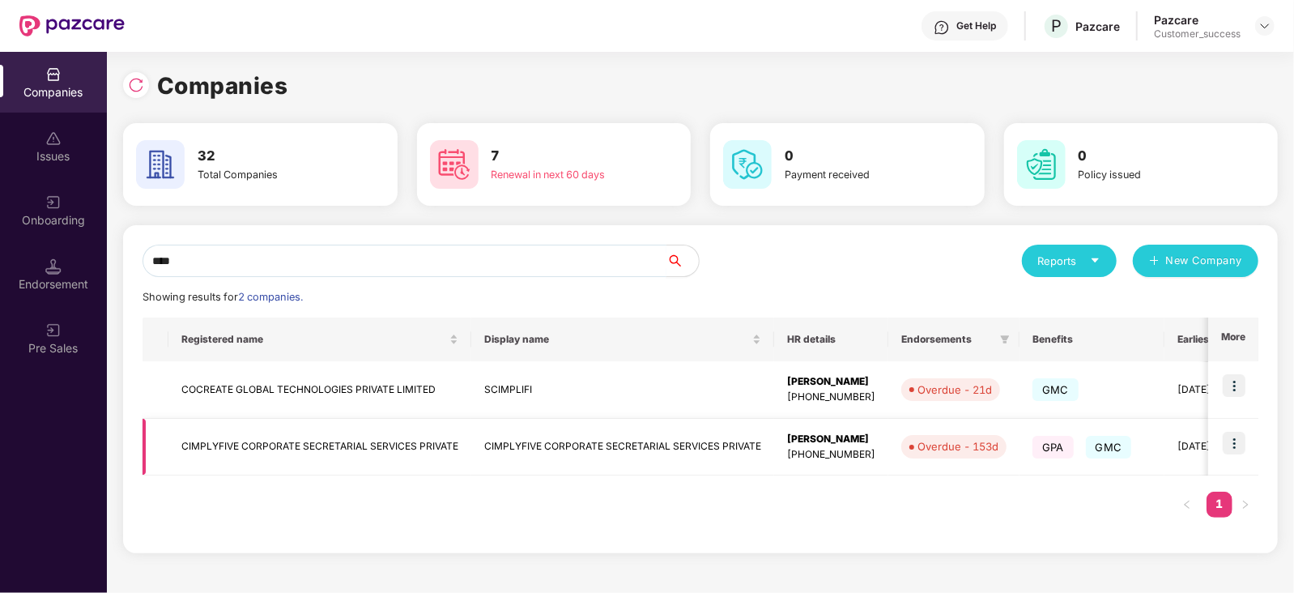
type input "****"
click at [1230, 445] on img at bounding box center [1233, 443] width 23 height 23
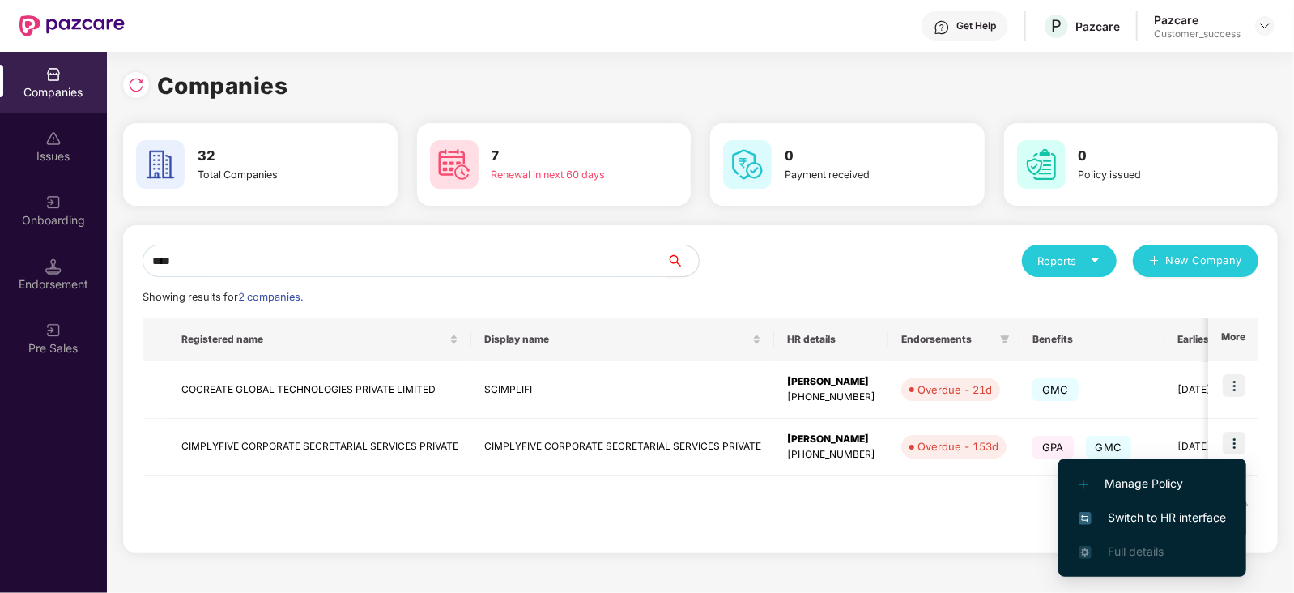
click at [1112, 523] on span "Switch to HR interface" at bounding box center [1151, 517] width 147 height 18
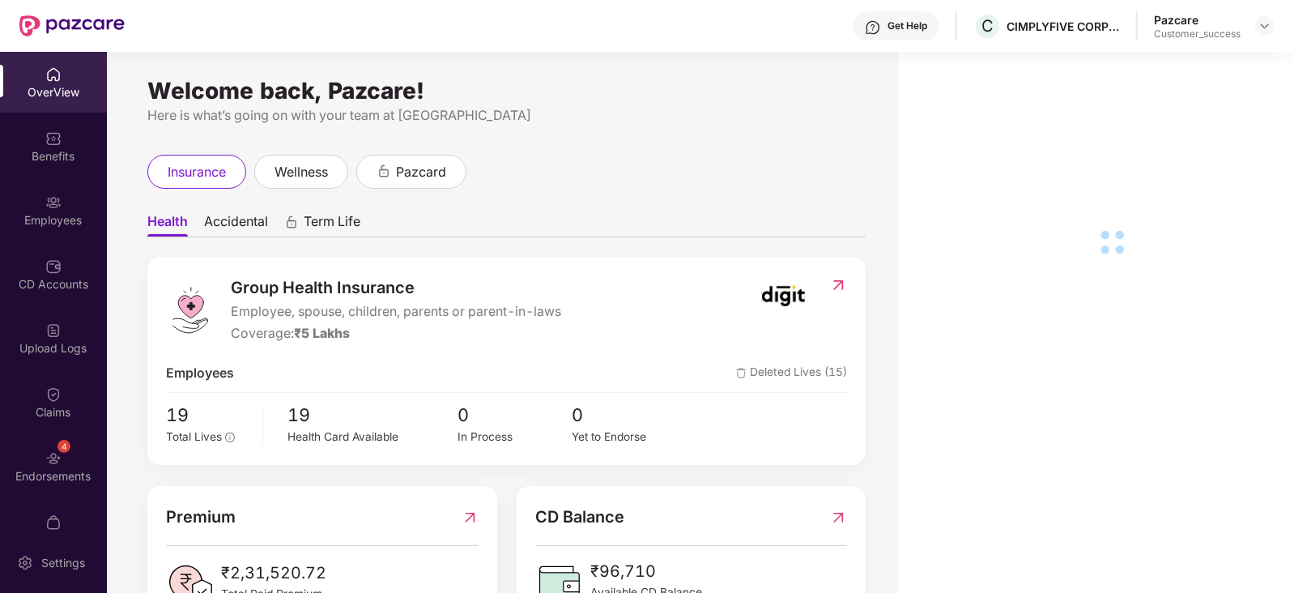
click at [70, 201] on div "Employees" at bounding box center [53, 210] width 107 height 61
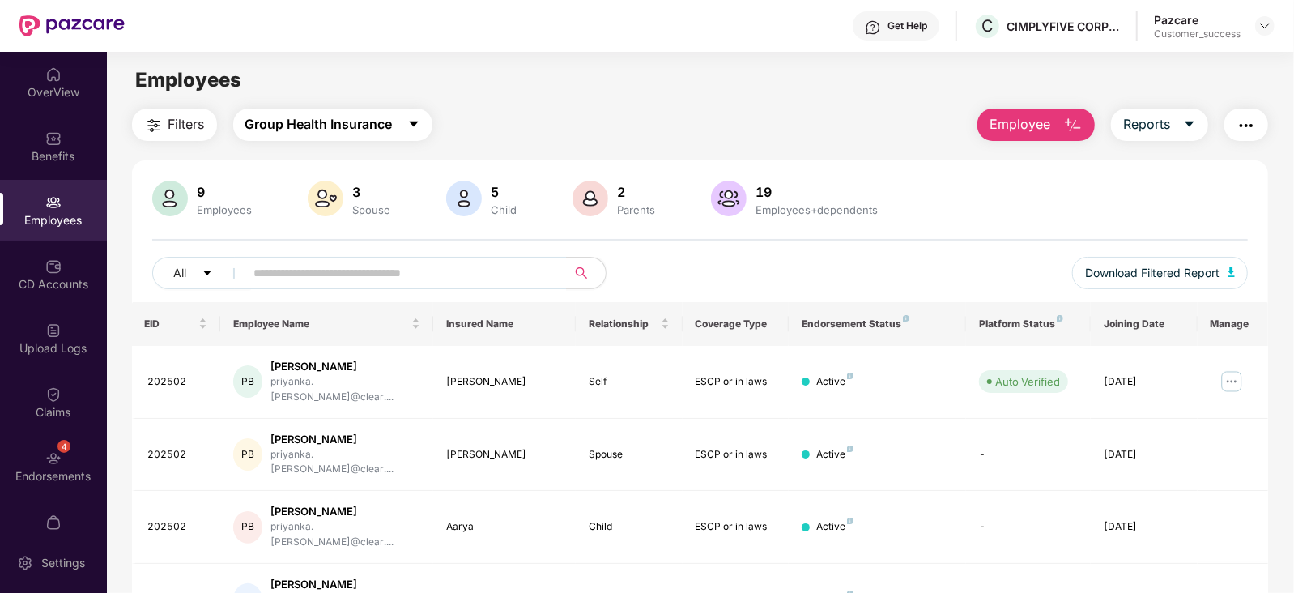
click at [346, 128] on span "Group Health Insurance" at bounding box center [318, 124] width 147 height 20
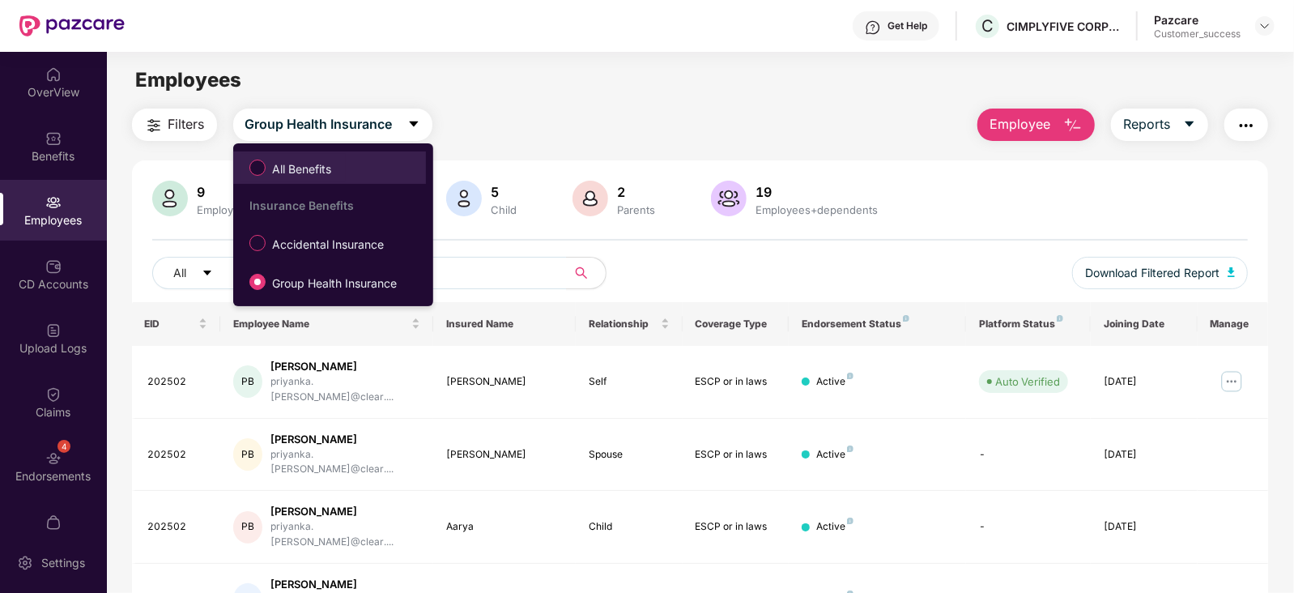
click at [329, 158] on label "All Benefits" at bounding box center [293, 168] width 104 height 28
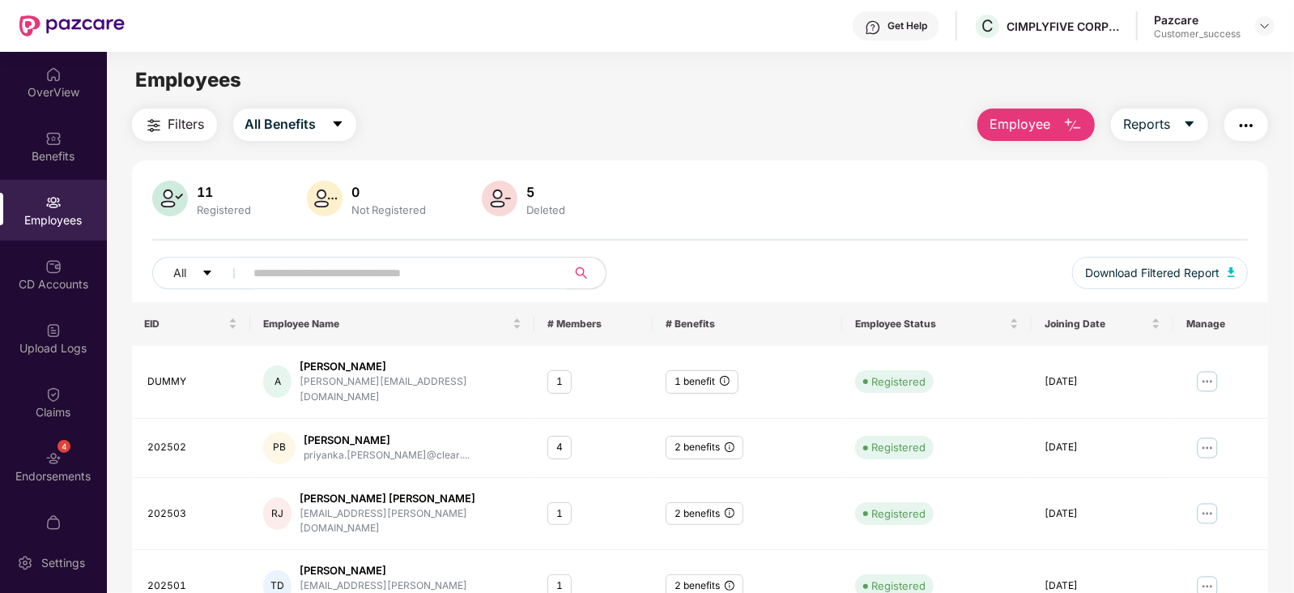
click at [342, 274] on input "text" at bounding box center [399, 273] width 291 height 24
click at [1206, 368] on img at bounding box center [1207, 381] width 26 height 26
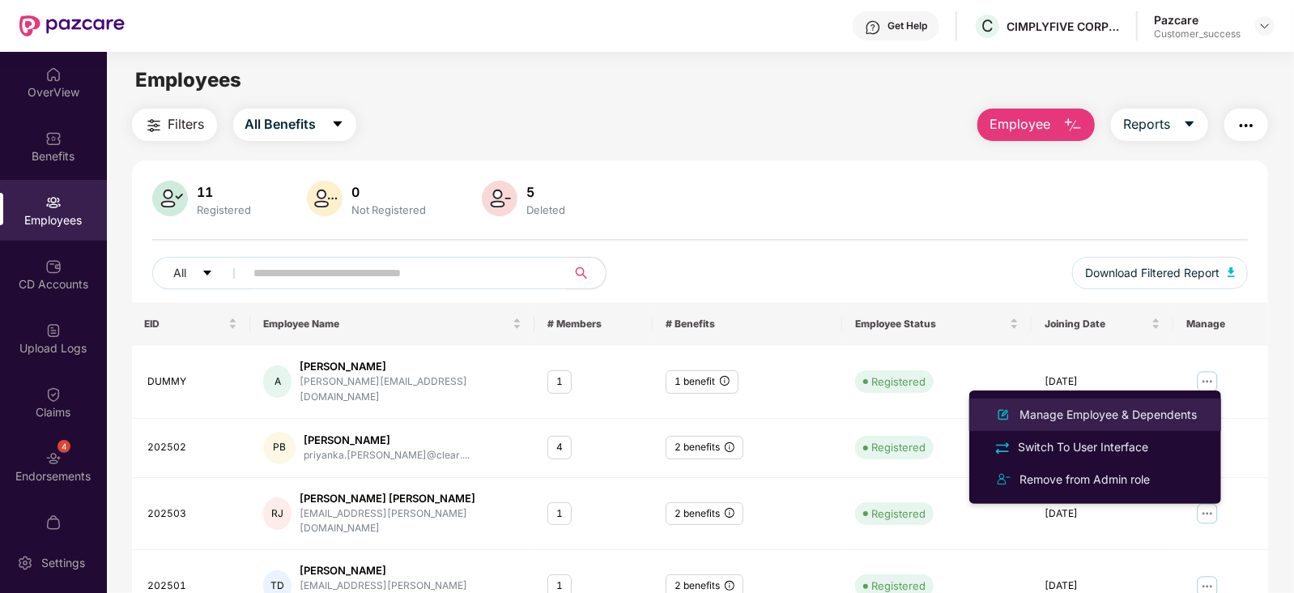
click at [1109, 422] on div "Manage Employee & Dependents" at bounding box center [1108, 415] width 184 height 18
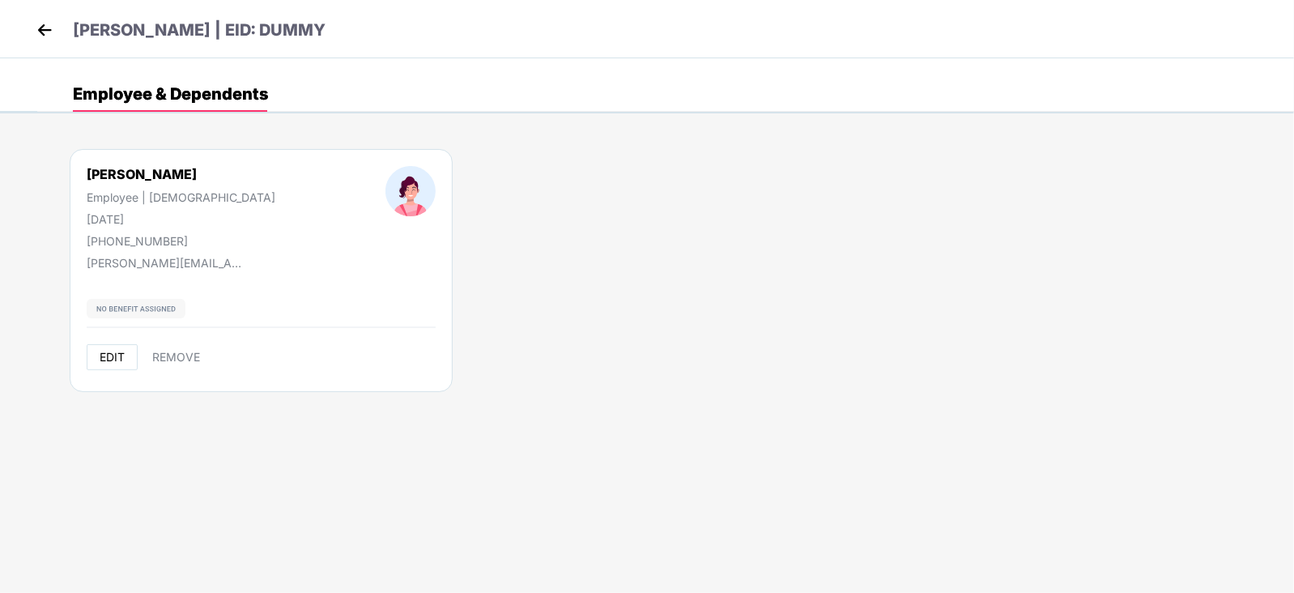
click at [105, 355] on span "EDIT" at bounding box center [112, 357] width 25 height 13
select select "******"
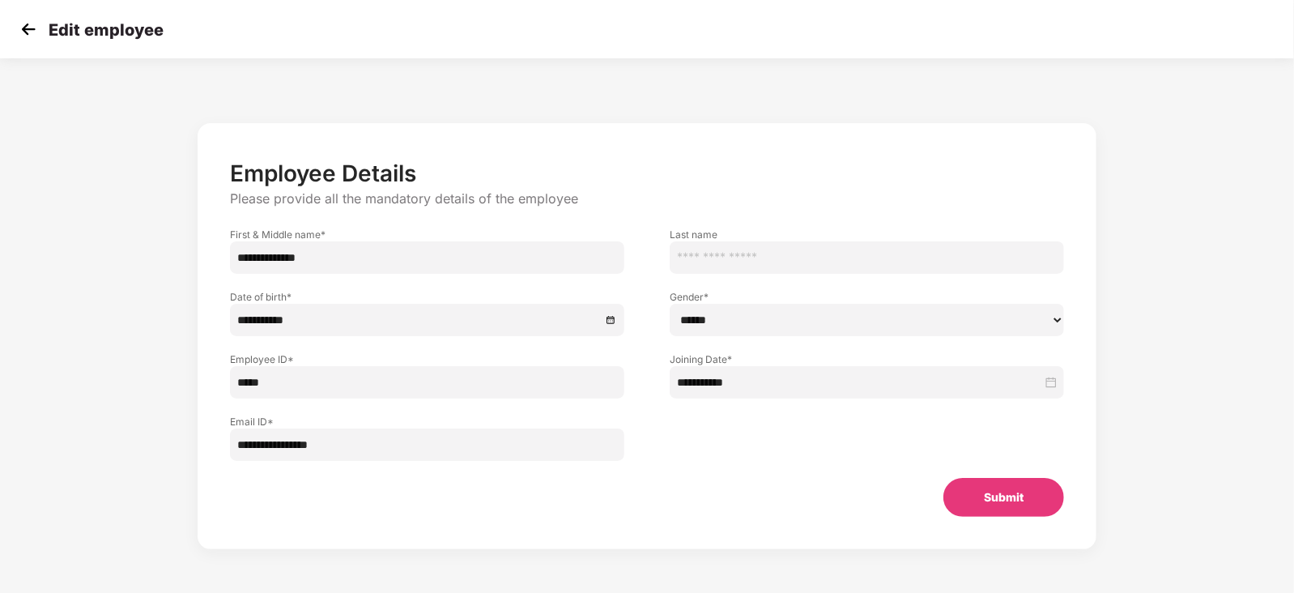
click at [381, 440] on input "**********" at bounding box center [427, 444] width 394 height 32
paste input "******"
type input "**********"
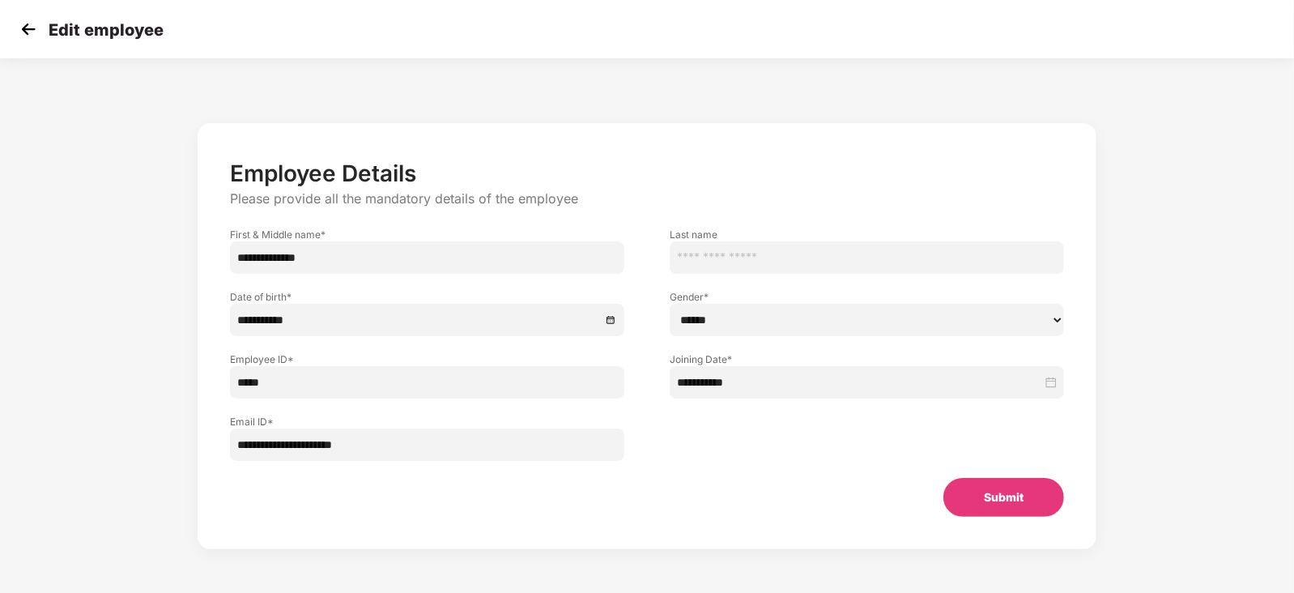
click at [988, 483] on button "Submit" at bounding box center [1003, 497] width 121 height 39
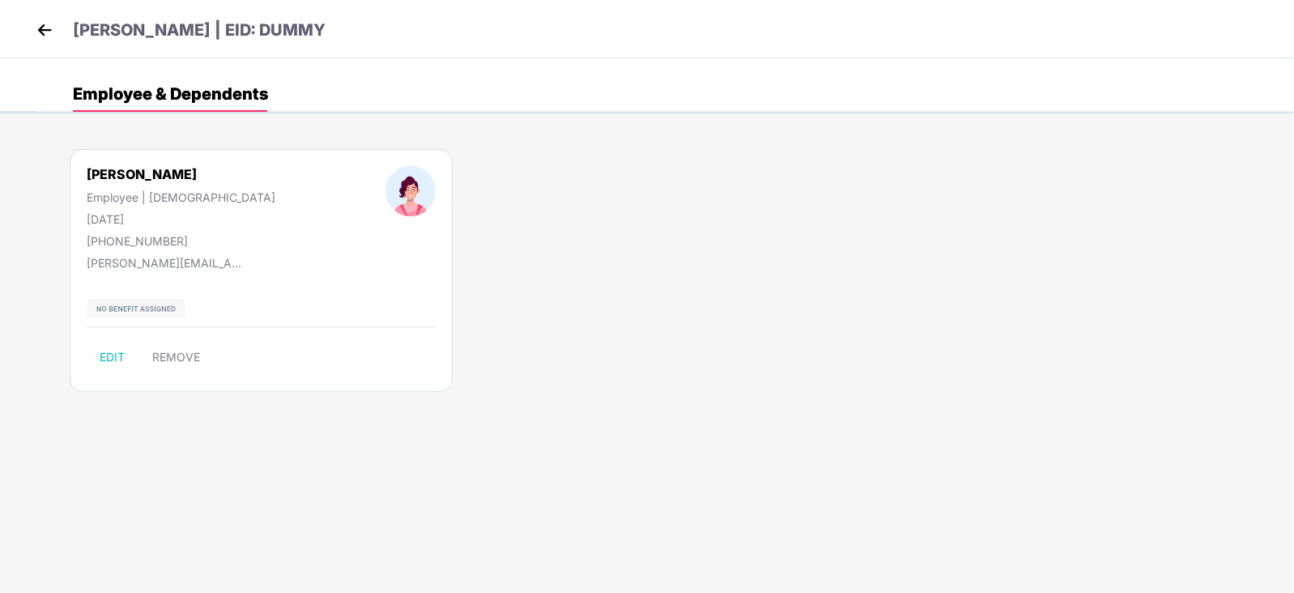
click at [29, 20] on div "[PERSON_NAME] | EID: DUMMY" at bounding box center [647, 29] width 1294 height 58
click at [45, 32] on img at bounding box center [44, 30] width 24 height 24
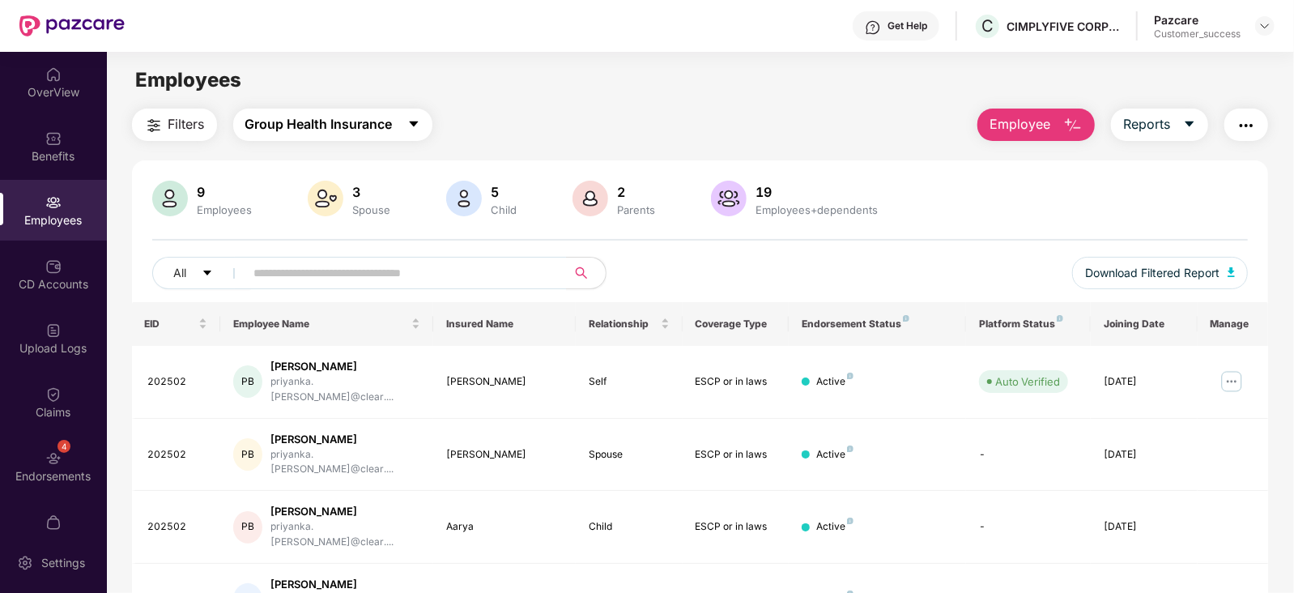
click at [376, 119] on span "Group Health Insurance" at bounding box center [318, 124] width 147 height 20
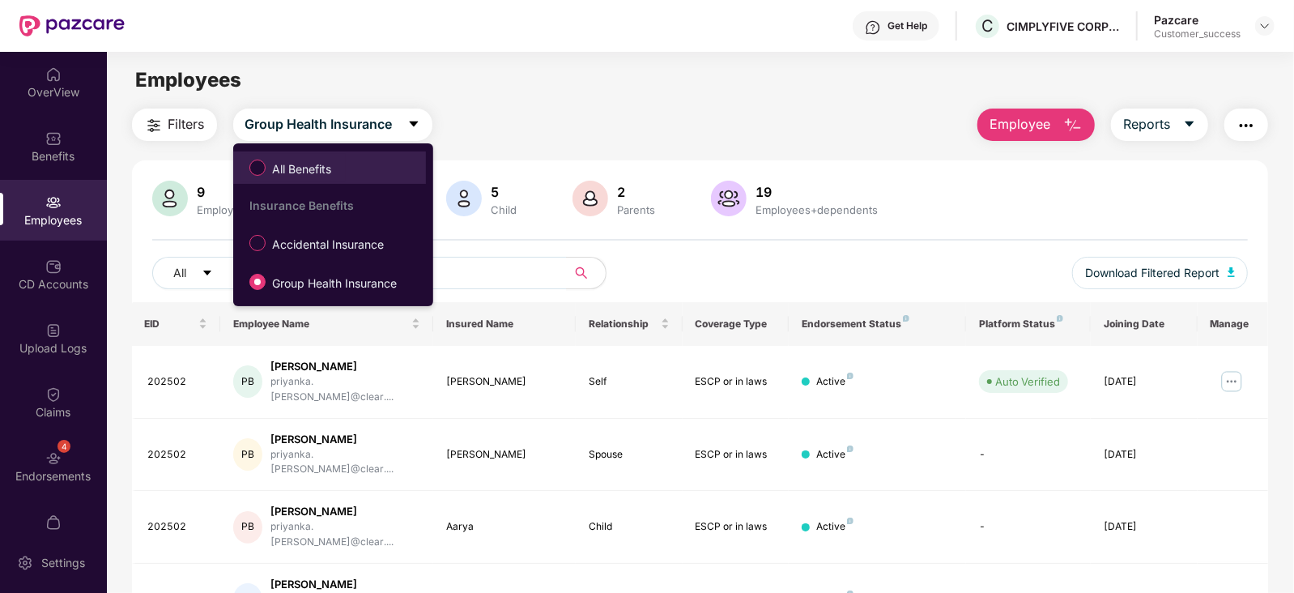
click at [312, 174] on span "All Benefits" at bounding box center [302, 169] width 72 height 18
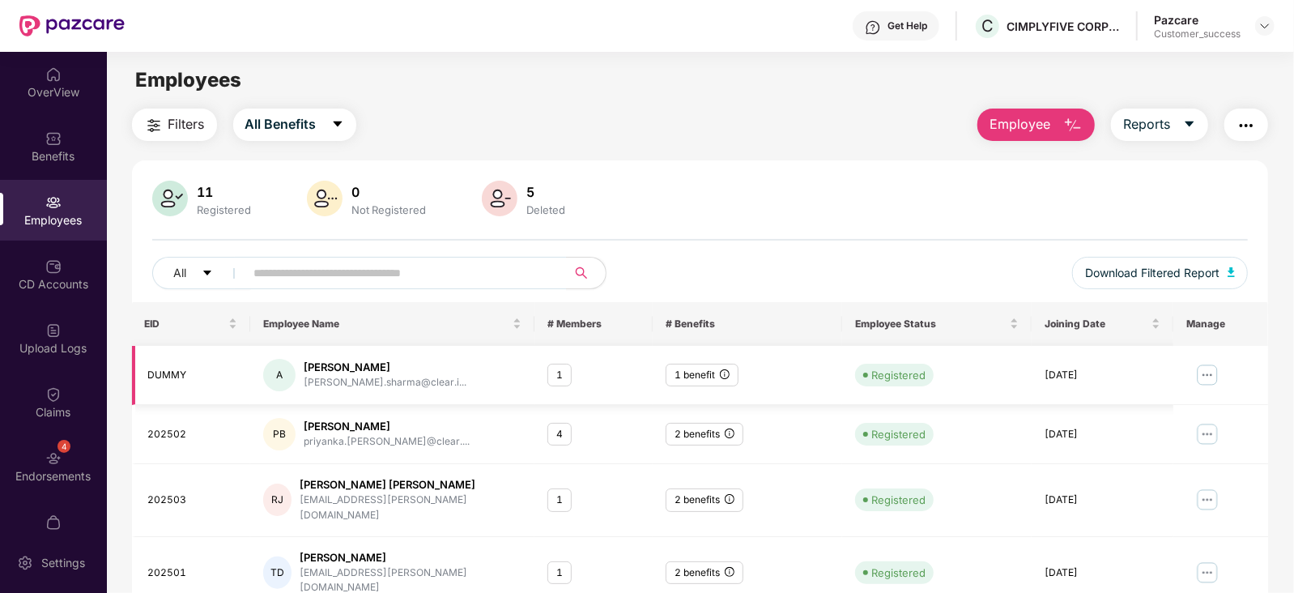
click at [1205, 372] on img at bounding box center [1207, 375] width 26 height 26
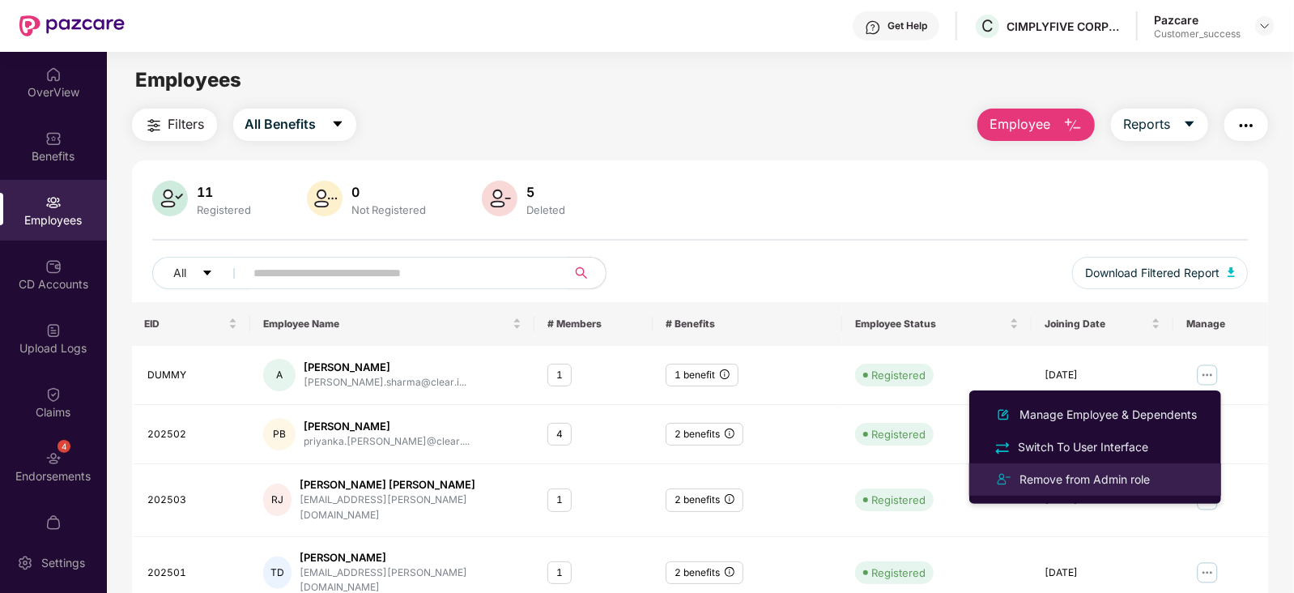
click at [1100, 476] on div "Remove from Admin role" at bounding box center [1084, 479] width 137 height 18
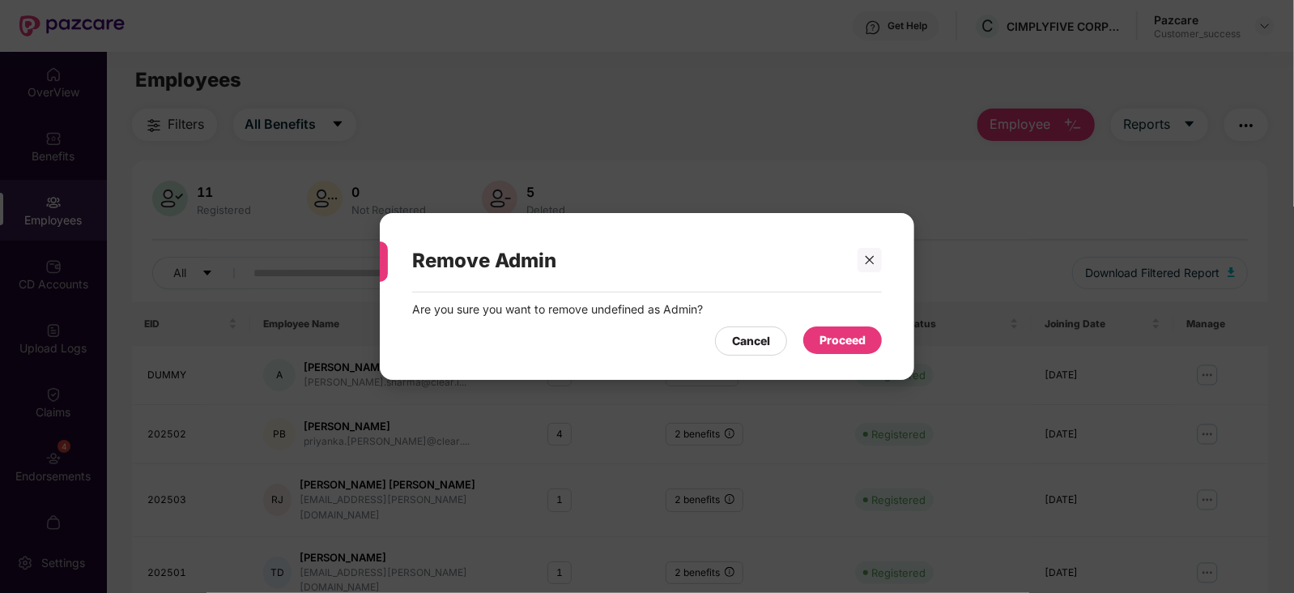
click at [848, 338] on div "Proceed" at bounding box center [842, 340] width 46 height 18
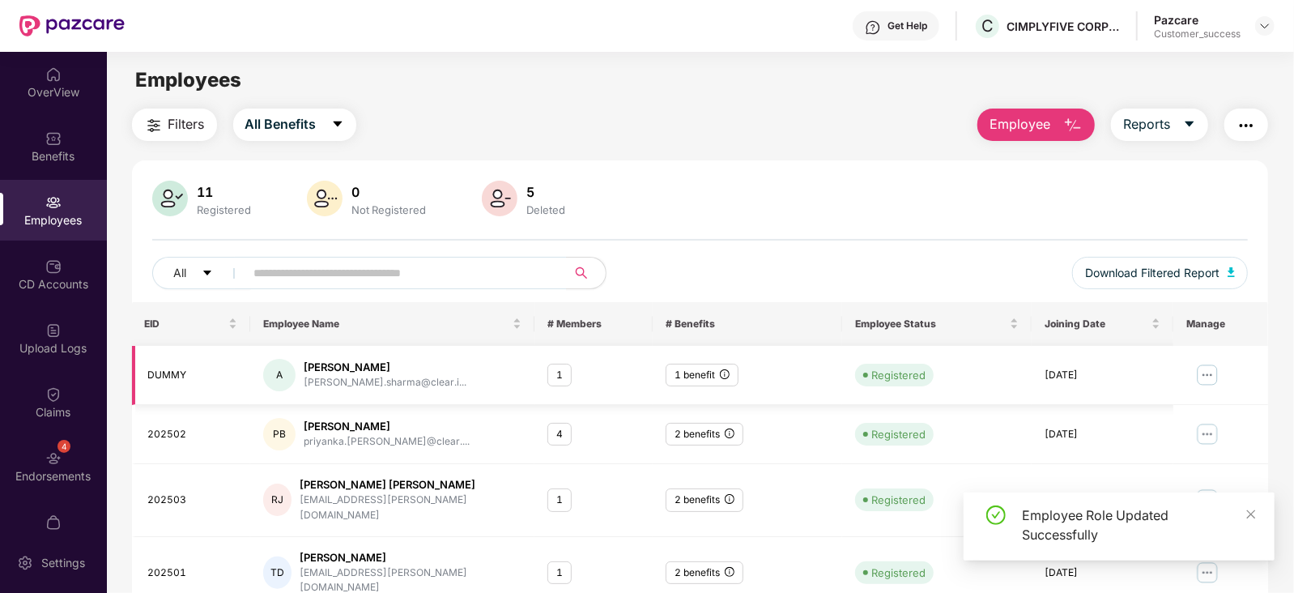
click at [1205, 370] on img at bounding box center [1207, 375] width 26 height 26
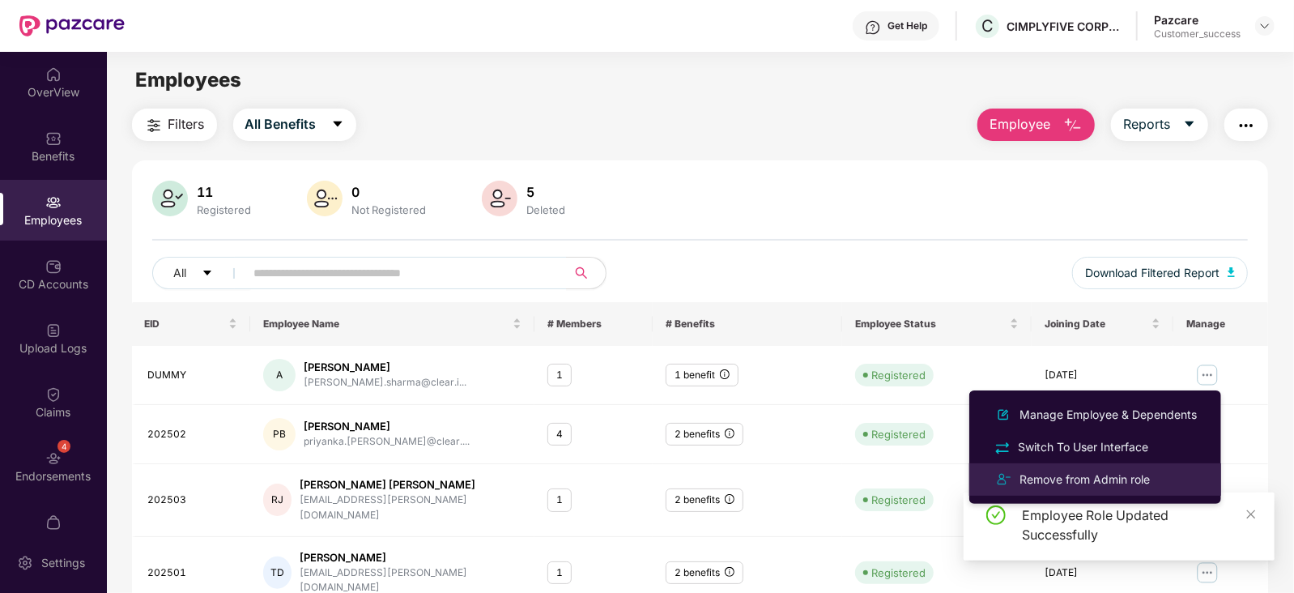
click at [1119, 478] on div "Remove from Admin role" at bounding box center [1084, 479] width 137 height 18
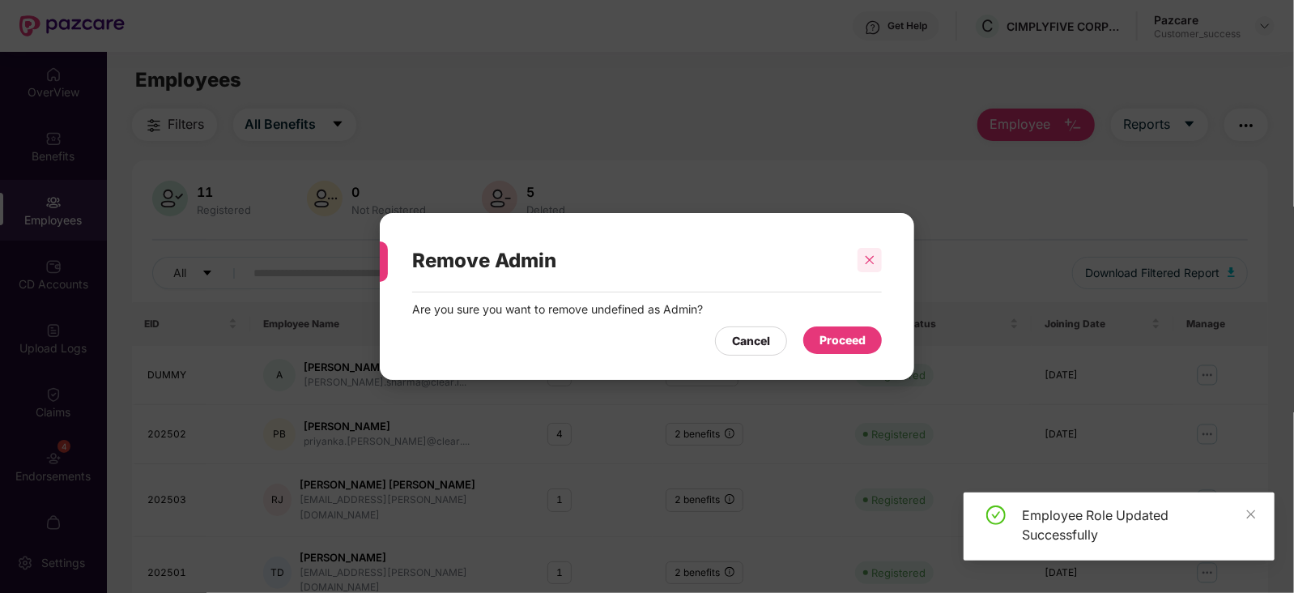
click at [873, 257] on icon "close" at bounding box center [869, 259] width 11 height 11
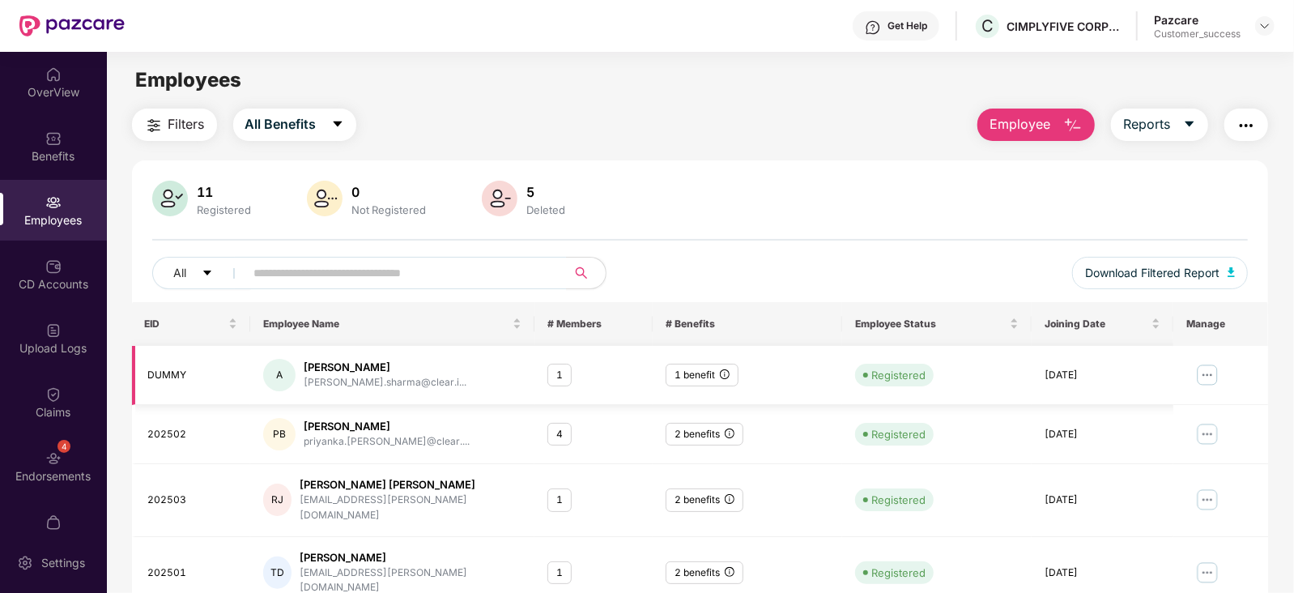
click at [1202, 373] on img at bounding box center [1207, 375] width 26 height 26
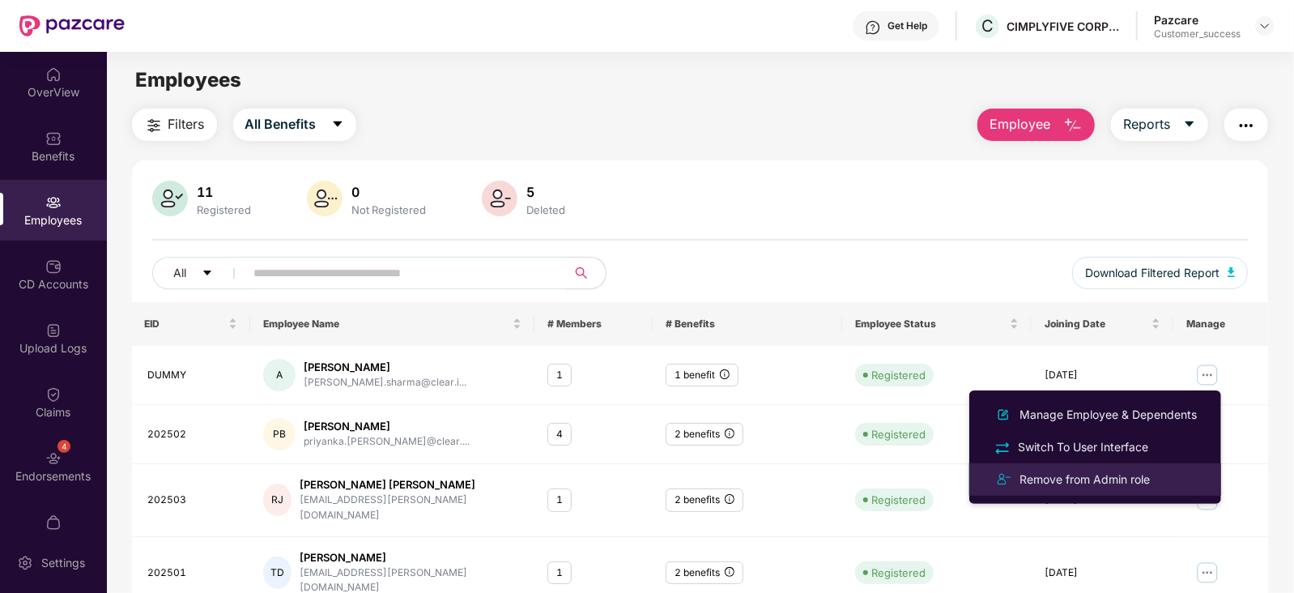
click at [1044, 473] on div "Remove from Admin role" at bounding box center [1084, 479] width 137 height 18
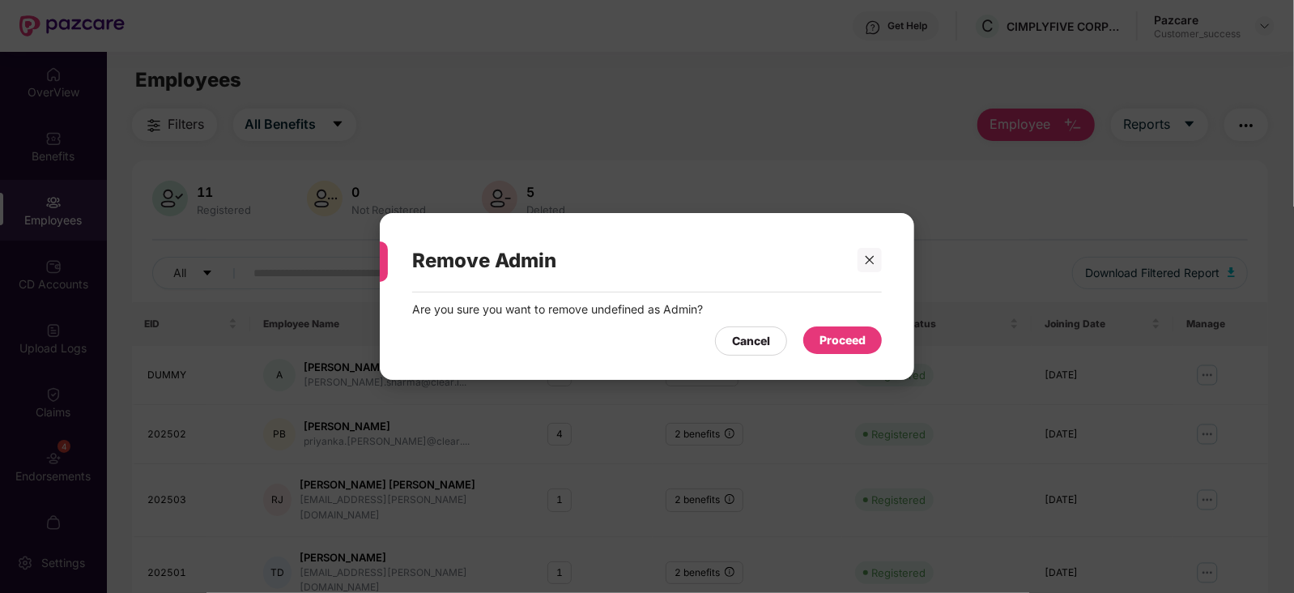
click at [852, 340] on div "Proceed" at bounding box center [842, 340] width 46 height 18
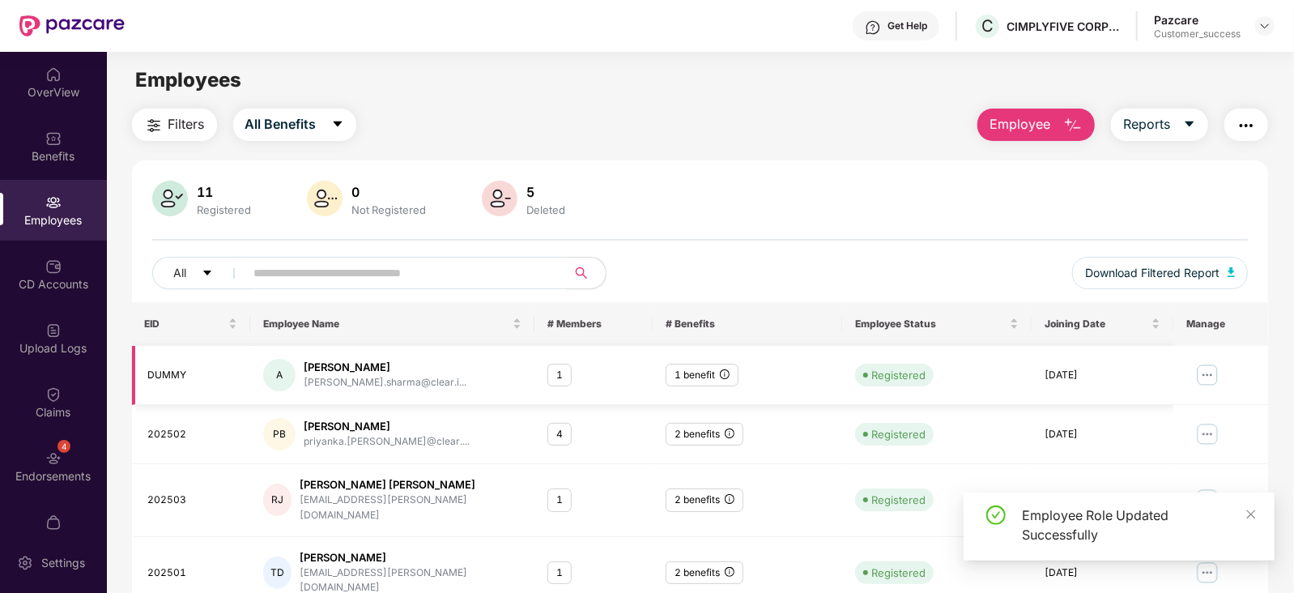
click at [1210, 370] on img at bounding box center [1207, 375] width 26 height 26
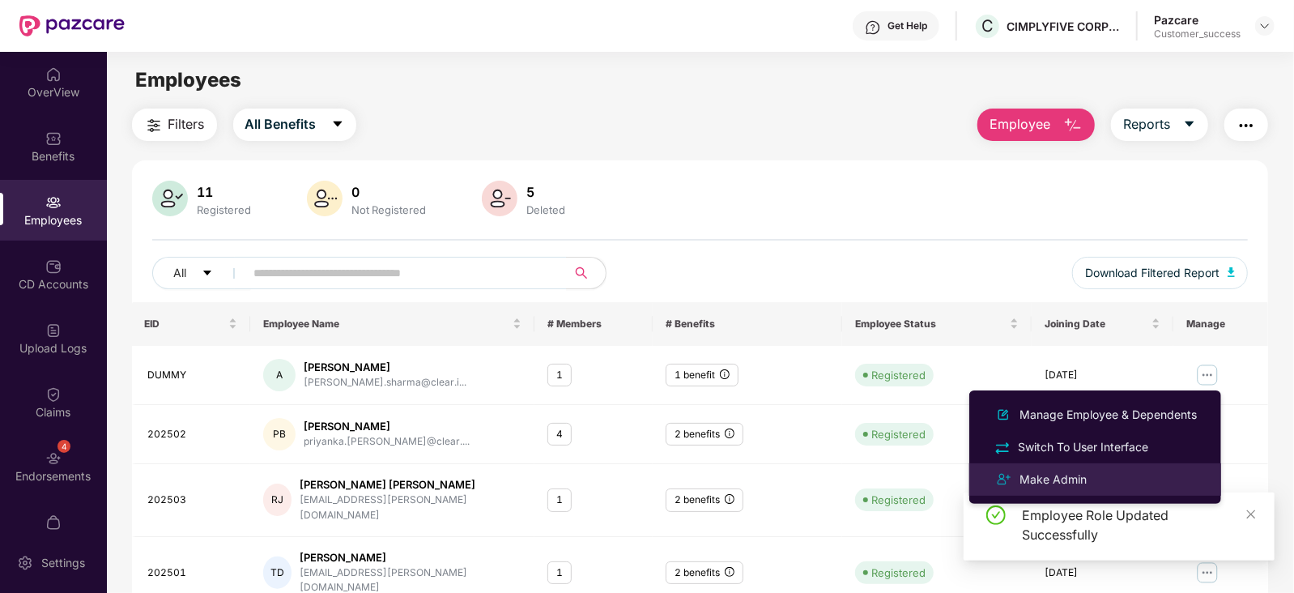
click at [1103, 473] on div "Make Admin" at bounding box center [1095, 479] width 210 height 19
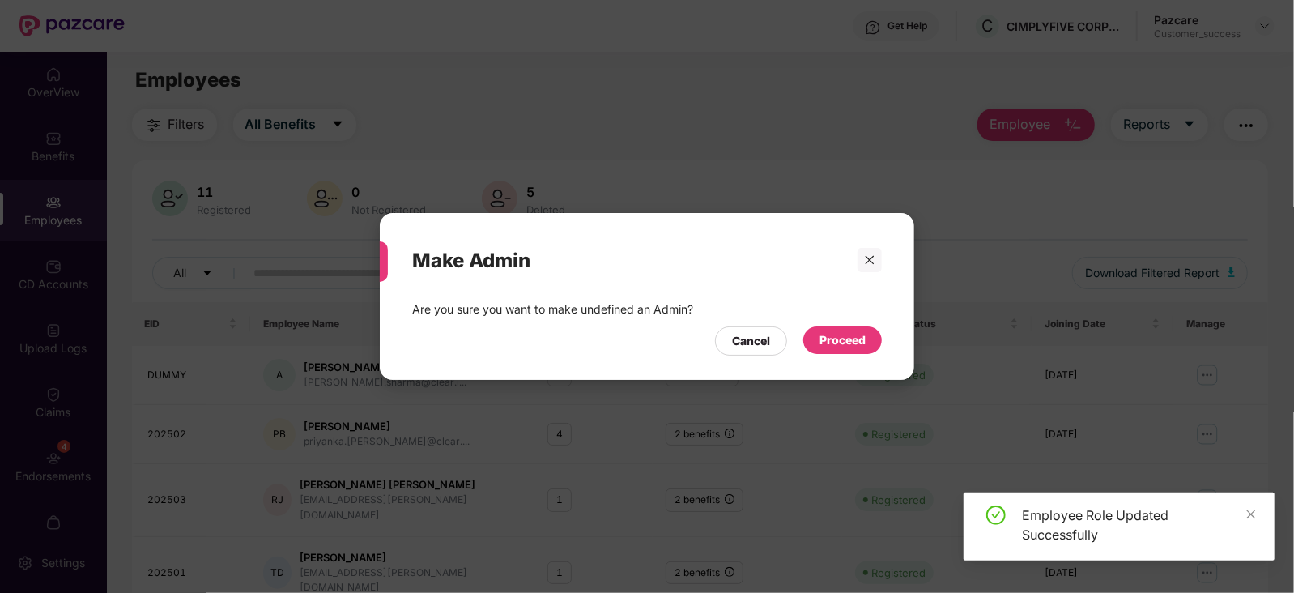
click at [839, 332] on div "Proceed" at bounding box center [842, 340] width 46 height 18
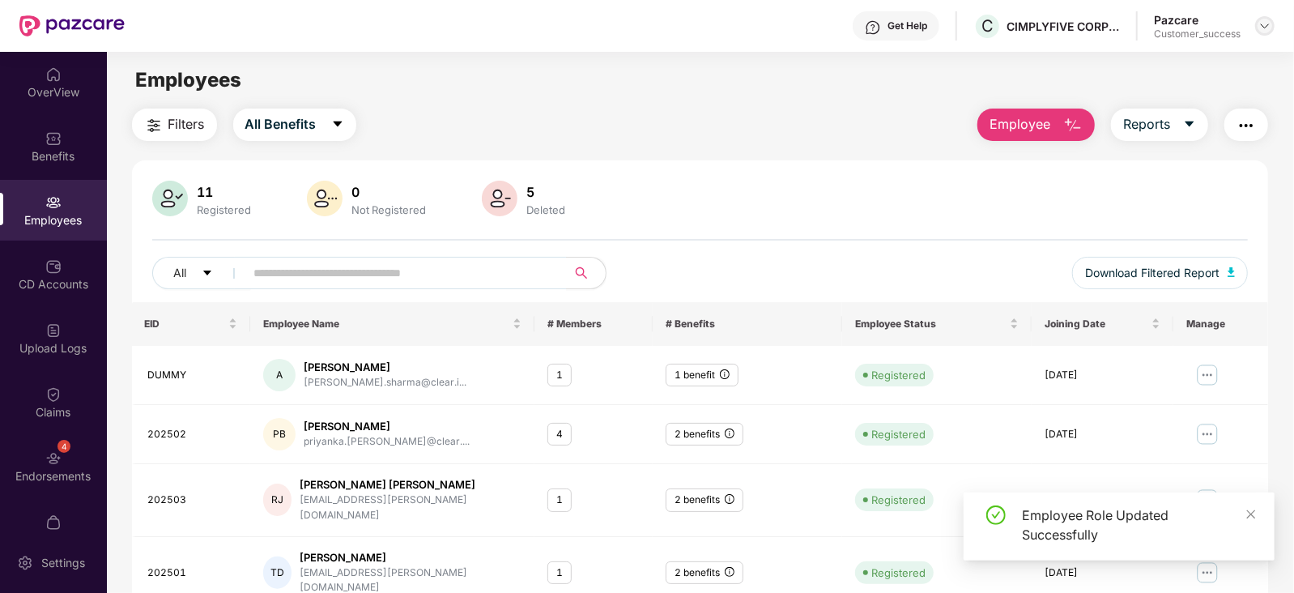
click at [1264, 26] on img at bounding box center [1264, 25] width 13 height 13
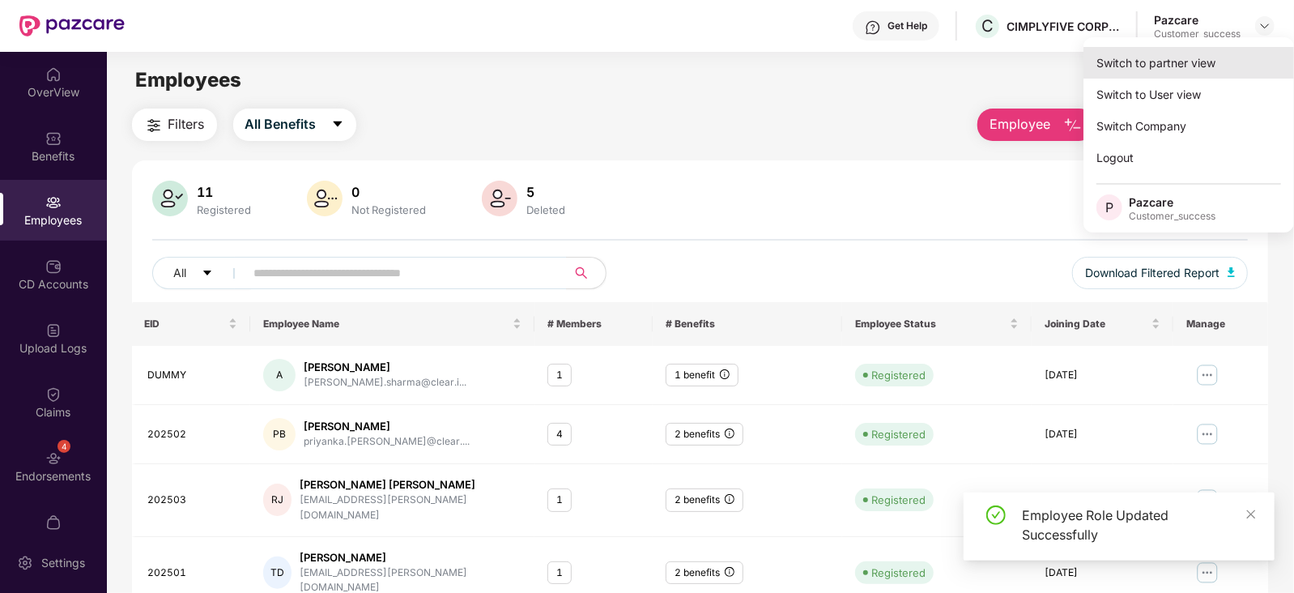
click at [1155, 57] on div "Switch to partner view" at bounding box center [1188, 63] width 210 height 32
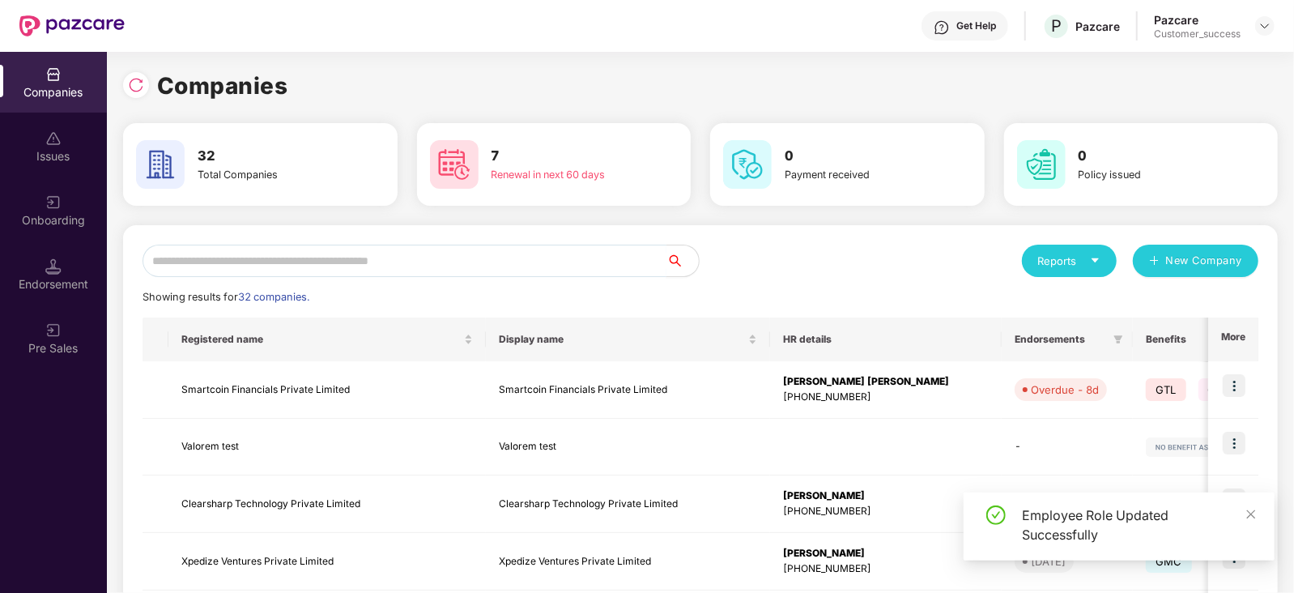
click at [381, 257] on input "text" at bounding box center [404, 260] width 524 height 32
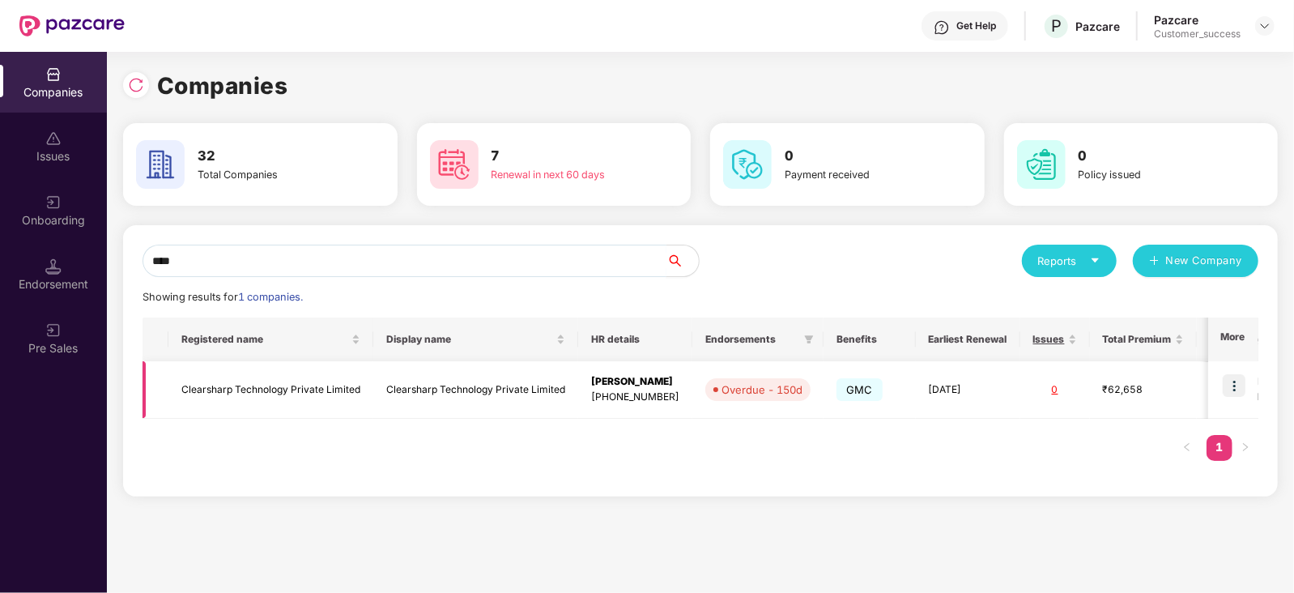
type input "****"
click at [1239, 384] on img at bounding box center [1233, 385] width 23 height 23
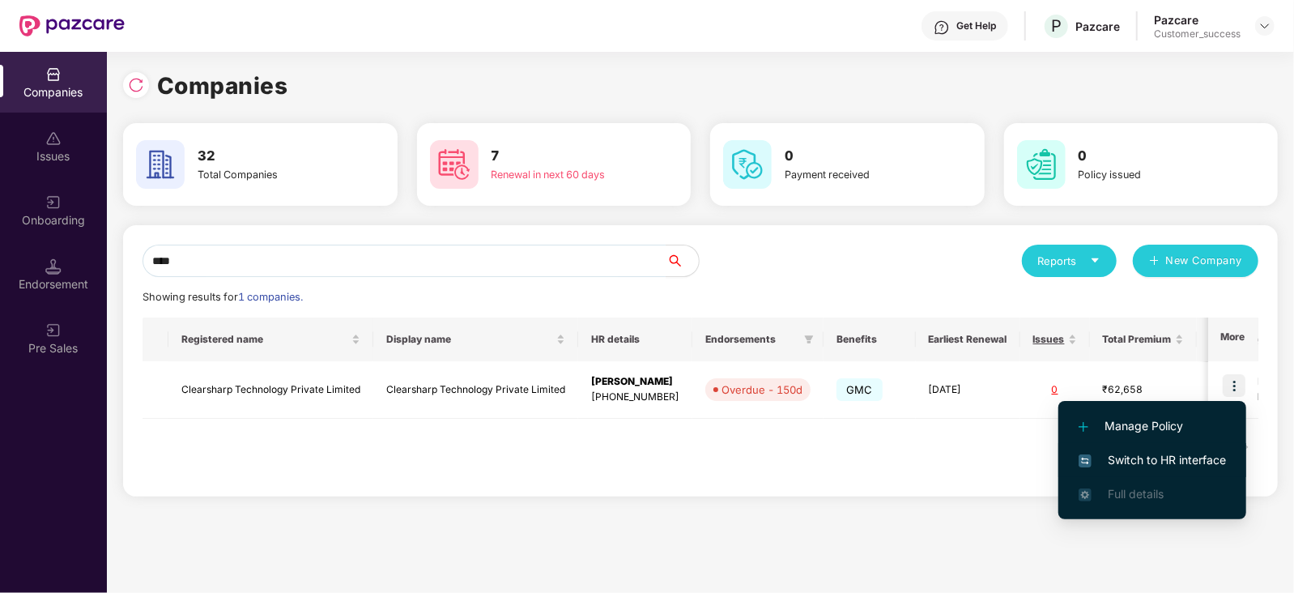
click at [1172, 465] on span "Switch to HR interface" at bounding box center [1151, 460] width 147 height 18
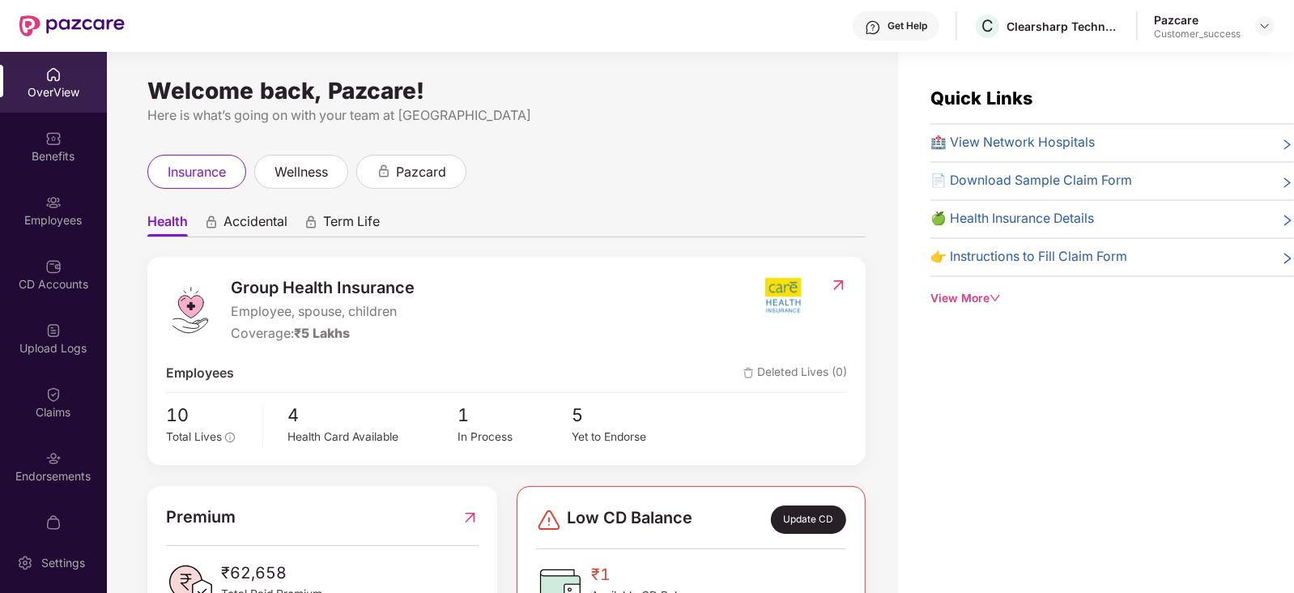
click at [23, 221] on div "Employees" at bounding box center [53, 220] width 107 height 16
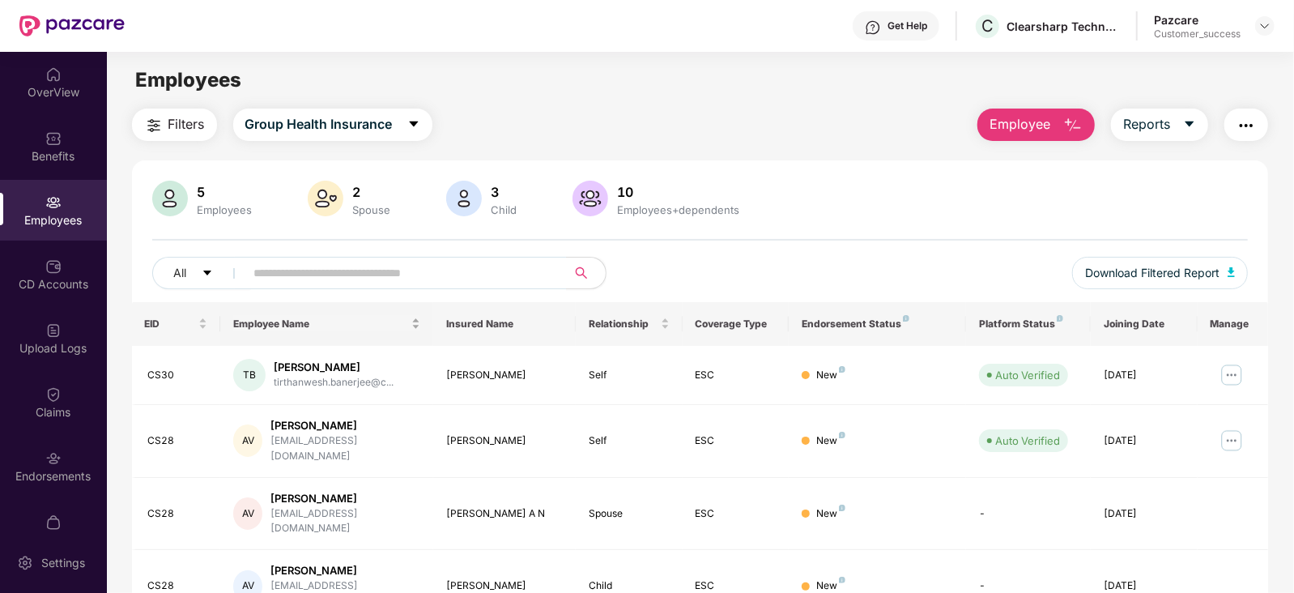
scroll to position [87, 0]
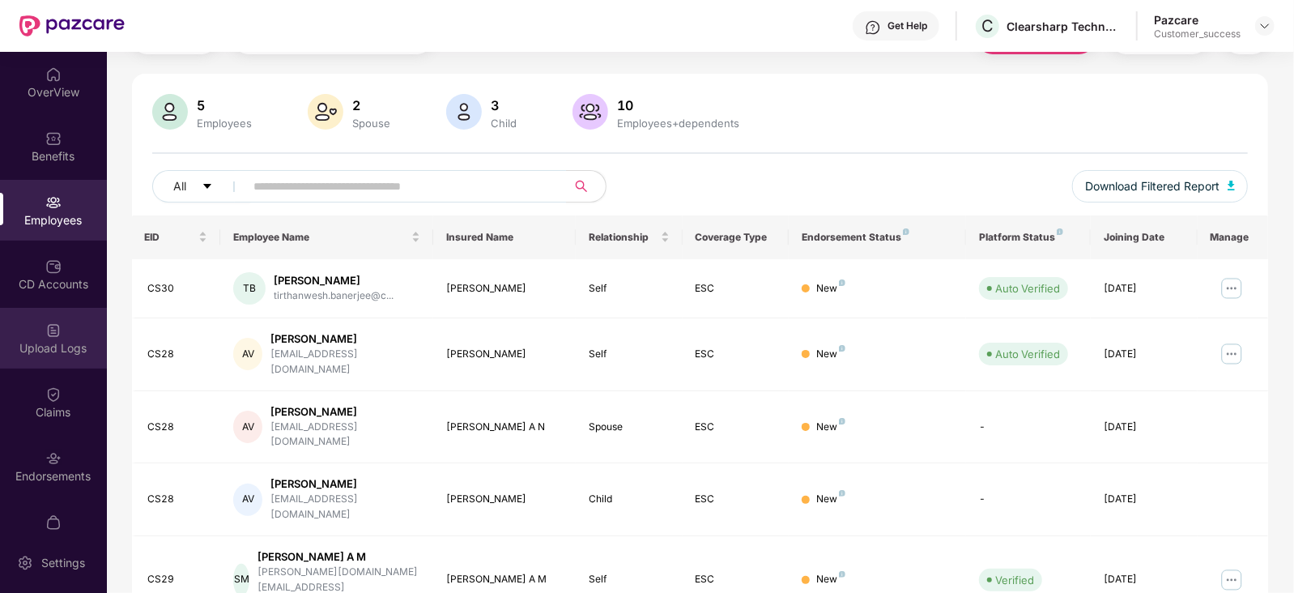
click at [47, 352] on div "Upload Logs" at bounding box center [53, 348] width 107 height 16
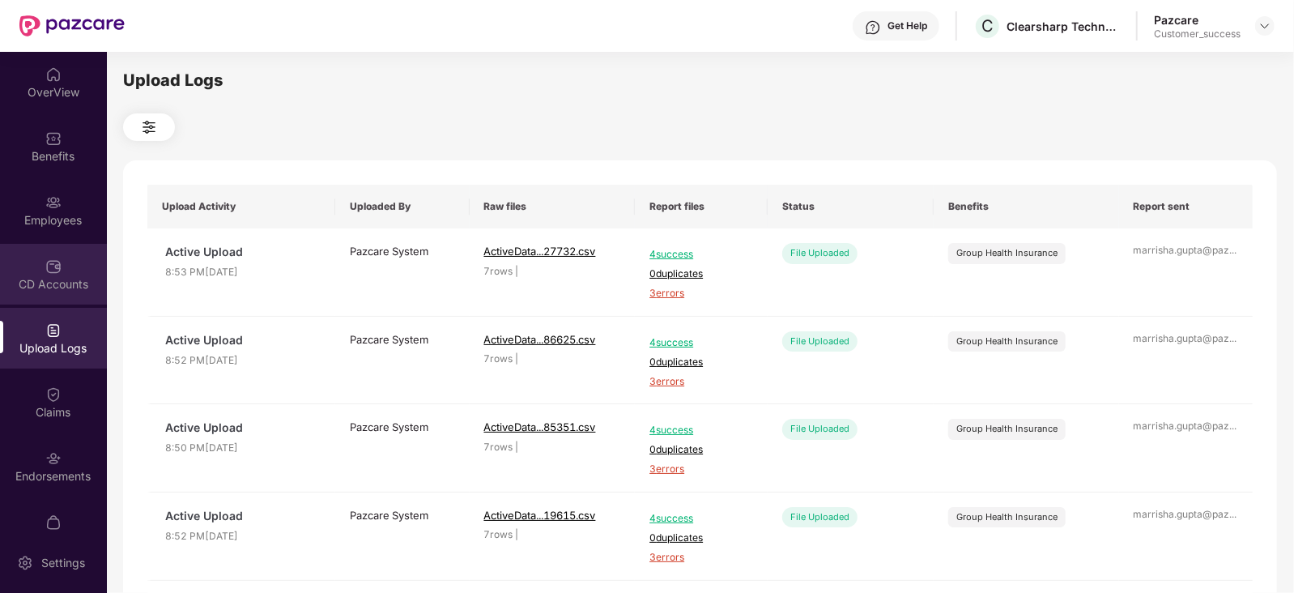
click at [62, 263] on div "CD Accounts" at bounding box center [53, 274] width 107 height 61
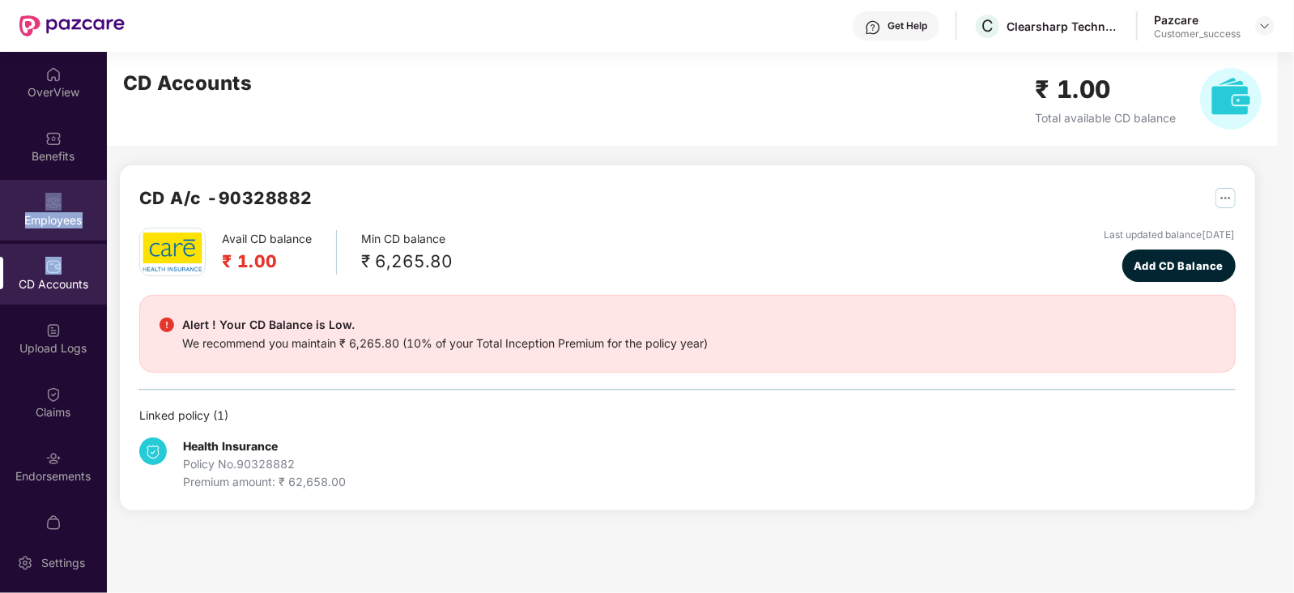
click at [49, 209] on div "OverView Benefits Employees CD Accounts Upload Logs Claims Endorsements My Orde…" at bounding box center [53, 292] width 107 height 480
click at [49, 209] on img at bounding box center [53, 202] width 16 height 16
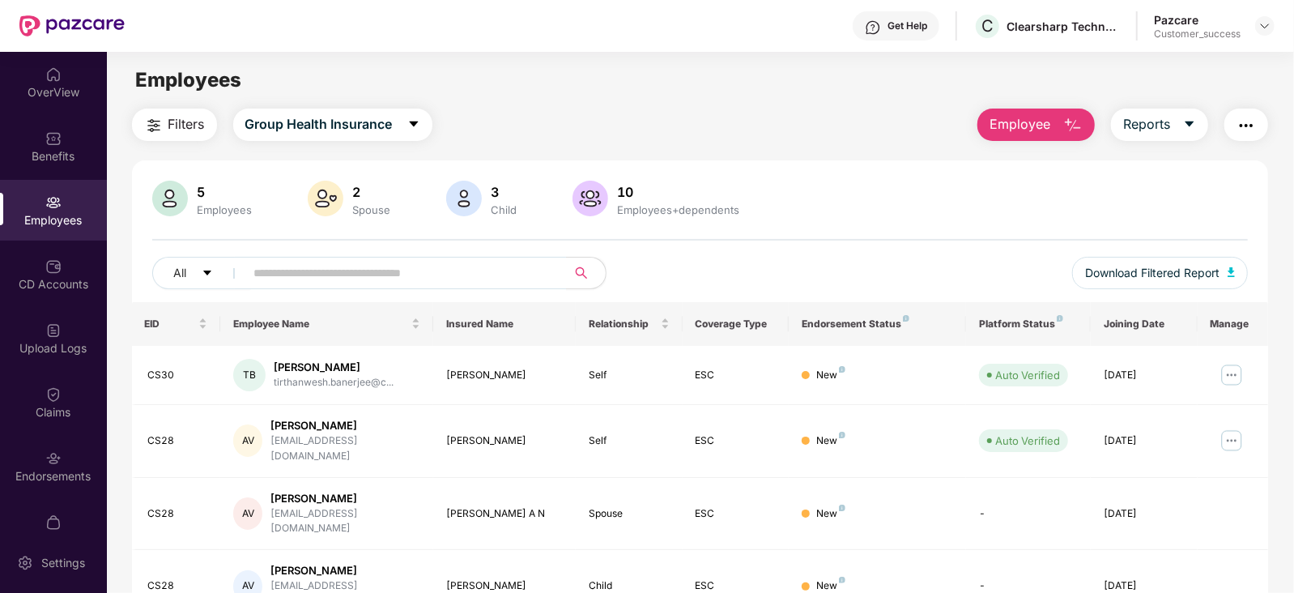
click at [1037, 135] on button "Employee" at bounding box center [1035, 124] width 117 height 32
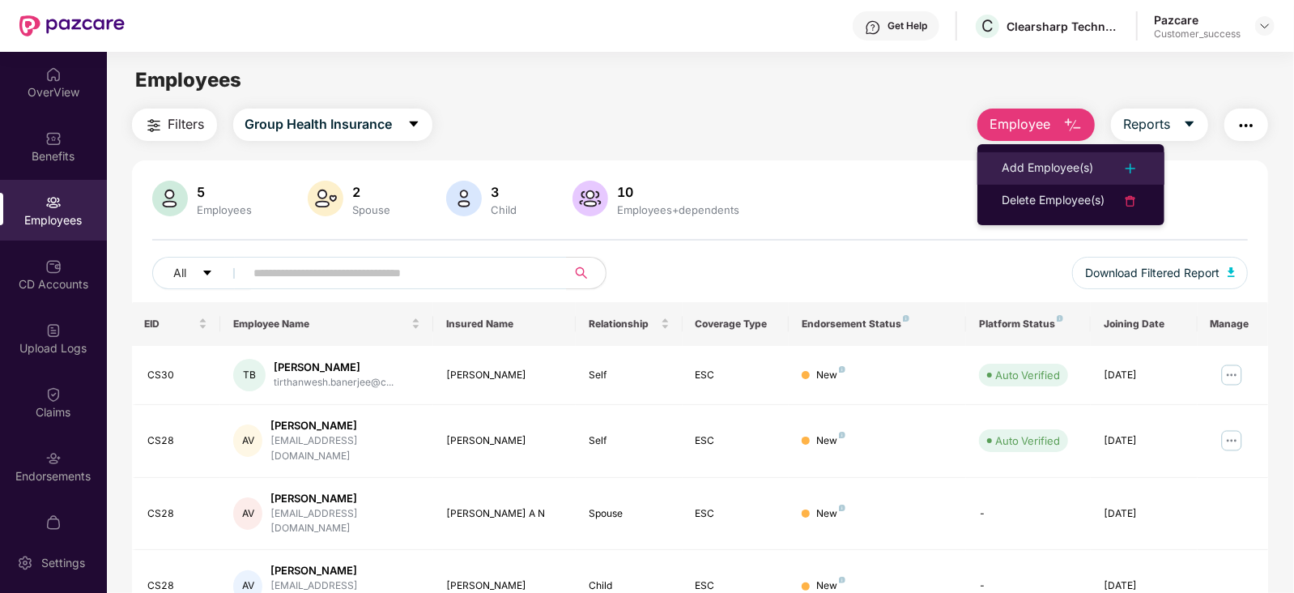
click at [1065, 155] on li "Add Employee(s)" at bounding box center [1070, 168] width 187 height 32
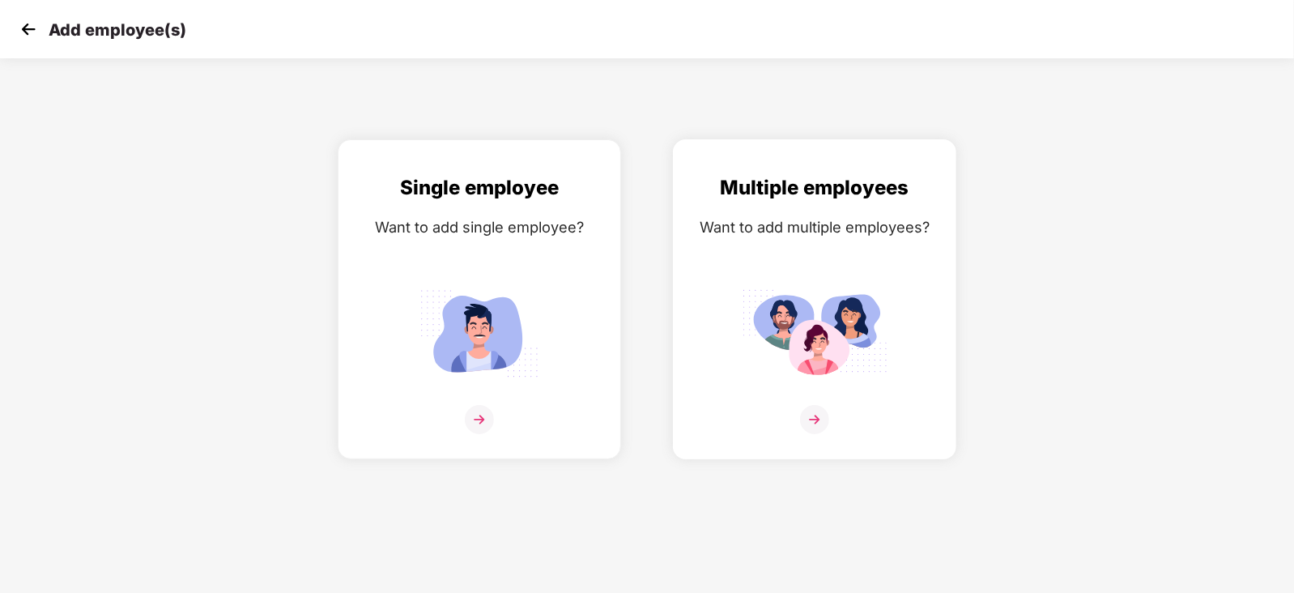
click at [733, 247] on div "Multiple employees Want to add multiple employees?" at bounding box center [814, 313] width 249 height 282
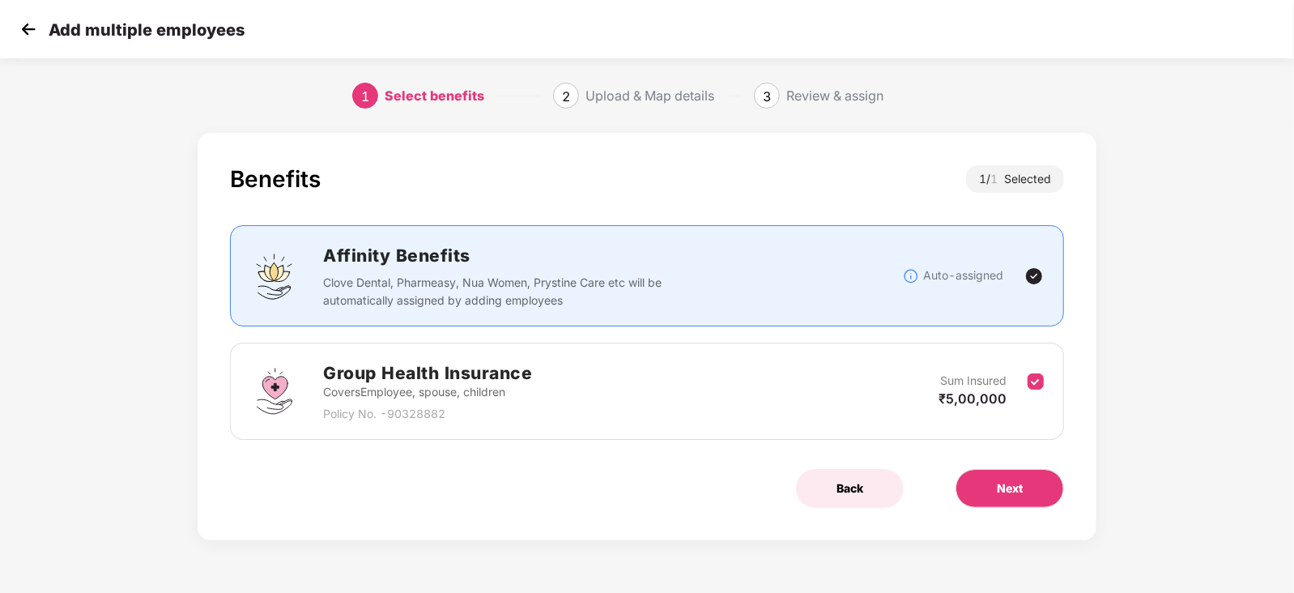
click at [854, 483] on span "Back" at bounding box center [849, 488] width 27 height 18
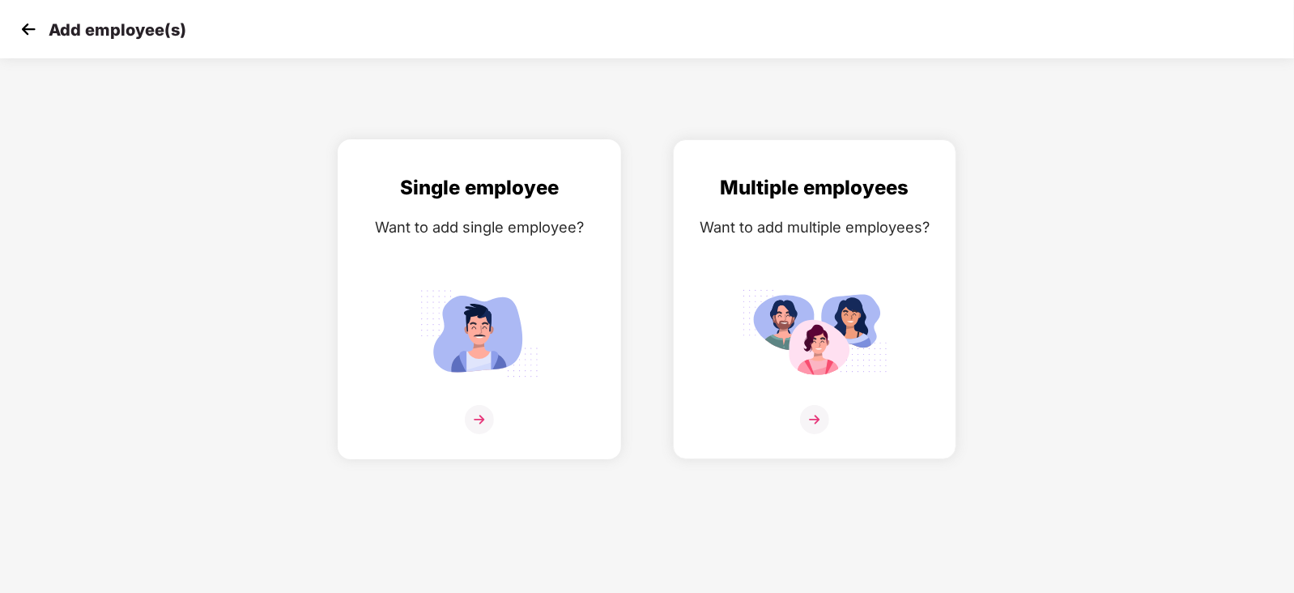
click at [496, 272] on div "Single employee Want to add single employee?" at bounding box center [479, 313] width 249 height 282
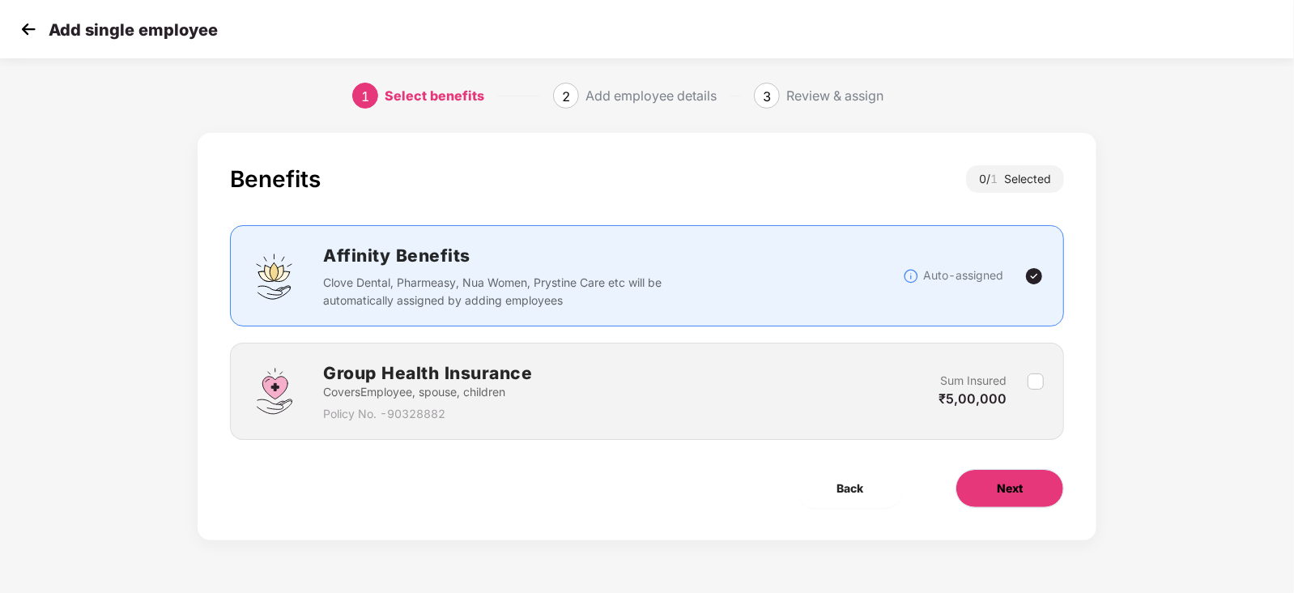
click at [1015, 478] on button "Next" at bounding box center [1009, 488] width 108 height 39
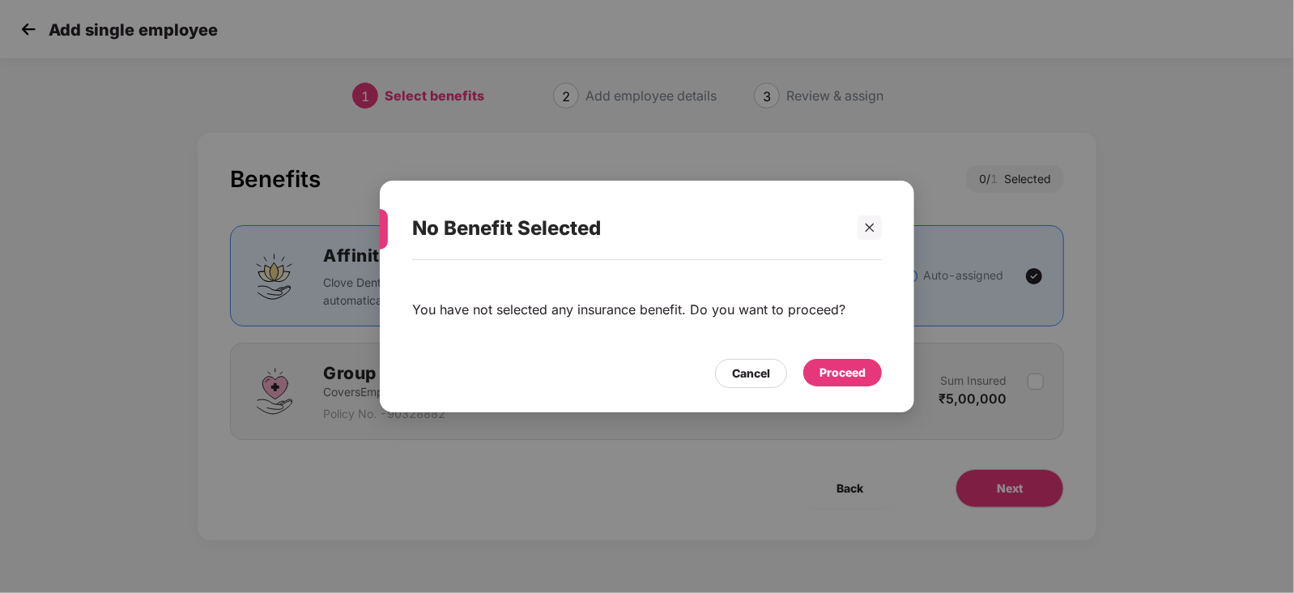
click at [865, 362] on div "Proceed" at bounding box center [842, 373] width 79 height 28
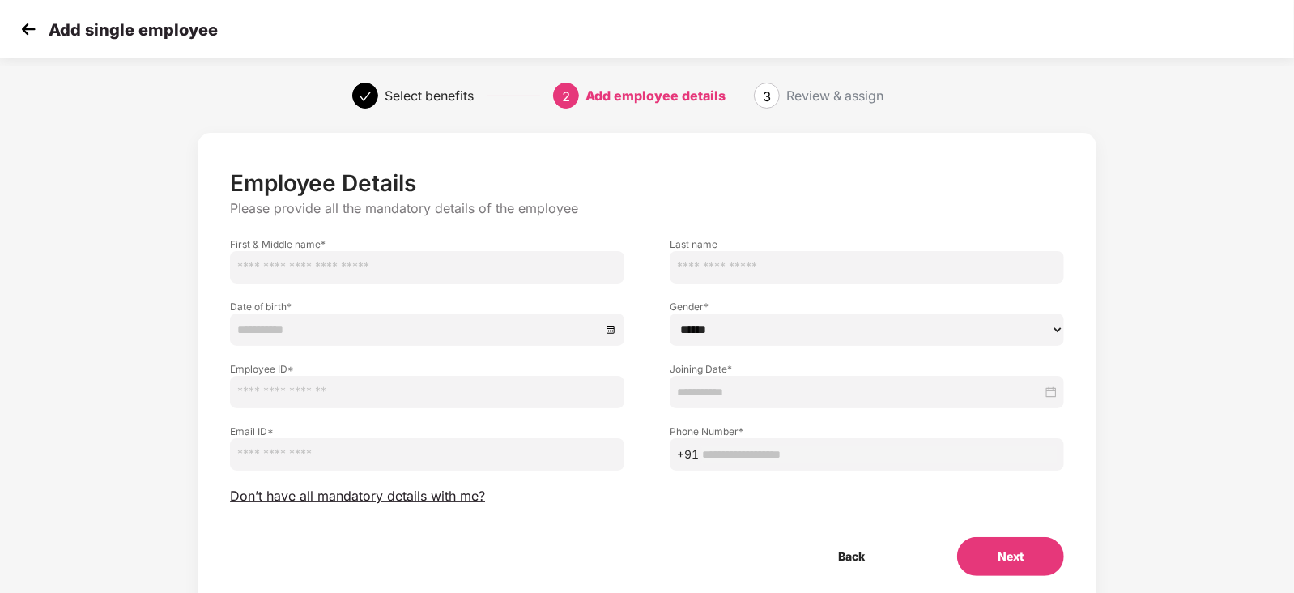
click at [457, 263] on input "text" at bounding box center [427, 267] width 394 height 32
type input "**********"
click at [375, 338] on input at bounding box center [418, 330] width 363 height 18
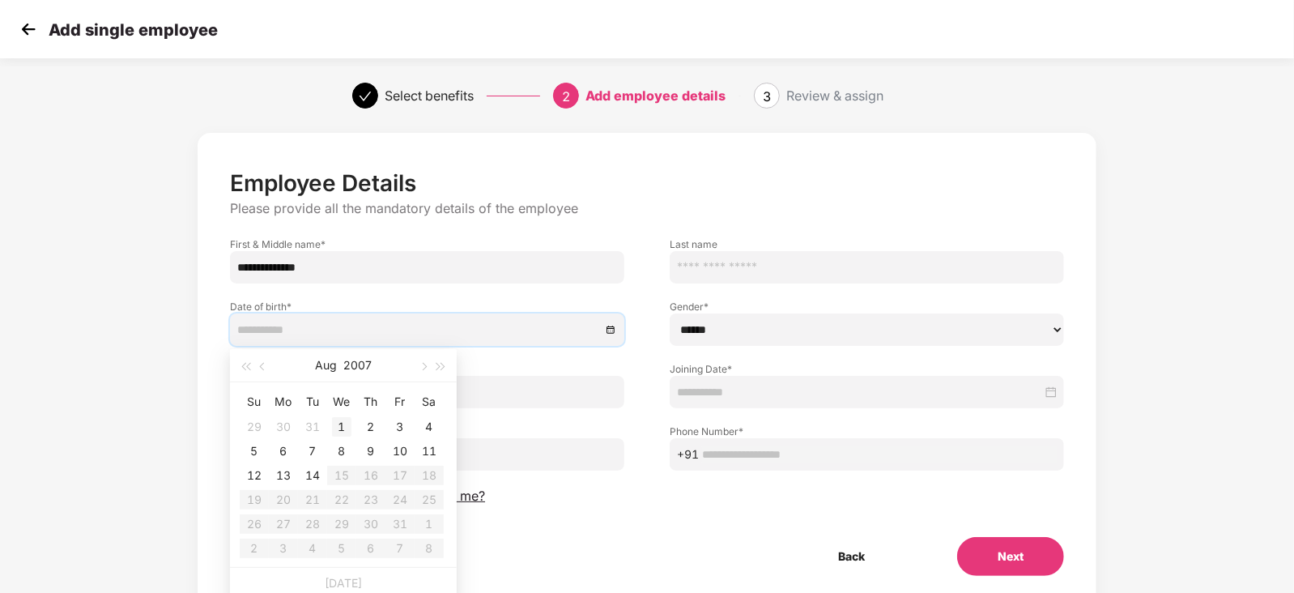
type input "**********"
click at [344, 424] on div "1" at bounding box center [341, 426] width 19 height 19
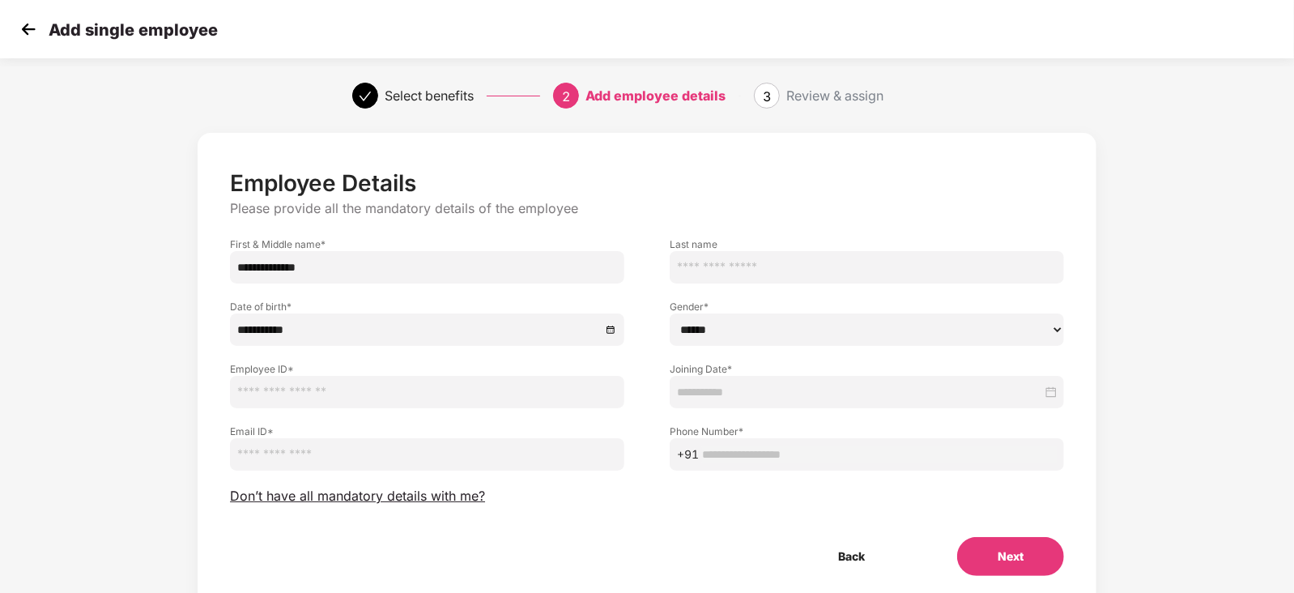
click at [725, 324] on select "****** **** ******" at bounding box center [867, 329] width 394 height 32
select select "******"
click at [670, 313] on select "****** **** ******" at bounding box center [867, 329] width 394 height 32
click at [441, 390] on input "text" at bounding box center [427, 392] width 394 height 32
type input "*****"
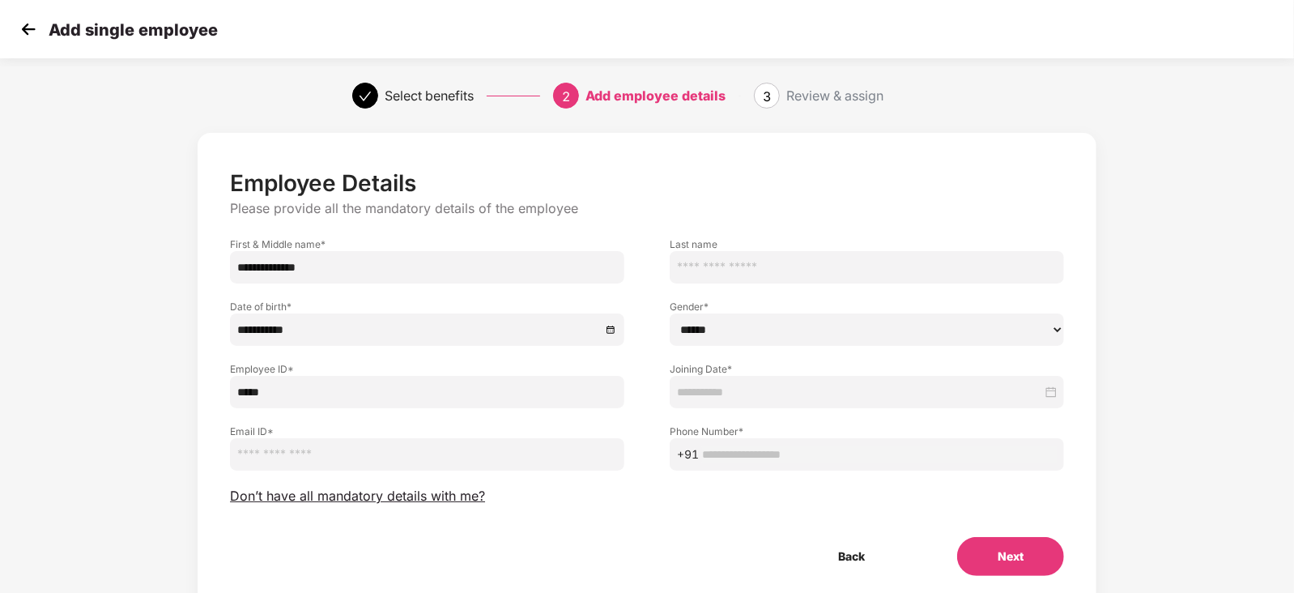
click at [773, 379] on div at bounding box center [867, 392] width 394 height 32
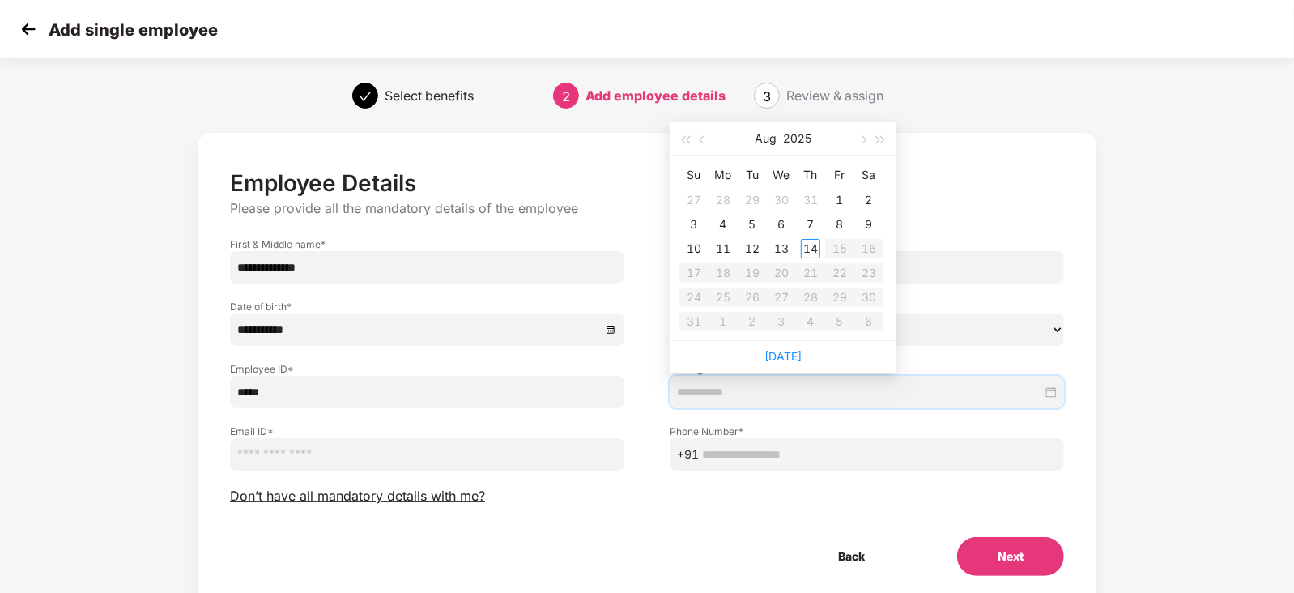
click at [773, 379] on div at bounding box center [867, 392] width 394 height 32
type input "**********"
click at [782, 249] on div "13" at bounding box center [781, 248] width 19 height 19
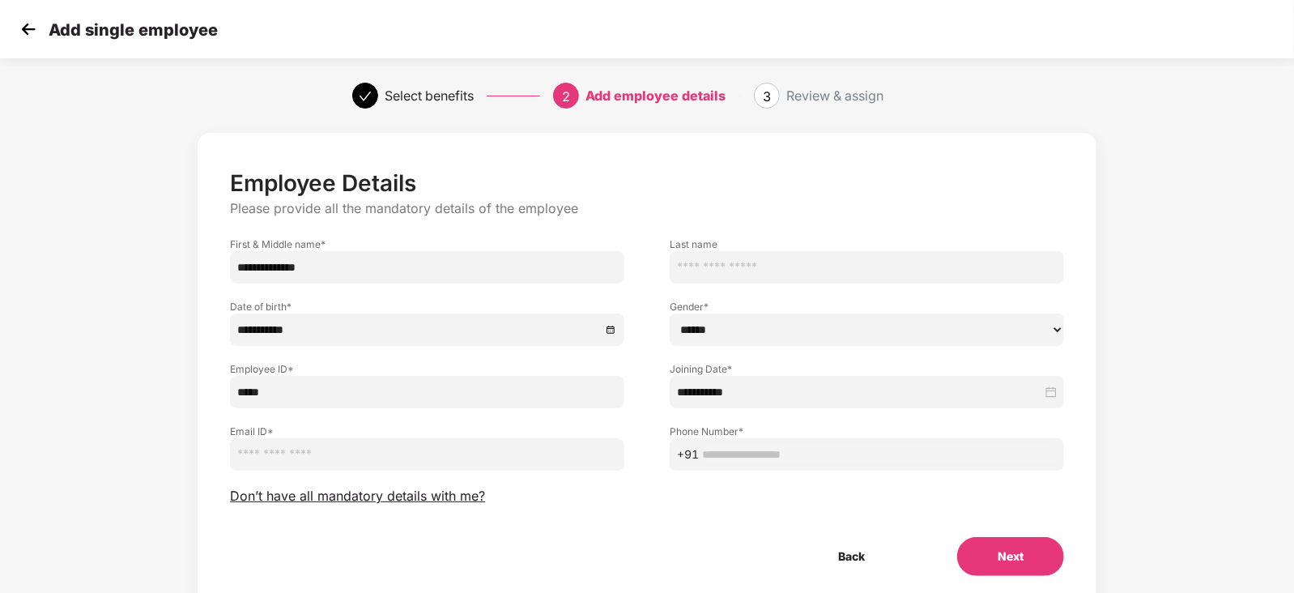
click at [372, 464] on input "email" at bounding box center [427, 454] width 394 height 32
paste input "**********"
type input "**********"
click at [754, 458] on input "text" at bounding box center [879, 454] width 355 height 18
paste input "**********"
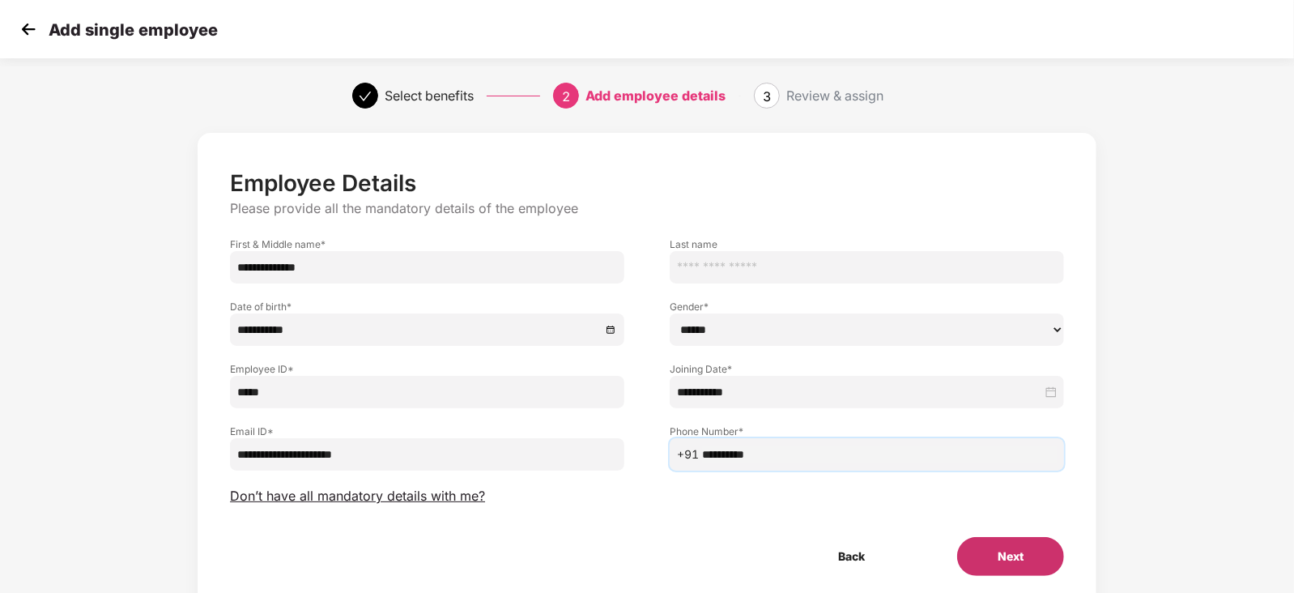
type input "**********"
click at [1026, 572] on button "Next" at bounding box center [1010, 556] width 107 height 39
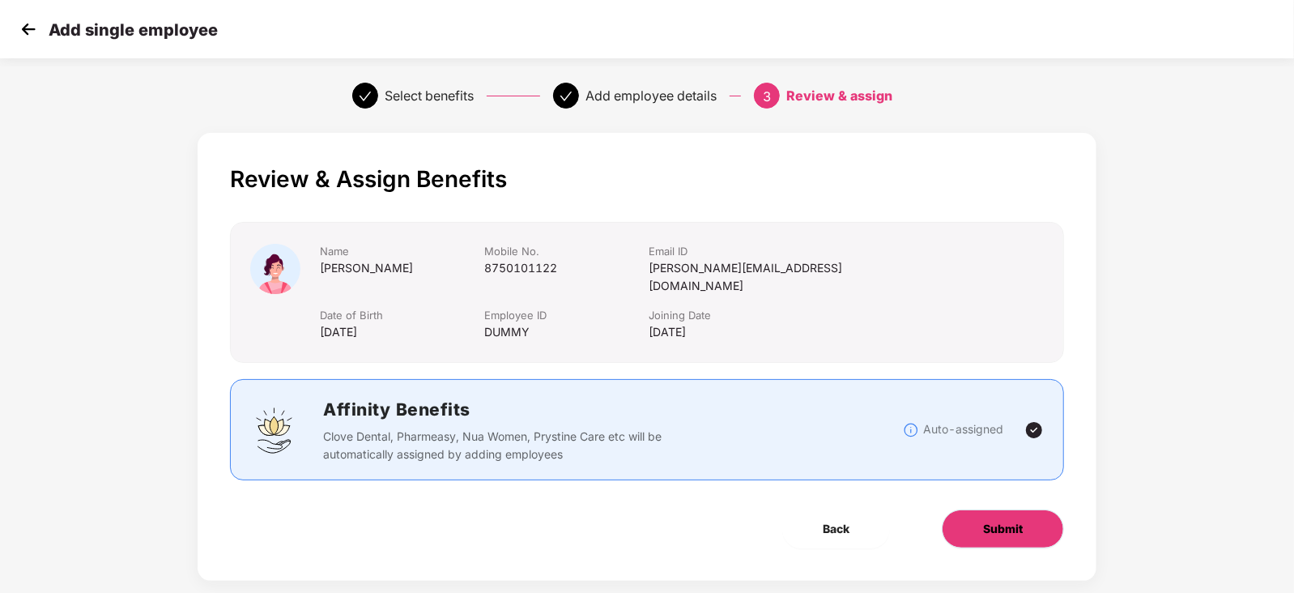
click at [1000, 509] on button "Submit" at bounding box center [1003, 528] width 122 height 39
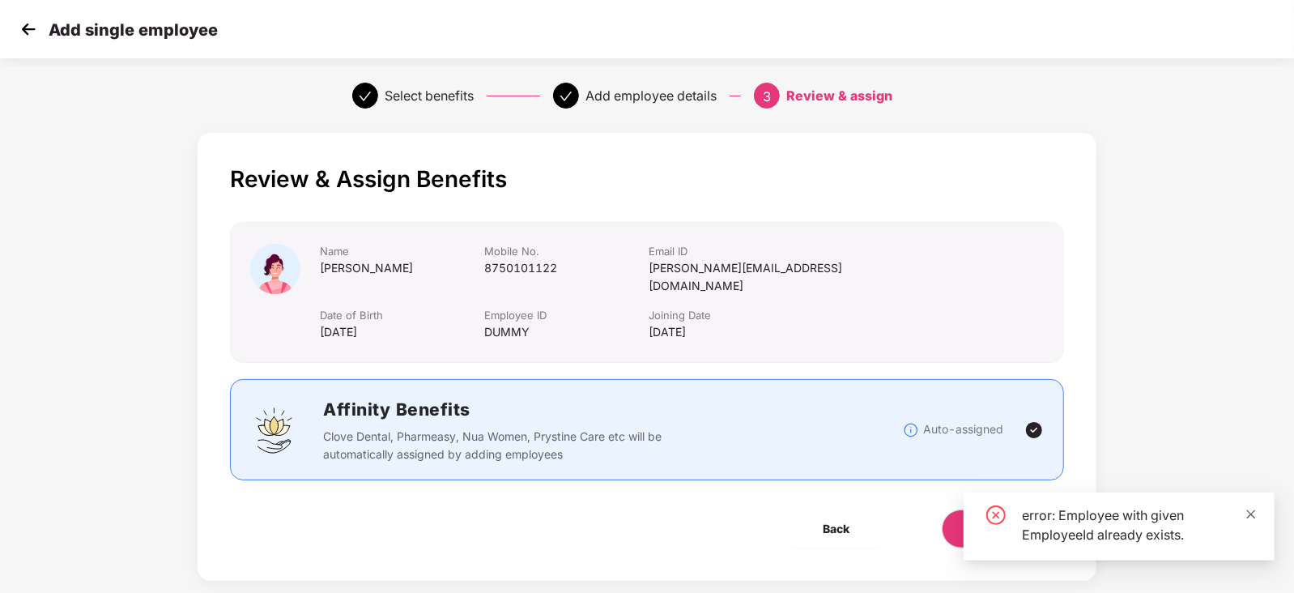
click at [1252, 514] on icon "close" at bounding box center [1251, 513] width 9 height 9
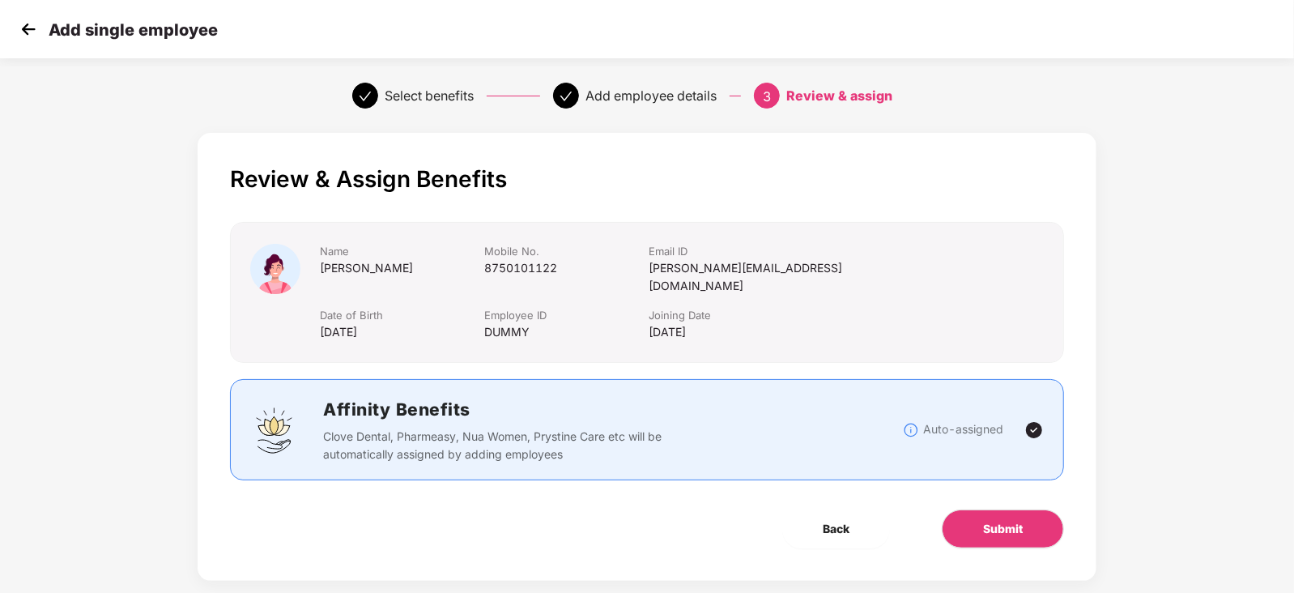
click at [34, 23] on img at bounding box center [28, 29] width 24 height 24
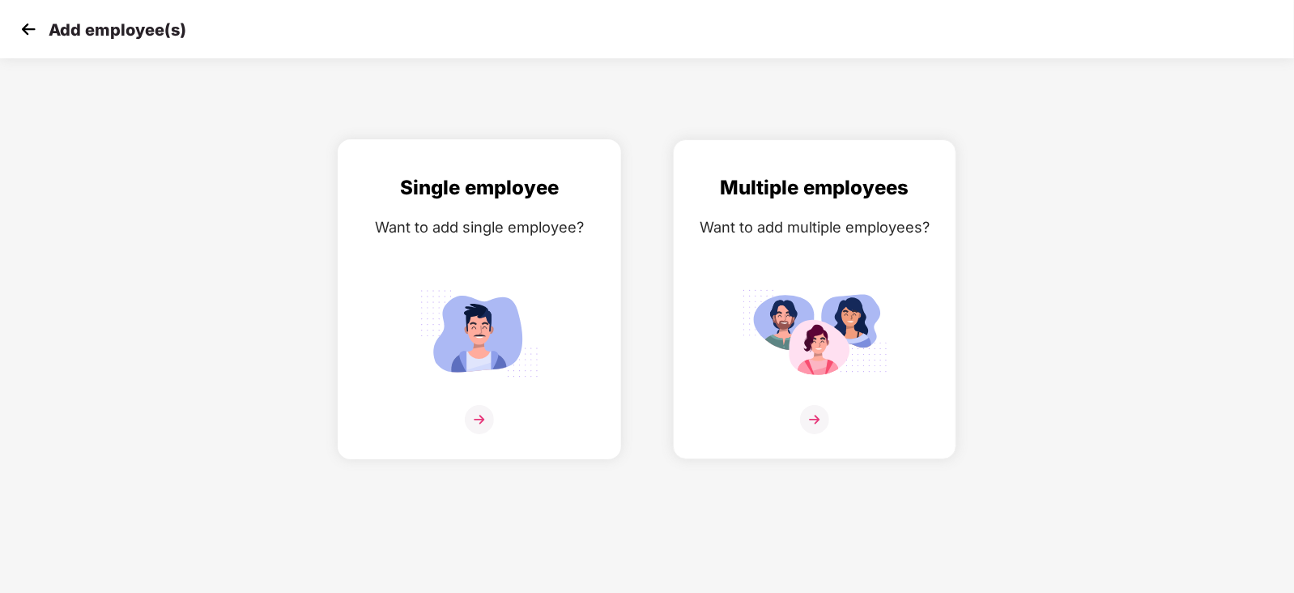
click at [544, 253] on div "Single employee Want to add single employee?" at bounding box center [479, 313] width 249 height 282
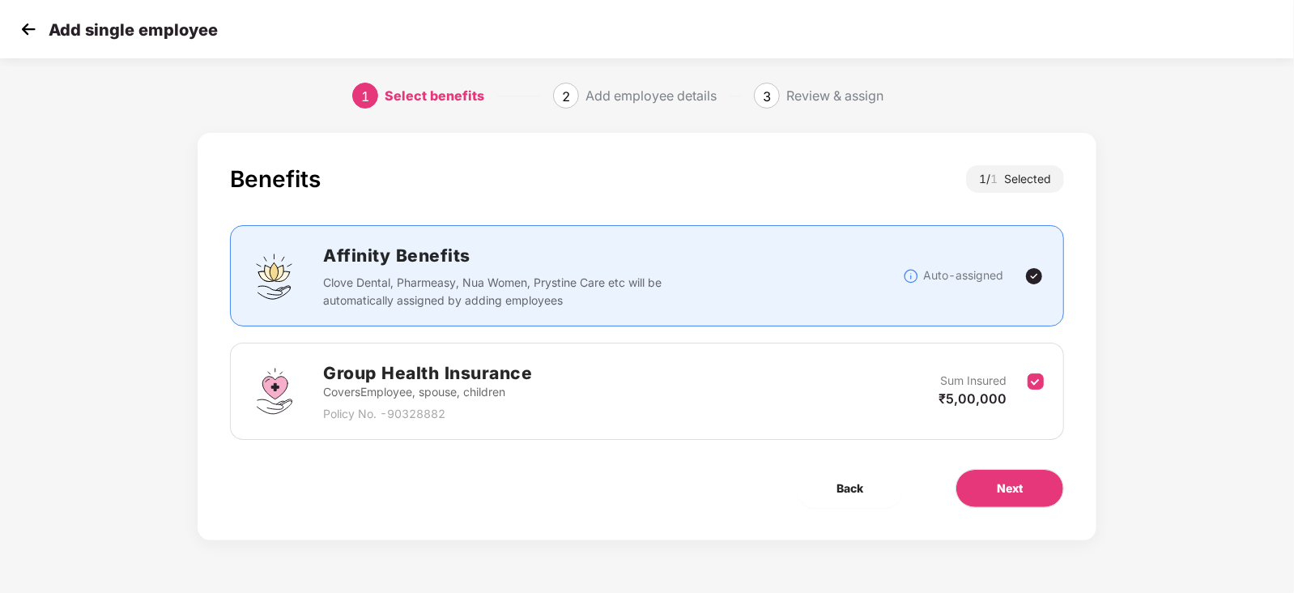
click at [1023, 382] on div "Sum Insured ₹5,00,000" at bounding box center [982, 392] width 89 height 40
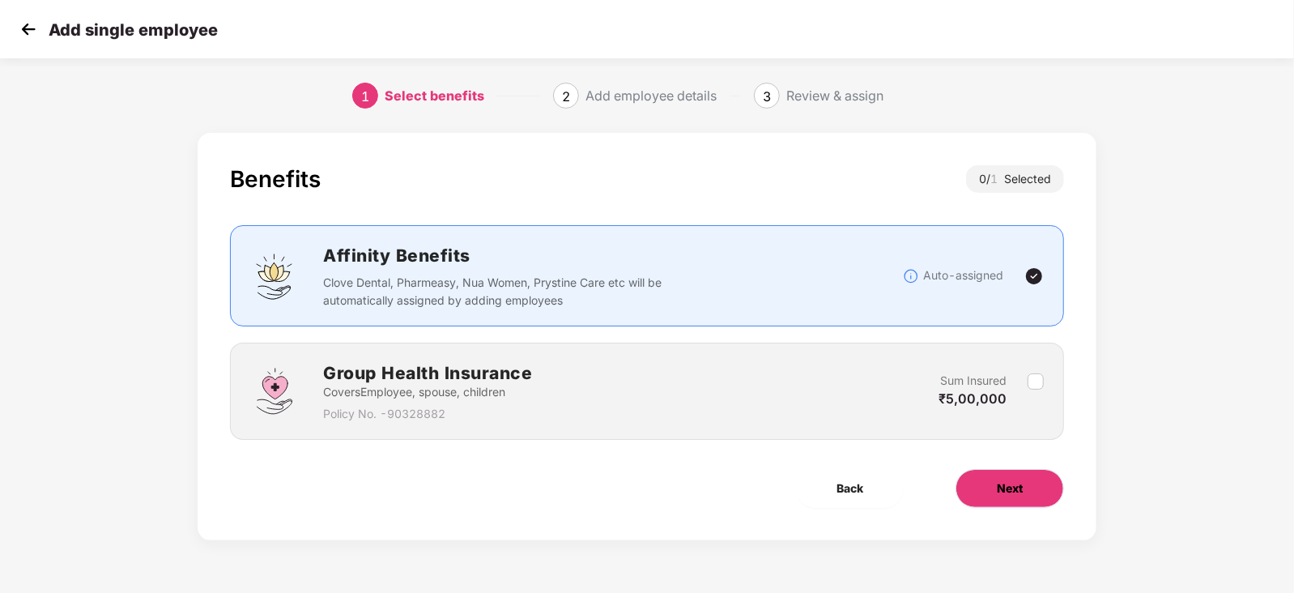
click at [1007, 479] on span "Next" at bounding box center [1010, 488] width 26 height 18
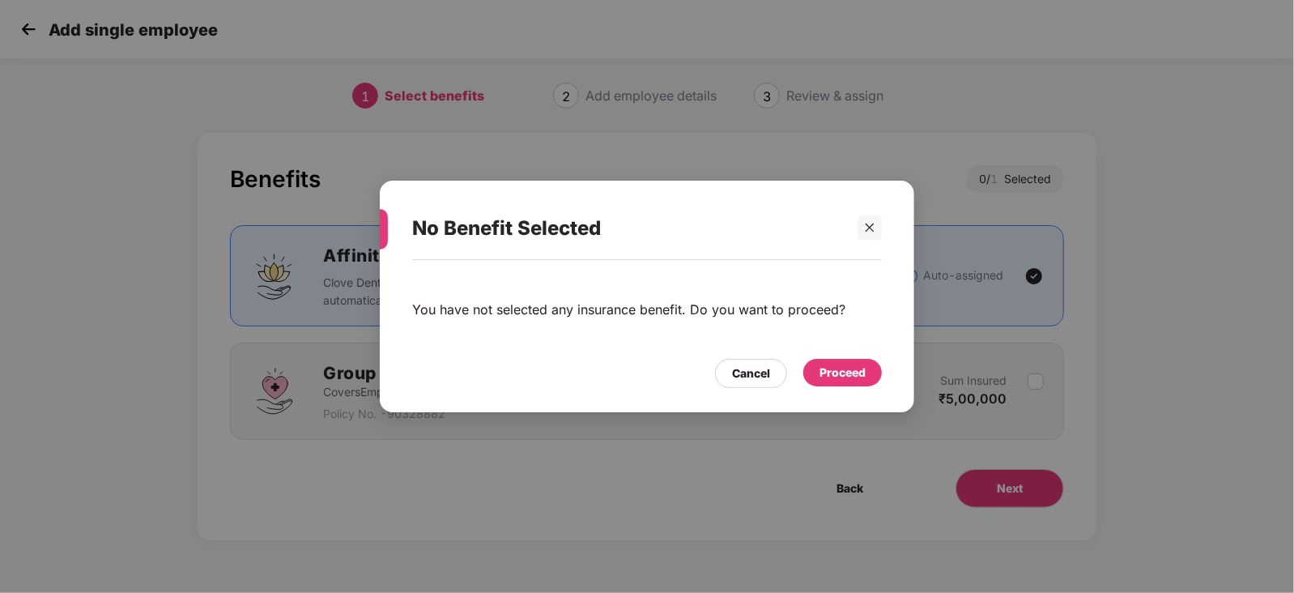
click at [824, 366] on div "Proceed" at bounding box center [842, 372] width 46 height 18
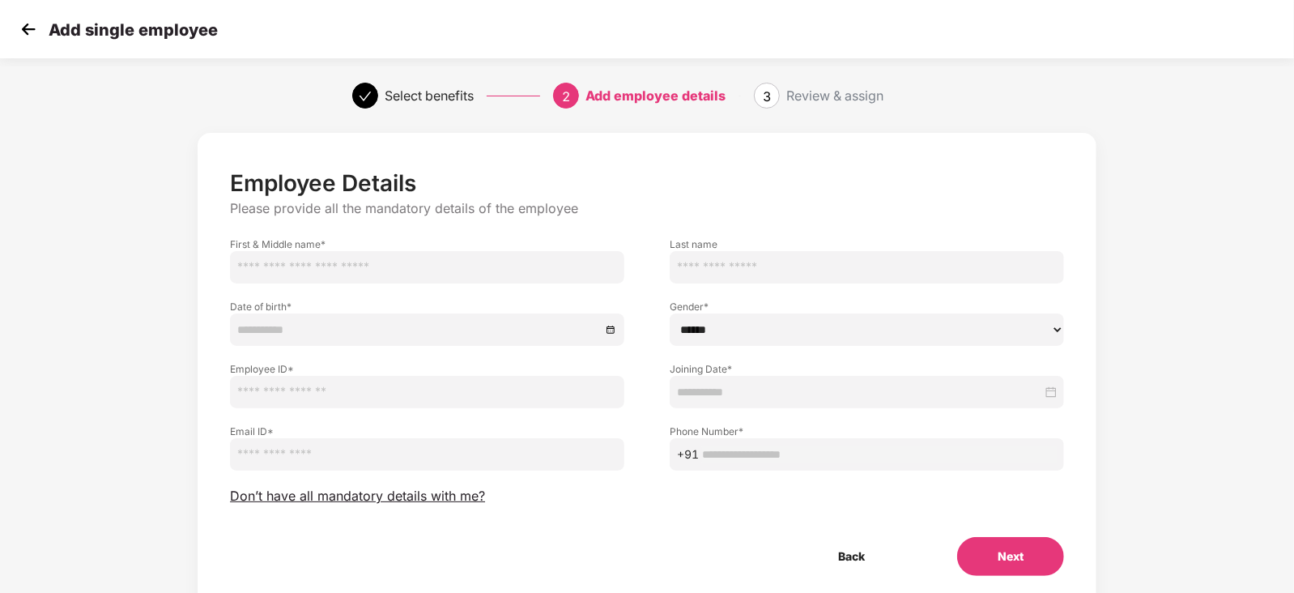
click at [363, 265] on input "text" at bounding box center [427, 267] width 394 height 32
type input "**********"
click at [501, 313] on div at bounding box center [427, 329] width 394 height 32
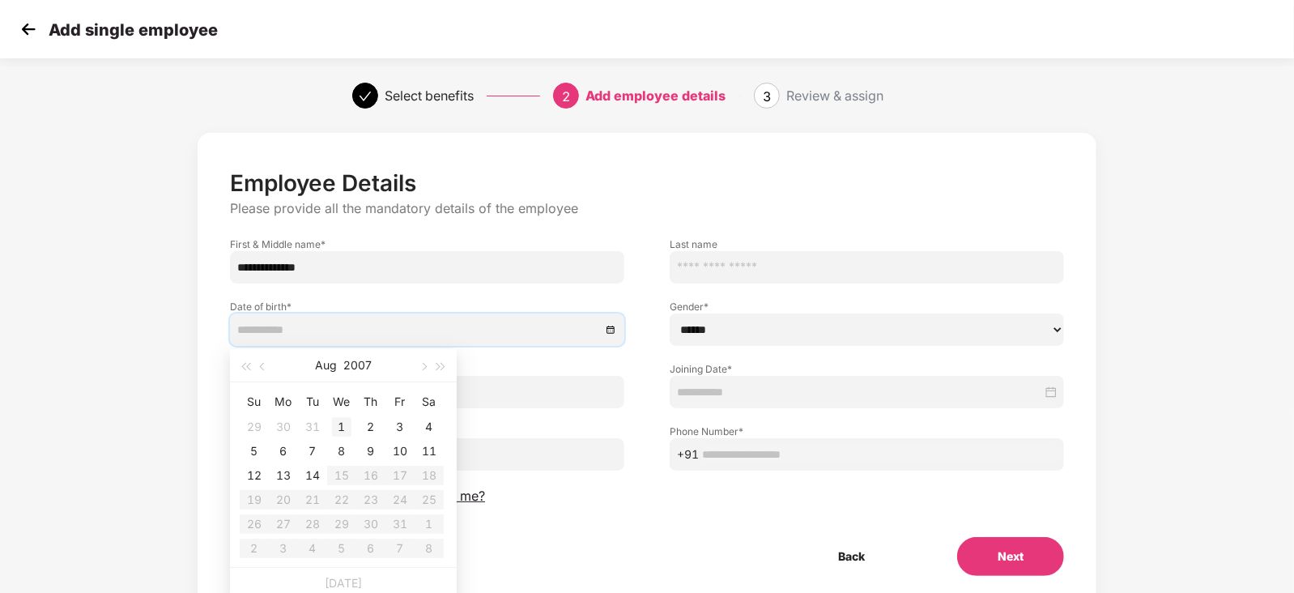
type input "**********"
click at [342, 418] on div "1" at bounding box center [341, 426] width 19 height 19
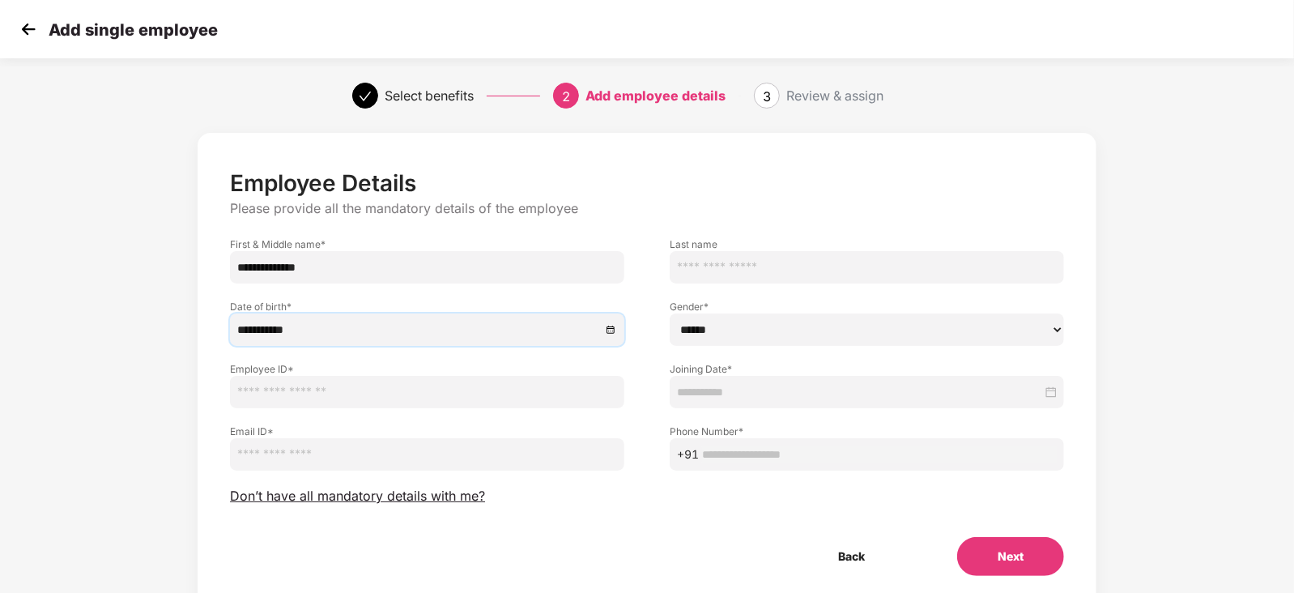
click at [734, 313] on select "****** **** ******" at bounding box center [867, 329] width 394 height 32
select select "******"
click at [670, 313] on select "****** **** ******" at bounding box center [867, 329] width 394 height 32
click at [389, 389] on input "text" at bounding box center [427, 392] width 394 height 32
type input "*****"
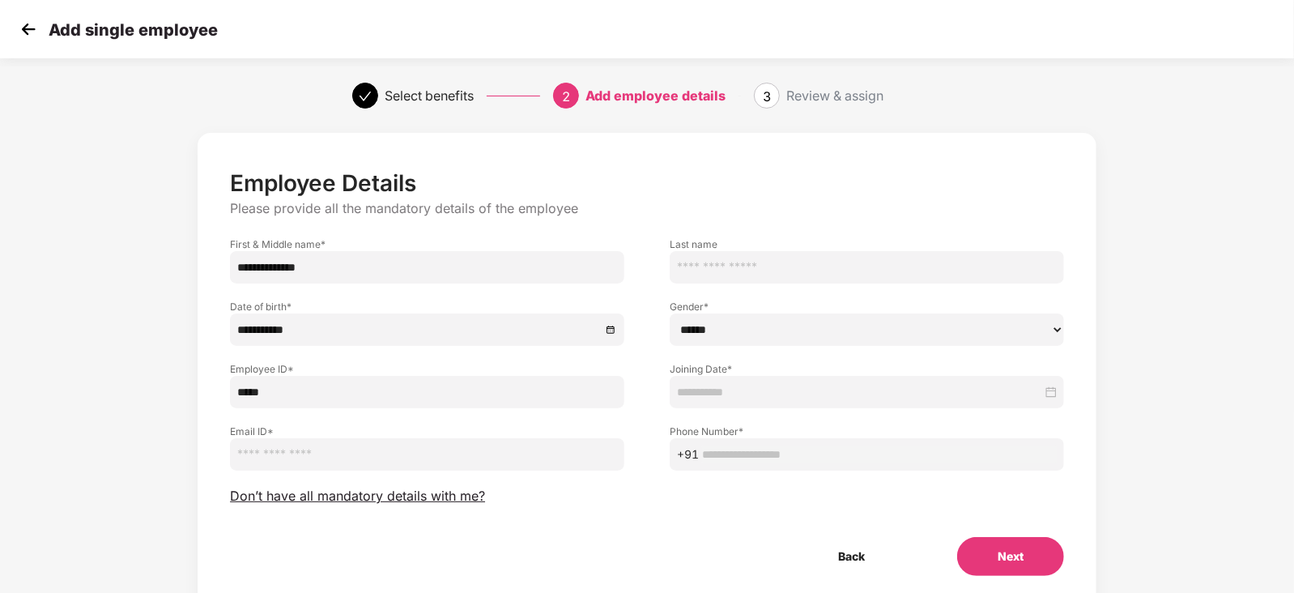
click at [829, 410] on div "Phone Number * +91" at bounding box center [867, 439] width 440 height 62
click at [833, 391] on input at bounding box center [859, 392] width 365 height 18
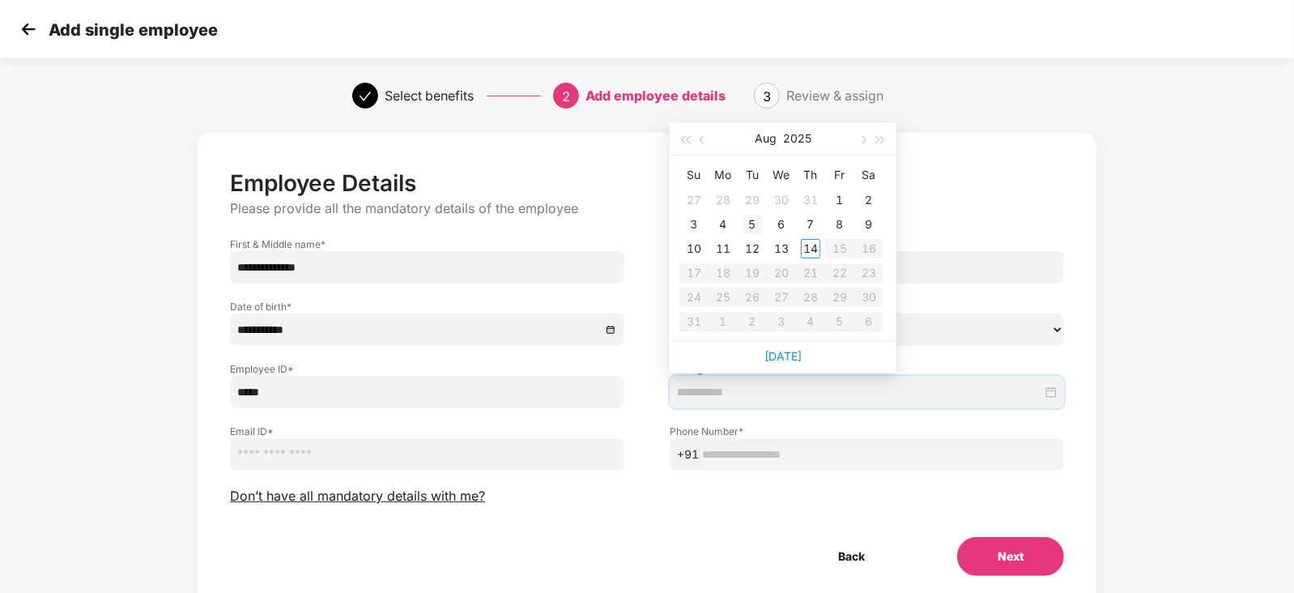
type input "**********"
click at [745, 215] on div "5" at bounding box center [751, 224] width 19 height 19
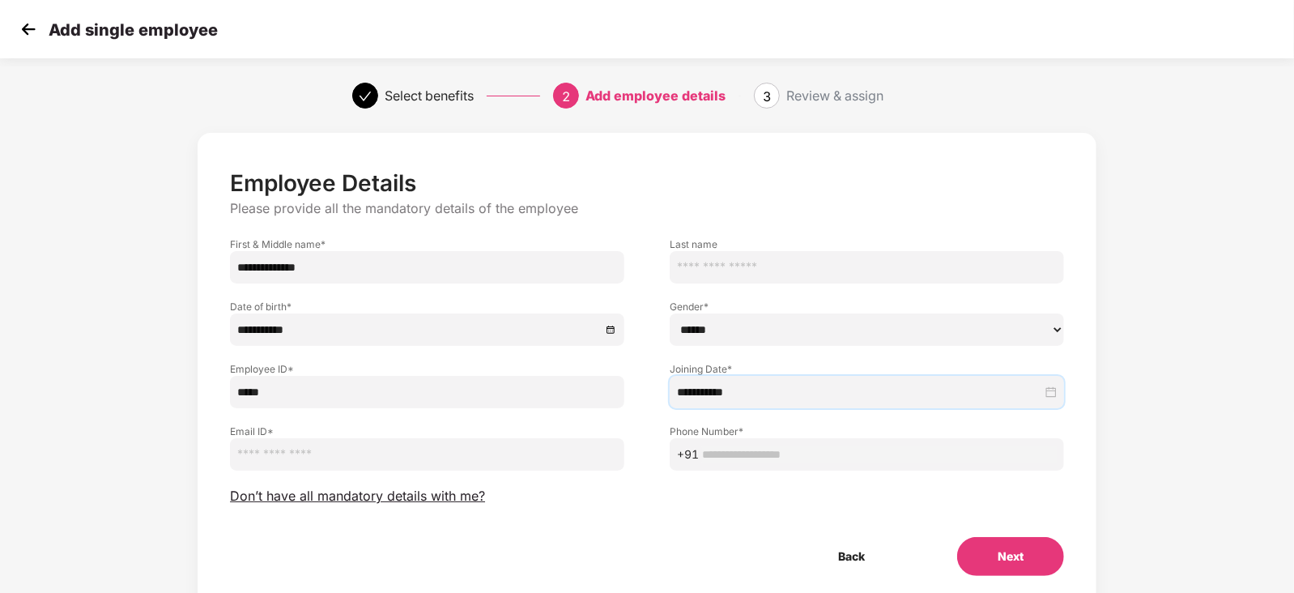
click at [482, 438] on input "email" at bounding box center [427, 454] width 394 height 32
paste input "**********"
type input "**********"
click at [776, 449] on input "text" at bounding box center [879, 454] width 355 height 18
paste input "**********"
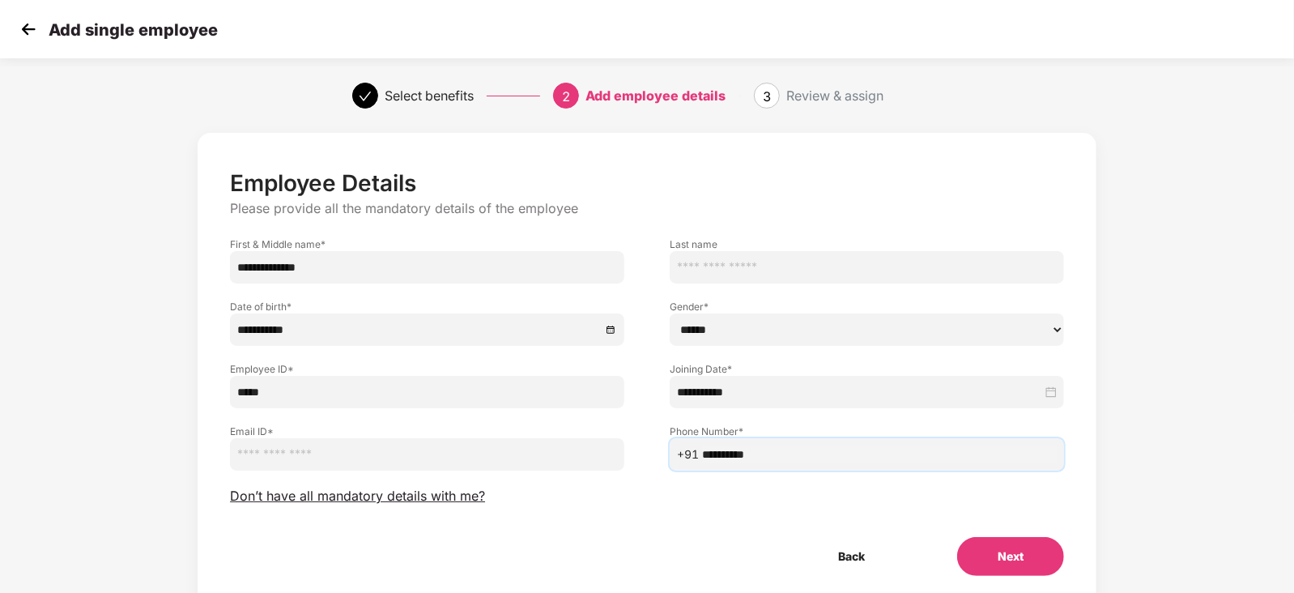
type input "**********"
click at [318, 459] on input "email" at bounding box center [427, 454] width 394 height 32
paste input "**********"
type input "**********"
click at [1018, 552] on button "Next" at bounding box center [1010, 556] width 107 height 39
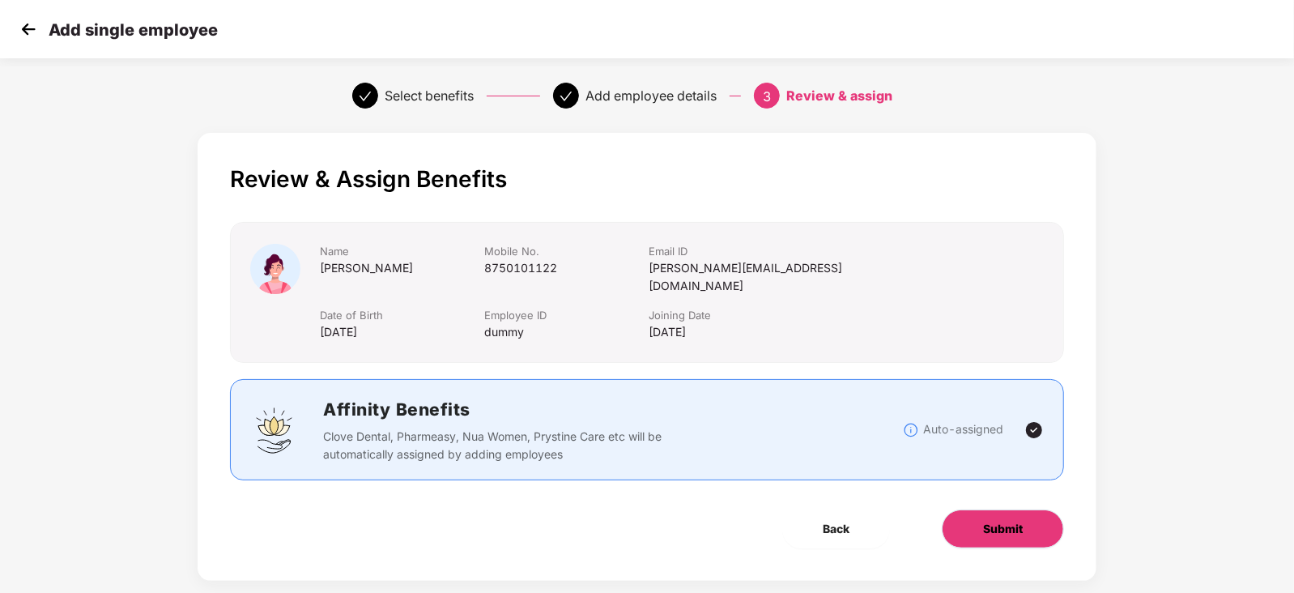
click at [1011, 520] on span "Submit" at bounding box center [1003, 529] width 40 height 18
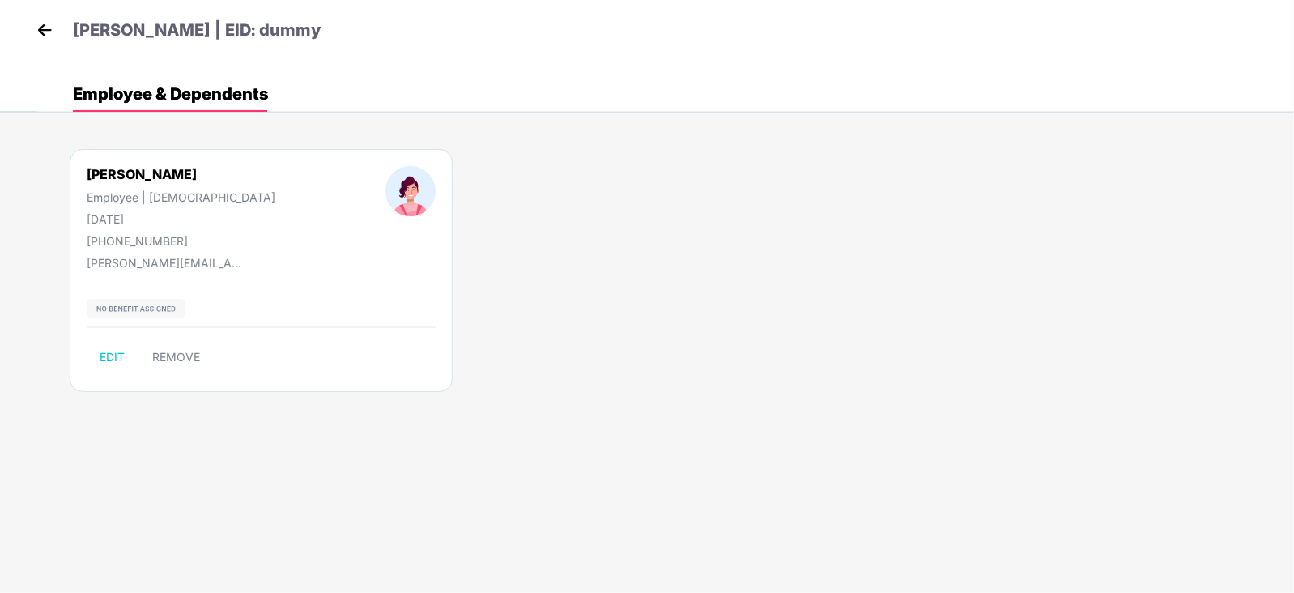
click at [42, 23] on img at bounding box center [44, 30] width 24 height 24
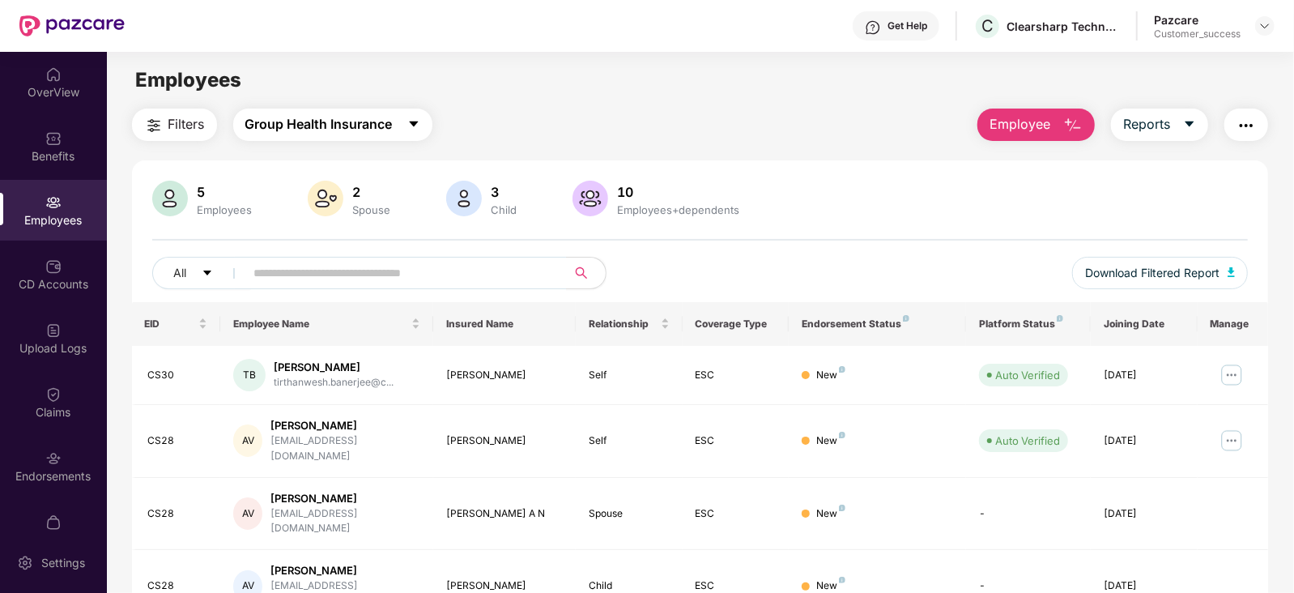
click at [306, 117] on span "Group Health Insurance" at bounding box center [318, 124] width 147 height 20
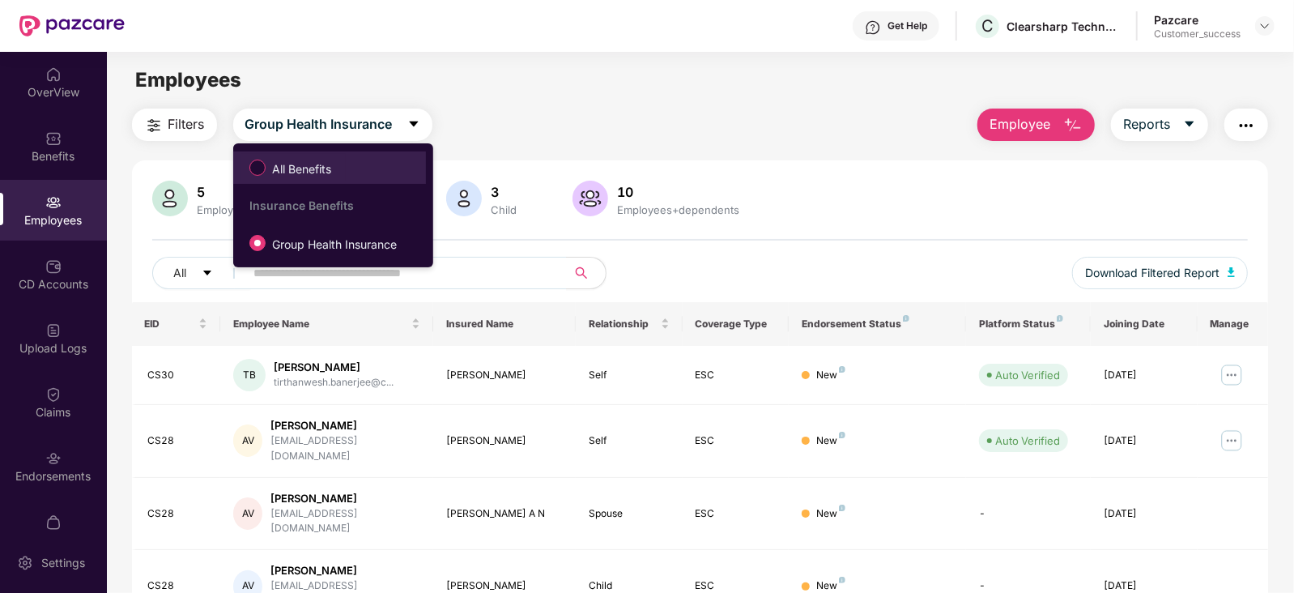
click at [300, 164] on span "All Benefits" at bounding box center [302, 169] width 72 height 18
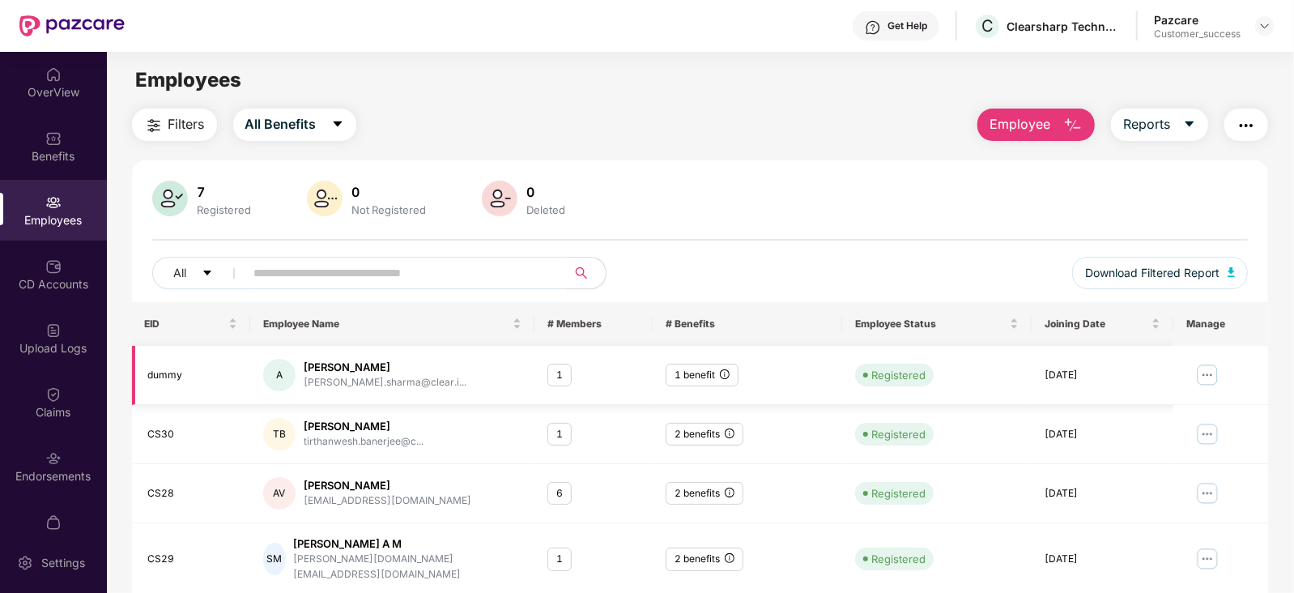
click at [1193, 371] on td at bounding box center [1220, 375] width 95 height 59
click at [1201, 372] on img at bounding box center [1207, 375] width 26 height 26
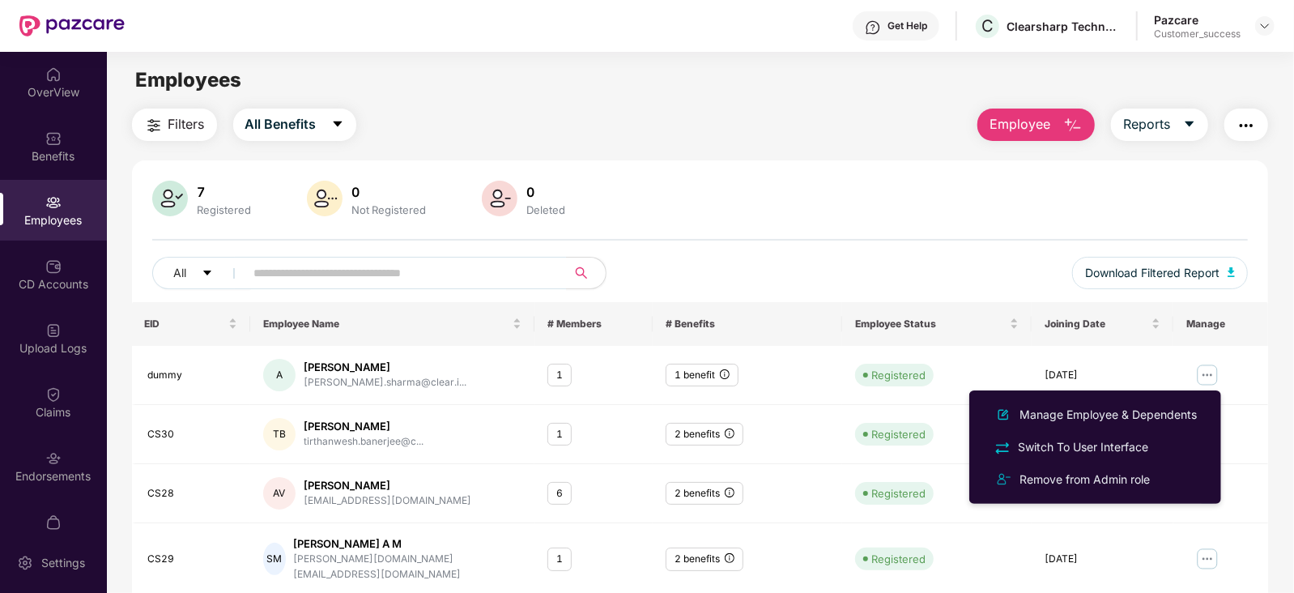
click at [954, 146] on div "Filters All Benefits Employee Reports 7 Registered 0 Not Registered 0 Deleted A…" at bounding box center [700, 469] width 1137 height 723
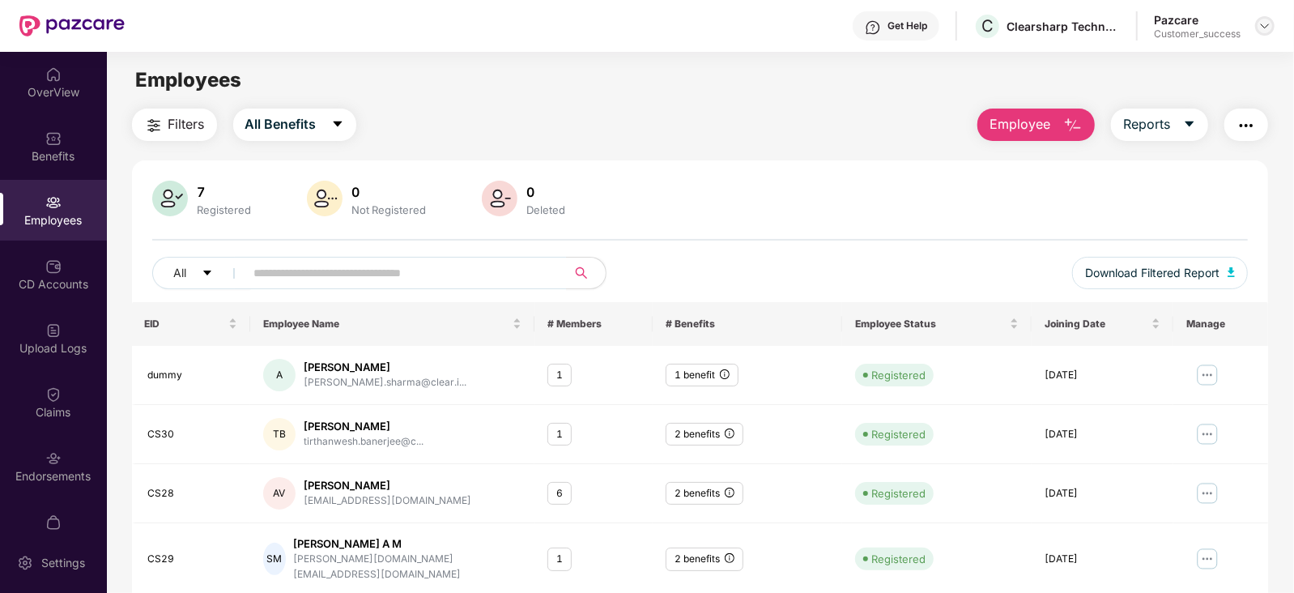
click at [1256, 26] on div at bounding box center [1264, 25] width 19 height 19
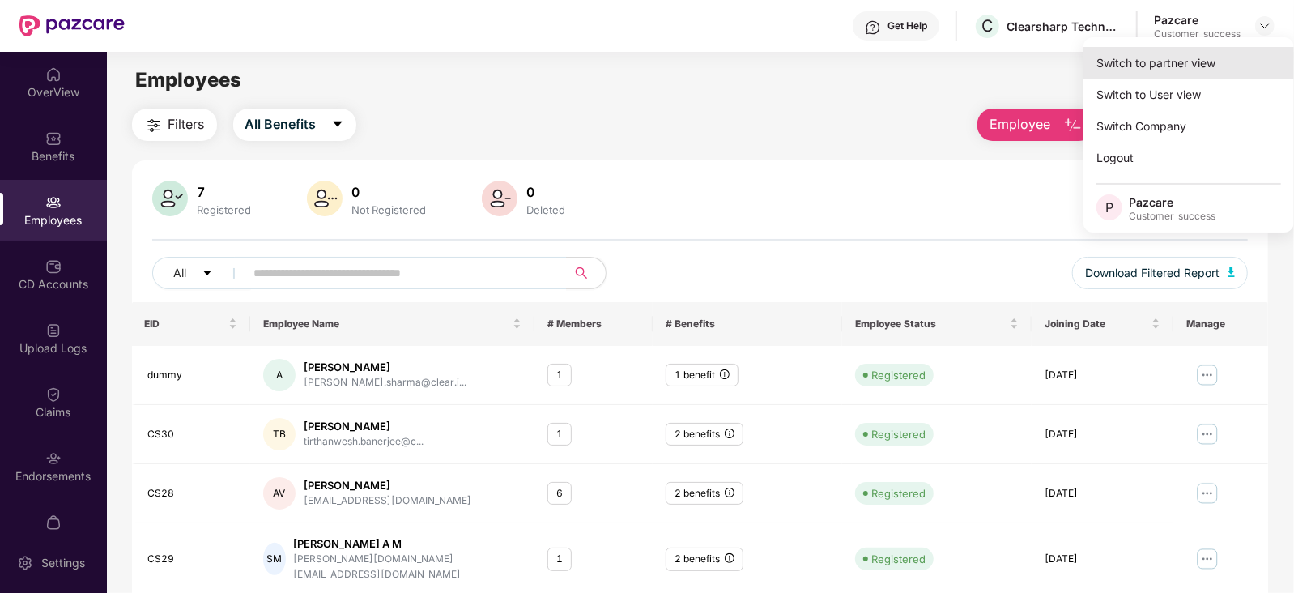
click at [1208, 57] on div "Switch to partner view" at bounding box center [1188, 63] width 210 height 32
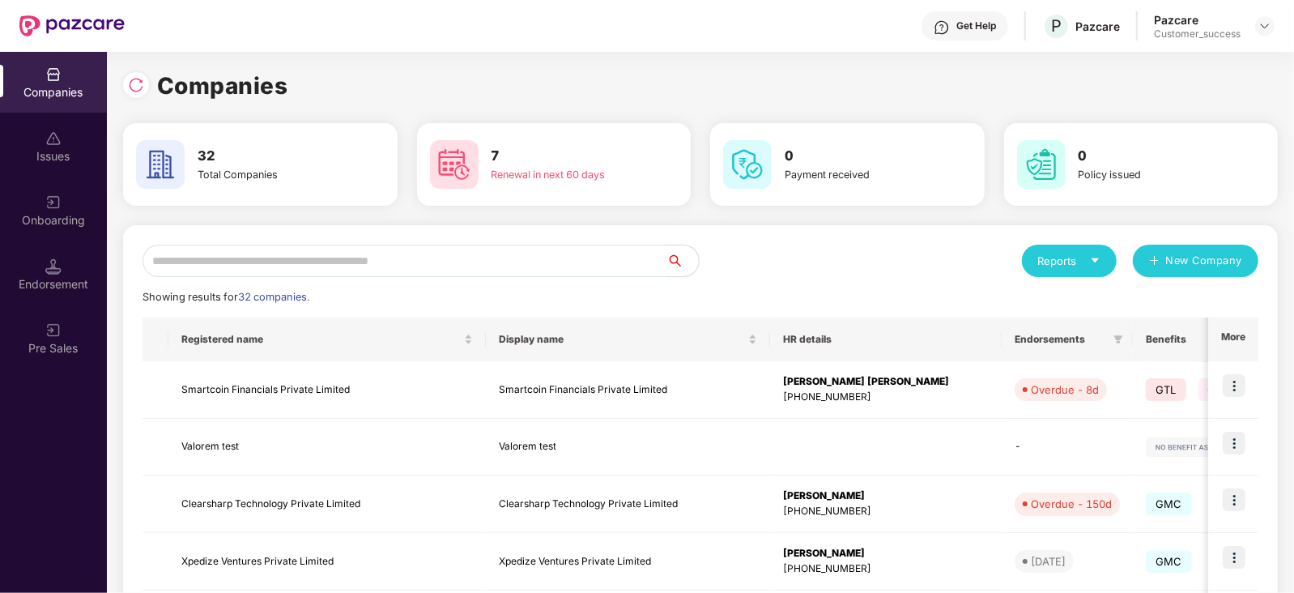
click at [597, 261] on input "text" at bounding box center [404, 260] width 524 height 32
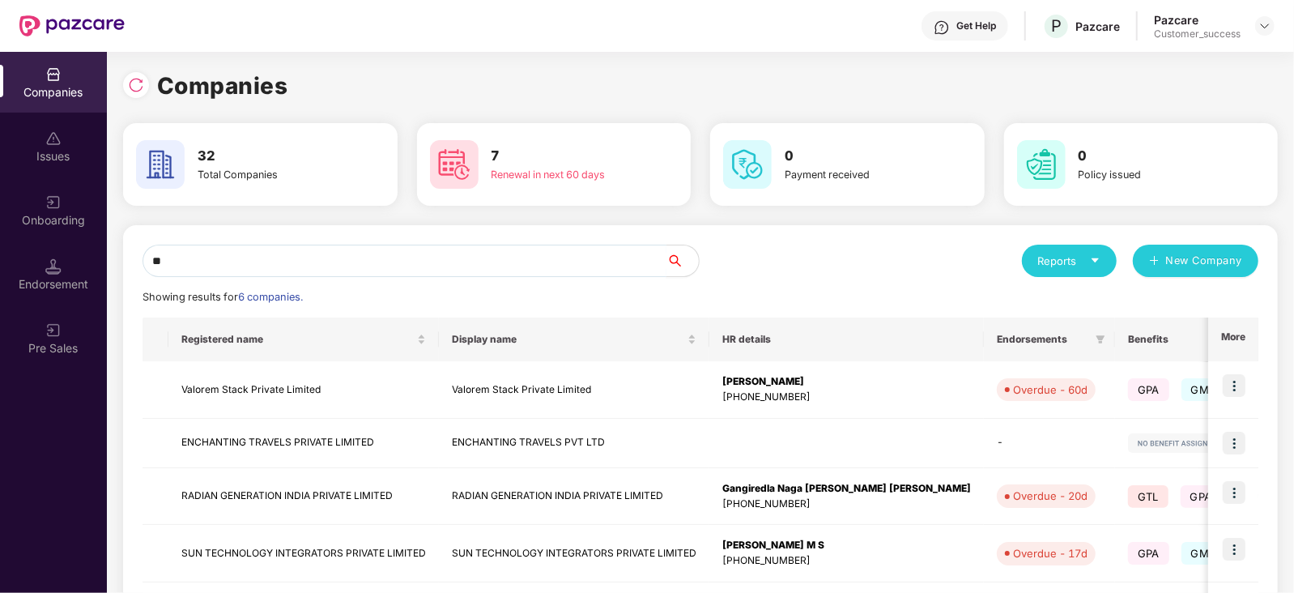
type input "*"
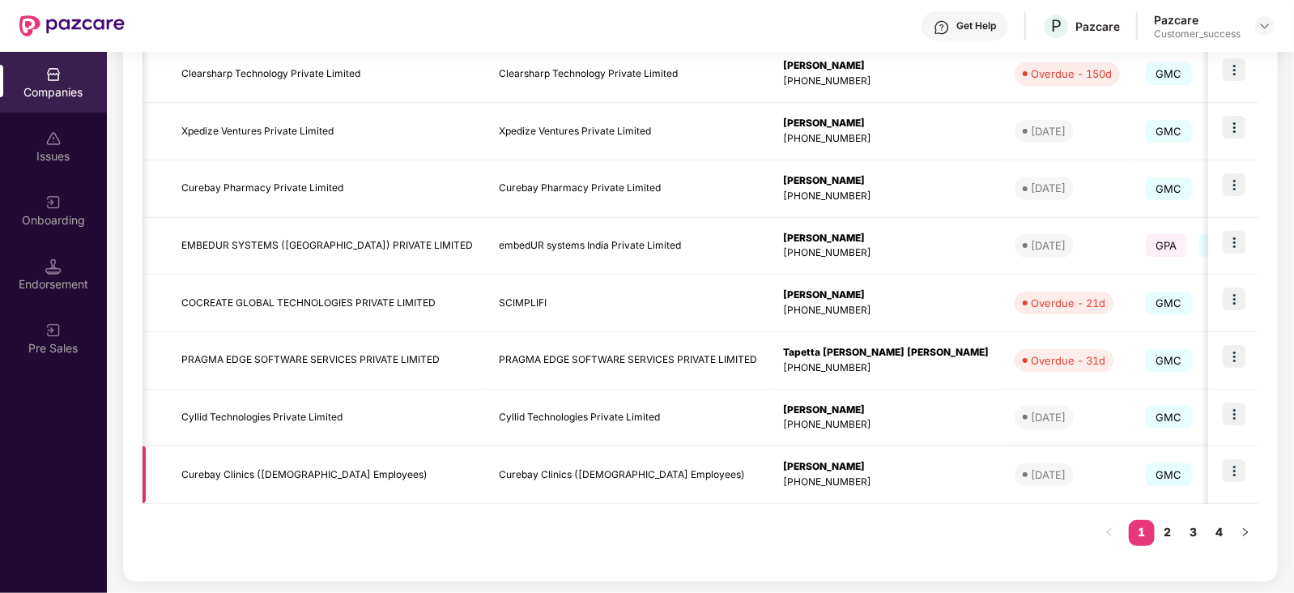
scroll to position [0, 342]
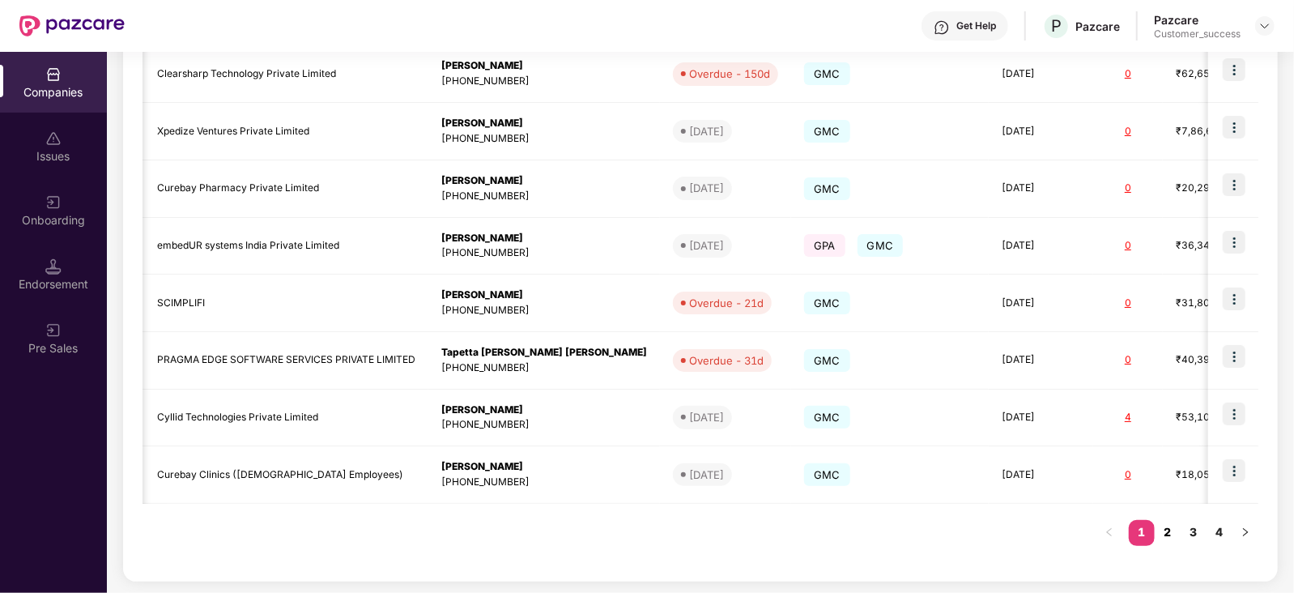
click at [1162, 524] on link "2" at bounding box center [1167, 532] width 26 height 24
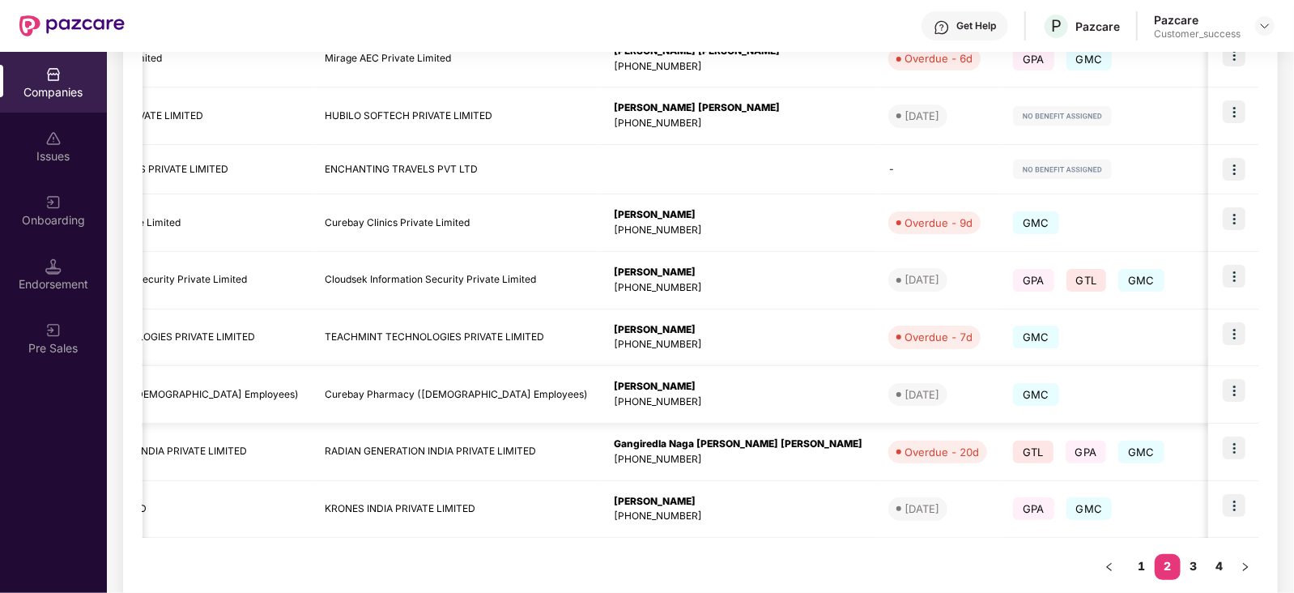
scroll to position [0, 147]
click at [1187, 560] on link "3" at bounding box center [1193, 566] width 26 height 24
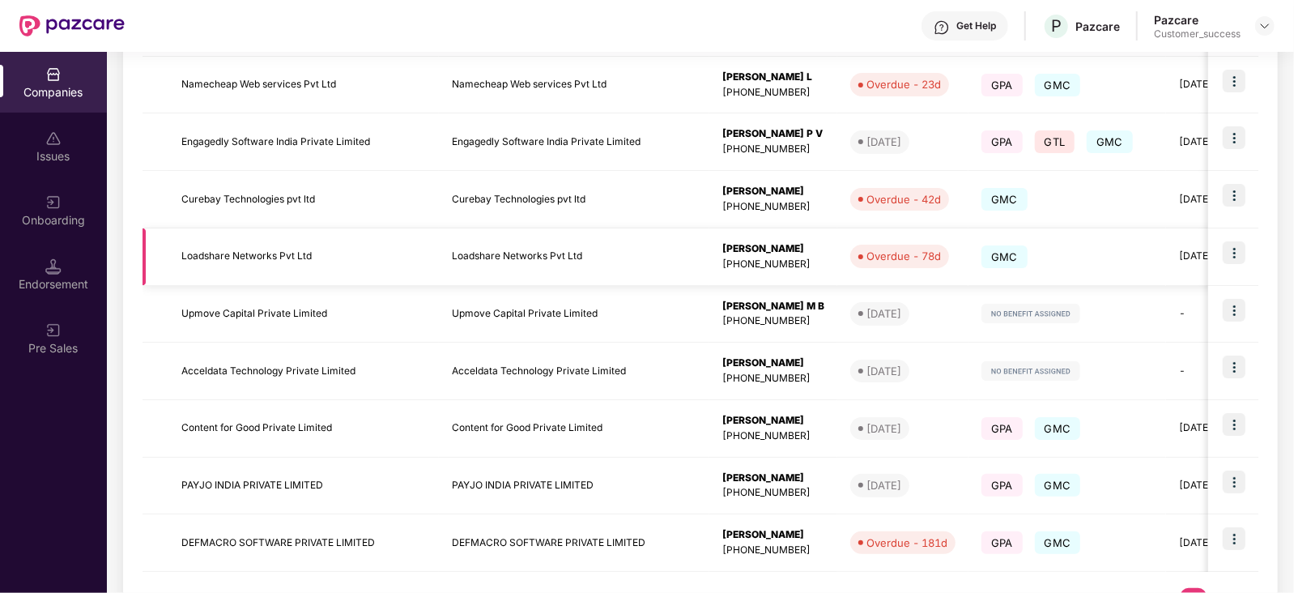
scroll to position [430, 0]
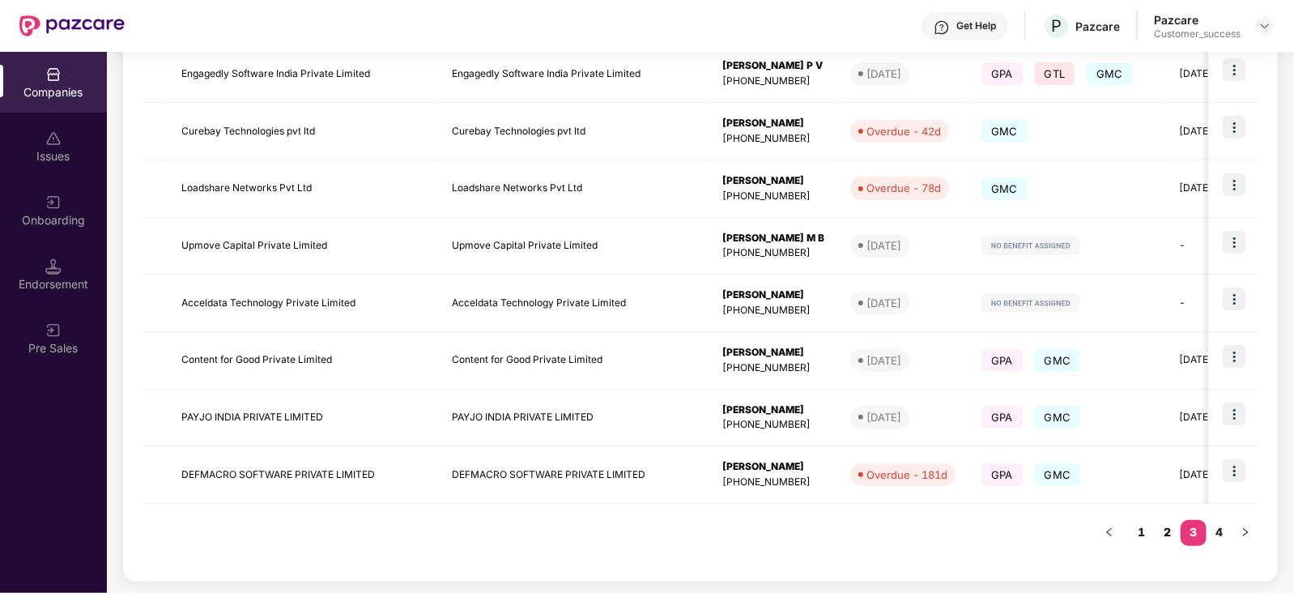
click at [1174, 528] on link "2" at bounding box center [1167, 532] width 26 height 24
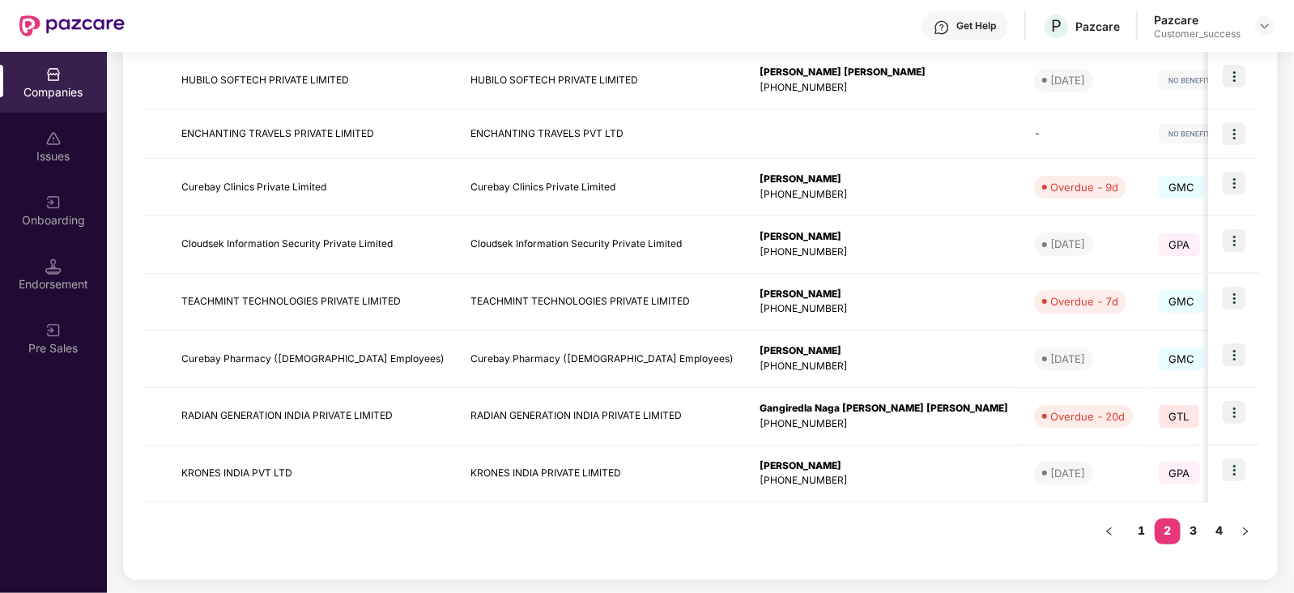
scroll to position [422, 0]
click at [1141, 534] on link "1" at bounding box center [1142, 532] width 26 height 24
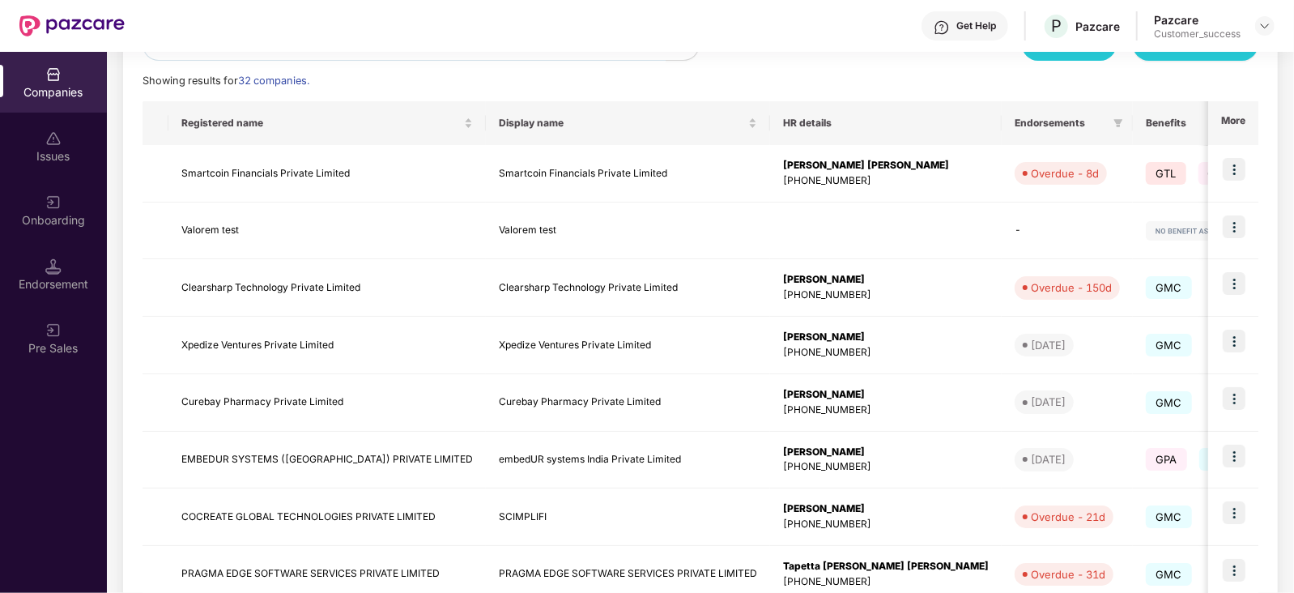
scroll to position [430, 0]
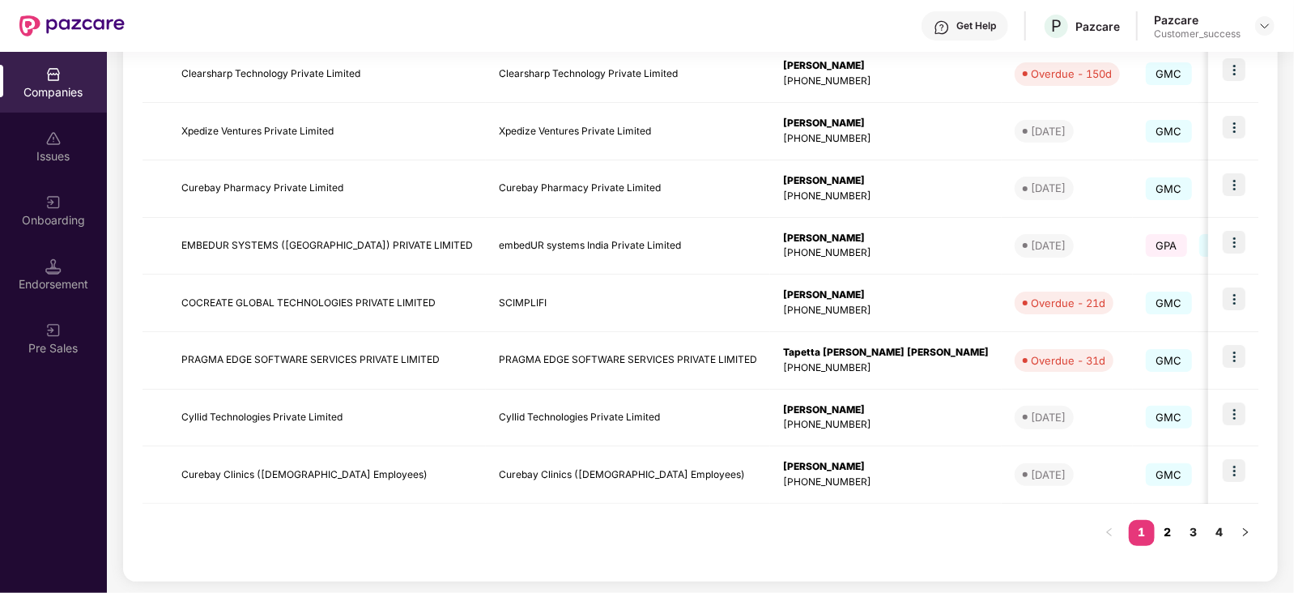
click at [1171, 528] on link "2" at bounding box center [1167, 532] width 26 height 24
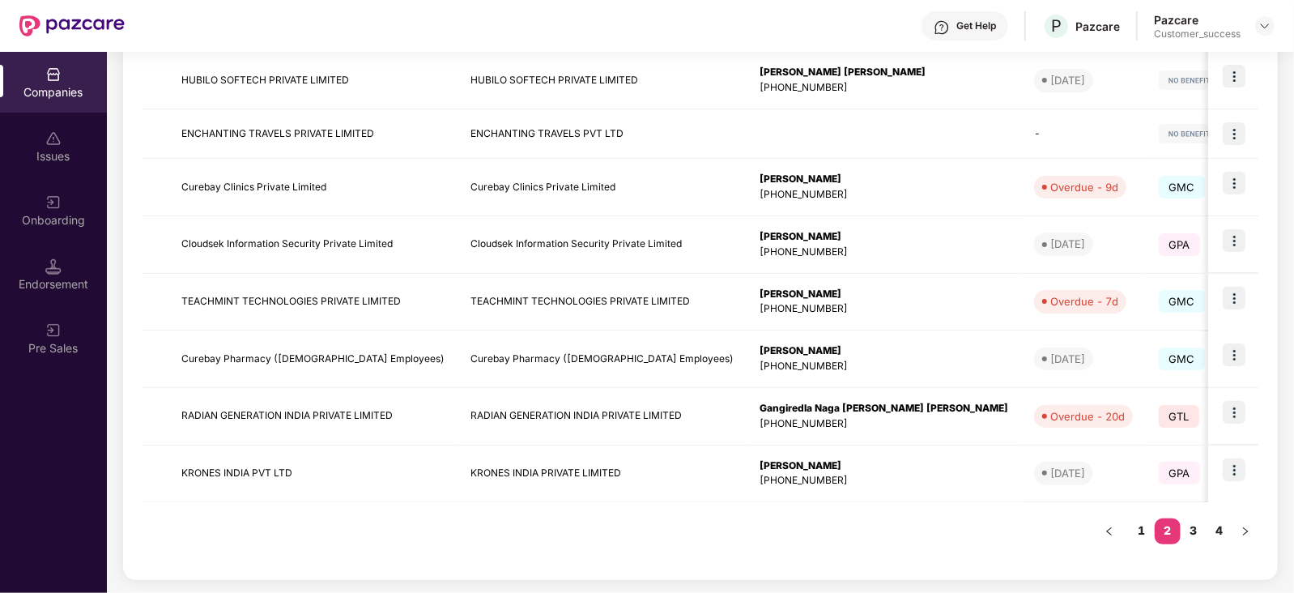
scroll to position [422, 0]
click at [1202, 534] on link "3" at bounding box center [1193, 532] width 26 height 24
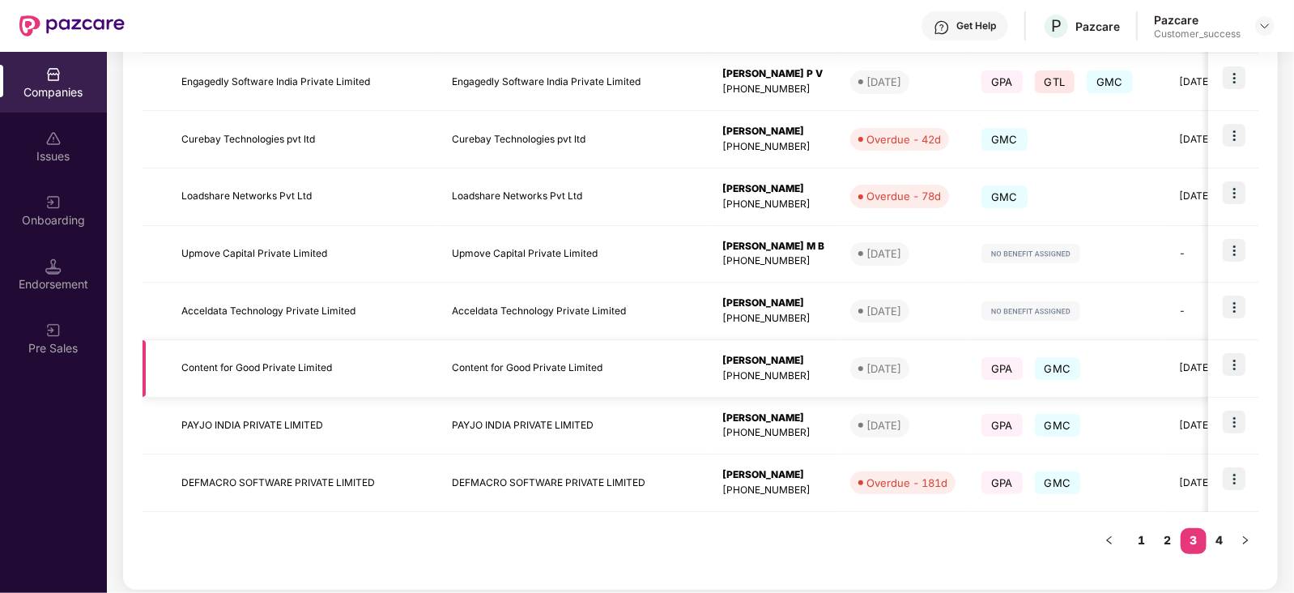
scroll to position [402, 0]
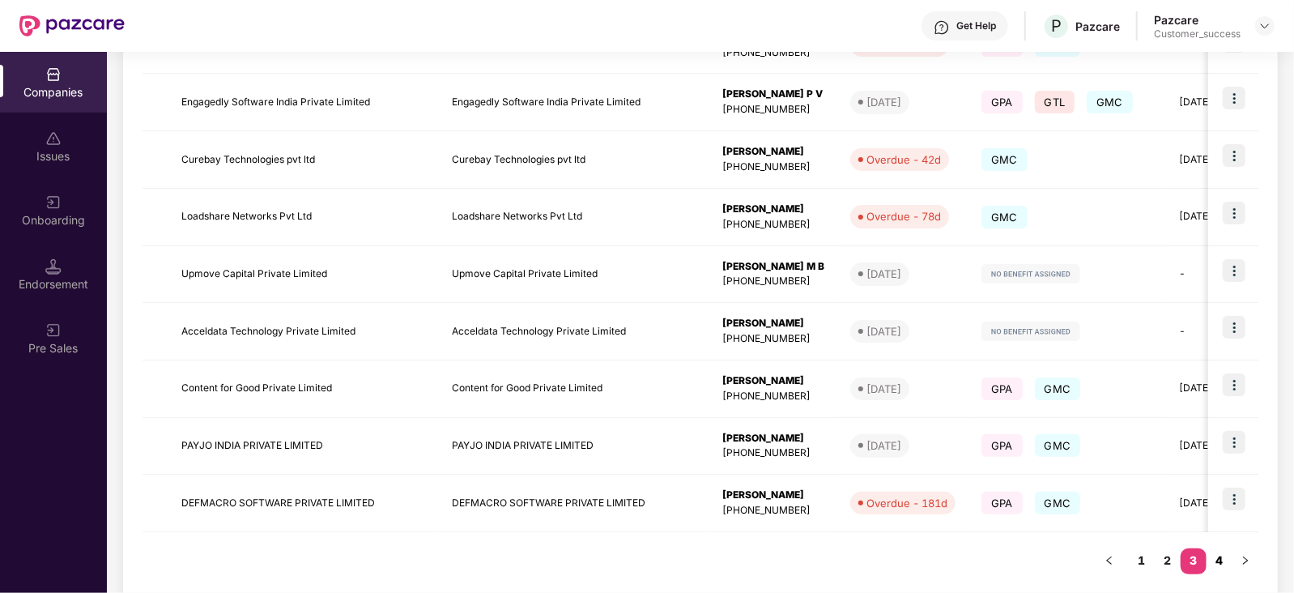
click at [1222, 557] on link "4" at bounding box center [1219, 560] width 26 height 24
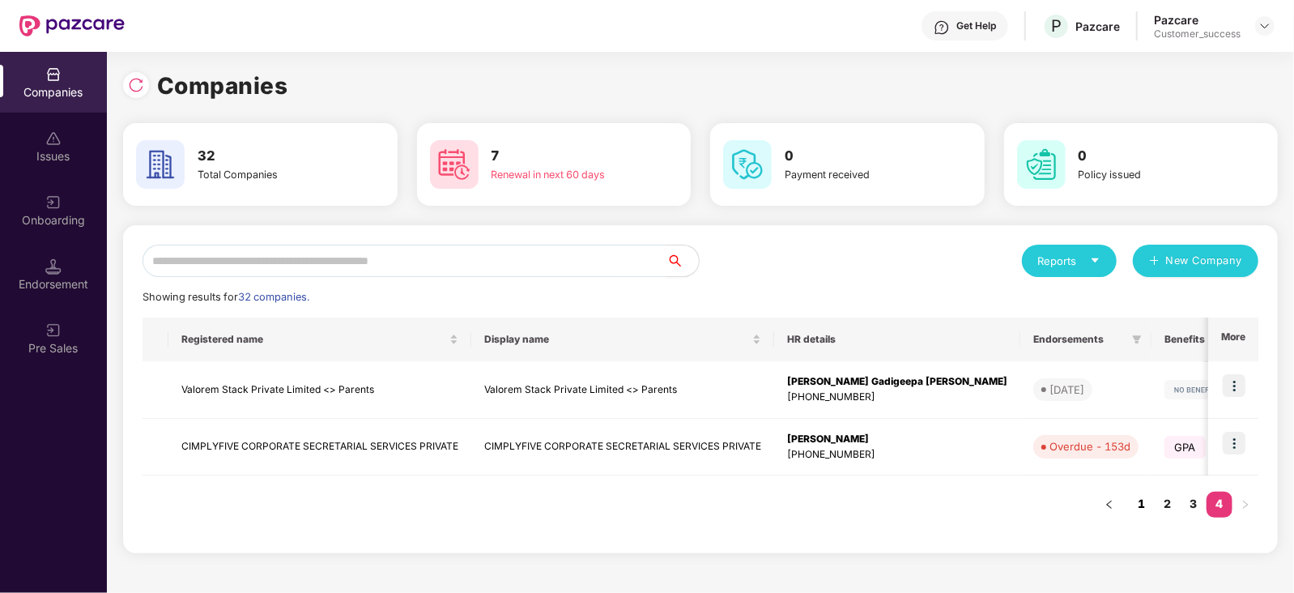
click at [1142, 502] on link "1" at bounding box center [1142, 503] width 26 height 24
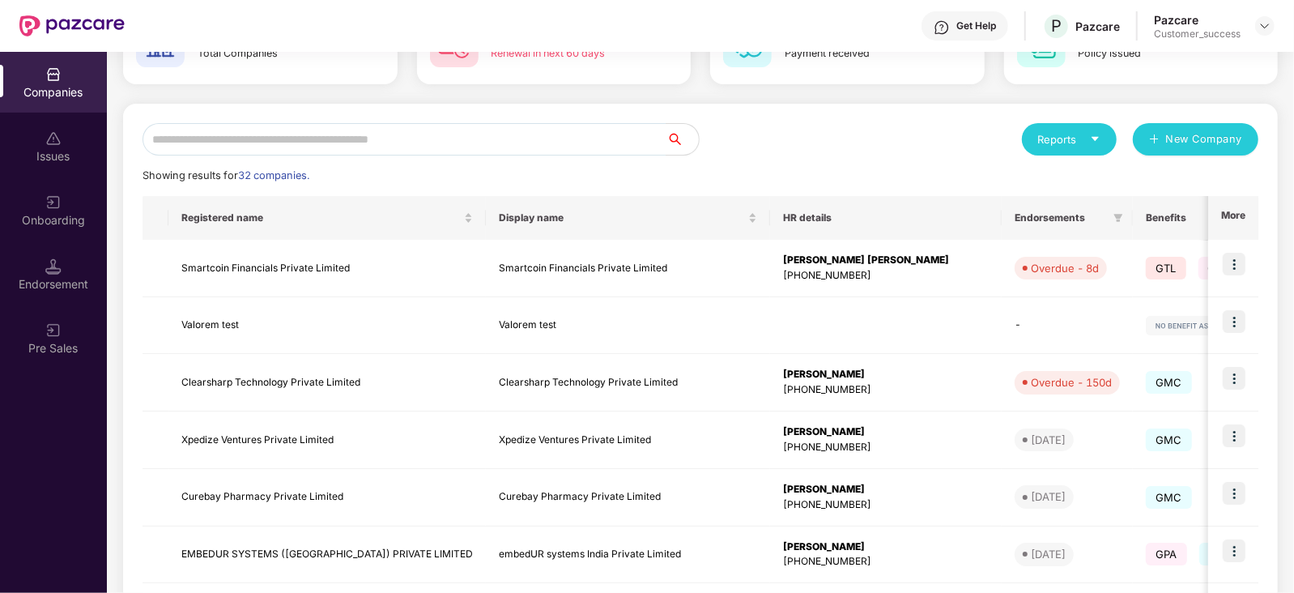
scroll to position [0, 3]
click at [393, 145] on input "text" at bounding box center [404, 139] width 524 height 32
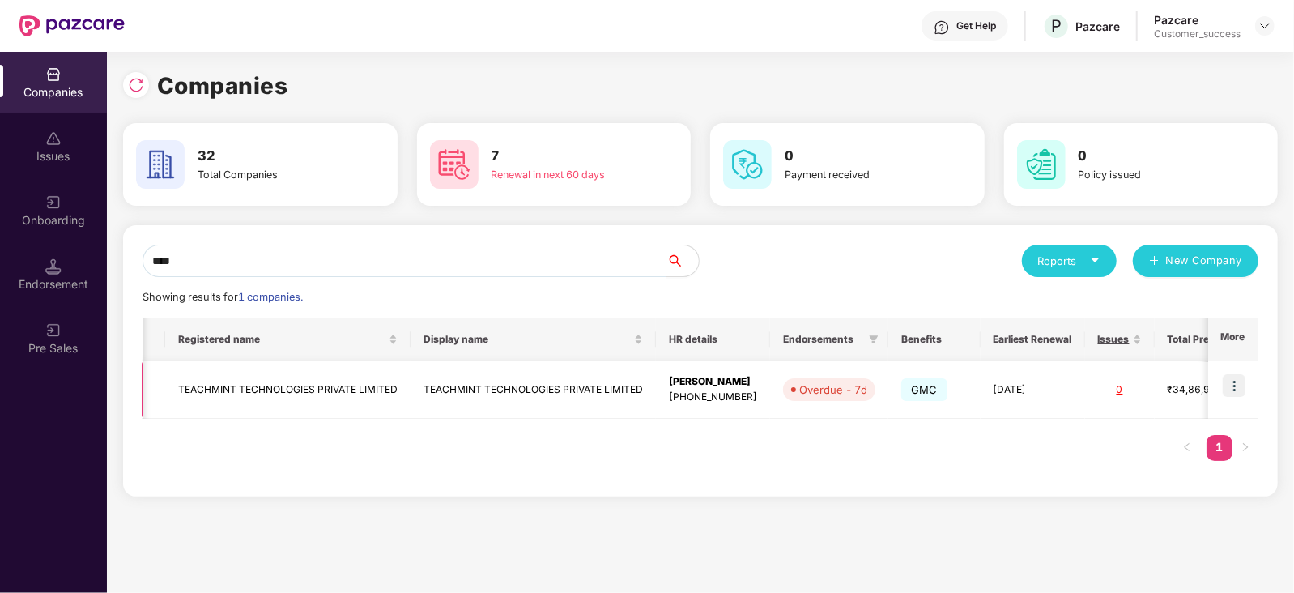
type input "****"
click at [1239, 378] on img at bounding box center [1233, 385] width 23 height 23
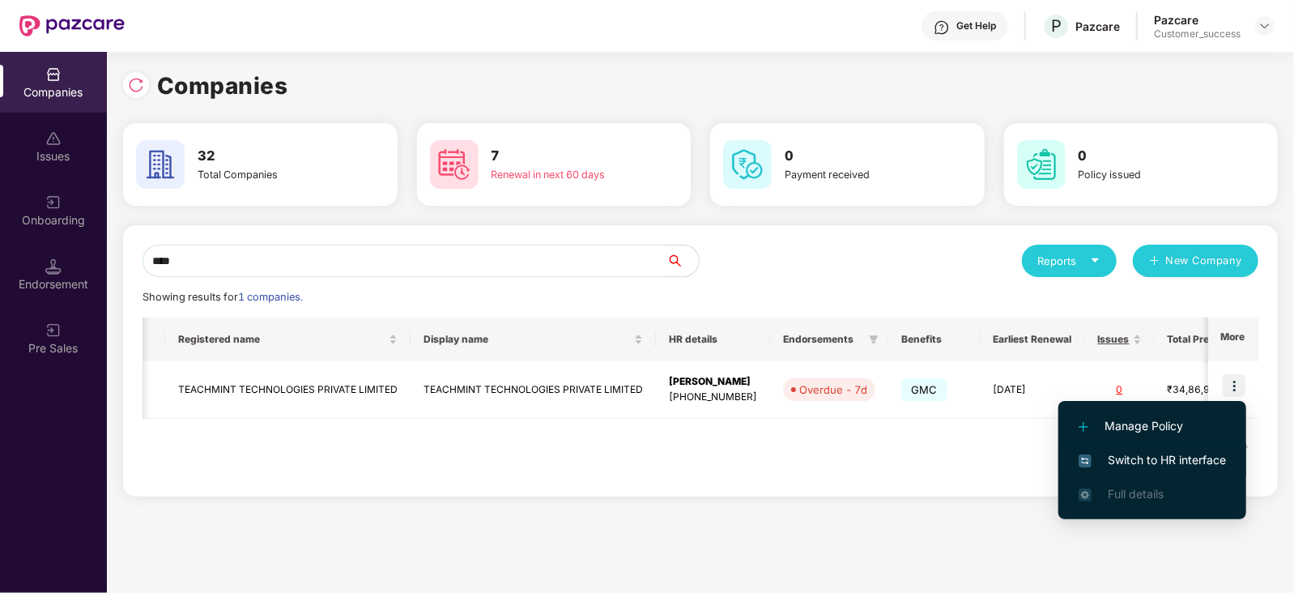
click at [1163, 452] on span "Switch to HR interface" at bounding box center [1151, 460] width 147 height 18
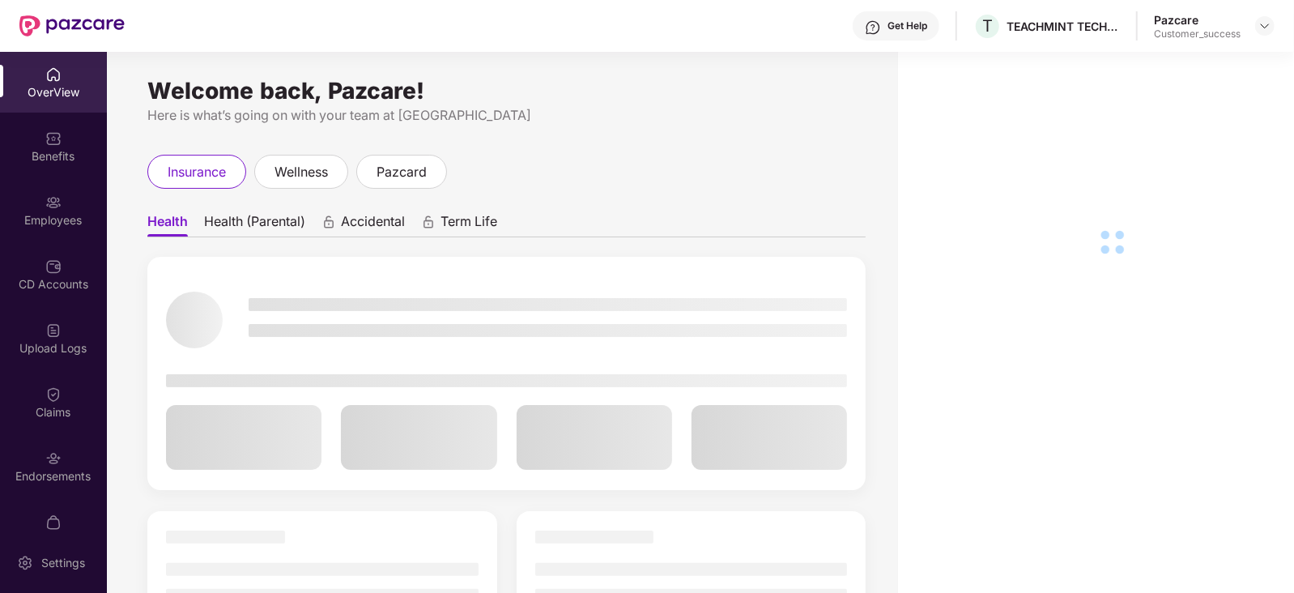
click at [70, 224] on div "Employees" at bounding box center [53, 220] width 107 height 16
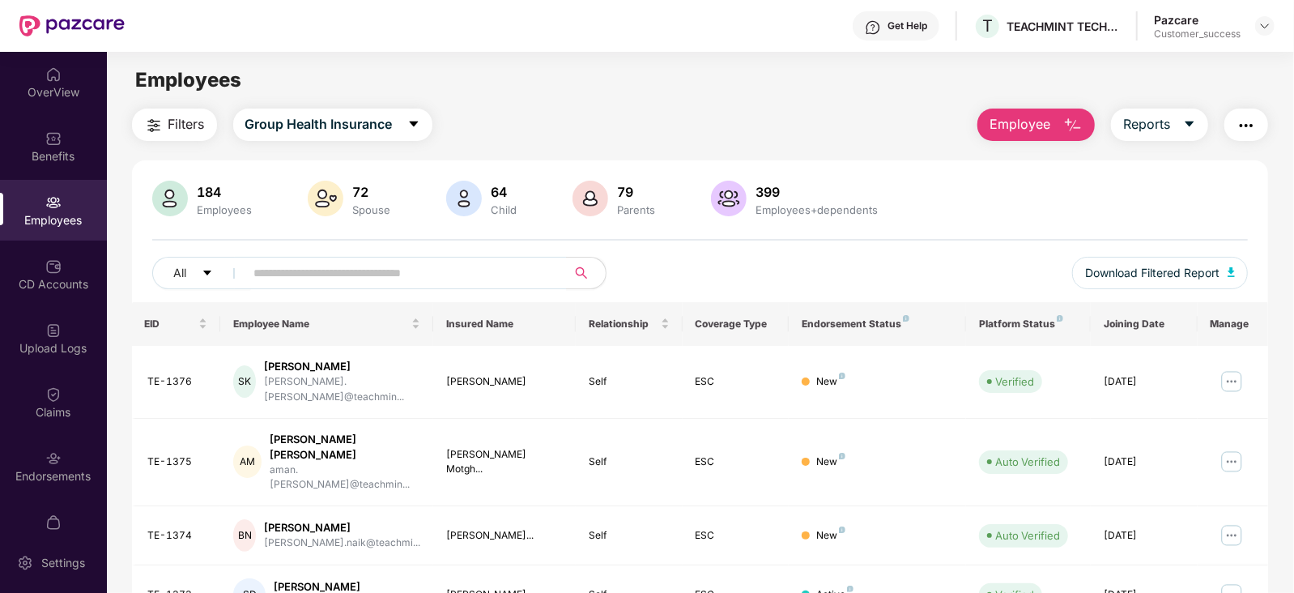
click at [333, 288] on span at bounding box center [401, 273] width 332 height 32
click at [334, 270] on input "text" at bounding box center [399, 273] width 291 height 24
